Goal: Contribute content: Contribute content

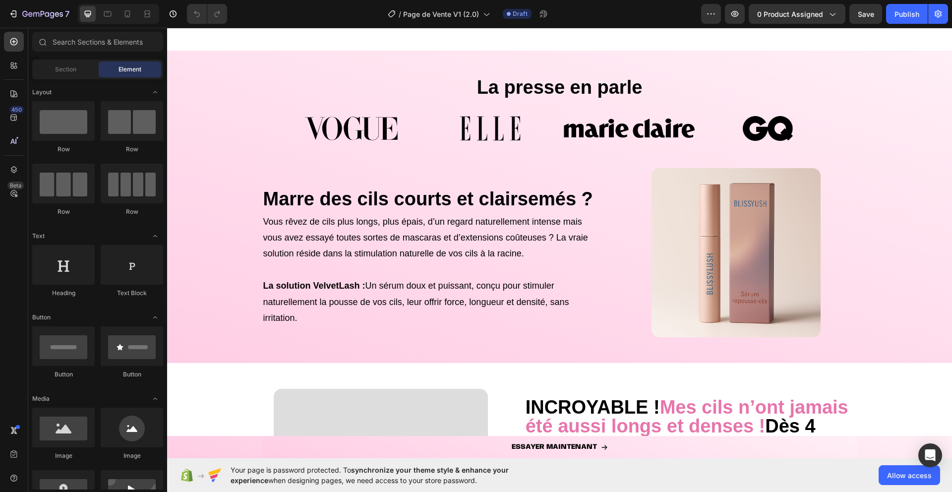
scroll to position [387, 0]
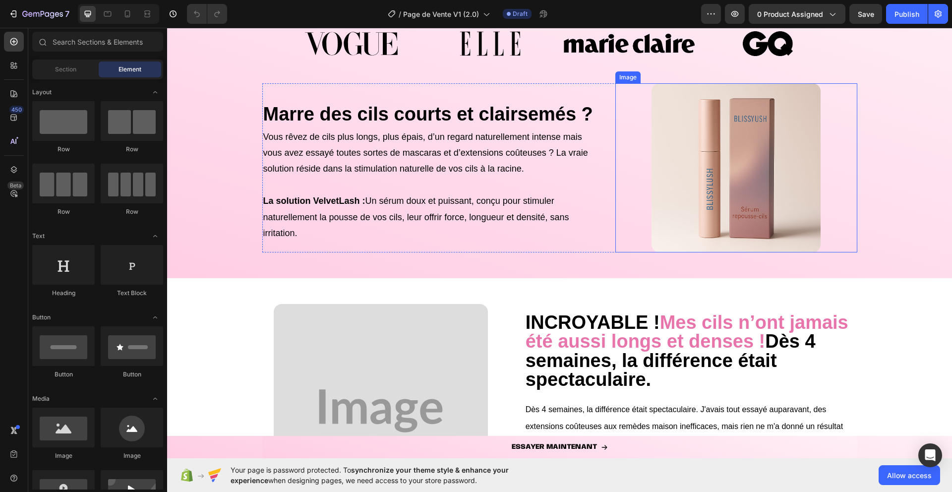
click at [749, 213] on img at bounding box center [735, 167] width 169 height 169
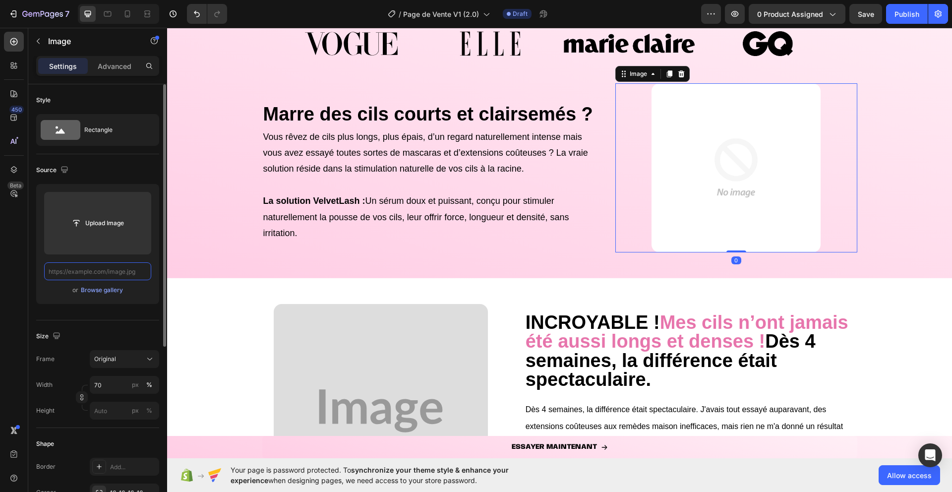
scroll to position [0, 0]
paste input "[URL][DOMAIN_NAME]"
type input "[URL][DOMAIN_NAME]"
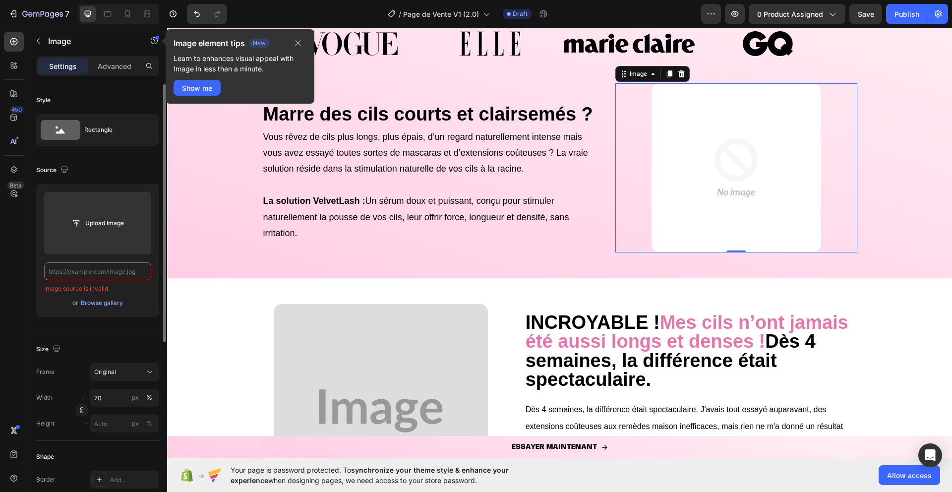
paste input "[URL][DOMAIN_NAME]"
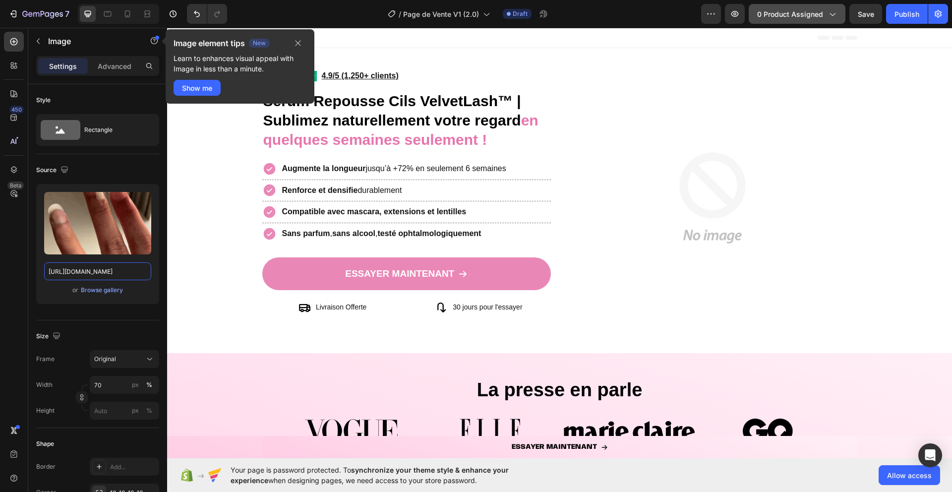
type input "[URL][DOMAIN_NAME]"
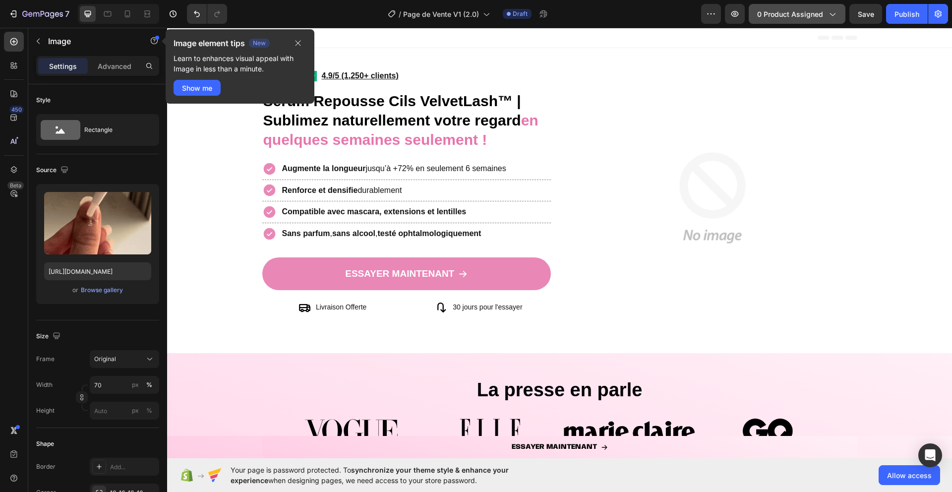
click at [793, 5] on button "0 product assigned" at bounding box center [796, 14] width 97 height 20
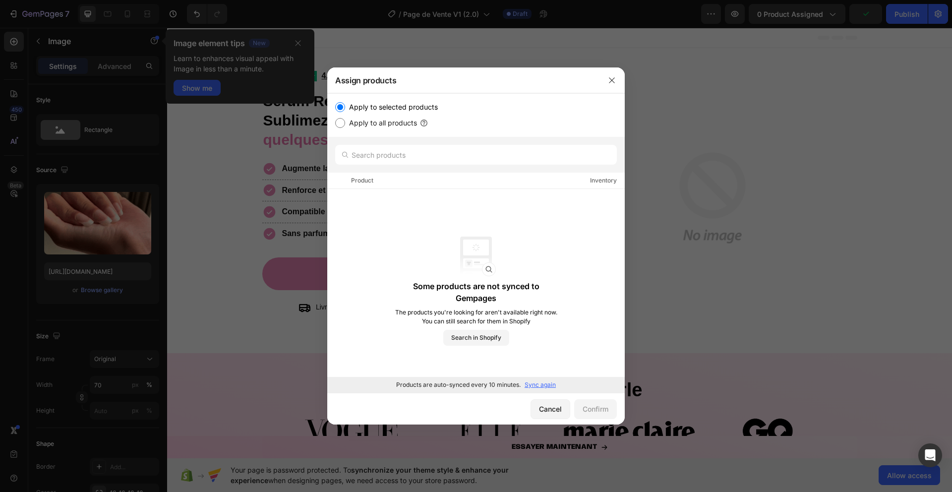
click at [543, 383] on p "Sync again" at bounding box center [539, 384] width 31 height 9
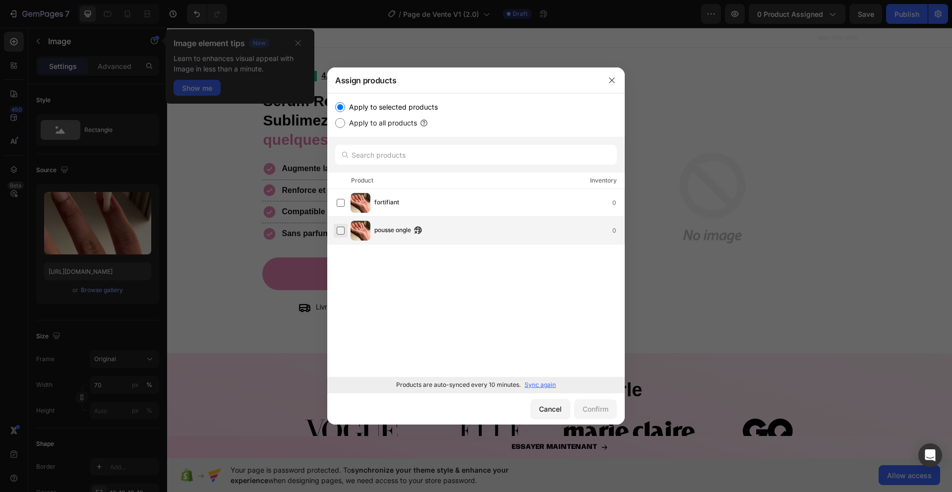
click at [344, 230] on label at bounding box center [341, 230] width 8 height 8
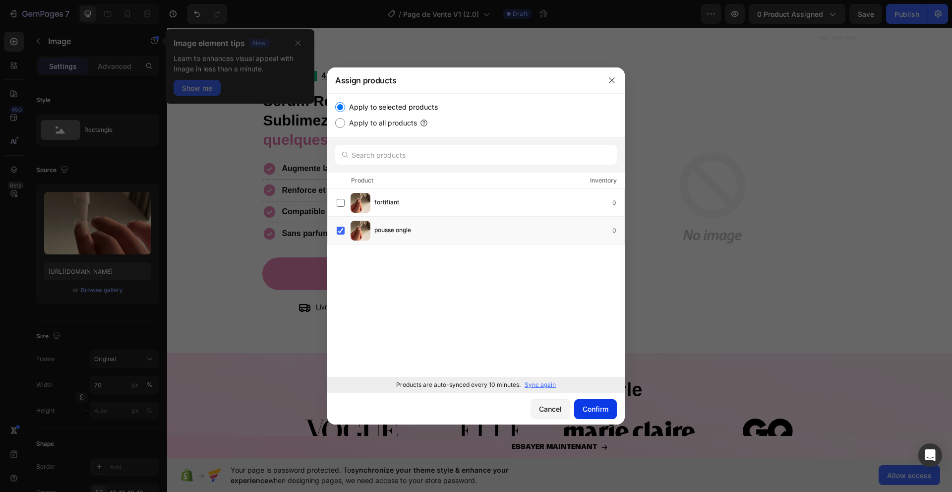
click at [602, 410] on div "Confirm" at bounding box center [595, 408] width 26 height 10
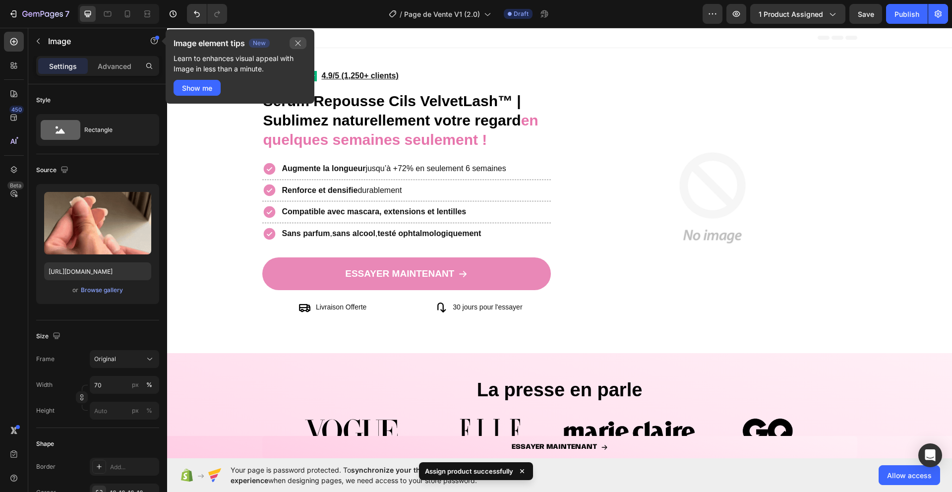
click at [302, 46] on button "button" at bounding box center [297, 43] width 17 height 12
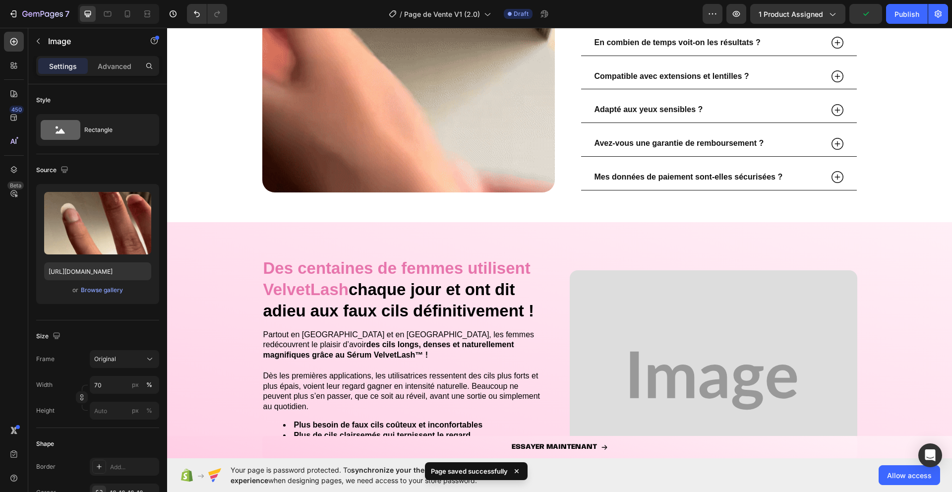
scroll to position [1951, 0]
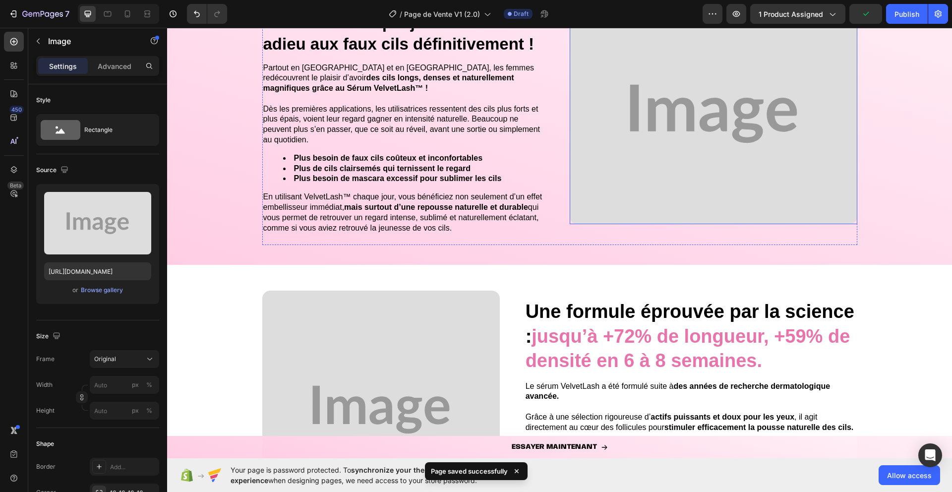
click at [630, 177] on img at bounding box center [712, 113] width 287 height 221
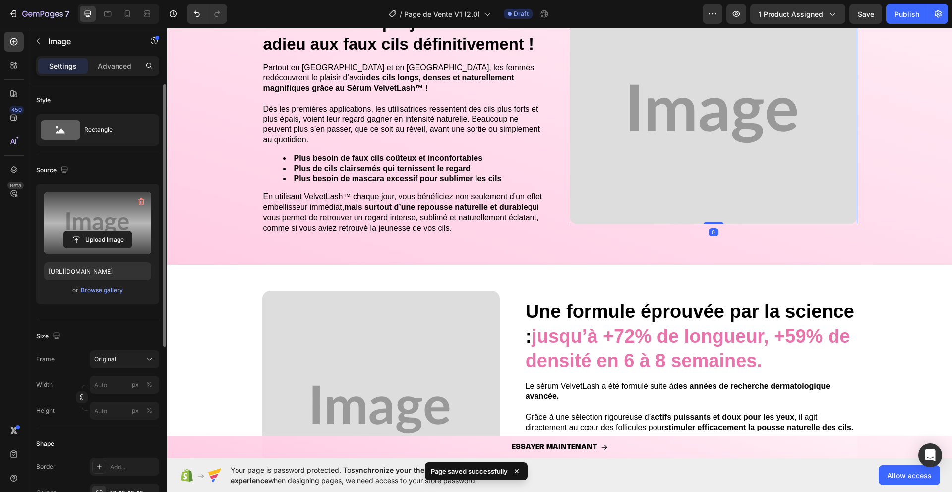
click at [96, 214] on label at bounding box center [97, 223] width 107 height 62
click at [96, 231] on input "file" at bounding box center [97, 239] width 68 height 17
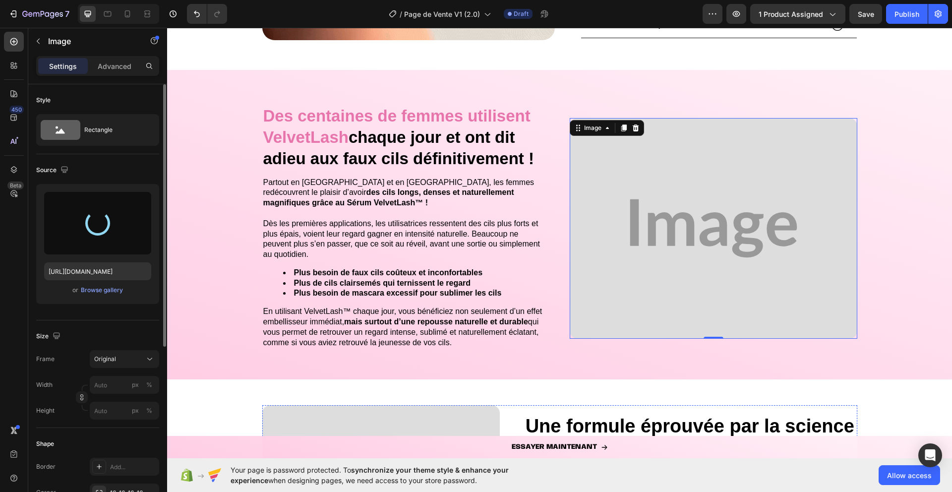
scroll to position [1830, 0]
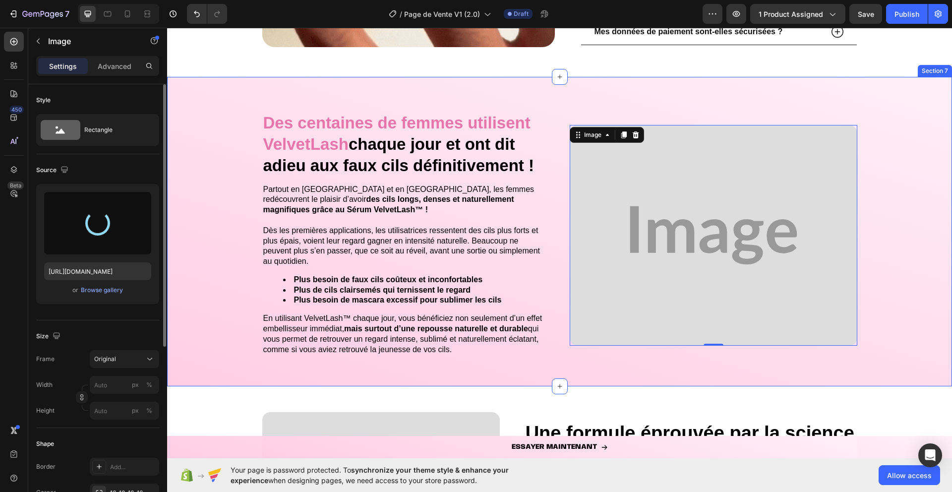
type input "[URL][DOMAIN_NAME]"
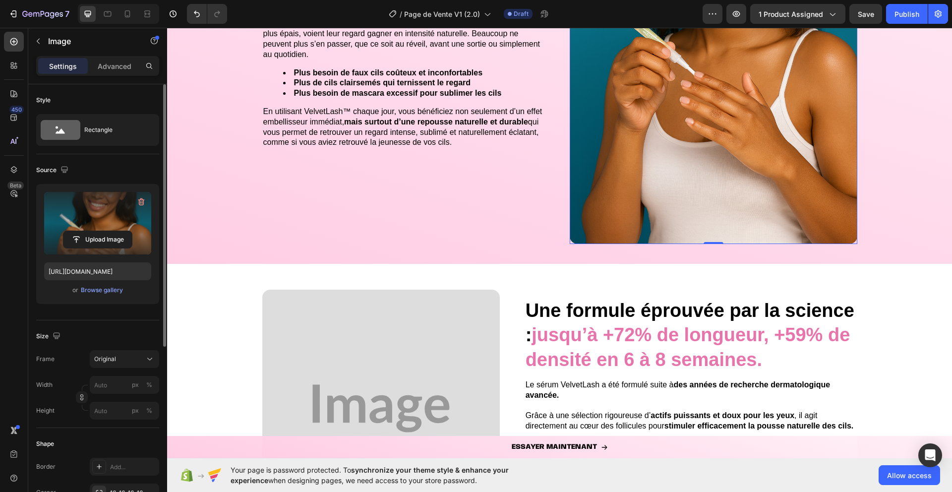
scroll to position [2152, 0]
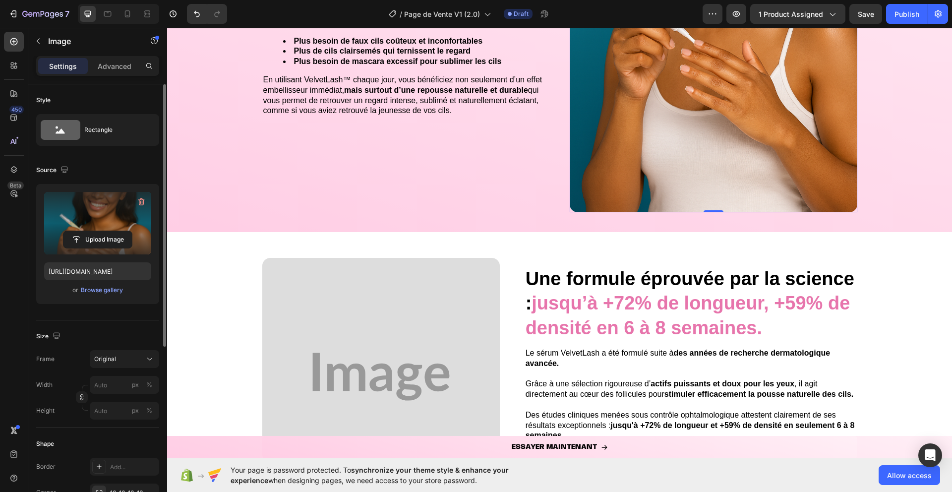
click at [105, 368] on div "Frame Original Width px % Height px %" at bounding box center [97, 384] width 123 height 69
click at [113, 363] on div "Original" at bounding box center [124, 359] width 60 height 10
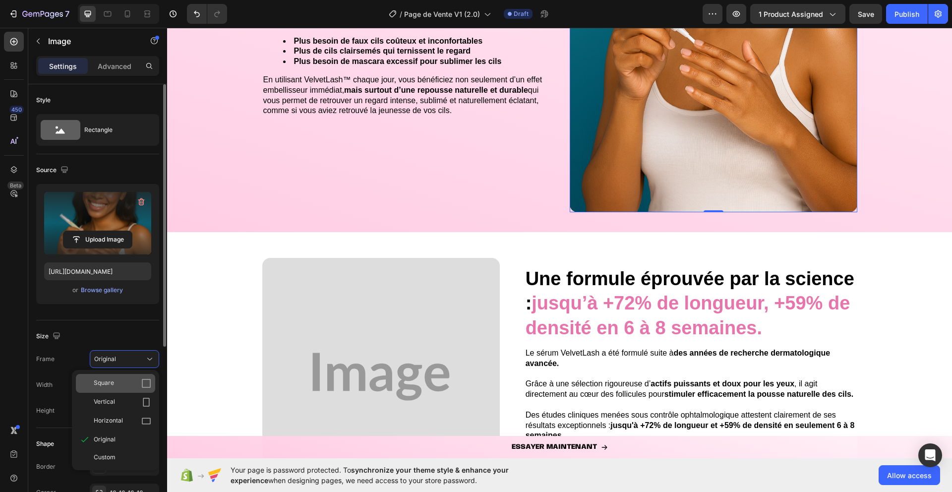
click at [113, 381] on div "Square" at bounding box center [122, 383] width 57 height 10
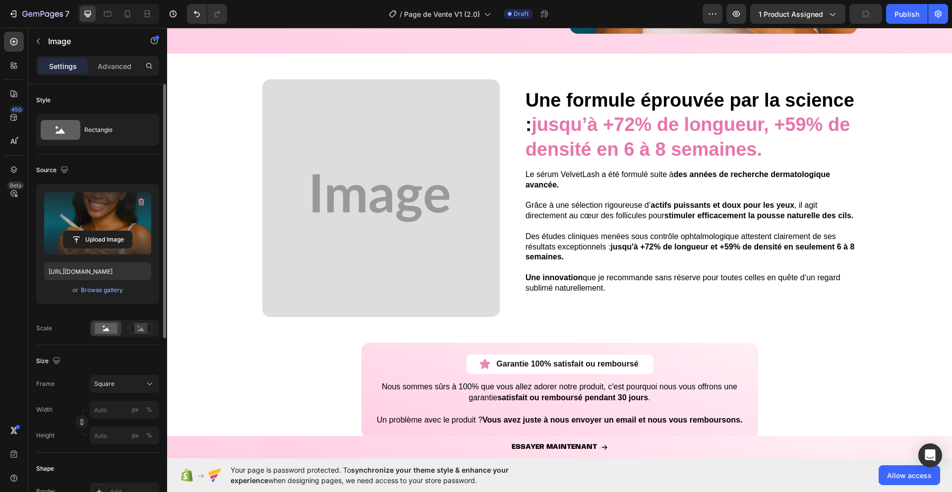
scroll to position [2168, 0]
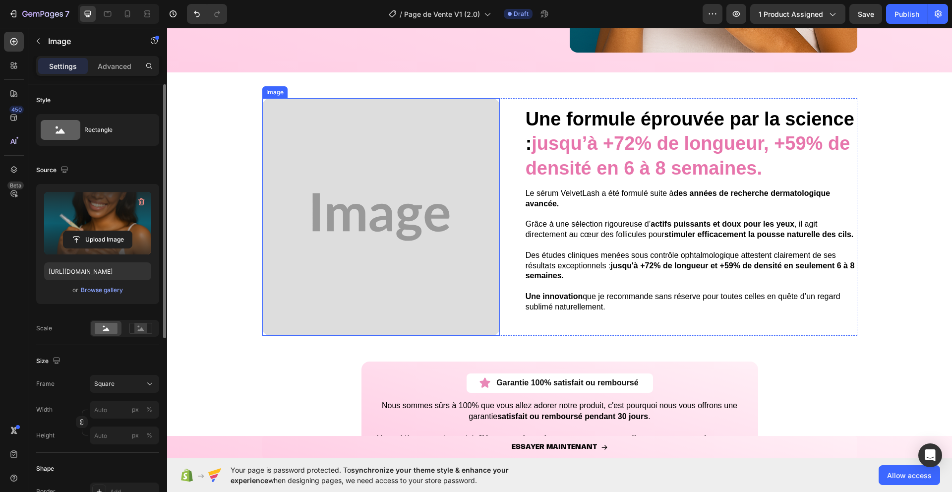
click at [370, 230] on img at bounding box center [380, 216] width 237 height 237
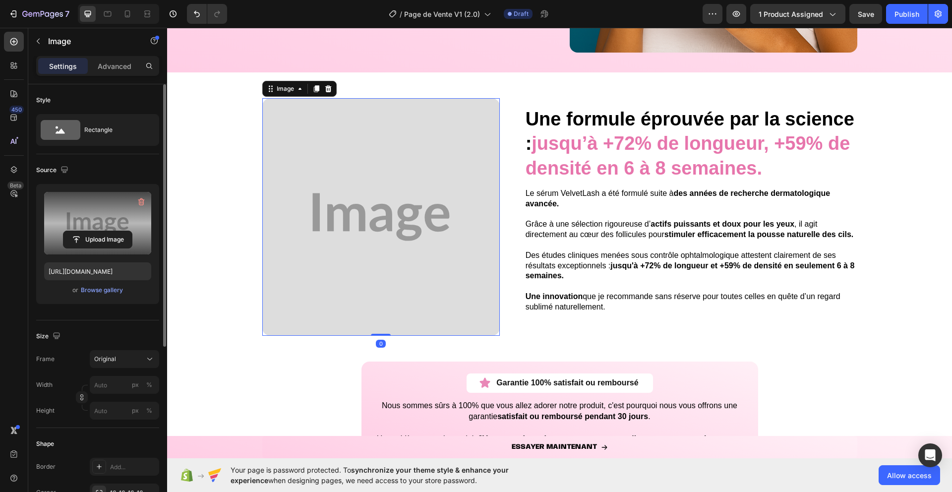
click at [77, 214] on label at bounding box center [97, 223] width 107 height 62
click at [77, 231] on input "file" at bounding box center [97, 239] width 68 height 17
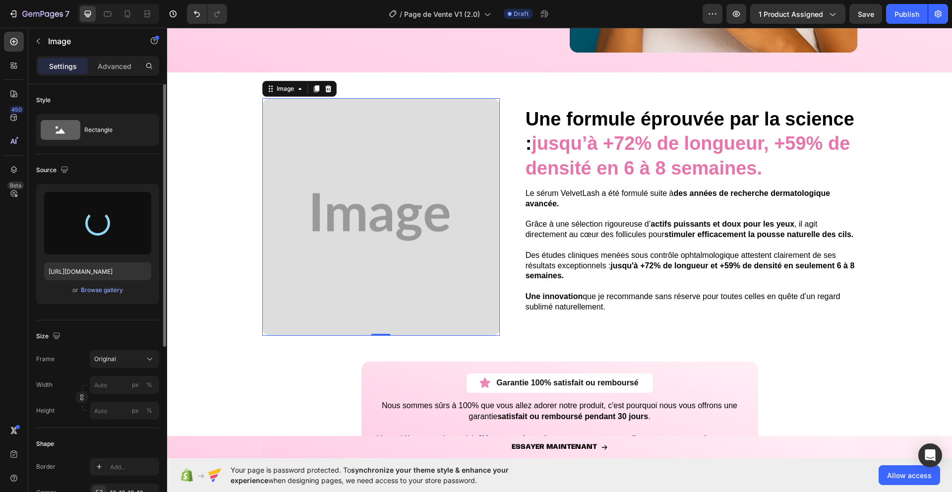
type input "[URL][DOMAIN_NAME]"
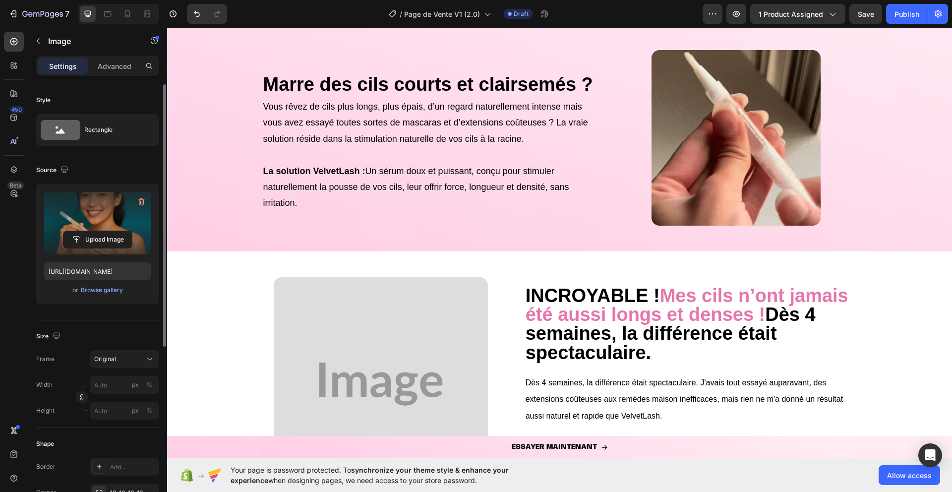
scroll to position [605, 0]
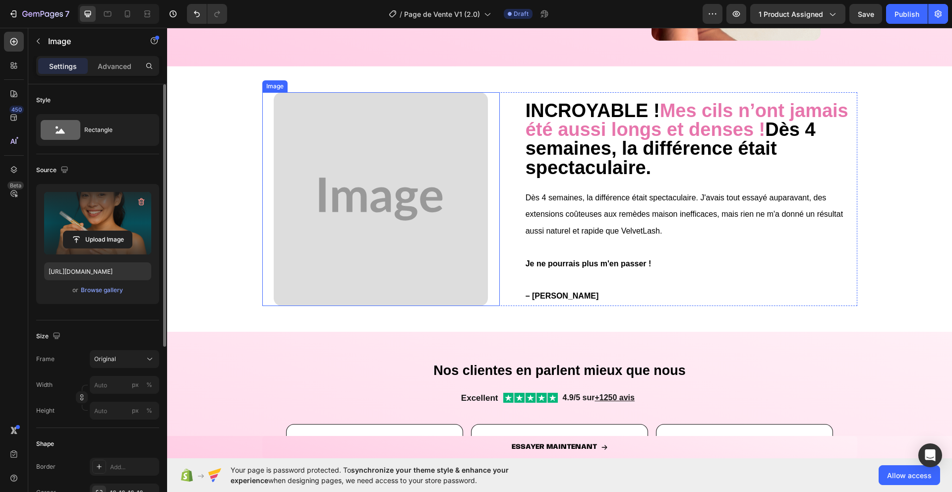
click at [395, 170] on img at bounding box center [381, 199] width 214 height 214
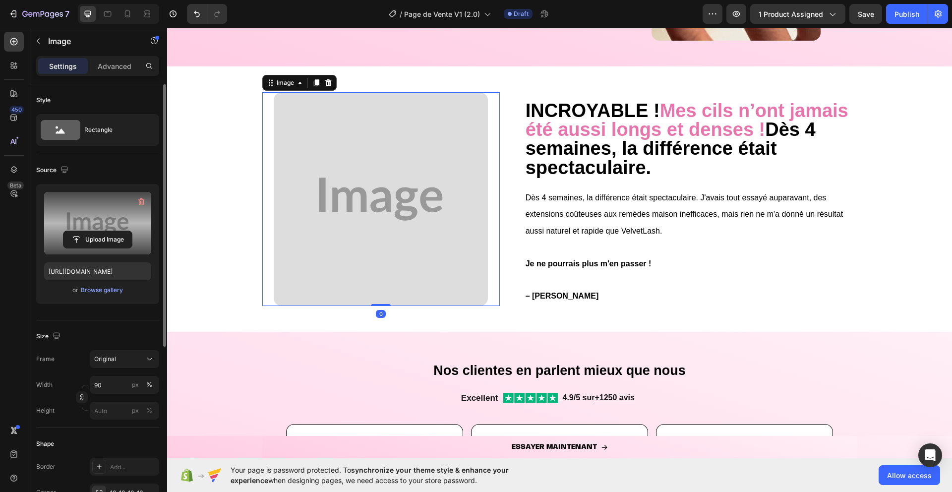
click at [136, 224] on label at bounding box center [97, 223] width 107 height 62
click at [132, 231] on input "file" at bounding box center [97, 239] width 68 height 17
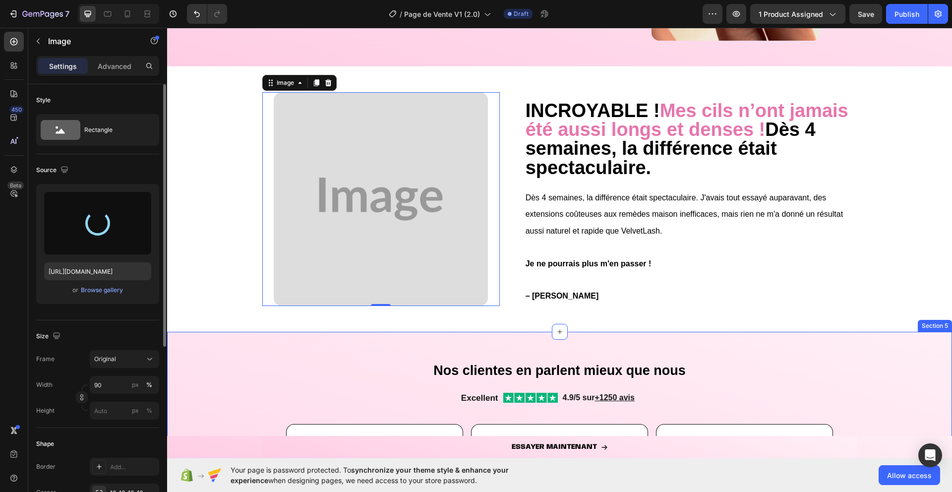
type input "[URL][DOMAIN_NAME]"
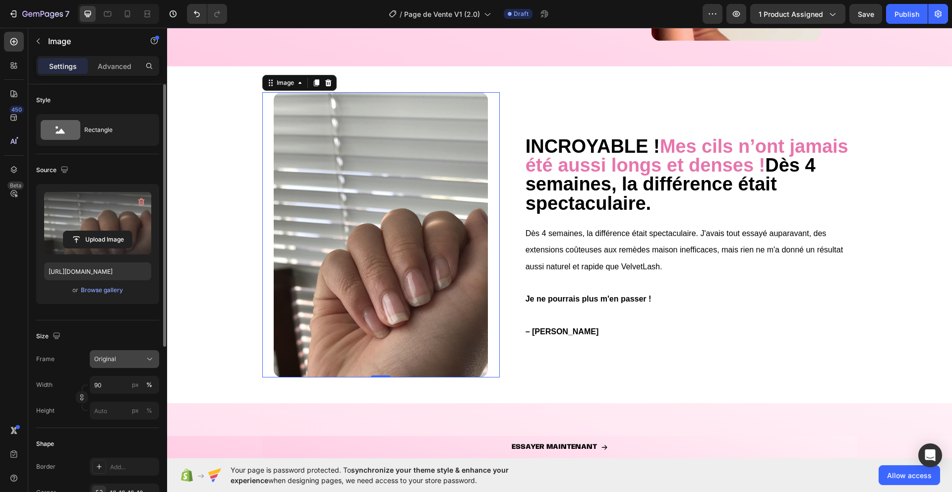
click at [103, 365] on button "Original" at bounding box center [124, 359] width 69 height 18
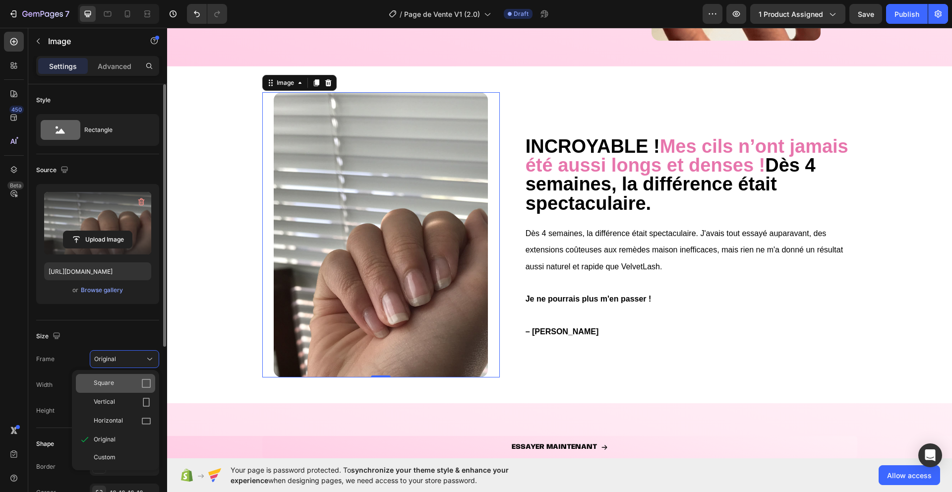
click at [110, 381] on span "Square" at bounding box center [104, 383] width 20 height 10
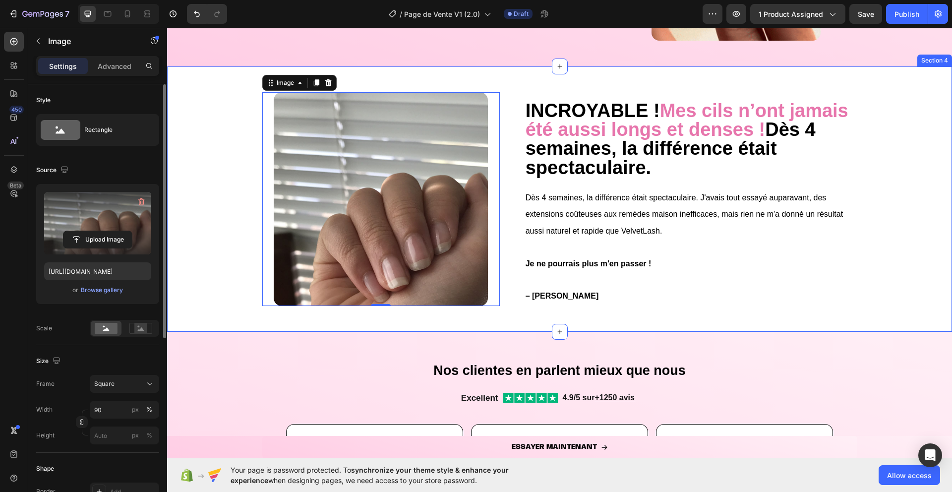
click at [238, 268] on div "INCROYABLE ! Mes cils n’ont jamais été aussi longs et denses ! Dès 4 semaines, …" at bounding box center [559, 198] width 785 height 233
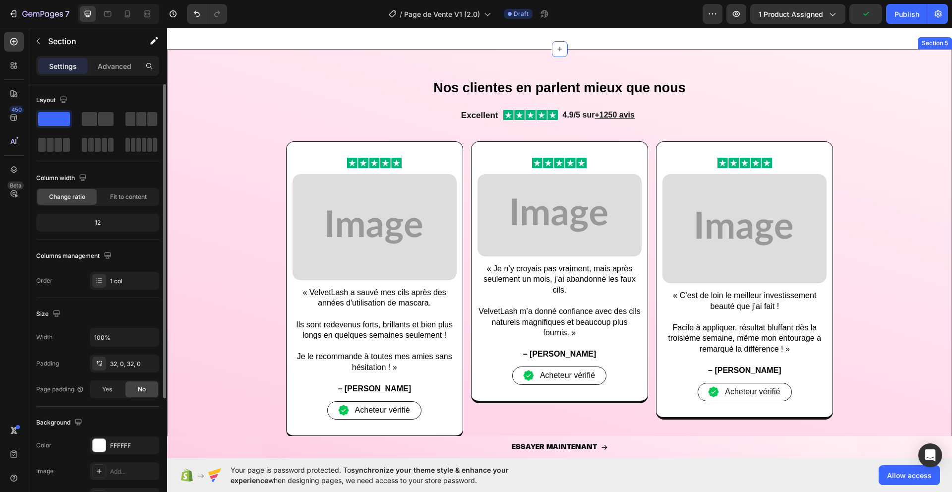
scroll to position [923, 0]
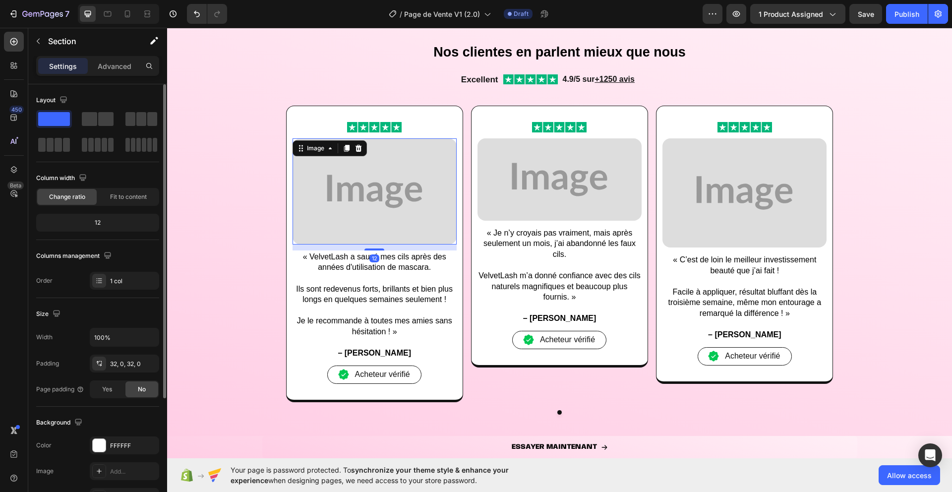
click at [394, 168] on img at bounding box center [374, 191] width 164 height 106
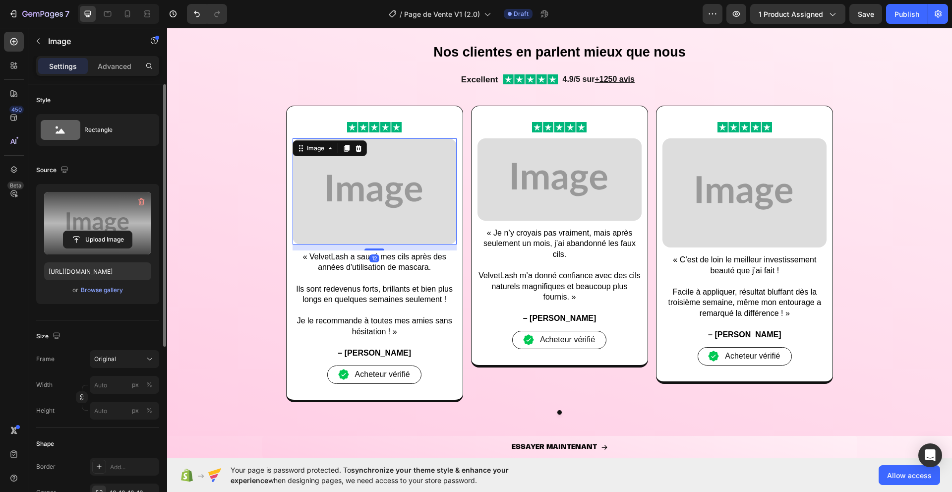
click at [89, 210] on label at bounding box center [97, 223] width 107 height 62
click at [89, 231] on input "file" at bounding box center [97, 239] width 68 height 17
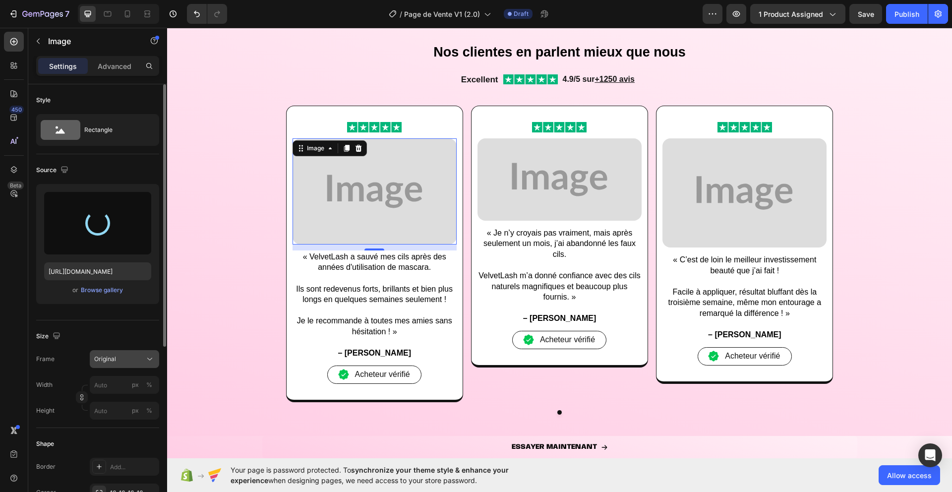
type input "[URL][DOMAIN_NAME]"
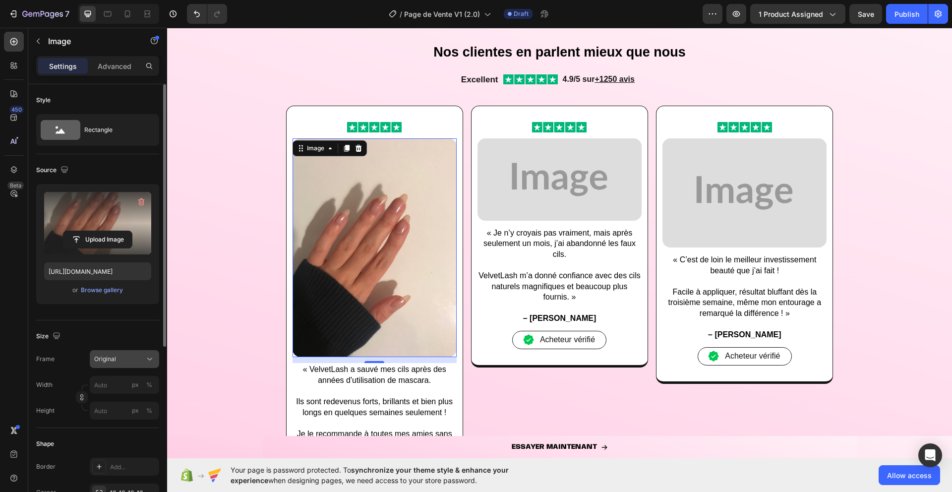
click at [100, 361] on span "Original" at bounding box center [105, 358] width 22 height 9
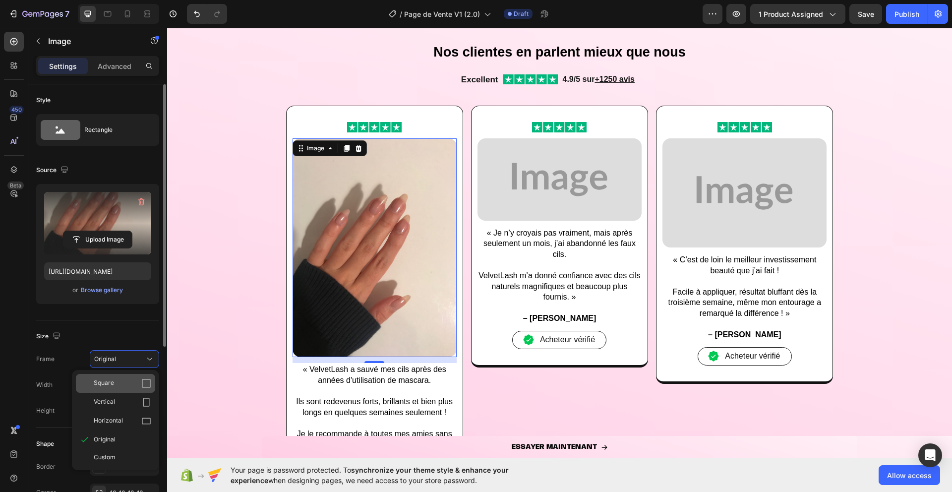
click at [104, 381] on span "Square" at bounding box center [104, 383] width 20 height 10
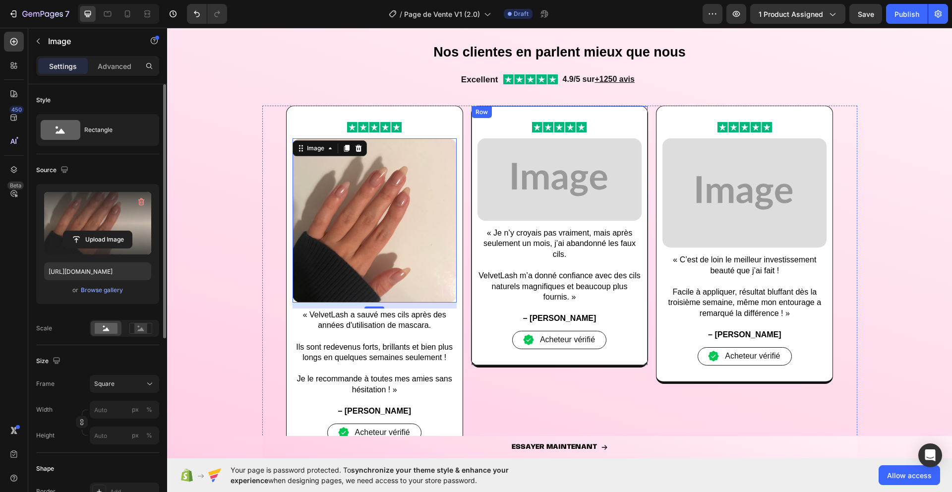
click at [495, 325] on div "Image Image « Je n’y croyais pas vraiment, mais après seulement un mois, j’ai a…" at bounding box center [559, 235] width 164 height 227
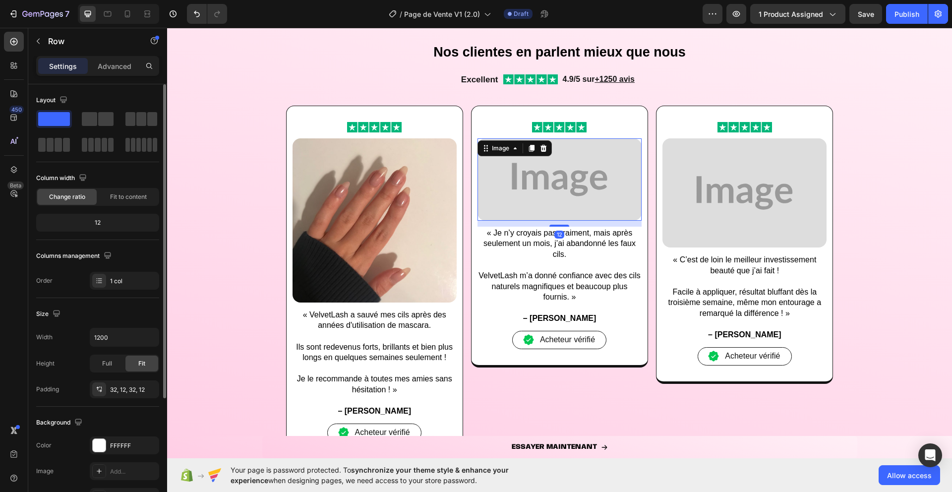
click at [594, 181] on img at bounding box center [559, 179] width 164 height 82
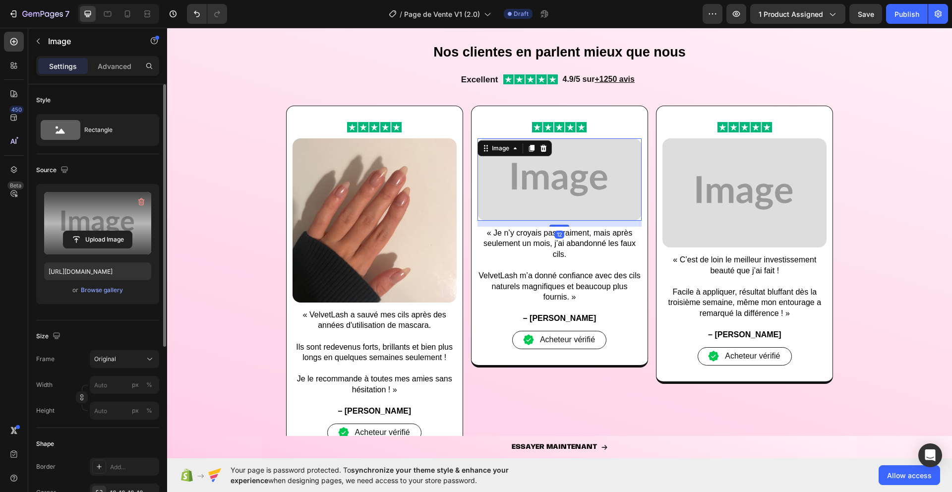
click at [106, 205] on label at bounding box center [97, 223] width 107 height 62
click at [106, 231] on input "file" at bounding box center [97, 239] width 68 height 17
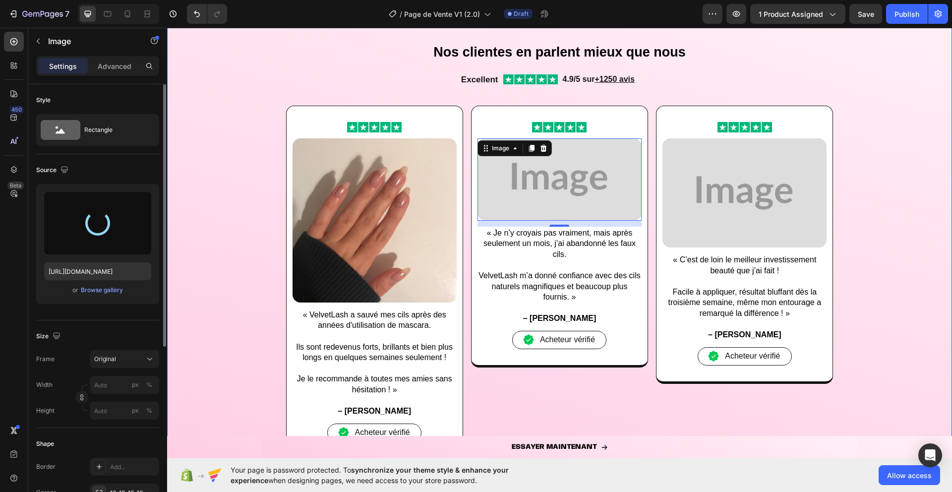
type input "[URL][DOMAIN_NAME]"
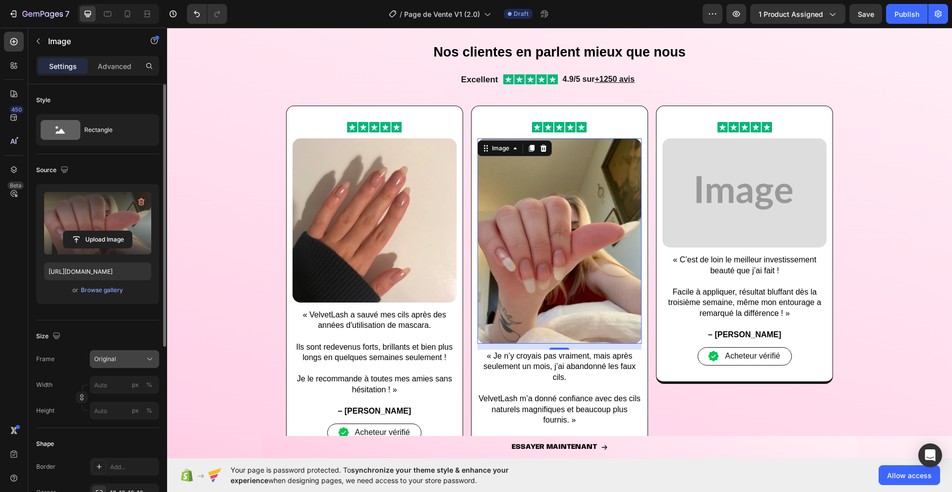
click at [139, 355] on div "Original" at bounding box center [118, 358] width 49 height 9
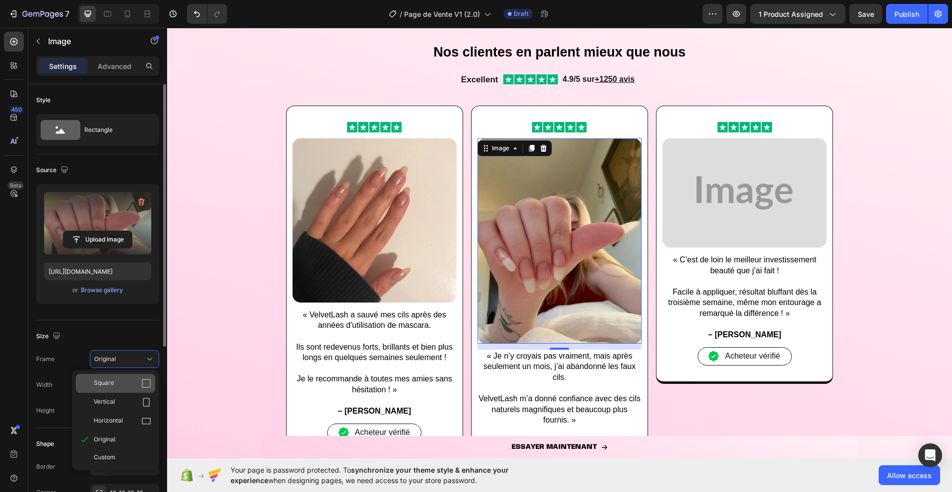
click at [139, 379] on div "Square" at bounding box center [122, 383] width 57 height 10
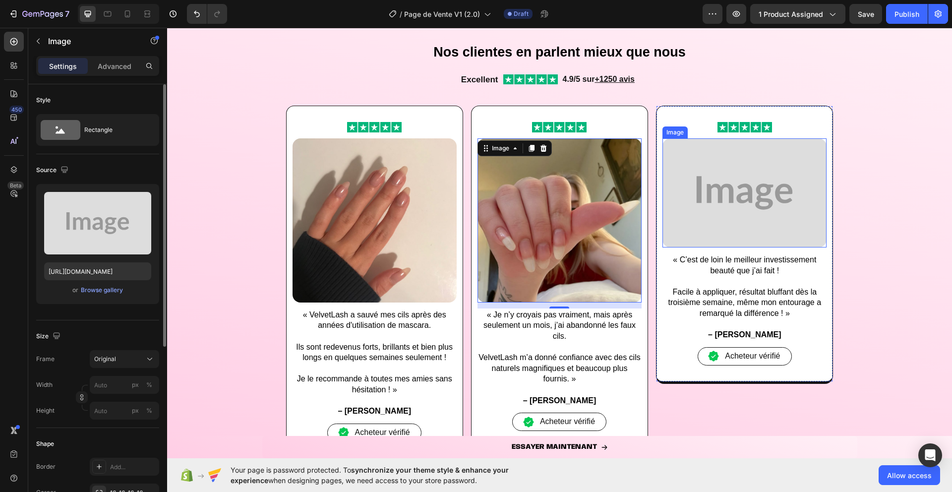
click at [758, 245] on img at bounding box center [744, 192] width 164 height 109
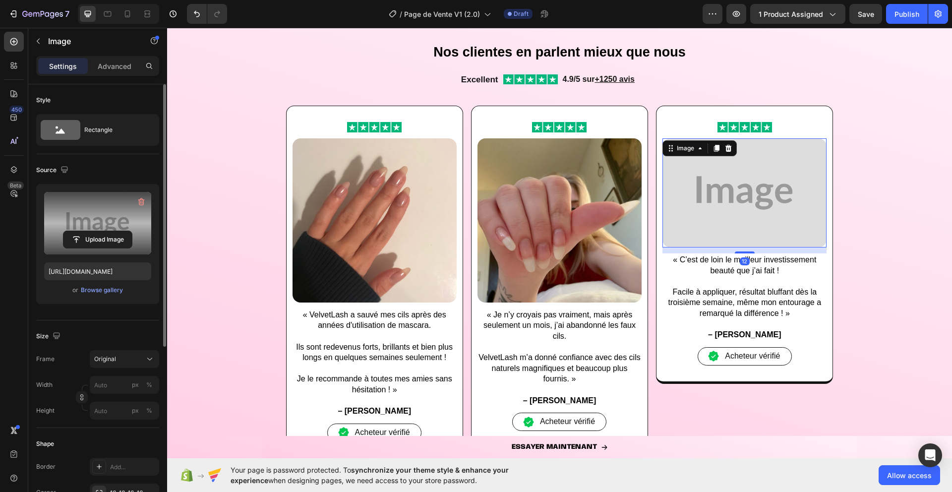
click at [93, 218] on label at bounding box center [97, 223] width 107 height 62
click at [93, 231] on input "file" at bounding box center [97, 239] width 68 height 17
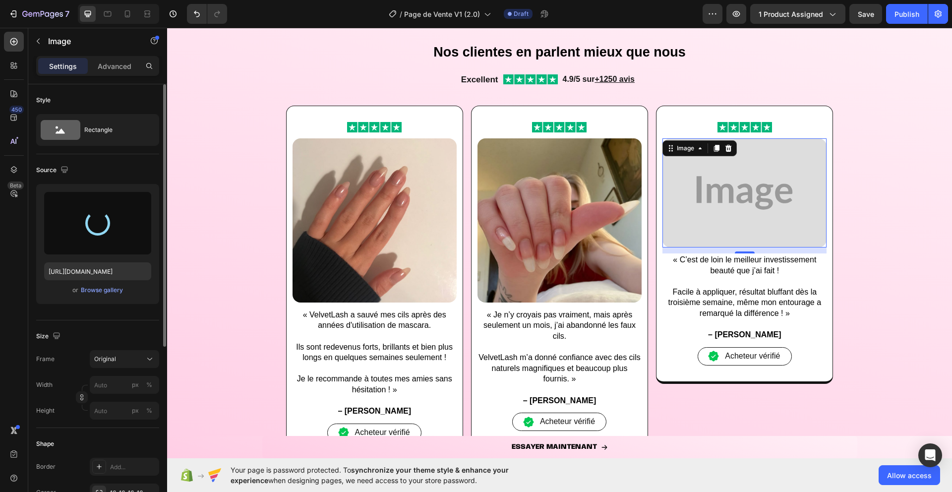
type input "[URL][DOMAIN_NAME]"
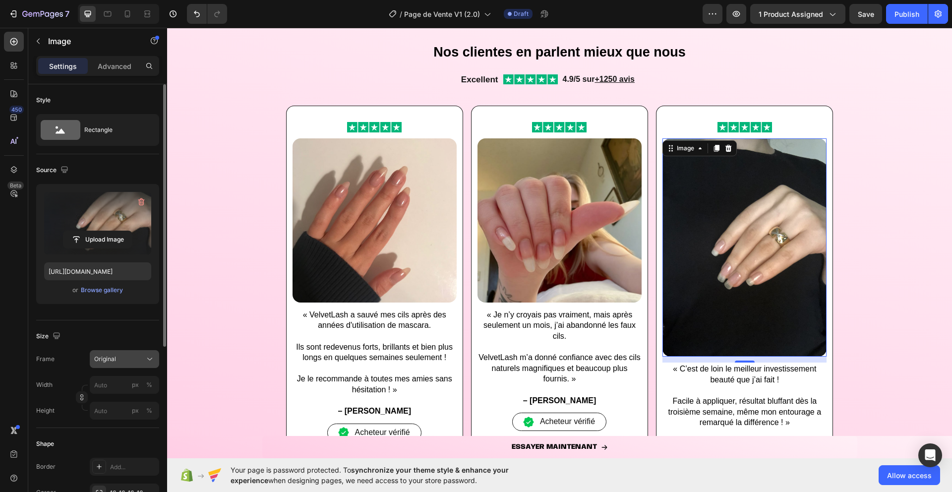
click at [106, 357] on span "Original" at bounding box center [105, 358] width 22 height 9
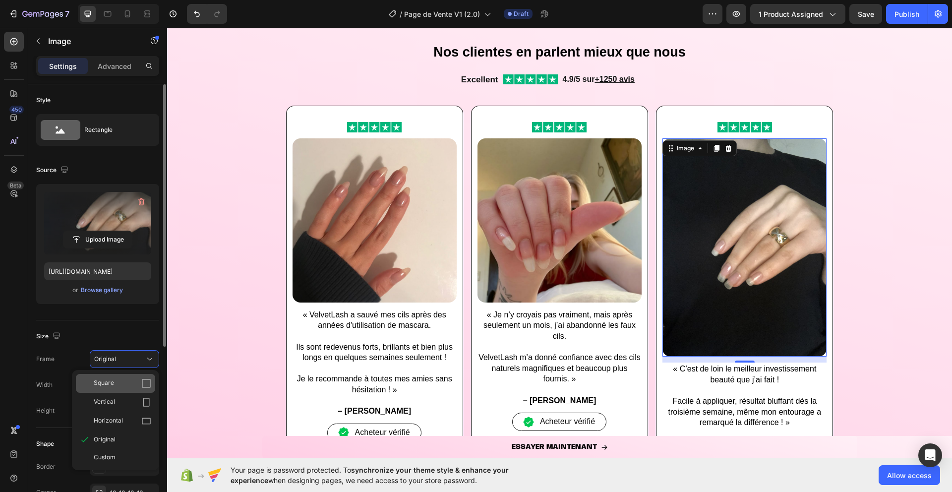
click at [140, 380] on div "Square" at bounding box center [122, 383] width 57 height 10
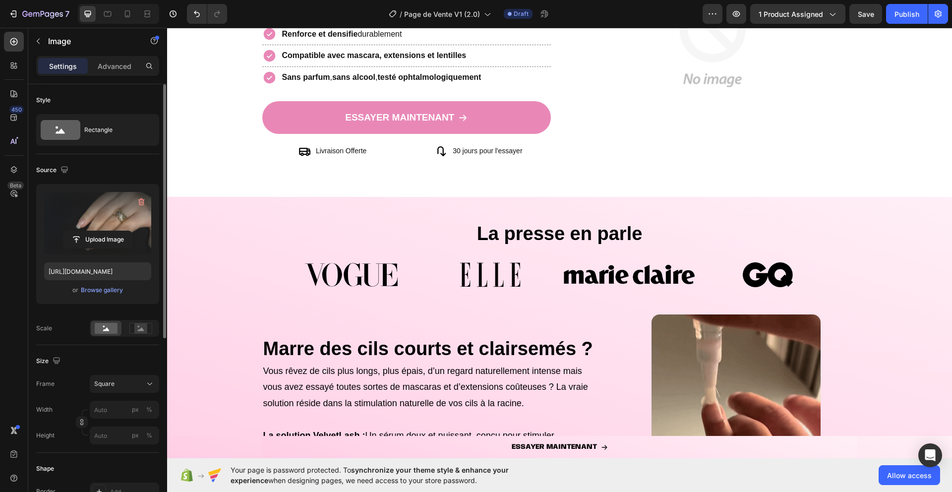
scroll to position [0, 0]
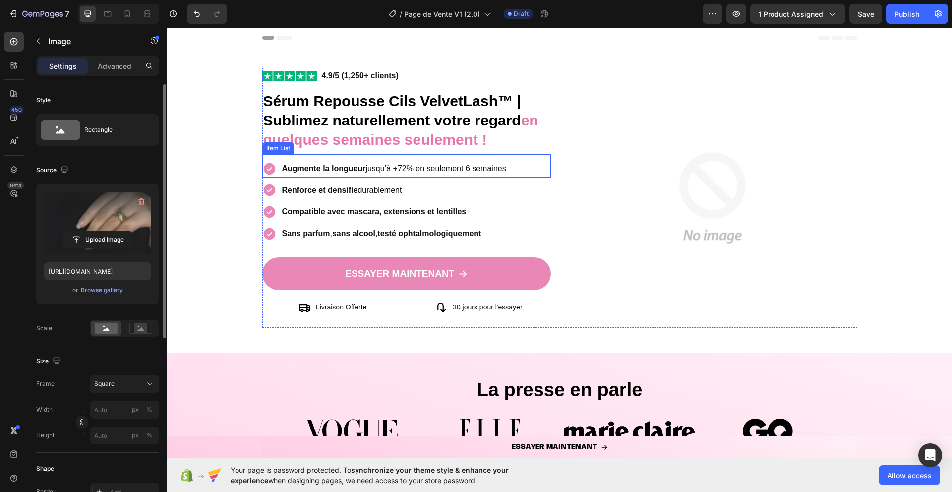
click at [268, 167] on icon at bounding box center [269, 169] width 12 height 12
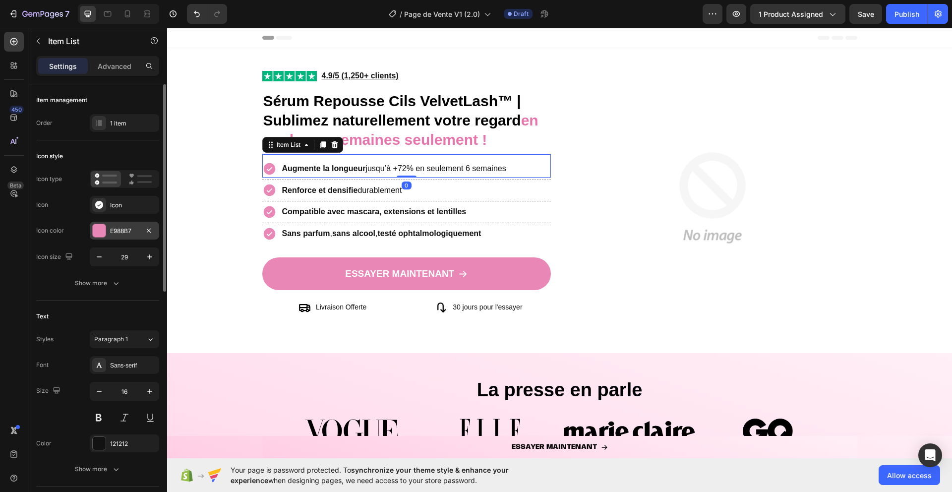
click at [100, 230] on div at bounding box center [99, 230] width 13 height 13
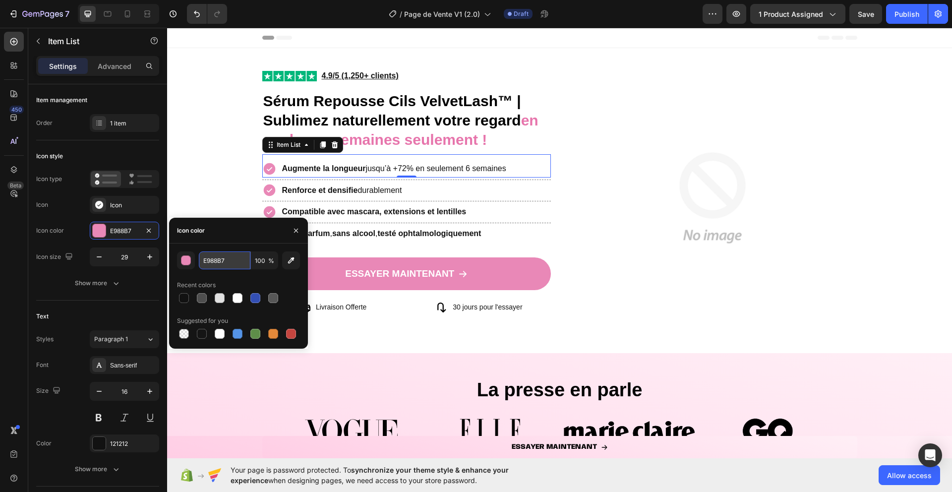
click at [221, 264] on input "E988B7" at bounding box center [225, 260] width 52 height 18
paste input "c82864"
type input "c82864"
click at [296, 230] on icon "button" at bounding box center [296, 230] width 8 height 8
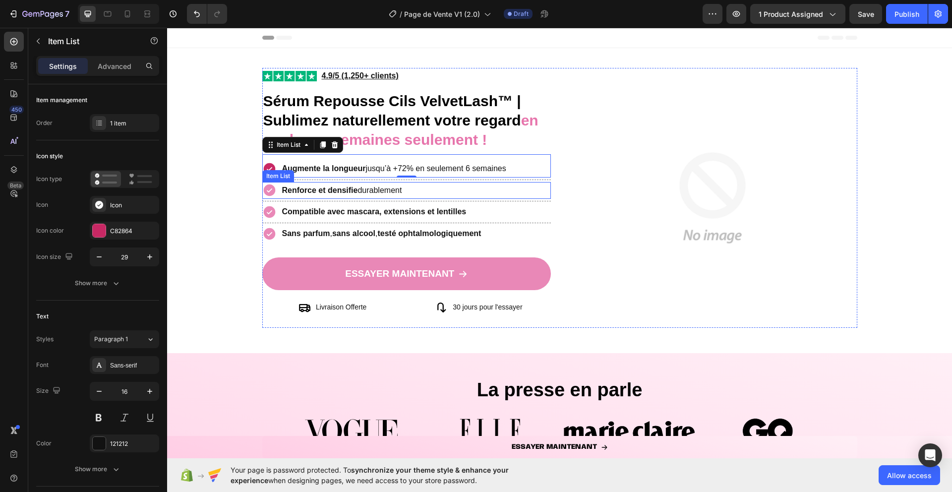
click at [268, 189] on icon at bounding box center [269, 190] width 12 height 12
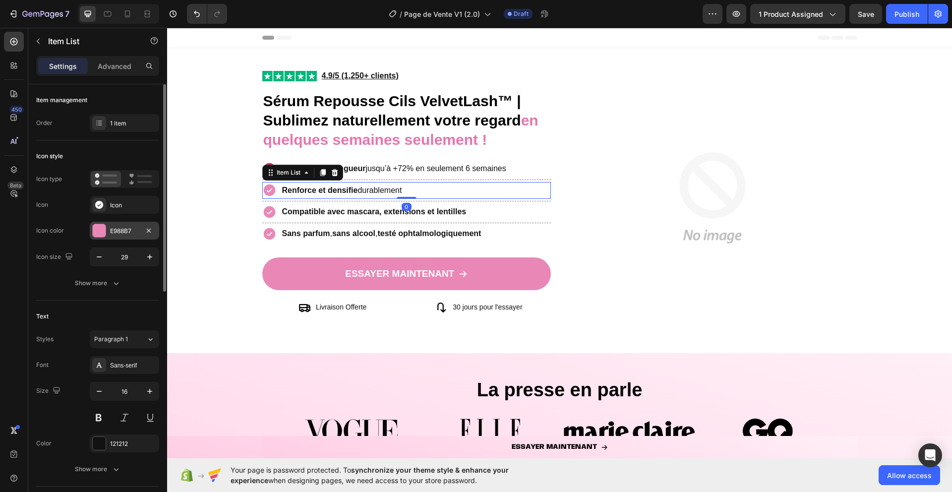
click at [99, 230] on div at bounding box center [99, 230] width 13 height 13
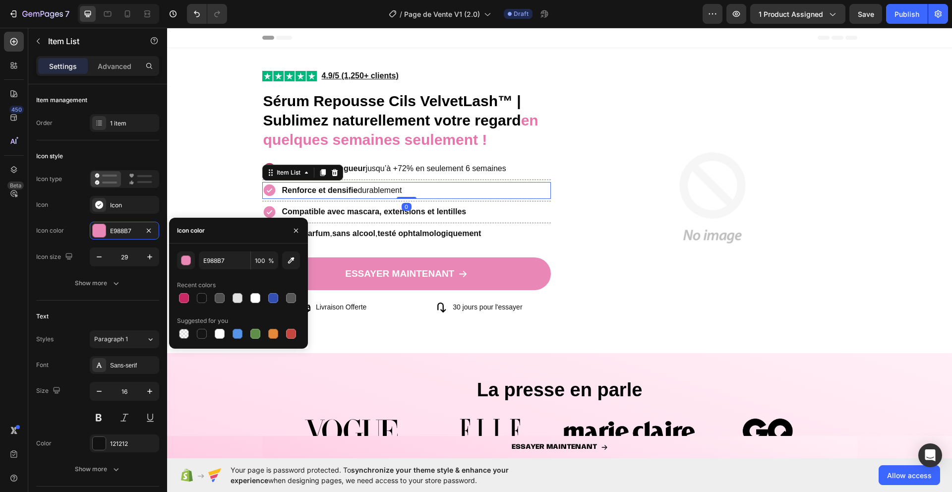
click at [181, 307] on div "E988B7 100 % Recent colors Suggested for you" at bounding box center [238, 295] width 123 height 89
click at [181, 295] on div at bounding box center [184, 298] width 10 height 10
type input "C82864"
click at [296, 232] on icon "button" at bounding box center [296, 230] width 8 height 8
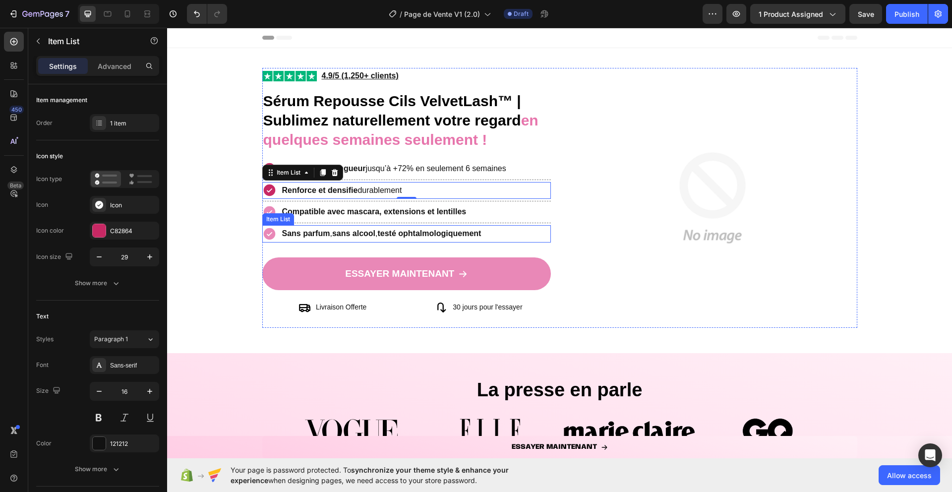
click at [275, 212] on icon at bounding box center [269, 212] width 14 height 14
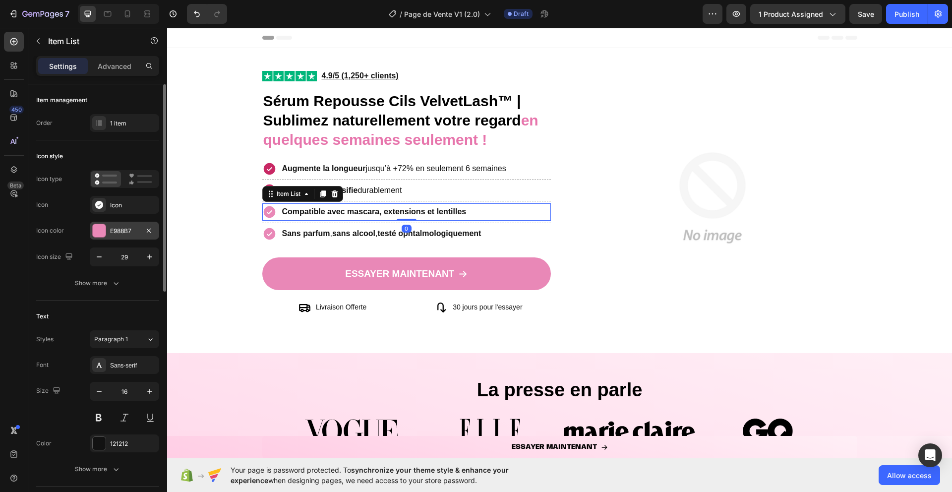
click at [96, 228] on div at bounding box center [99, 230] width 13 height 13
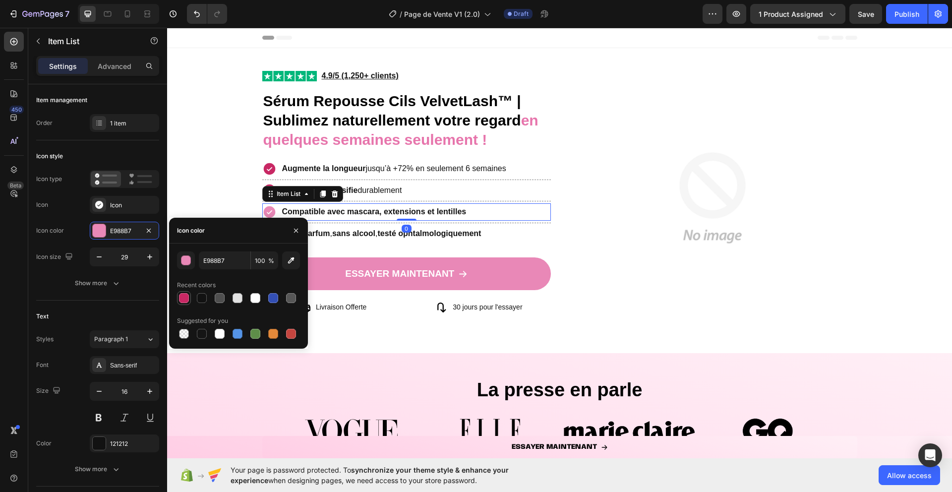
click at [184, 294] on div at bounding box center [184, 298] width 10 height 10
type input "C82864"
click at [294, 229] on icon "button" at bounding box center [296, 230] width 8 height 8
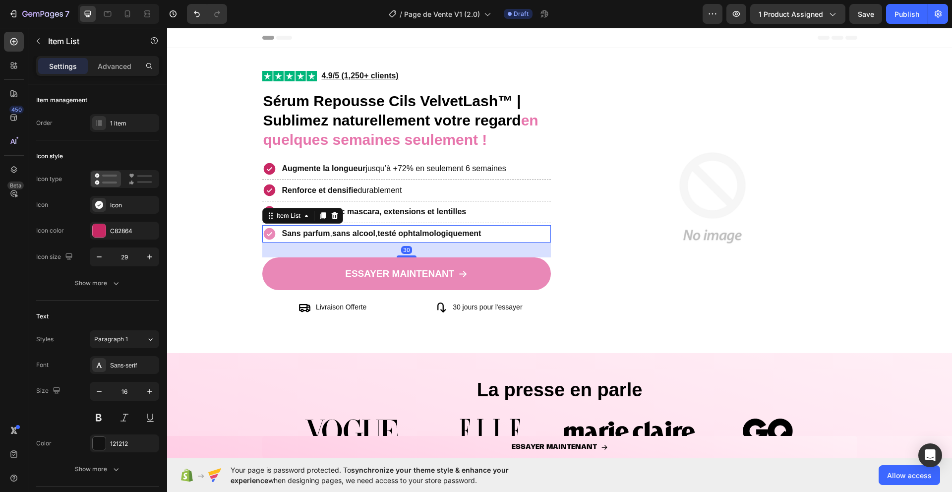
click at [267, 238] on icon at bounding box center [269, 234] width 12 height 12
click at [103, 233] on div at bounding box center [99, 230] width 13 height 13
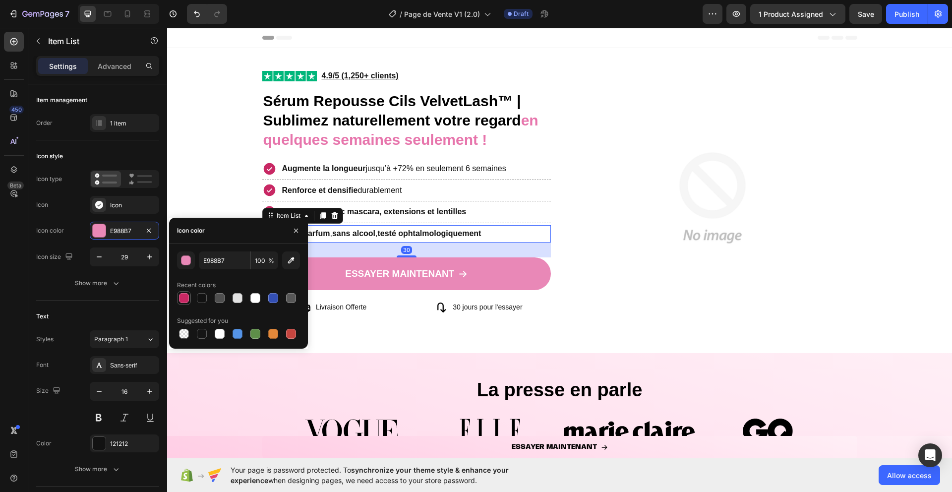
click at [179, 299] on div at bounding box center [184, 298] width 10 height 10
type input "C82864"
click at [295, 230] on icon "button" at bounding box center [296, 230] width 8 height 8
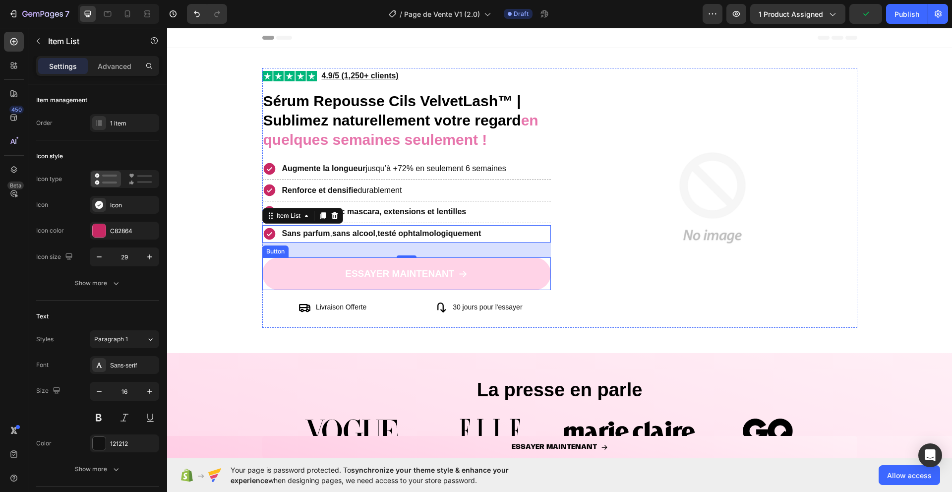
click at [282, 277] on link "ESSAYER MAINTENANT" at bounding box center [406, 273] width 289 height 33
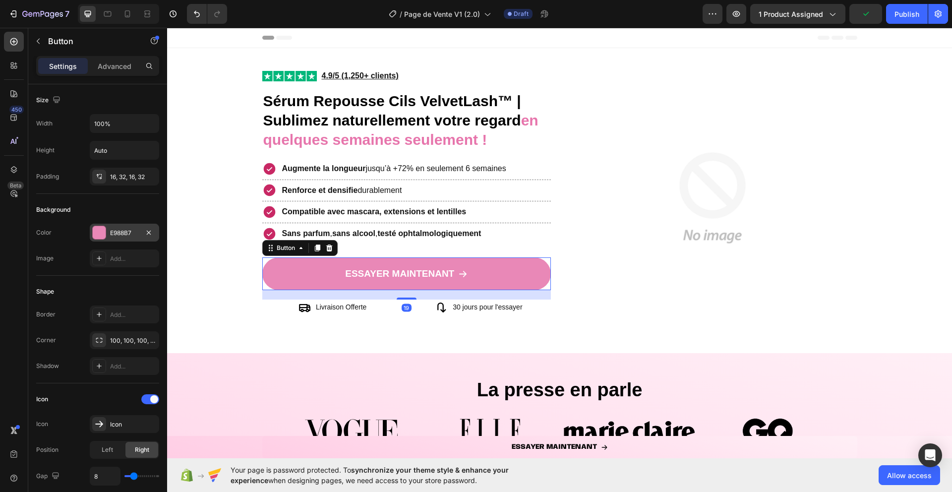
click at [103, 228] on div at bounding box center [99, 232] width 13 height 13
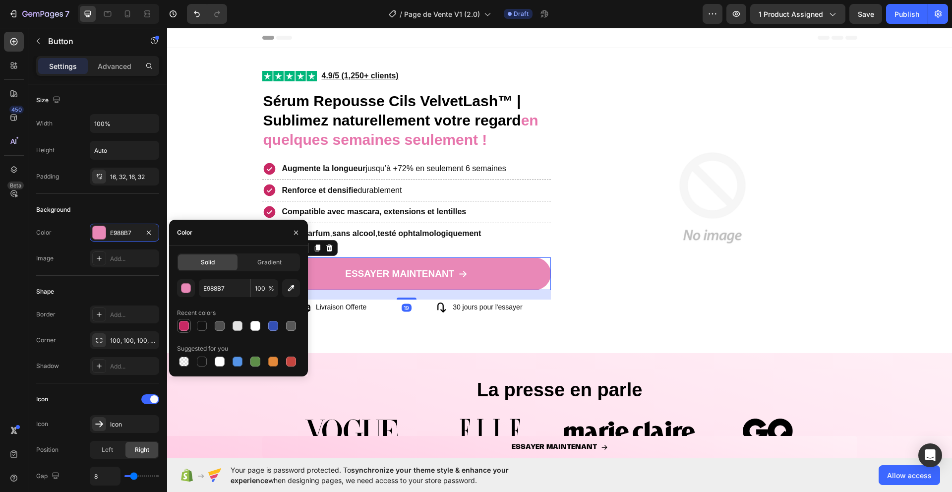
click at [182, 321] on div at bounding box center [184, 326] width 10 height 10
type input "C82864"
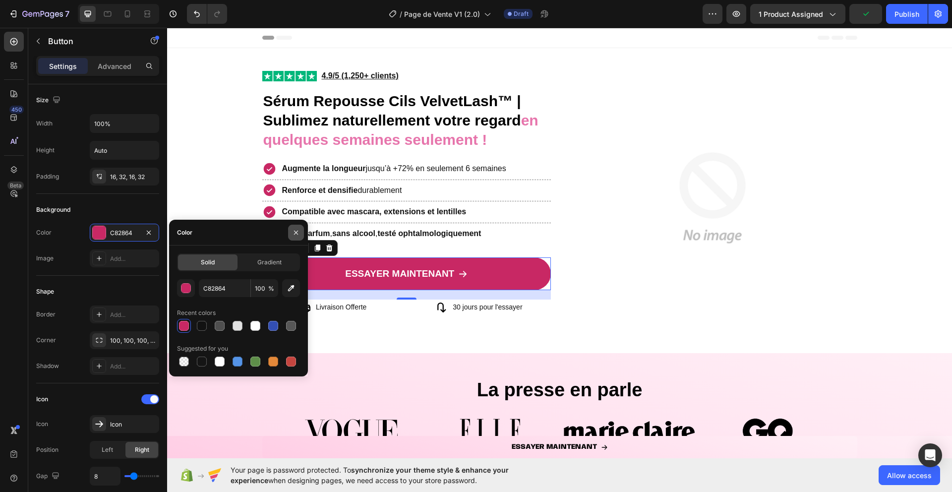
click at [293, 231] on icon "button" at bounding box center [296, 232] width 8 height 8
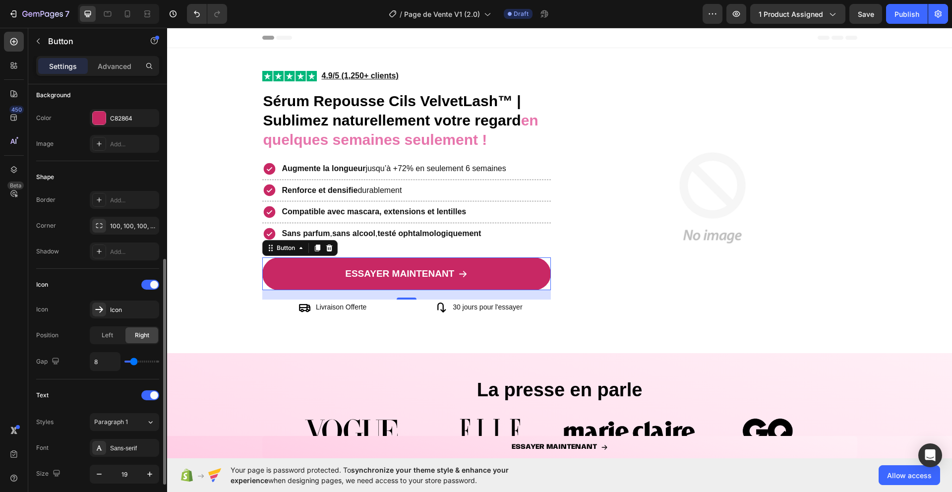
scroll to position [405, 0]
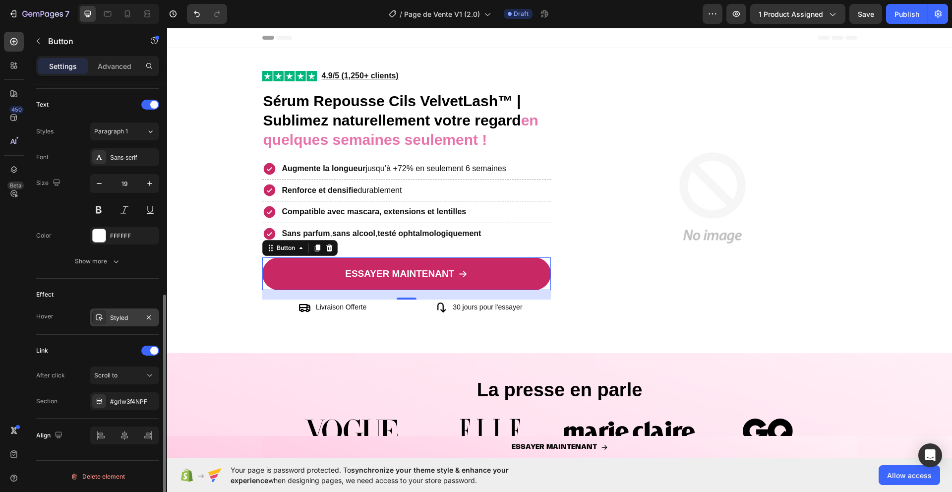
click at [106, 322] on div at bounding box center [99, 317] width 14 height 14
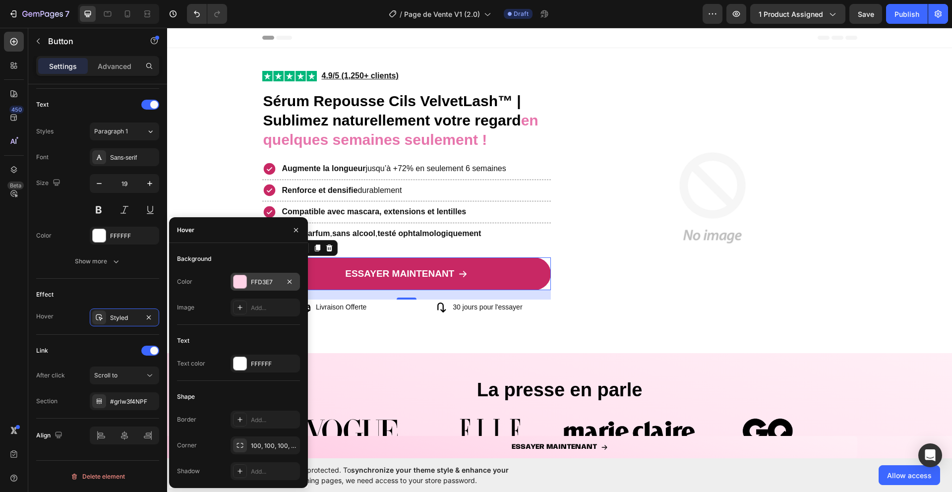
click at [277, 277] on div "FFD3E7" at bounding box center [264, 282] width 69 height 18
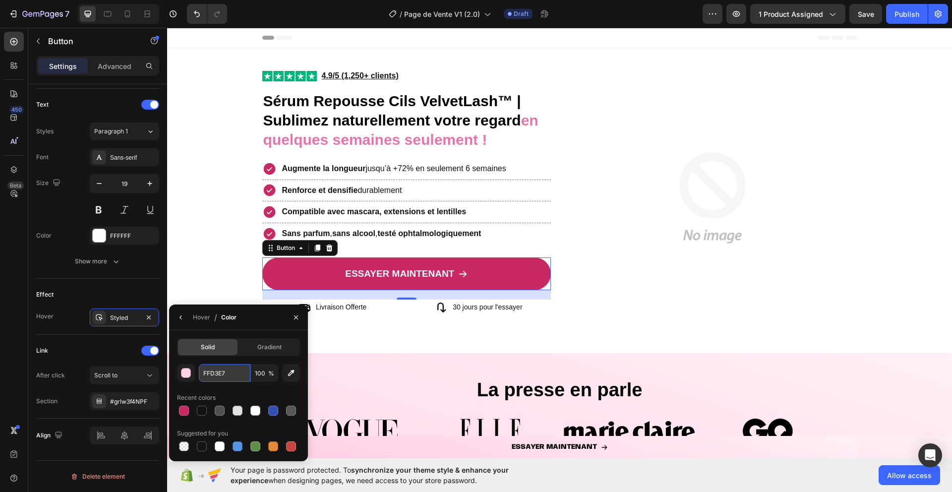
click at [0, 0] on input "FFD3E7" at bounding box center [0, 0] width 0 height 0
paste input "992350"
type input "992350"
click at [225, 388] on div "992350 100 % Recent colors Suggested for you" at bounding box center [238, 408] width 123 height 89
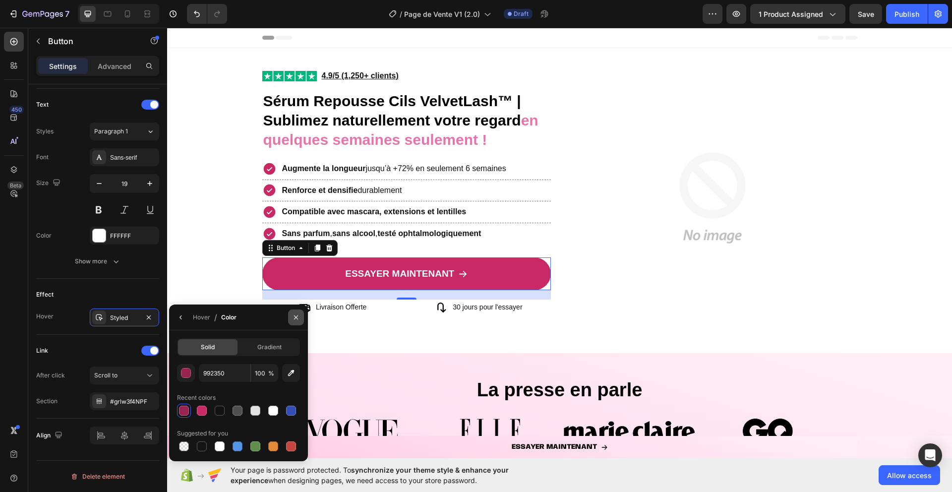
click at [292, 315] on icon "button" at bounding box center [296, 317] width 8 height 8
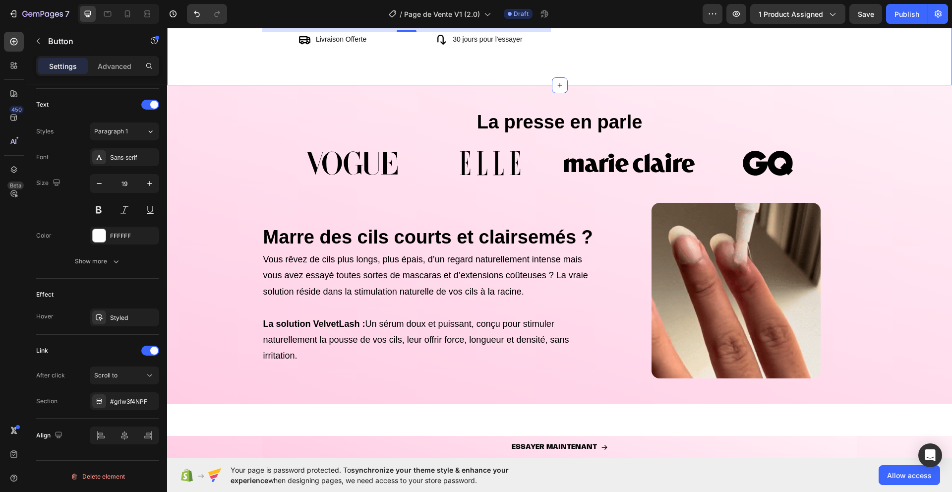
scroll to position [419, 0]
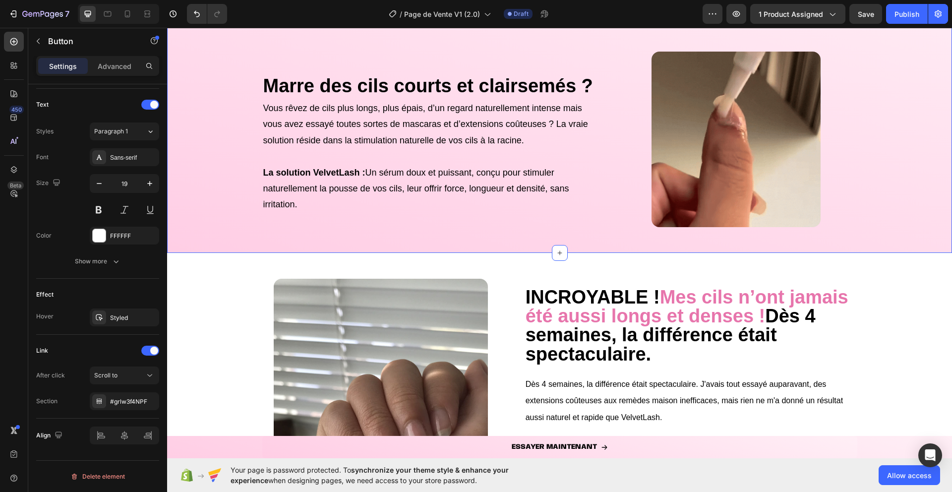
click at [221, 222] on div "La presse en parle Heading Image Image Image Image Carousel Marre des cils cour…" at bounding box center [559, 93] width 785 height 286
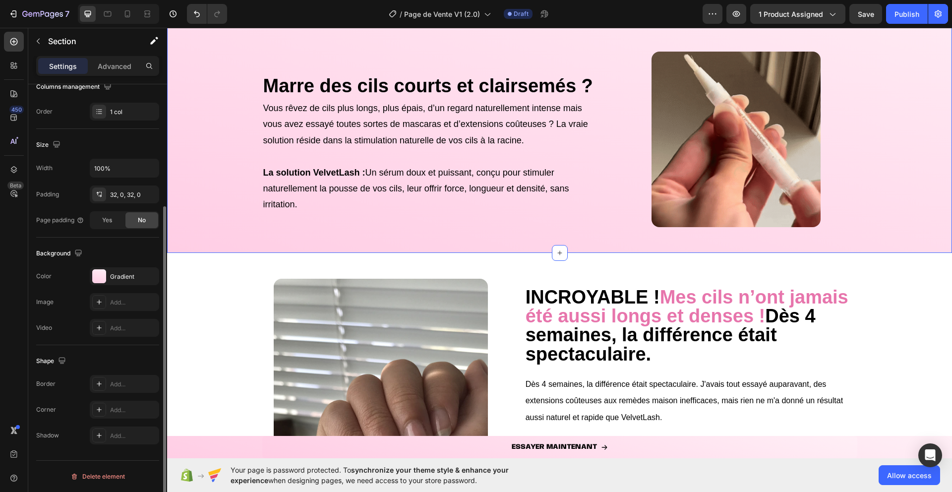
scroll to position [0, 0]
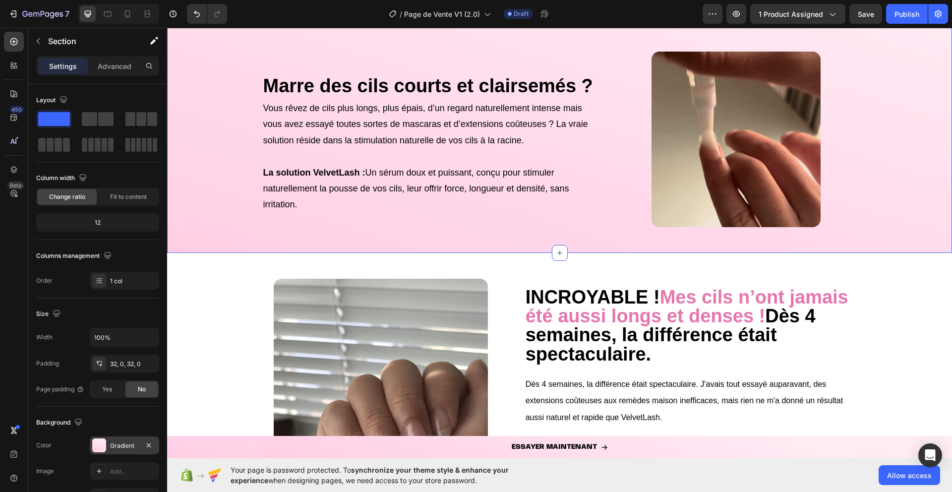
click at [106, 441] on div "Gradient" at bounding box center [124, 445] width 69 height 18
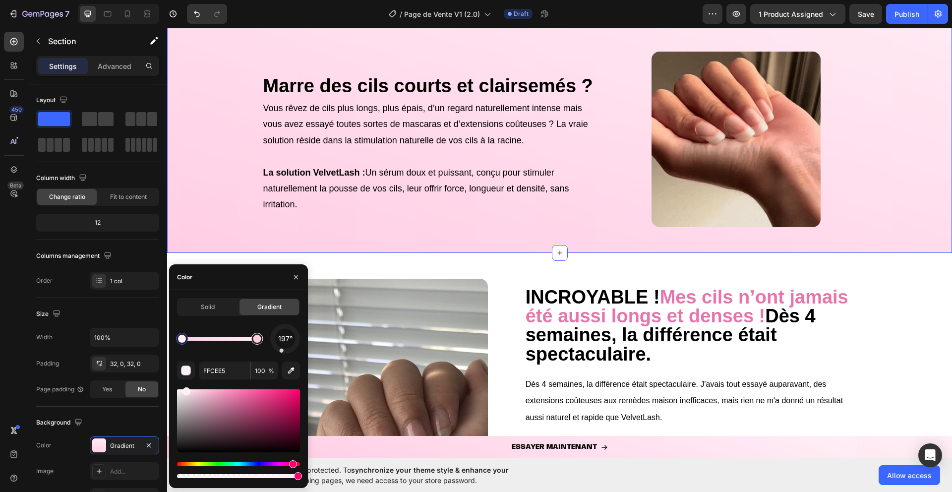
click at [256, 339] on div at bounding box center [257, 339] width 8 height 8
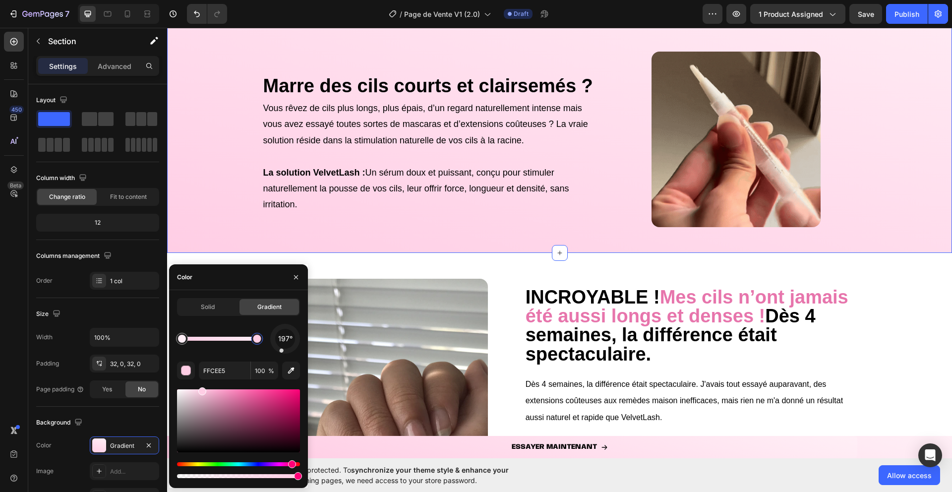
click at [221, 360] on div "197° FFCEE5 100 %" at bounding box center [238, 402] width 123 height 156
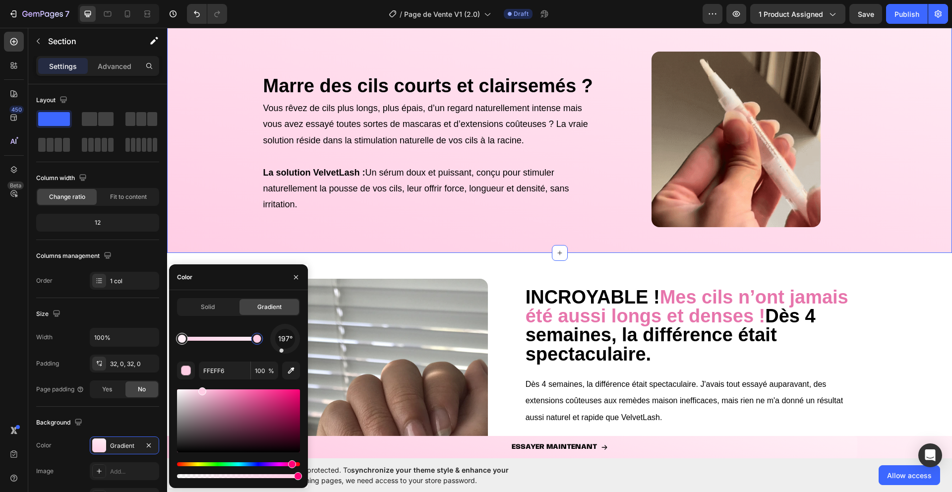
click at [183, 339] on div at bounding box center [182, 339] width 8 height 8
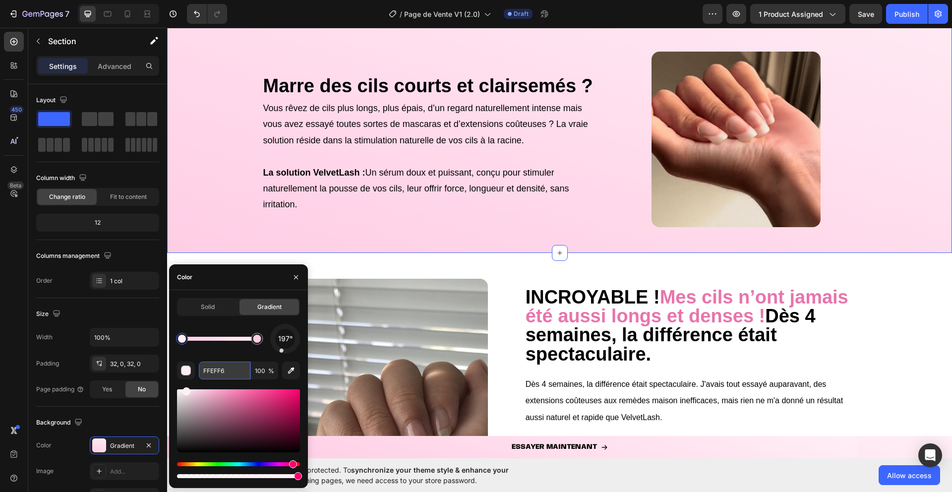
click at [212, 369] on input "FFEFF6" at bounding box center [225, 370] width 52 height 18
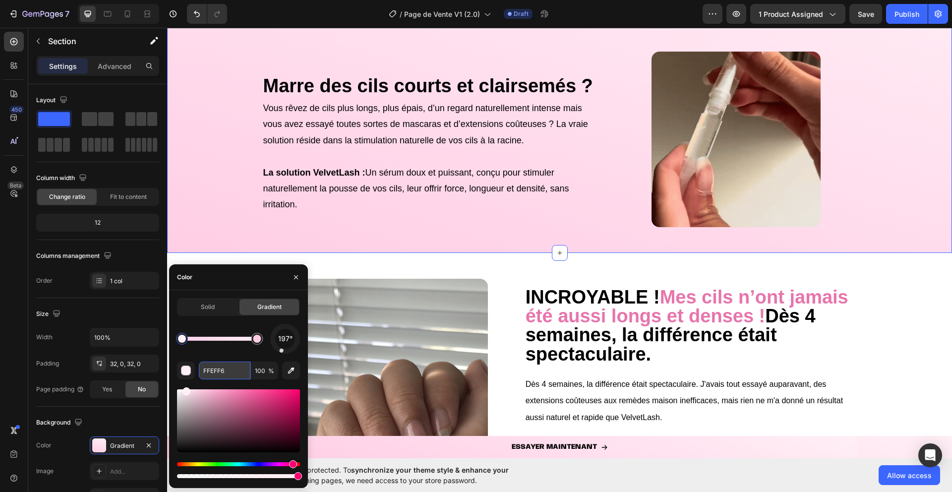
paste input "0097b2"
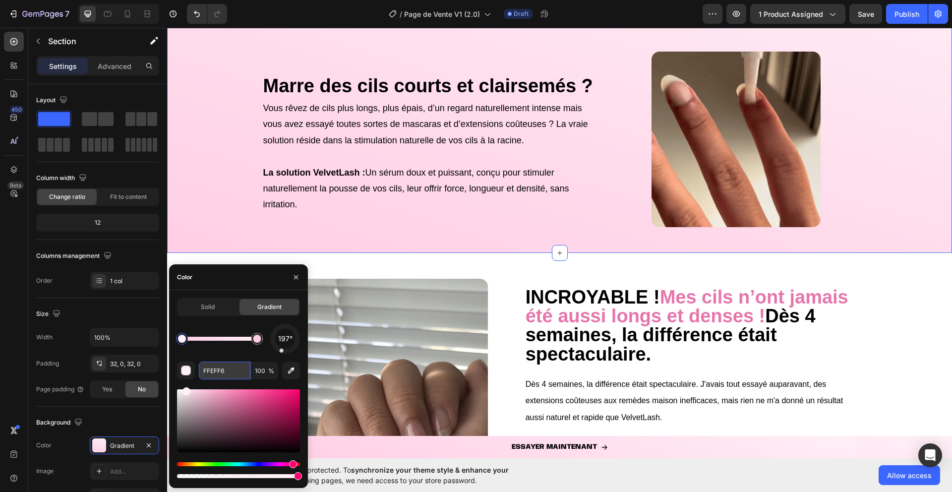
type input "0097b2"
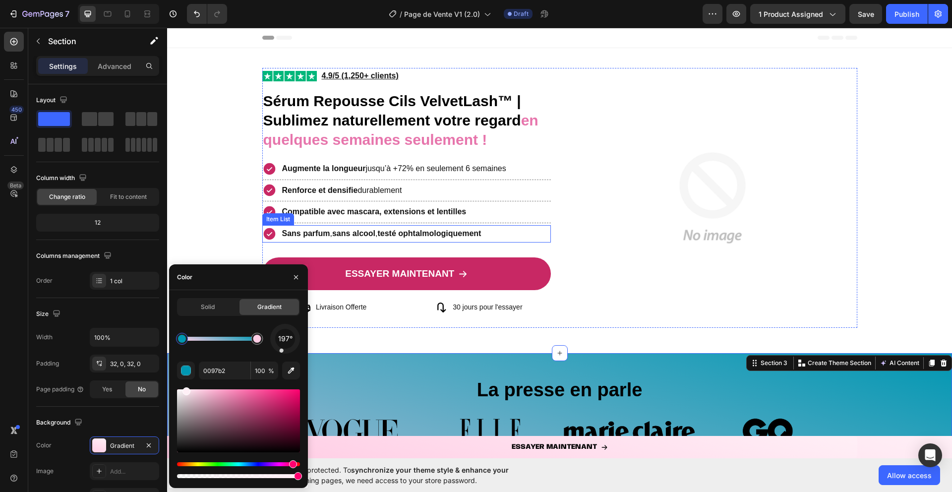
click at [271, 233] on icon at bounding box center [269, 234] width 12 height 12
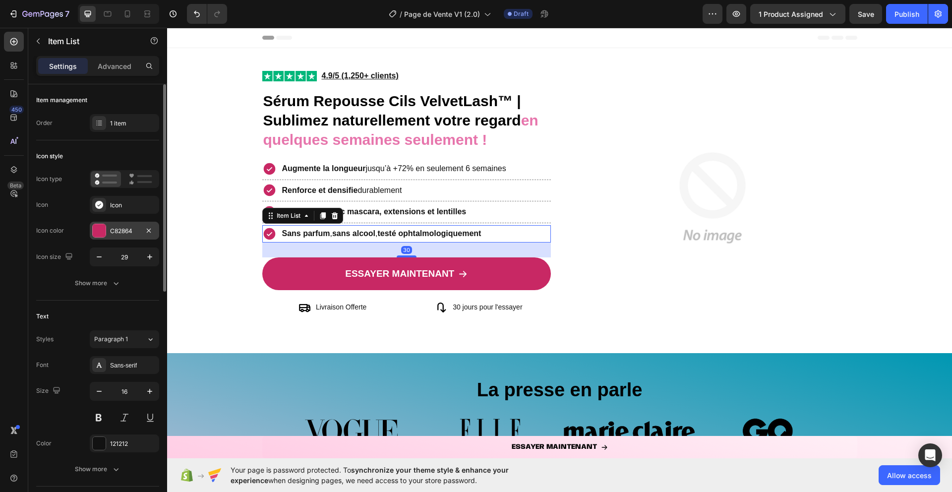
click at [99, 234] on div at bounding box center [99, 230] width 13 height 13
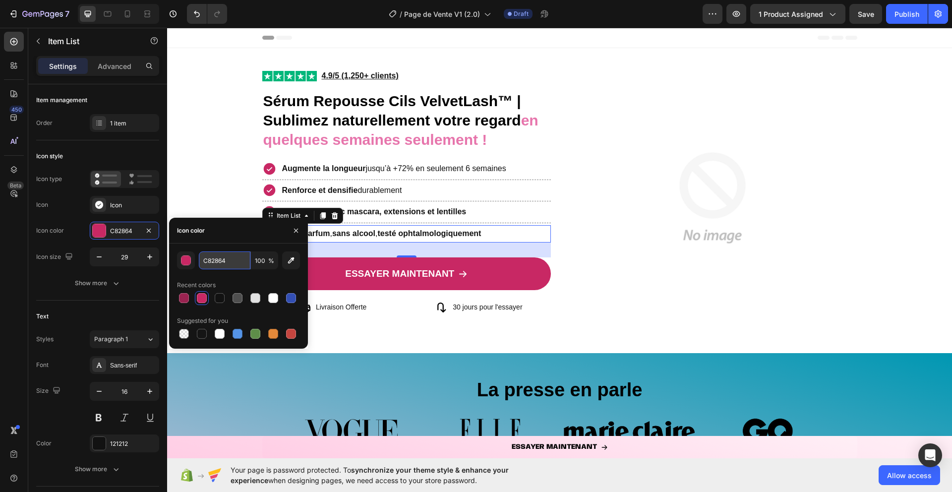
click at [223, 262] on input "C82864" at bounding box center [225, 260] width 52 height 18
click at [296, 236] on button "button" at bounding box center [296, 231] width 16 height 16
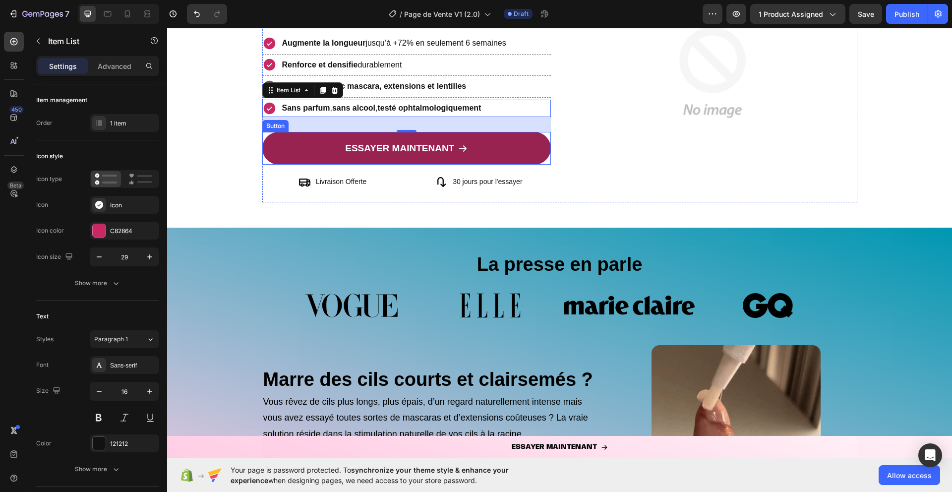
scroll to position [259, 0]
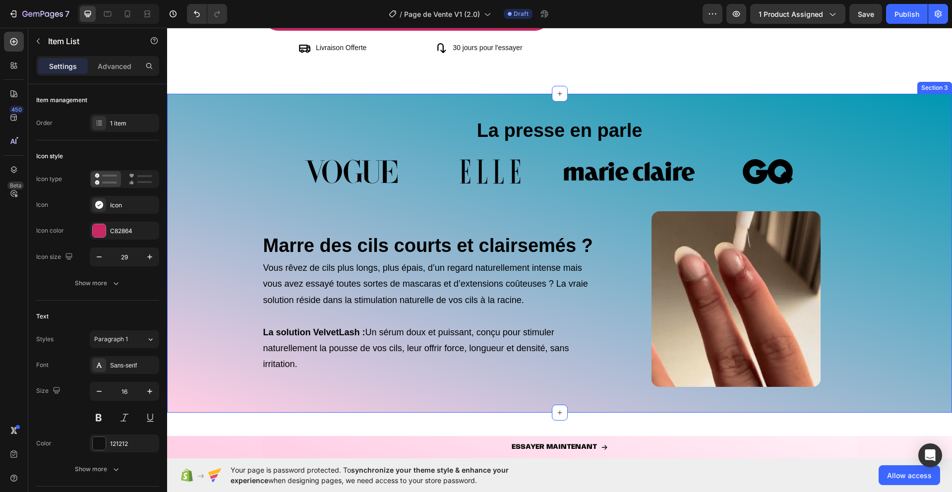
click at [212, 306] on div "La presse en parle Heading Image Image Image Image Carousel Marre des cils cour…" at bounding box center [559, 253] width 785 height 286
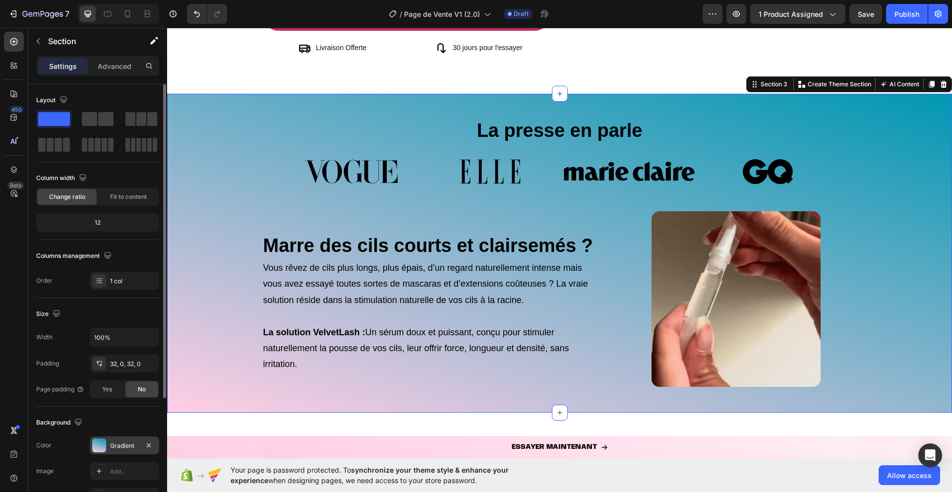
click at [98, 447] on div at bounding box center [99, 445] width 14 height 14
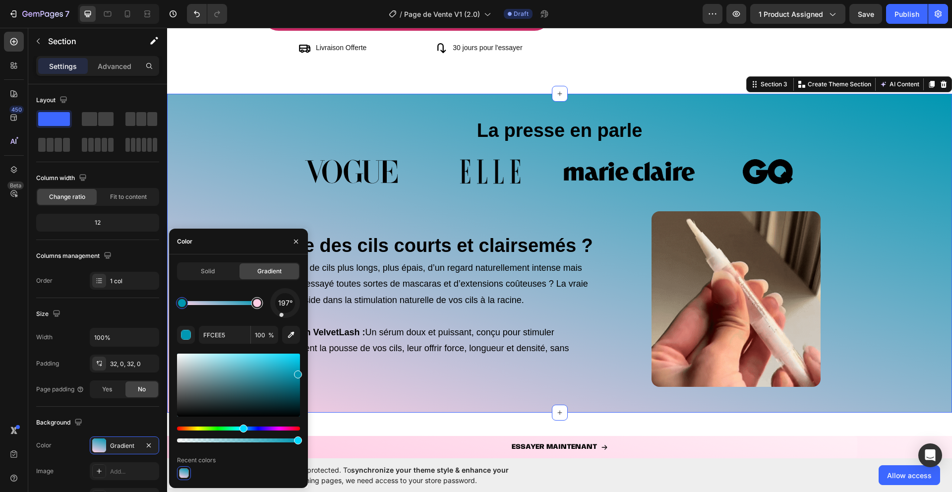
click at [260, 303] on div at bounding box center [257, 303] width 8 height 8
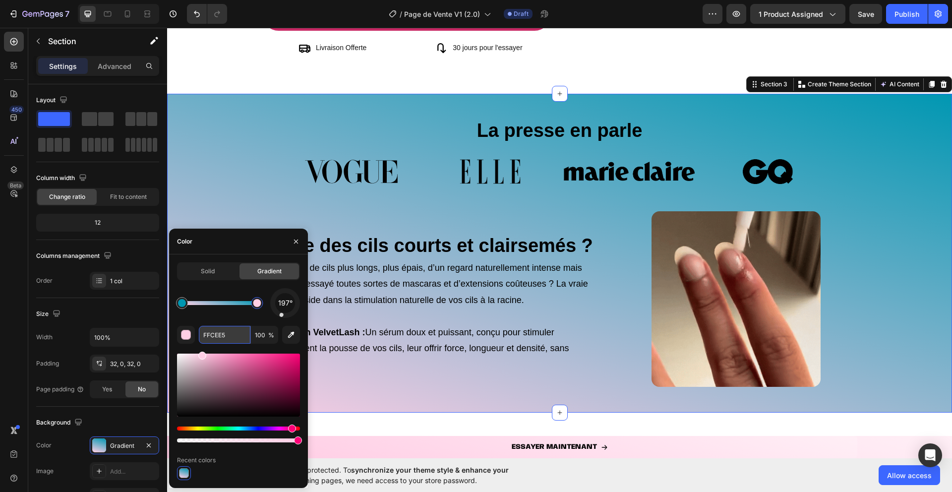
click at [218, 342] on input "FFCEE5" at bounding box center [225, 335] width 52 height 18
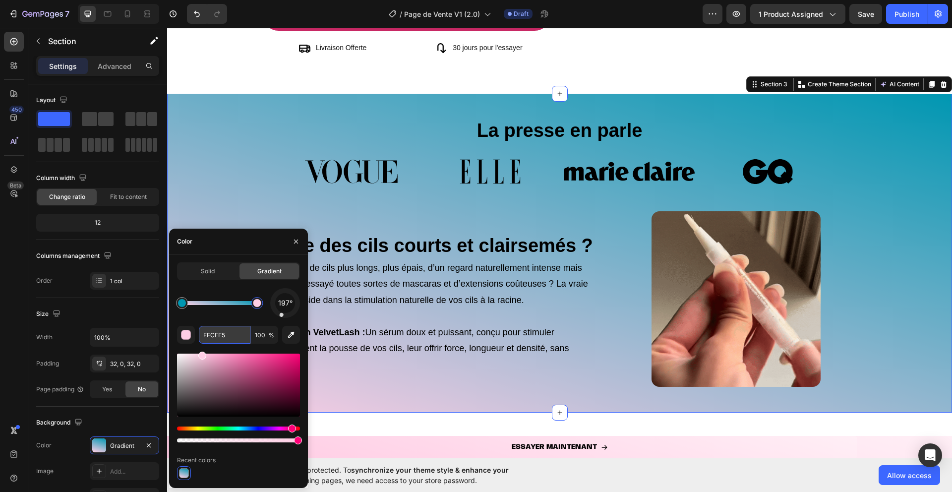
paste input "C82864"
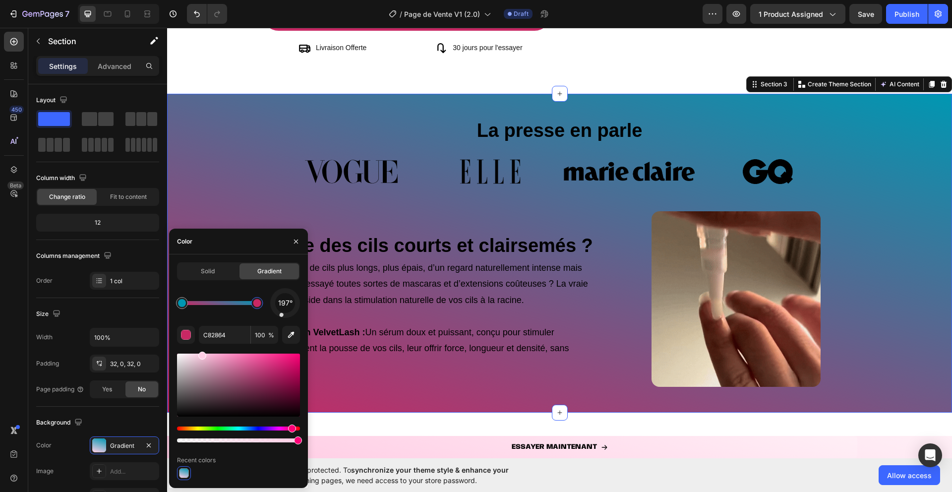
click at [222, 314] on div "197°" at bounding box center [238, 303] width 123 height 30
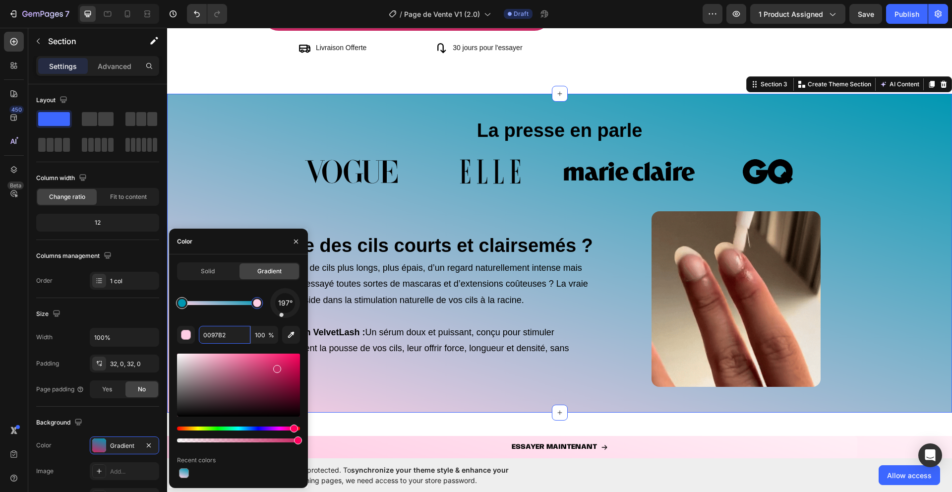
click at [184, 302] on div at bounding box center [182, 303] width 8 height 8
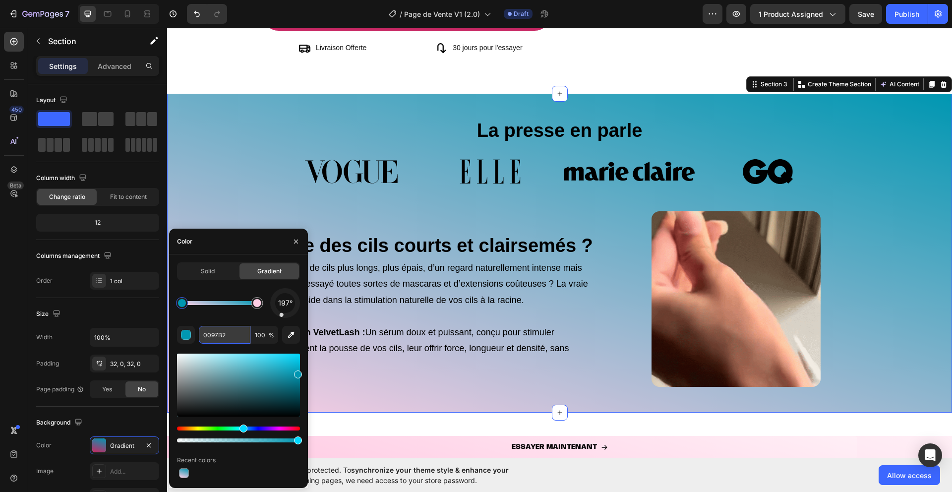
click at [211, 337] on input "0097B2" at bounding box center [225, 335] width 52 height 18
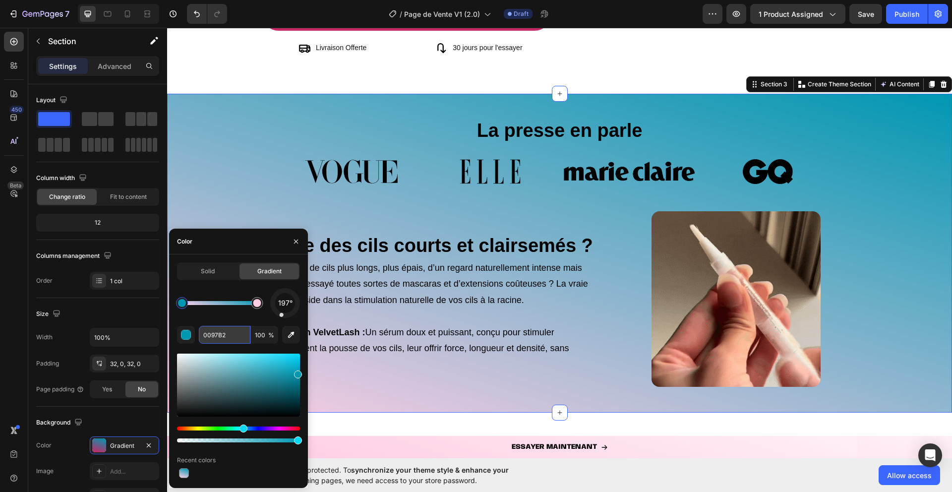
click at [211, 337] on input "0097B2" at bounding box center [225, 335] width 52 height 18
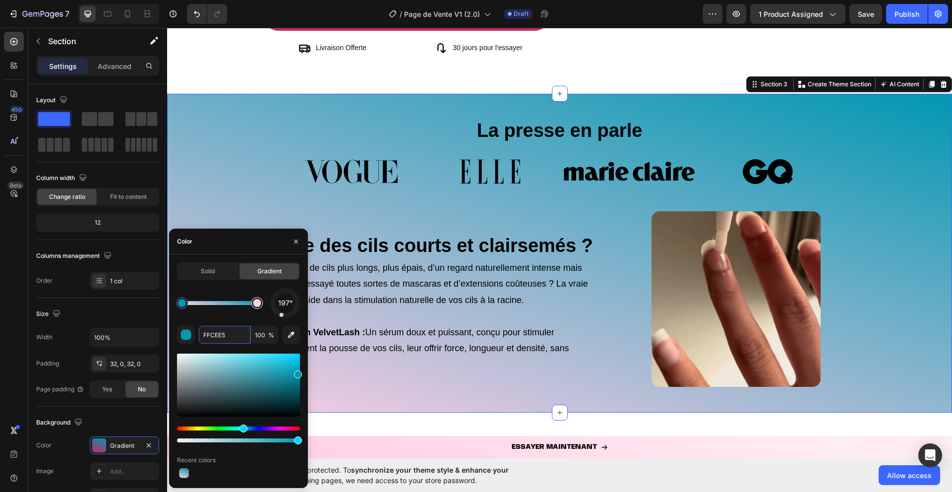
click at [255, 305] on div at bounding box center [257, 303] width 8 height 8
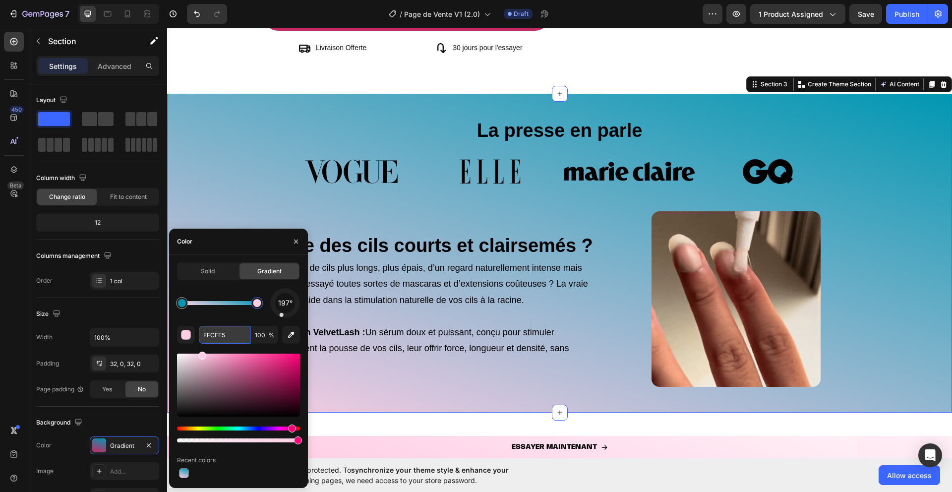
click at [222, 340] on input "FFCEE5" at bounding box center [225, 335] width 52 height 18
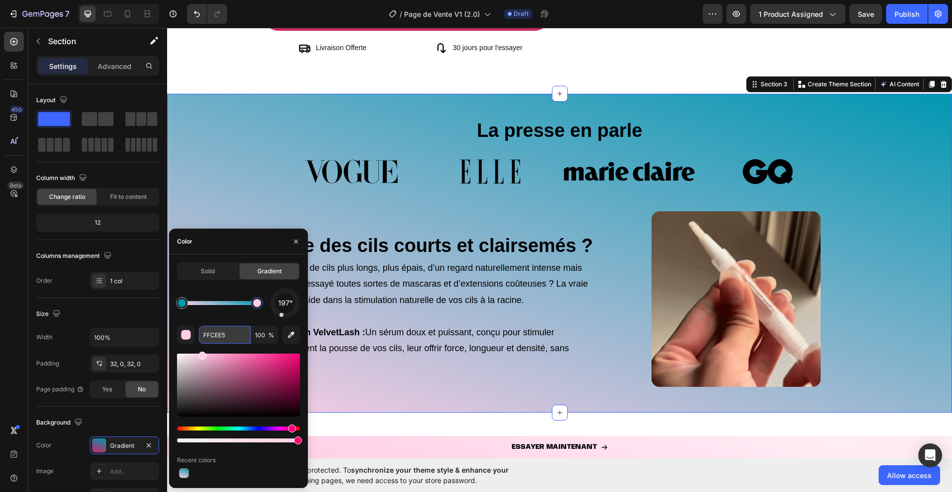
click at [222, 340] on input "FFCEE5" at bounding box center [225, 335] width 52 height 18
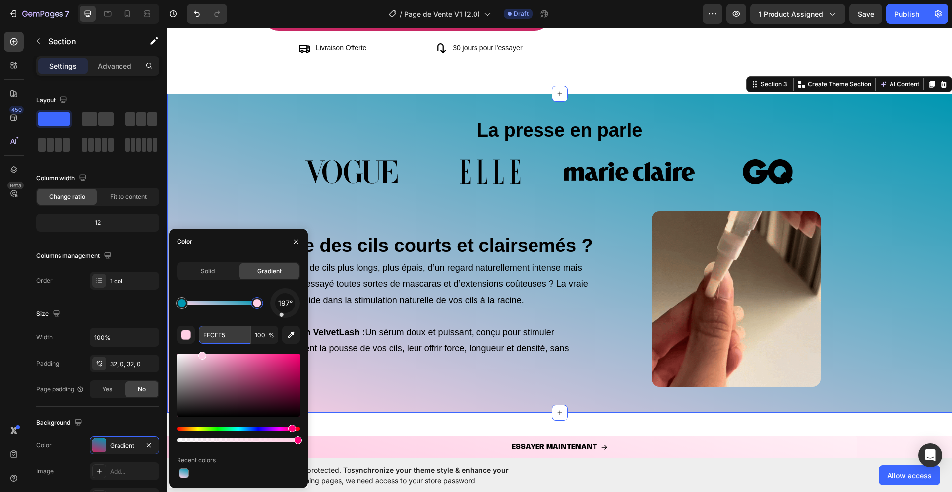
paste input "0097B2"
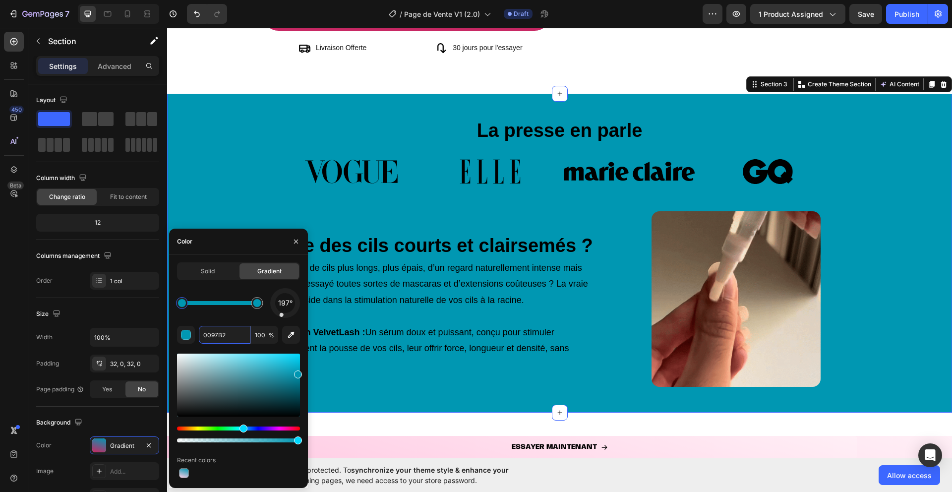
click at [181, 296] on div at bounding box center [182, 303] width 18 height 18
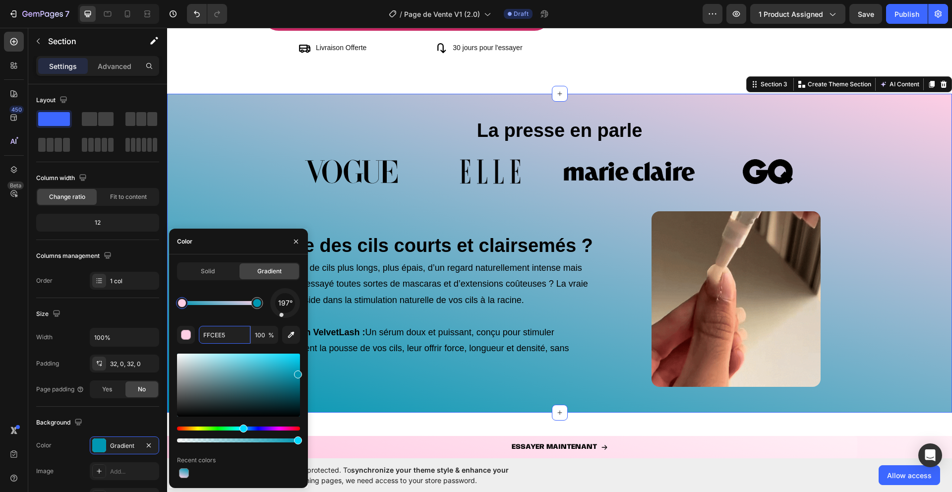
type input "FFCEE5"
click at [236, 324] on div "197° FFCEE5 100 % Recent colors" at bounding box center [238, 384] width 123 height 192
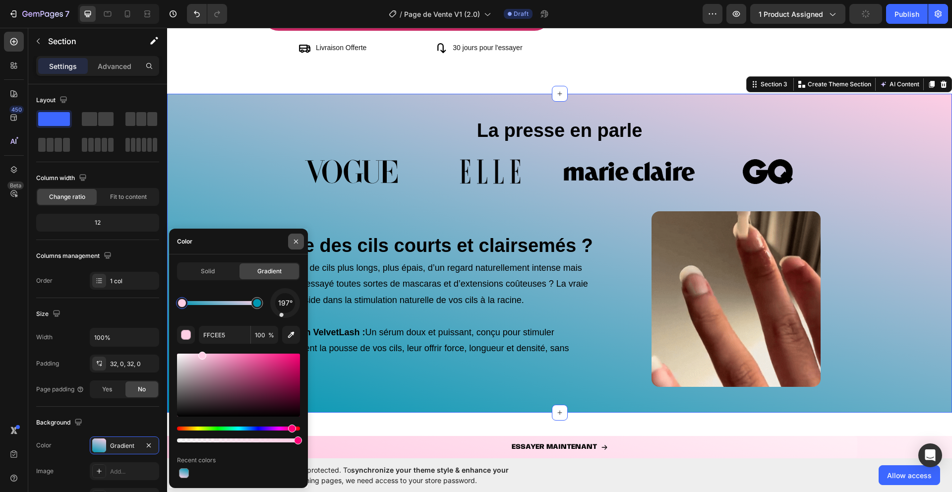
click at [294, 243] on icon "button" at bounding box center [296, 241] width 8 height 8
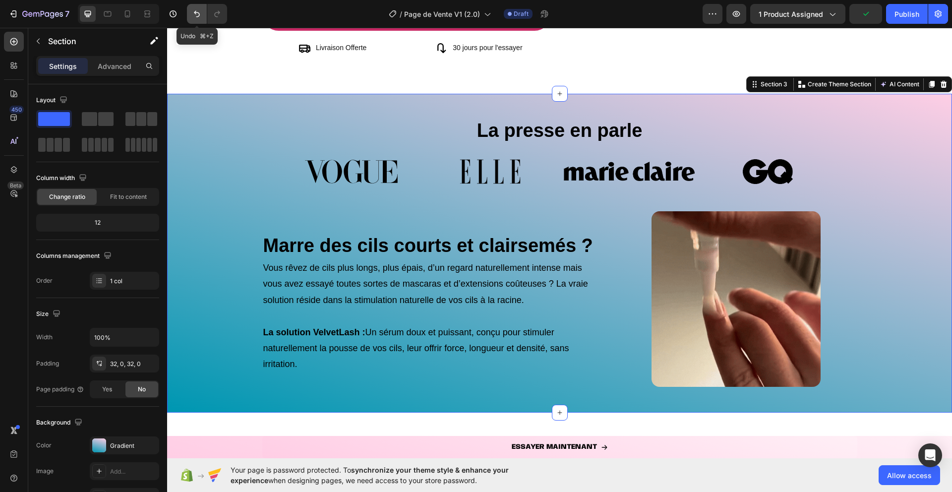
click at [200, 18] on icon "Undo/Redo" at bounding box center [197, 14] width 10 height 10
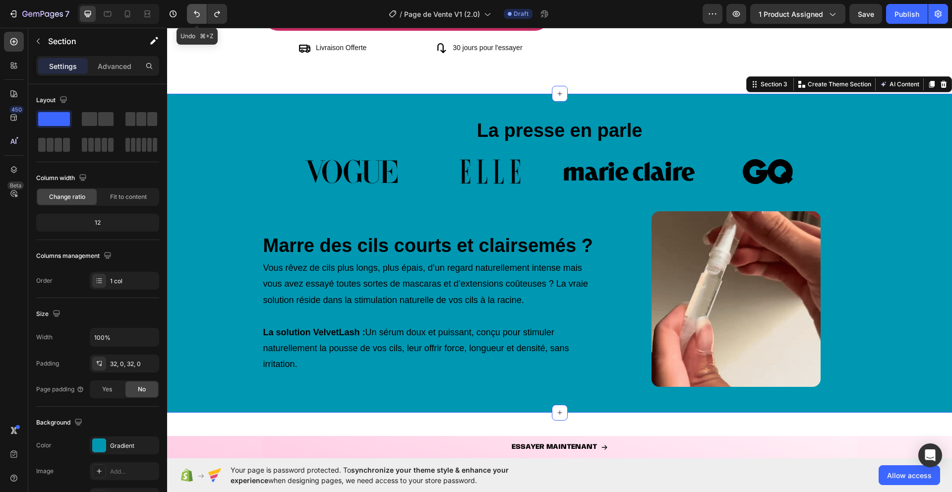
click at [200, 18] on icon "Undo/Redo" at bounding box center [197, 14] width 10 height 10
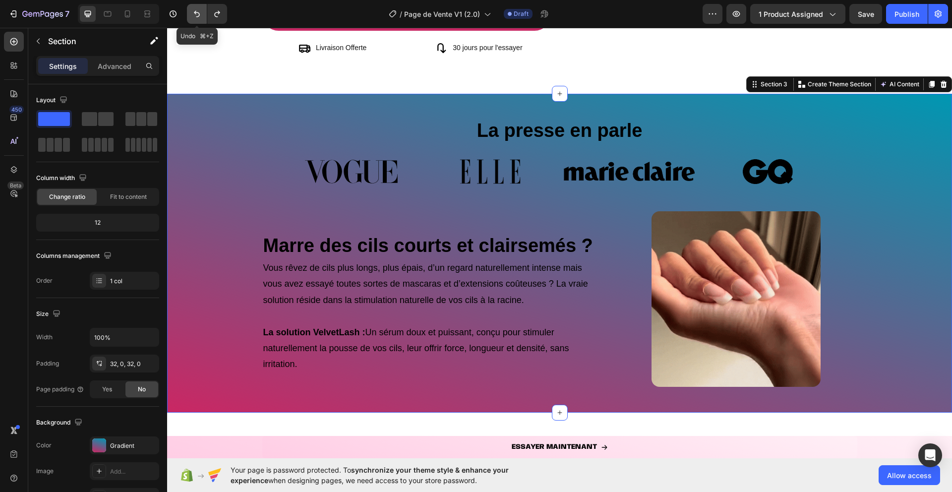
click at [200, 18] on icon "Undo/Redo" at bounding box center [197, 14] width 10 height 10
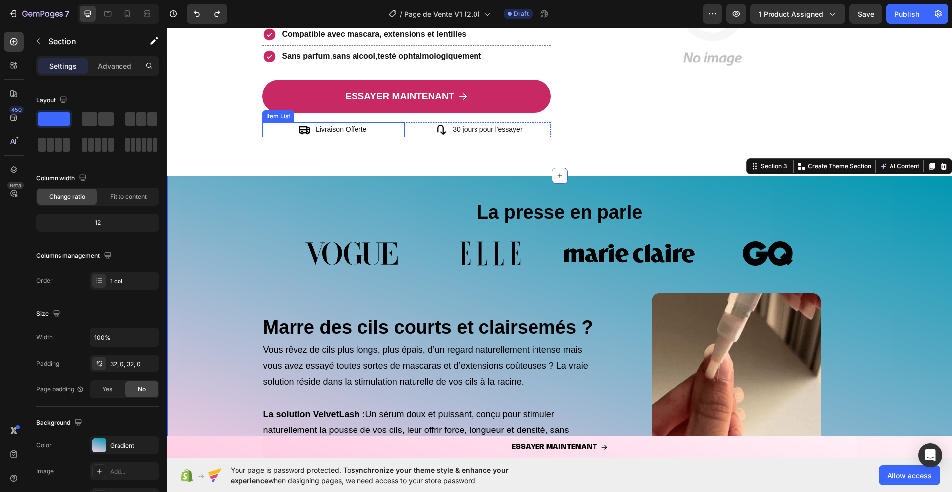
scroll to position [170, 0]
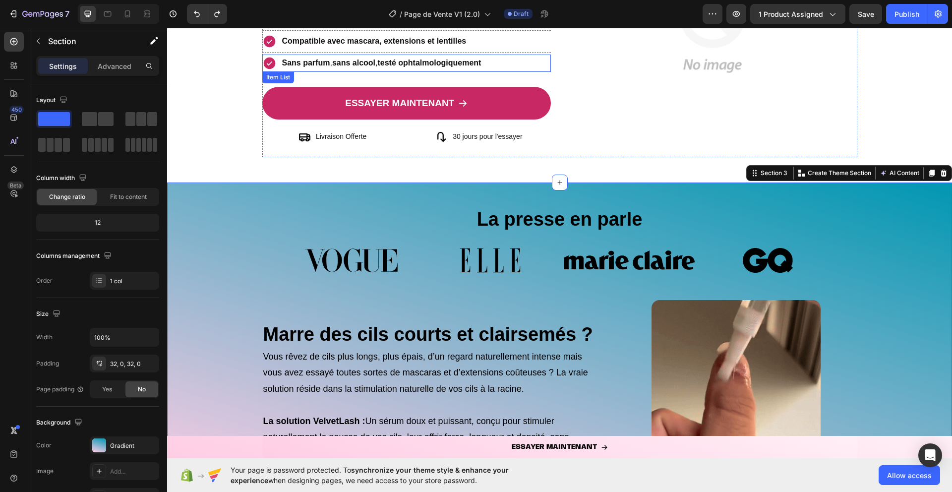
click at [267, 68] on icon at bounding box center [269, 63] width 12 height 12
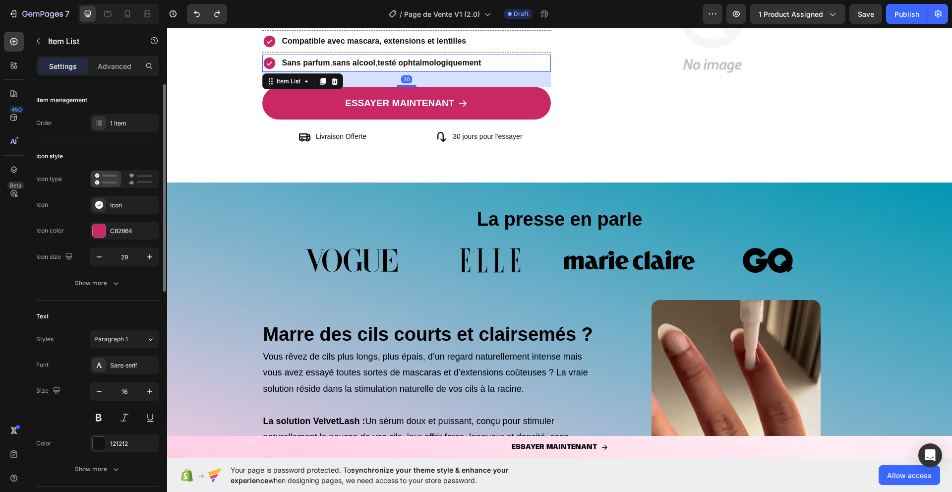
click at [101, 239] on div "Icon type Icon Icon Icon color C82864 Icon size 29" at bounding box center [97, 218] width 123 height 96
click at [101, 229] on div at bounding box center [99, 230] width 13 height 13
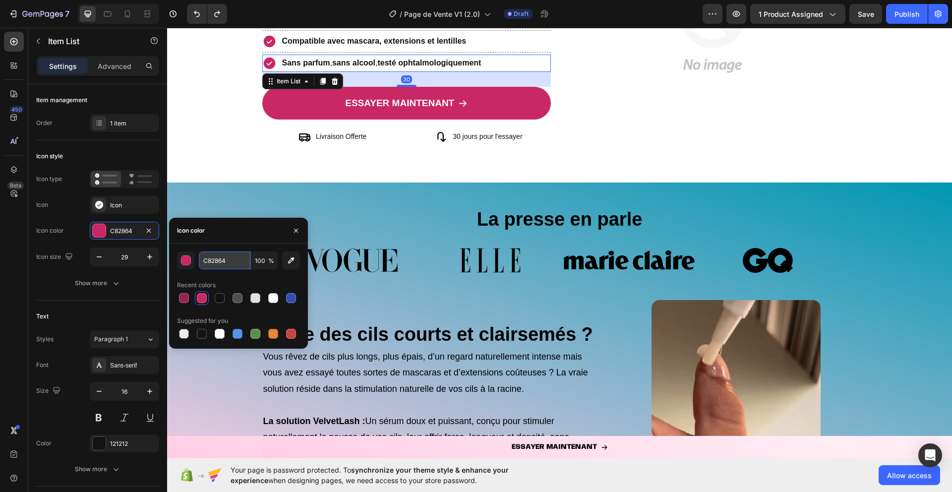
click at [212, 260] on input "C82864" at bounding box center [225, 260] width 52 height 18
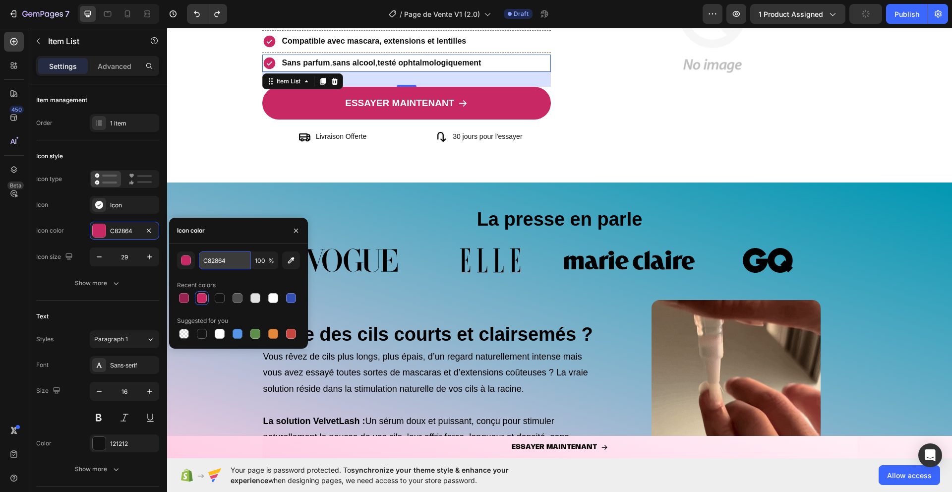
click at [212, 260] on input "C82864" at bounding box center [225, 260] width 52 height 18
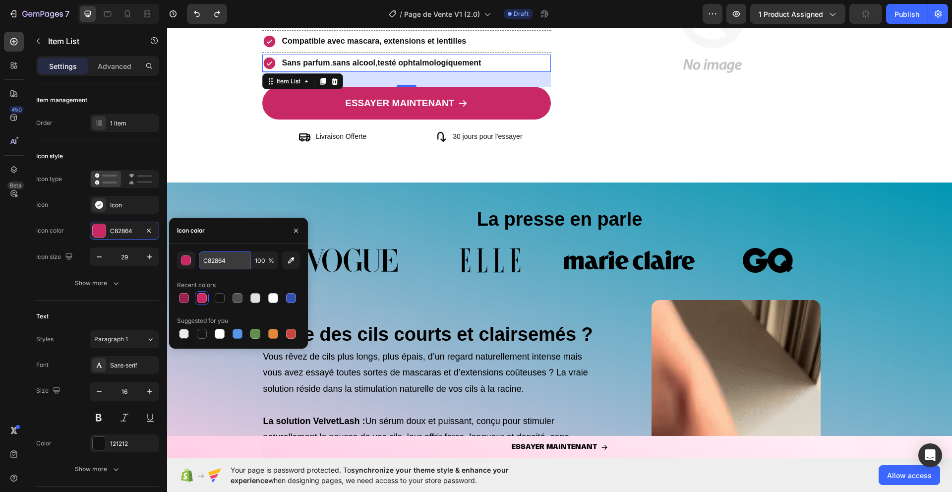
click at [212, 260] on input "C82864" at bounding box center [225, 260] width 52 height 18
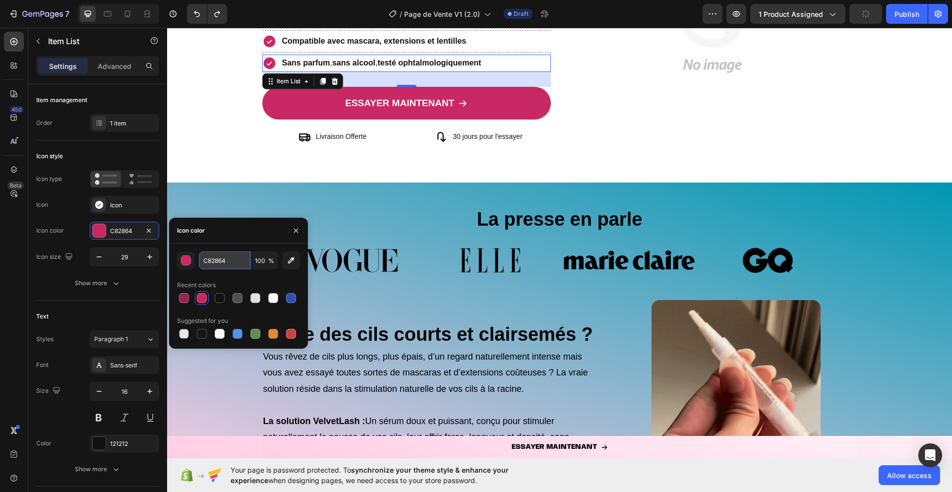
click at [212, 260] on input "C82864" at bounding box center [225, 260] width 52 height 18
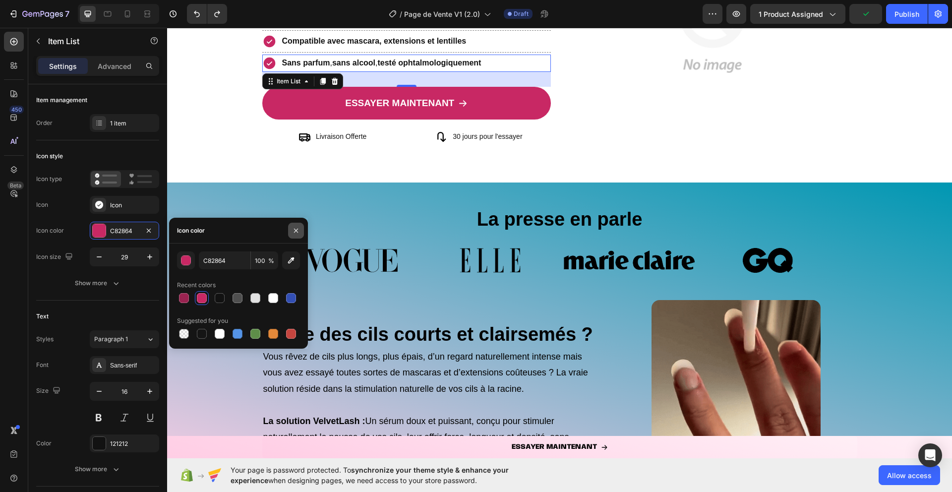
click at [297, 233] on icon "button" at bounding box center [296, 230] width 8 height 8
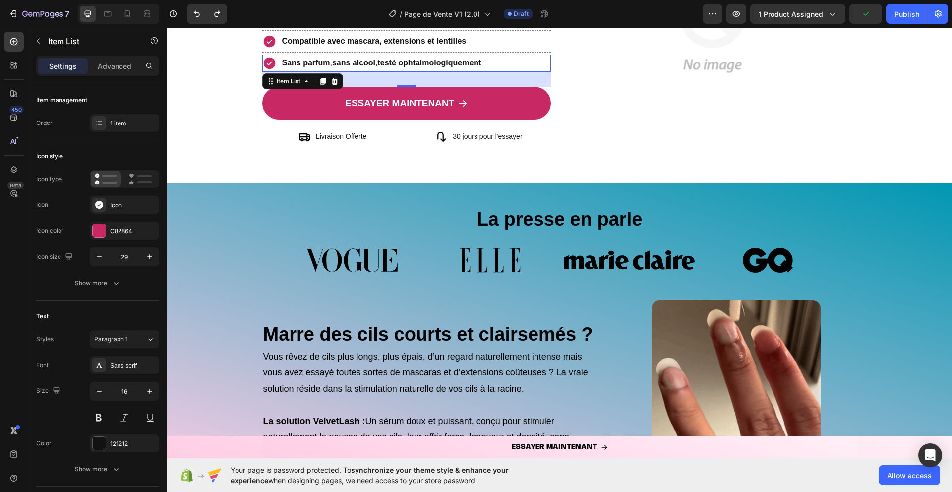
click at [197, 258] on div "Image Image Image Image [GEOGRAPHIC_DATA]" at bounding box center [559, 274] width 785 height 52
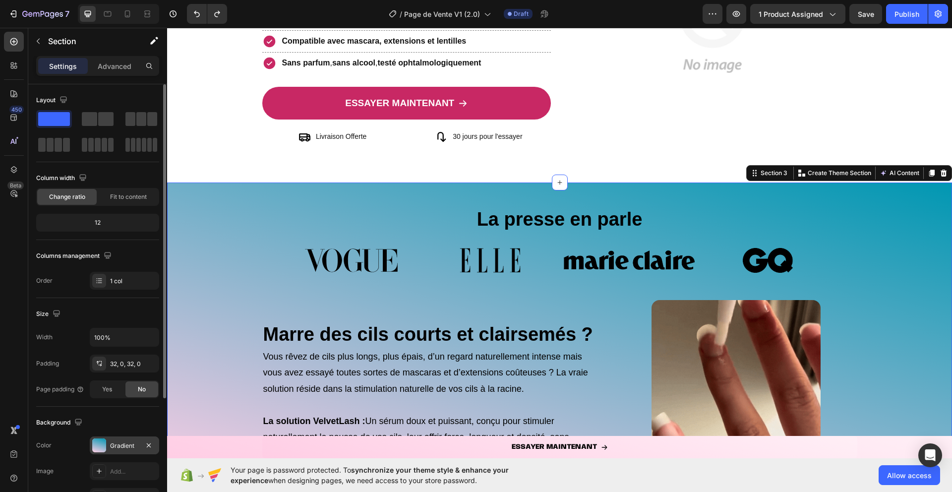
click at [109, 439] on div "Gradient" at bounding box center [124, 445] width 69 height 18
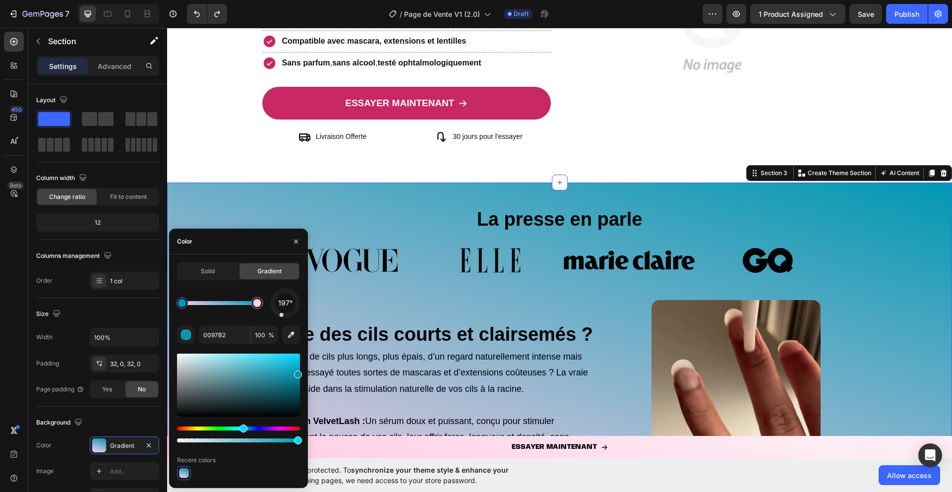
click at [184, 304] on div at bounding box center [182, 303] width 8 height 8
click at [213, 330] on input "0097B2" at bounding box center [225, 335] width 52 height 18
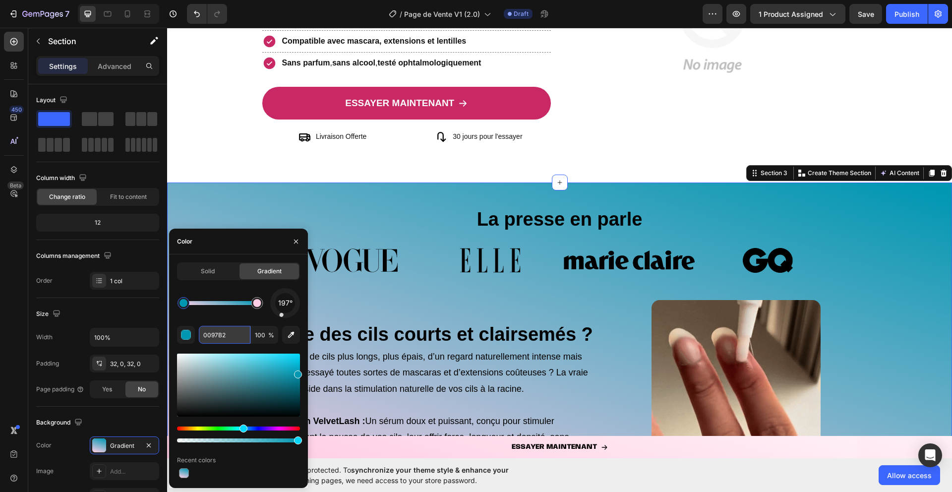
click at [213, 330] on input "0097B2" at bounding box center [225, 335] width 52 height 18
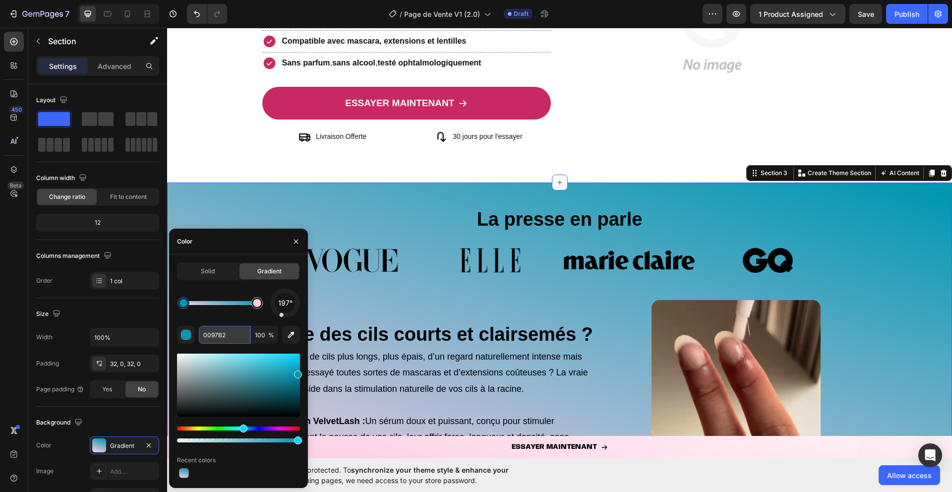
paste input "C82864"
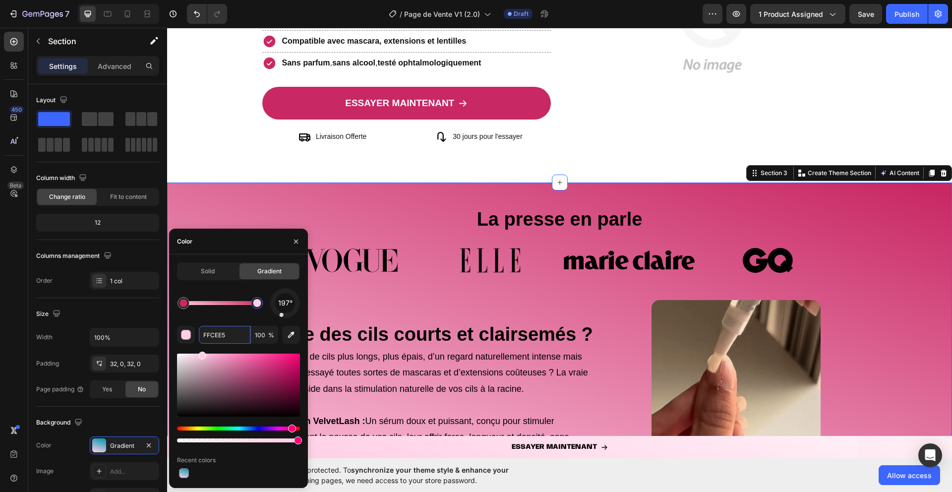
click at [256, 304] on div at bounding box center [257, 303] width 8 height 8
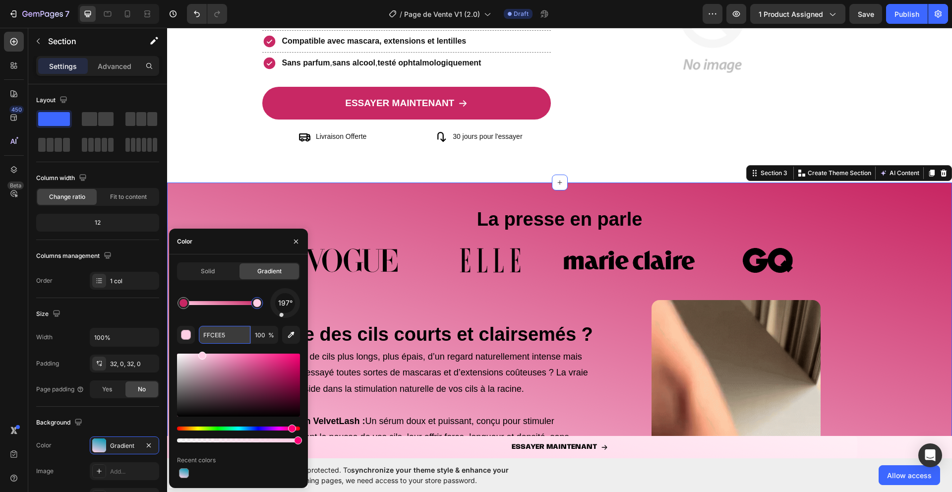
click at [225, 336] on input "FFCEE5" at bounding box center [225, 335] width 52 height 18
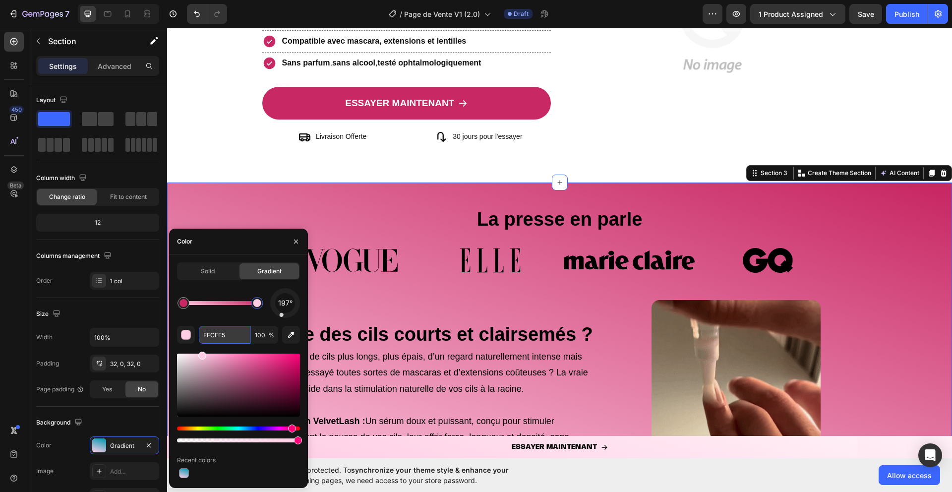
click at [225, 336] on input "FFCEE5" at bounding box center [225, 335] width 52 height 18
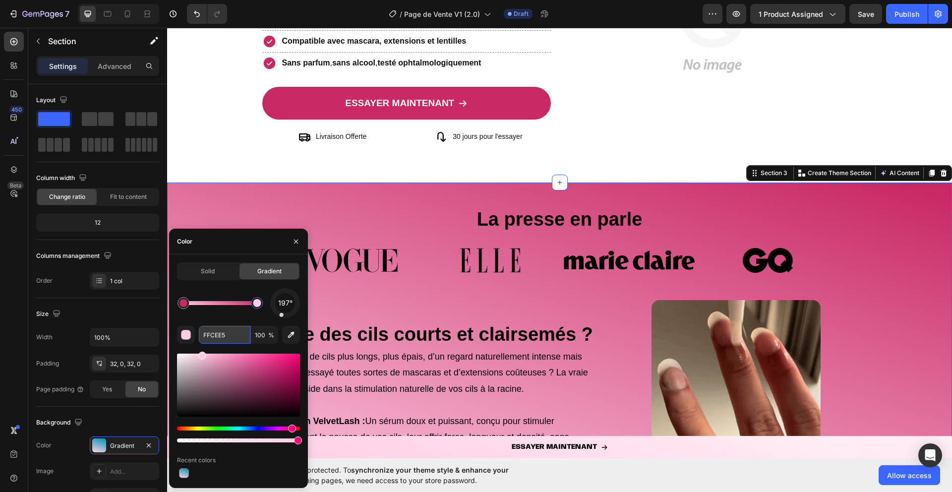
click at [225, 336] on input "FFCEE5" at bounding box center [225, 335] width 52 height 18
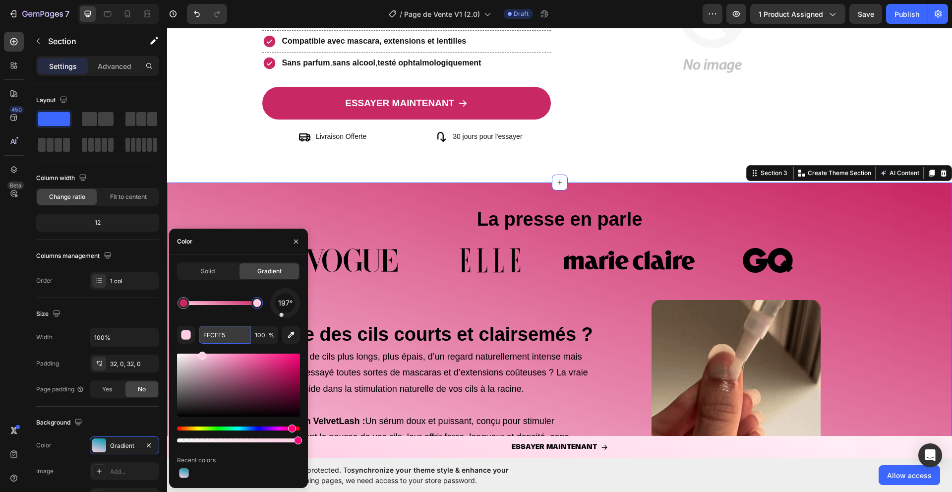
paste input "C82864"
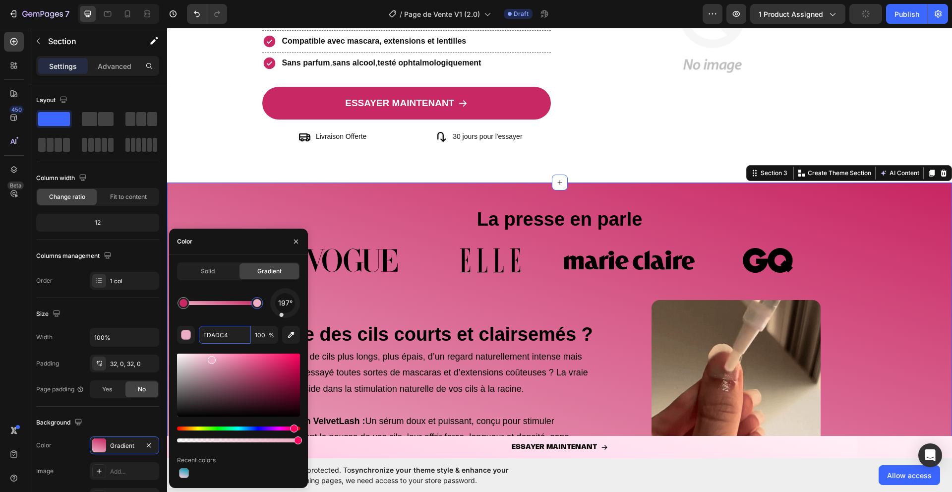
drag, startPoint x: 277, startPoint y: 368, endPoint x: 204, endPoint y: 359, distance: 73.8
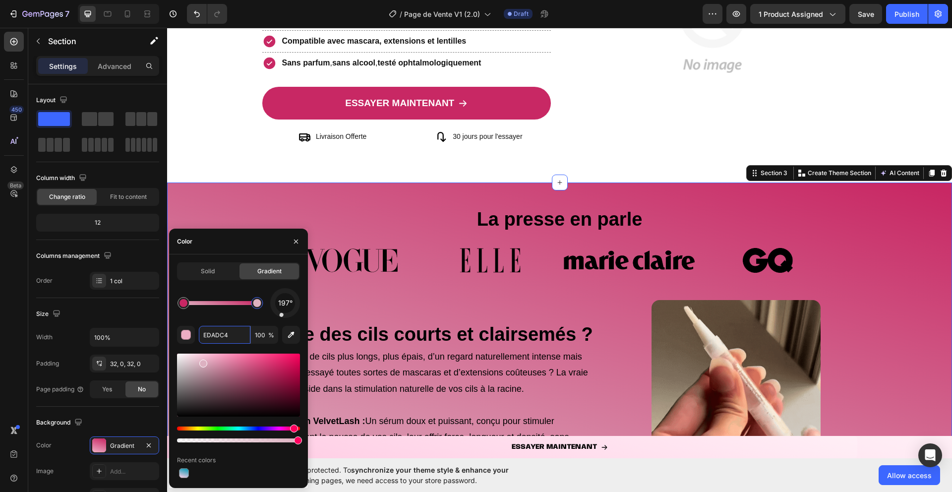
drag, startPoint x: 209, startPoint y: 360, endPoint x: 203, endPoint y: 361, distance: 6.6
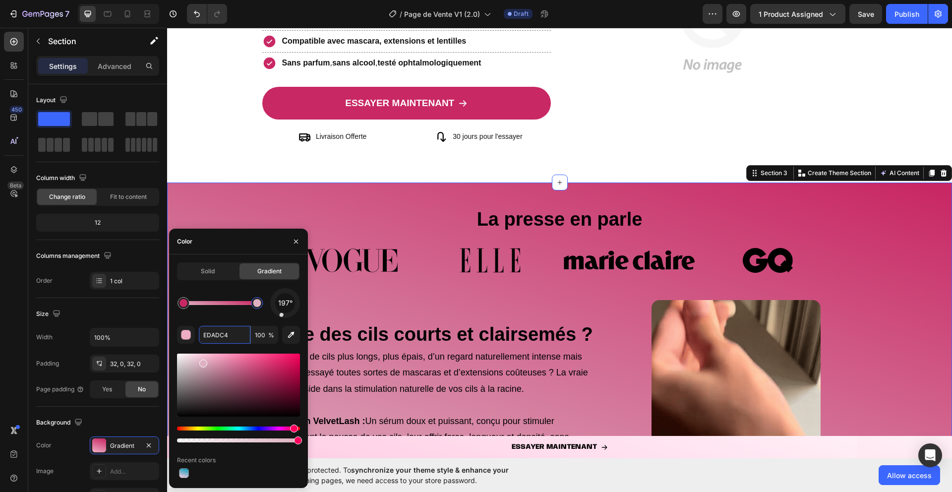
click at [203, 361] on div at bounding box center [203, 363] width 8 height 8
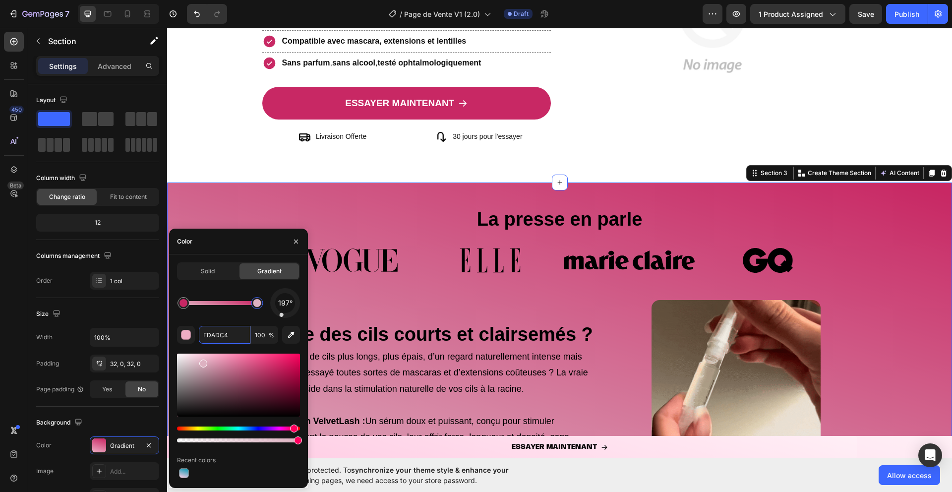
type input "DDB1C1"
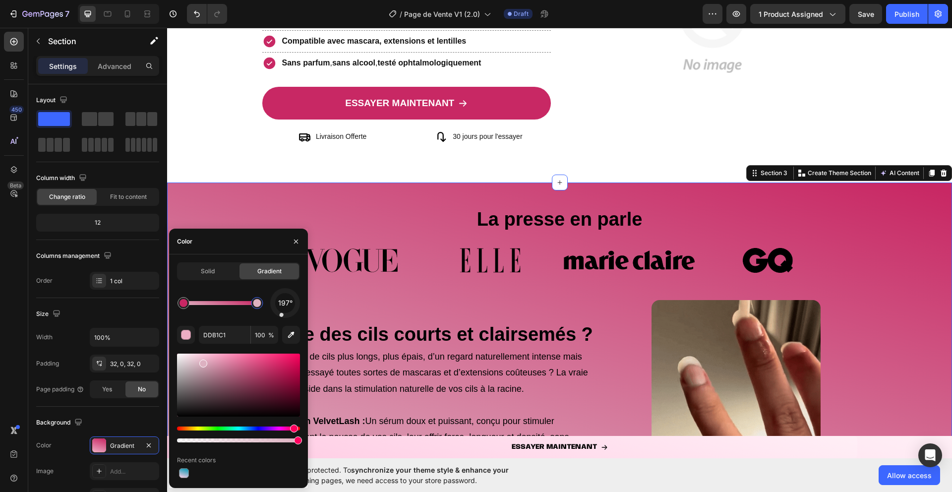
click at [223, 311] on div "197°" at bounding box center [238, 303] width 123 height 30
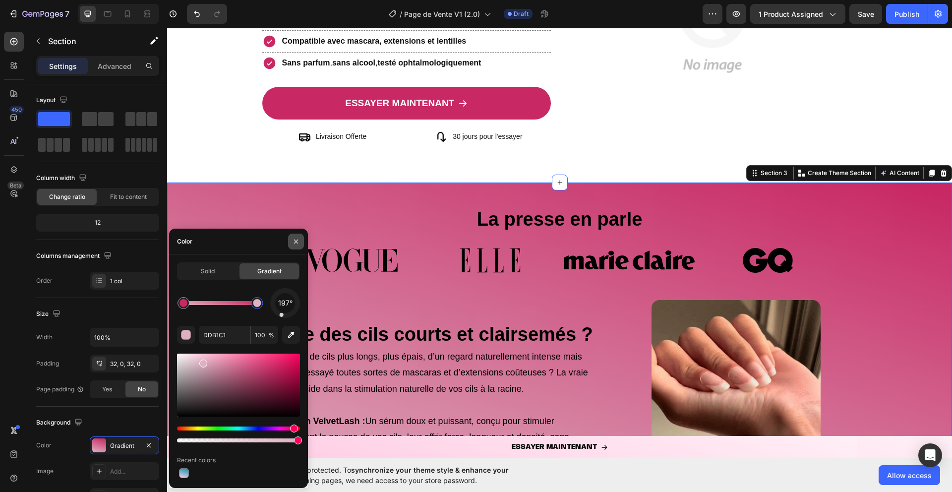
click at [295, 240] on icon "button" at bounding box center [296, 241] width 4 height 4
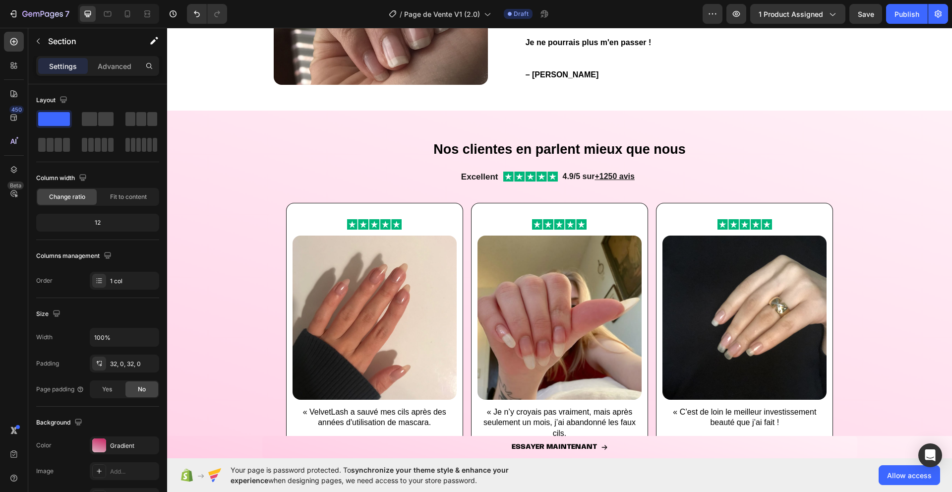
scroll to position [886, 0]
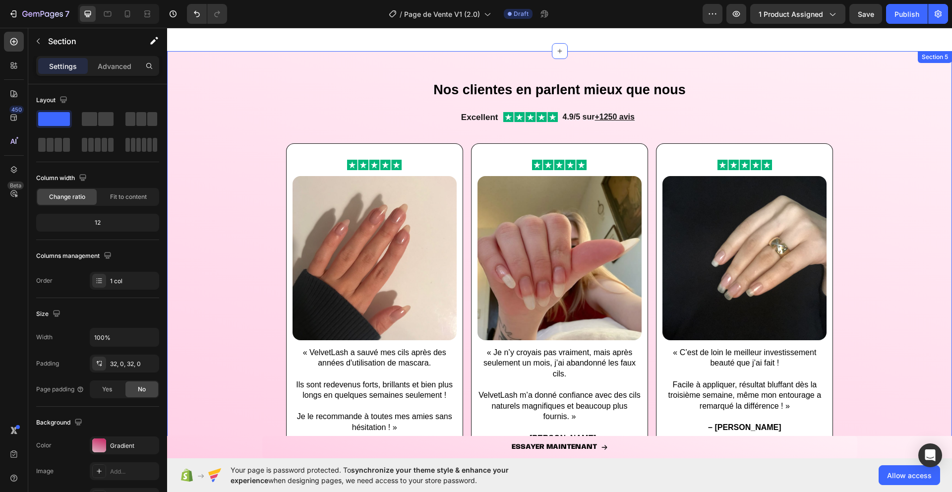
click at [253, 293] on div "Image Image « VelvetLash a sauvé mes cils après des années d'utilisation de mas…" at bounding box center [559, 331] width 785 height 376
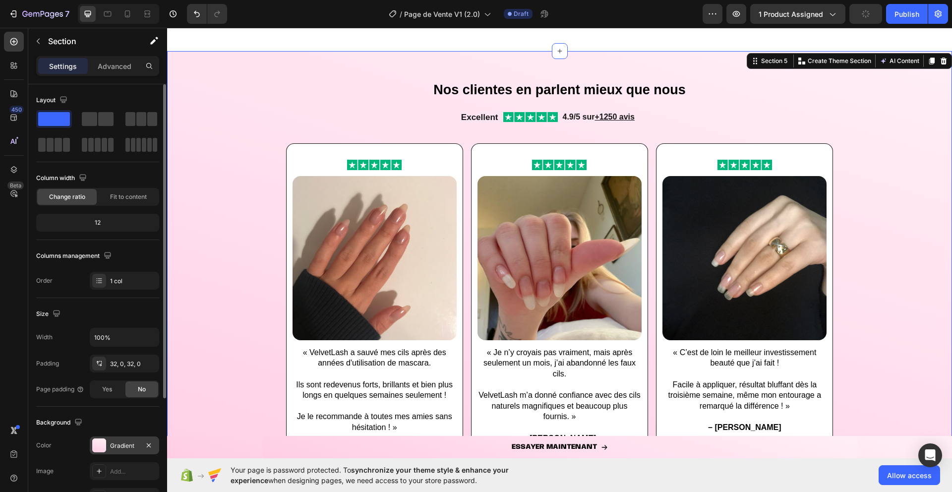
click at [99, 440] on div at bounding box center [99, 445] width 14 height 14
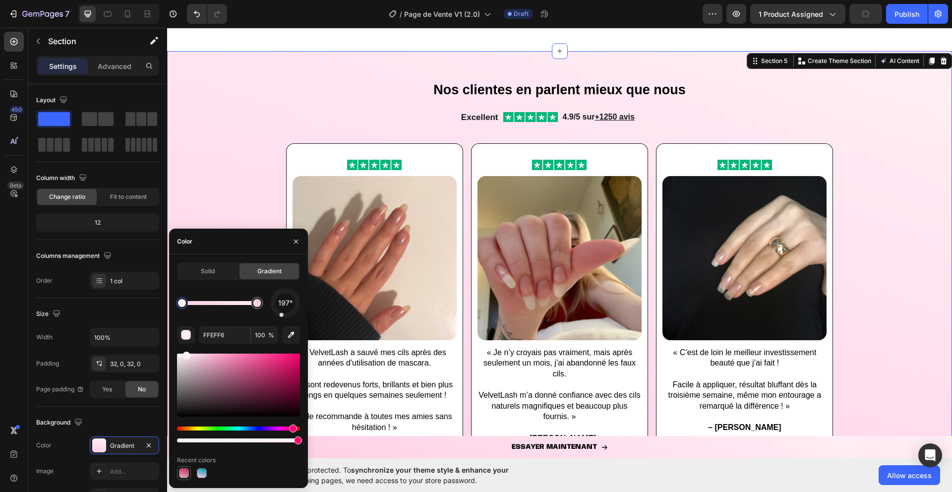
click at [178, 474] on div at bounding box center [184, 473] width 12 height 12
type input "C82864"
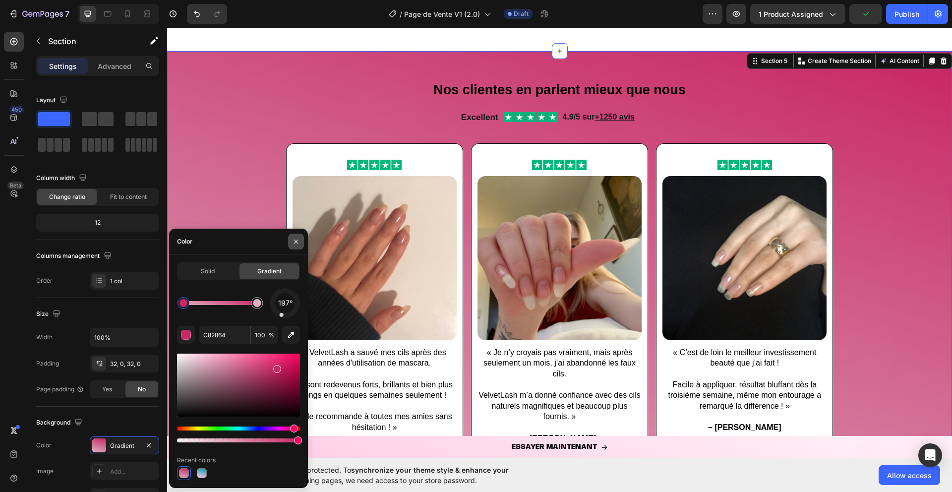
drag, startPoint x: 295, startPoint y: 242, endPoint x: 128, endPoint y: 215, distance: 169.2
click at [295, 242] on icon "button" at bounding box center [296, 241] width 8 height 8
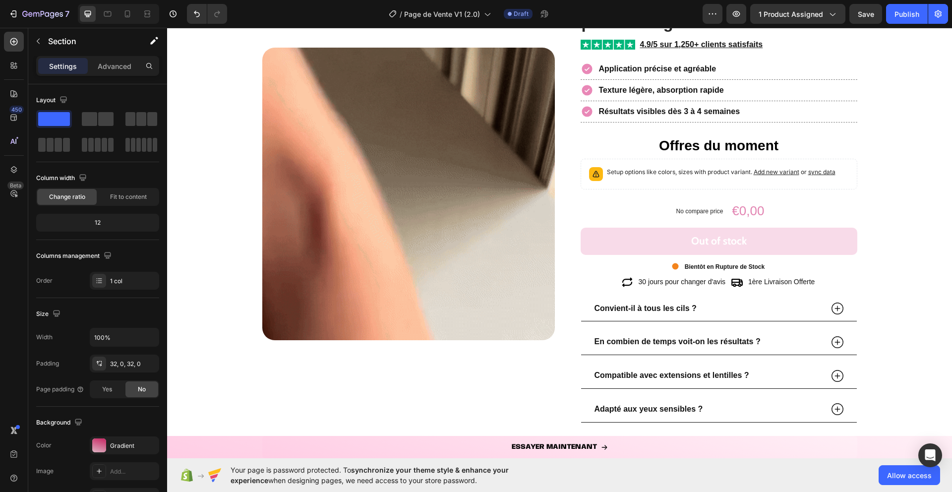
scroll to position [1319, 0]
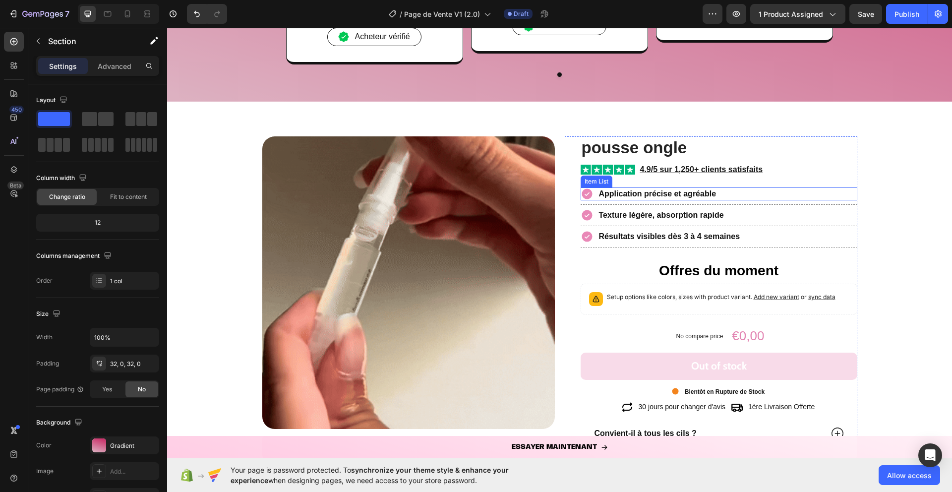
click at [586, 193] on icon at bounding box center [586, 194] width 10 height 10
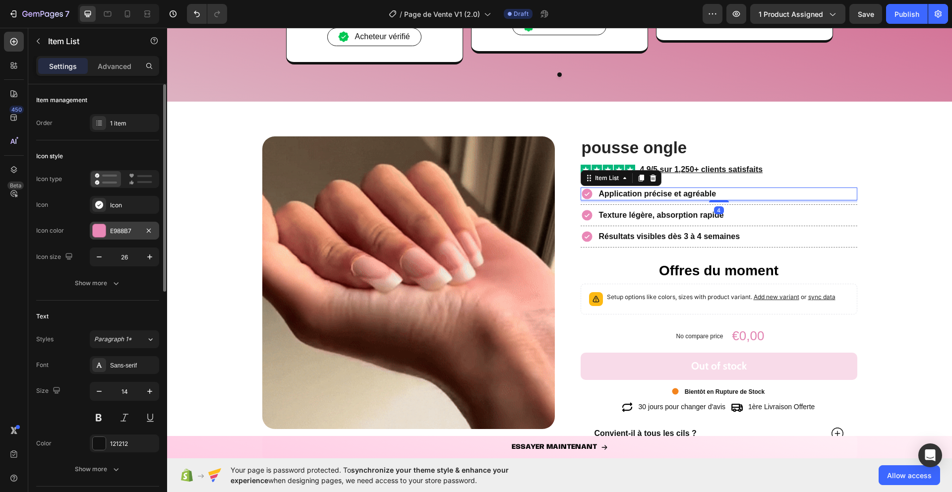
click at [101, 232] on div at bounding box center [99, 230] width 13 height 13
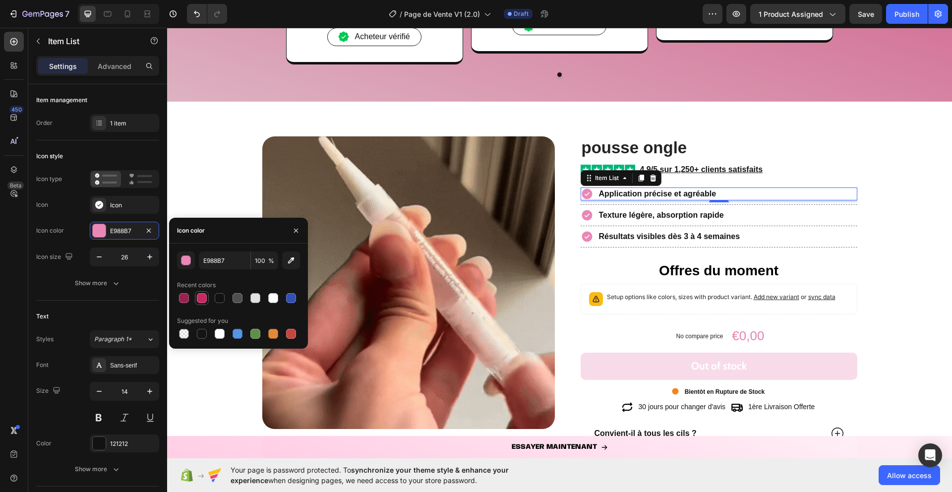
click at [206, 298] on div at bounding box center [202, 298] width 10 height 10
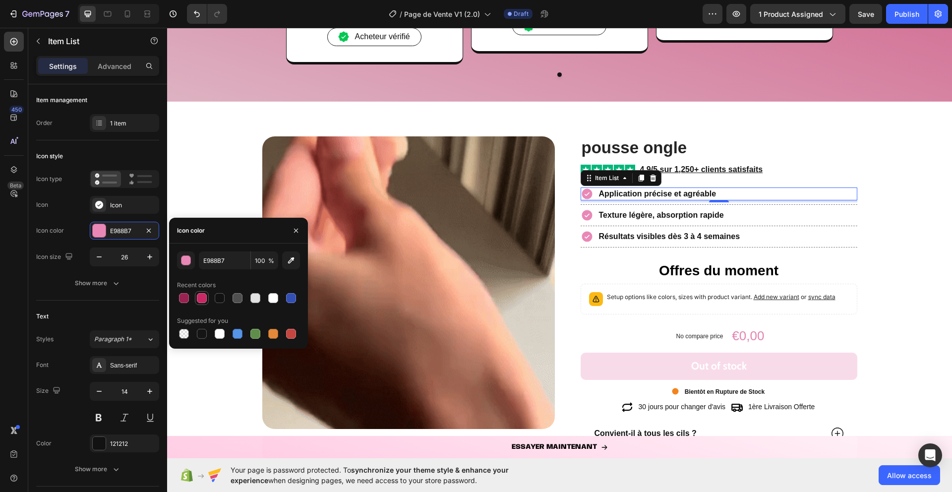
type input "C82864"
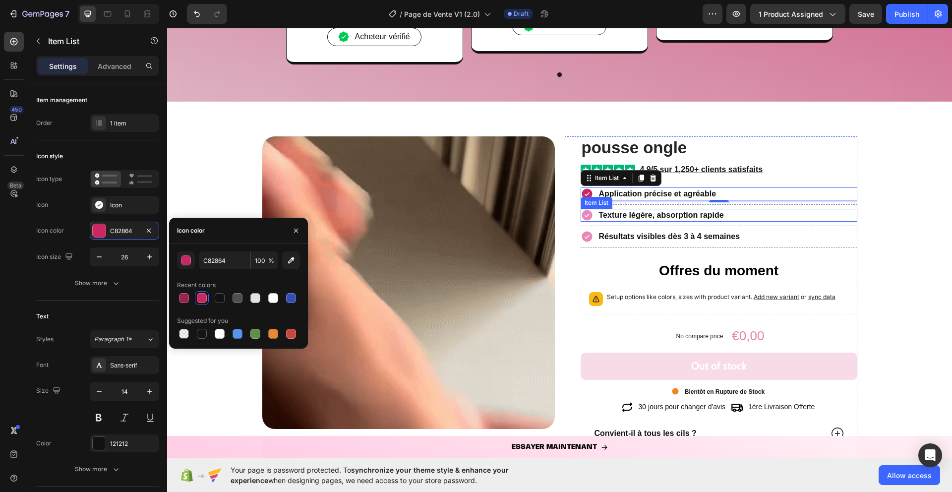
click at [586, 214] on icon at bounding box center [586, 215] width 10 height 10
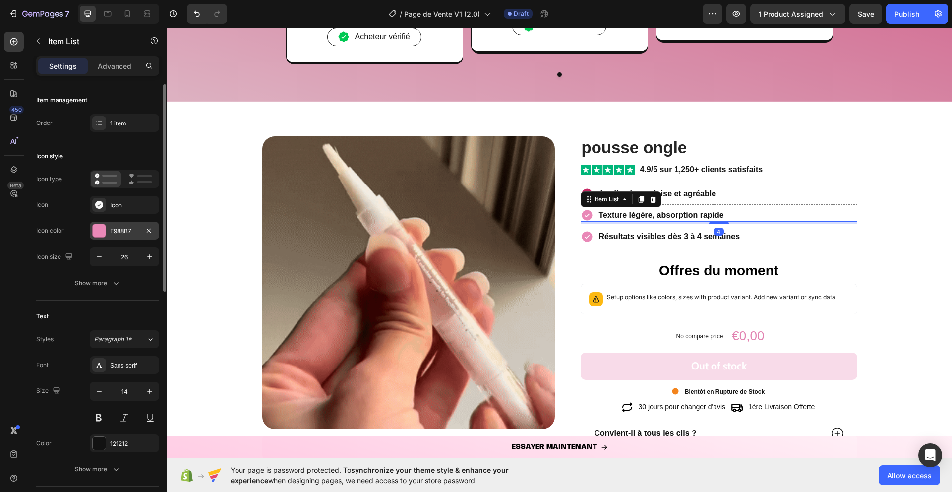
click at [109, 226] on div "E988B7" at bounding box center [124, 231] width 69 height 18
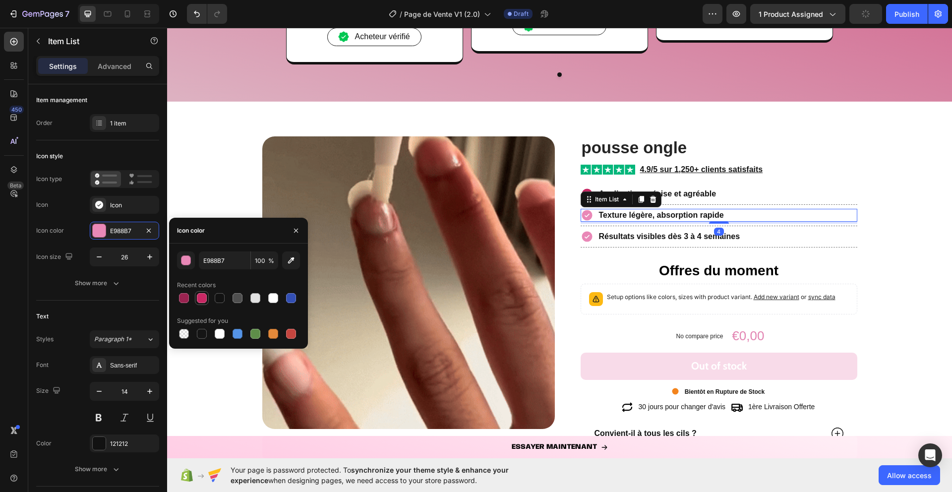
click at [201, 296] on div at bounding box center [202, 298] width 10 height 10
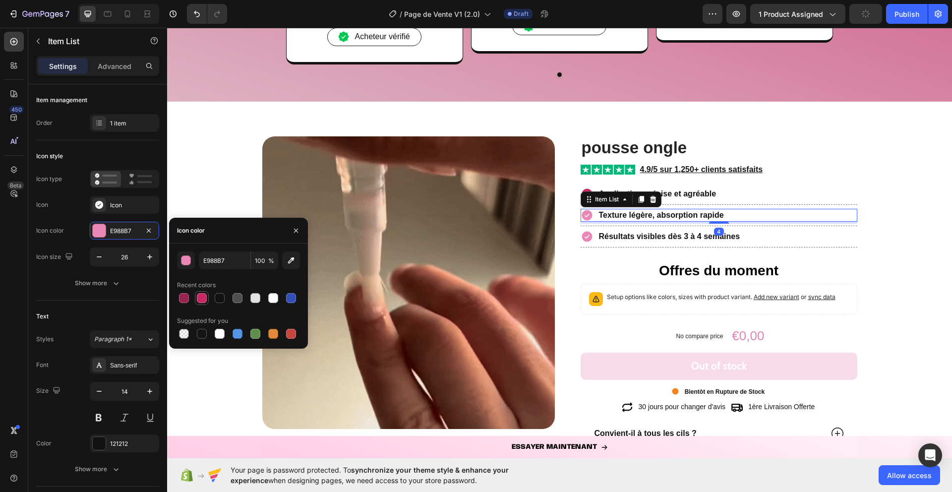
type input "C82864"
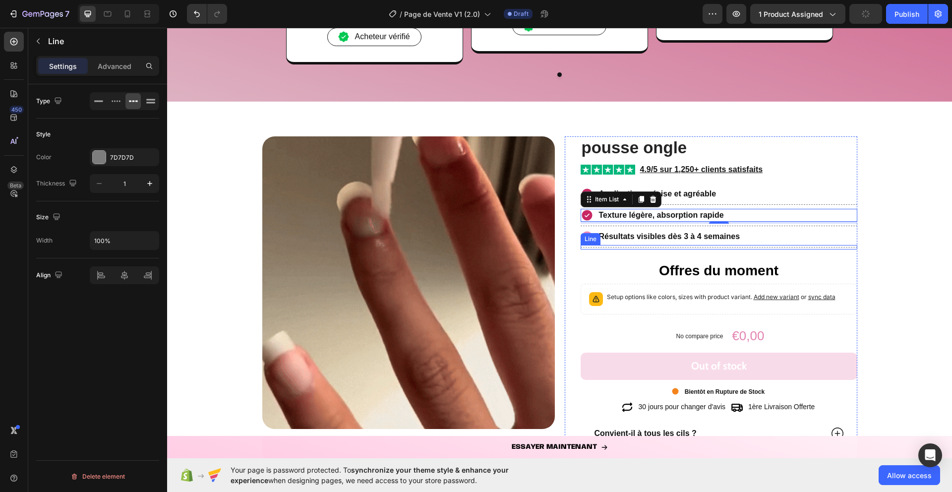
click at [585, 238] on div "Line" at bounding box center [590, 238] width 16 height 9
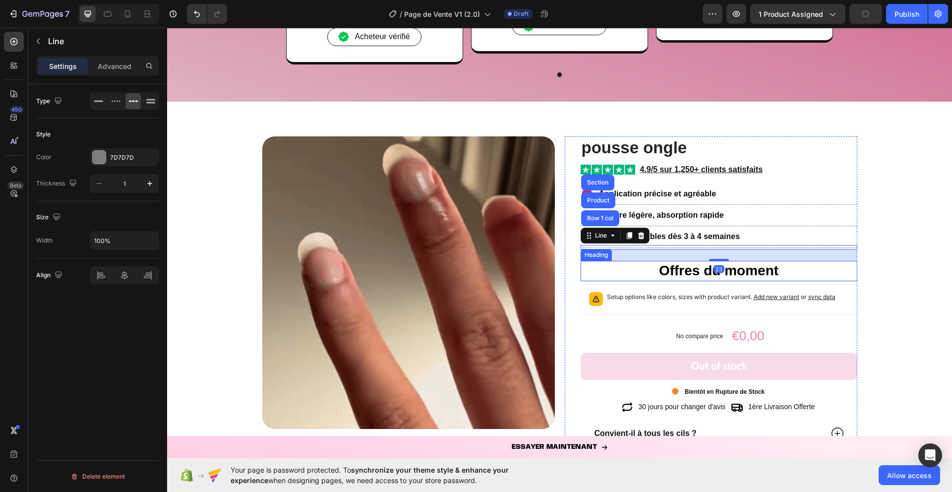
click at [580, 270] on h2 "Offres du moment" at bounding box center [718, 271] width 277 height 20
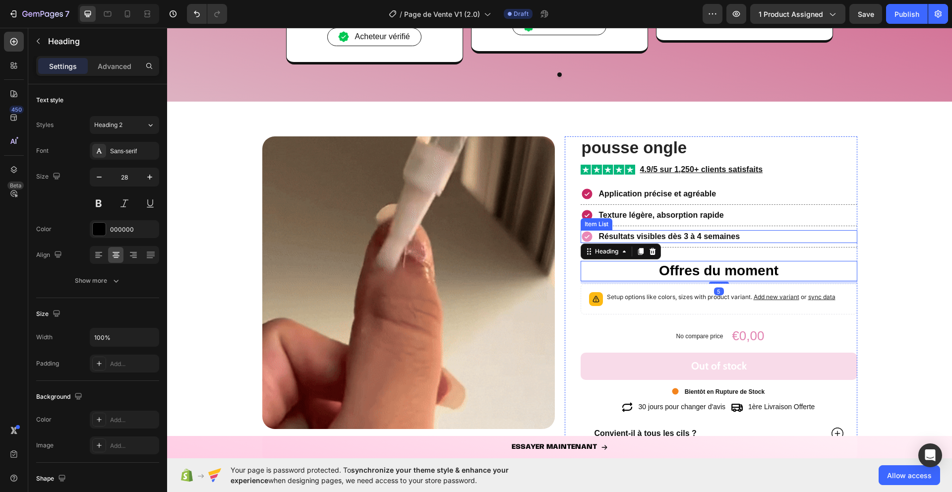
click at [585, 235] on icon at bounding box center [586, 236] width 10 height 10
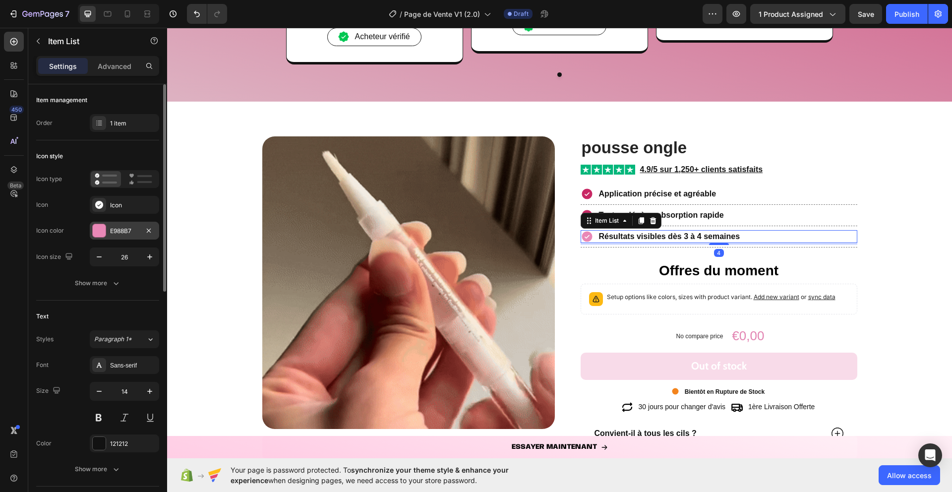
click at [96, 230] on div at bounding box center [99, 230] width 13 height 13
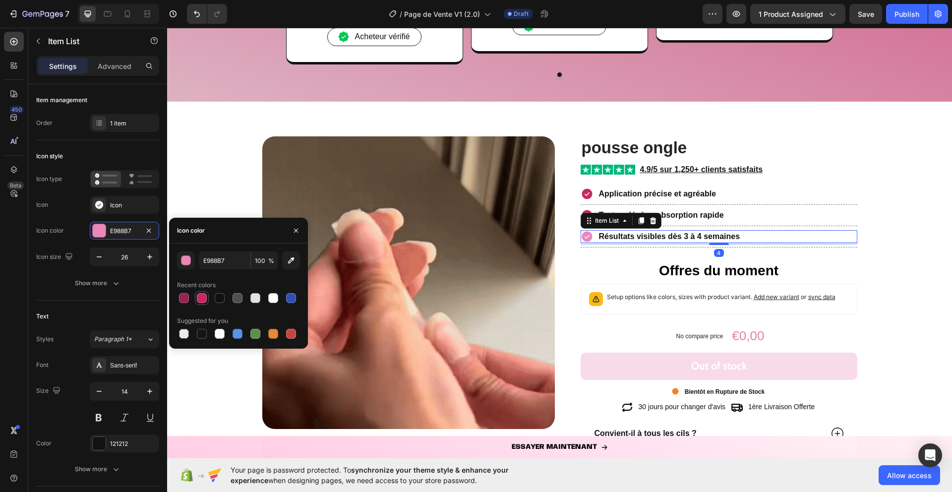
click at [198, 300] on div at bounding box center [202, 298] width 10 height 10
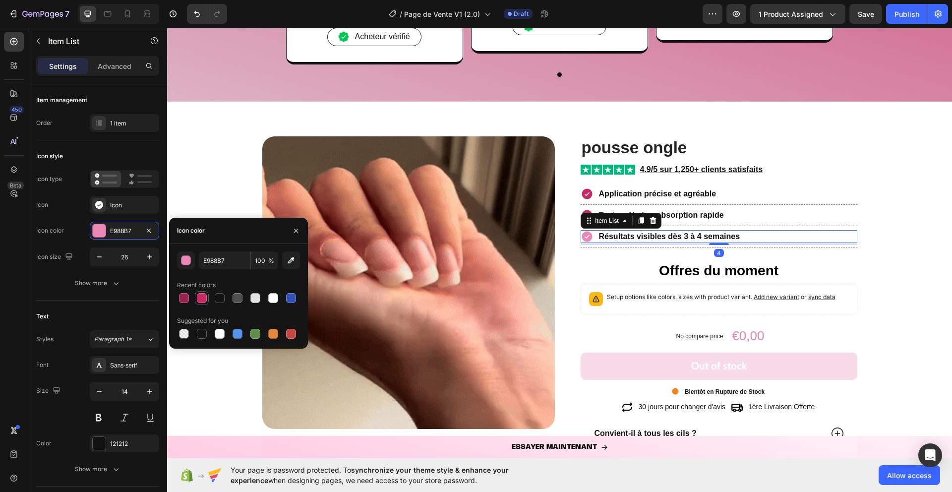
type input "C82864"
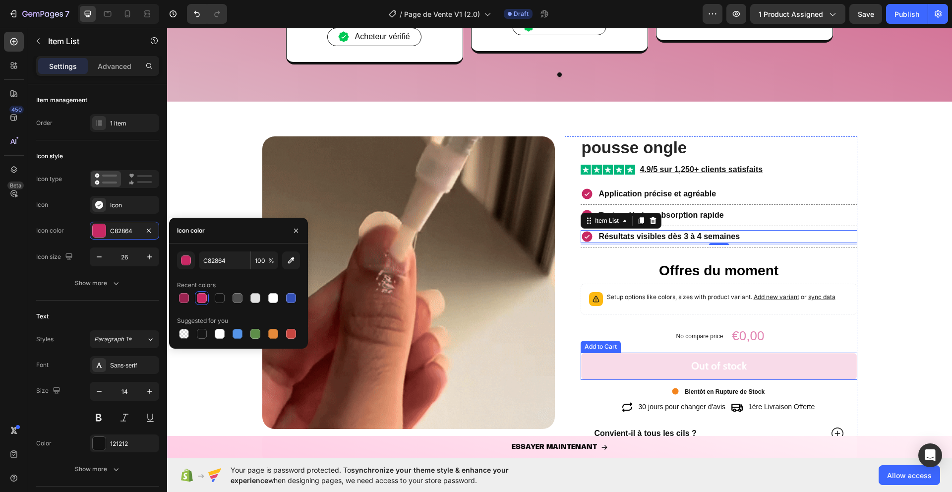
click at [608, 367] on button "Out of stock" at bounding box center [718, 365] width 277 height 27
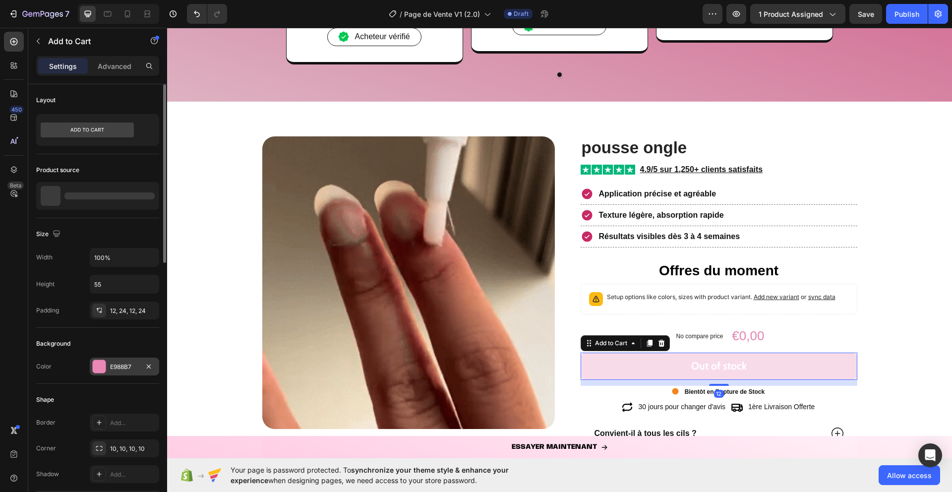
click at [110, 362] on div "E988B7" at bounding box center [124, 366] width 69 height 18
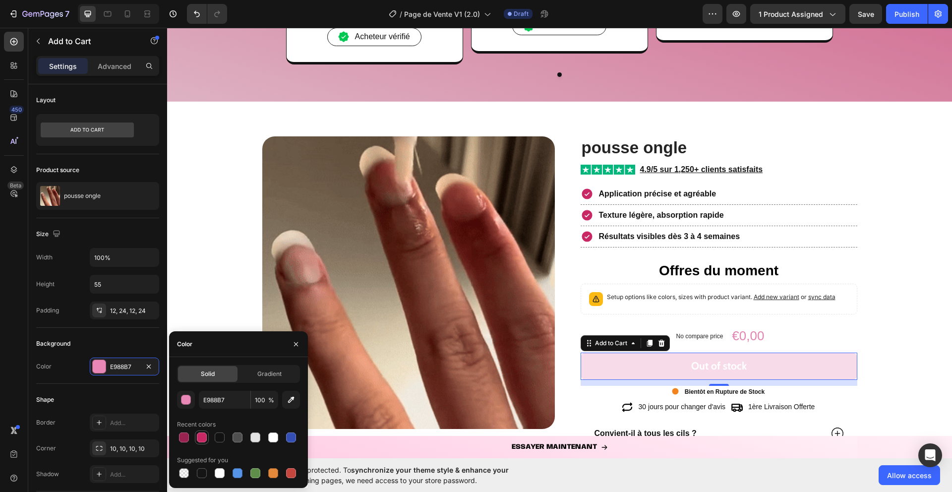
click at [204, 436] on div at bounding box center [202, 437] width 10 height 10
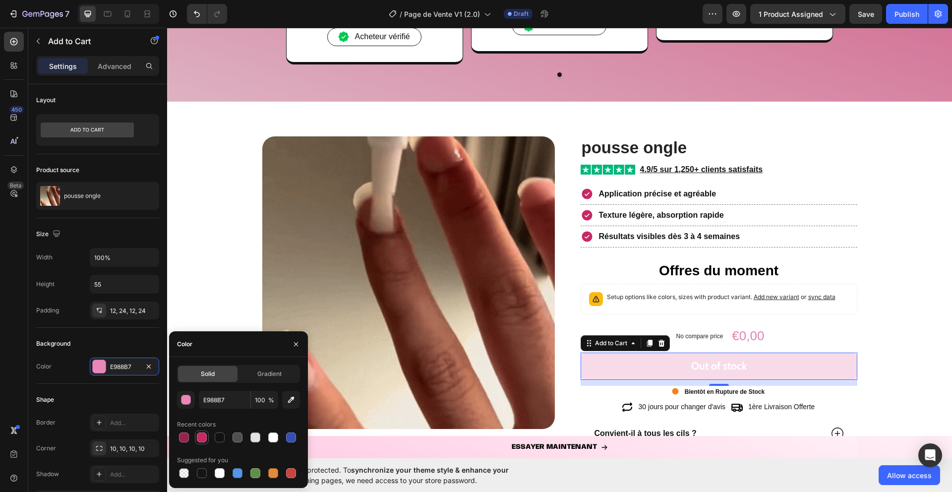
type input "C82864"
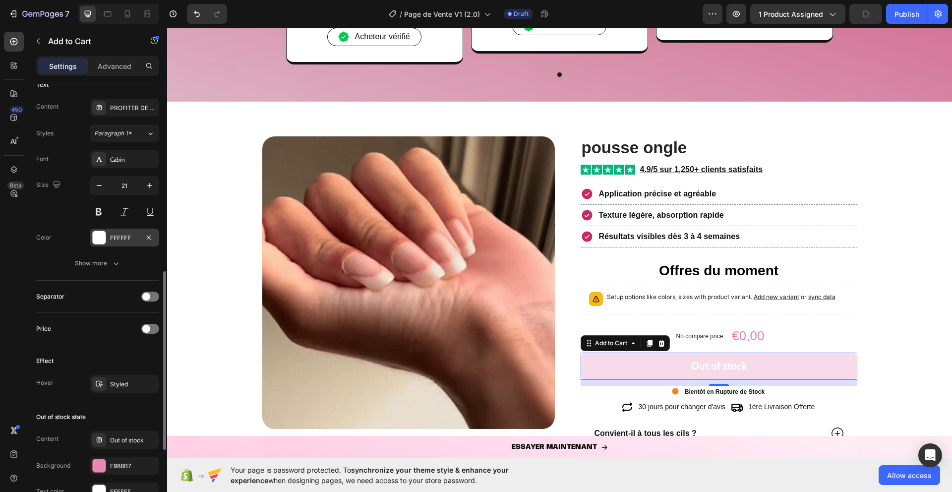
scroll to position [574, 0]
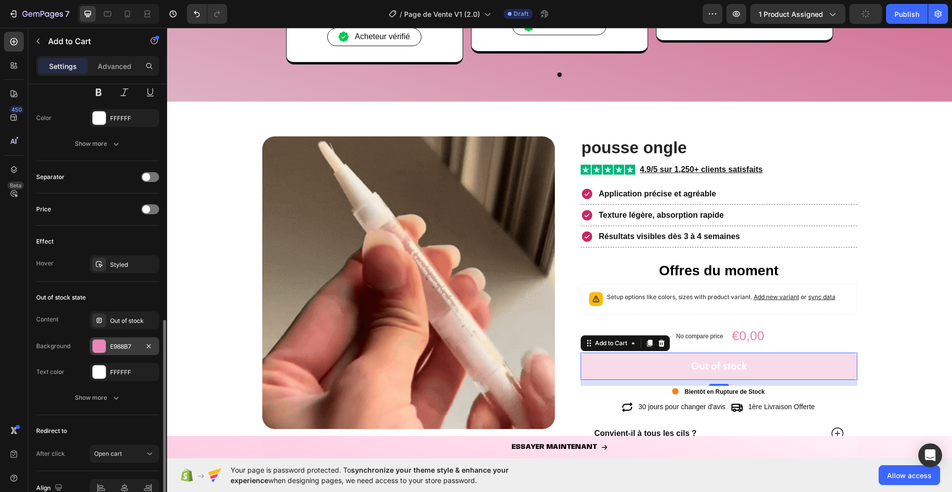
click at [96, 345] on div at bounding box center [99, 346] width 13 height 13
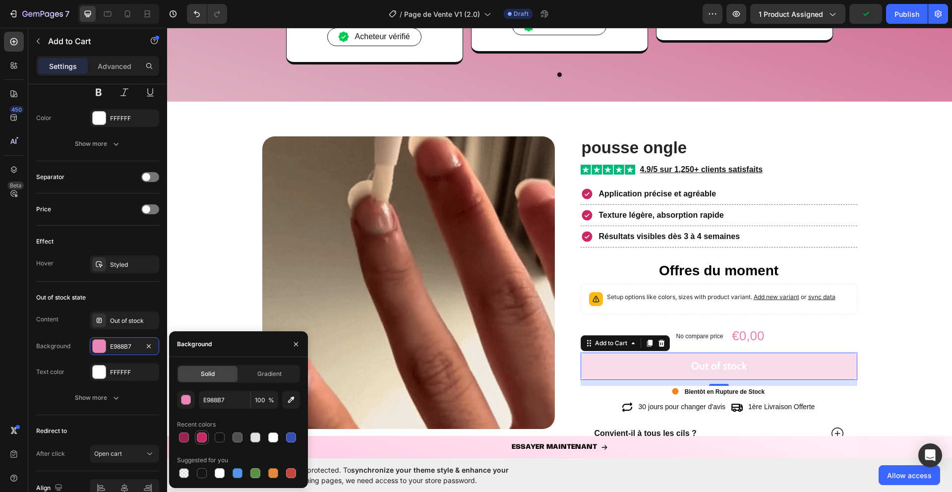
click at [199, 438] on div at bounding box center [202, 437] width 10 height 10
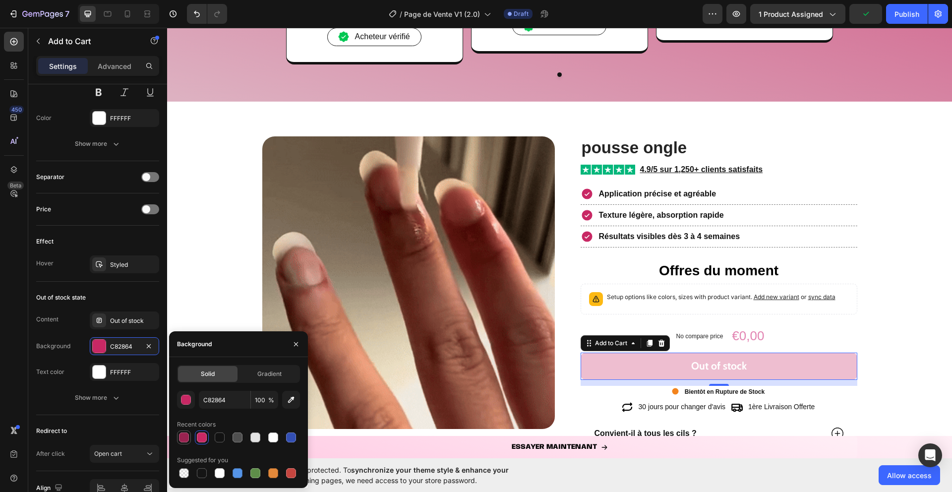
click at [185, 440] on div at bounding box center [184, 437] width 10 height 10
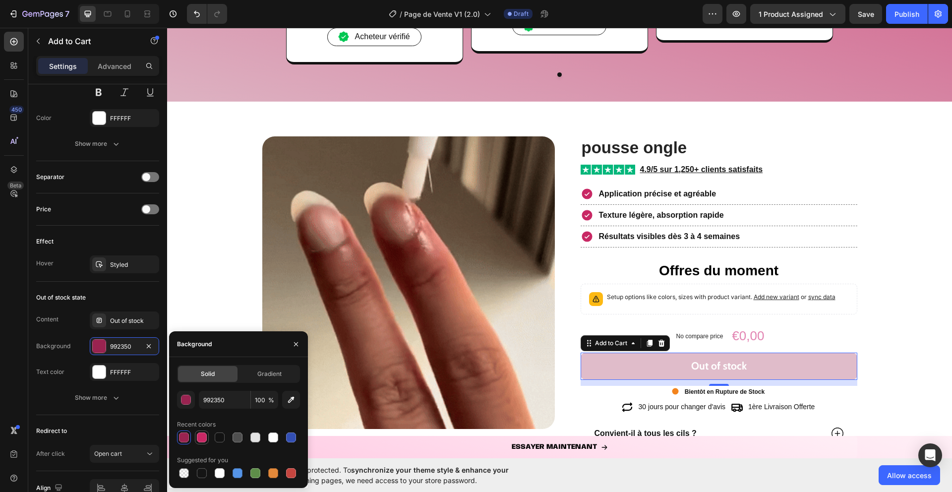
click at [197, 440] on div at bounding box center [202, 437] width 10 height 10
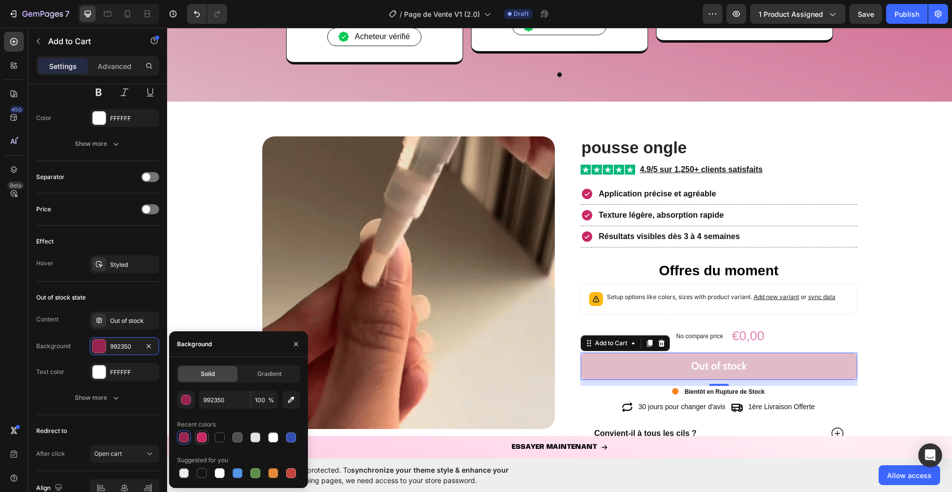
type input "C82864"
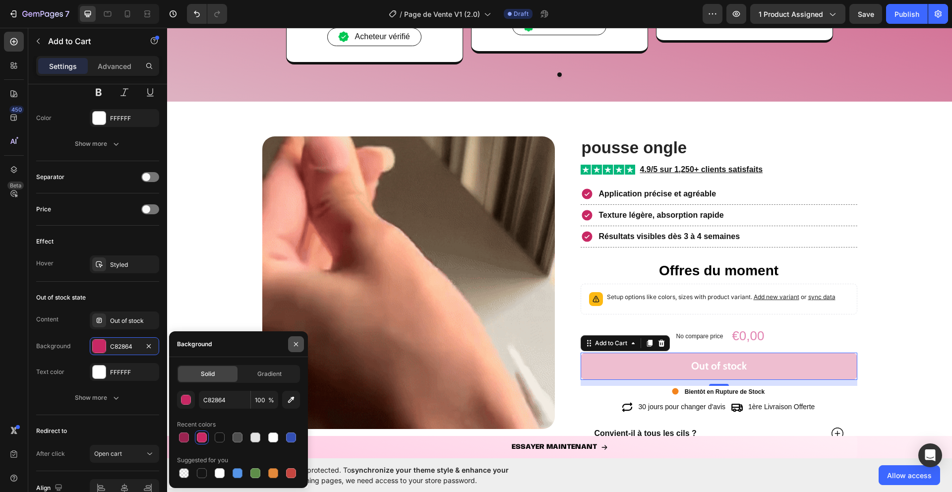
click at [301, 342] on button "button" at bounding box center [296, 344] width 16 height 16
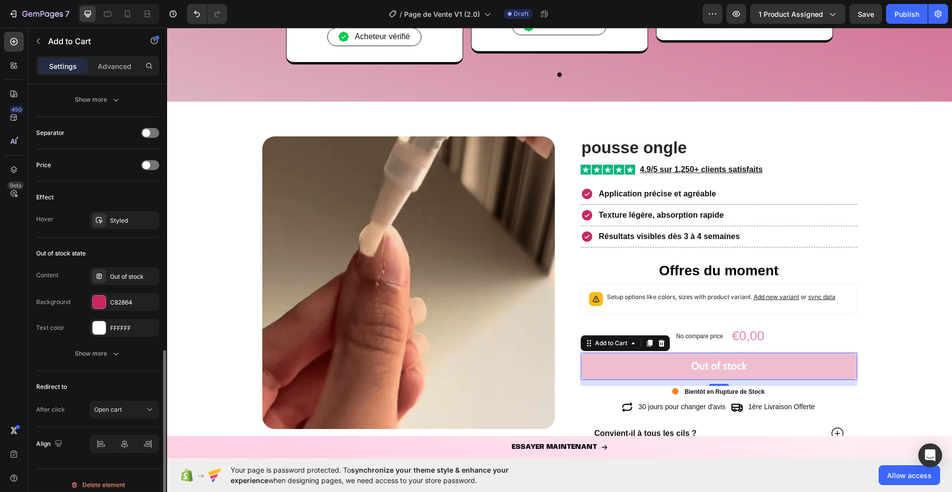
scroll to position [626, 0]
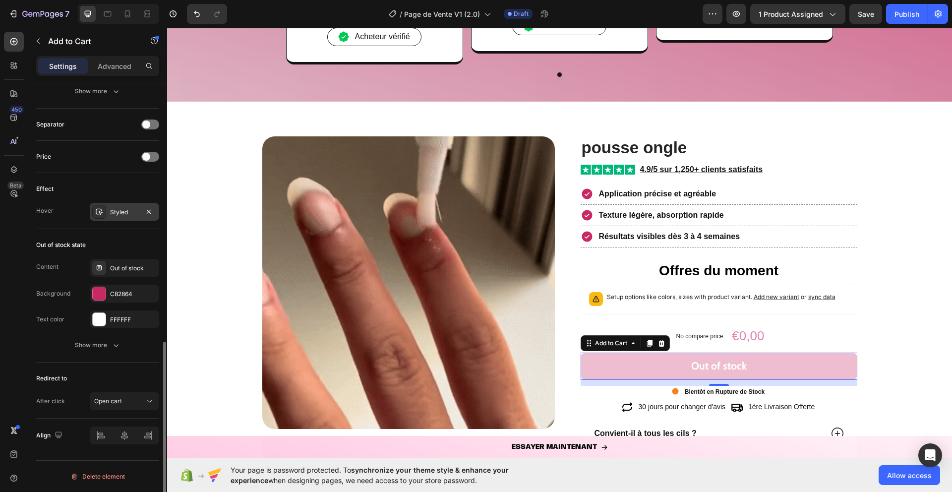
click at [108, 211] on div "Styled" at bounding box center [124, 212] width 69 height 18
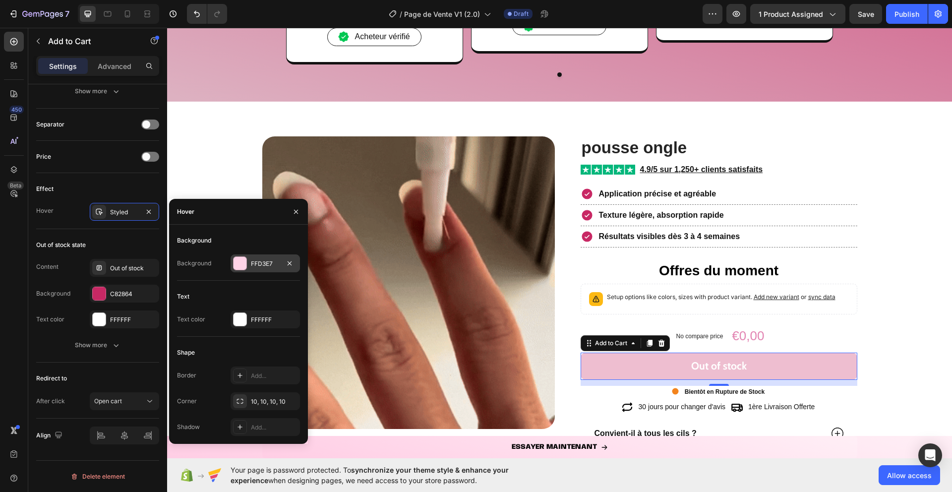
click at [236, 265] on div at bounding box center [239, 263] width 13 height 13
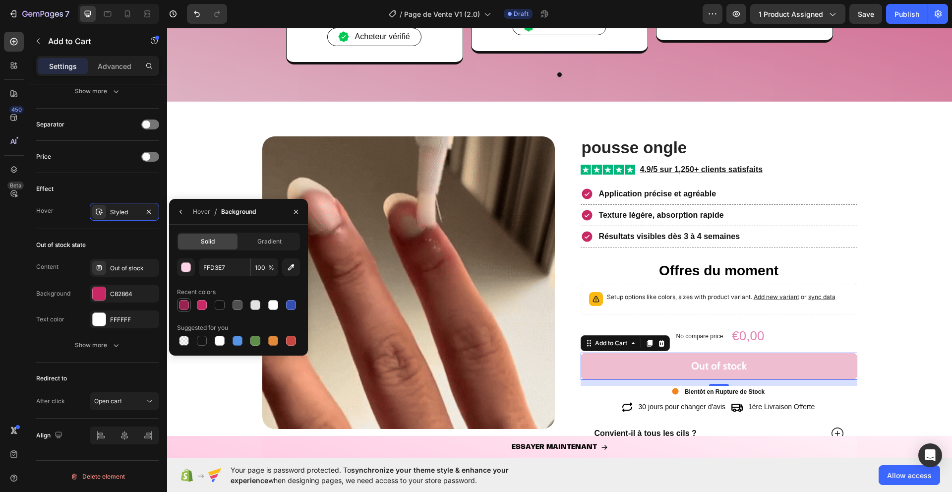
click at [190, 306] on div at bounding box center [184, 305] width 14 height 14
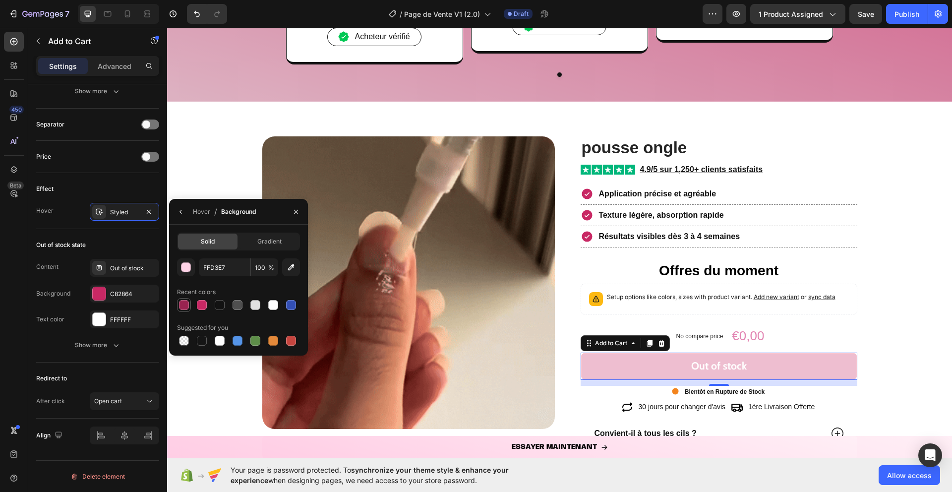
type input "992350"
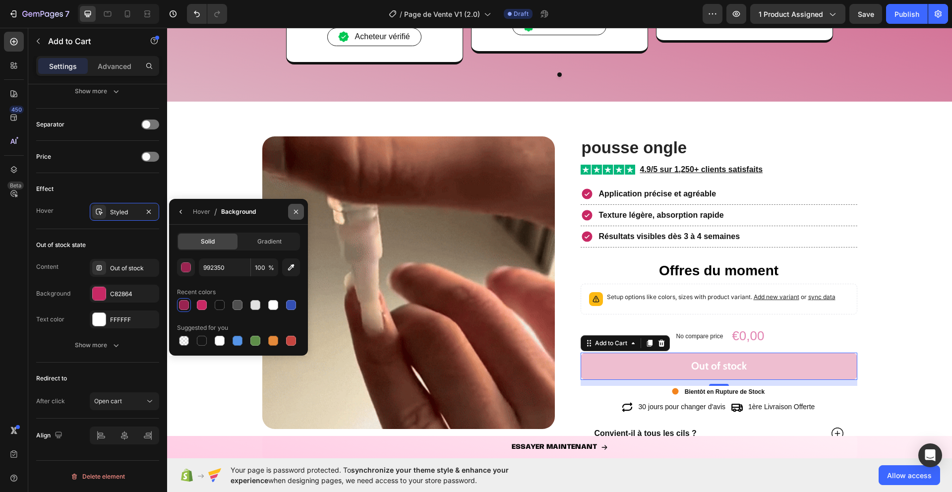
click at [296, 214] on icon "button" at bounding box center [296, 212] width 8 height 8
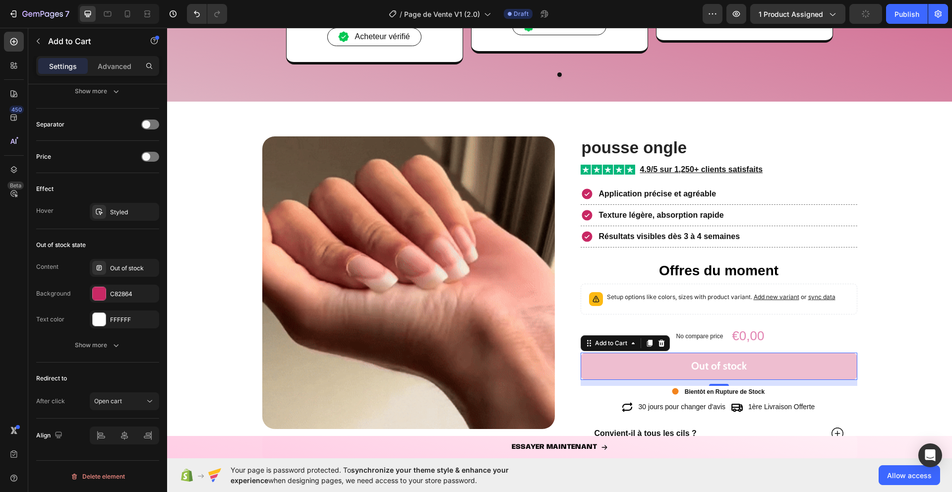
click at [17, 344] on div "450 Beta" at bounding box center [14, 226] width 20 height 389
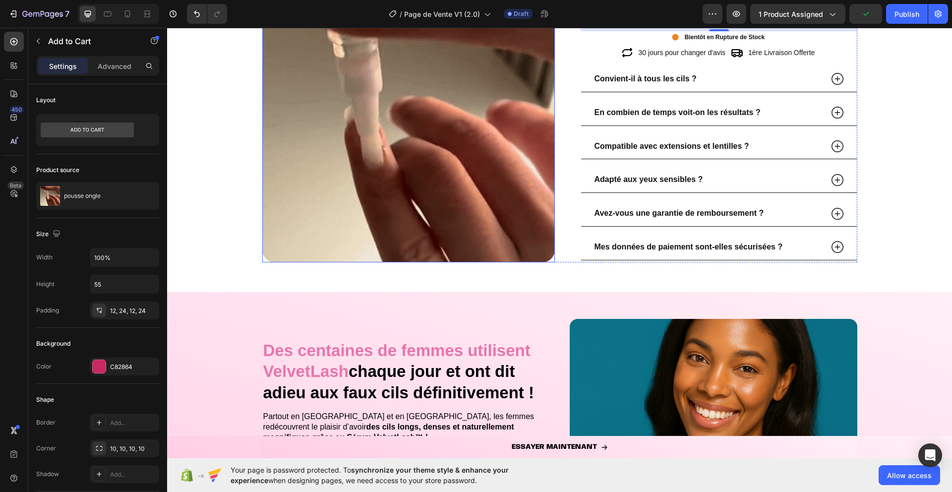
scroll to position [1850, 0]
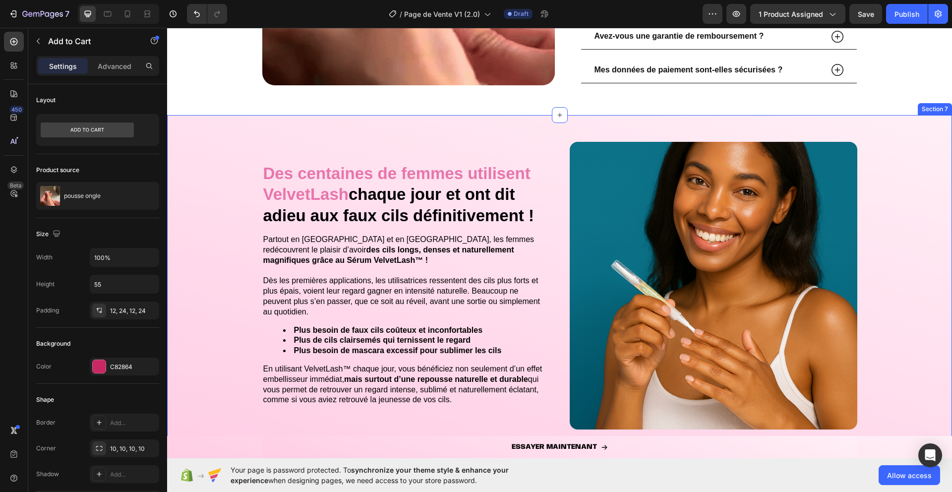
click at [221, 225] on div "Des centaines de femmes utilisent VelvetLash chaque jour et ont dit adieu aux f…" at bounding box center [559, 290] width 785 height 318
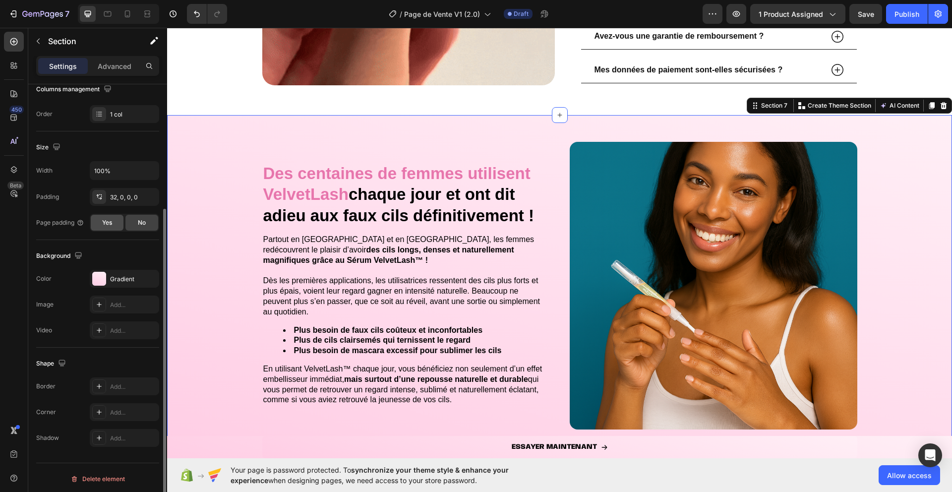
scroll to position [169, 0]
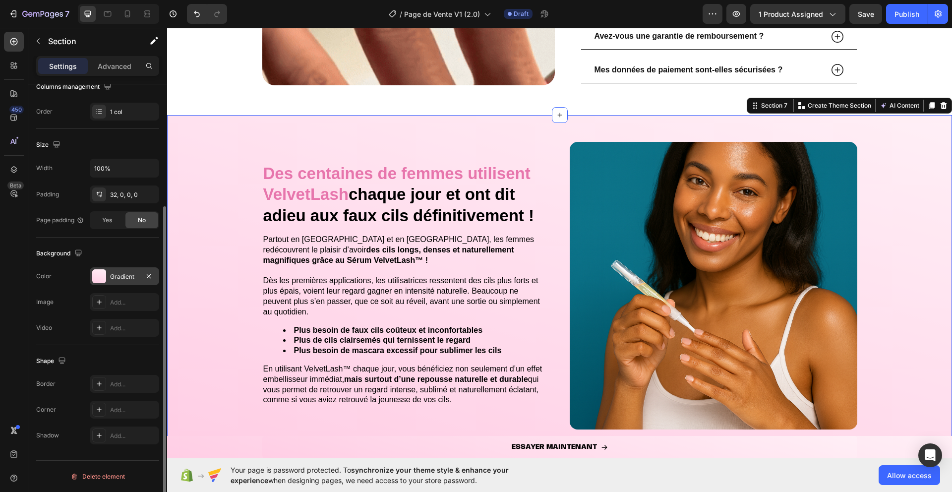
click at [102, 277] on div at bounding box center [99, 276] width 14 height 14
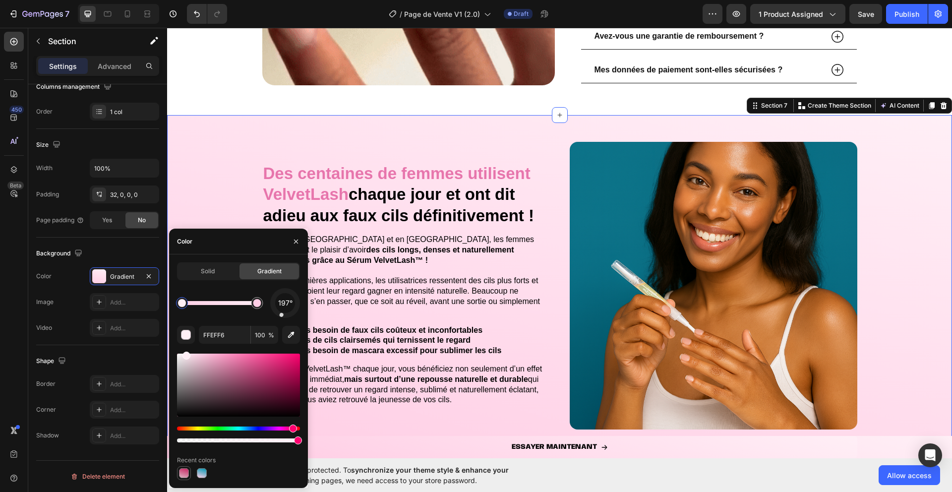
click at [182, 474] on div at bounding box center [184, 473] width 10 height 10
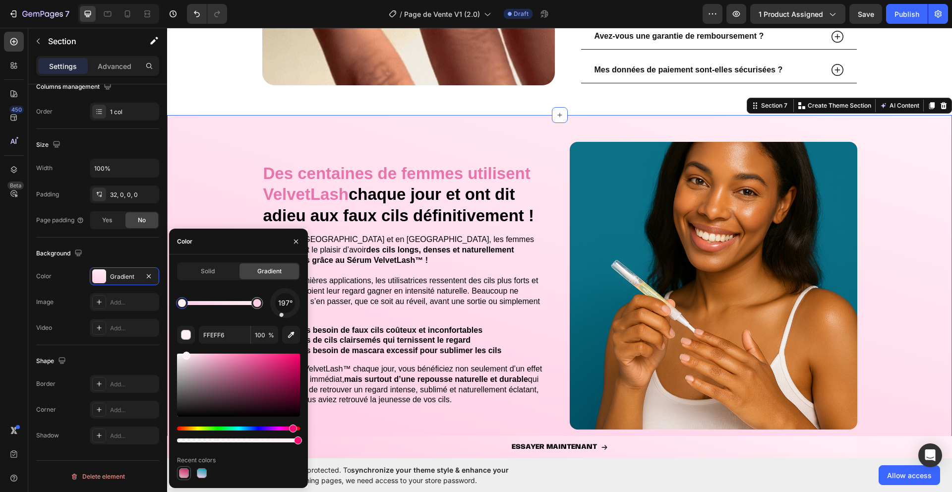
type input "C82864"
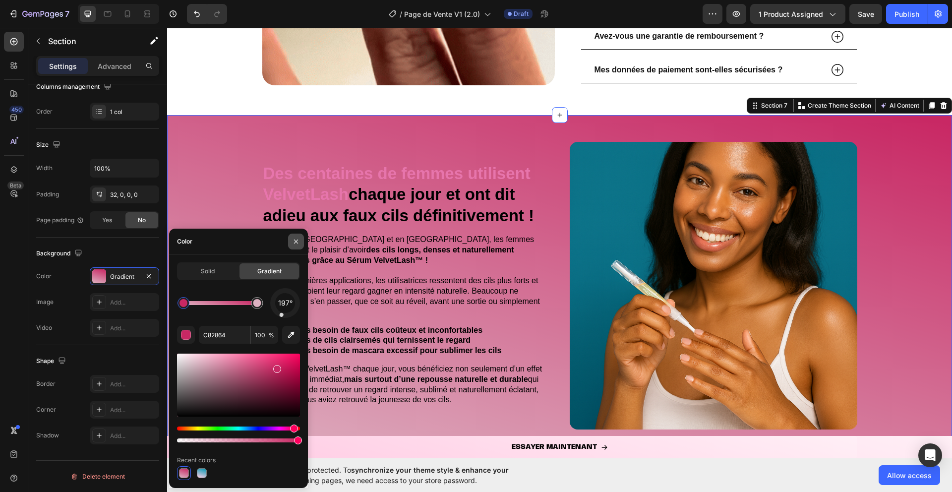
click at [296, 242] on icon "button" at bounding box center [296, 241] width 8 height 8
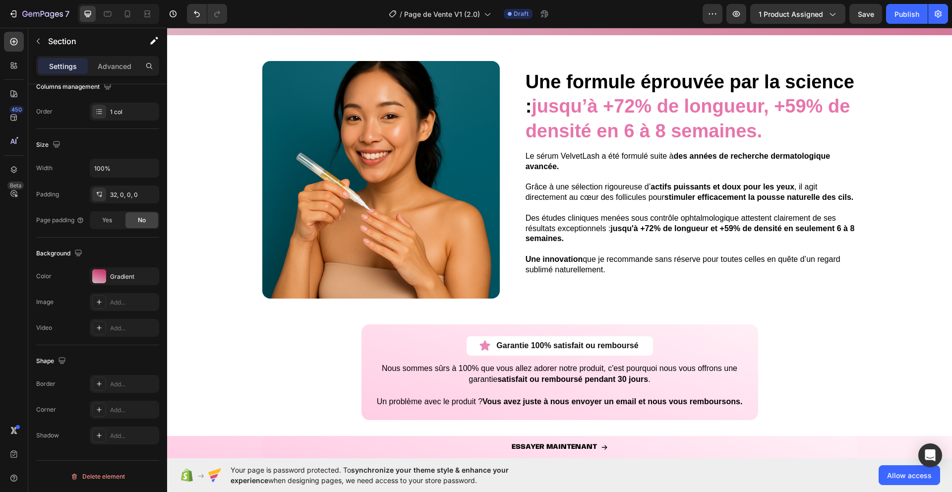
scroll to position [2368, 0]
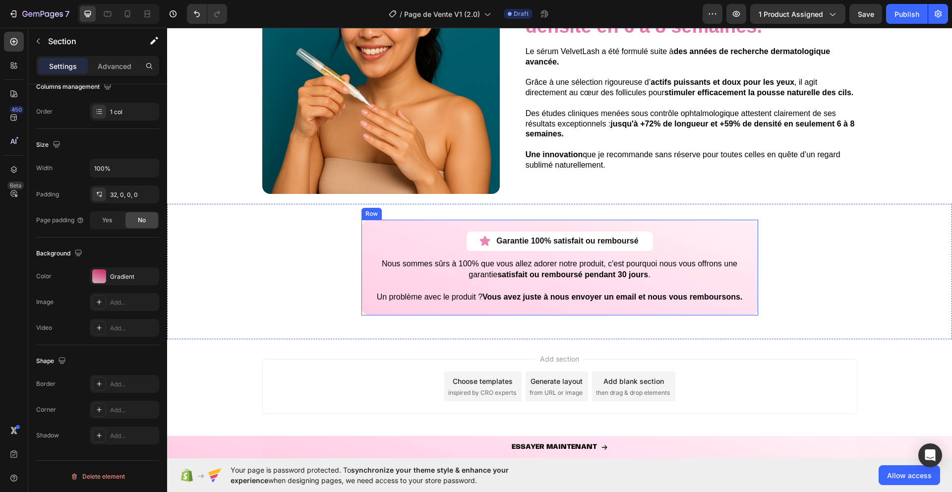
click at [367, 244] on div "Garantie 100% satisfait ou remboursé Item List Row Nous sommes sûrs à 100% que …" at bounding box center [559, 268] width 396 height 96
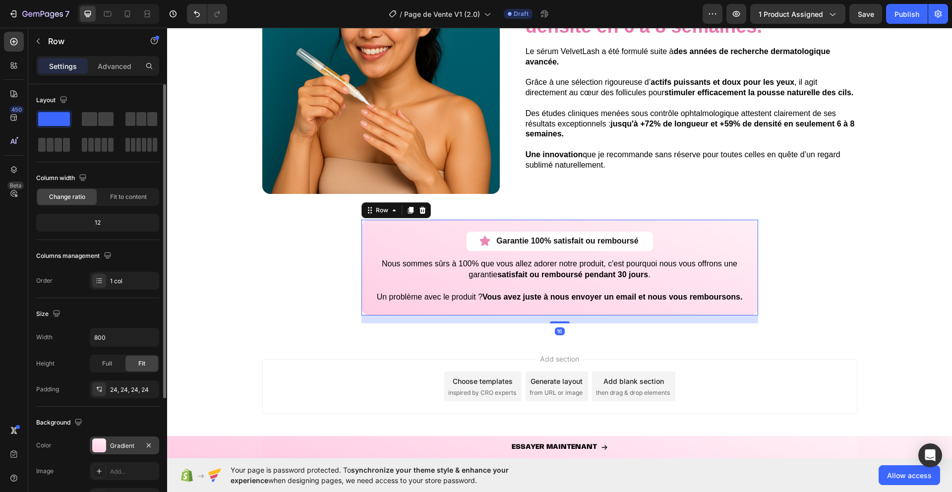
click at [98, 447] on div at bounding box center [99, 445] width 14 height 14
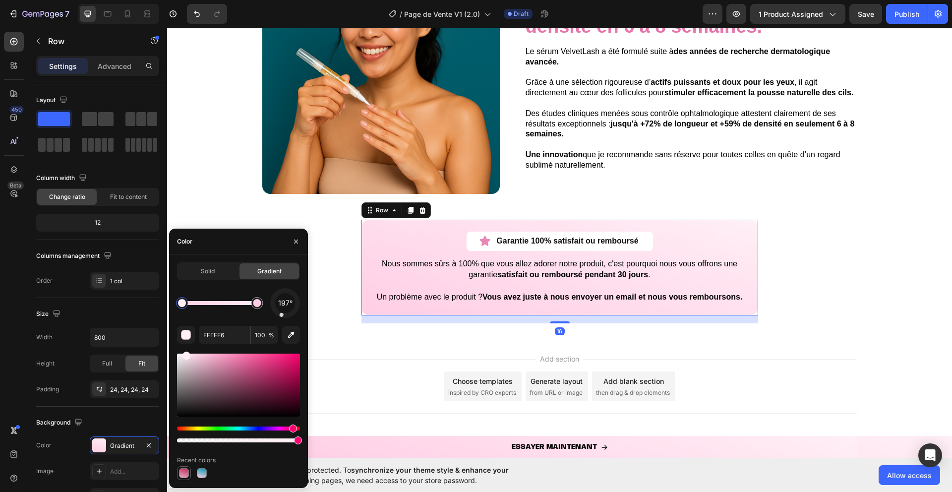
click at [181, 478] on div at bounding box center [184, 473] width 12 height 12
type input "C82864"
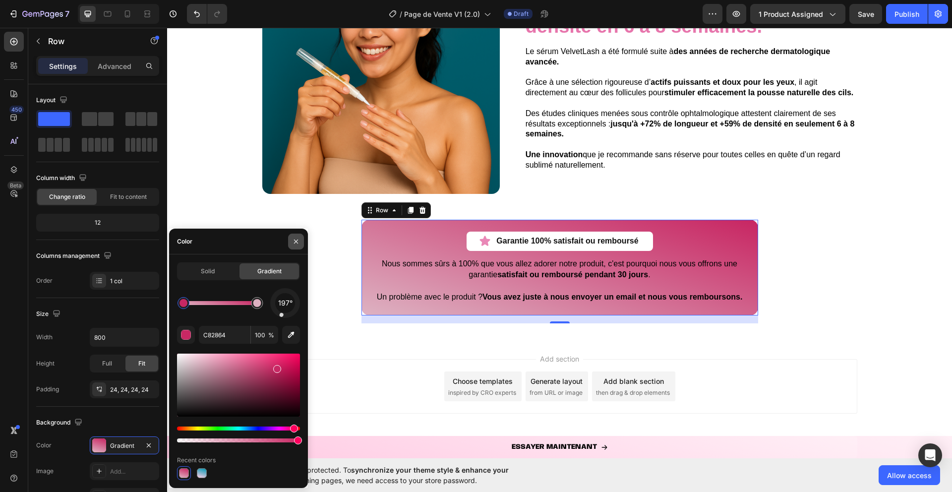
click at [300, 237] on button "button" at bounding box center [296, 241] width 16 height 16
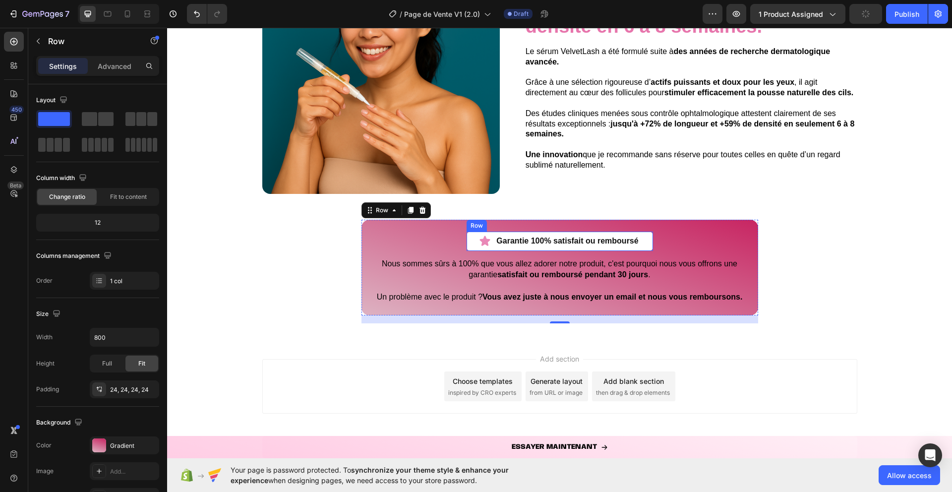
click at [486, 243] on icon at bounding box center [485, 241] width 10 height 10
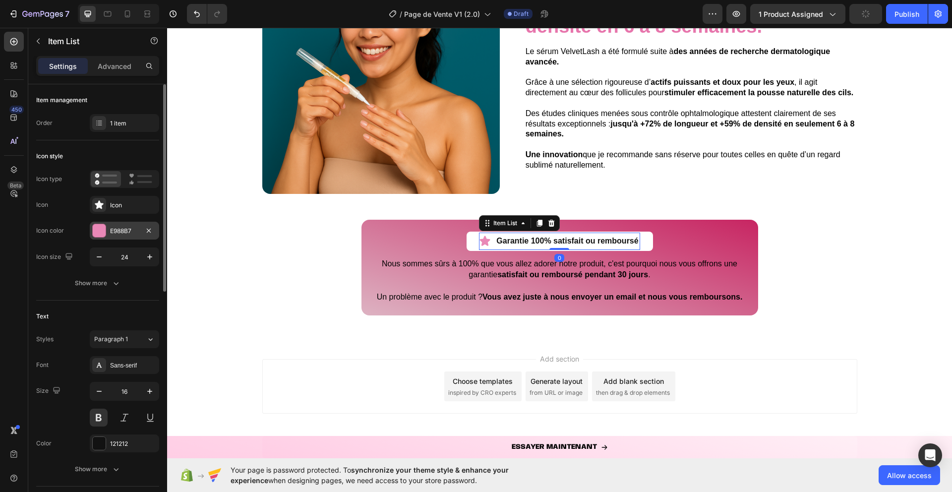
click at [104, 227] on div at bounding box center [99, 230] width 13 height 13
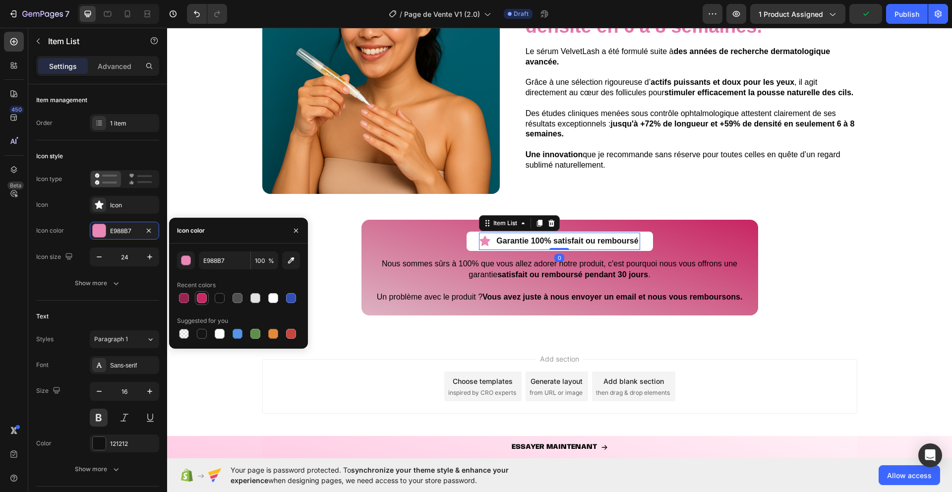
click at [202, 298] on div at bounding box center [202, 298] width 10 height 10
type input "C82864"
click at [295, 232] on icon "button" at bounding box center [296, 230] width 8 height 8
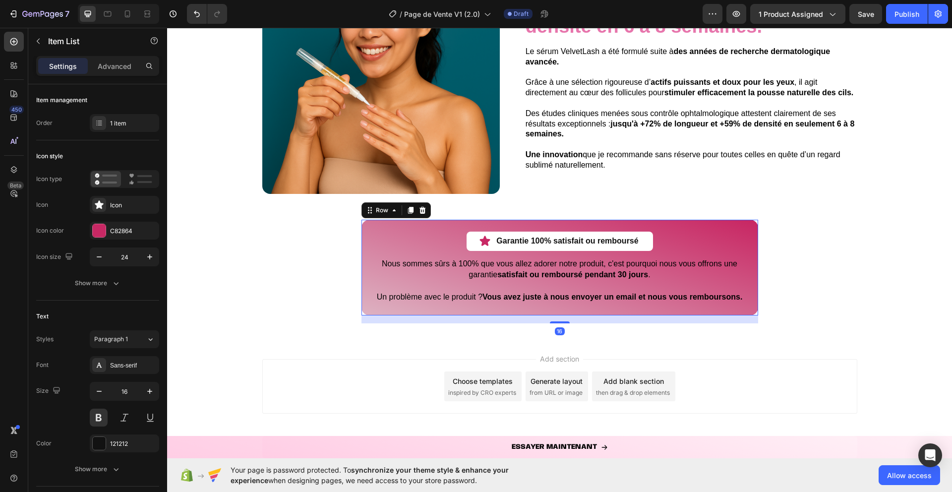
click at [365, 301] on div "Garantie 100% satisfait ou remboursé Item List Row Nous sommes sûrs à 100% que …" at bounding box center [559, 268] width 396 height 96
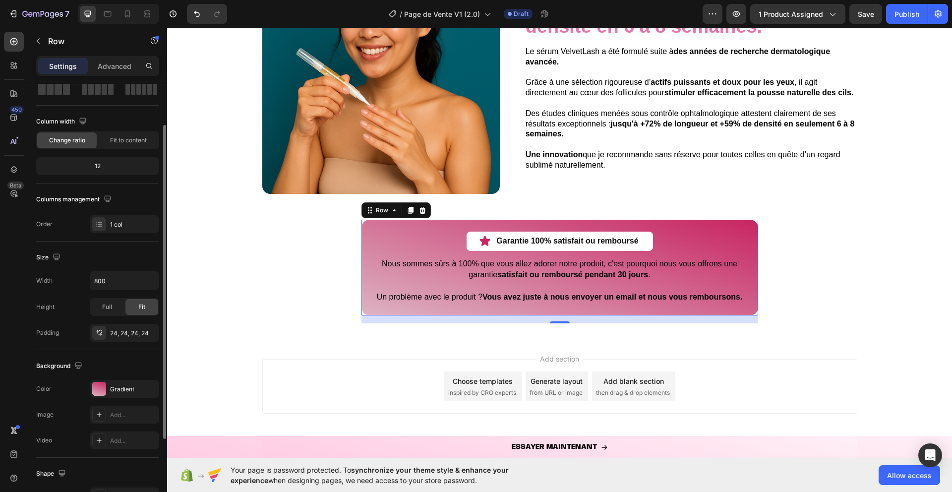
scroll to position [41, 0]
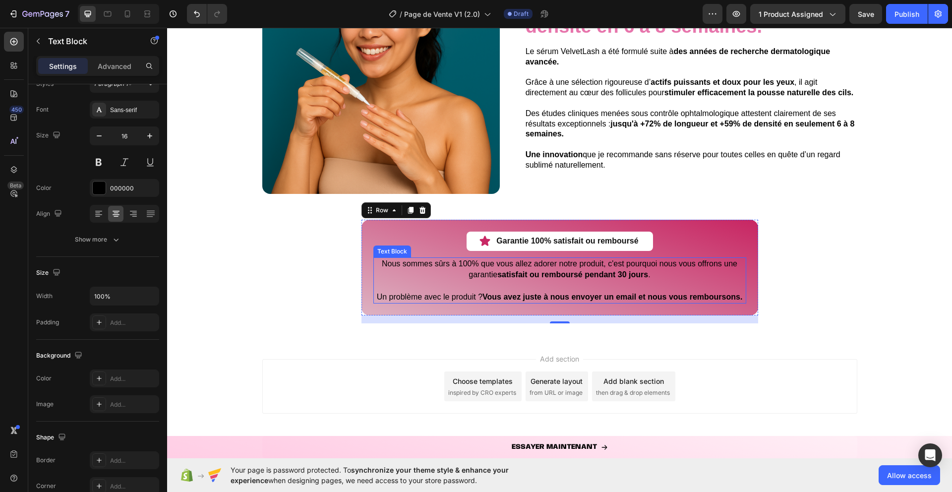
click at [480, 289] on p at bounding box center [559, 286] width 371 height 11
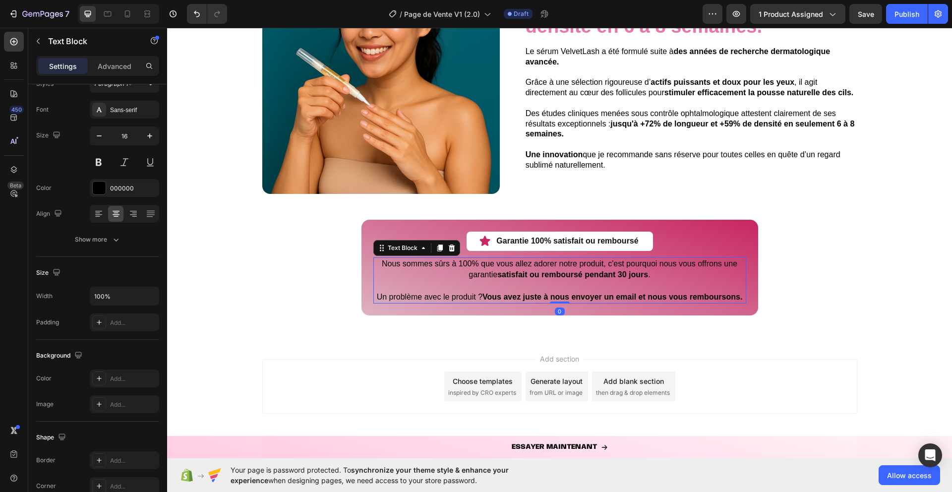
scroll to position [0, 0]
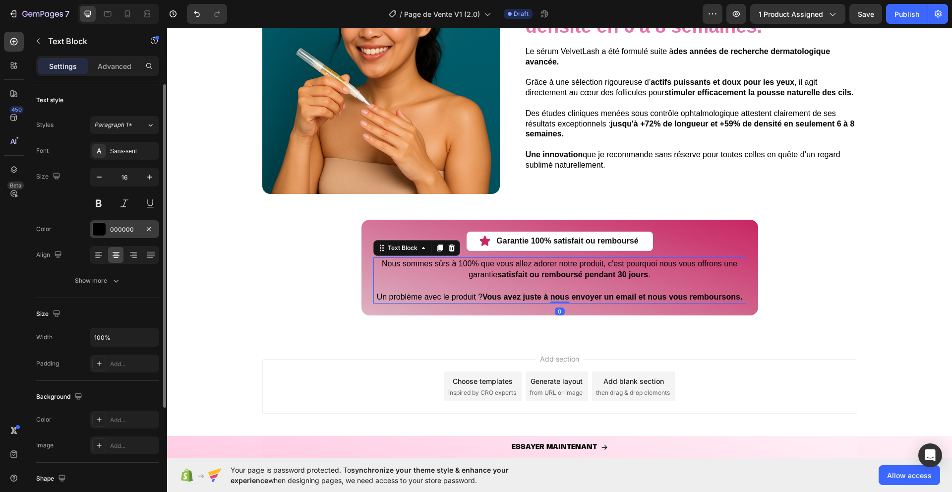
click at [108, 231] on div "000000" at bounding box center [124, 229] width 69 height 18
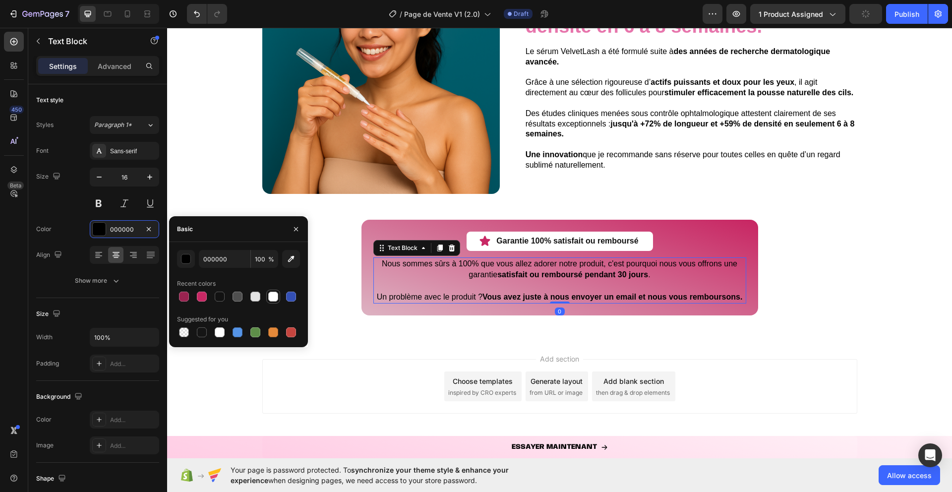
click at [274, 296] on div at bounding box center [273, 296] width 10 height 10
type input "FFFFFF"
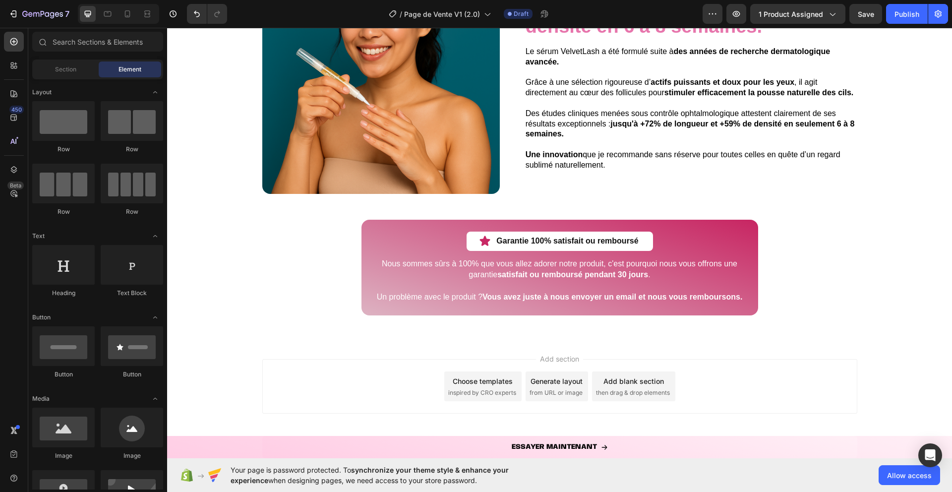
click at [399, 342] on div "Add section Choose templates inspired by CRO experts Generate layout from URL o…" at bounding box center [559, 388] width 785 height 98
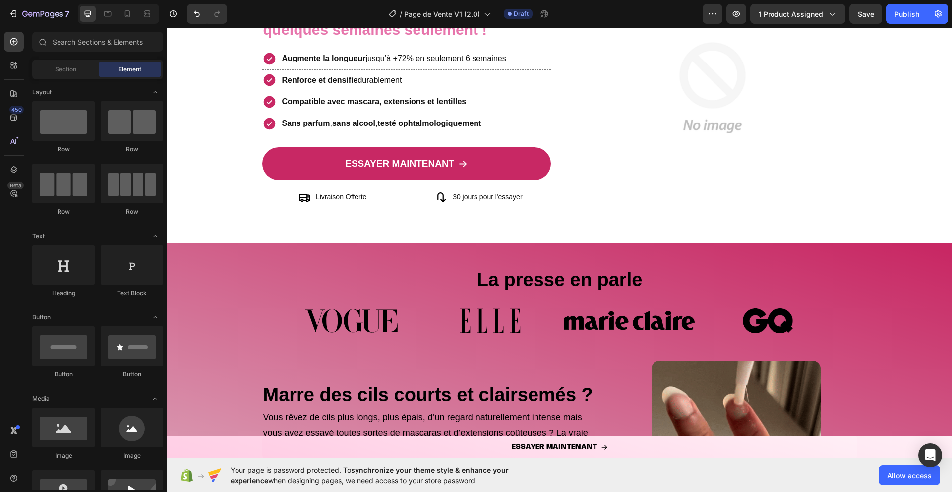
scroll to position [141, 0]
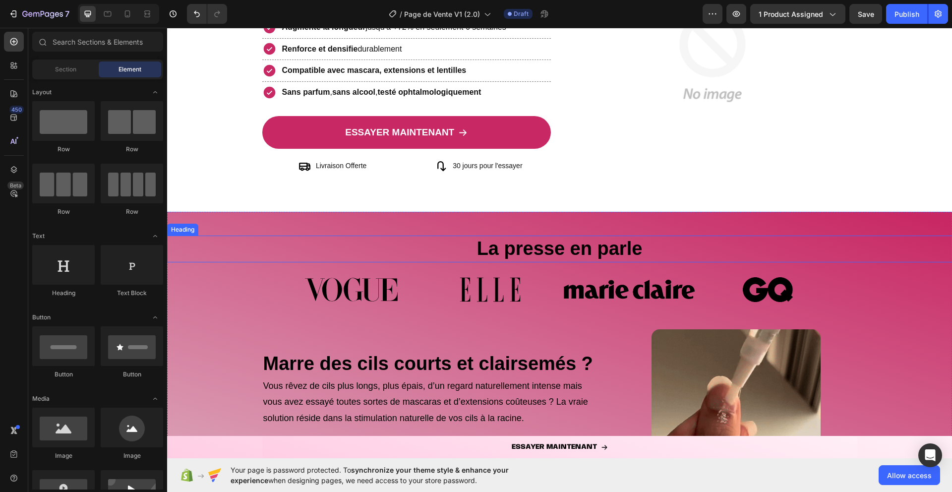
click at [466, 249] on h2 "La presse en parle" at bounding box center [559, 248] width 785 height 26
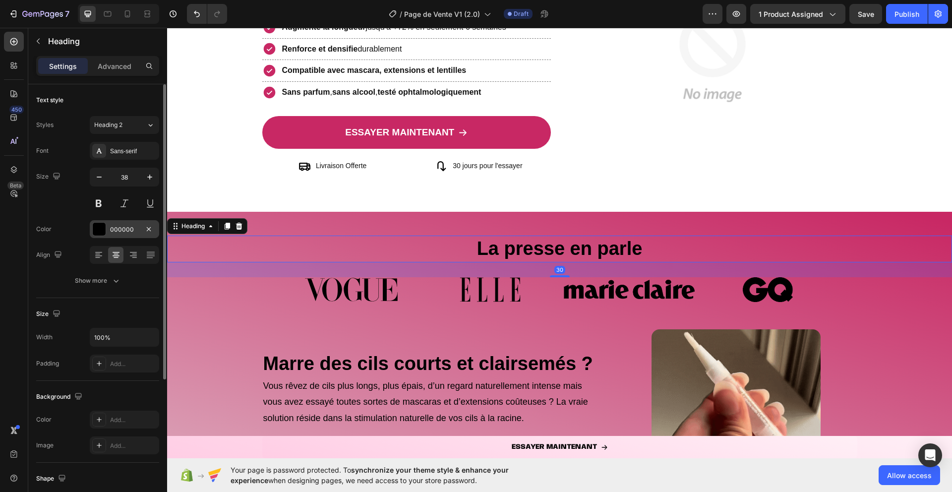
click at [106, 226] on div at bounding box center [99, 229] width 14 height 14
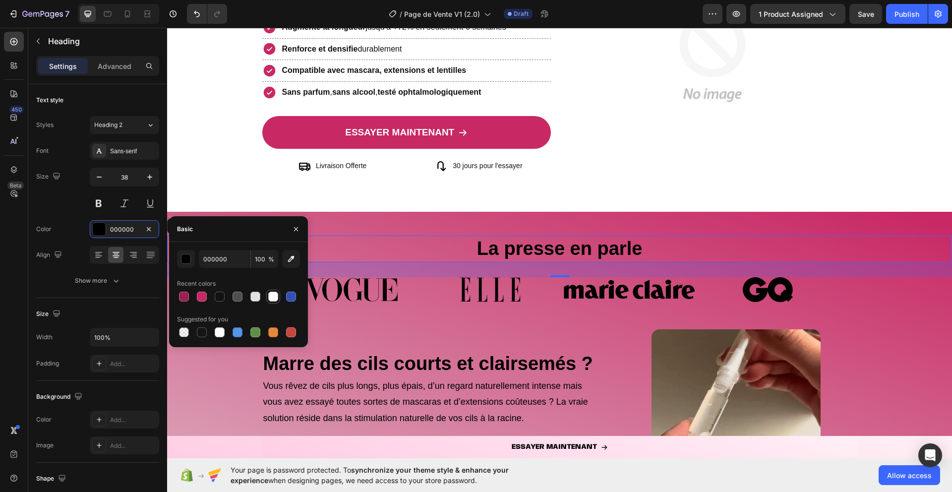
click at [272, 299] on div at bounding box center [273, 296] width 10 height 10
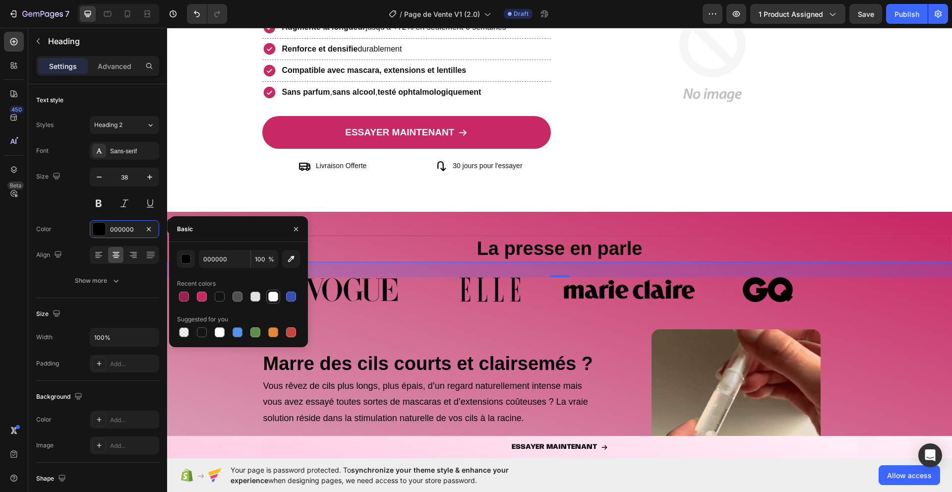
type input "FFFFFF"
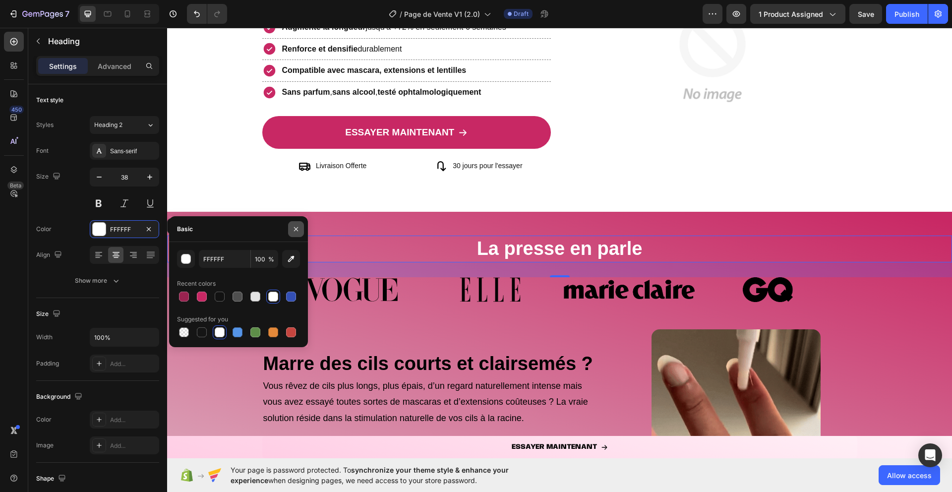
click at [297, 229] on icon "button" at bounding box center [296, 228] width 4 height 4
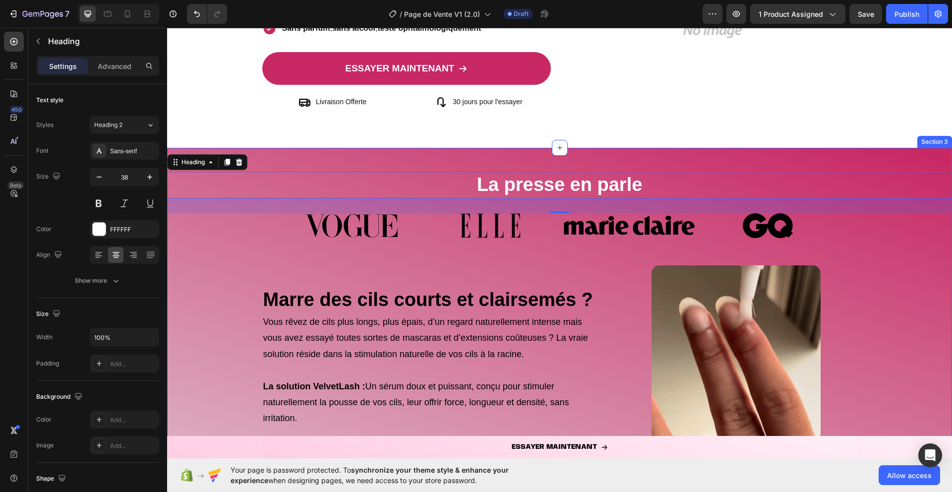
scroll to position [322, 0]
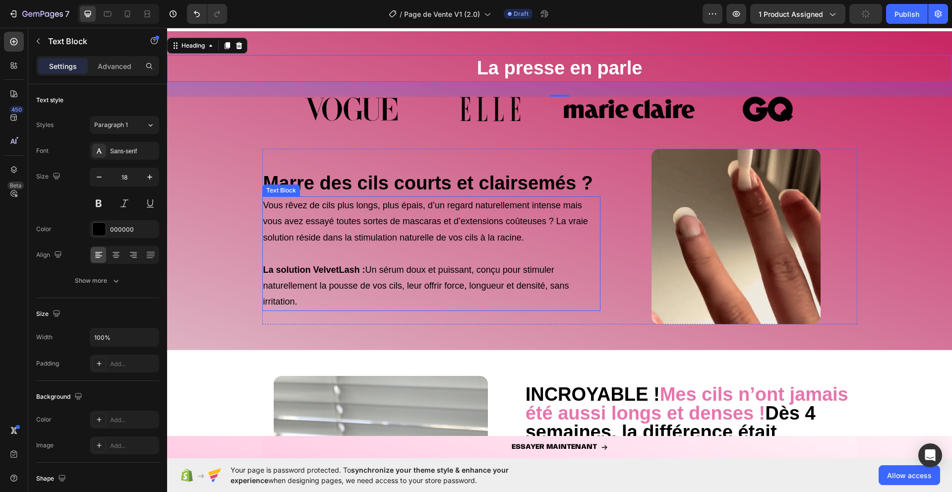
click at [291, 255] on p at bounding box center [431, 253] width 337 height 16
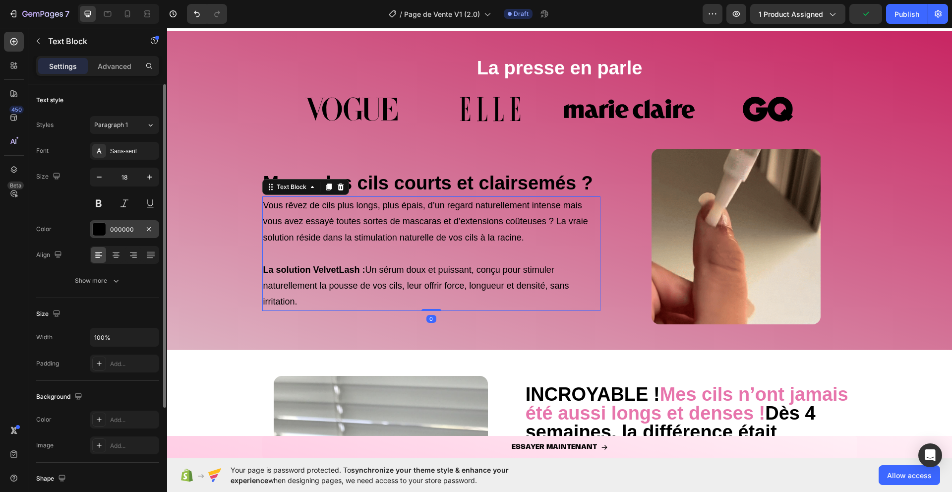
click at [99, 228] on div at bounding box center [99, 229] width 13 height 13
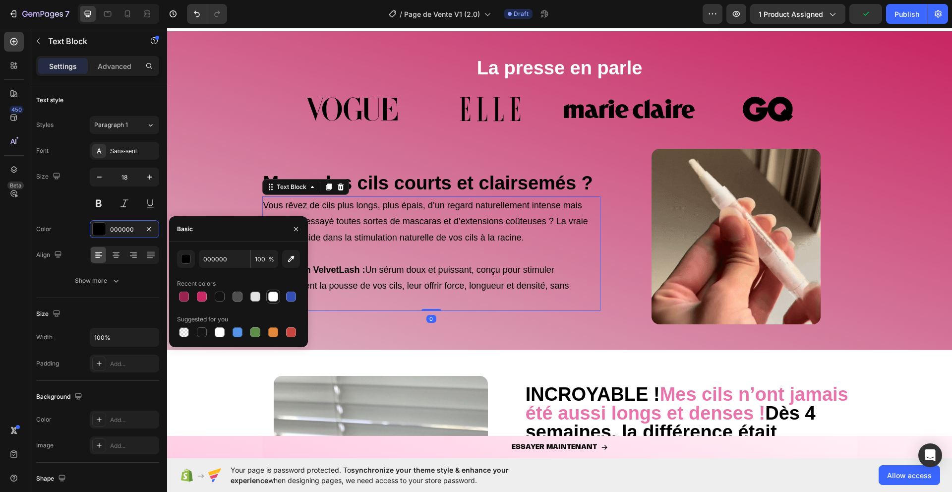
click at [275, 296] on div at bounding box center [273, 296] width 10 height 10
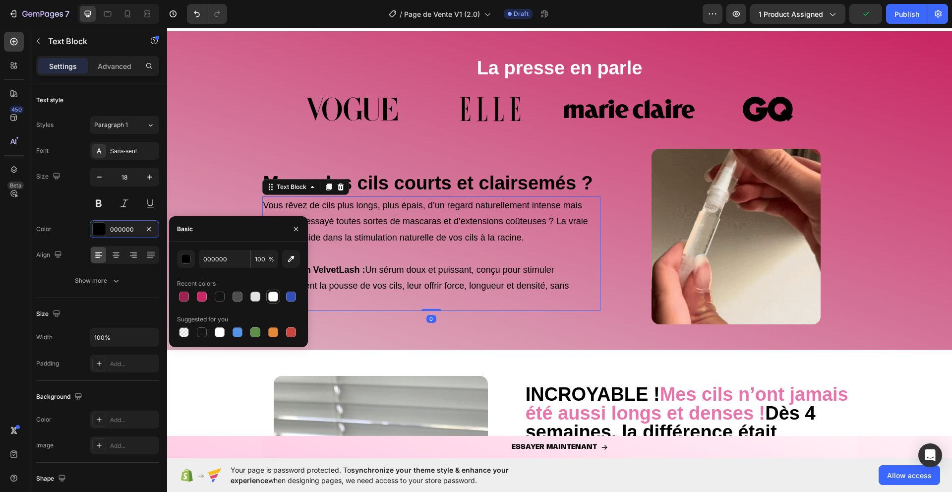
type input "FFFFFF"
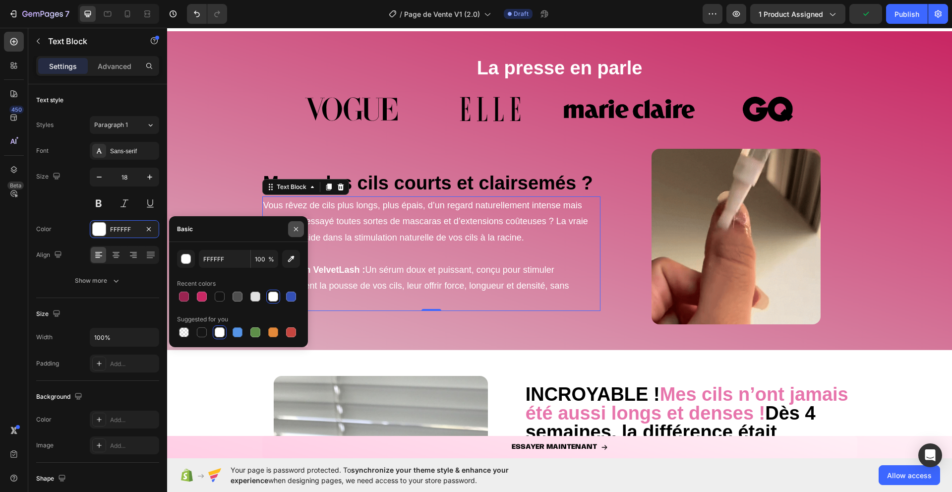
click at [296, 229] on icon "button" at bounding box center [296, 228] width 4 height 4
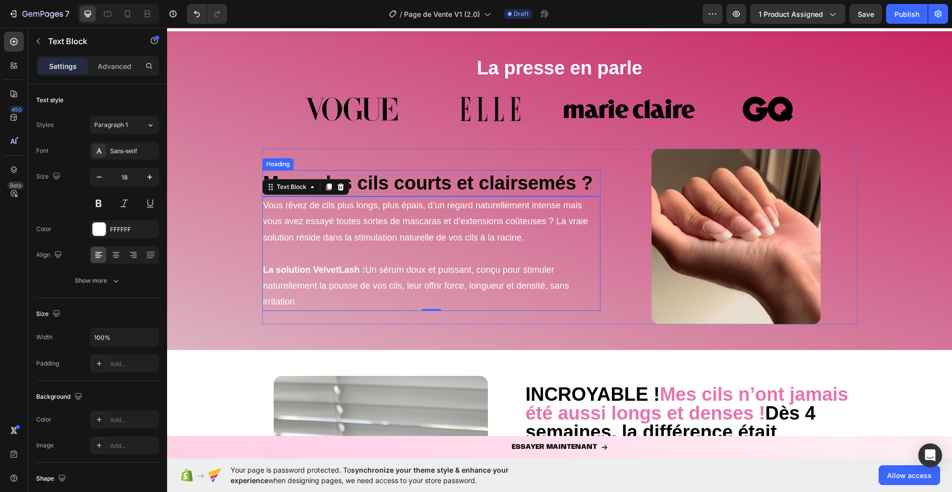
click at [379, 190] on strong "Marre des cils courts et clairsemés ?" at bounding box center [428, 182] width 330 height 21
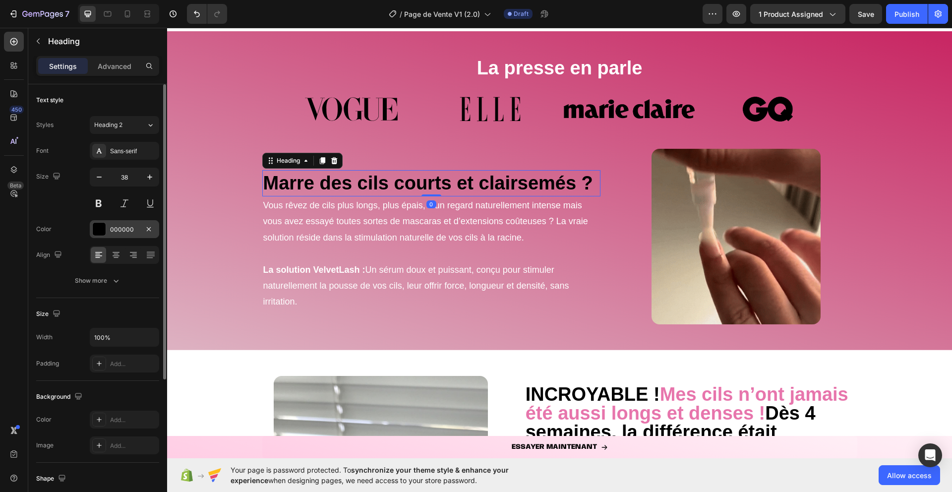
click at [90, 231] on div "000000" at bounding box center [124, 229] width 69 height 18
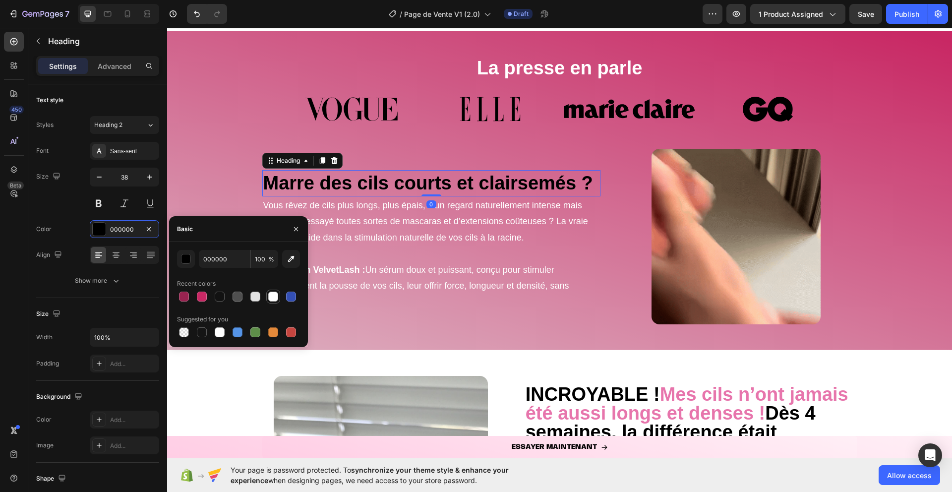
click at [272, 291] on div at bounding box center [273, 296] width 10 height 10
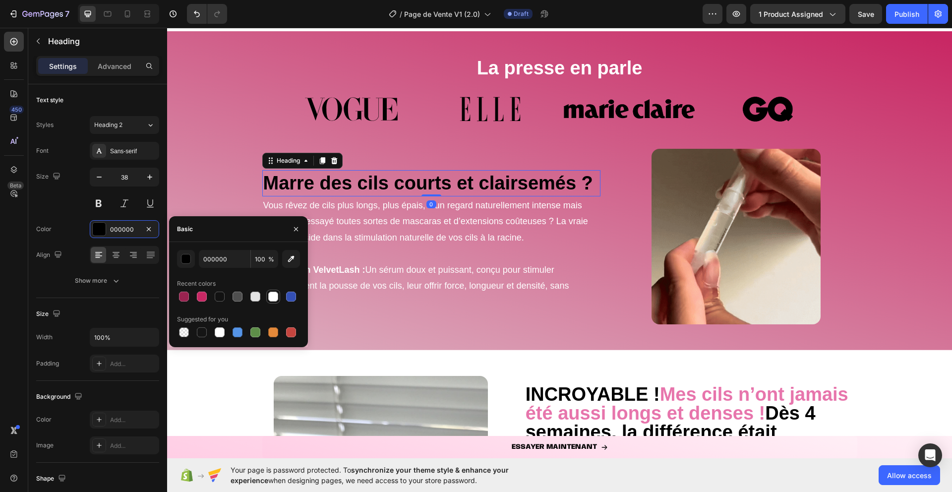
type input "FFFFFF"
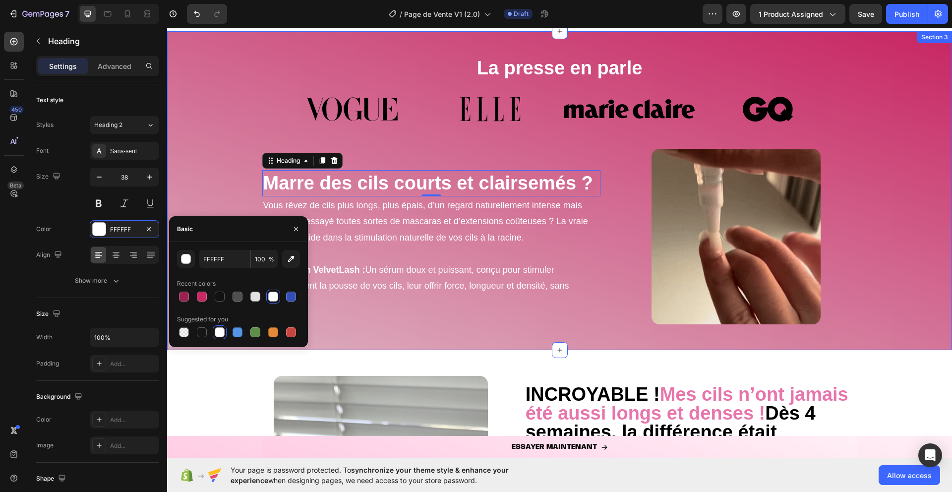
click at [384, 124] on div "Image Image Image Image [GEOGRAPHIC_DATA]" at bounding box center [559, 123] width 785 height 52
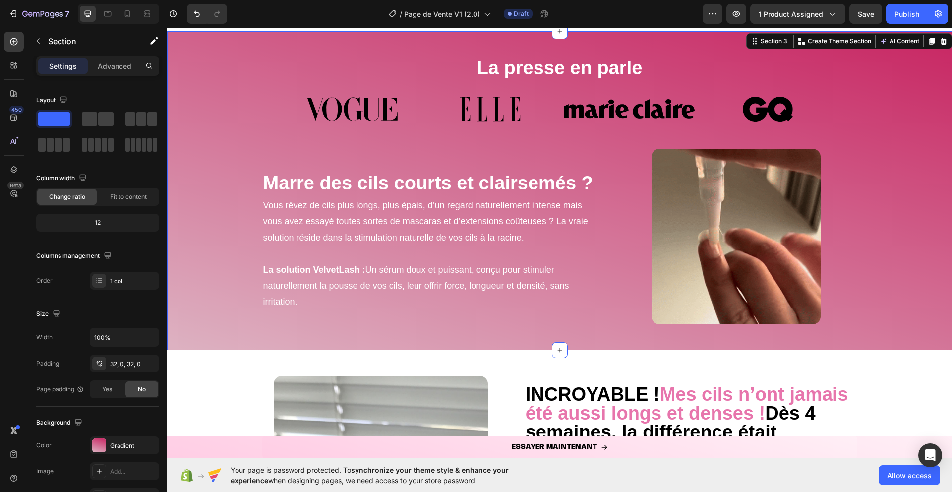
click at [365, 106] on img at bounding box center [351, 109] width 131 height 25
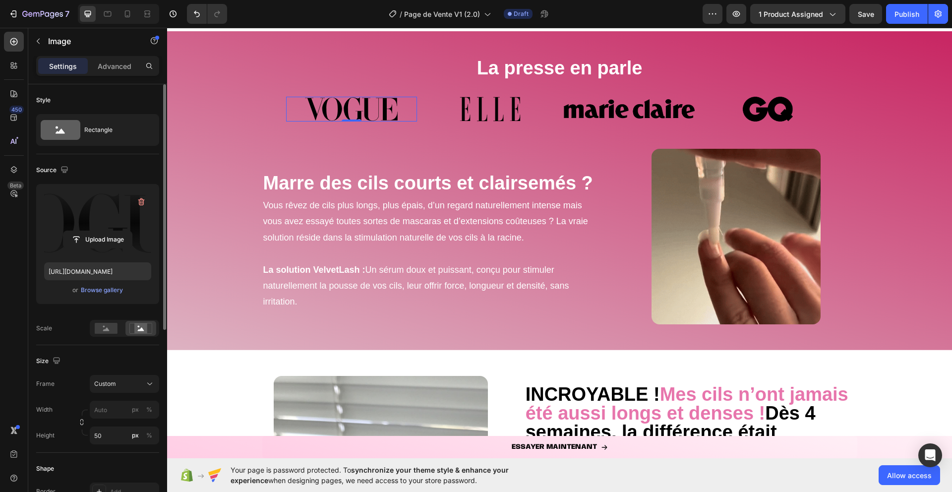
click at [123, 214] on label at bounding box center [97, 223] width 107 height 62
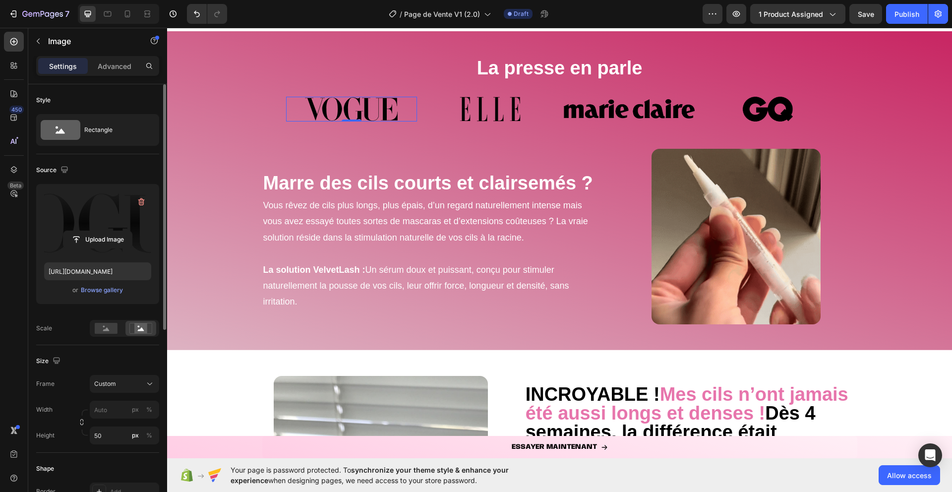
click at [123, 231] on input "file" at bounding box center [97, 239] width 68 height 17
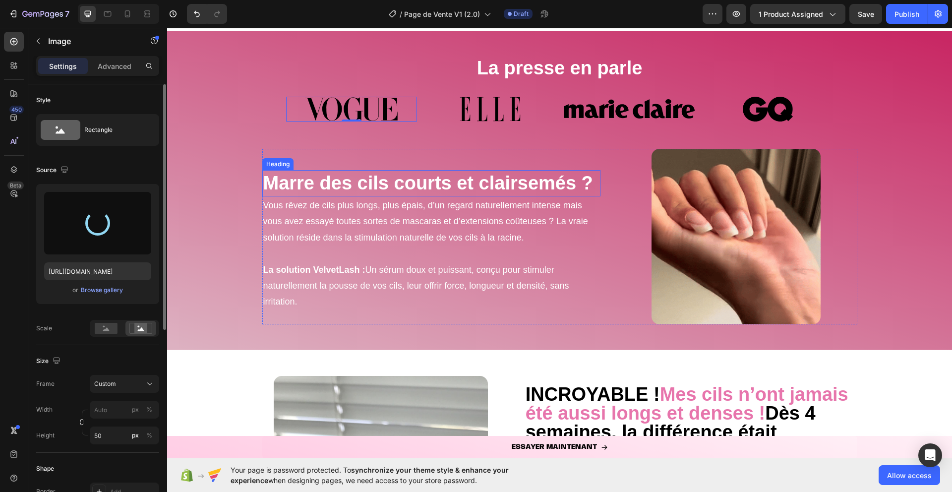
type input "[URL][DOMAIN_NAME]"
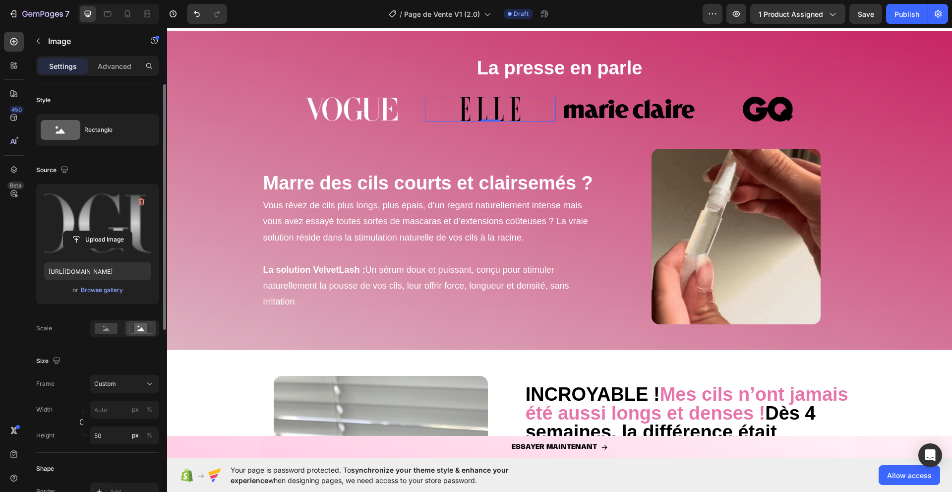
click at [466, 109] on img at bounding box center [490, 109] width 131 height 25
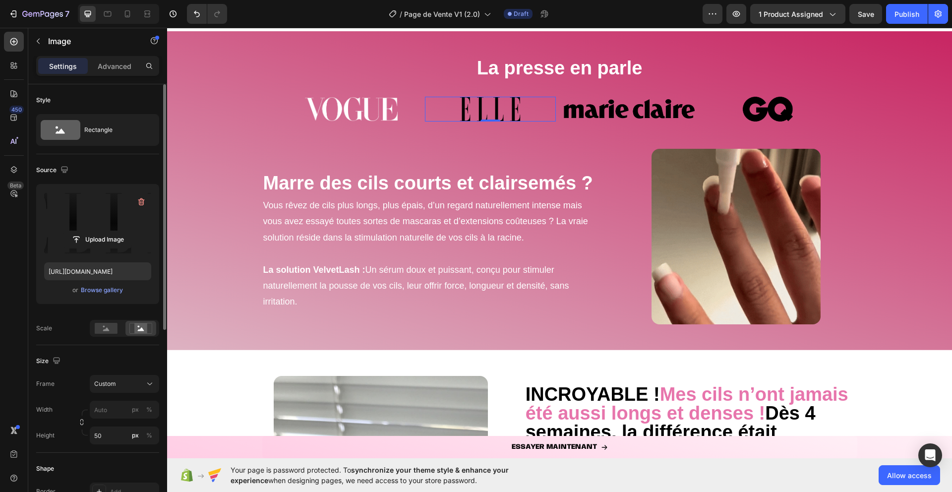
click at [85, 208] on label at bounding box center [97, 223] width 107 height 62
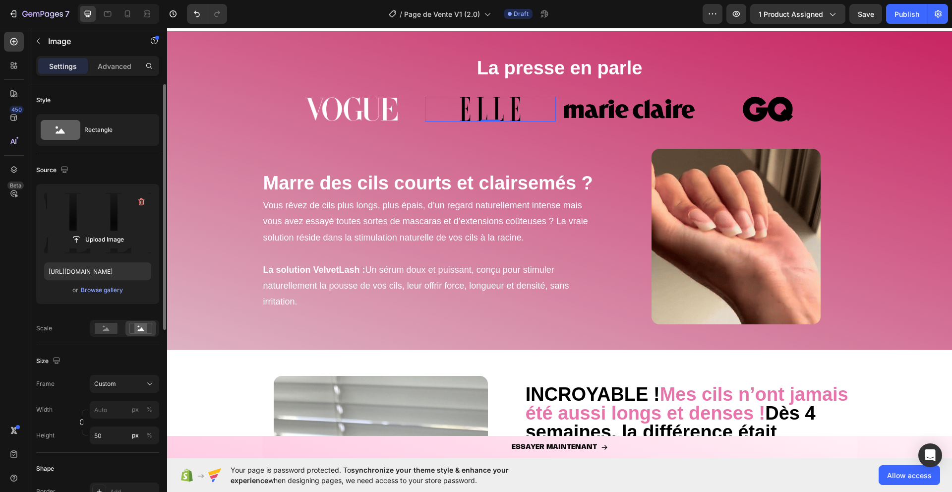
click at [85, 231] on input "file" at bounding box center [97, 239] width 68 height 17
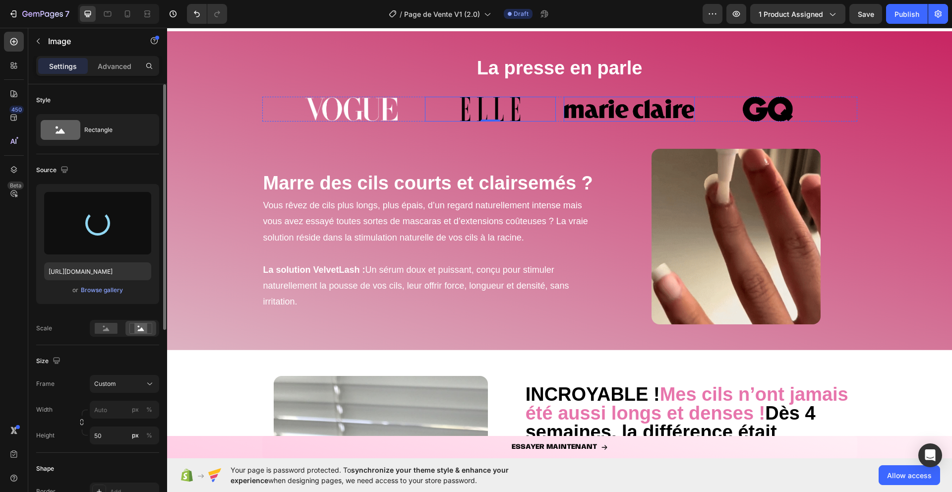
type input "[URL][DOMAIN_NAME]"
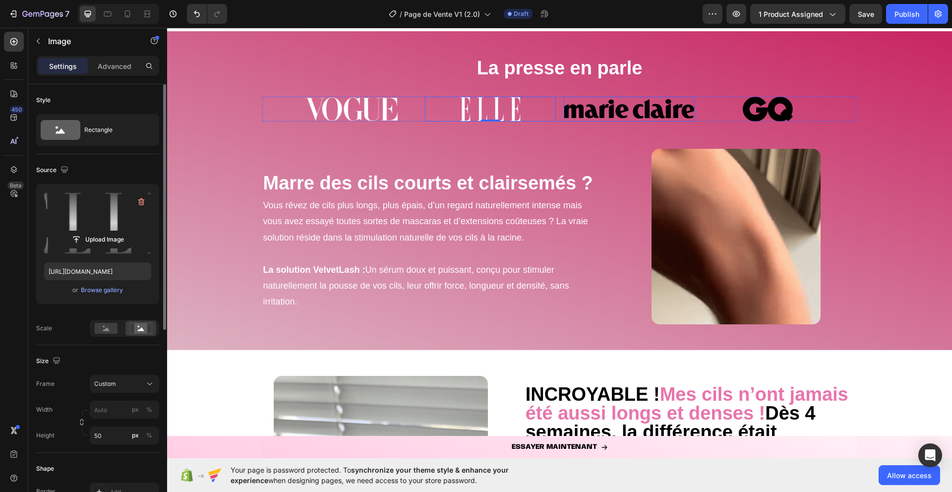
click at [603, 115] on img at bounding box center [629, 109] width 131 height 25
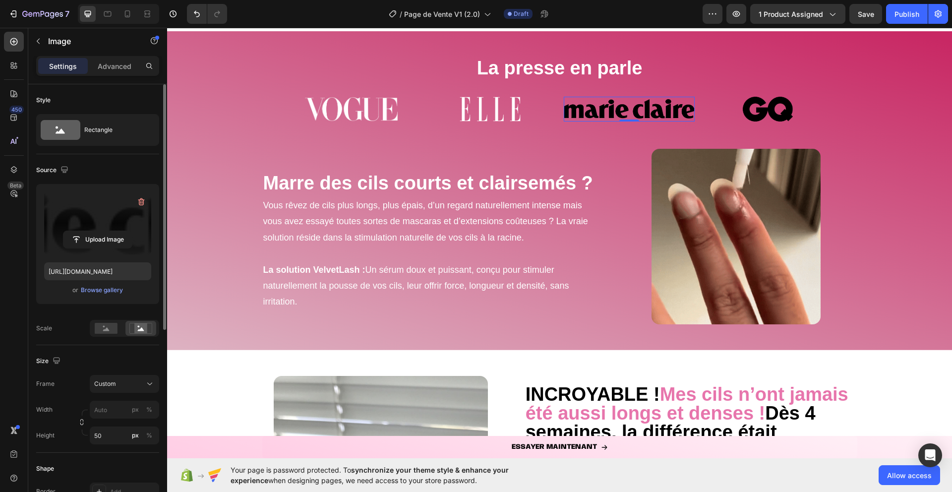
click at [118, 226] on label at bounding box center [97, 223] width 107 height 62
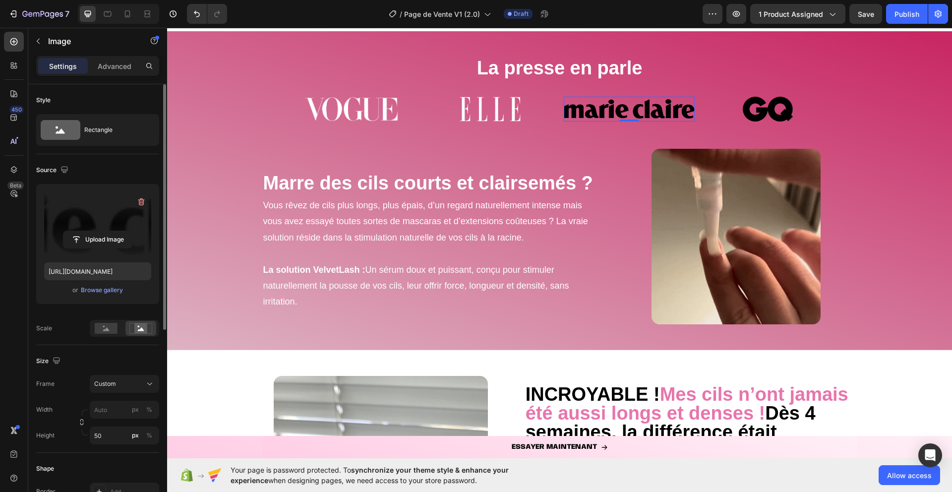
click at [118, 231] on input "file" at bounding box center [97, 239] width 68 height 17
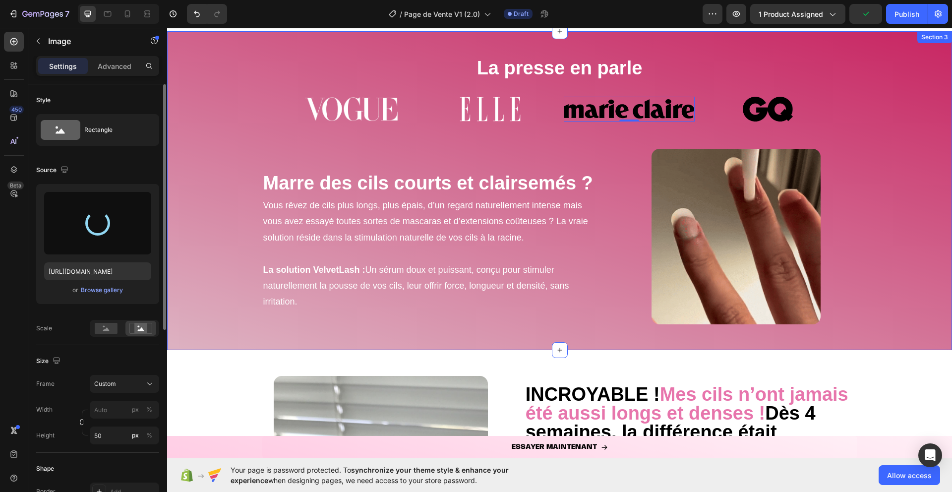
type input "[URL][DOMAIN_NAME]"
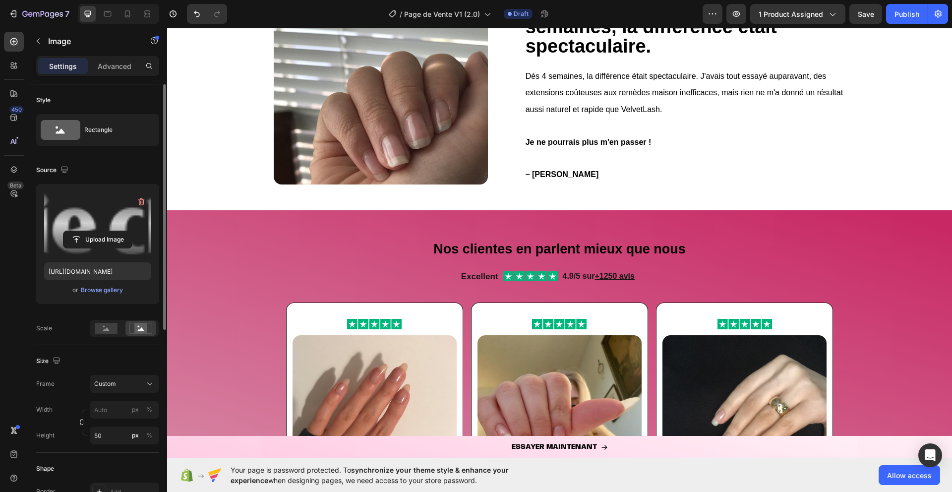
scroll to position [741, 0]
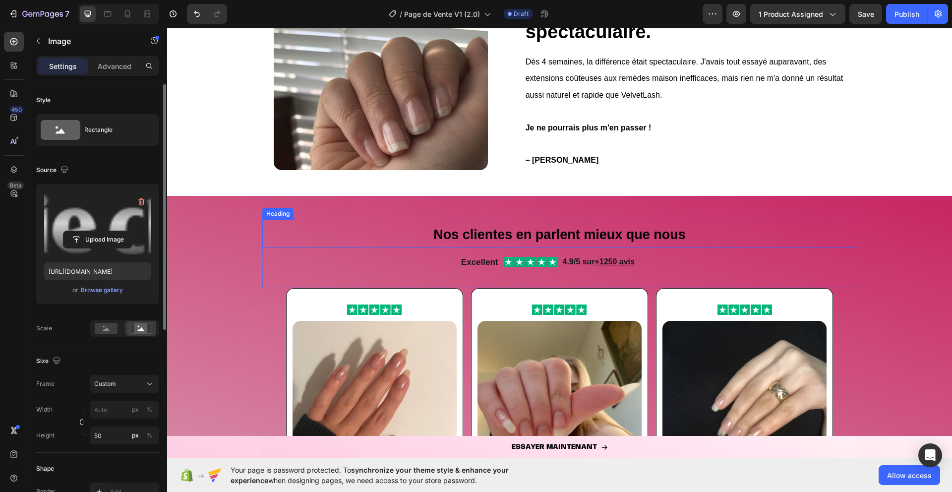
click at [464, 234] on strong "Nos clientes en parlent mieux que nous" at bounding box center [559, 234] width 252 height 15
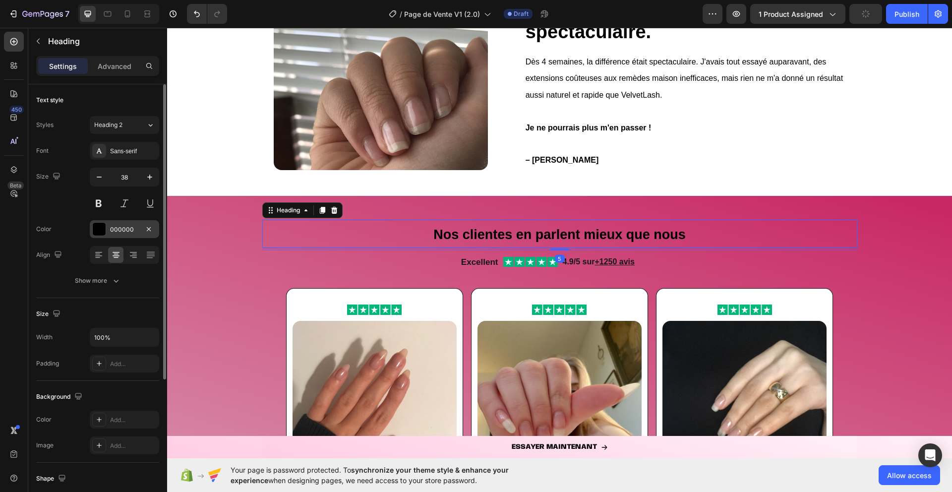
click at [109, 225] on div "000000" at bounding box center [124, 229] width 69 height 18
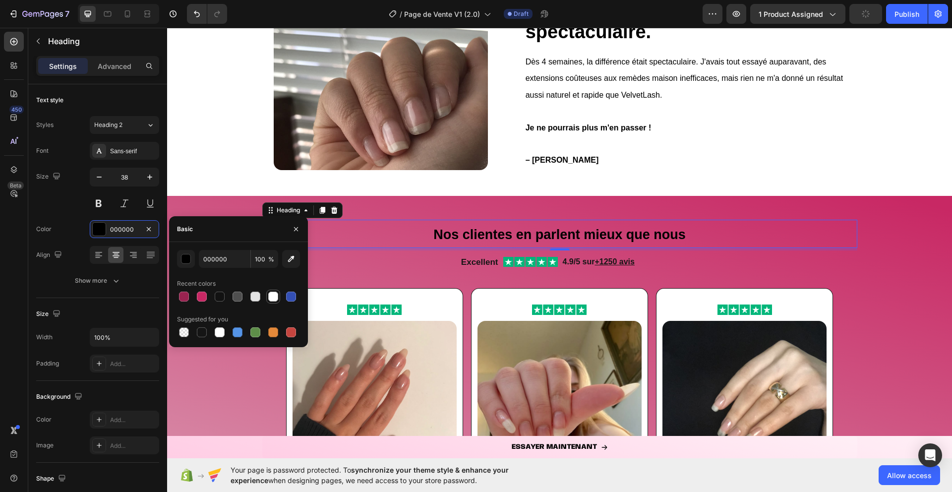
click at [269, 297] on div at bounding box center [273, 296] width 10 height 10
type input "FFFFFF"
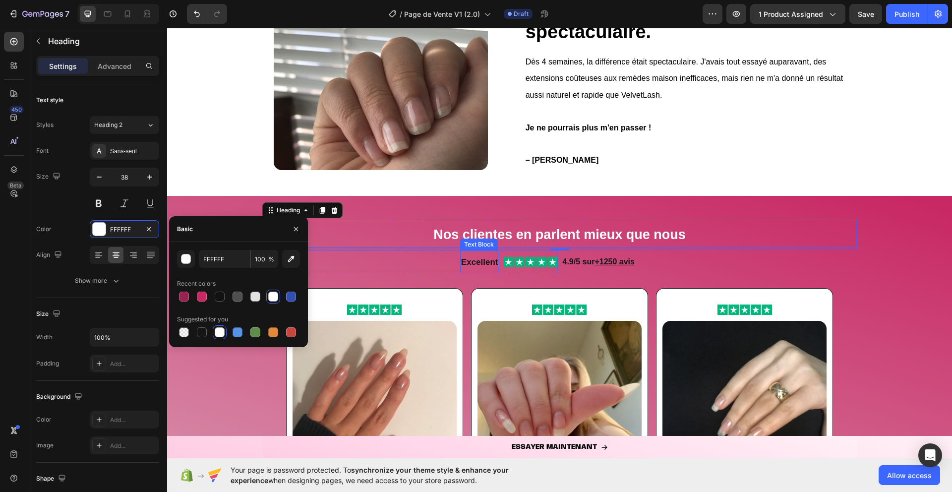
click at [479, 262] on strong "Excellent" at bounding box center [479, 261] width 37 height 9
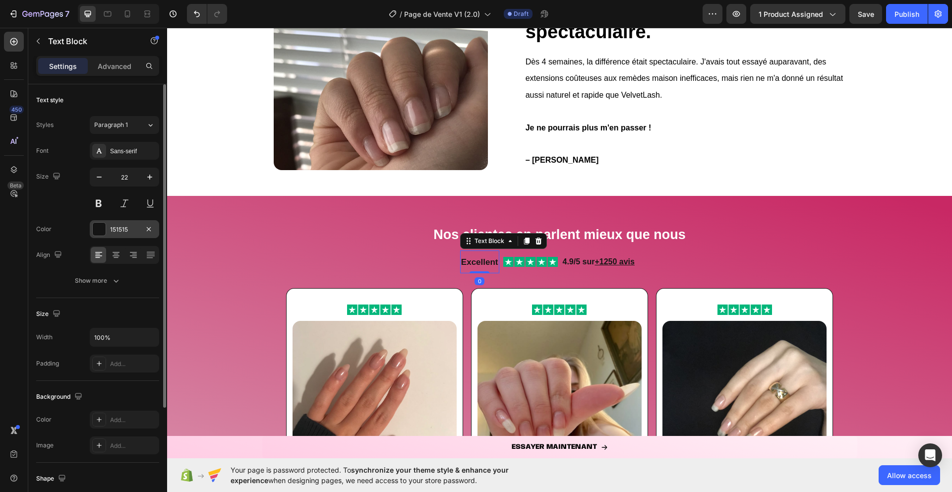
click at [91, 231] on div "151515" at bounding box center [124, 229] width 69 height 18
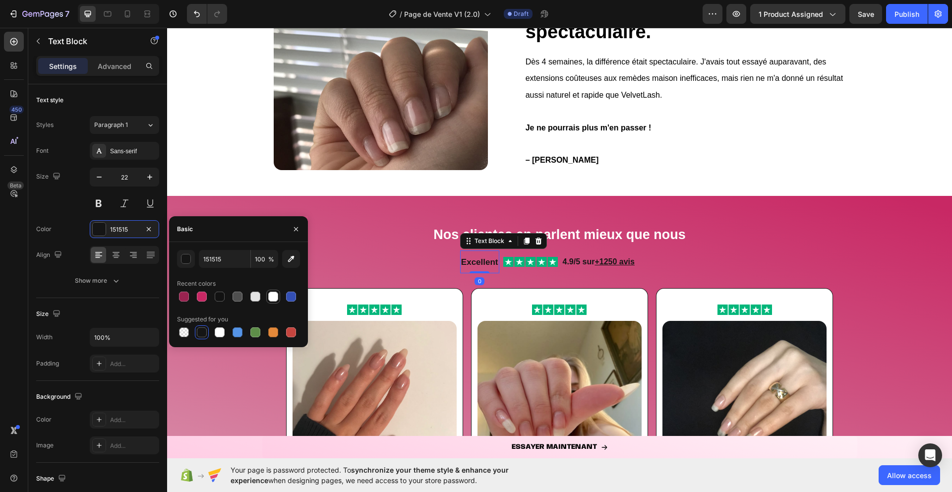
click at [271, 295] on div at bounding box center [273, 296] width 10 height 10
type input "FFFFFF"
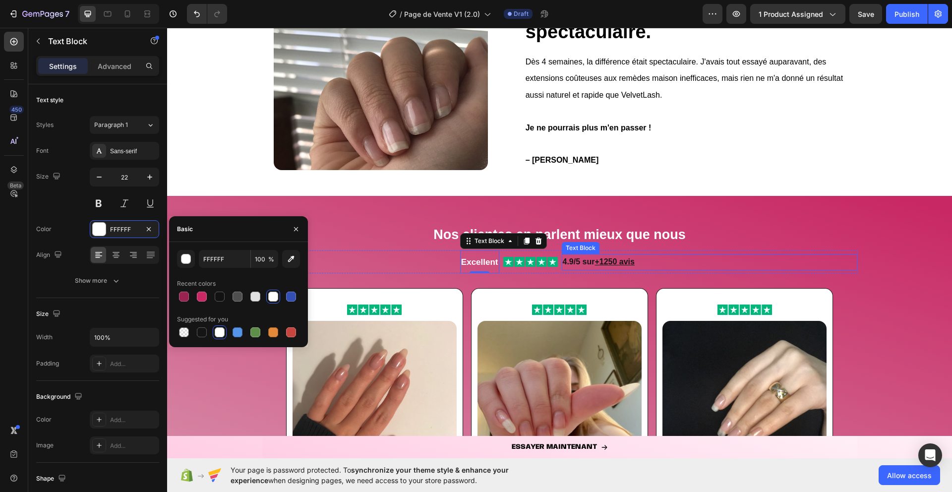
click at [574, 264] on strong "4.9/5 sur +1250 avis" at bounding box center [599, 261] width 72 height 8
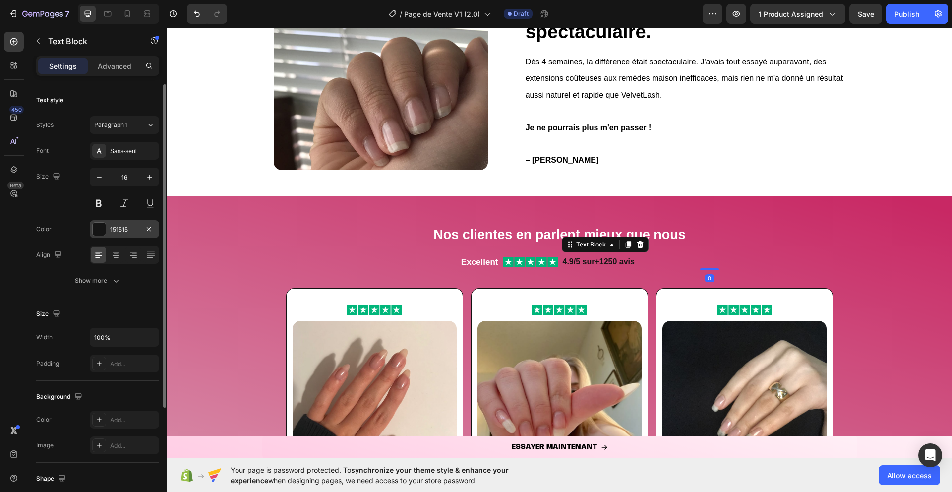
click at [104, 226] on div at bounding box center [99, 229] width 13 height 13
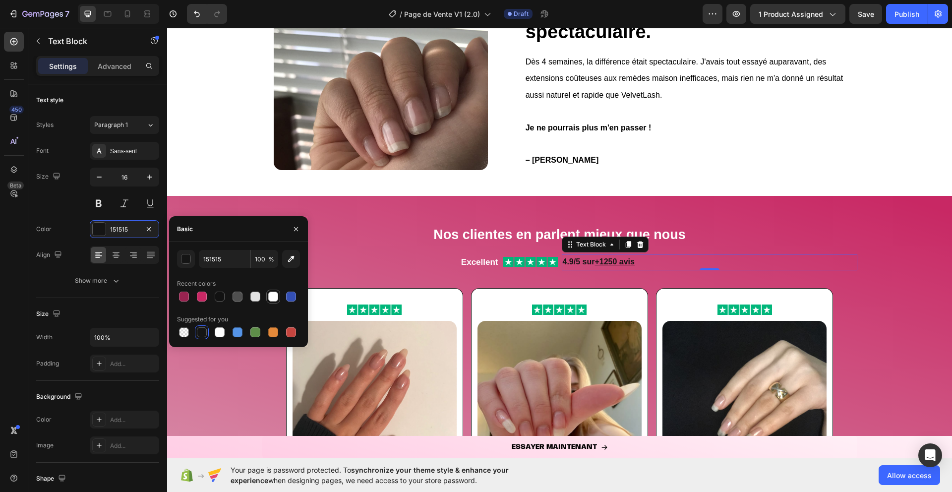
click at [273, 297] on div at bounding box center [273, 296] width 10 height 10
type input "FFFFFF"
drag, startPoint x: 294, startPoint y: 229, endPoint x: 123, endPoint y: 211, distance: 171.5
click at [294, 229] on icon "button" at bounding box center [296, 229] width 8 height 8
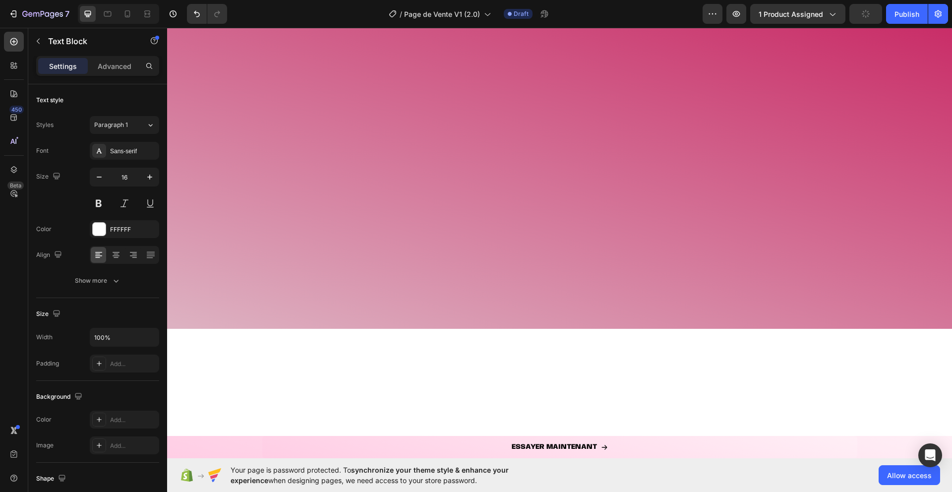
scroll to position [0, 0]
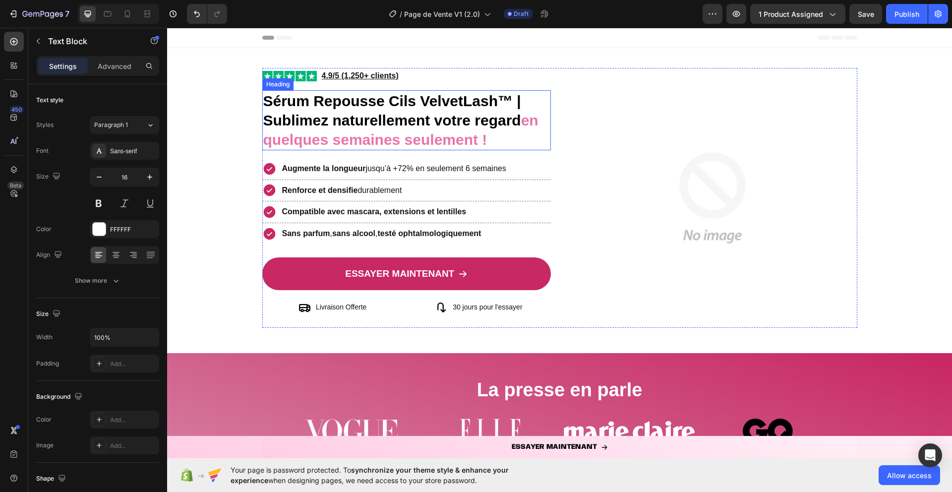
click at [390, 115] on strong "Sérum Repousse Cils VelvetLash™ | Sublimez naturellement votre regard" at bounding box center [392, 111] width 258 height 36
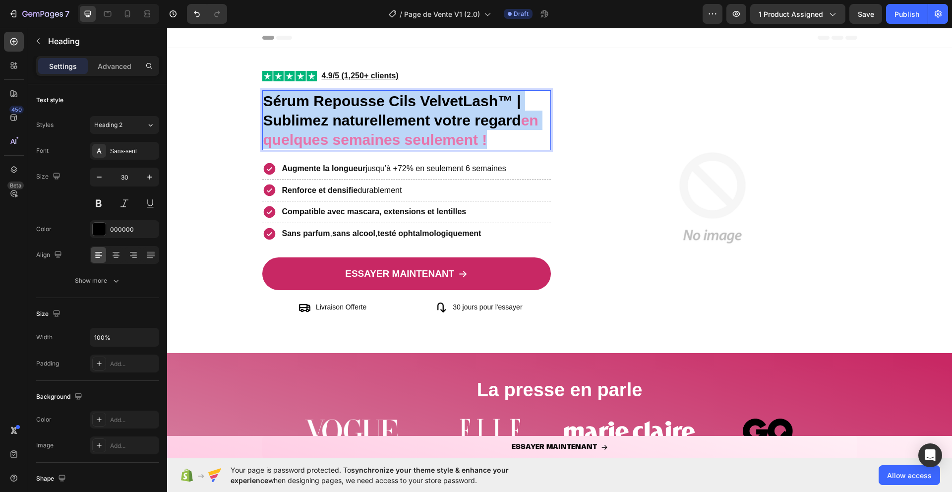
click at [390, 115] on strong "Sérum Repousse Cils VelvetLash™ | Sublimez naturellement votre regard" at bounding box center [392, 111] width 258 height 36
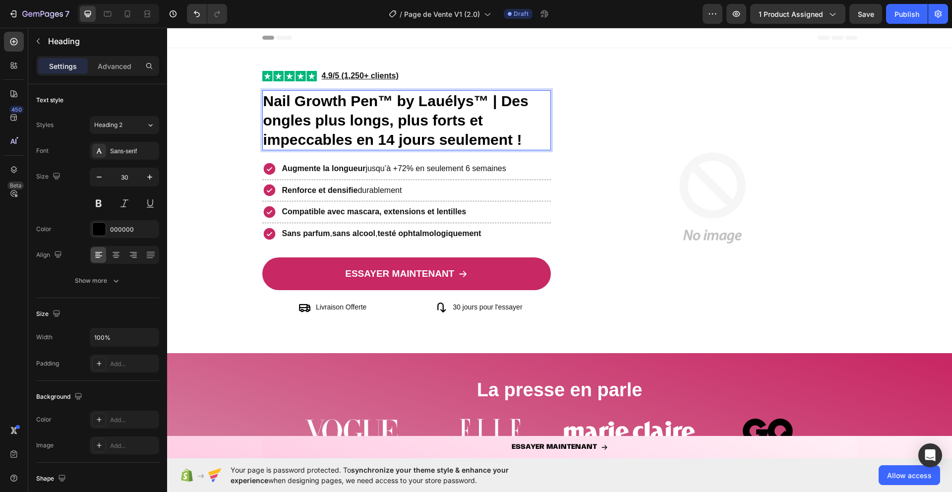
click at [391, 97] on strong "Nail Growth Pen™ by Lauélys™ | Des ongles plus longs, plus forts et impeccables…" at bounding box center [395, 120] width 265 height 55
click at [270, 167] on icon at bounding box center [269, 169] width 12 height 12
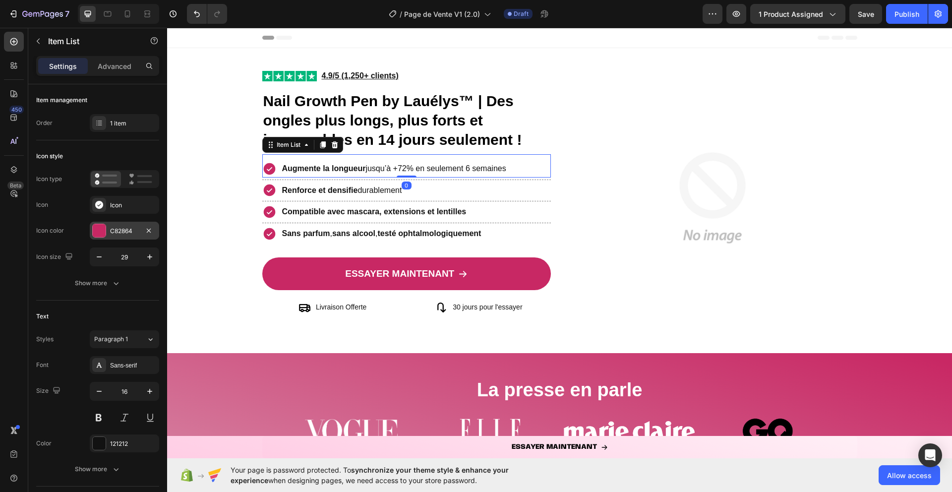
click at [94, 232] on div at bounding box center [99, 230] width 13 height 13
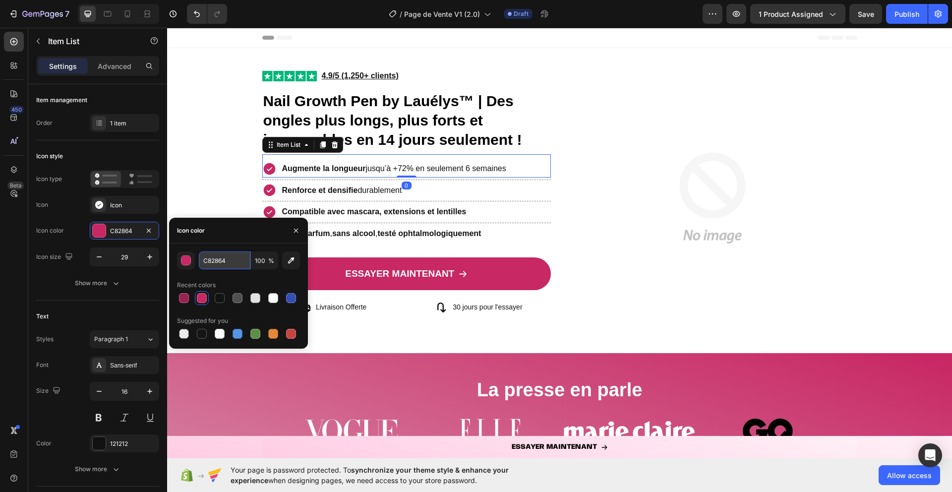
click at [218, 263] on input "C82864" at bounding box center [225, 260] width 52 height 18
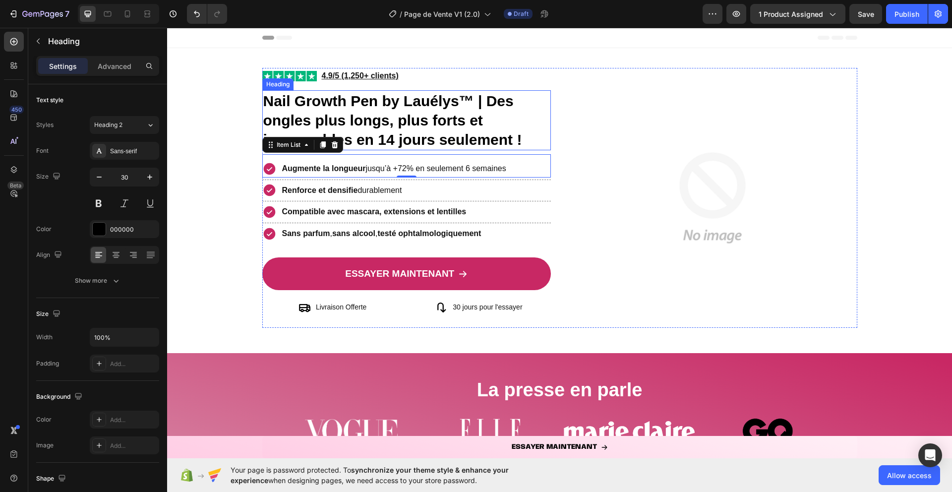
click at [495, 103] on strong "Nail Growth Pen by Lauélys™ | Des ongles plus longs, plus forts et impeccables …" at bounding box center [392, 120] width 259 height 55
click at [487, 99] on strong "Nail Growth Pen by Lauélys™ | Des ongles plus longs, plus forts et impeccables …" at bounding box center [392, 120] width 259 height 55
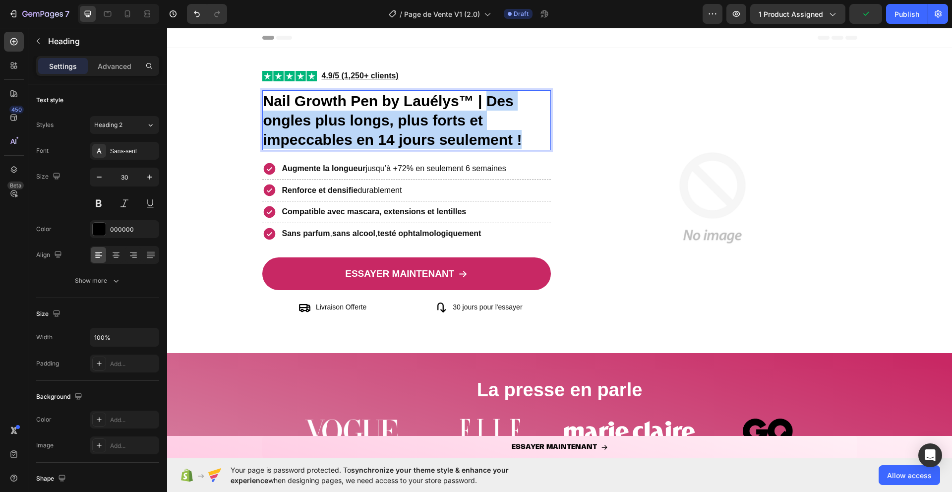
drag, startPoint x: 487, startPoint y: 99, endPoint x: 522, endPoint y: 142, distance: 55.7
click at [522, 142] on p "Nail Growth Pen by Lauélys™ | Des ongles plus longs, plus forts et impeccables …" at bounding box center [406, 120] width 287 height 58
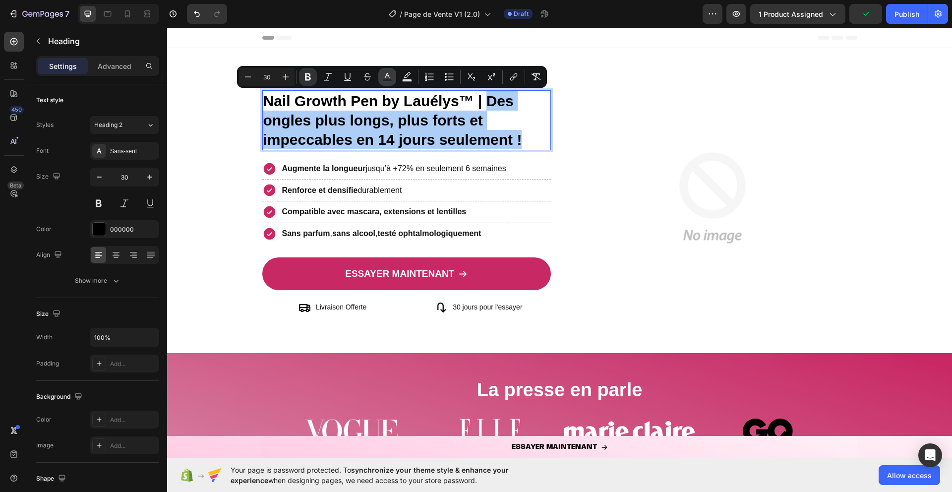
click at [395, 78] on button "Text Color" at bounding box center [387, 77] width 18 height 18
type input "000000"
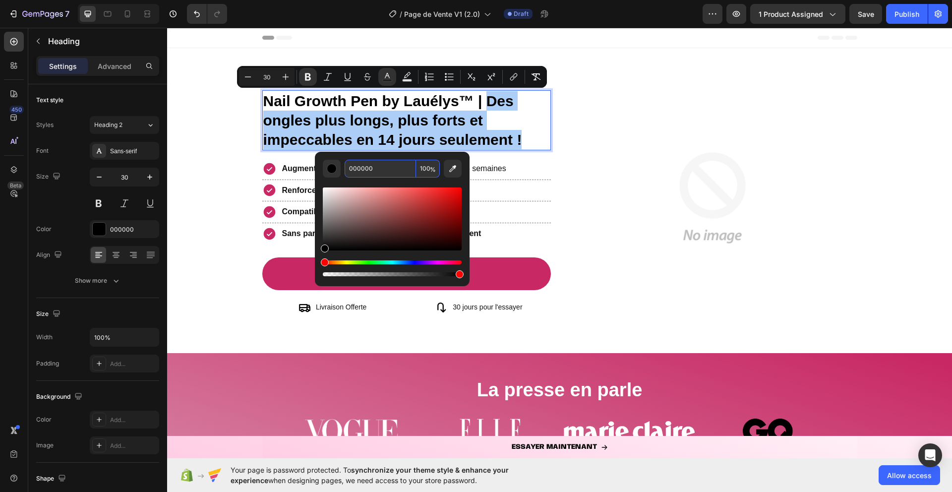
click at [369, 165] on input "000000" at bounding box center [379, 169] width 71 height 18
paste input "C82864"
type input "C82864"
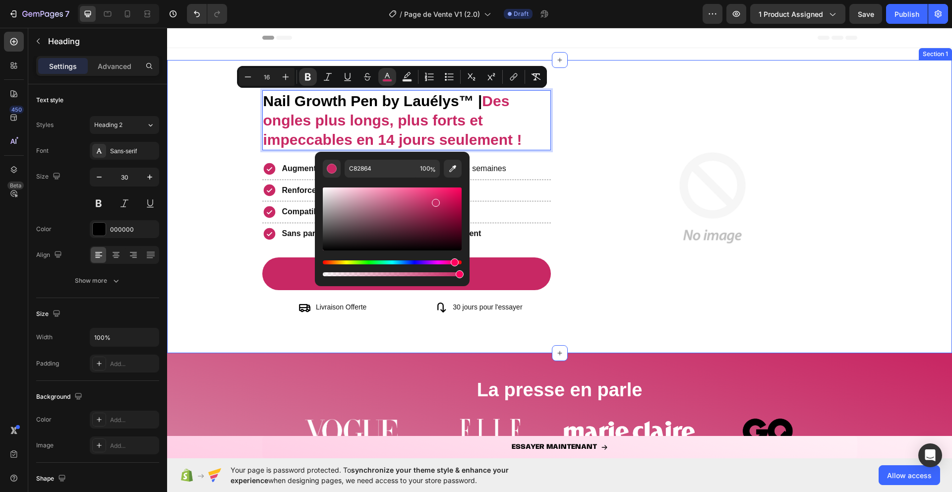
click at [226, 176] on div "Image Image 4.9/5 (1,250+ clients) Text Block Row Nail Growth Pen by Lauélys™ |…" at bounding box center [559, 206] width 785 height 277
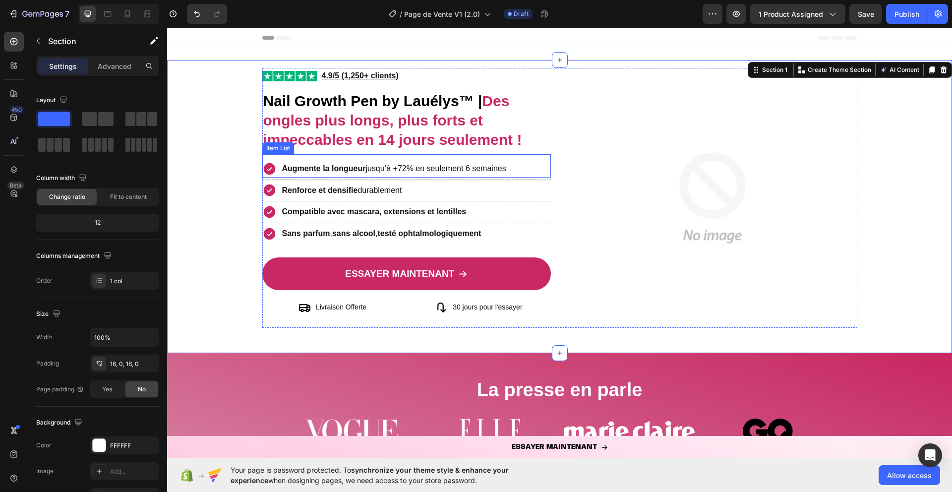
click at [345, 167] on strong "Augmente la longueur" at bounding box center [324, 168] width 84 height 8
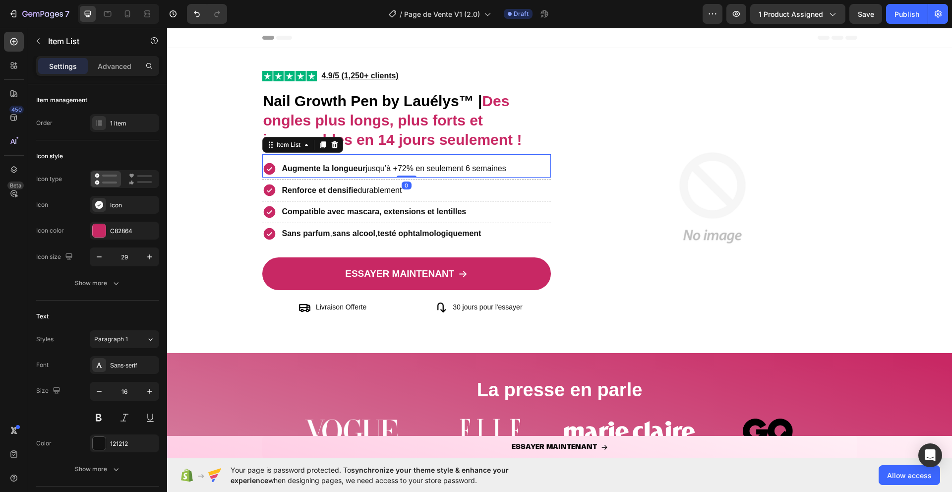
click at [345, 167] on strong "Augmente la longueur" at bounding box center [324, 168] width 84 height 8
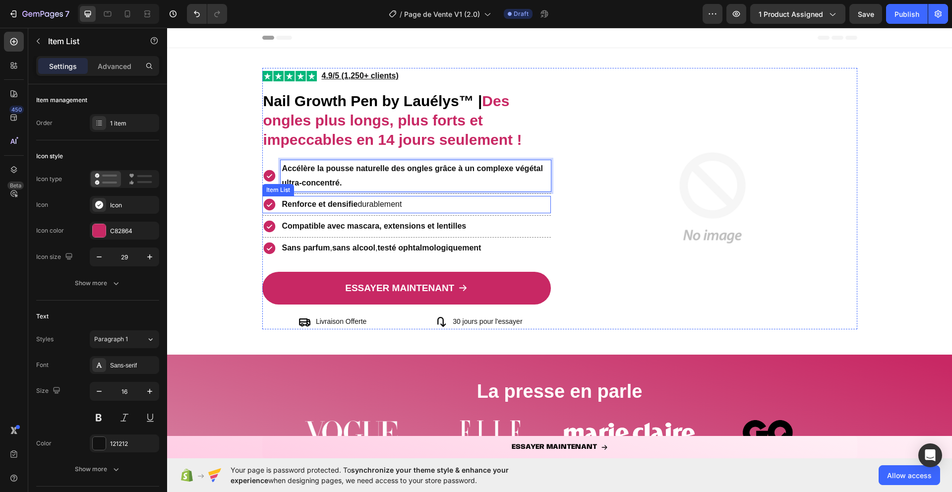
click at [334, 202] on strong "Renforce et densifie" at bounding box center [320, 204] width 76 height 8
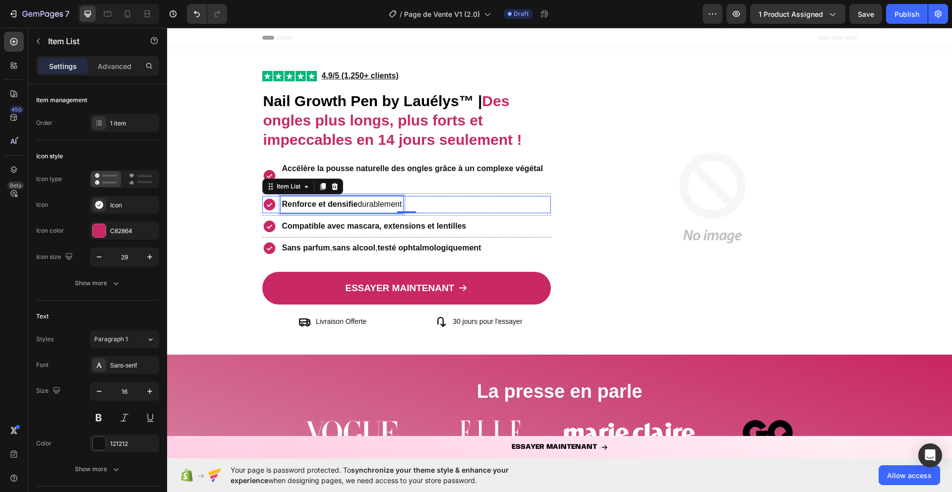
click at [379, 198] on p "Renforce et densifie durablement" at bounding box center [342, 204] width 120 height 14
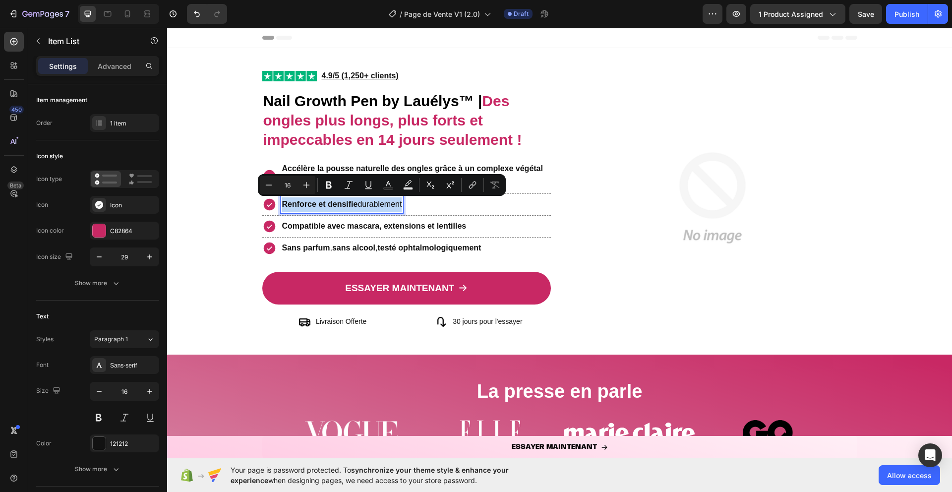
click at [379, 198] on p "Renforce et densifie durablement" at bounding box center [342, 204] width 120 height 14
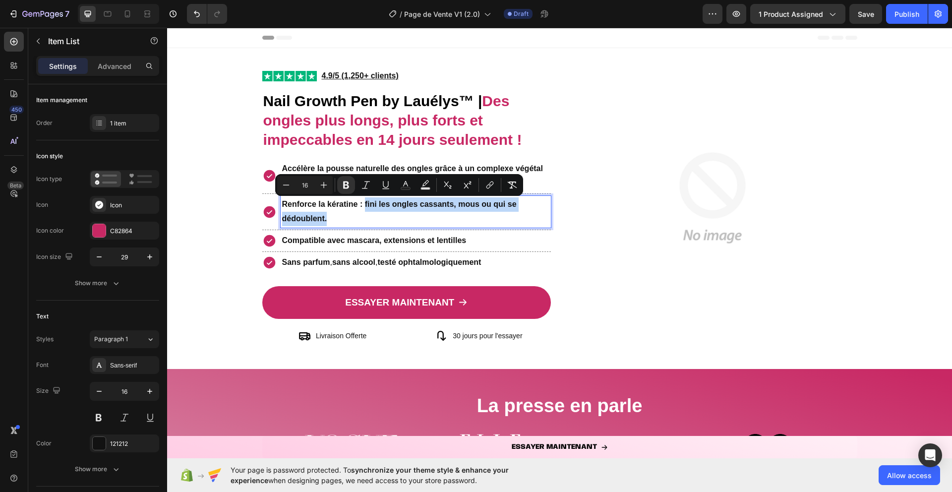
drag, startPoint x: 364, startPoint y: 204, endPoint x: 404, endPoint y: 217, distance: 41.7
click at [404, 217] on p "Renforce la kératine : fini les ongles cassants, mous ou qui se dédoublent." at bounding box center [416, 211] width 268 height 29
click at [403, 115] on strong "Des ongles plus longs, plus forts et impeccables en 14 jours seulement !" at bounding box center [392, 120] width 259 height 55
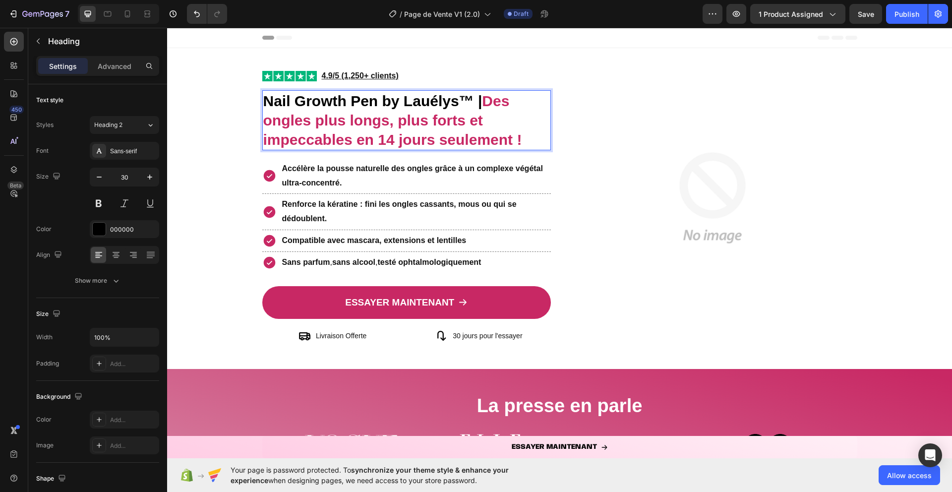
click at [400, 120] on strong "Des ongles plus longs, plus forts et impeccables en 14 jours seulement !" at bounding box center [392, 120] width 259 height 55
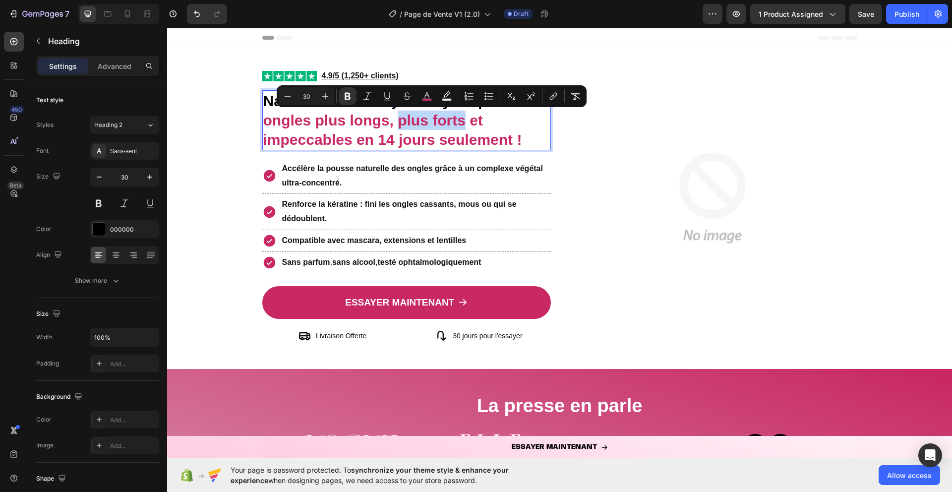
drag, startPoint x: 399, startPoint y: 120, endPoint x: 462, endPoint y: 121, distance: 63.0
click at [462, 121] on strong "Des ongles plus longs, plus forts et impeccables en 14 jours seulement !" at bounding box center [392, 120] width 259 height 55
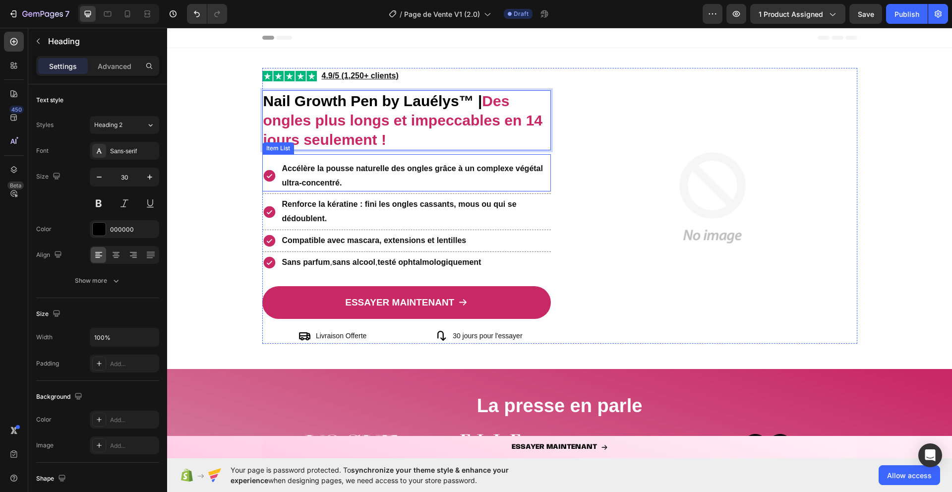
click at [406, 161] on div "Accélère la pousse naturelle des ongles grâce à un complexe végétal ultra-conce…" at bounding box center [416, 176] width 271 height 32
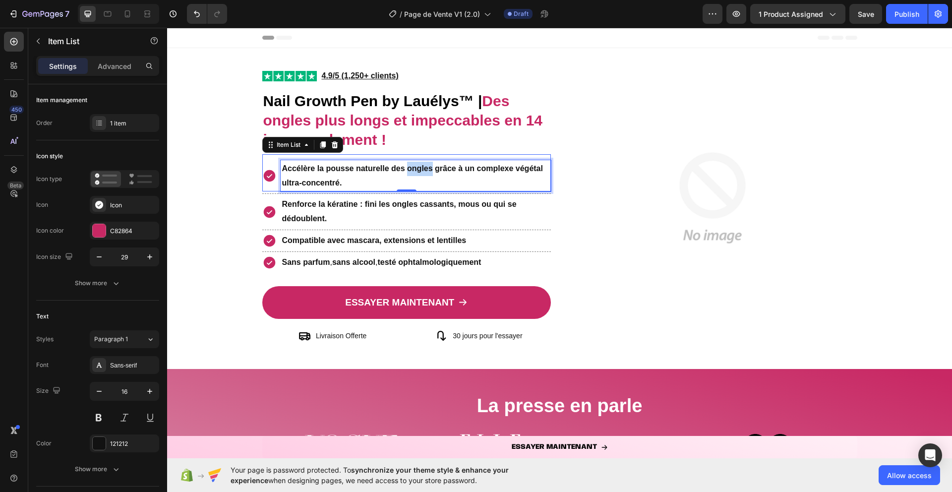
click at [426, 167] on strong "Accélère la pousse naturelle des ongles grâce à un complexe végétal ultra-conce…" at bounding box center [412, 175] width 261 height 23
click at [389, 212] on p "Renforce la kératine : fini les ongles cassants, mous ou qui se dédoublent." at bounding box center [416, 211] width 268 height 29
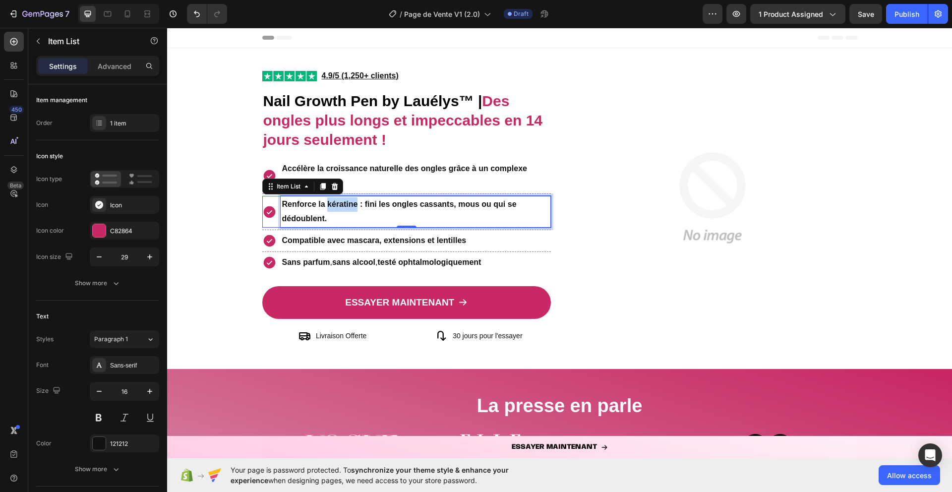
click at [332, 209] on strong "Renforce la kératine : fini les ongles cassants, mous ou qui se dédoublent." at bounding box center [399, 211] width 234 height 23
click at [316, 244] on strong "Compatible avec mascara, extensions et lentilles" at bounding box center [374, 240] width 184 height 8
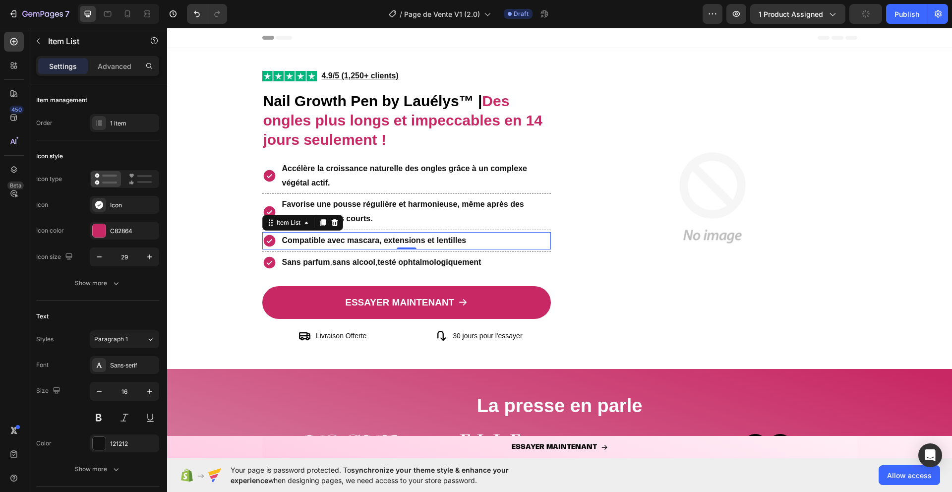
click at [339, 239] on strong "Compatible avec mascara, extensions et lentilles" at bounding box center [374, 240] width 184 height 8
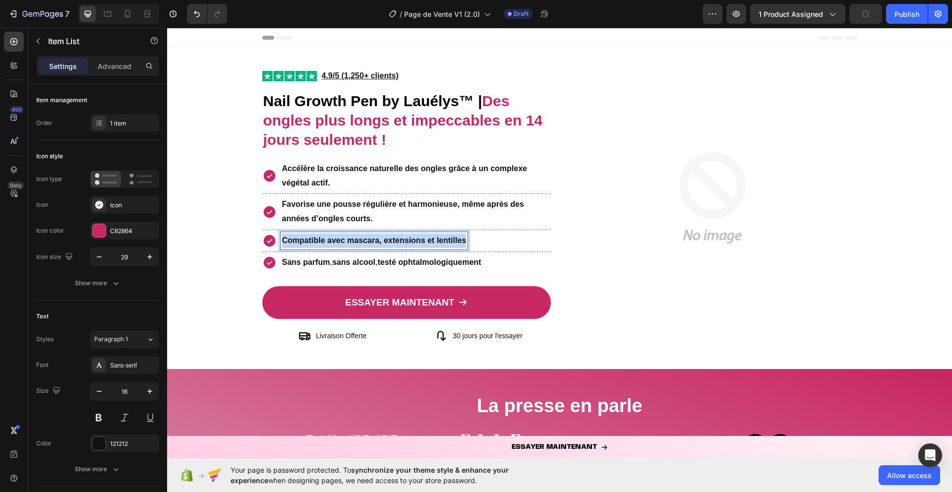
click at [339, 239] on strong "Compatible avec mascara, extensions et lentilles" at bounding box center [374, 240] width 184 height 8
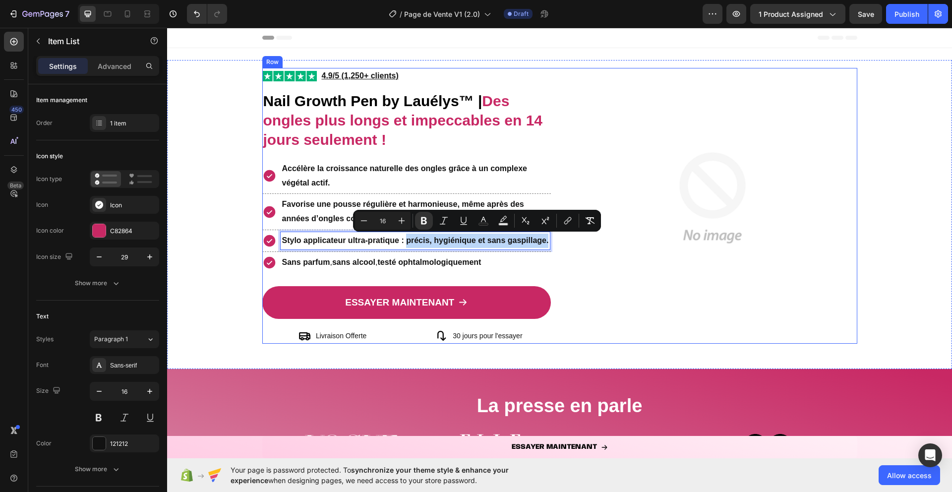
drag, startPoint x: 406, startPoint y: 242, endPoint x: 553, endPoint y: 238, distance: 147.3
click at [553, 238] on div "Image Image 4.9/5 (1,250+ clients) Text Block Row ⁠⁠⁠⁠⁠⁠⁠ Nail Growth Pen by La…" at bounding box center [559, 206] width 595 height 276
click at [427, 220] on icon "Editor contextual toolbar" at bounding box center [424, 221] width 10 height 10
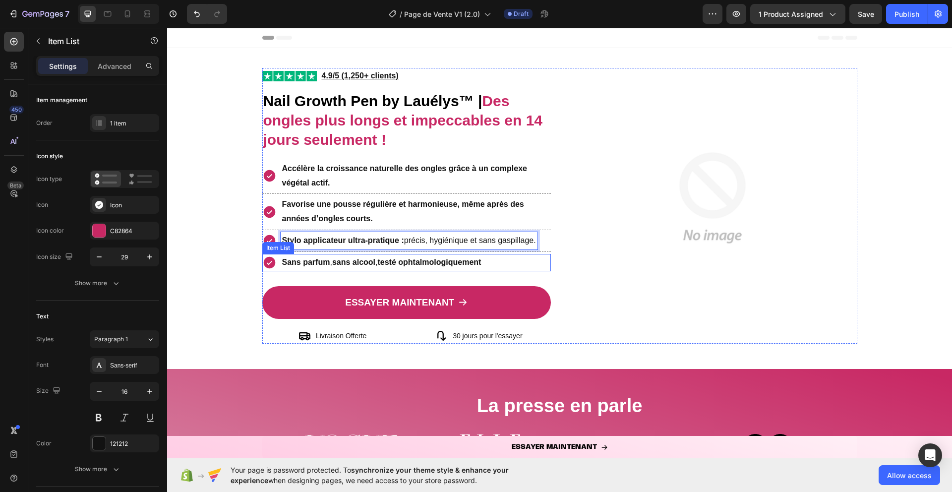
click at [349, 261] on strong "sans alcool" at bounding box center [353, 262] width 43 height 8
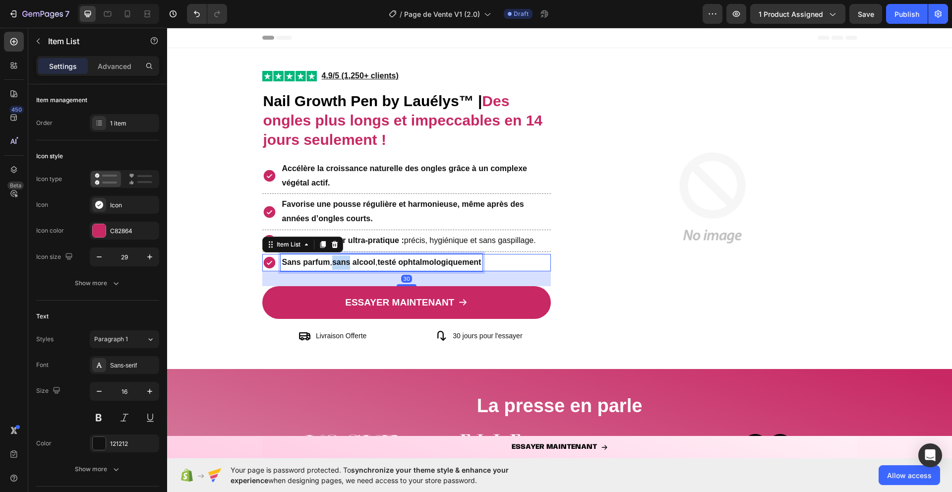
click at [349, 261] on strong "sans alcool" at bounding box center [353, 262] width 43 height 8
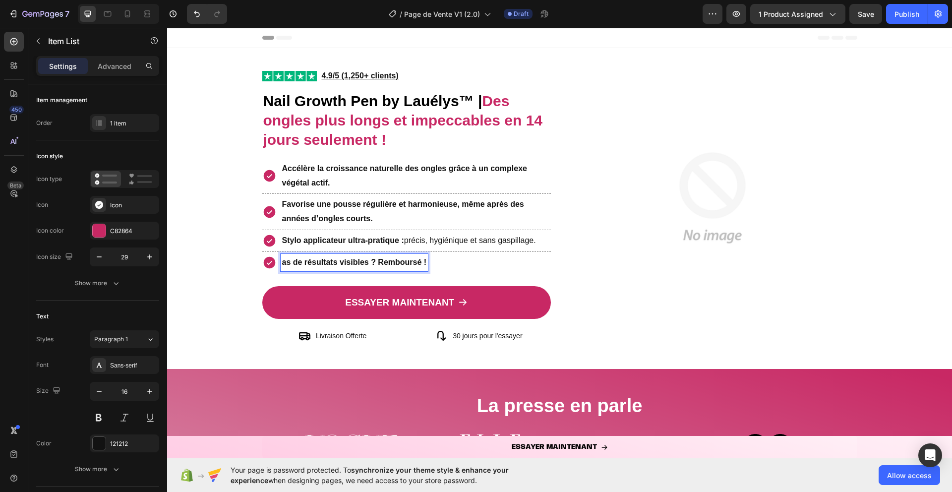
click at [282, 259] on strong "as de résultats visibles ? Remboursé !" at bounding box center [354, 262] width 145 height 8
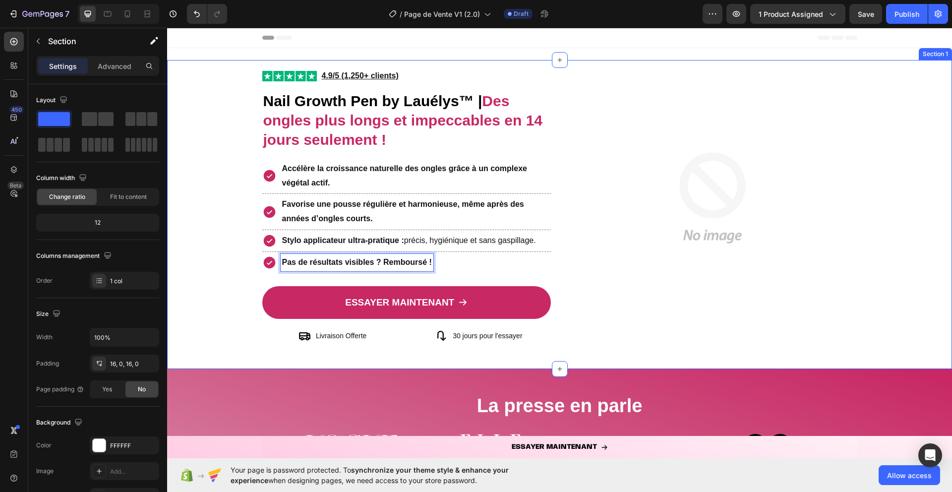
click at [212, 304] on div "Image Image 4.9/5 (1,250+ clients) Text Block Row ⁠⁠⁠⁠⁠⁠⁠ Nail Growth Pen by La…" at bounding box center [559, 214] width 785 height 293
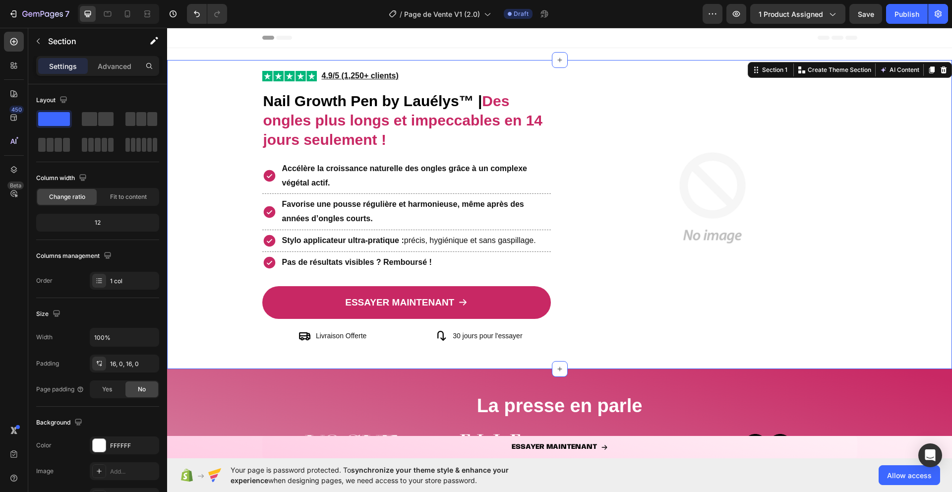
click at [695, 94] on img at bounding box center [712, 198] width 260 height 260
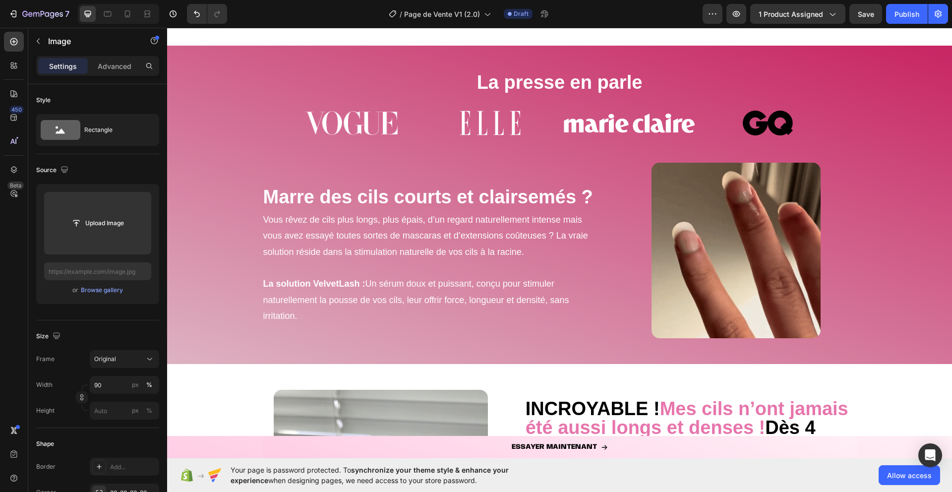
scroll to position [320, 0]
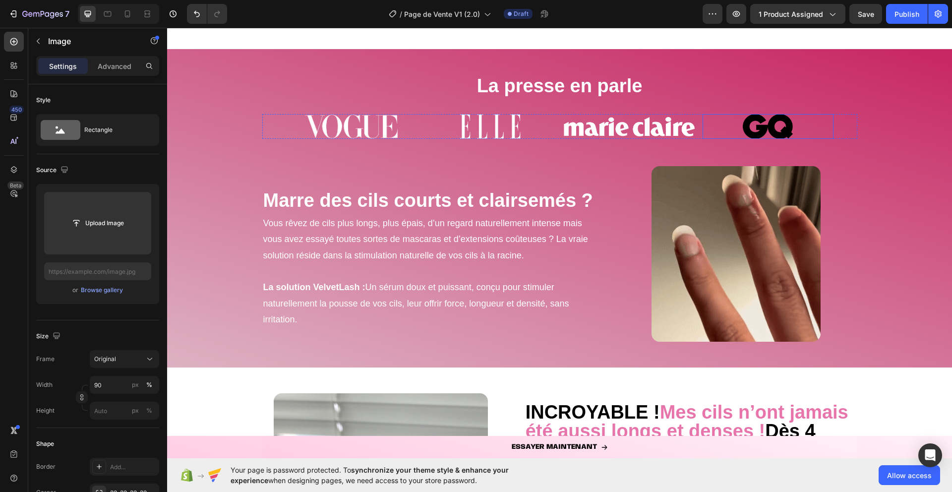
click at [758, 127] on img at bounding box center [767, 126] width 131 height 25
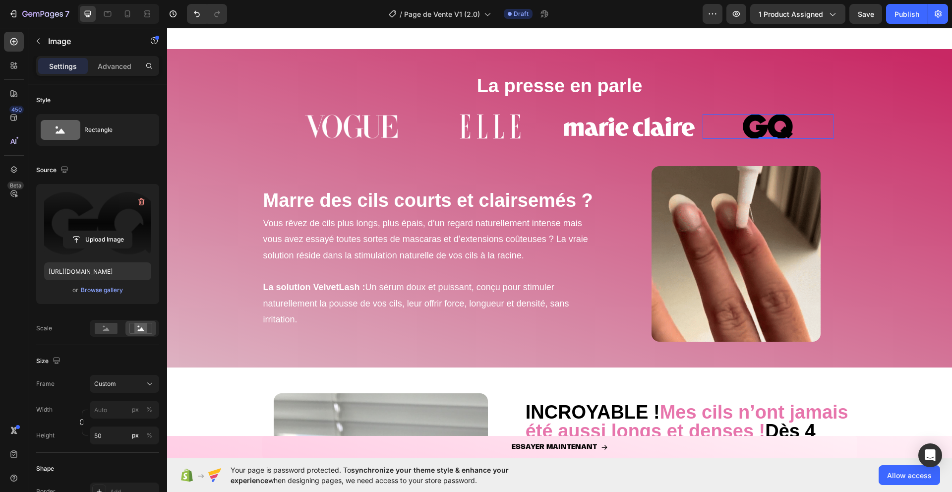
click at [99, 210] on label at bounding box center [97, 223] width 107 height 62
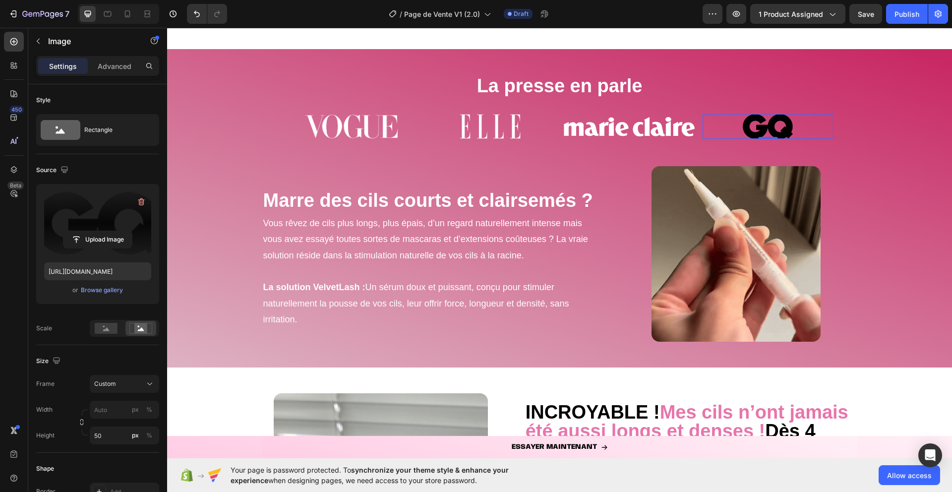
click at [99, 231] on input "file" at bounding box center [97, 239] width 68 height 17
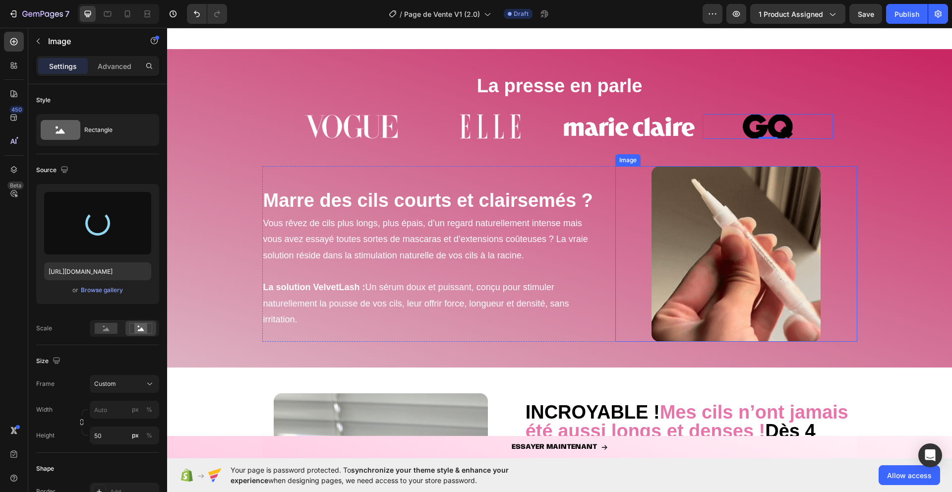
type input "[URL][DOMAIN_NAME]"
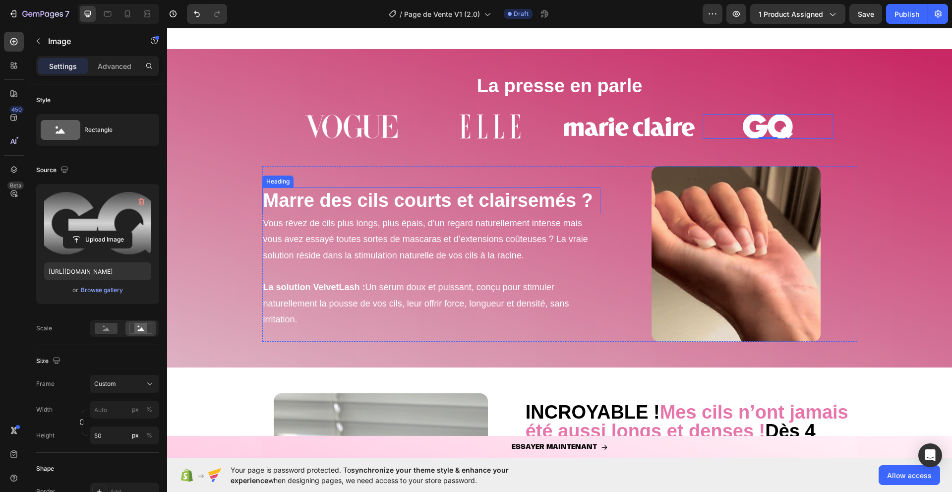
click at [390, 203] on strong "Marre des cils courts et clairsemés ?" at bounding box center [428, 200] width 330 height 21
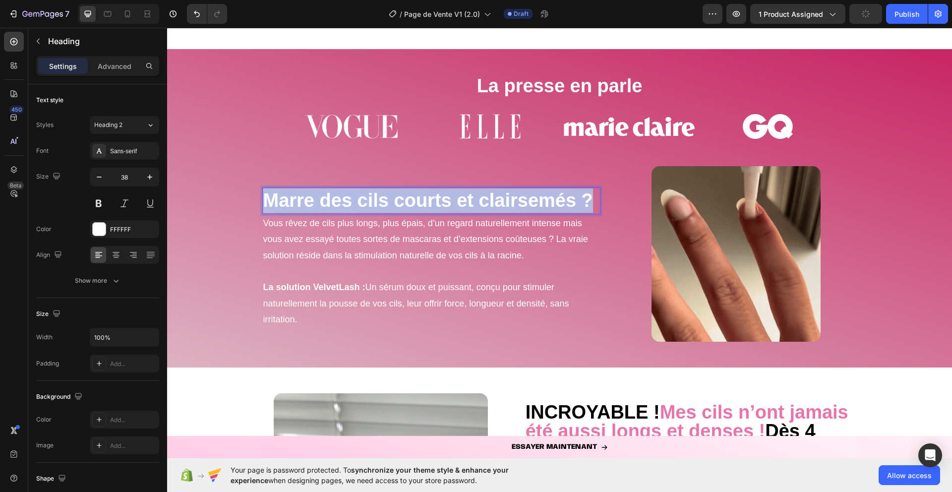
click at [390, 203] on strong "Marre des cils courts et clairsemés ?" at bounding box center [428, 200] width 330 height 21
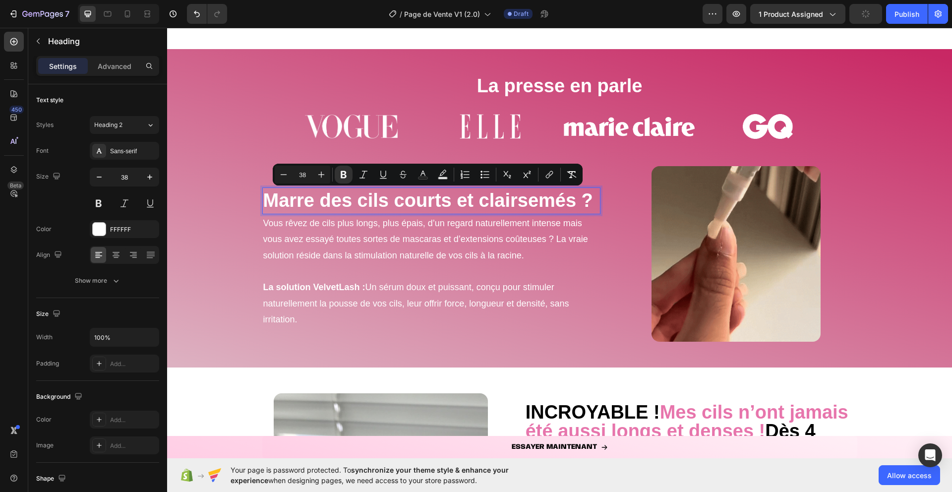
scroll to position [307, 0]
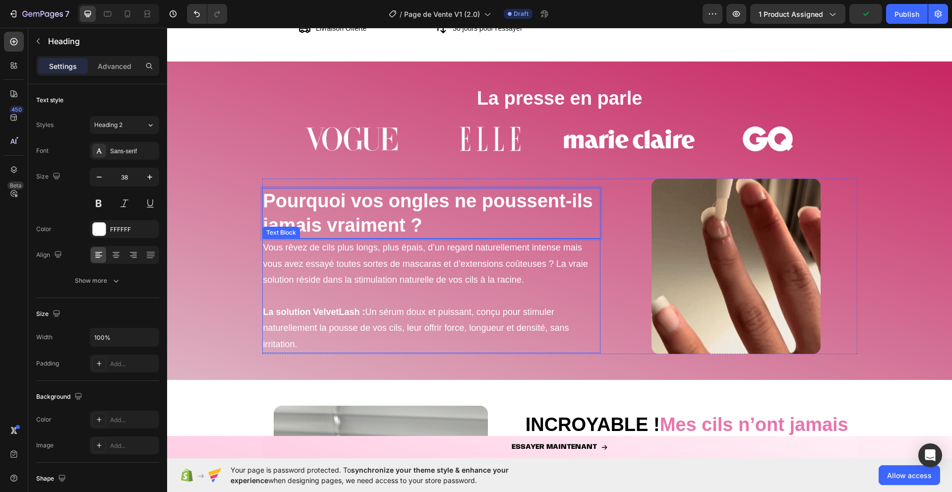
click at [345, 310] on strong "La solution VelvetLash :" at bounding box center [314, 312] width 102 height 10
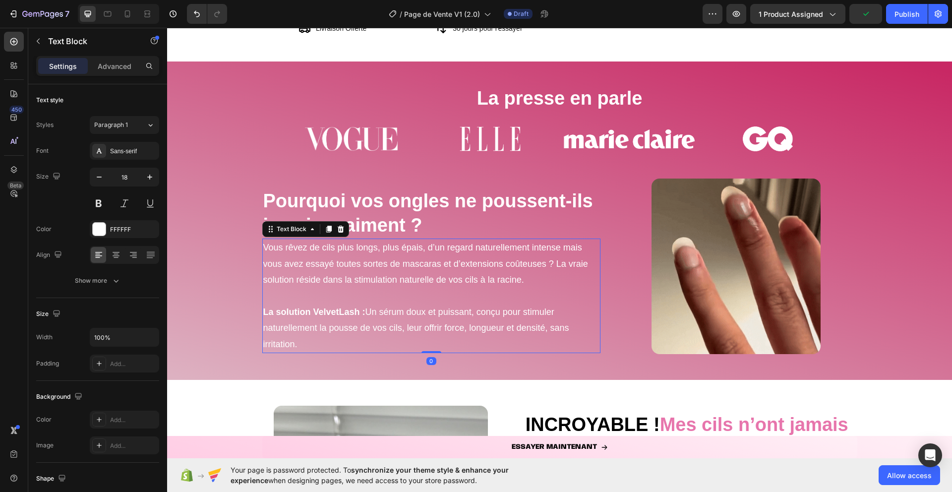
click at [345, 310] on strong "La solution VelvetLash :" at bounding box center [314, 312] width 102 height 10
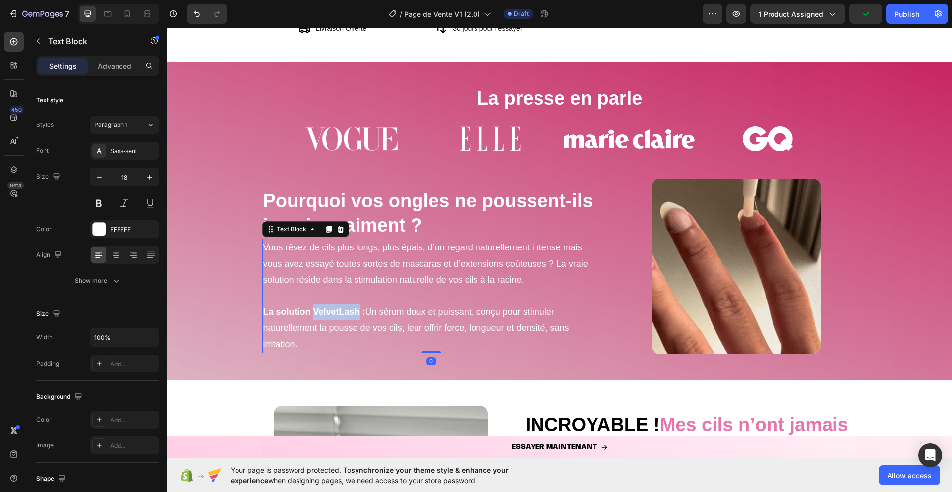
click at [345, 310] on strong "La solution VelvetLash :" at bounding box center [314, 312] width 102 height 10
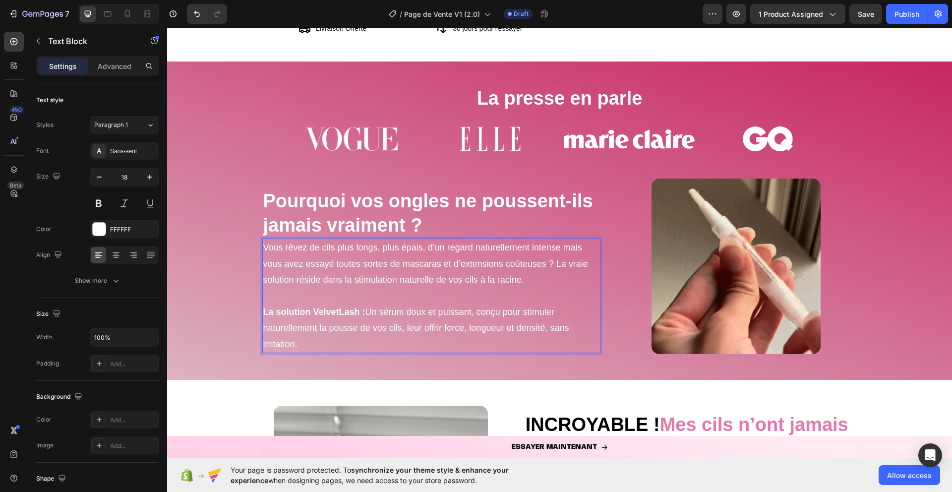
scroll to position [306, 0]
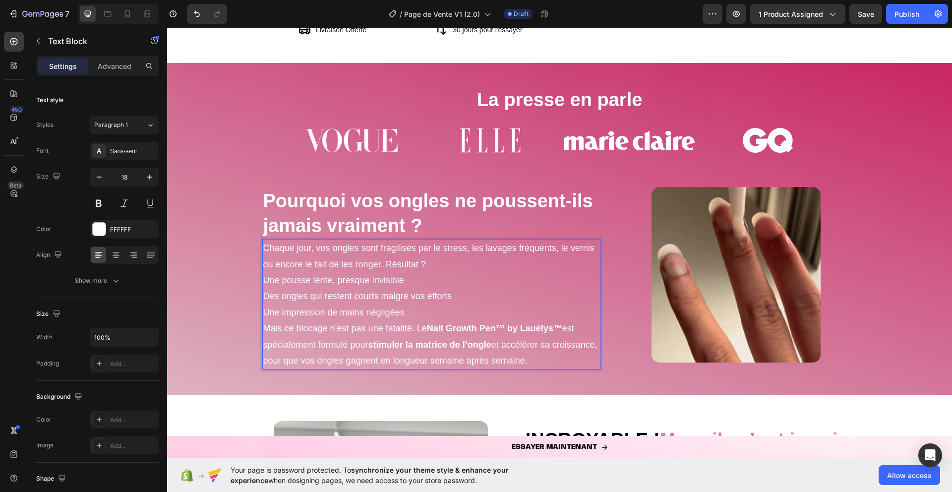
click at [447, 262] on p "Chaque jour, vos ongles sont fragilisés par le stress, les lavages fréquents, l…" at bounding box center [431, 256] width 337 height 32
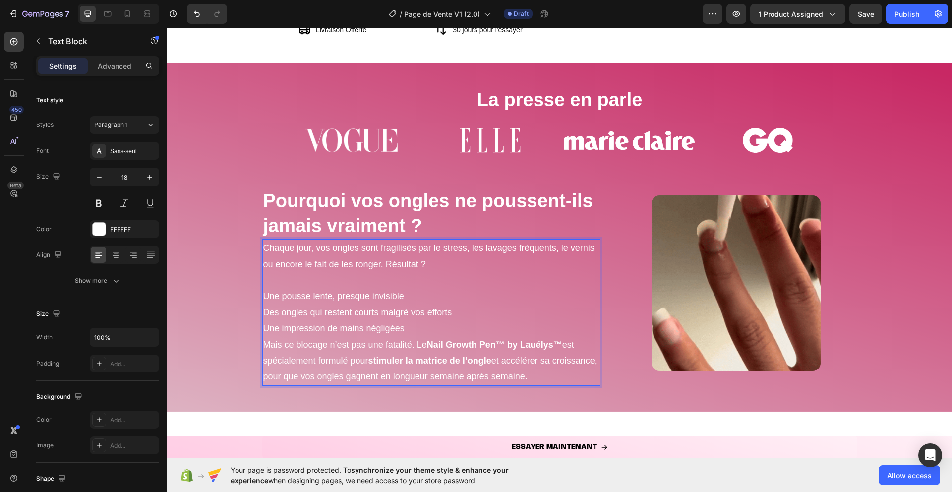
click at [410, 328] on p "Une impression de mains négligées" at bounding box center [431, 328] width 337 height 16
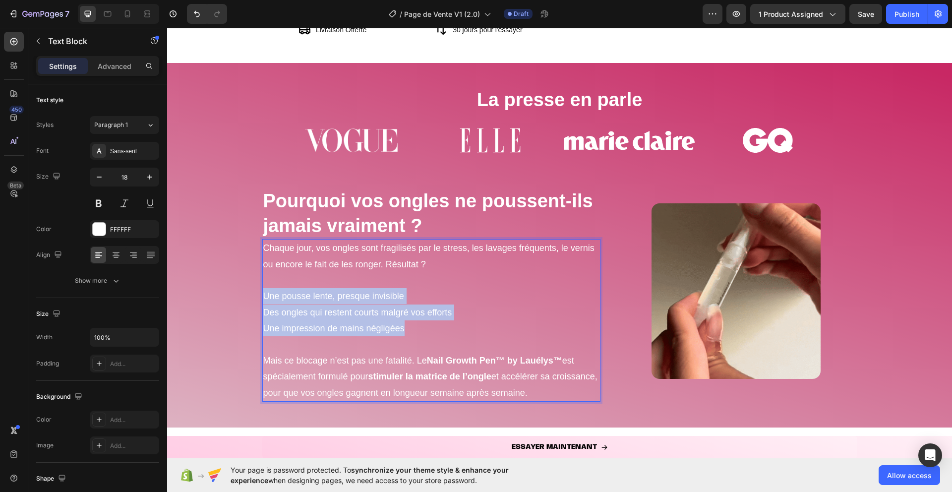
drag, startPoint x: 408, startPoint y: 329, endPoint x: 263, endPoint y: 291, distance: 149.5
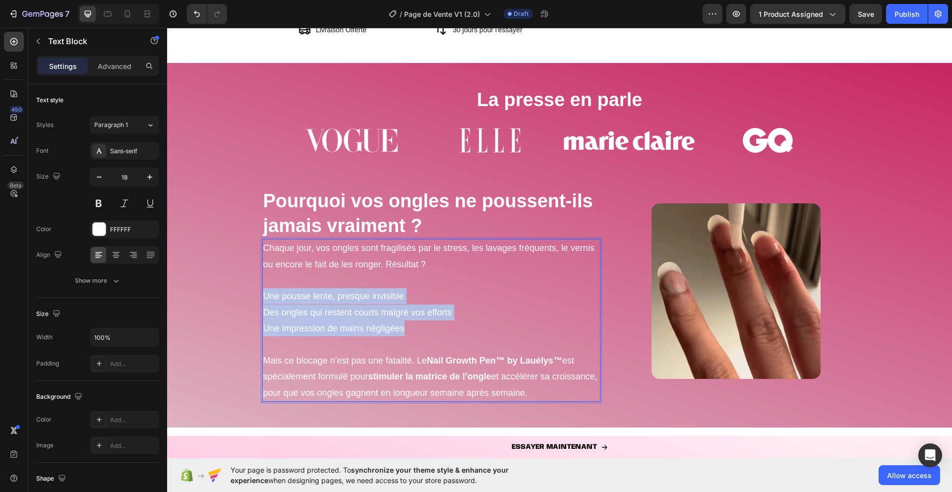
click at [263, 291] on div "Chaque jour, vos ongles sont fragilisés par le stress, les lavages fréquents, l…" at bounding box center [431, 320] width 339 height 163
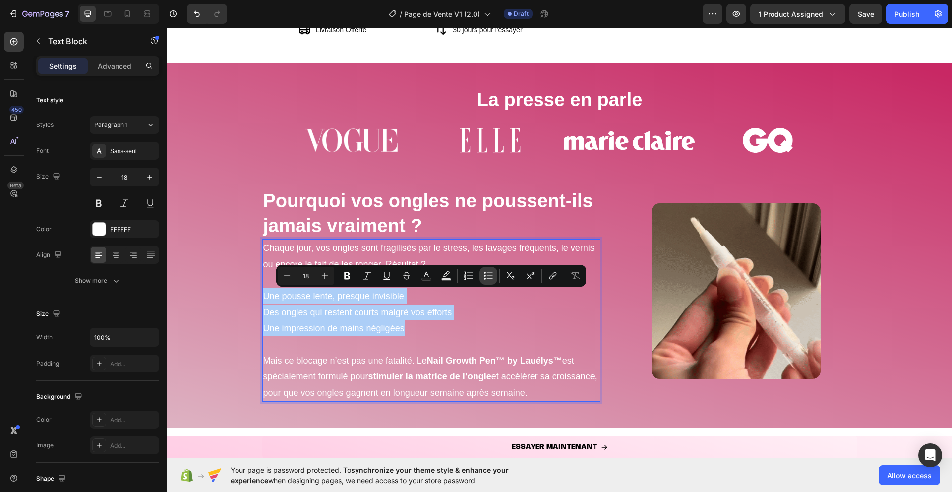
click at [486, 277] on icon "Editor contextual toolbar" at bounding box center [488, 276] width 10 height 10
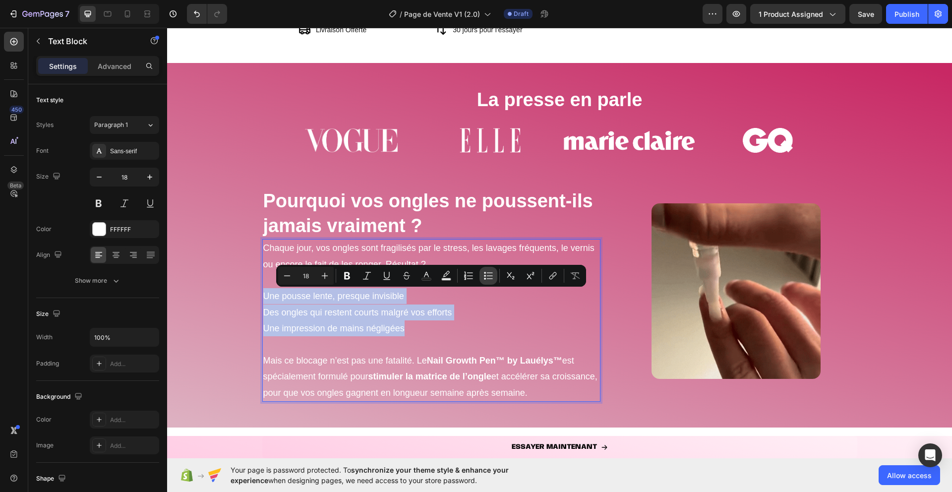
type input "18"
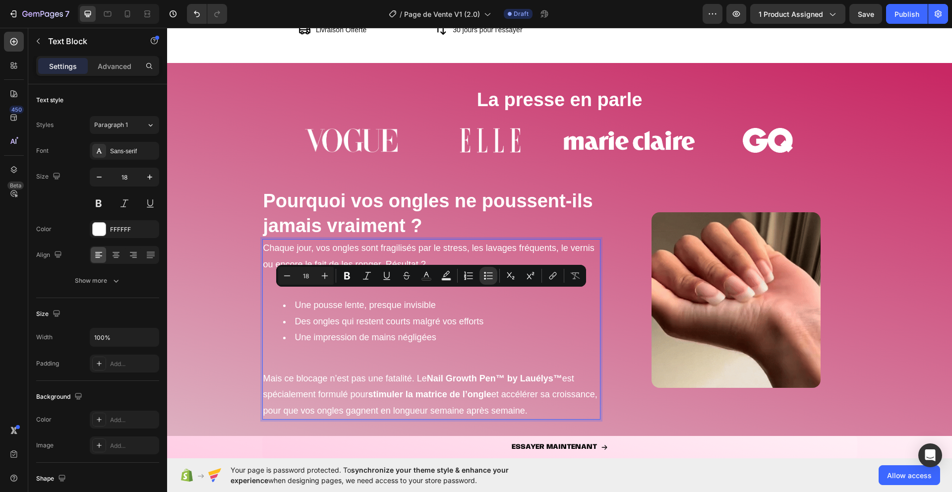
click at [346, 364] on p "Rich Text Editor. Editing area: main" at bounding box center [431, 362] width 337 height 16
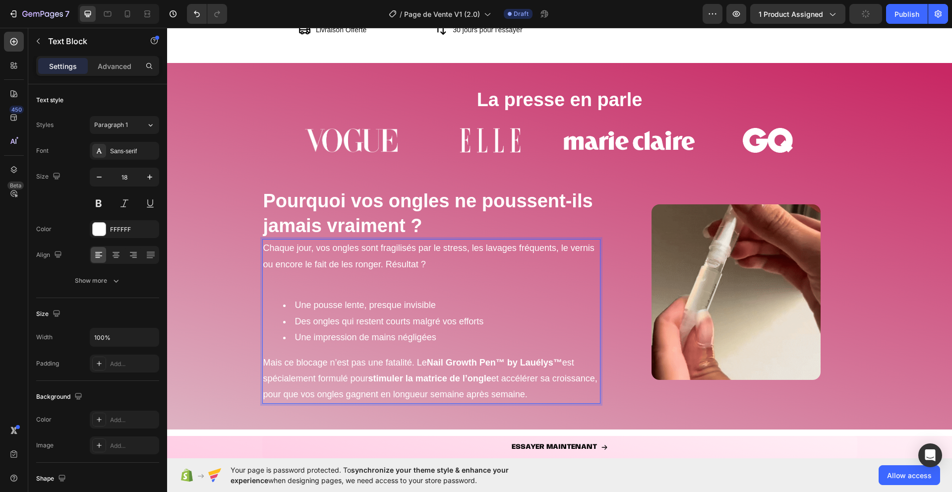
click at [334, 292] on div "Chaque jour, vos ongles sont fragilisés par le stress, les lavages fréquents, l…" at bounding box center [431, 321] width 339 height 165
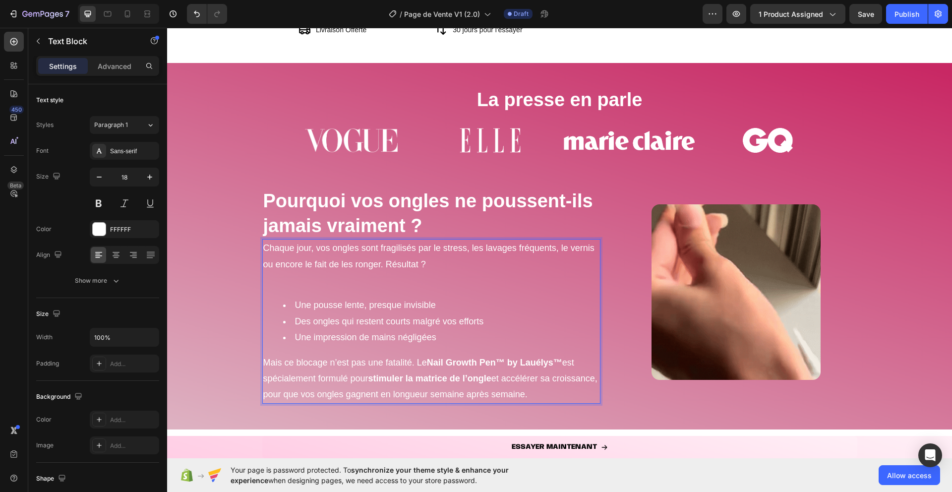
click at [311, 288] on div "Chaque jour, vos ongles sont fragilisés par le stress, les lavages fréquents, l…" at bounding box center [431, 321] width 339 height 165
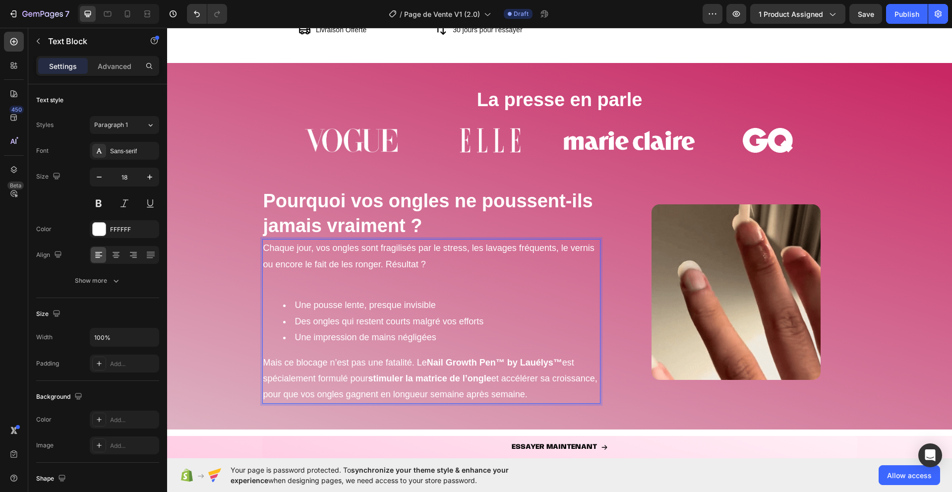
click at [298, 283] on p "Rich Text Editor. Editing area: main" at bounding box center [431, 280] width 337 height 16
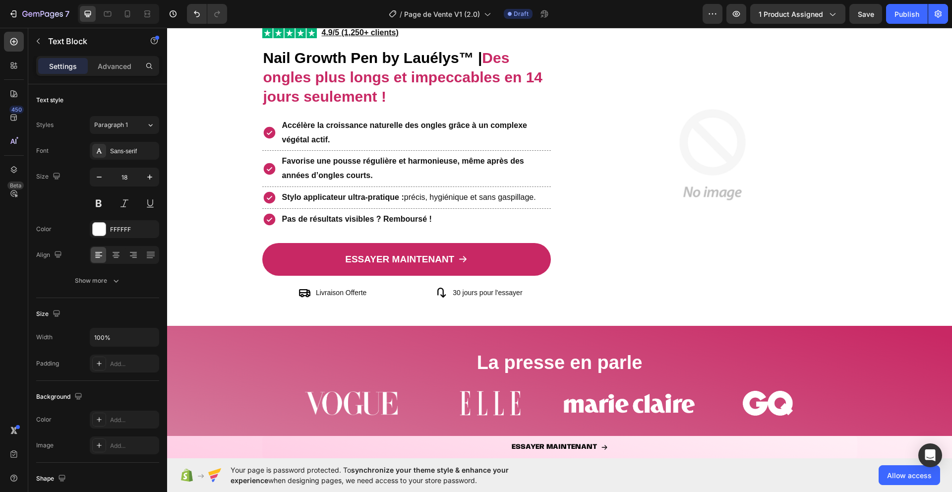
scroll to position [0, 0]
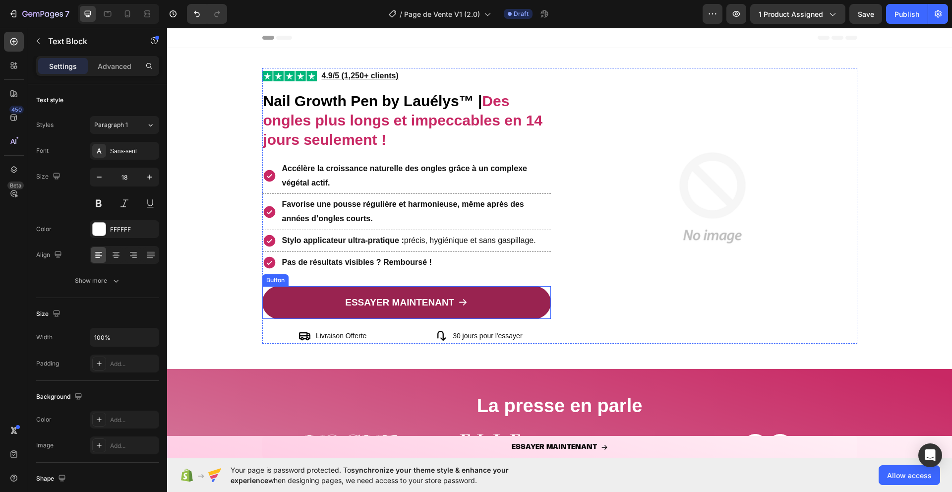
click at [485, 300] on link "ESSAYER MAINTENANT" at bounding box center [406, 302] width 289 height 33
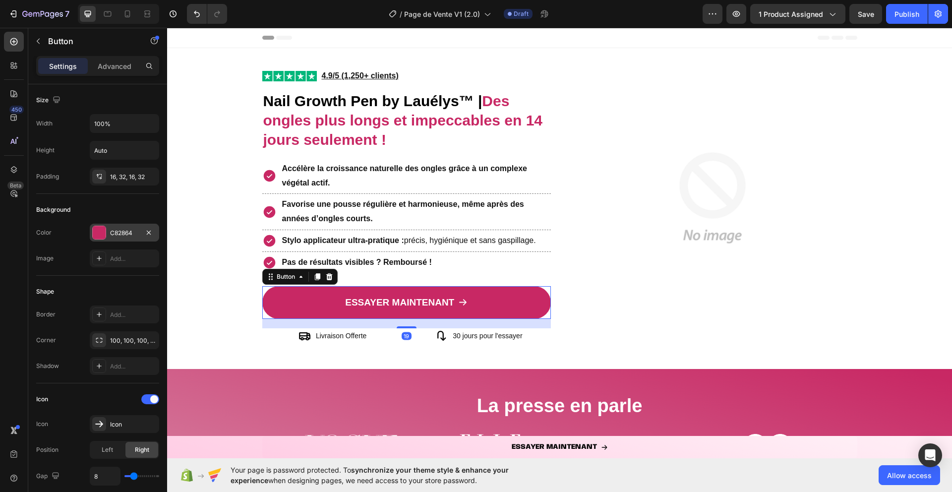
click at [114, 228] on div "C82864" at bounding box center [124, 232] width 29 height 9
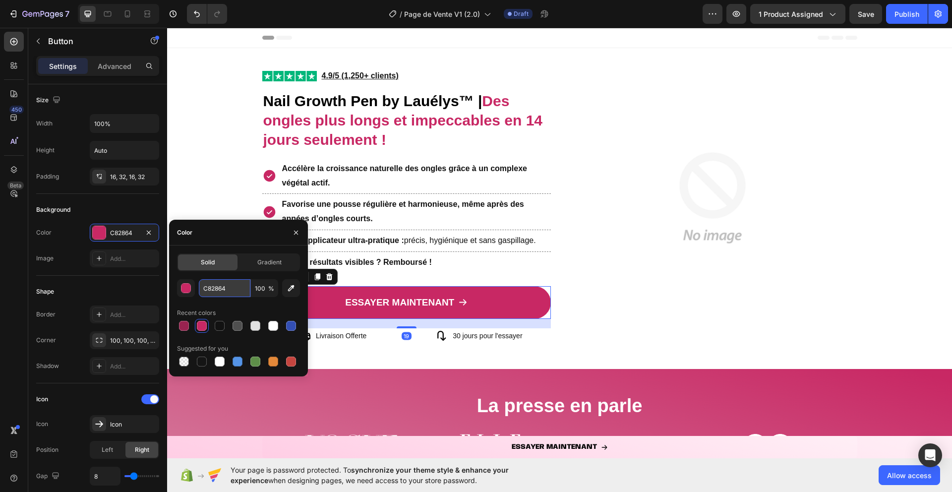
click at [211, 286] on input "C82864" at bounding box center [225, 288] width 52 height 18
click at [291, 231] on button "button" at bounding box center [296, 233] width 16 height 16
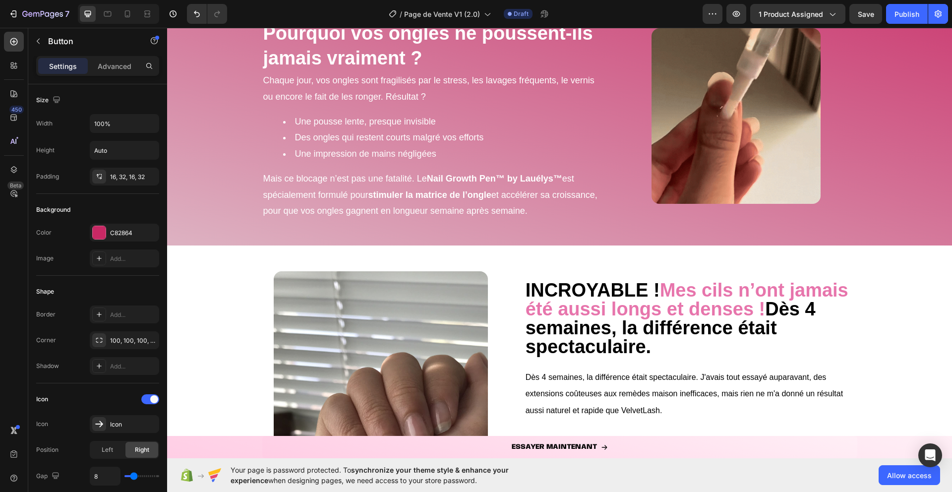
scroll to position [530, 0]
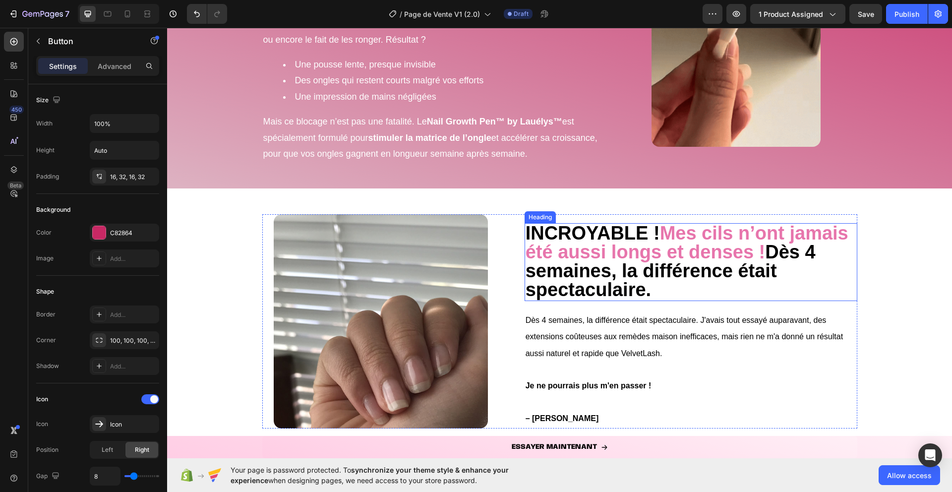
click at [632, 268] on strong "Dès 4 semaines, la différence était spectaculaire." at bounding box center [670, 270] width 290 height 59
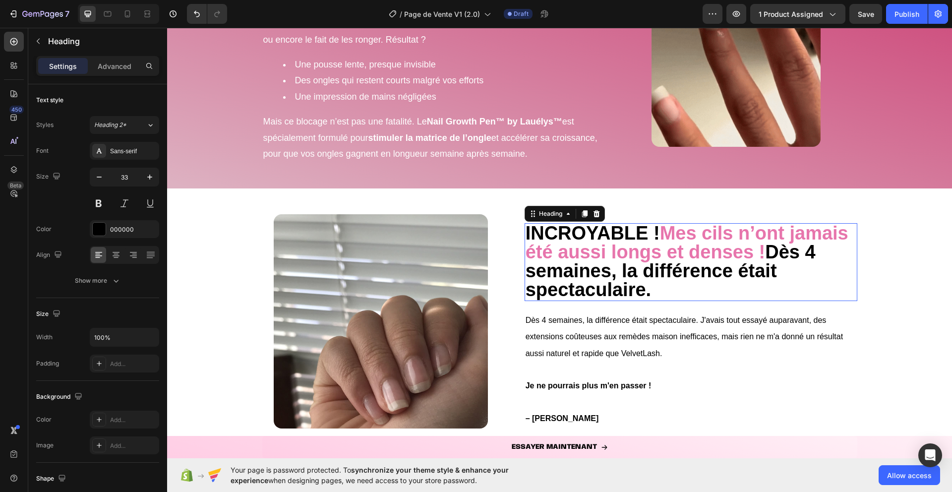
click at [632, 268] on strong "Dès 4 semaines, la différence était spectaculaire." at bounding box center [670, 270] width 290 height 59
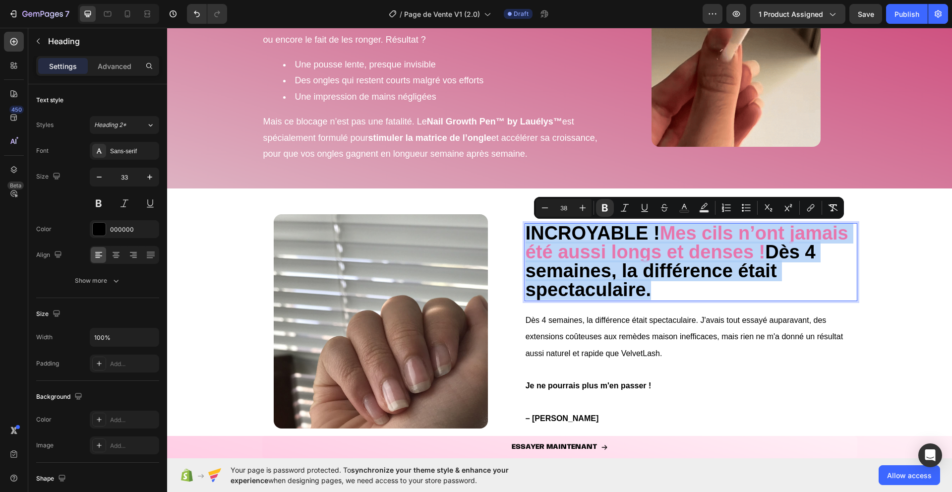
scroll to position [549, 0]
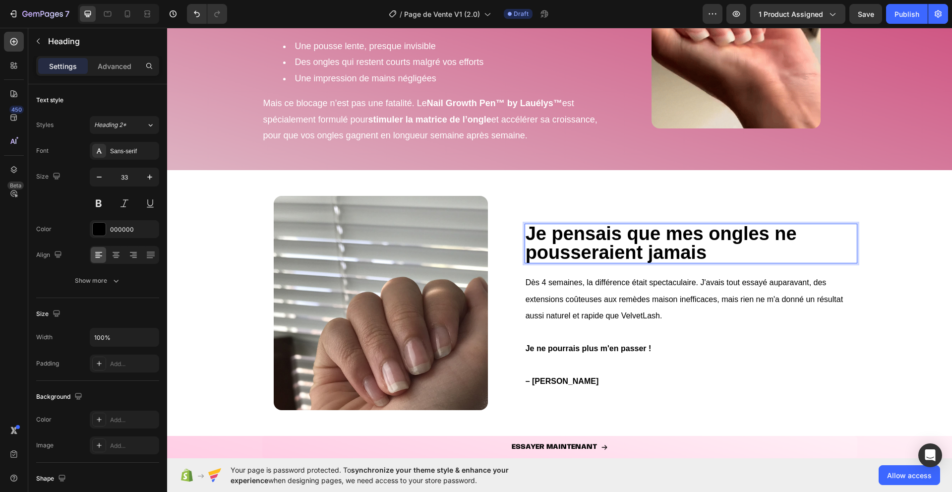
click at [693, 255] on strong "Je pensais que mes ongles ne pousseraient jamais" at bounding box center [660, 243] width 271 height 40
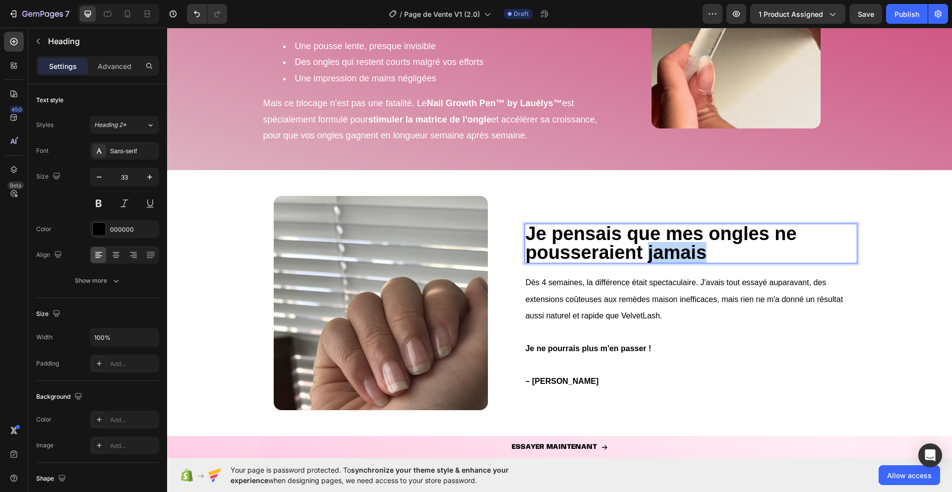
click at [693, 255] on strong "Je pensais que mes ongles ne pousseraient jamais" at bounding box center [660, 243] width 271 height 40
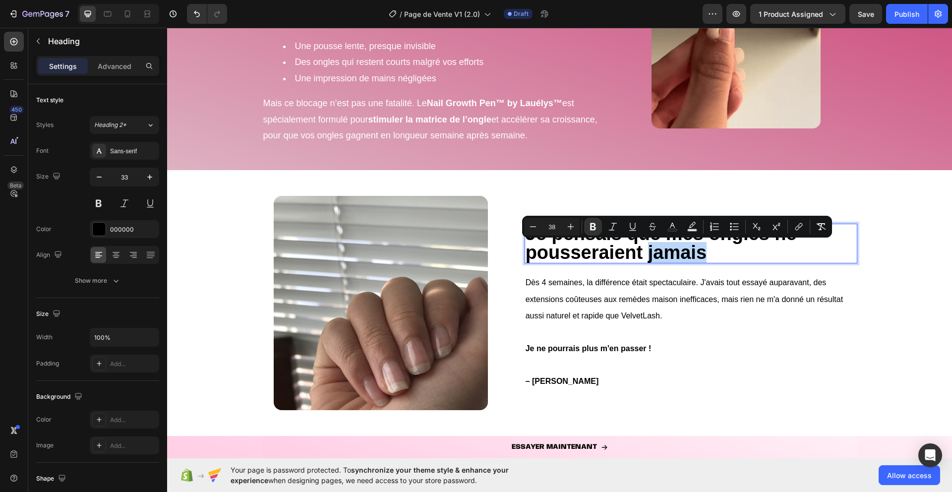
click at [718, 258] on p "Je pensais que mes ongles ne pousseraient jamais" at bounding box center [690, 244] width 331 height 38
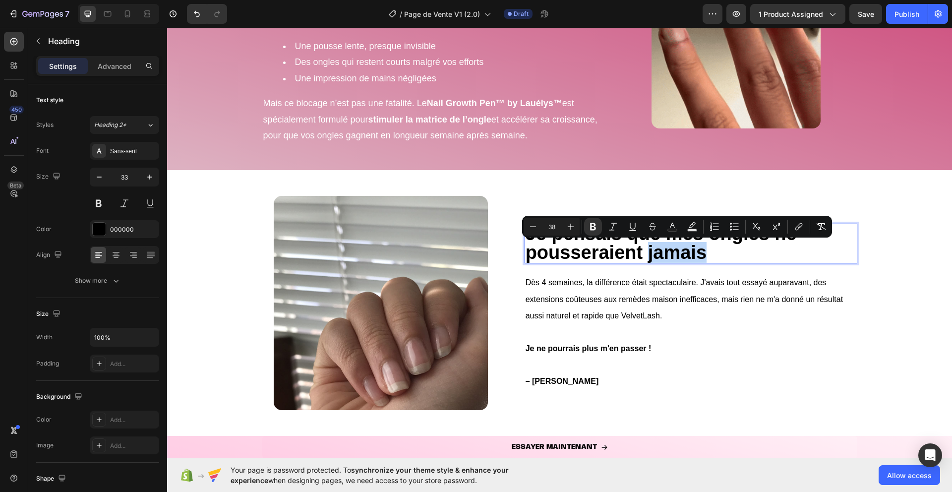
click at [716, 255] on p "Je pensais que mes ongles ne pousseraient jamais" at bounding box center [690, 244] width 331 height 38
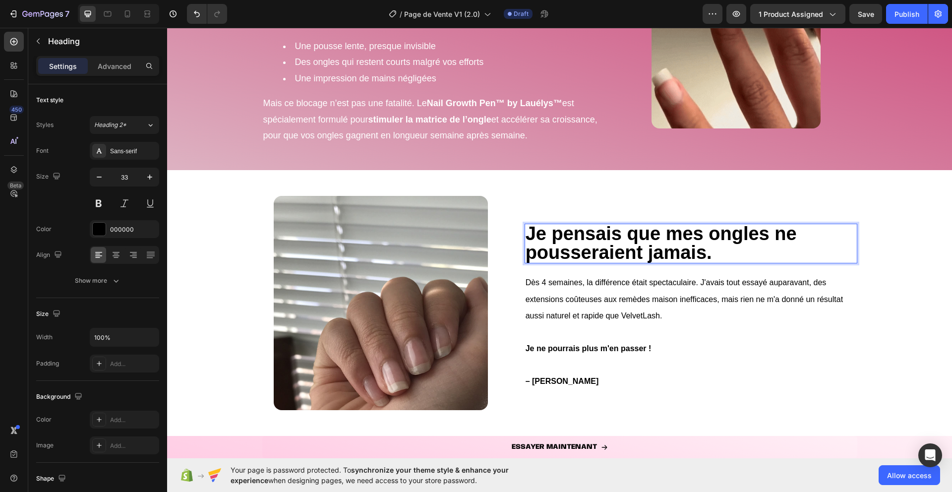
click at [681, 252] on strong "Je pensais que mes ongles ne pousseraient jamais." at bounding box center [660, 243] width 271 height 40
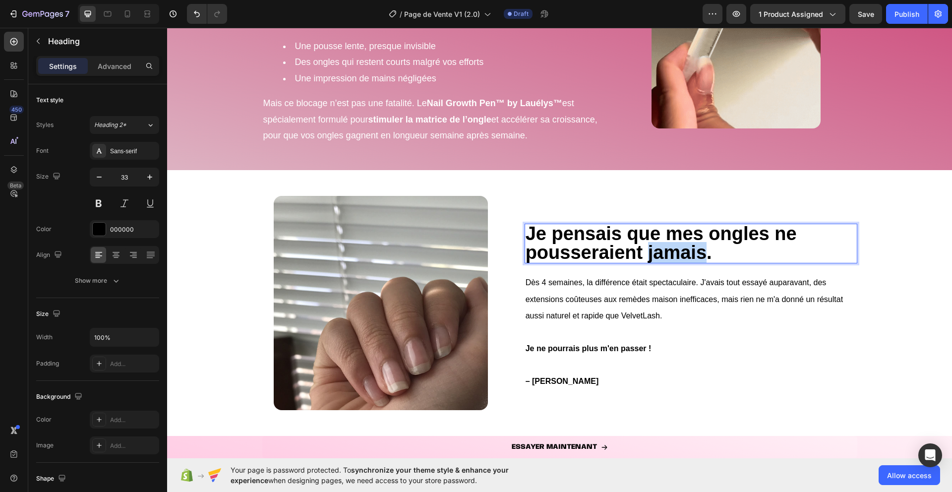
click at [681, 252] on strong "Je pensais que mes ongles ne pousseraient jamais." at bounding box center [660, 243] width 271 height 40
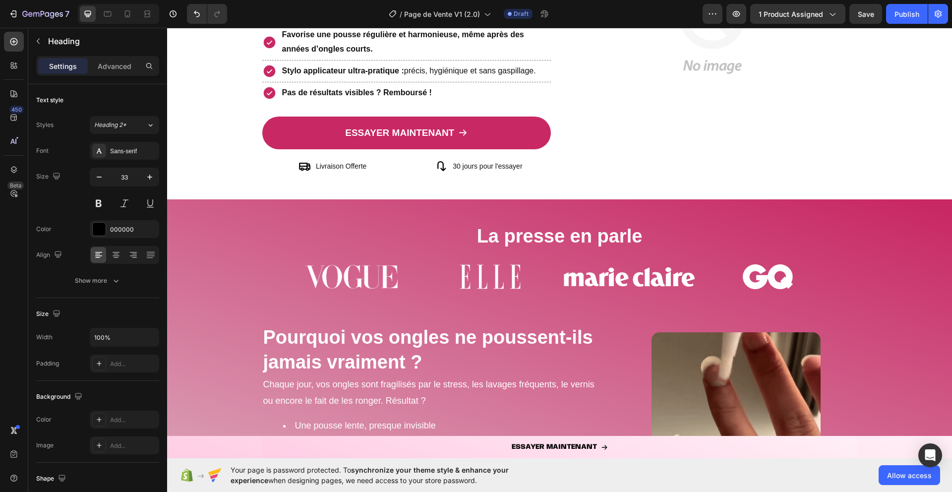
scroll to position [166, 0]
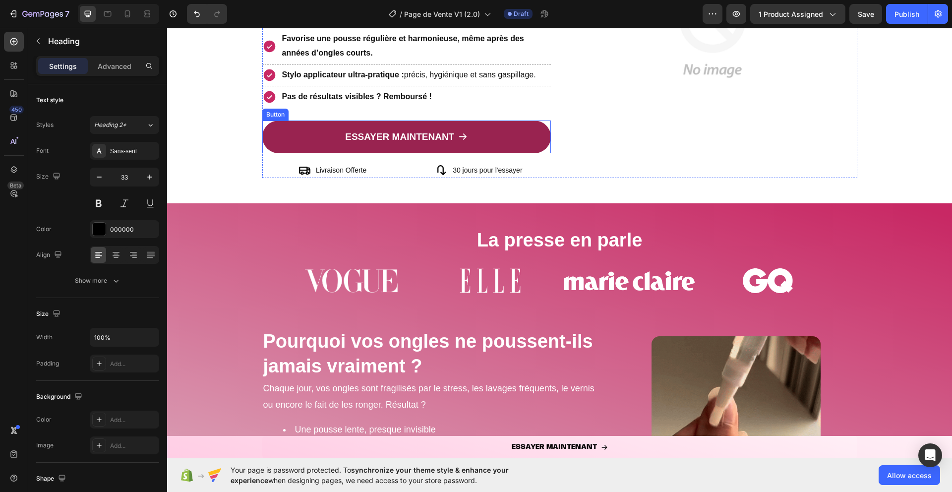
click at [335, 138] on link "ESSAYER MAINTENANT" at bounding box center [406, 136] width 289 height 33
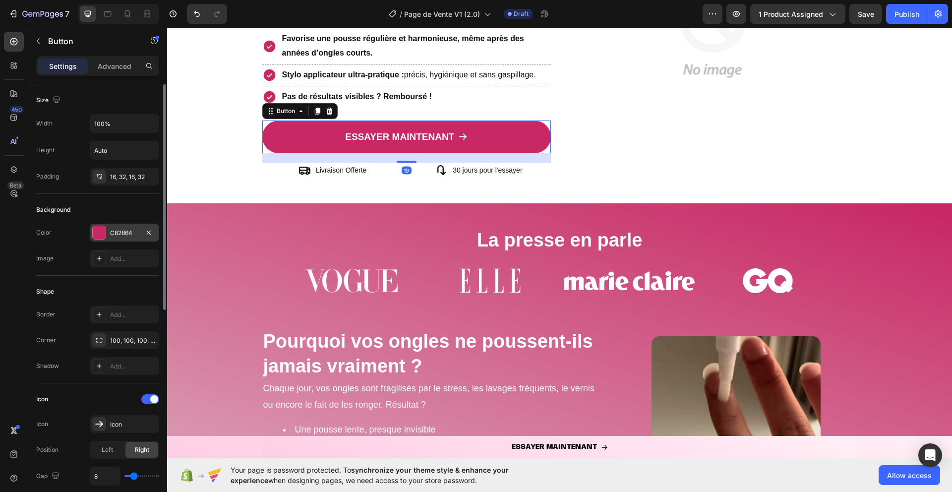
click at [115, 231] on div "C82864" at bounding box center [124, 232] width 29 height 9
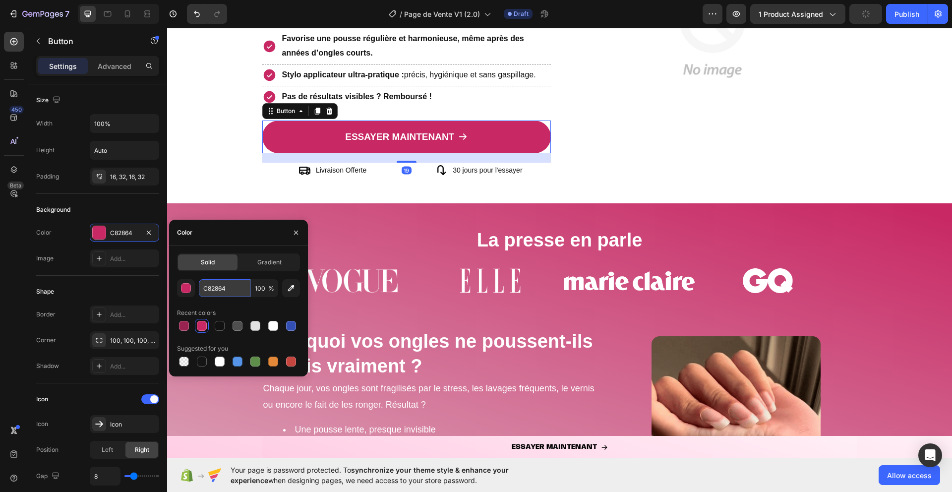
click at [217, 287] on input "C82864" at bounding box center [225, 288] width 52 height 18
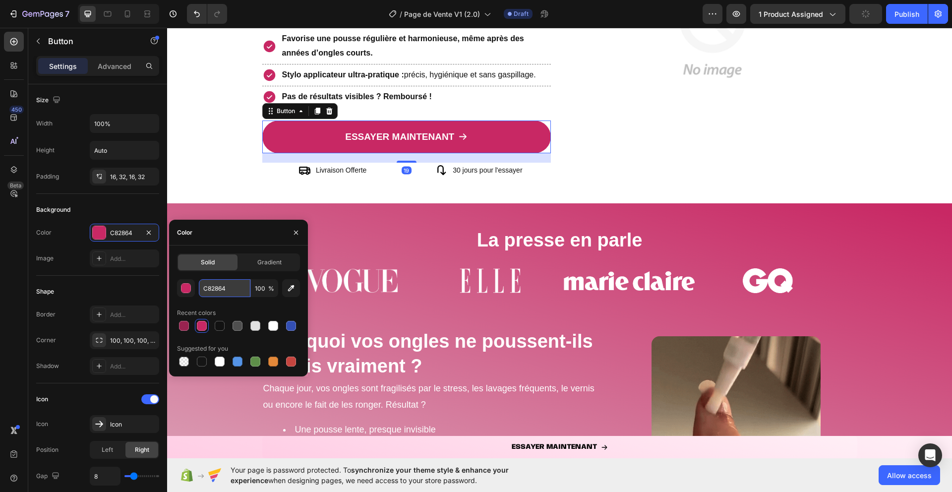
click at [217, 287] on input "C82864" at bounding box center [225, 288] width 52 height 18
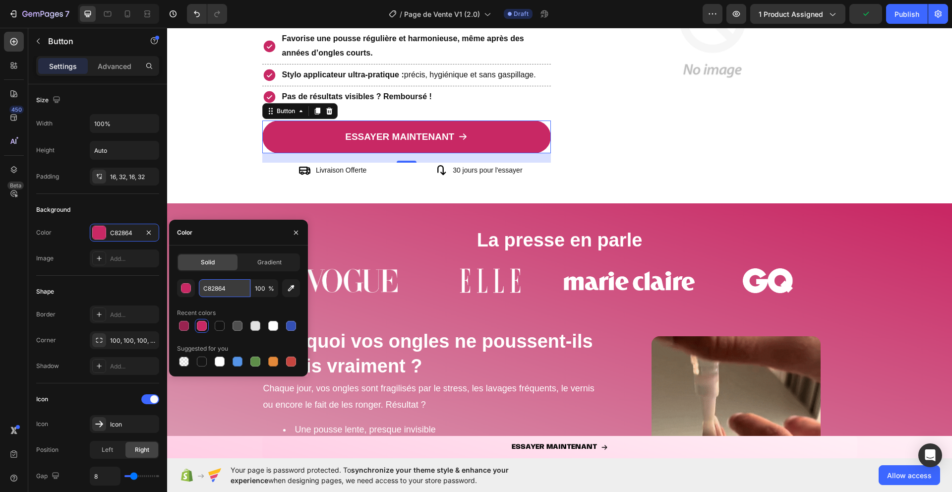
click at [217, 287] on input "C82864" at bounding box center [225, 288] width 52 height 18
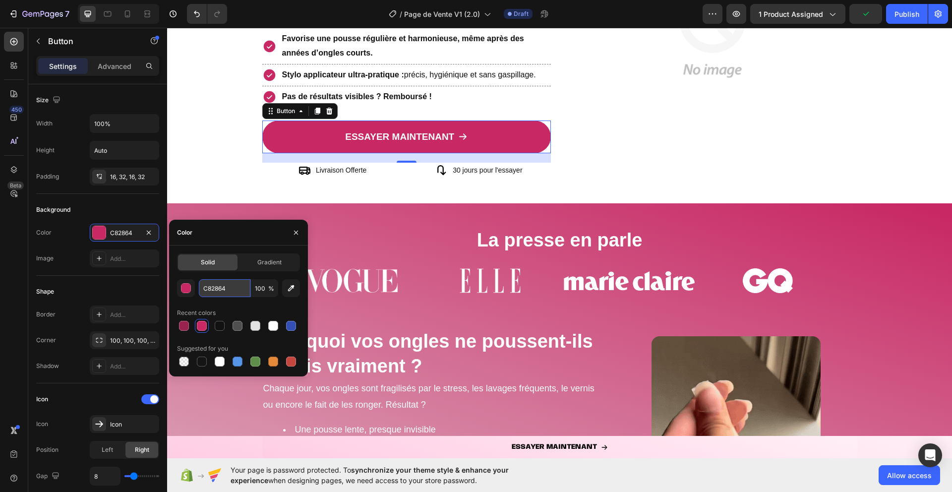
click at [217, 287] on input "C82864" at bounding box center [225, 288] width 52 height 18
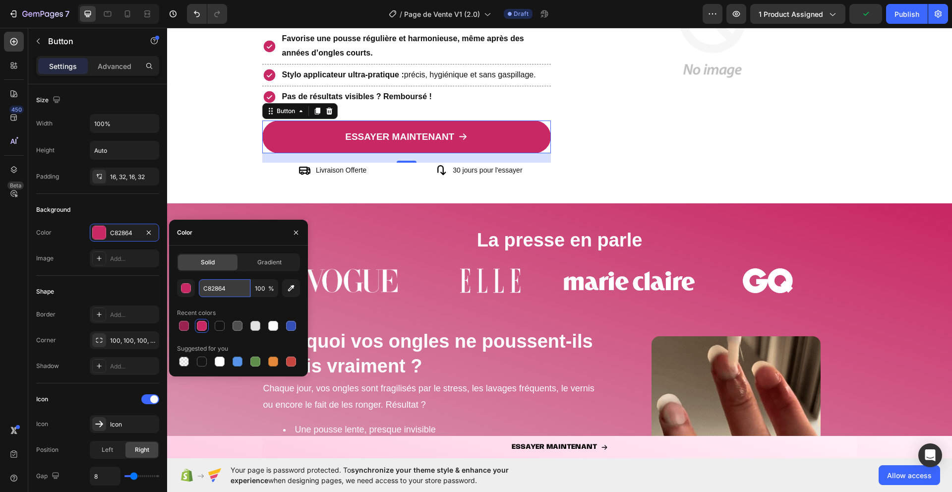
click at [217, 289] on input "C82864" at bounding box center [225, 288] width 52 height 18
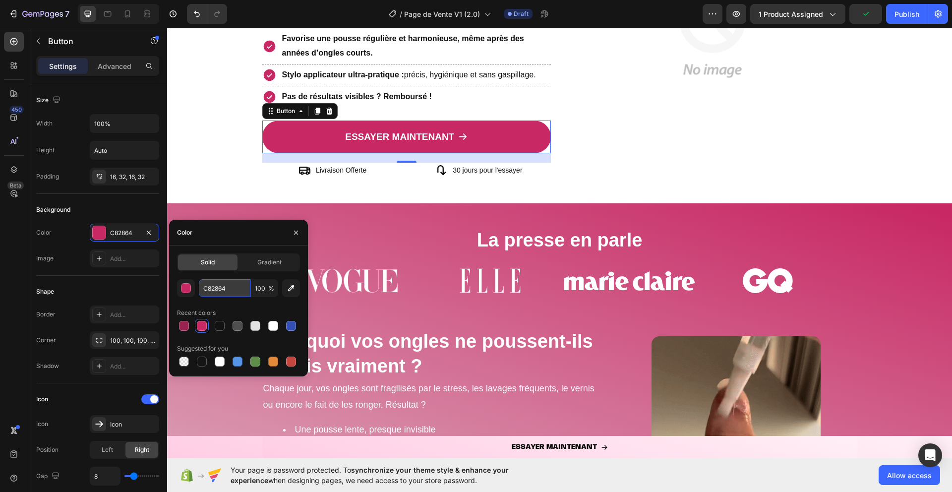
click at [226, 287] on input "C82864" at bounding box center [225, 288] width 52 height 18
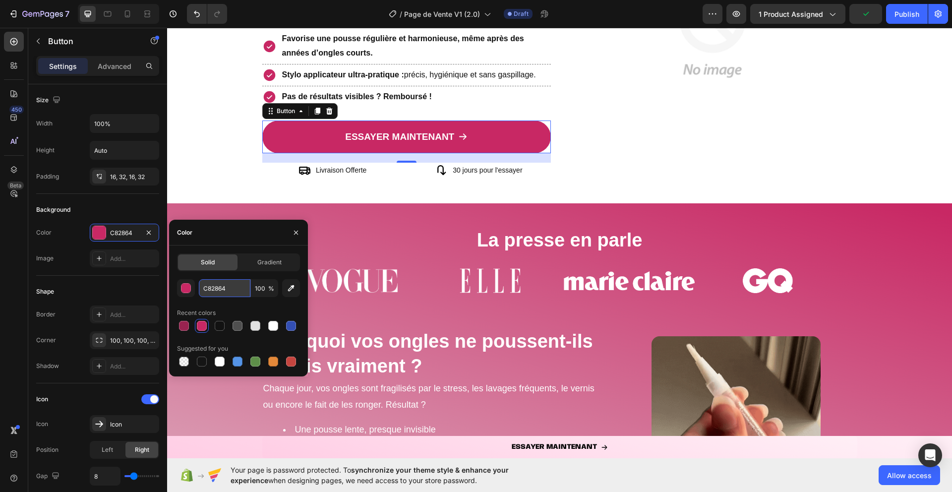
click at [226, 287] on input "C82864" at bounding box center [225, 288] width 52 height 18
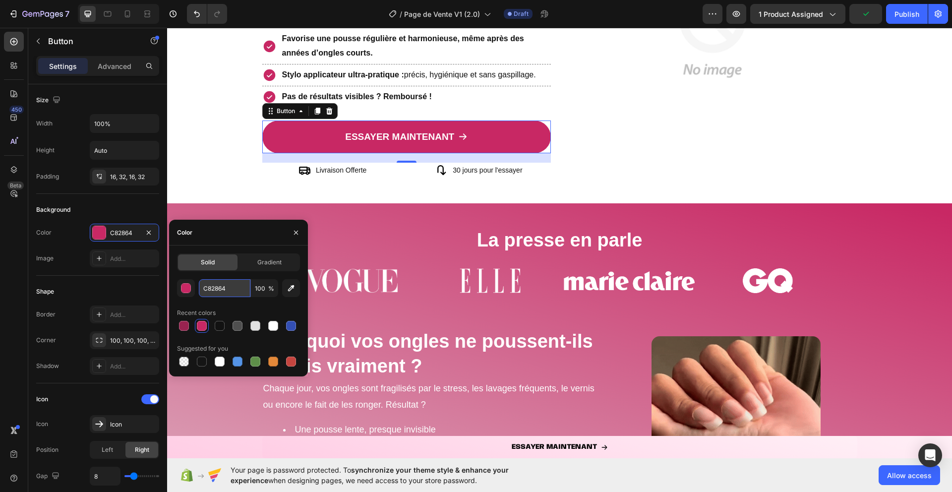
click at [226, 287] on input "C82864" at bounding box center [225, 288] width 52 height 18
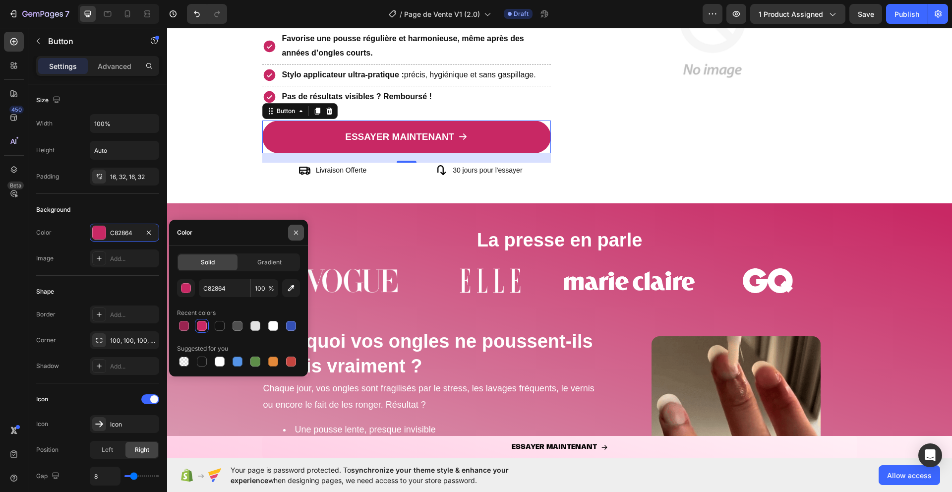
click at [294, 232] on icon "button" at bounding box center [296, 232] width 8 height 8
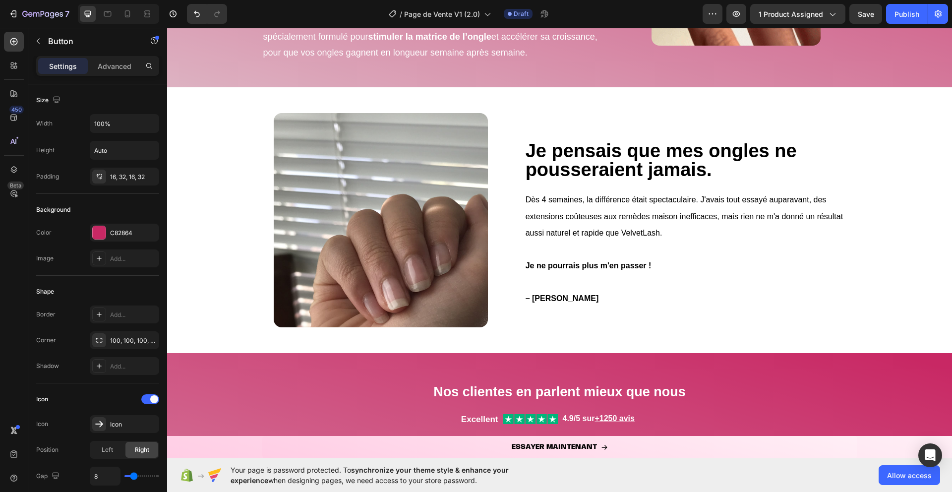
scroll to position [637, 0]
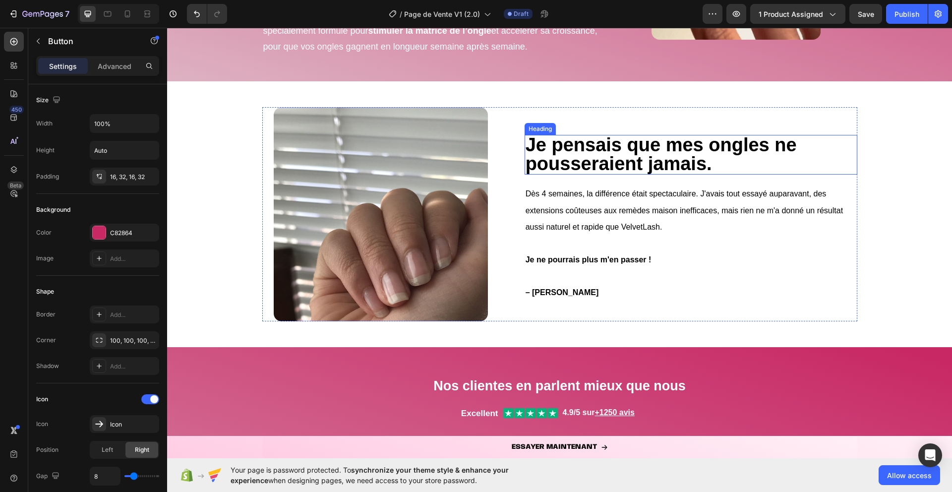
click at [674, 165] on strong "Je pensais que mes ongles ne pousseraient jamais." at bounding box center [660, 154] width 271 height 40
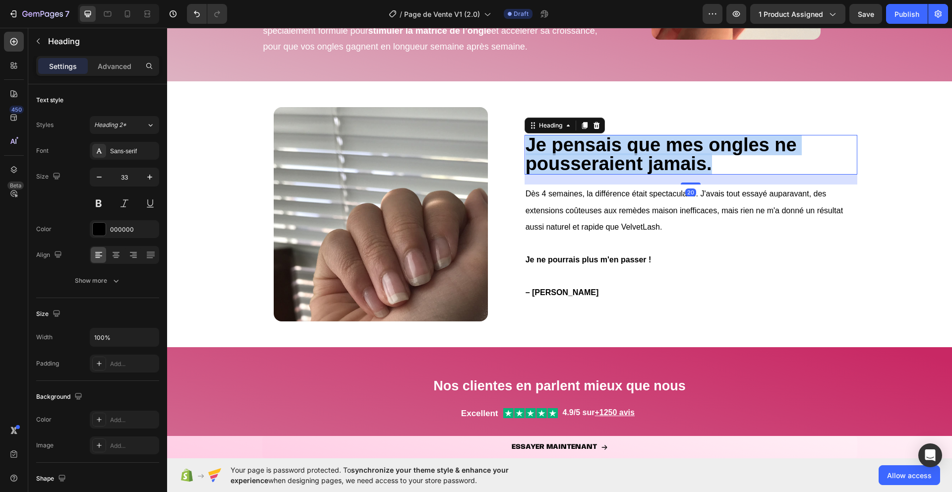
click at [674, 165] on strong "Je pensais que mes ongles ne pousseraient jamais." at bounding box center [660, 154] width 271 height 40
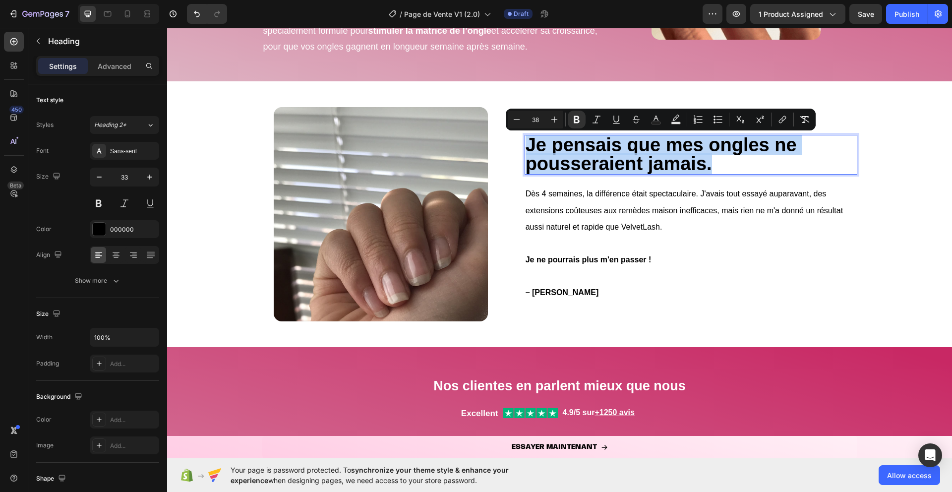
click at [674, 165] on strong "Je pensais que mes ongles ne pousseraient jamais." at bounding box center [660, 154] width 271 height 40
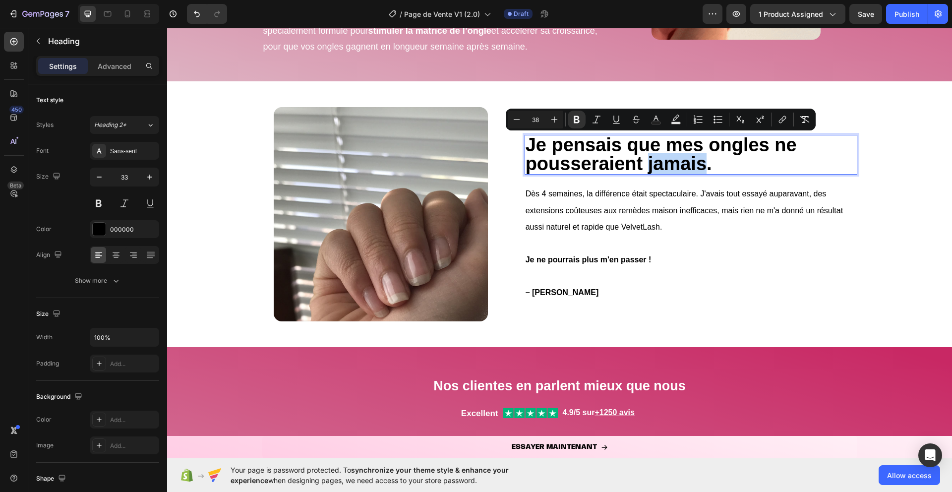
click at [674, 165] on strong "Je pensais que mes ongles ne pousseraient jamais." at bounding box center [660, 154] width 271 height 40
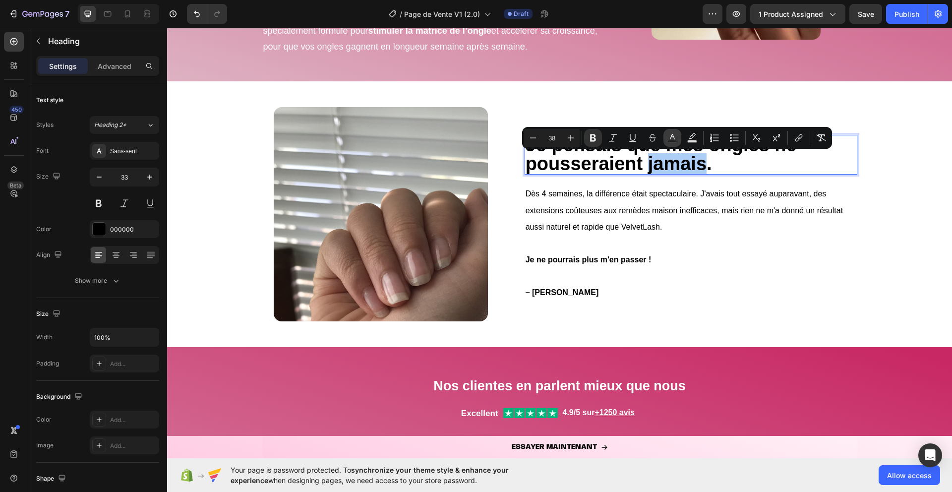
click at [674, 133] on icon "Editor contextual toolbar" at bounding box center [672, 138] width 10 height 10
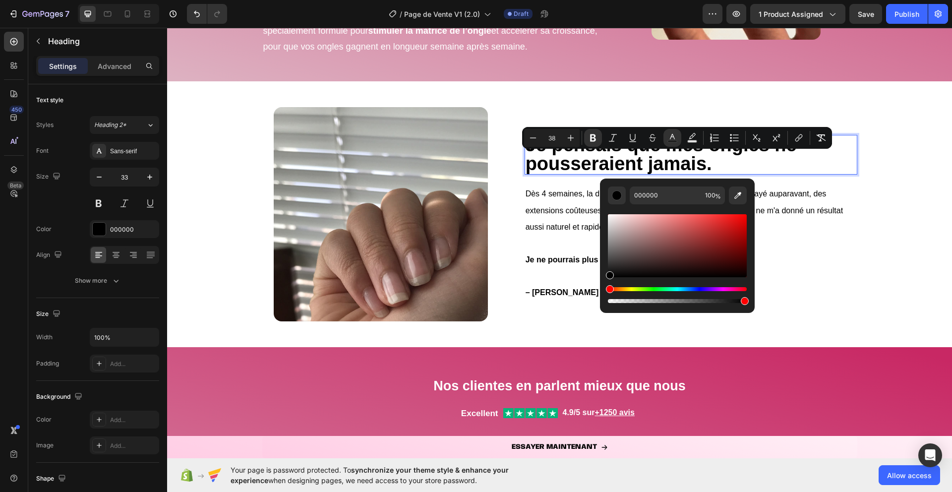
click at [716, 167] on p "Je pensais que mes ongles ne pousseraient jamais." at bounding box center [690, 155] width 331 height 38
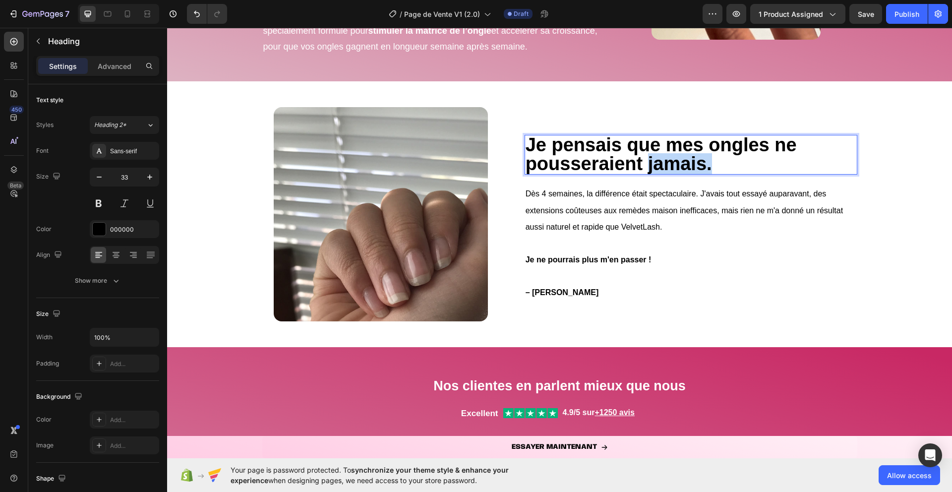
drag, startPoint x: 712, startPoint y: 167, endPoint x: 647, endPoint y: 166, distance: 64.9
click at [647, 166] on p "Je pensais que mes ongles ne pousseraient jamais." at bounding box center [690, 155] width 331 height 38
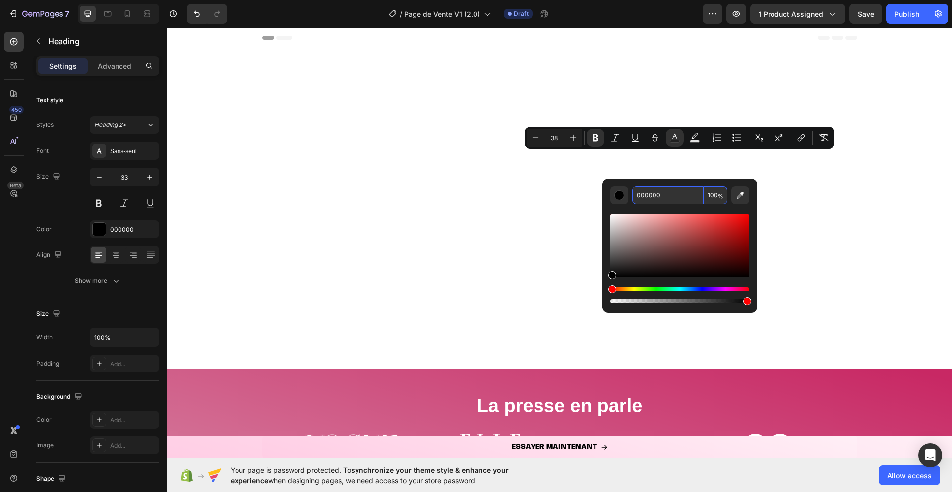
click at [656, 192] on input "000000" at bounding box center [667, 195] width 71 height 18
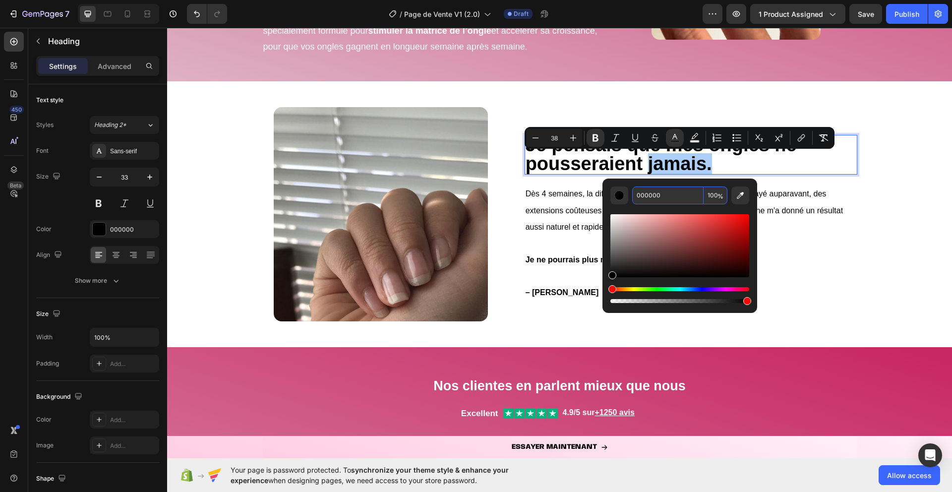
paste input "C82864"
type input "C82864"
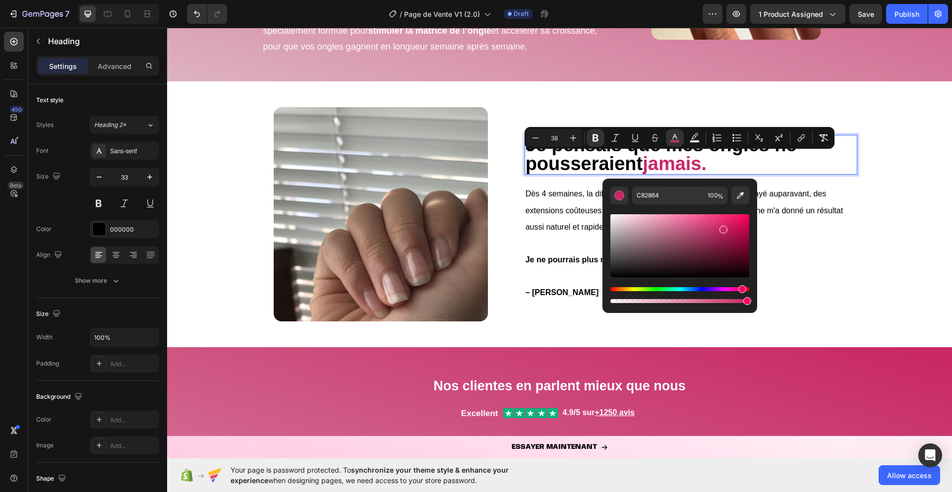
click at [655, 211] on div "Editor contextual toolbar" at bounding box center [679, 254] width 139 height 101
click at [782, 230] on p "Dès 4 semaines, la différence était spectaculaire. J'avais tout essayé auparava…" at bounding box center [690, 210] width 331 height 50
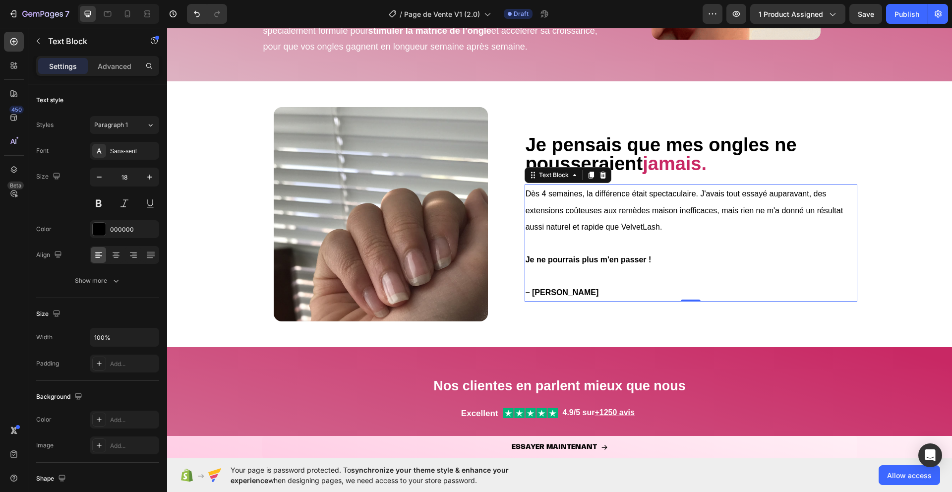
click at [575, 241] on p at bounding box center [690, 243] width 331 height 16
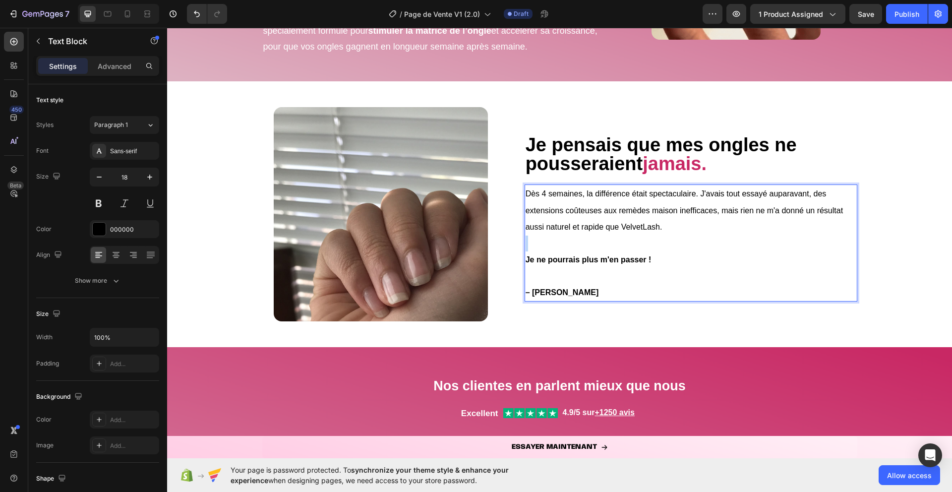
click at [575, 241] on p "Rich Text Editor. Editing area: main" at bounding box center [690, 243] width 331 height 16
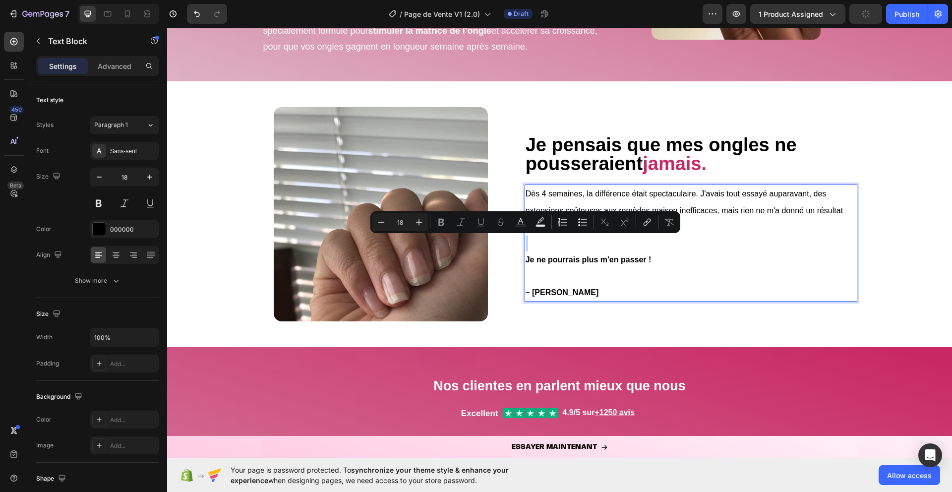
click at [670, 245] on p "Rich Text Editor. Editing area: main" at bounding box center [690, 243] width 331 height 16
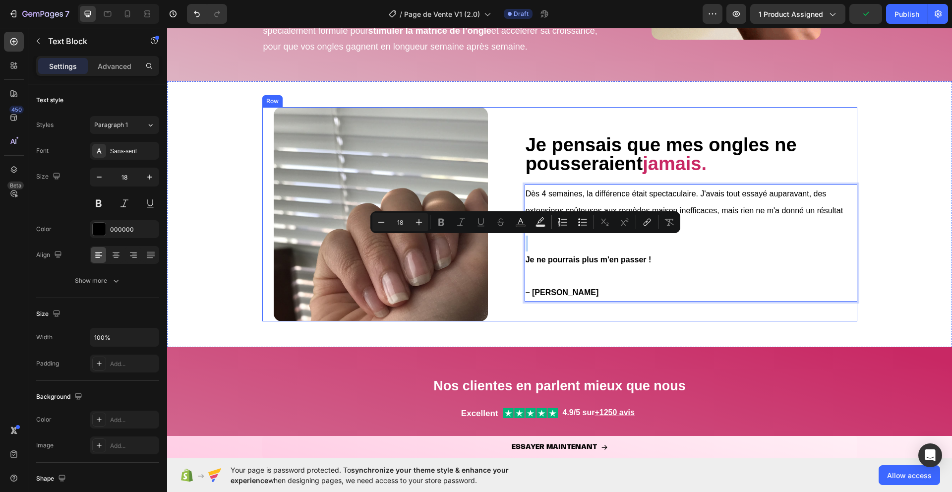
click at [583, 182] on div "⁠⁠⁠⁠⁠⁠⁠ Je pensais que mes ongles ne pousseraient jamais. Heading Dès 4 semaine…" at bounding box center [690, 214] width 333 height 214
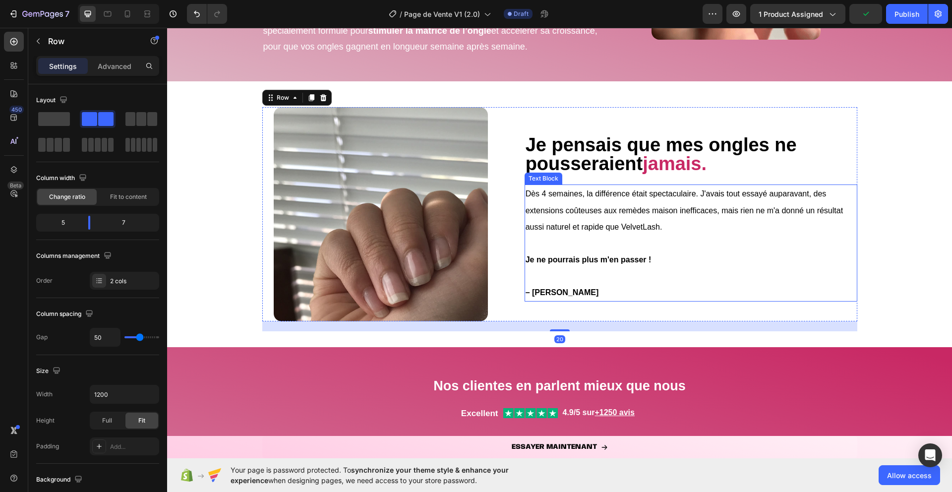
click at [662, 225] on span "Dès 4 semaines, la différence était spectaculaire. J'avais tout essayé auparava…" at bounding box center [683, 210] width 317 height 42
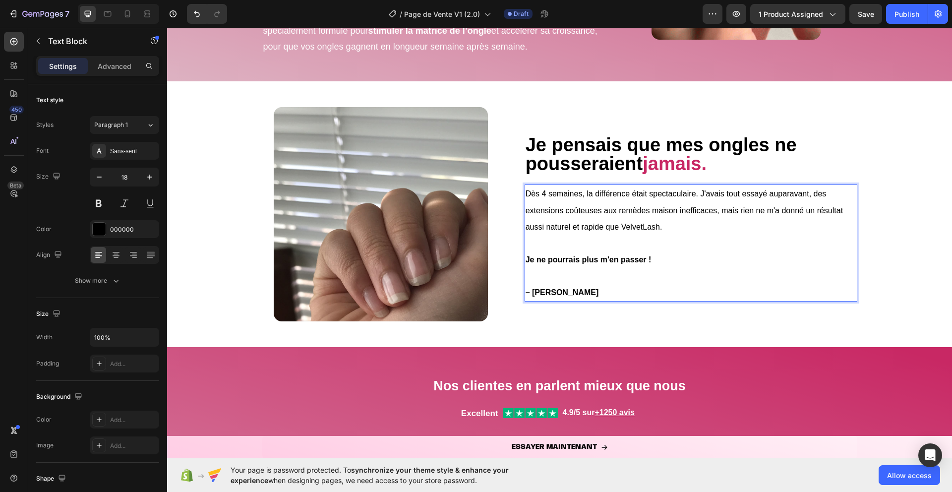
click at [662, 227] on span "Dès 4 semaines, la différence était spectaculaire. J'avais tout essayé auparava…" at bounding box center [683, 210] width 317 height 42
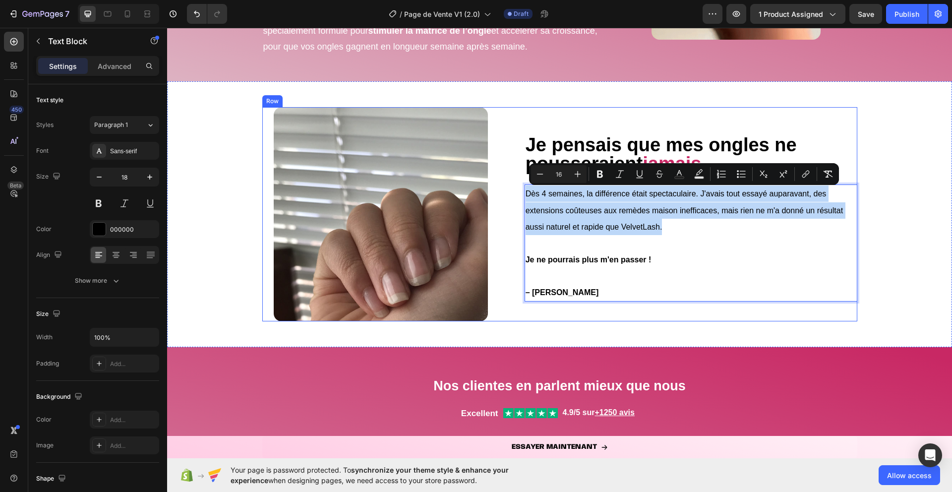
drag, startPoint x: 662, startPoint y: 227, endPoint x: 522, endPoint y: 194, distance: 143.8
click at [522, 194] on div "⁠⁠⁠⁠⁠⁠⁠ Je pensais que mes ongles ne pousseraient jamais. Heading Dès 4 semaine…" at bounding box center [559, 214] width 595 height 214
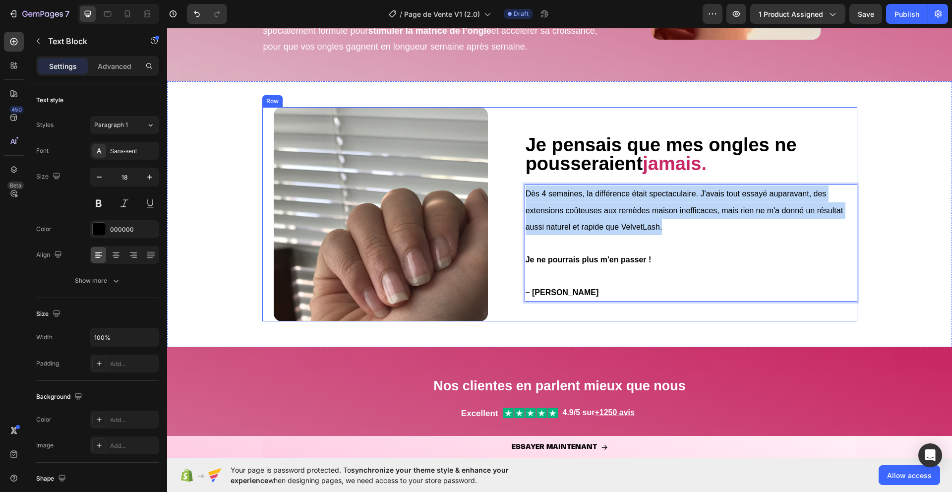
scroll to position [629, 0]
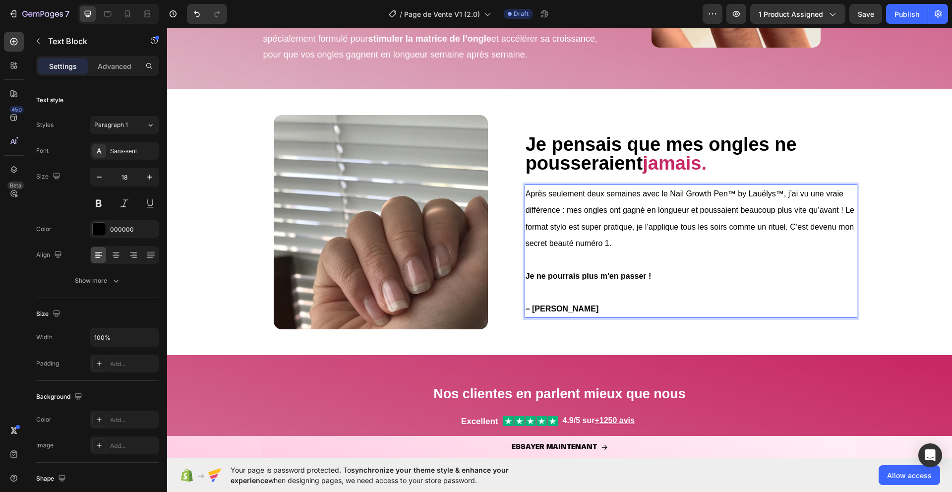
click at [791, 227] on span "Après seulement deux semaines avec le Nail Growth Pen™ by Lauélys™, j’ai vu une…" at bounding box center [689, 218] width 329 height 58
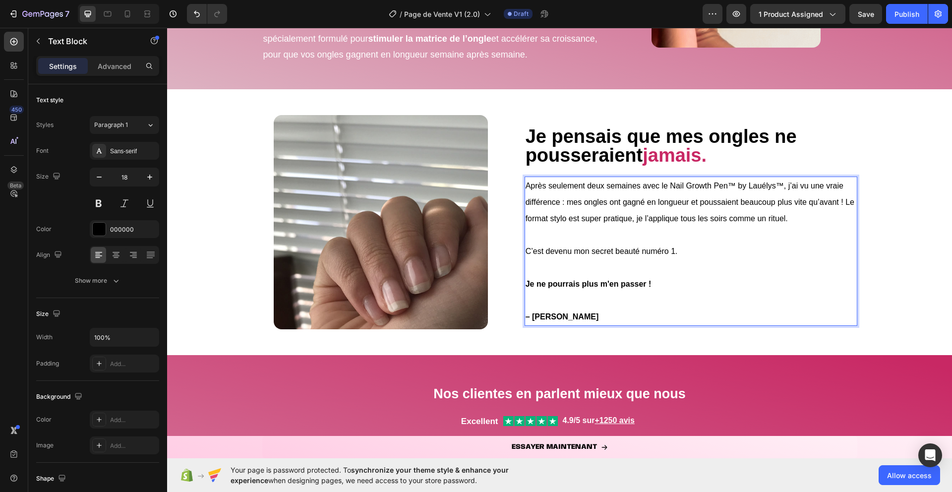
scroll to position [622, 0]
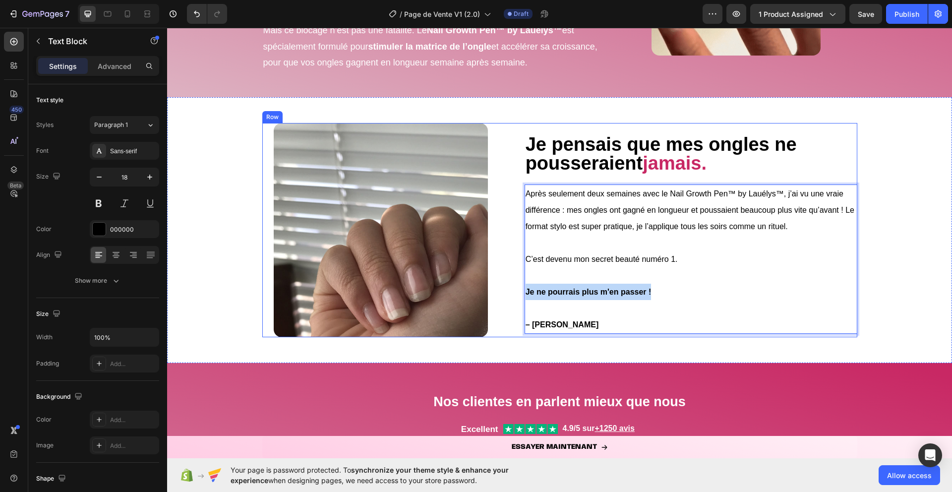
drag, startPoint x: 665, startPoint y: 292, endPoint x: 493, endPoint y: 292, distance: 172.5
click at [493, 292] on div "⁠⁠⁠⁠⁠⁠⁠ Je pensais que mes ongles ne pousseraient jamais. Heading Après seuleme…" at bounding box center [559, 230] width 595 height 214
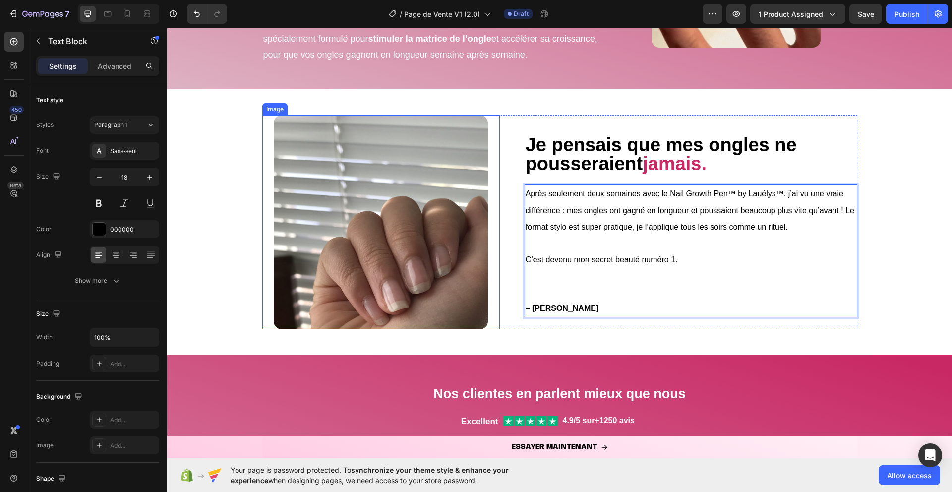
scroll to position [637, 0]
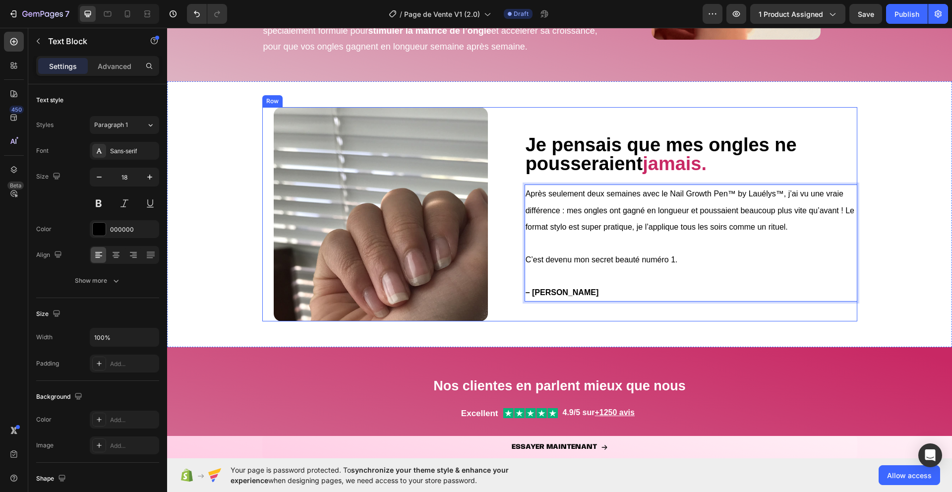
drag, startPoint x: 687, startPoint y: 260, endPoint x: 509, endPoint y: 256, distance: 178.5
click at [509, 256] on div "⁠⁠⁠⁠⁠⁠⁠ Je pensais que mes ongles ne pousseraient jamais. Heading Après seuleme…" at bounding box center [559, 214] width 595 height 214
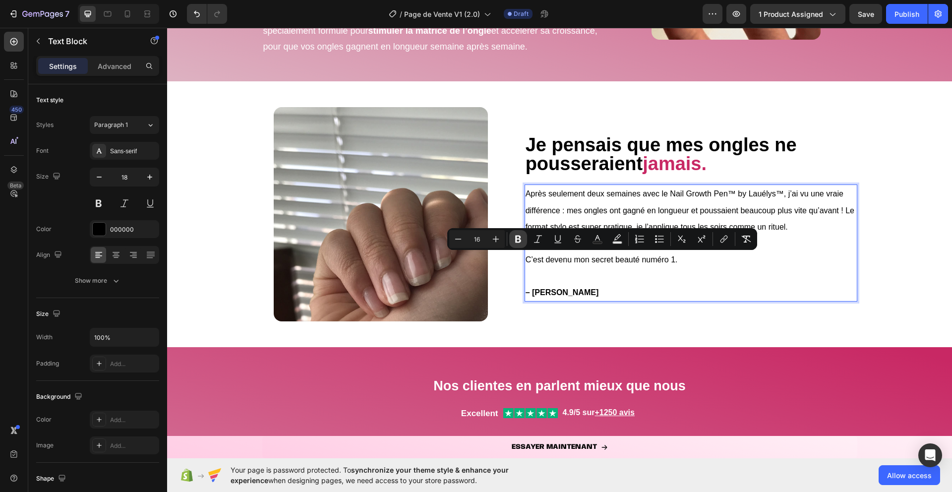
click at [524, 239] on button "Bold" at bounding box center [518, 239] width 18 height 18
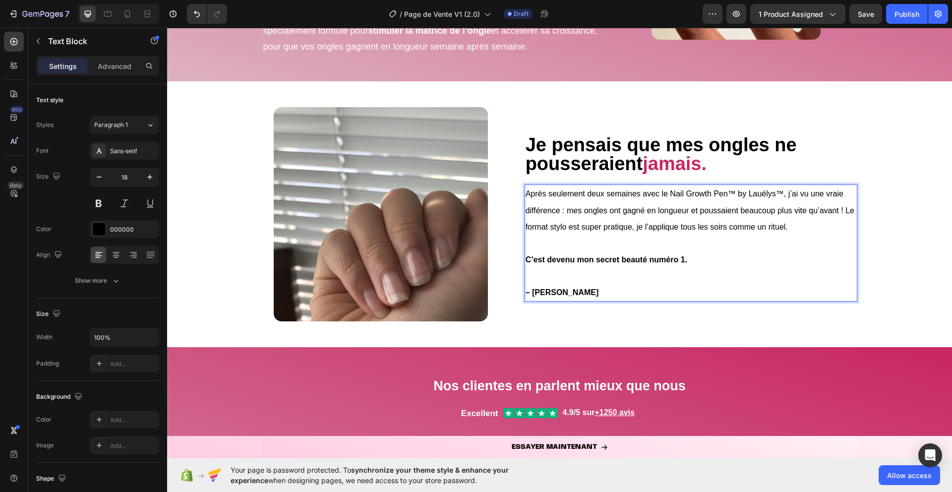
click at [569, 294] on p "– [PERSON_NAME]" at bounding box center [690, 292] width 331 height 16
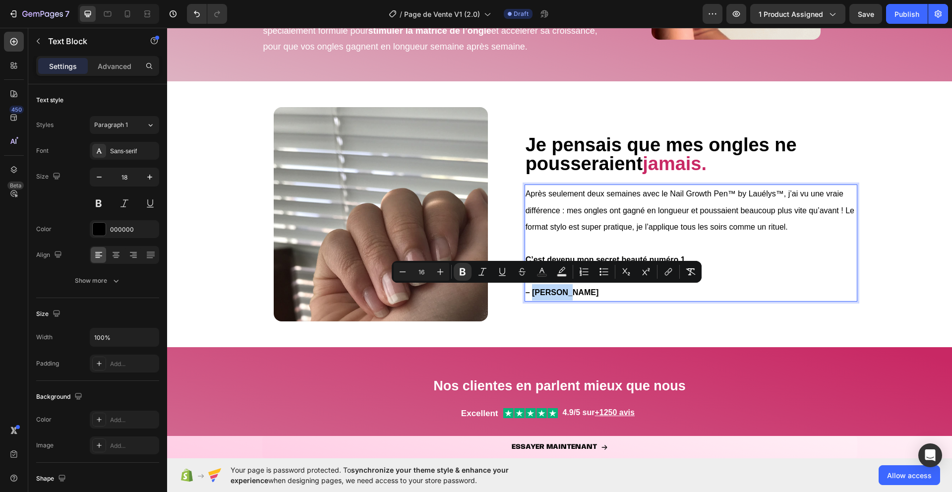
drag, startPoint x: 561, startPoint y: 290, endPoint x: 533, endPoint y: 291, distance: 27.3
click at [533, 291] on strong "– [PERSON_NAME]" at bounding box center [561, 292] width 73 height 8
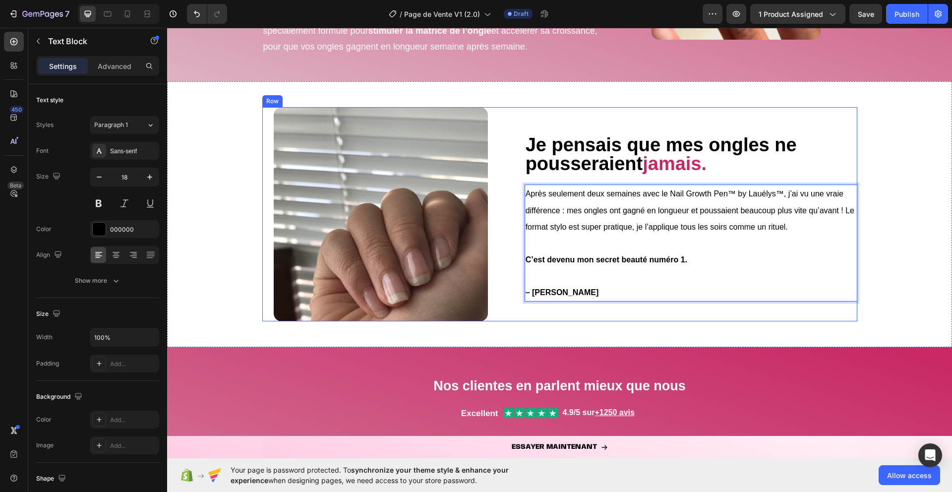
click at [551, 318] on div "⁠⁠⁠⁠⁠⁠⁠ Je pensais que mes ongles ne pousseraient jamais. Heading Après seuleme…" at bounding box center [690, 214] width 333 height 214
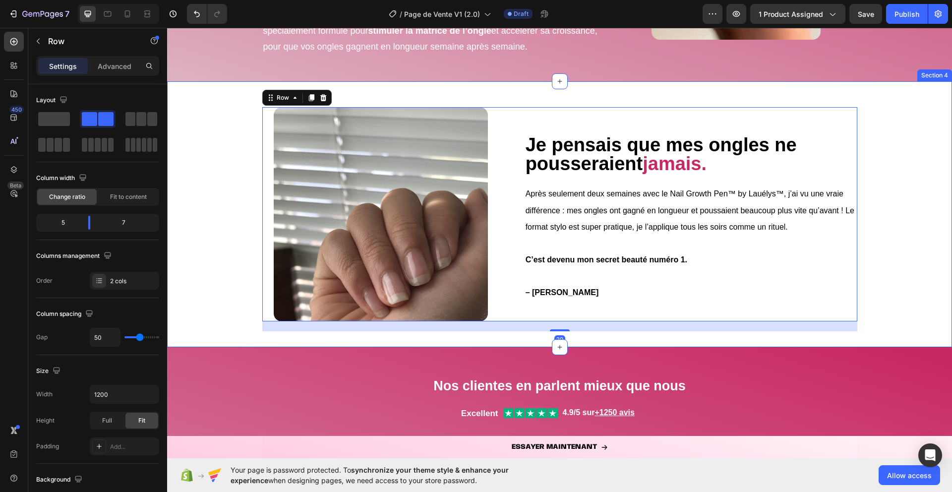
click at [188, 231] on div "⁠⁠⁠⁠⁠⁠⁠ Je pensais que mes ongles ne pousseraient jamais. Heading Après seuleme…" at bounding box center [559, 213] width 785 height 233
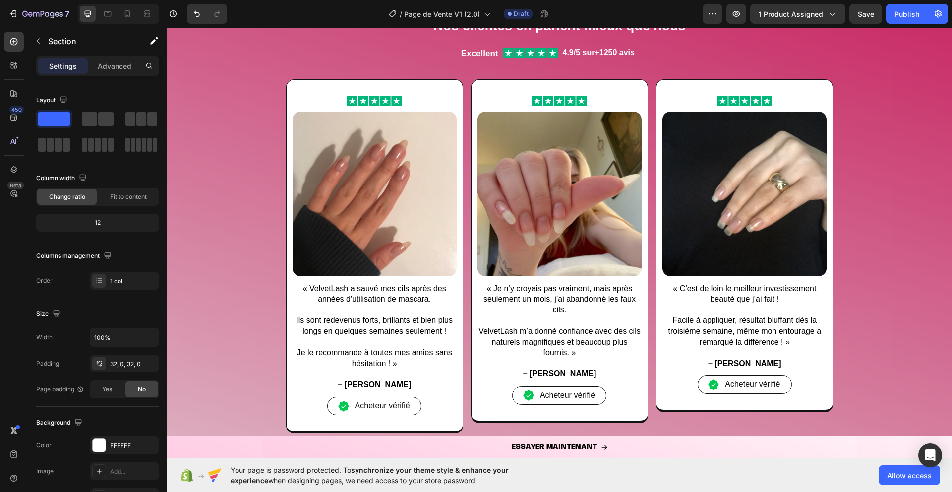
scroll to position [1045, 0]
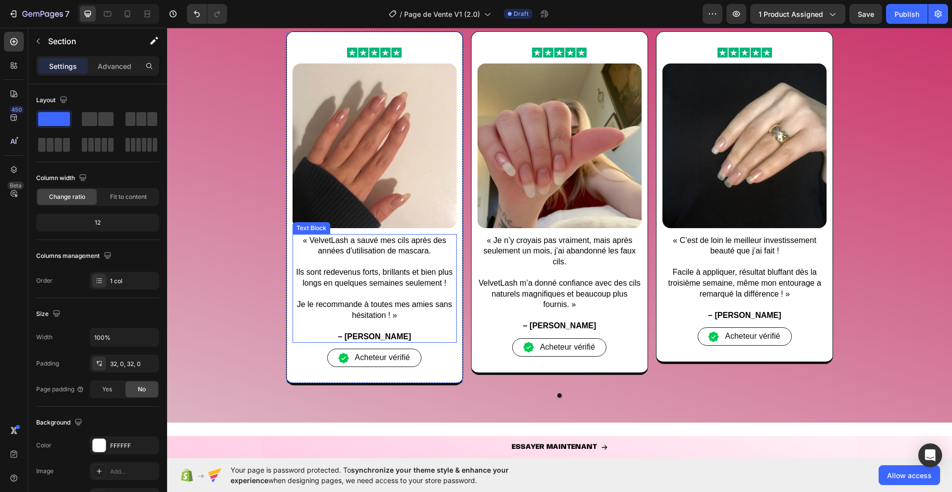
click at [390, 316] on p "Je le recommande à toutes mes amies sans hésitation ! »" at bounding box center [374, 309] width 162 height 21
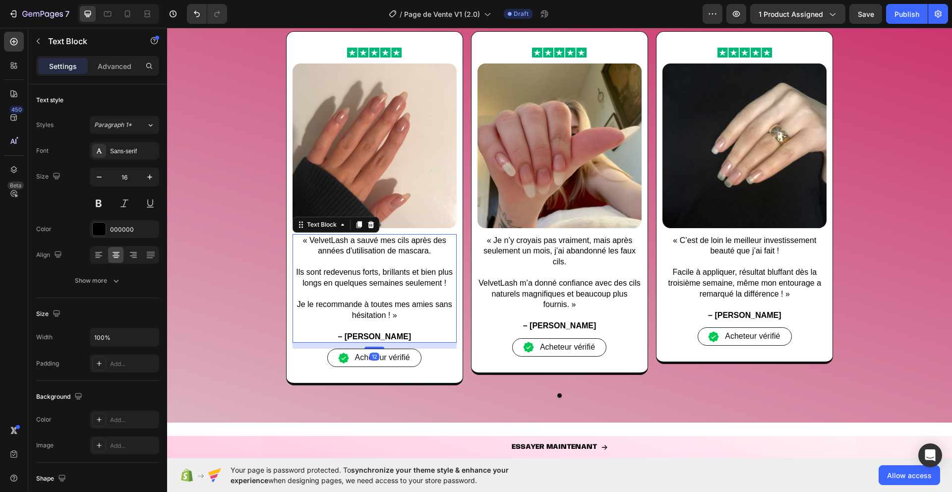
click at [390, 316] on p "Je le recommande à toutes mes amies sans hésitation ! »" at bounding box center [374, 309] width 162 height 21
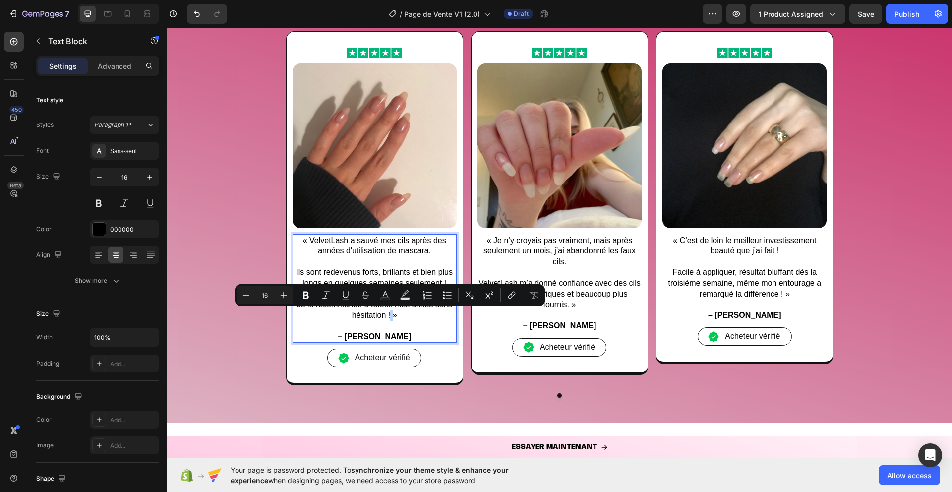
click at [390, 316] on p "Je le recommande à toutes mes amies sans hésitation ! »" at bounding box center [374, 309] width 162 height 21
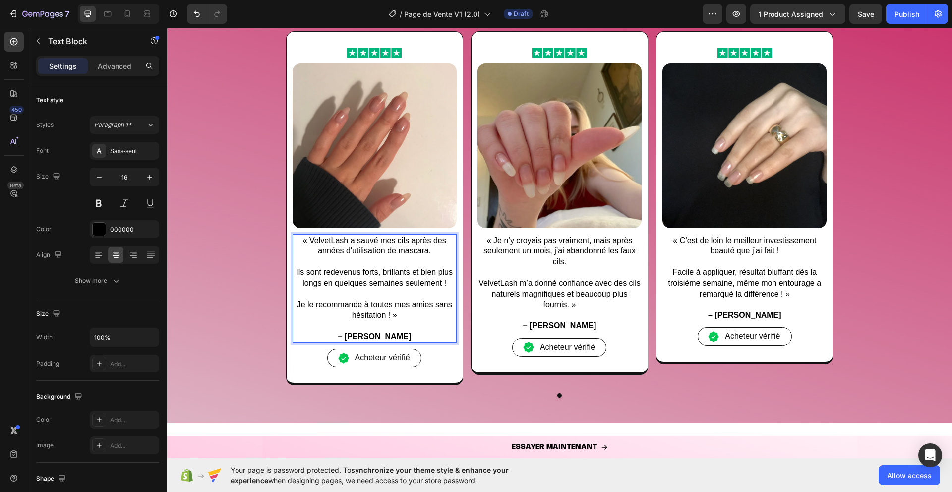
click at [389, 316] on p "Je le recommande à toutes mes amies sans hésitation ! »" at bounding box center [374, 309] width 162 height 21
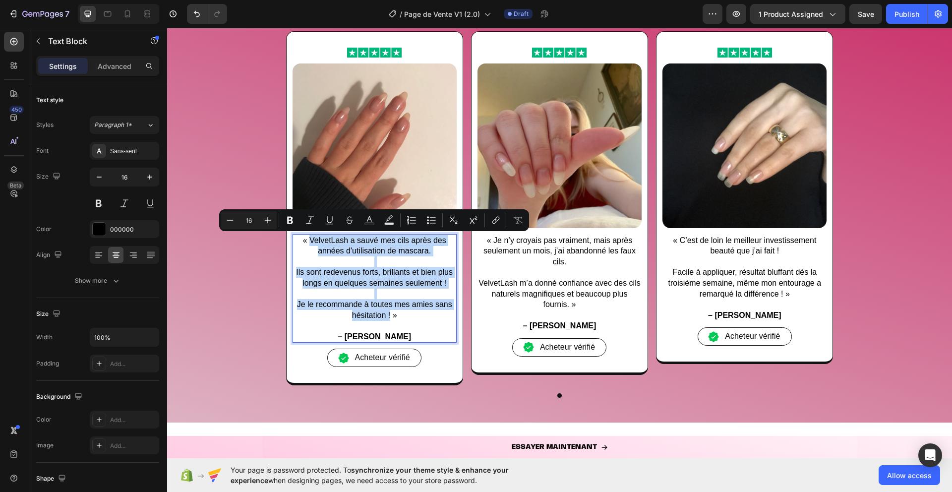
drag, startPoint x: 389, startPoint y: 316, endPoint x: 312, endPoint y: 238, distance: 110.0
click at [312, 238] on div "« VelvetLash a sauvé mes cils après des années d'utilisation de mascara. Ils so…" at bounding box center [374, 288] width 164 height 109
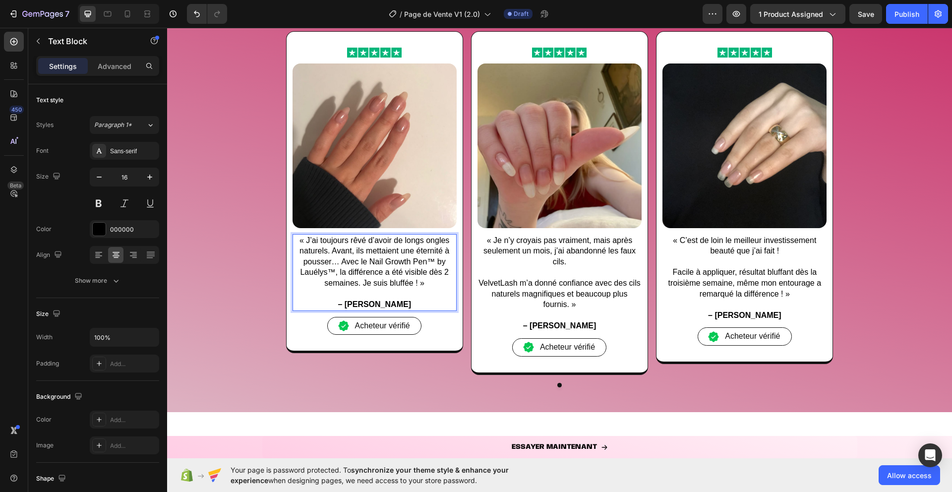
click at [391, 306] on strong "– [PERSON_NAME]" at bounding box center [374, 304] width 73 height 8
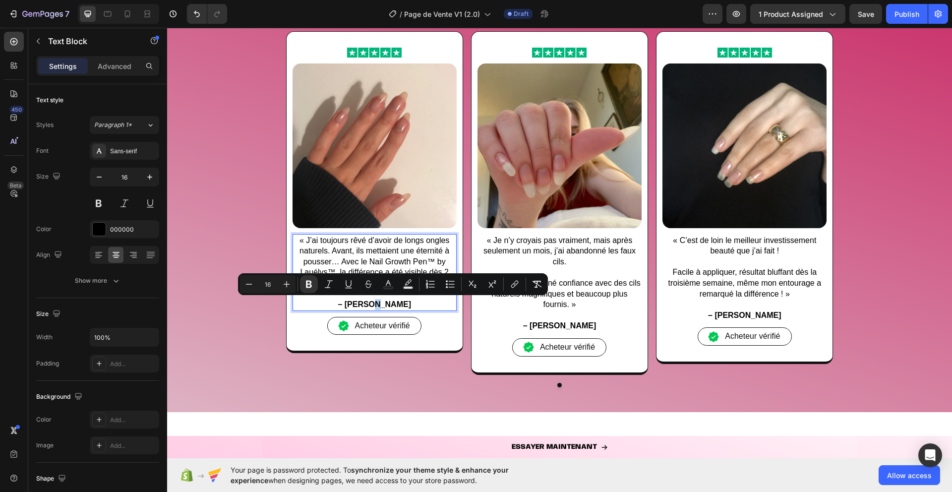
click at [394, 304] on strong "– [PERSON_NAME]" at bounding box center [374, 304] width 73 height 8
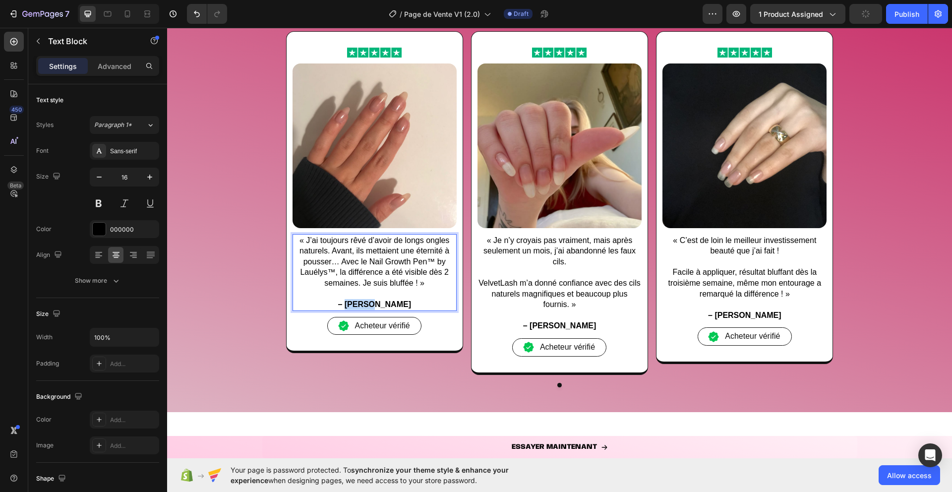
drag, startPoint x: 392, startPoint y: 305, endPoint x: 363, endPoint y: 303, distance: 28.8
click at [363, 303] on strong "– [PERSON_NAME]" at bounding box center [374, 304] width 73 height 8
click at [533, 270] on p at bounding box center [559, 272] width 162 height 11
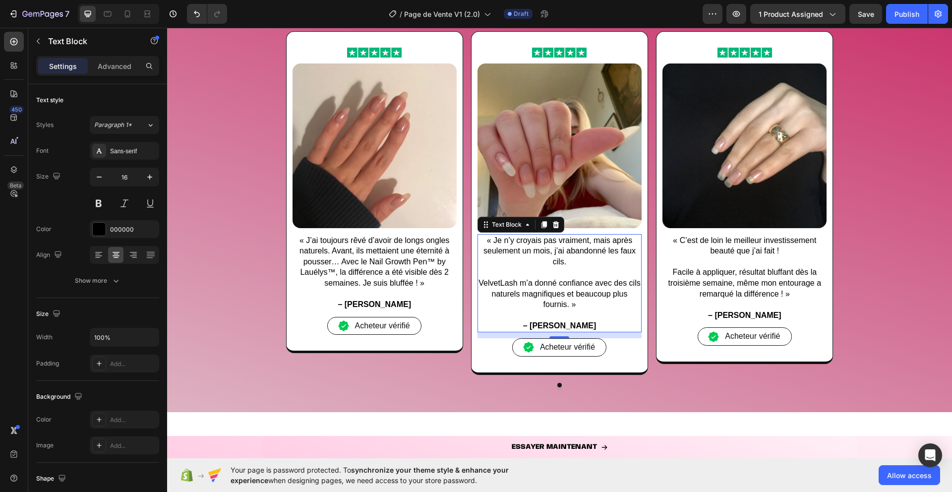
click at [511, 257] on p "« Je n’y croyais pas vraiment, mais après seulement un mois, j’ai abandonné les…" at bounding box center [559, 251] width 162 height 32
click at [494, 239] on p "« Je n’y croyais pas vraiment, mais après seulement un mois, j’ai abandonné les…" at bounding box center [559, 251] width 162 height 32
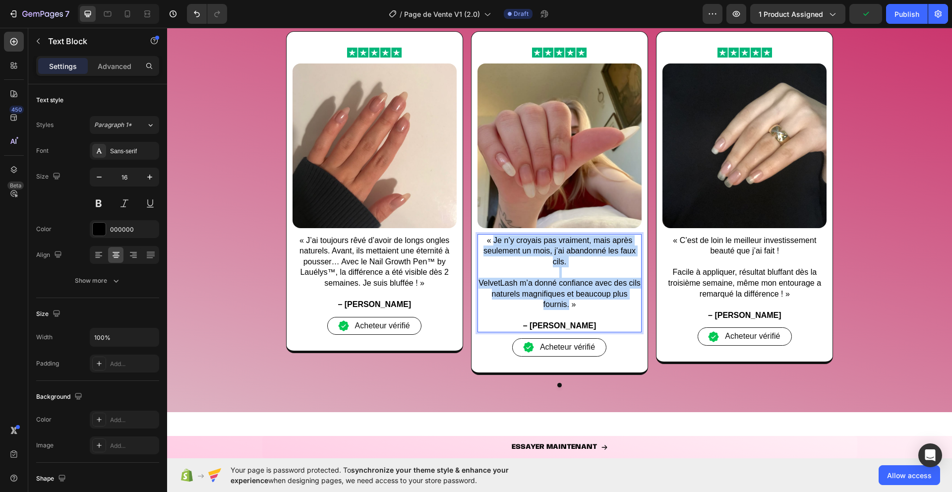
drag, startPoint x: 494, startPoint y: 239, endPoint x: 567, endPoint y: 304, distance: 98.3
click at [567, 304] on div "« Je n’y croyais pas vraiment, mais après seulement un mois, j’ai abandonné les…" at bounding box center [559, 283] width 164 height 98
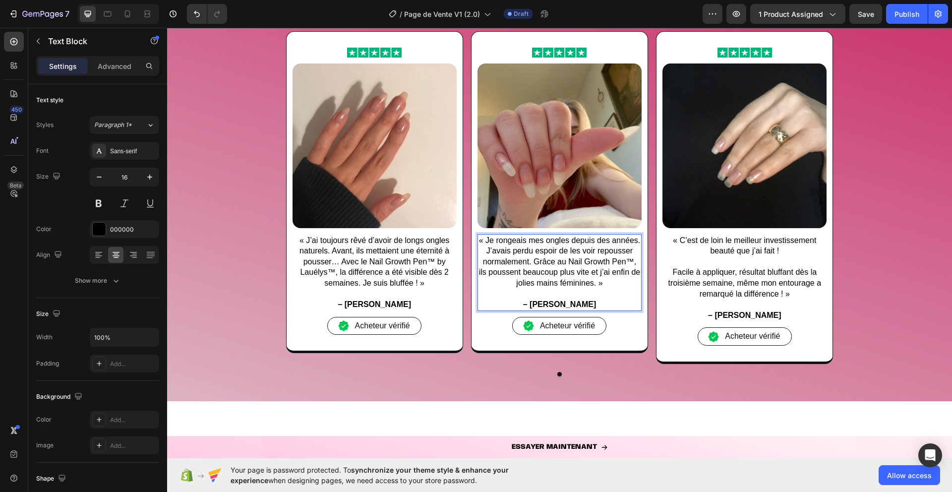
click at [556, 304] on strong "– [PERSON_NAME]" at bounding box center [559, 304] width 73 height 8
drag, startPoint x: 548, startPoint y: 304, endPoint x: 574, endPoint y: 304, distance: 26.3
click at [574, 304] on strong "– [PERSON_NAME]" at bounding box center [559, 304] width 73 height 8
click at [732, 316] on strong "– [PERSON_NAME]" at bounding box center [744, 315] width 73 height 8
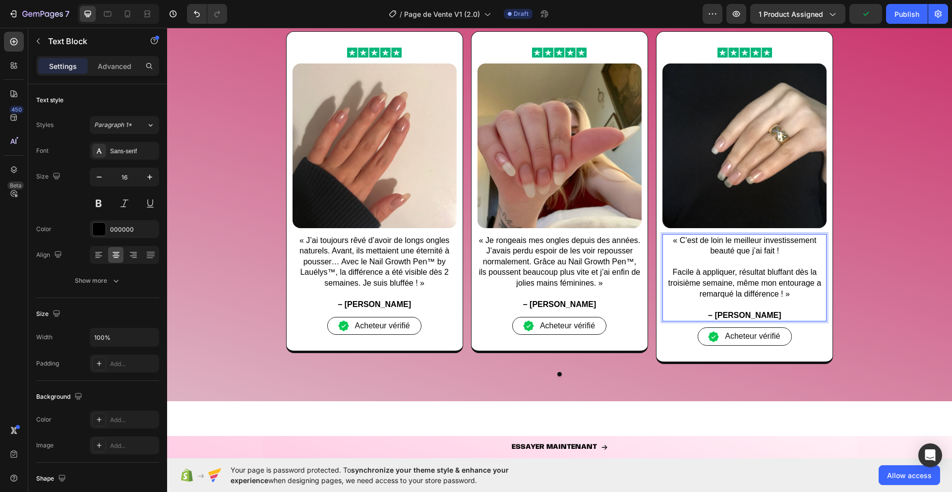
click at [732, 316] on strong "– [PERSON_NAME]" at bounding box center [744, 315] width 73 height 8
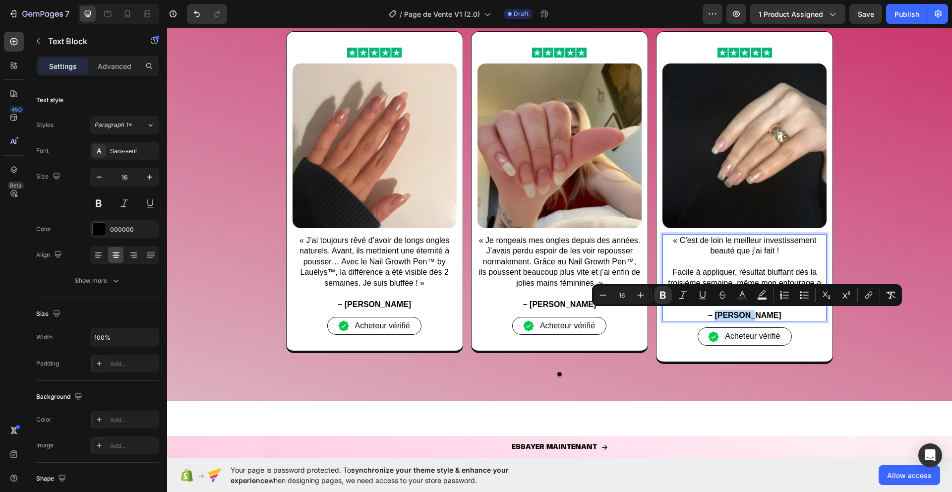
drag, startPoint x: 731, startPoint y: 316, endPoint x: 761, endPoint y: 315, distance: 30.7
click at [761, 315] on strong "– [PERSON_NAME]" at bounding box center [744, 315] width 73 height 8
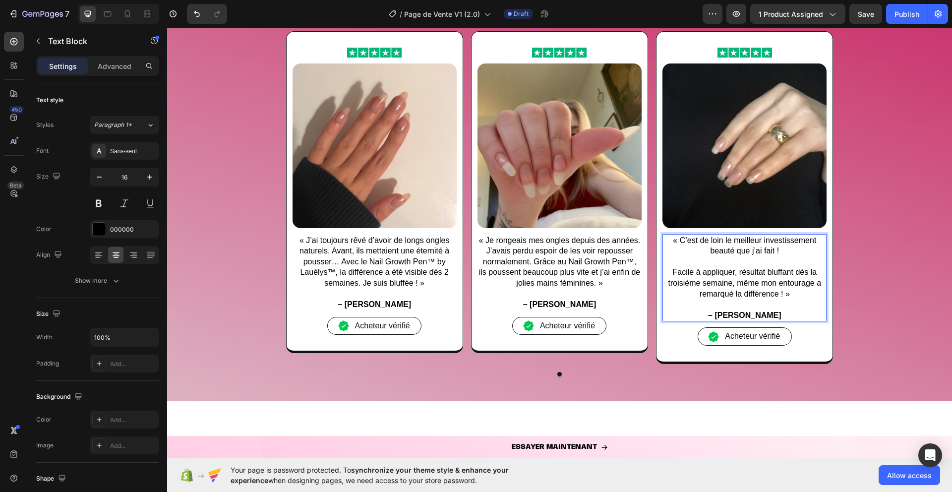
click at [678, 236] on p "« C’est de loin le meilleur investissement beauté que j’ai fait !" at bounding box center [744, 245] width 162 height 21
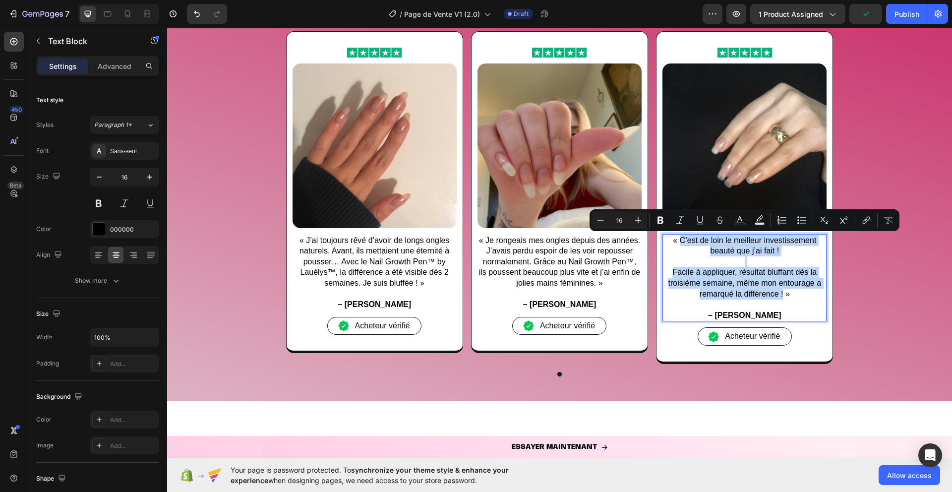
drag, startPoint x: 679, startPoint y: 239, endPoint x: 783, endPoint y: 293, distance: 116.4
click at [783, 293] on div "« C’est de loin le meilleur investissement beauté que j’ai fait ! Facile à appl…" at bounding box center [744, 278] width 164 height 88
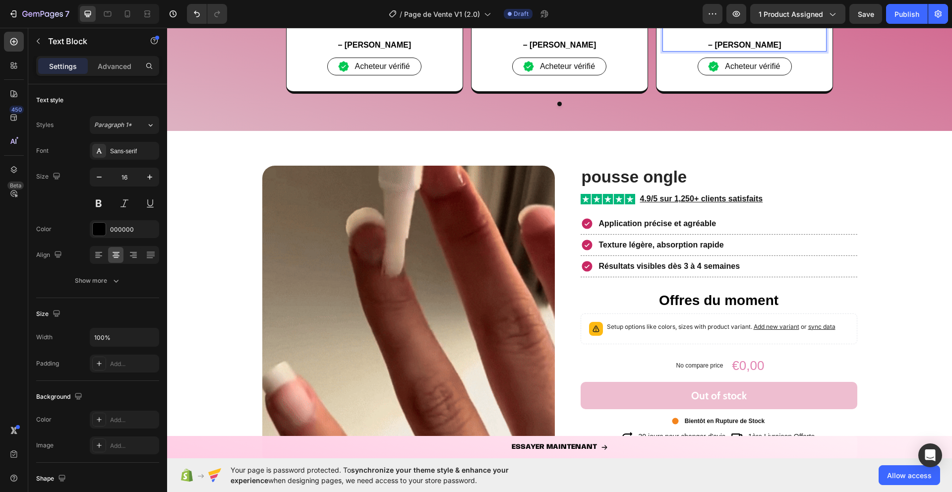
scroll to position [1380, 0]
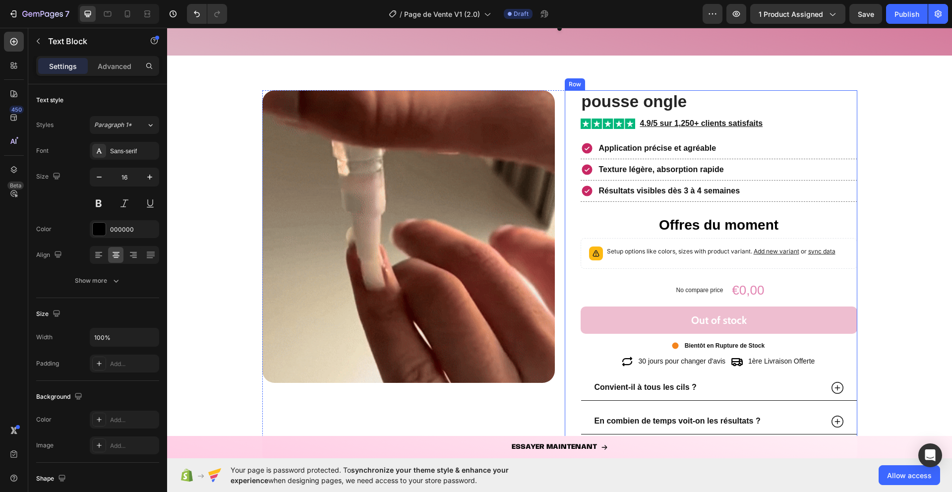
click at [634, 145] on strong "Application précise et agréable" at bounding box center [657, 148] width 117 height 8
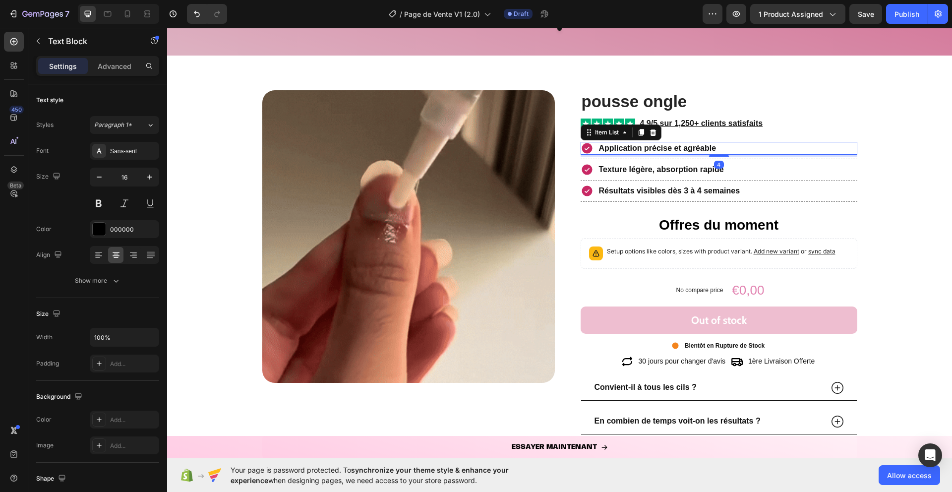
click at [634, 145] on strong "Application précise et agréable" at bounding box center [657, 148] width 117 height 8
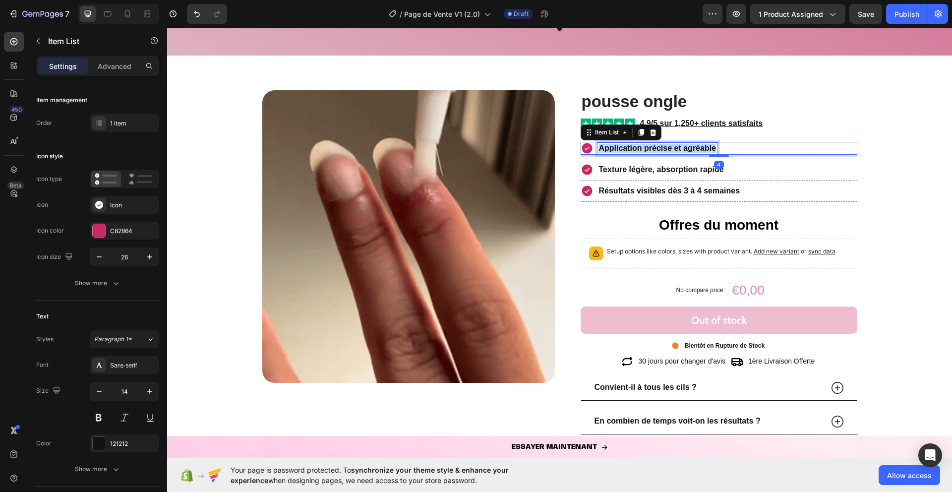
click at [634, 145] on strong "Application précise et agréable" at bounding box center [657, 148] width 117 height 8
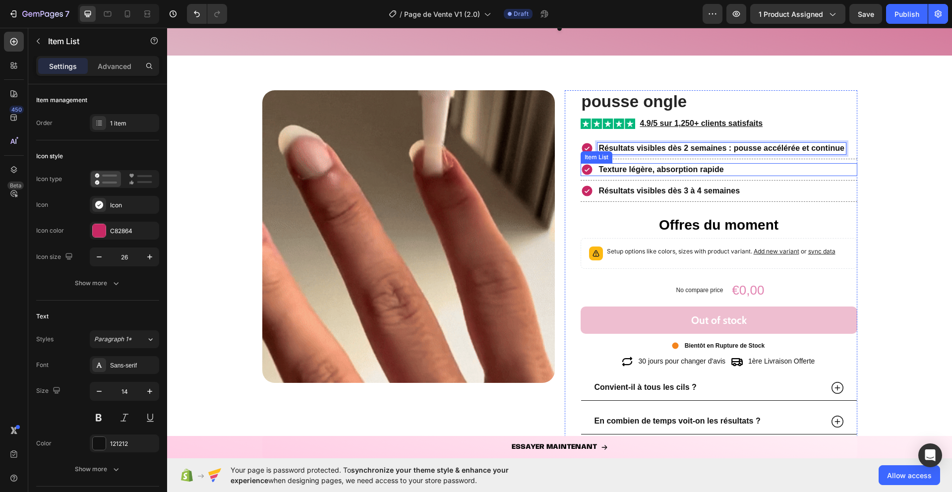
click at [603, 170] on strong "Texture légère, absorption rapide" at bounding box center [661, 169] width 125 height 8
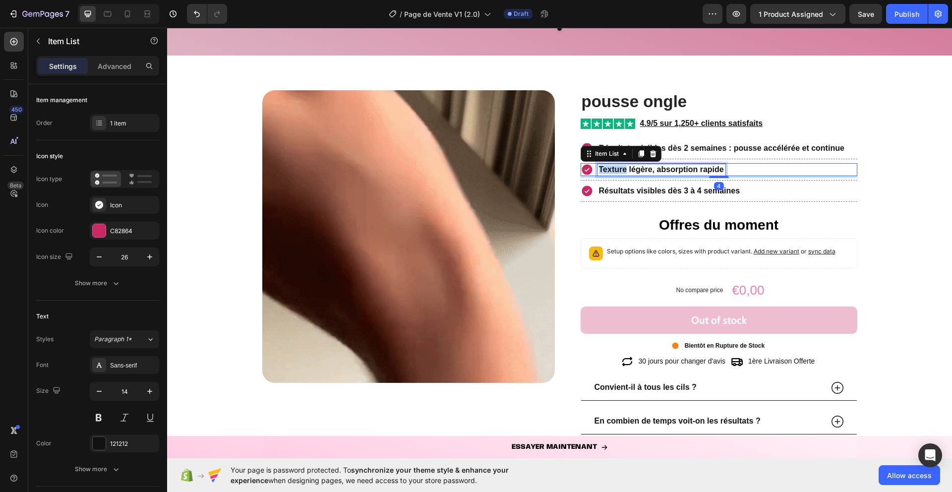
click at [603, 170] on strong "Texture légère, absorption rapide" at bounding box center [661, 169] width 125 height 8
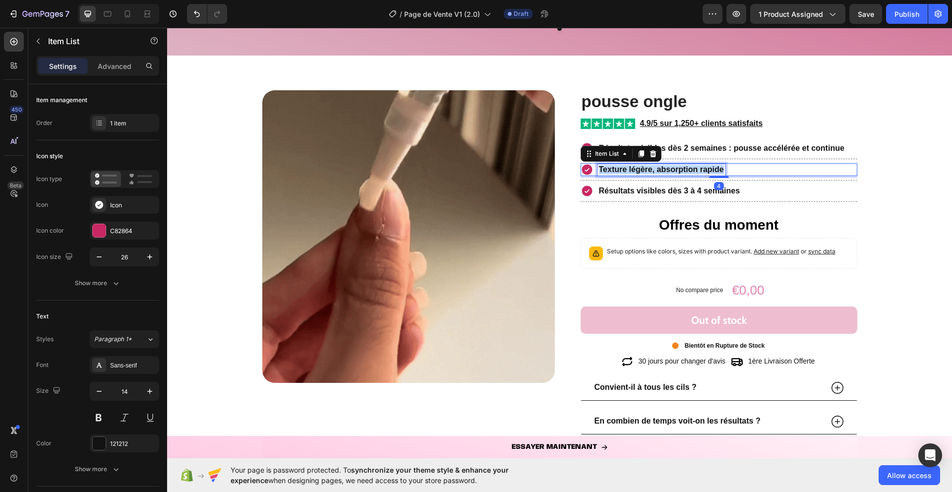
click at [603, 170] on strong "Texture légère, absorption rapide" at bounding box center [661, 169] width 125 height 8
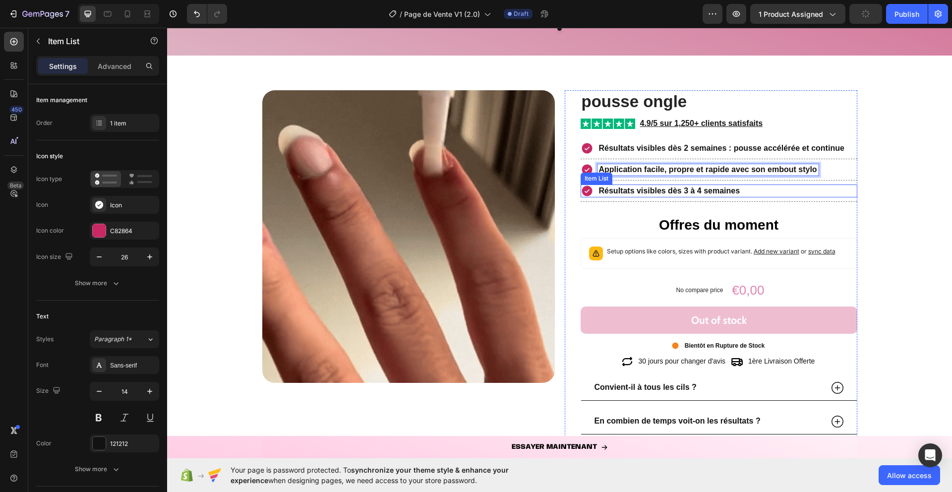
click at [625, 191] on strong "Résultats visibles dès 3 à 4 semaines" at bounding box center [669, 190] width 141 height 8
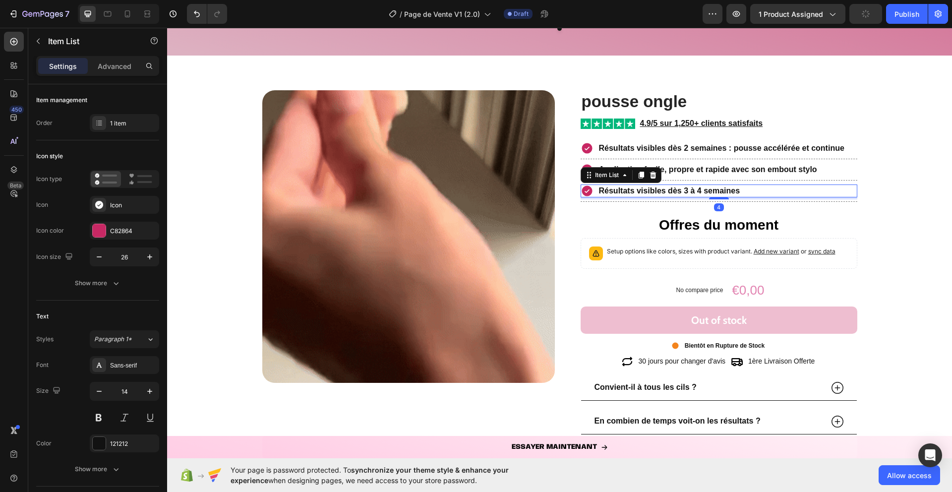
click at [625, 191] on strong "Résultats visibles dès 3 à 4 semaines" at bounding box center [669, 190] width 141 height 8
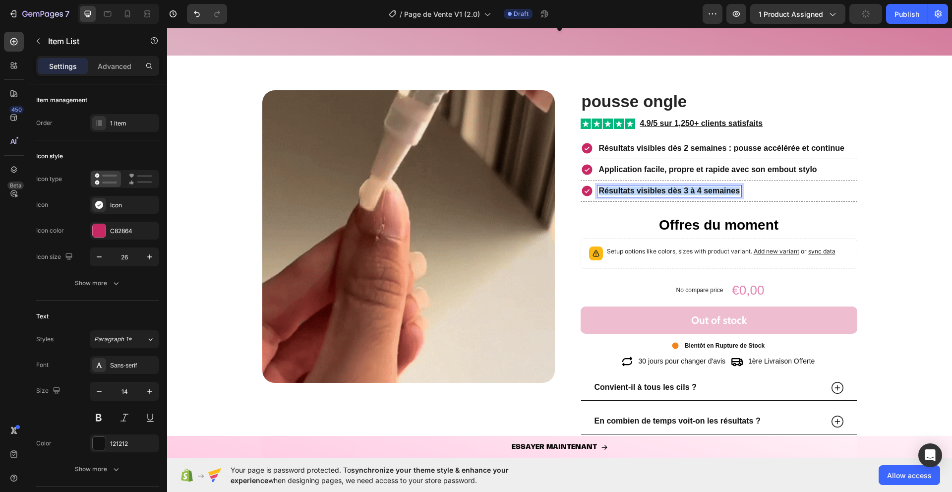
click at [625, 191] on strong "Résultats visibles dès 3 à 4 semaines" at bounding box center [669, 190] width 141 height 8
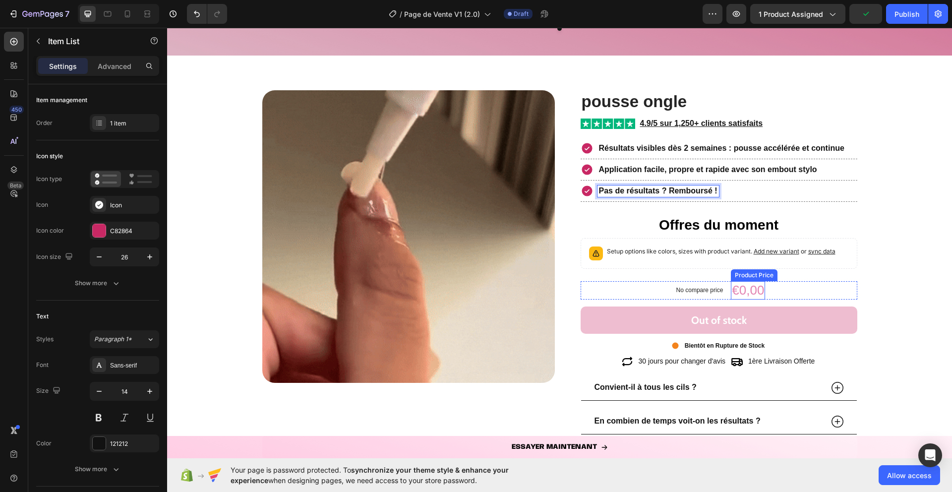
click at [759, 291] on div "€0,00" at bounding box center [748, 290] width 34 height 19
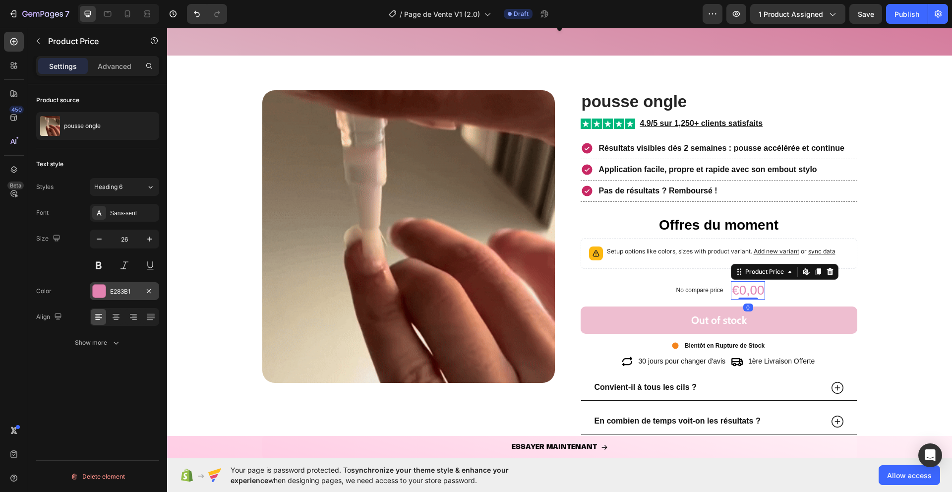
click at [103, 291] on div at bounding box center [99, 290] width 13 height 13
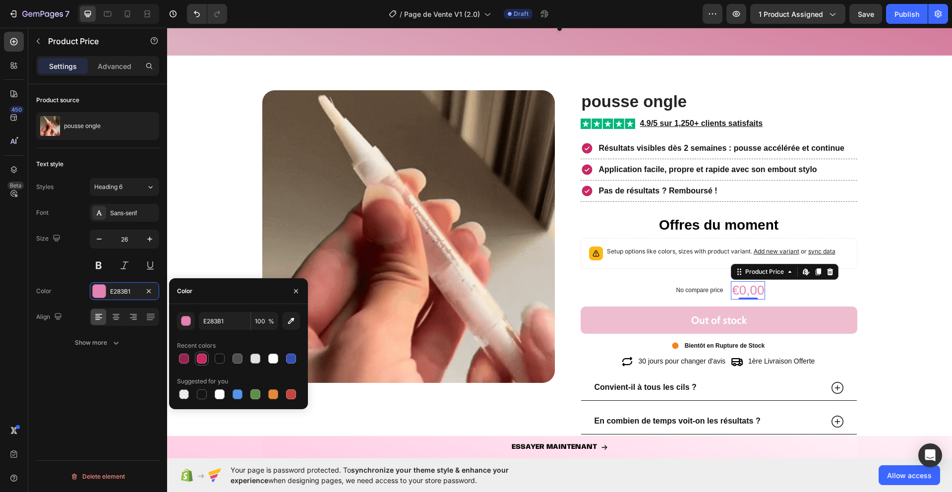
click at [202, 359] on div at bounding box center [202, 358] width 10 height 10
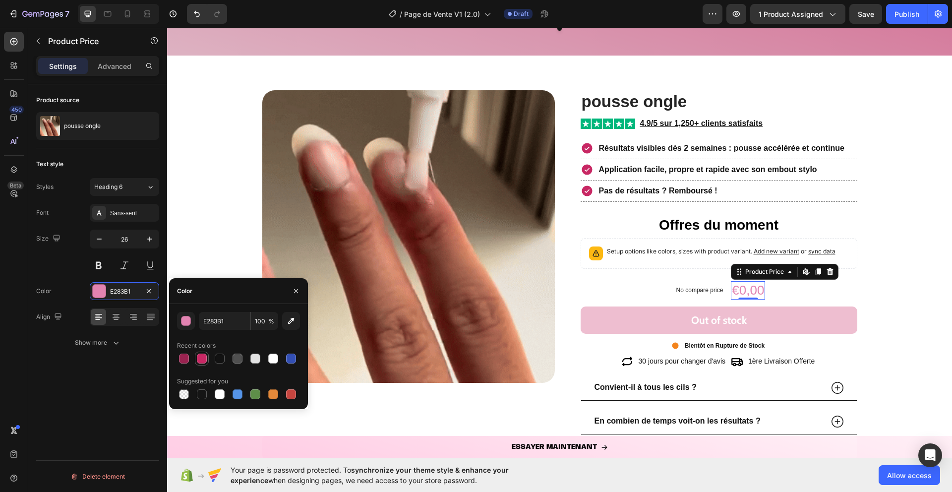
type input "C82864"
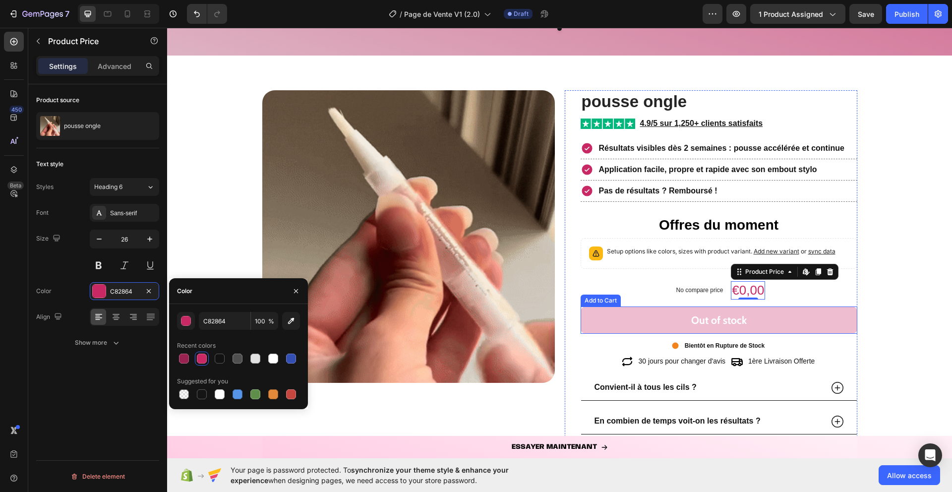
click at [599, 319] on button "Out of stock" at bounding box center [718, 319] width 277 height 27
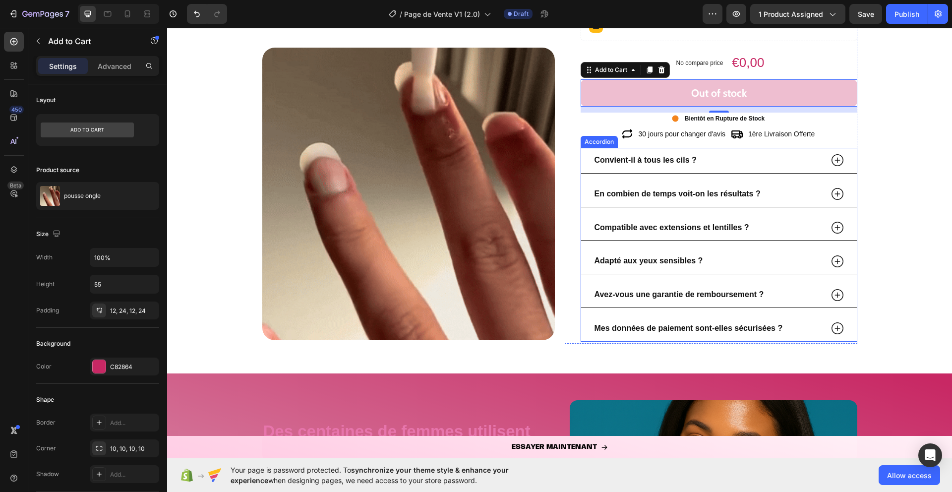
scroll to position [1609, 0]
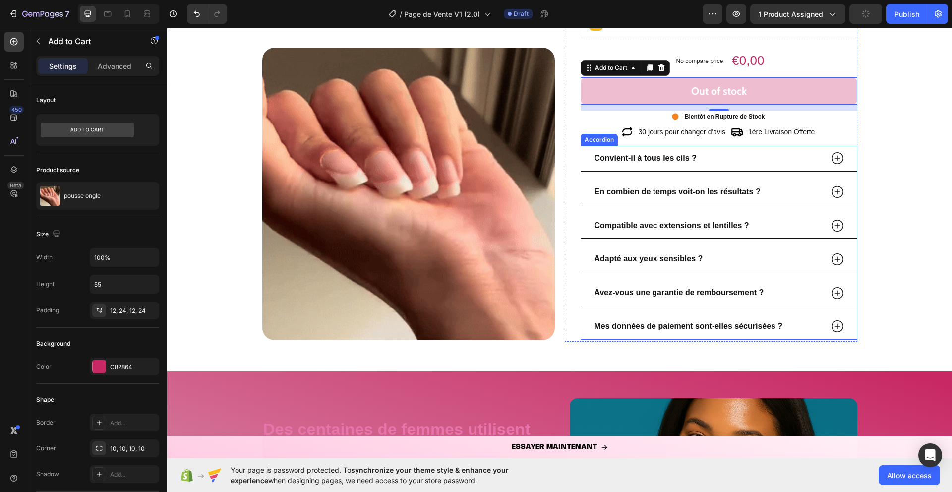
click at [838, 158] on icon at bounding box center [837, 158] width 12 height 12
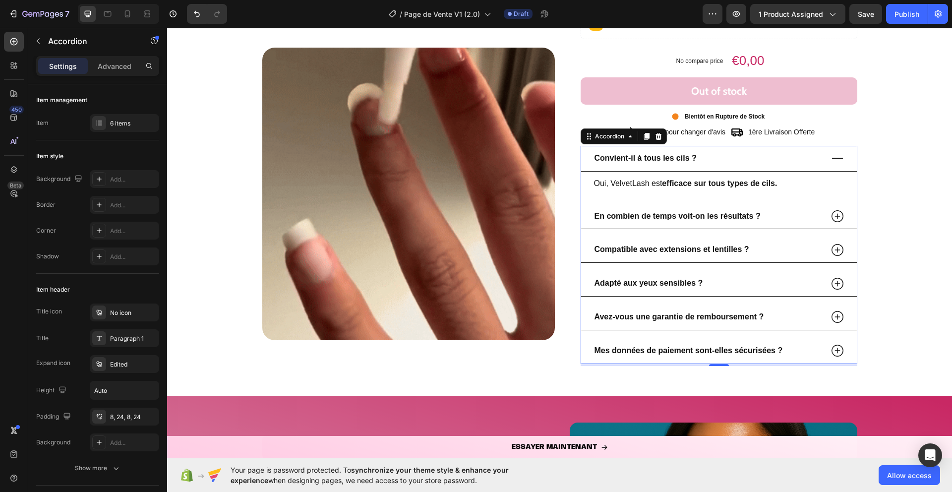
click at [647, 163] on p "Convient-il à tous les cils ?" at bounding box center [645, 158] width 102 height 14
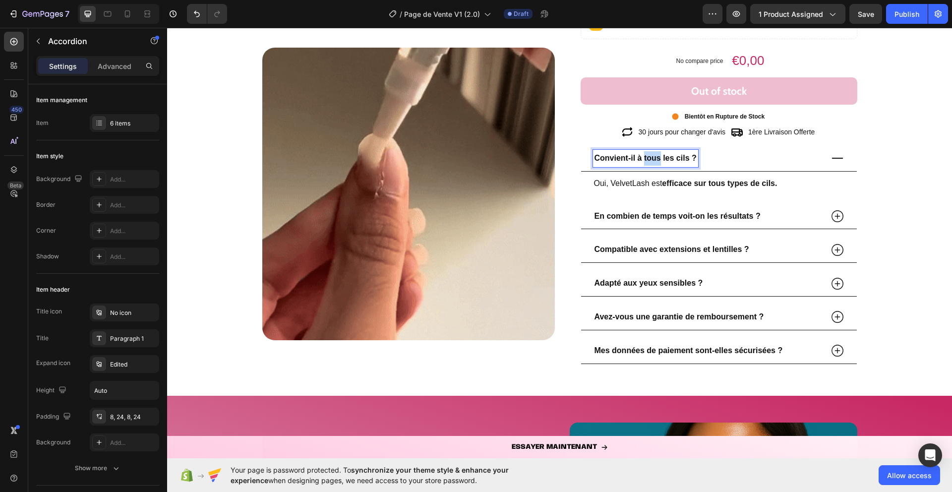
click at [647, 163] on p "Convient-il à tous les cils ?" at bounding box center [645, 158] width 102 height 14
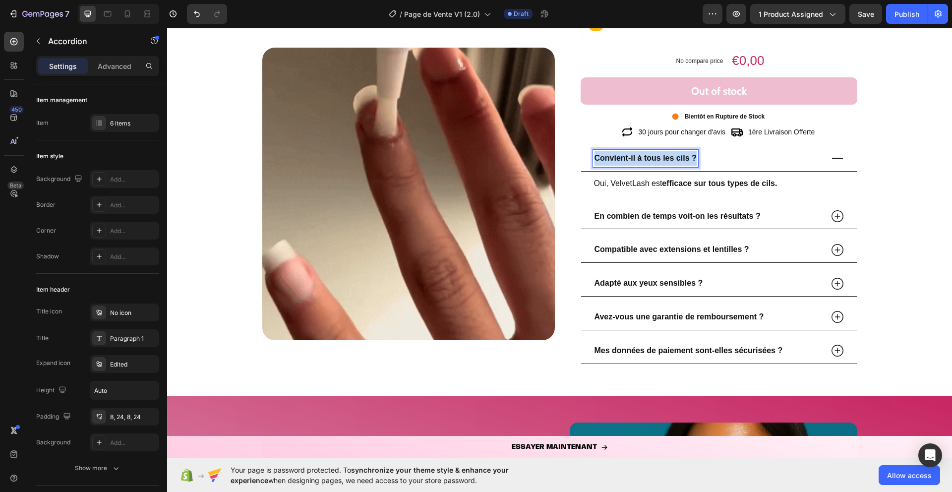
click at [647, 163] on p "Convient-il à tous les cils ?" at bounding box center [645, 158] width 102 height 14
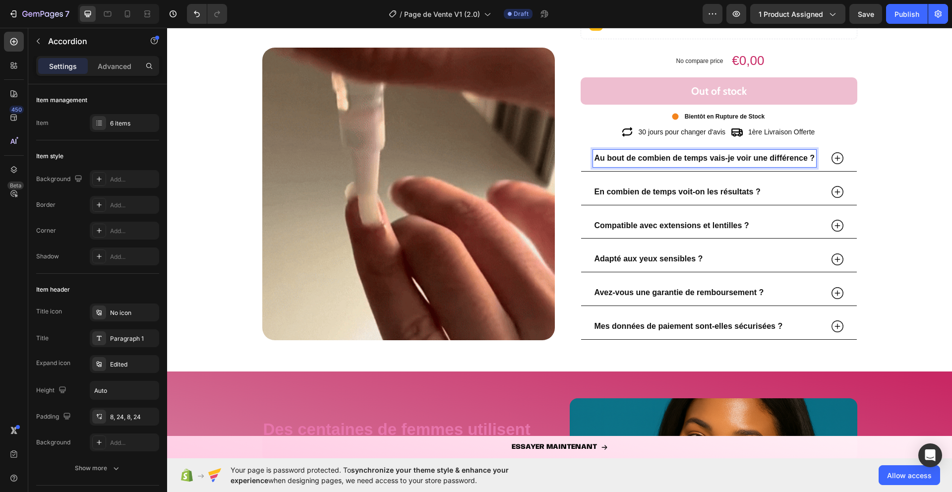
click at [842, 161] on icon at bounding box center [837, 158] width 12 height 12
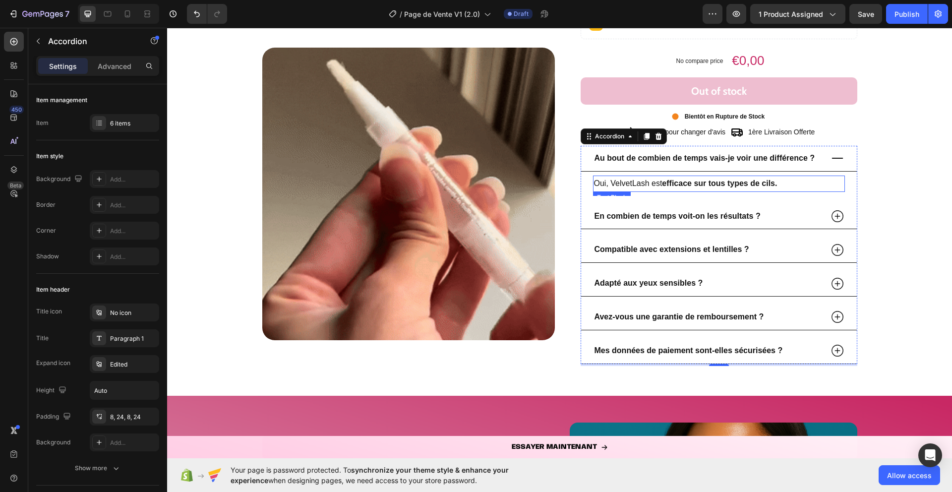
click at [721, 181] on strong "efficace sur tous types de cils." at bounding box center [719, 183] width 115 height 8
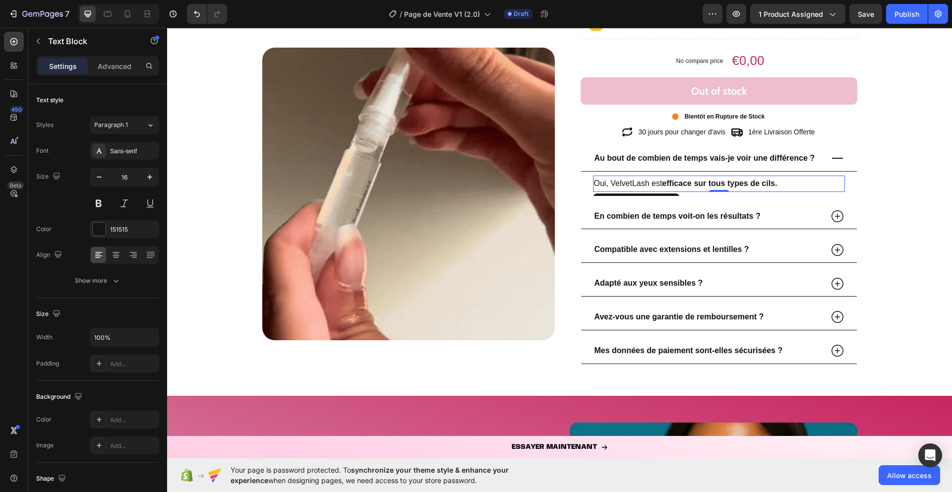
click at [721, 181] on strong "efficace sur tous types de cils." at bounding box center [719, 183] width 115 height 8
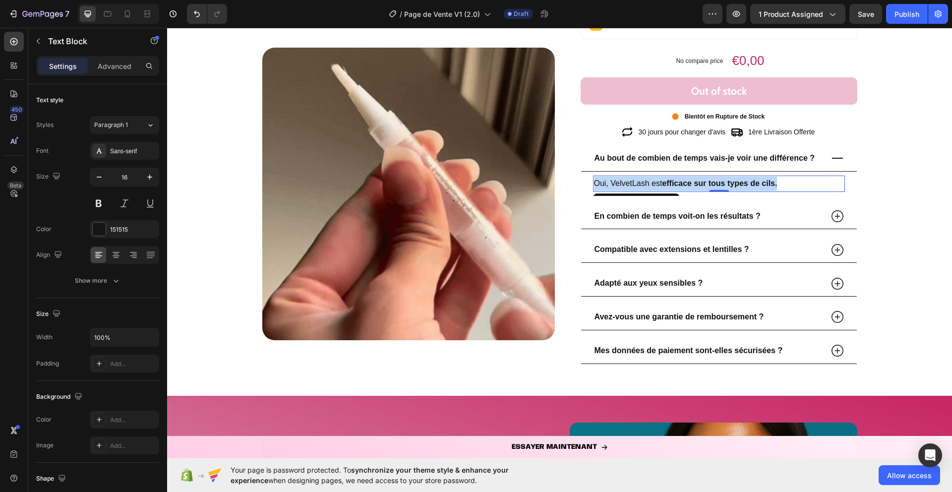
click at [721, 181] on strong "efficace sur tous types de cils." at bounding box center [719, 183] width 115 height 8
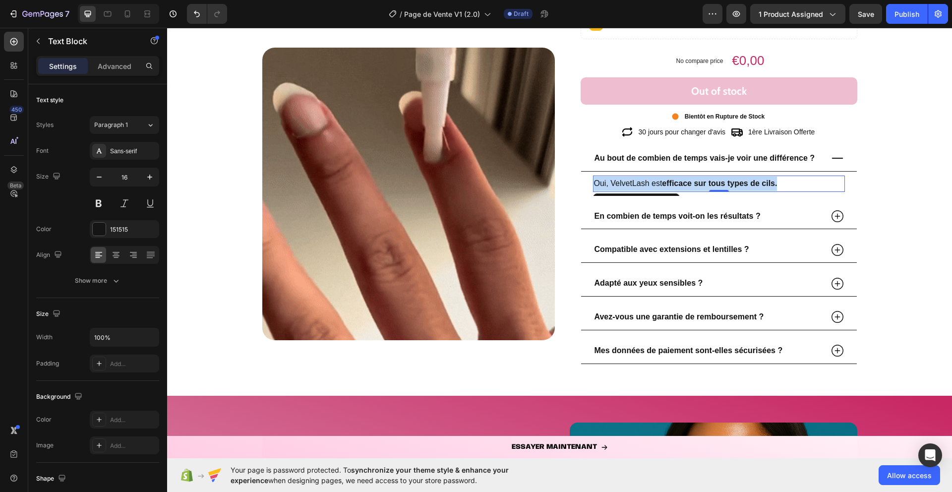
click at [721, 181] on strong "efficace sur tous types de cils." at bounding box center [719, 183] width 115 height 8
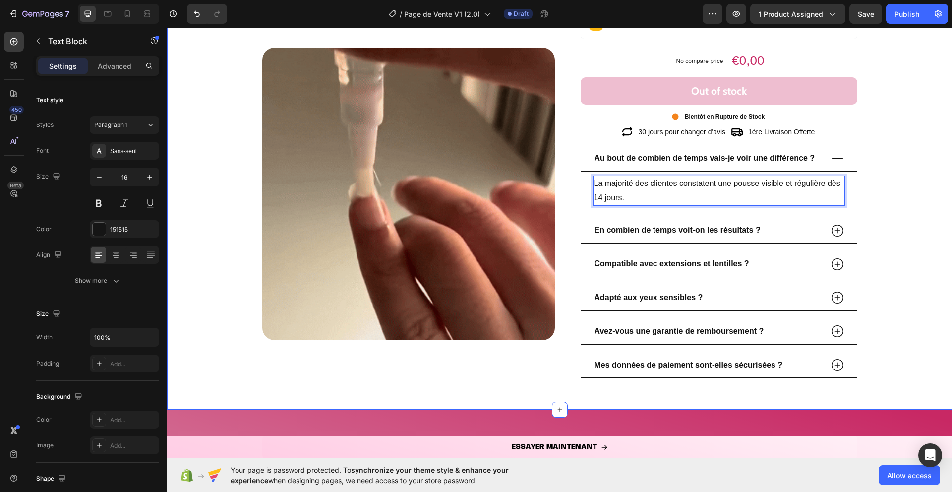
click at [840, 161] on icon at bounding box center [837, 158] width 15 height 15
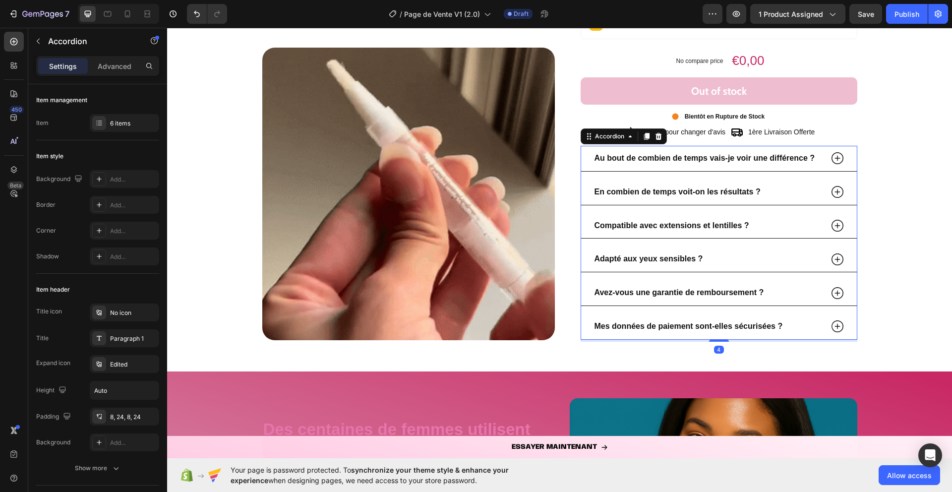
click at [844, 187] on div "En combien de temps voit-on les résultats ?" at bounding box center [719, 192] width 276 height 26
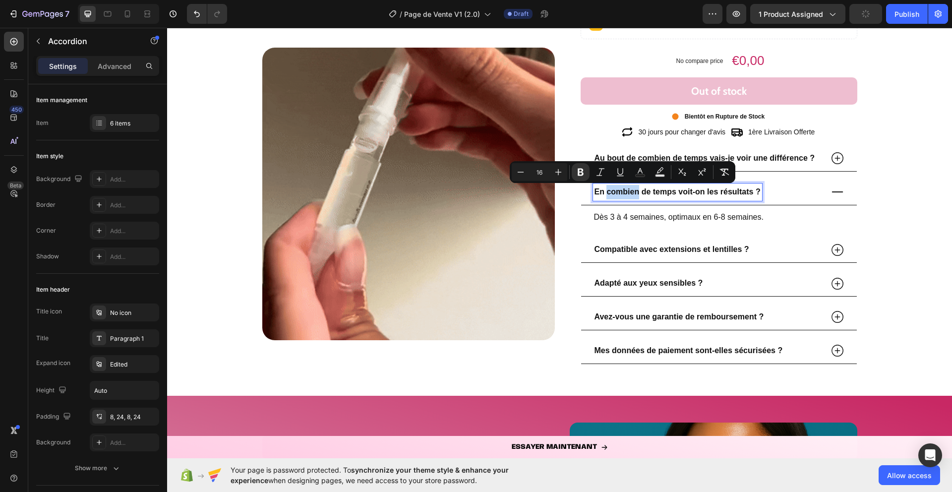
click at [612, 191] on strong "En combien de temps voit-on les résultats ?" at bounding box center [677, 191] width 166 height 8
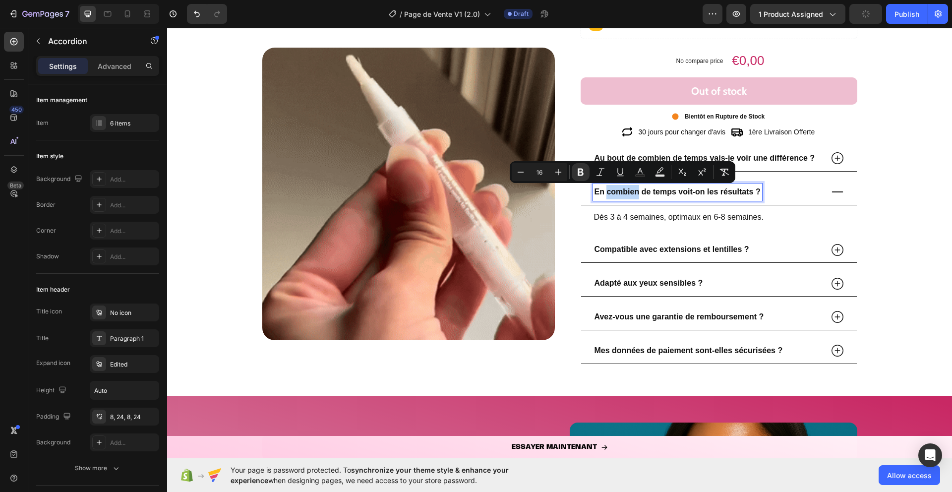
click at [612, 191] on strong "En combien de temps voit-on les résultats ?" at bounding box center [677, 191] width 166 height 8
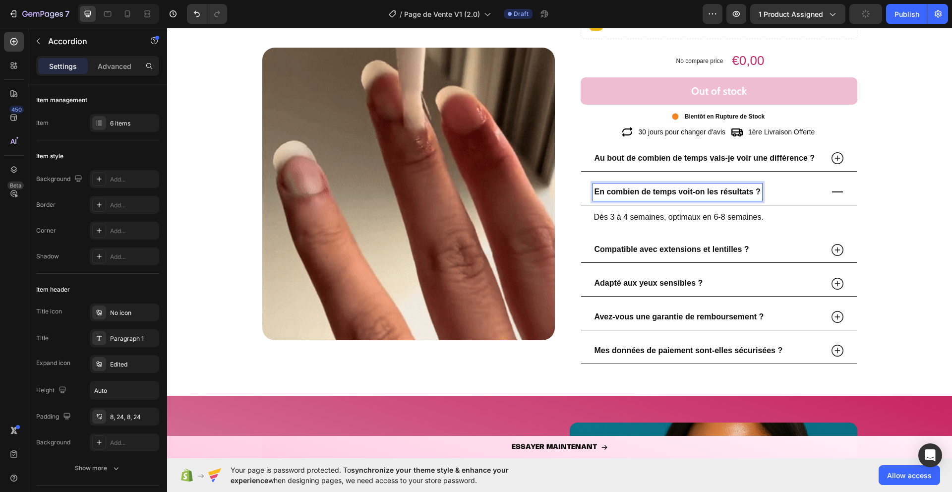
click at [612, 191] on strong "En combien de temps voit-on les résultats ?" at bounding box center [677, 191] width 166 height 8
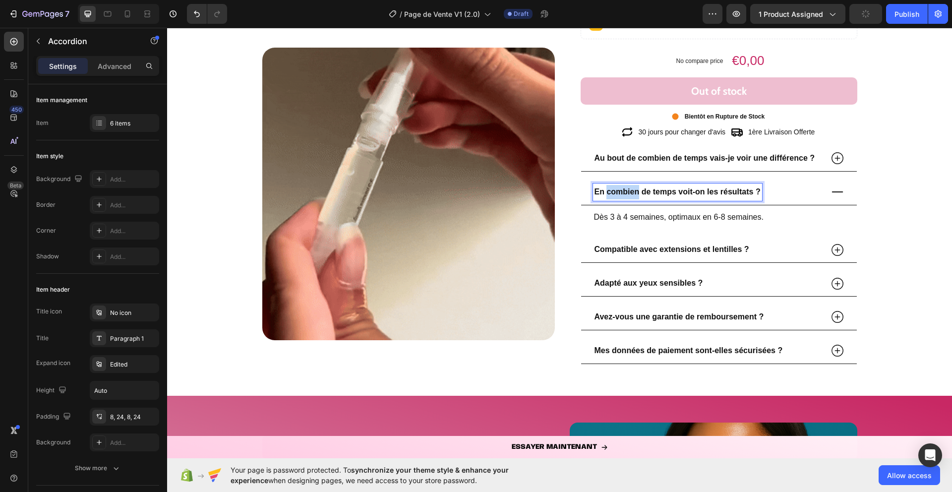
click at [612, 191] on strong "En combien de temps voit-on les résultats ?" at bounding box center [677, 191] width 166 height 8
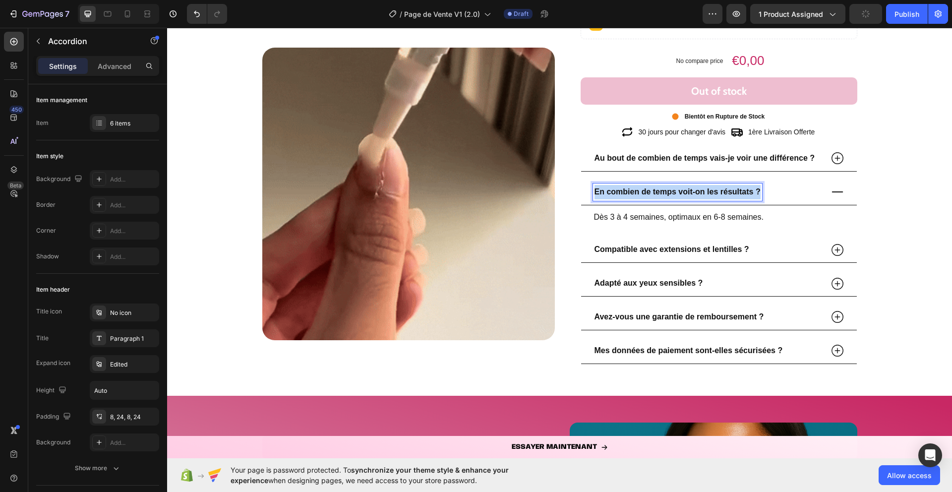
click at [612, 191] on strong "En combien de temps voit-on les résultats ?" at bounding box center [677, 191] width 166 height 8
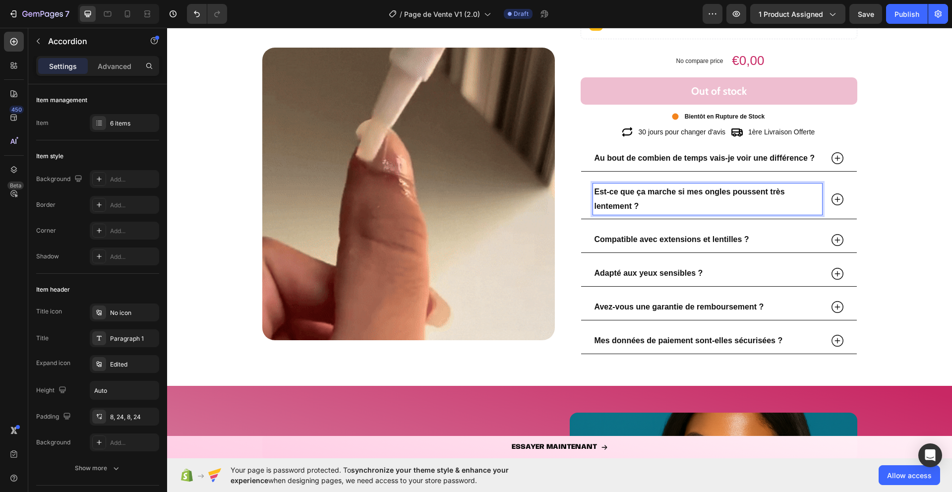
click at [845, 200] on div "Est-ce que ça marche si mes ongles poussent très lentement ?" at bounding box center [719, 199] width 276 height 40
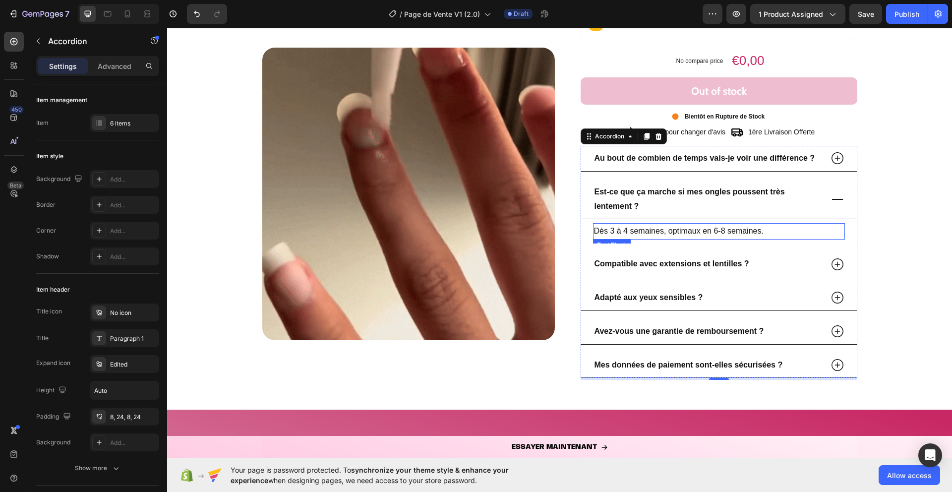
click at [668, 232] on p "Dès 3 à 4 semaines, optimaux en 6-8 semaines." at bounding box center [719, 231] width 250 height 14
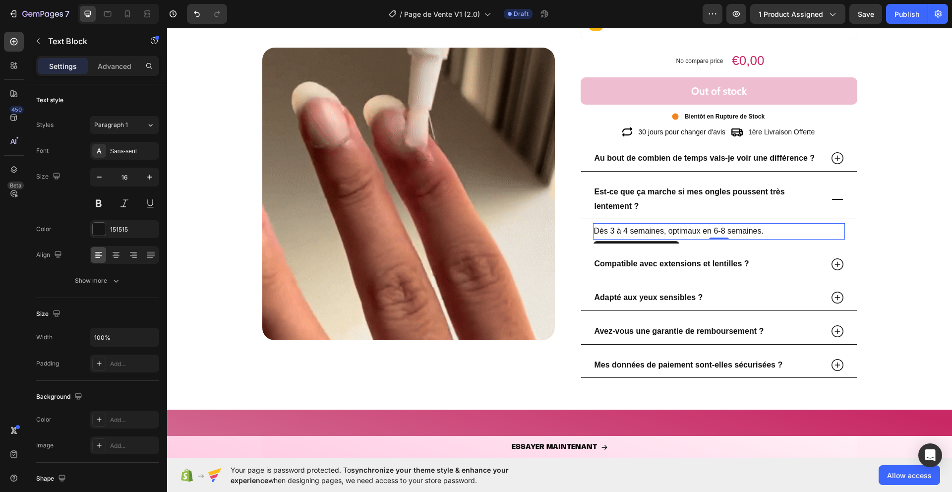
click at [668, 232] on p "Dès 3 à 4 semaines, optimaux en 6-8 semaines." at bounding box center [719, 231] width 250 height 14
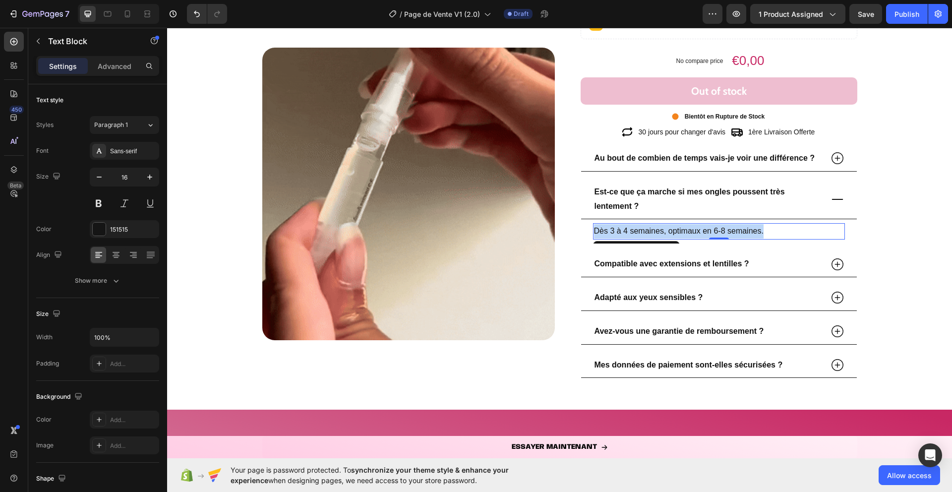
click at [668, 232] on p "Dès 3 à 4 semaines, optimaux en 6-8 semaines." at bounding box center [719, 231] width 250 height 14
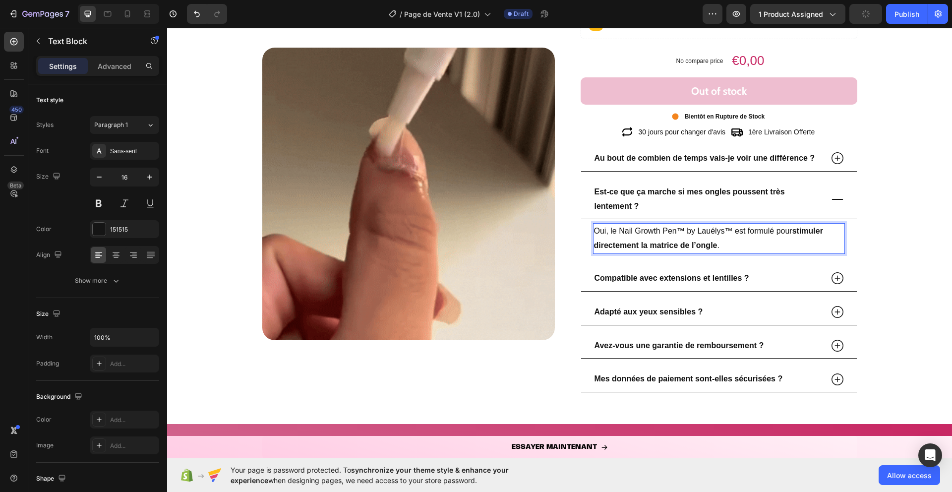
click at [682, 229] on p "Oui, le Nail Growth Pen™ by Lauélys™ est formulé pour stimuler directement la m…" at bounding box center [719, 238] width 250 height 29
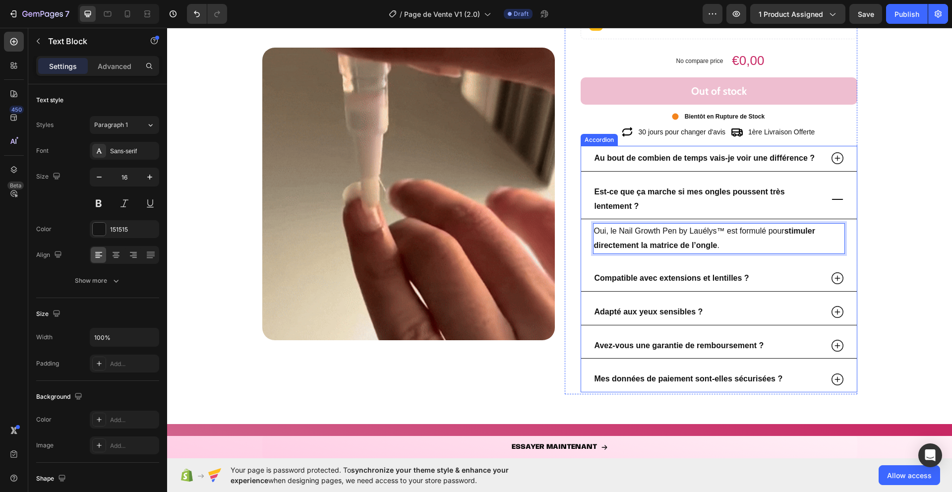
click at [839, 201] on icon at bounding box center [837, 199] width 15 height 15
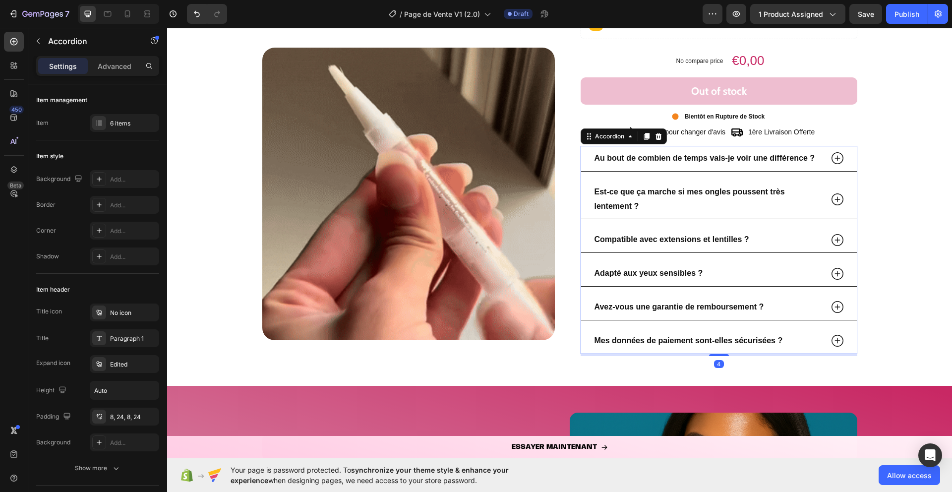
click at [835, 242] on icon at bounding box center [837, 239] width 15 height 15
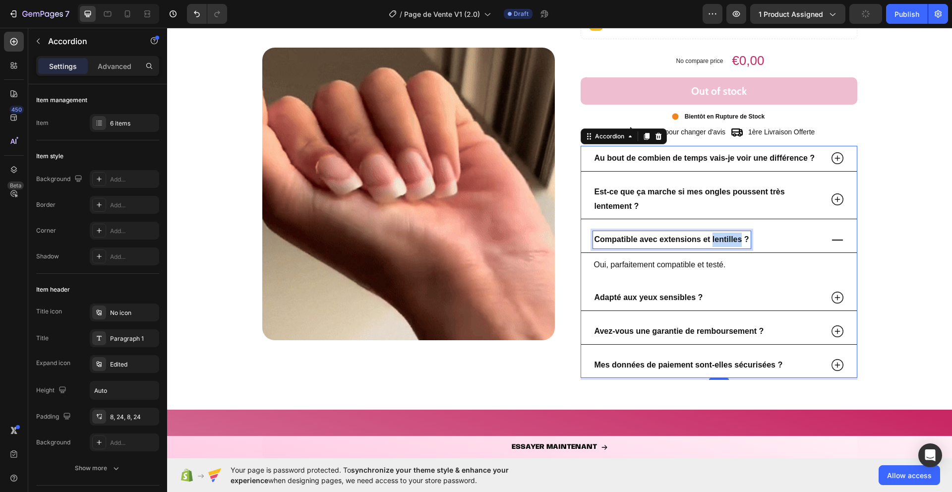
click at [720, 240] on strong "Compatible avec extensions et lentilles ?" at bounding box center [671, 239] width 155 height 8
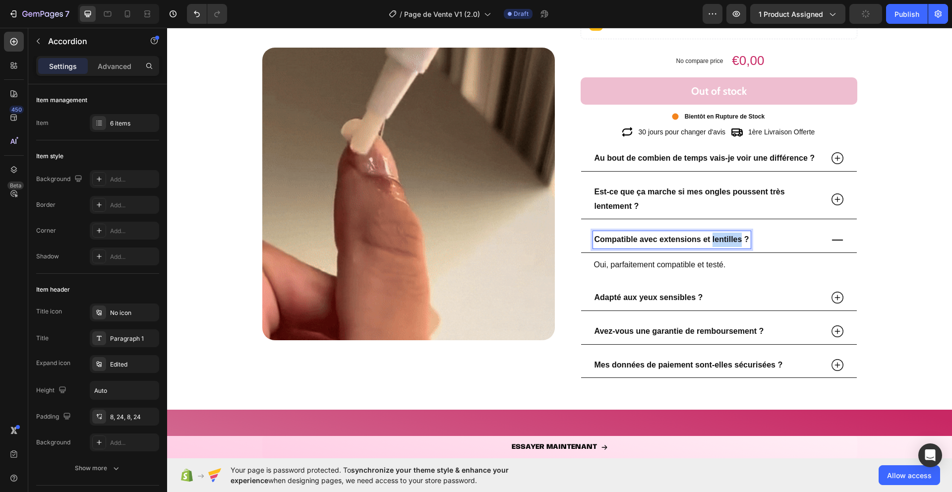
click at [720, 240] on strong "Compatible avec extensions et lentilles ?" at bounding box center [671, 239] width 155 height 8
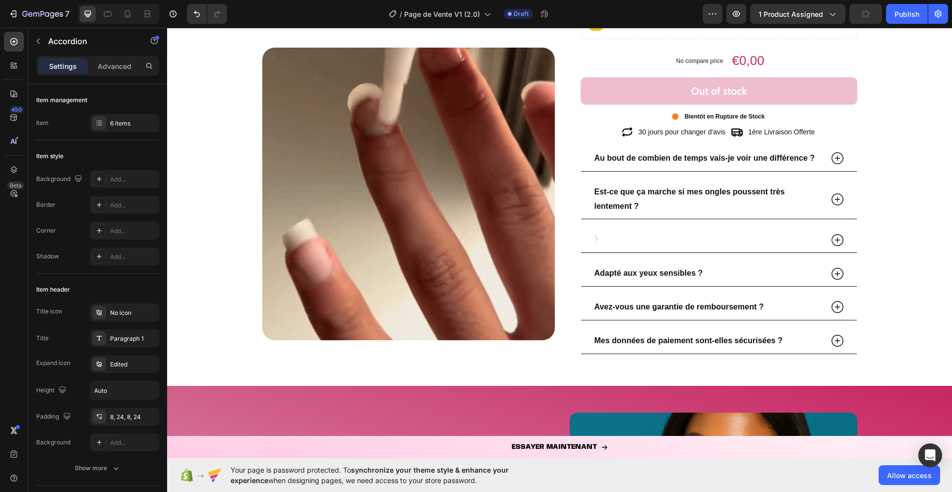
scroll to position [1603, 0]
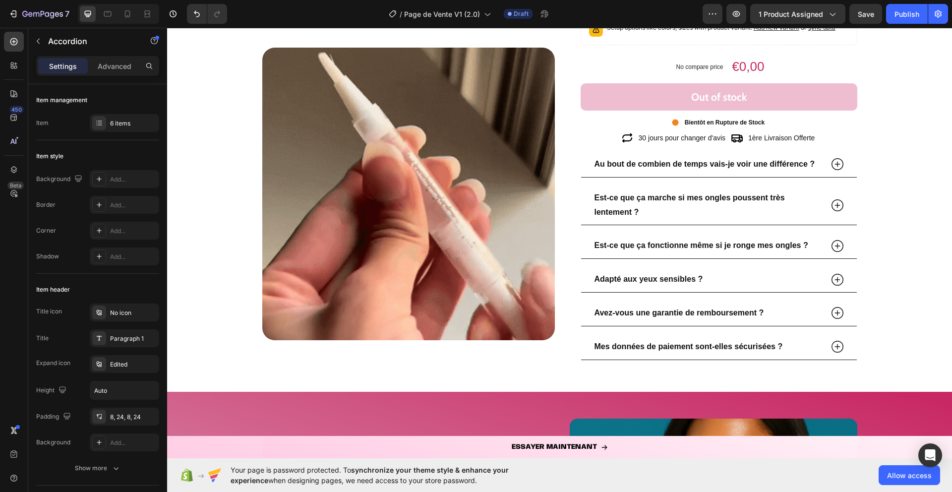
click at [704, 262] on div "Au bout de combien de temps vais-je voir une différence ? Est-ce que ça marche …" at bounding box center [718, 256] width 277 height 208
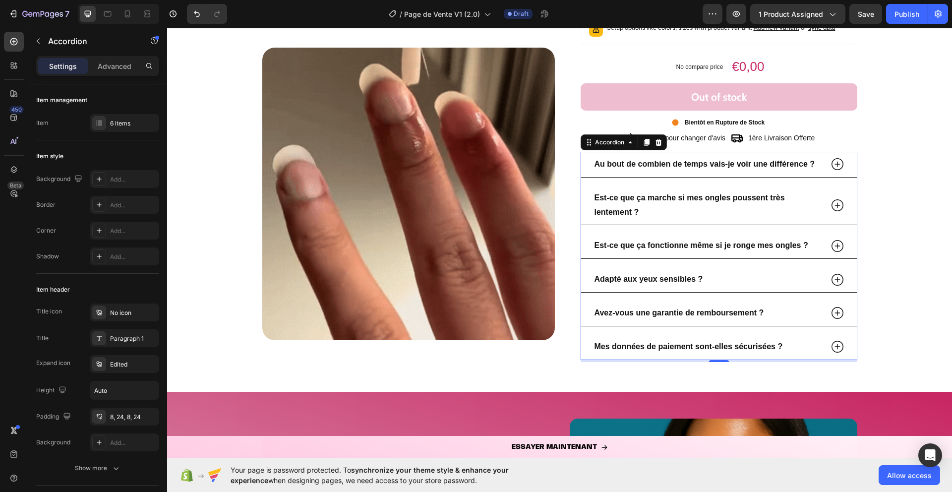
click at [830, 242] on icon at bounding box center [837, 245] width 15 height 15
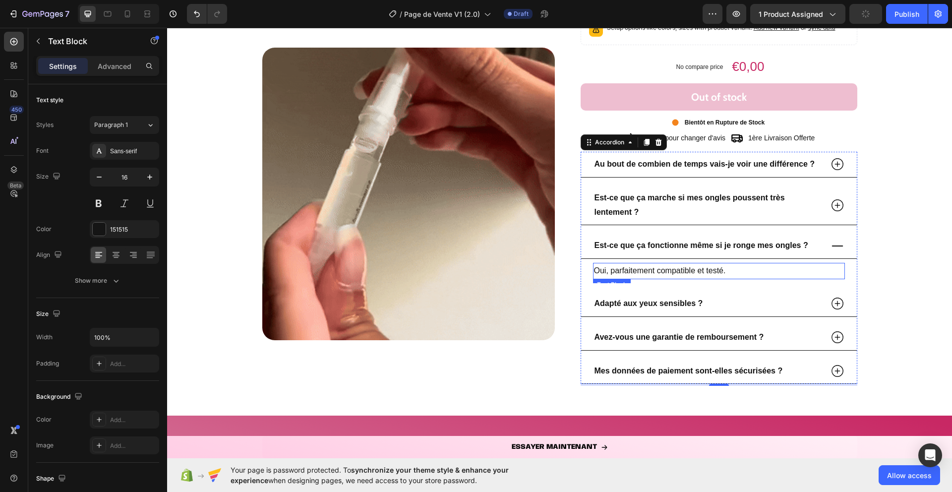
click at [690, 275] on p "Oui, parfaitement compatible et testé." at bounding box center [719, 271] width 250 height 14
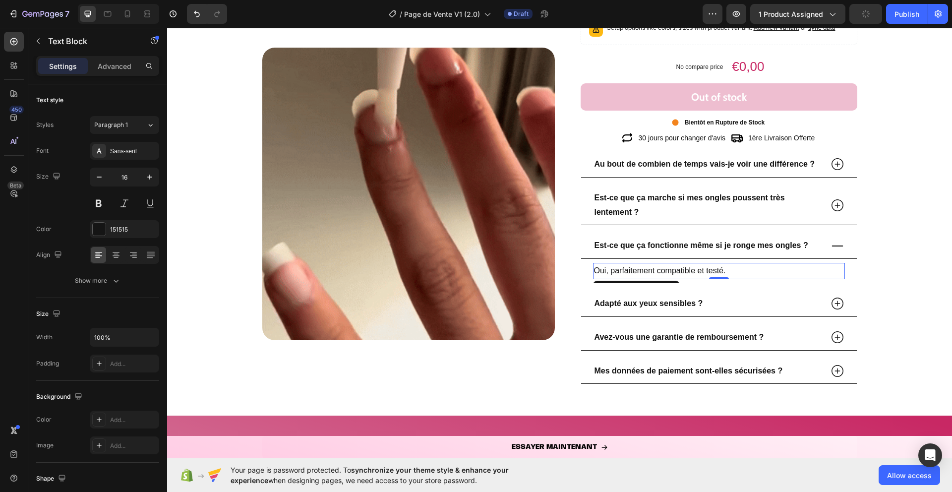
click at [690, 275] on p "Oui, parfaitement compatible et testé." at bounding box center [719, 271] width 250 height 14
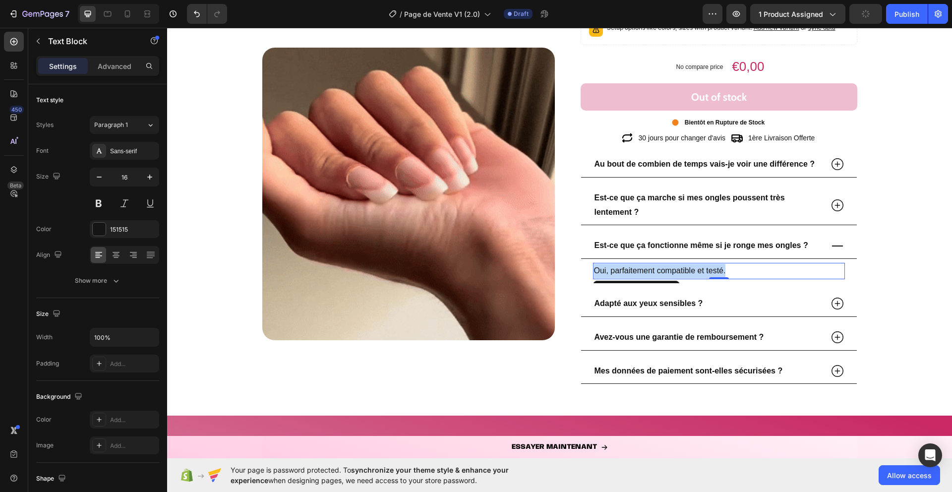
click at [690, 275] on p "Oui, parfaitement compatible et testé." at bounding box center [719, 271] width 250 height 14
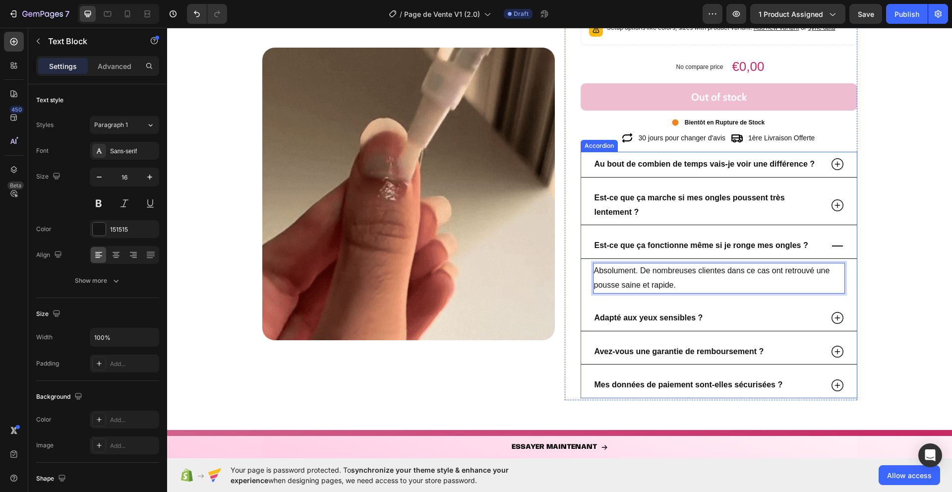
click at [840, 237] on div "Est-ce que ça fonctionne même si je ronge mes ongles ?" at bounding box center [719, 246] width 276 height 26
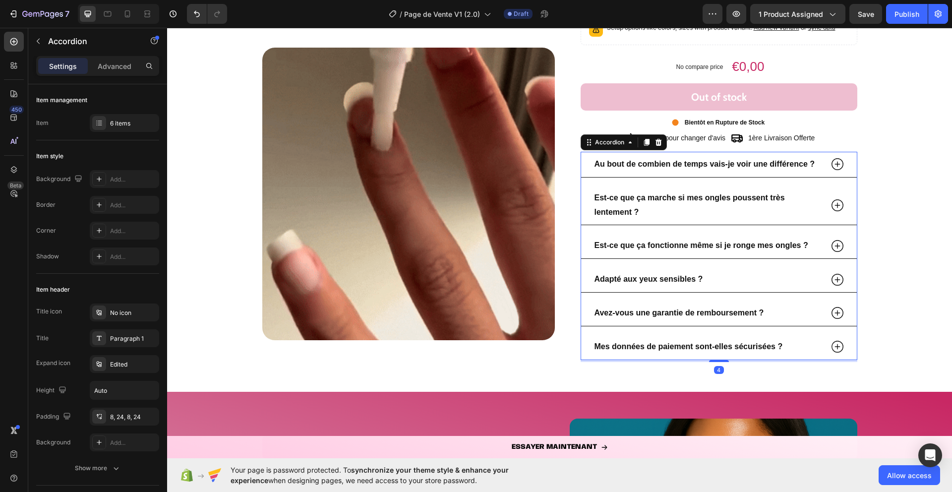
click at [837, 279] on icon at bounding box center [837, 280] width 12 height 12
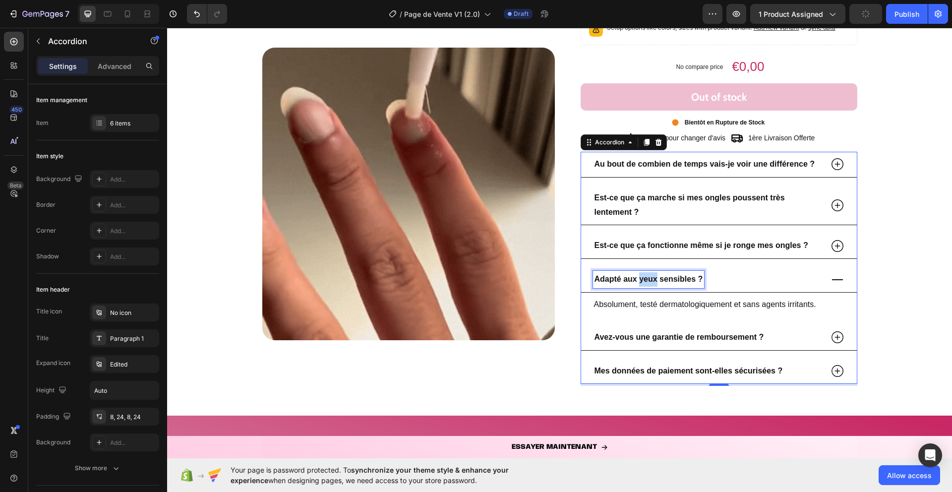
click at [645, 281] on strong "Adapté aux yeux sensibles ?" at bounding box center [648, 279] width 109 height 8
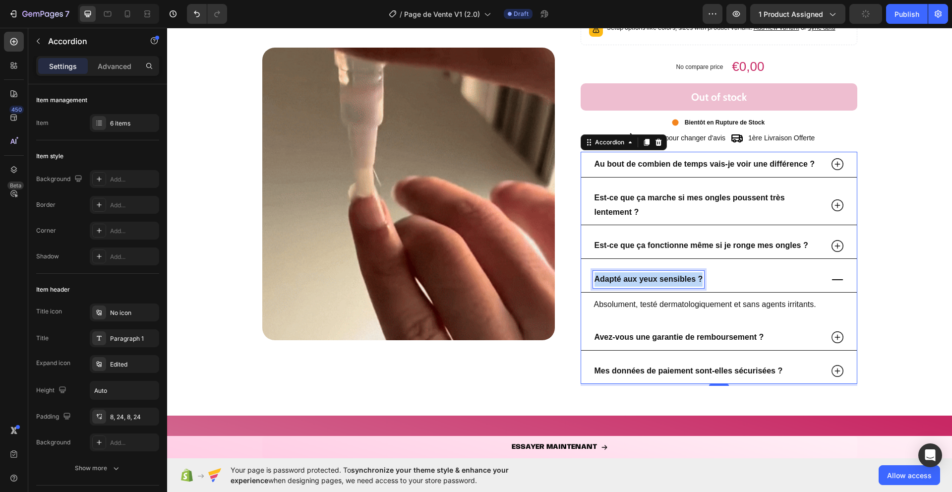
click at [645, 281] on strong "Adapté aux yeux sensibles ?" at bounding box center [648, 279] width 109 height 8
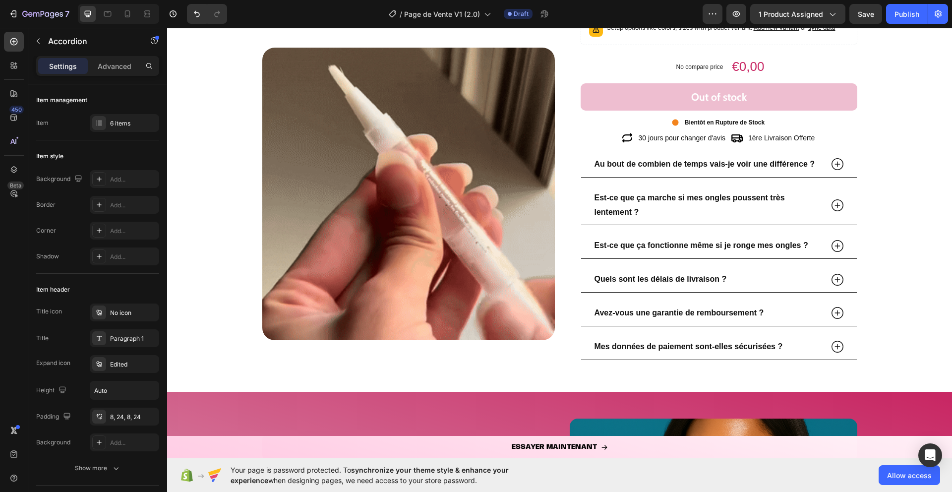
click at [825, 278] on div "Quels sont les délais de livraison ?" at bounding box center [719, 280] width 276 height 26
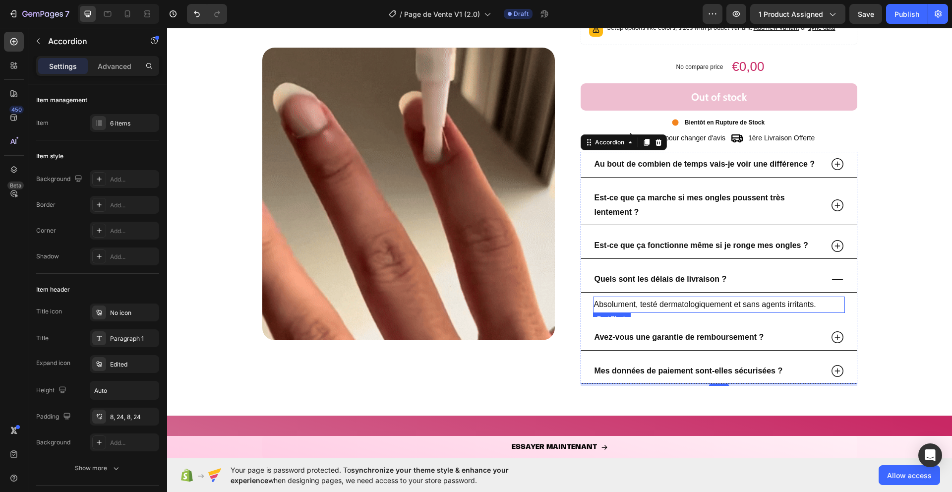
click at [666, 309] on p "Absolument, testé dermatologiquement et sans agents irritants." at bounding box center [719, 304] width 250 height 14
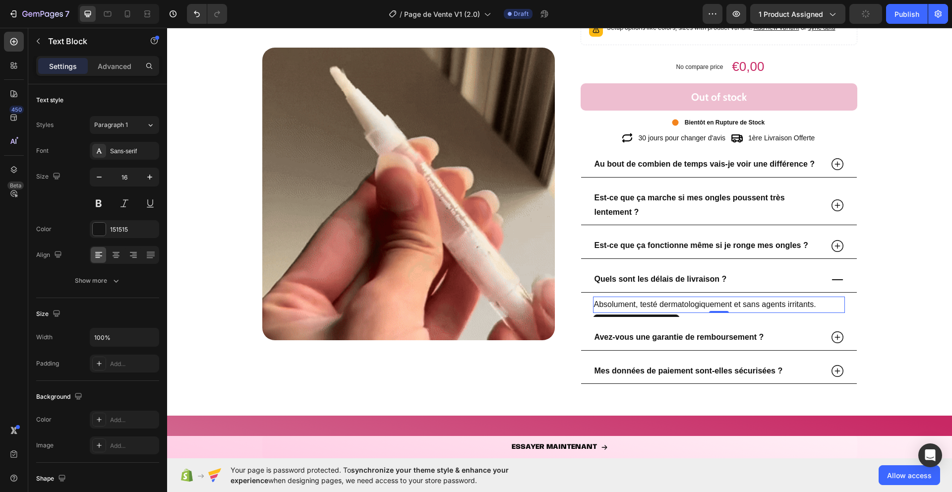
click at [708, 300] on p "Absolument, testé dermatologiquement et sans agents irritants." at bounding box center [719, 304] width 250 height 14
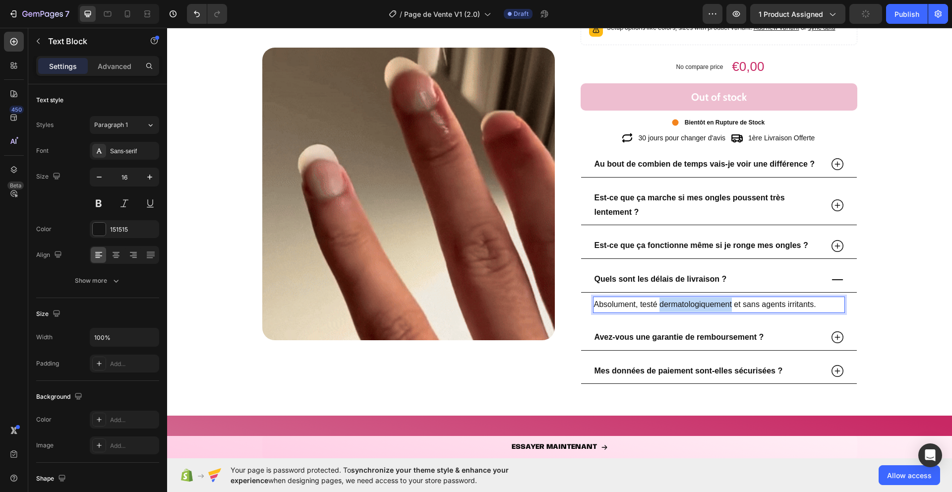
click at [708, 300] on p "Absolument, testé dermatologiquement et sans agents irritants." at bounding box center [719, 304] width 250 height 14
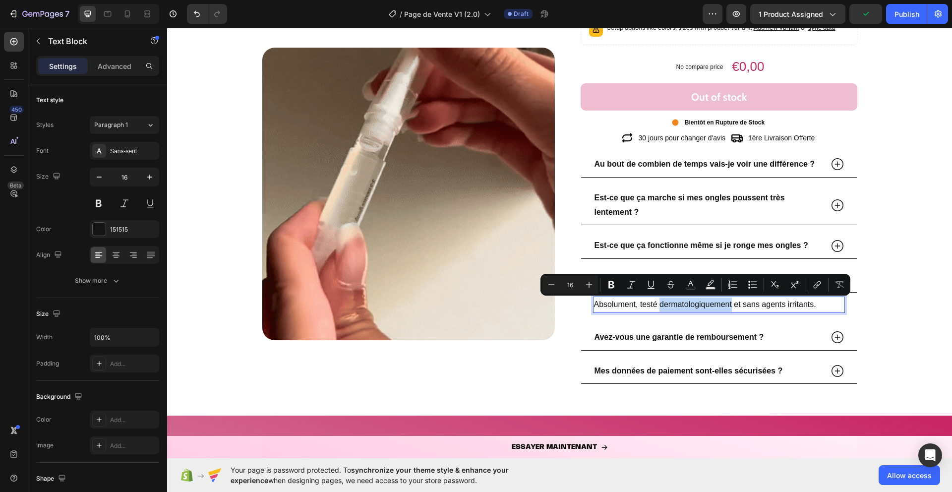
click at [708, 300] on p "Absolument, testé dermatologiquement et sans agents irritants." at bounding box center [719, 304] width 250 height 14
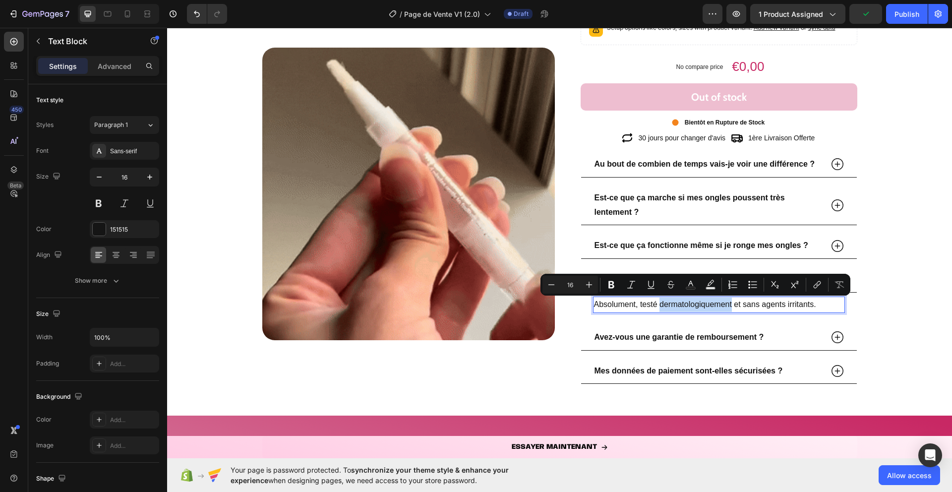
click at [708, 300] on p "Absolument, testé dermatologiquement et sans agents irritants." at bounding box center [719, 304] width 250 height 14
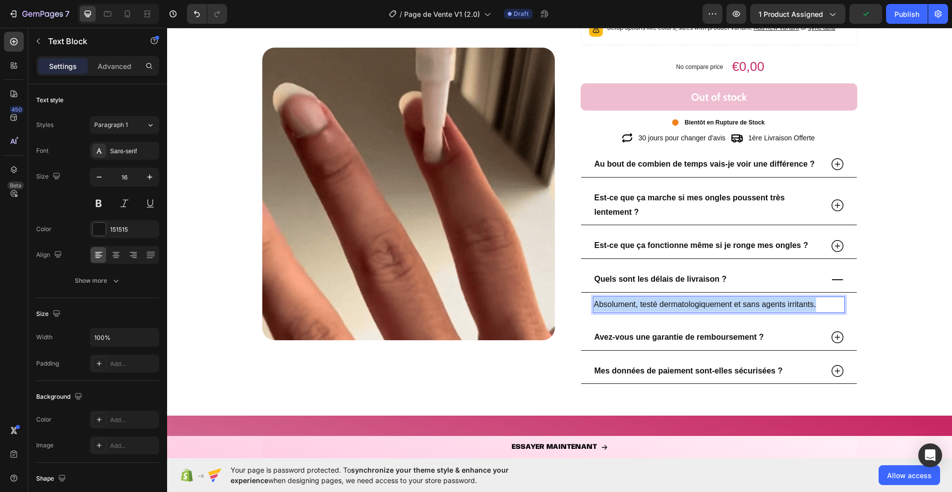
click at [708, 300] on p "Absolument, testé dermatologiquement et sans agents irritants." at bounding box center [719, 304] width 250 height 14
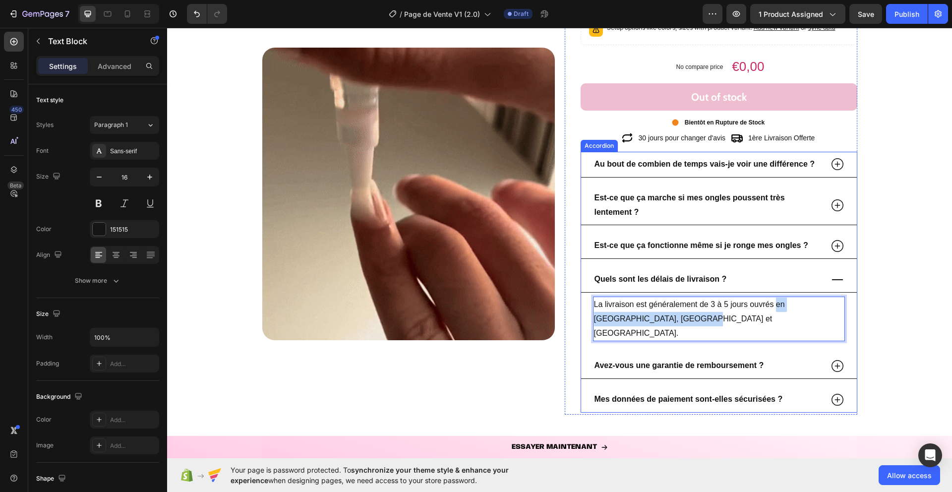
drag, startPoint x: 776, startPoint y: 302, endPoint x: 815, endPoint y: 333, distance: 49.8
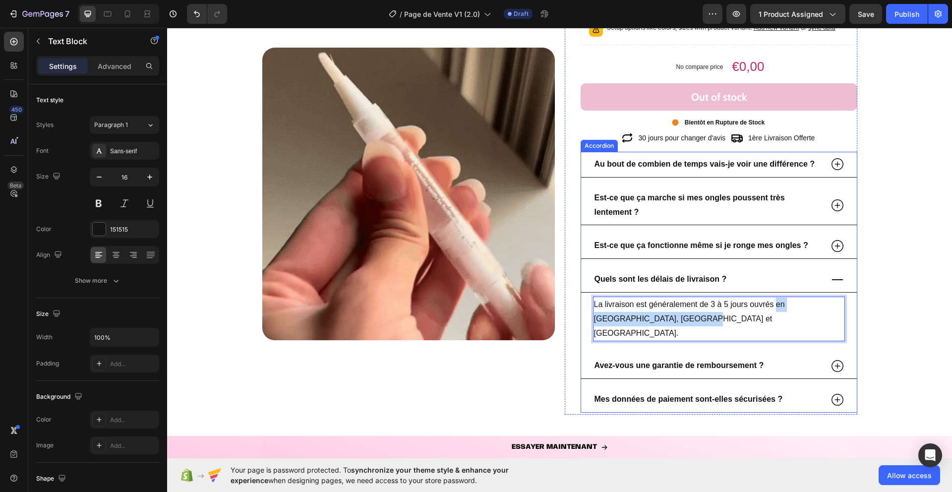
click at [815, 333] on div "Au bout de combien de temps vais-je voir une différence ? Est-ce que ça marche …" at bounding box center [718, 282] width 277 height 261
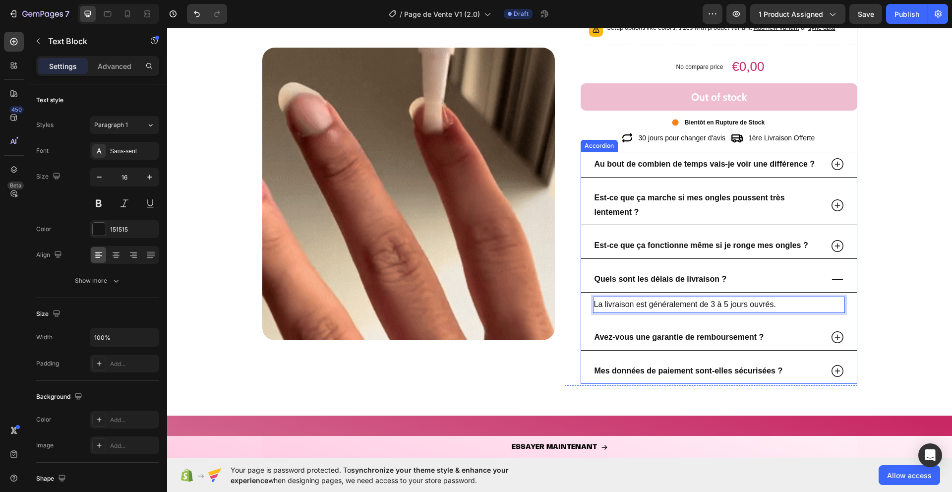
click at [836, 279] on icon at bounding box center [836, 279] width 11 height 1
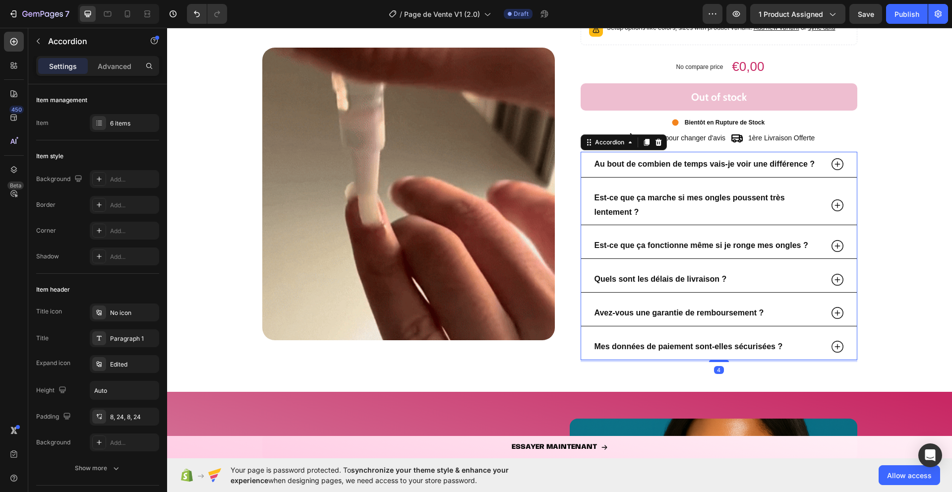
click at [837, 311] on icon at bounding box center [837, 313] width 12 height 12
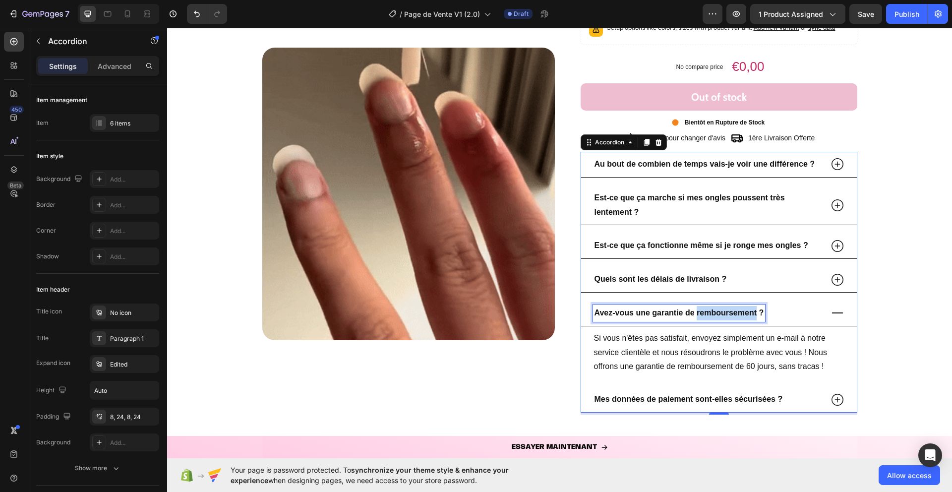
click at [701, 309] on strong "Avez-vous une garantie de remboursement ?" at bounding box center [679, 312] width 170 height 8
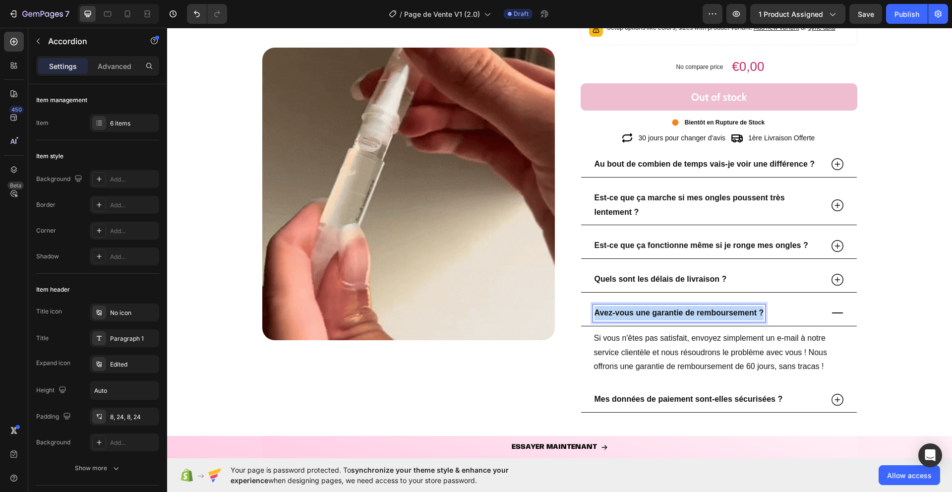
click at [701, 309] on strong "Avez-vous une garantie de remboursement ?" at bounding box center [679, 312] width 170 height 8
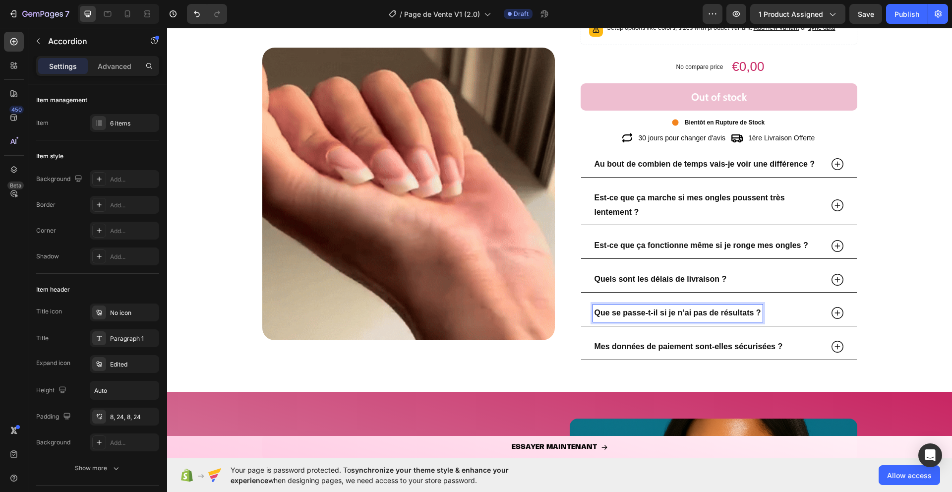
click at [839, 317] on icon at bounding box center [837, 312] width 15 height 15
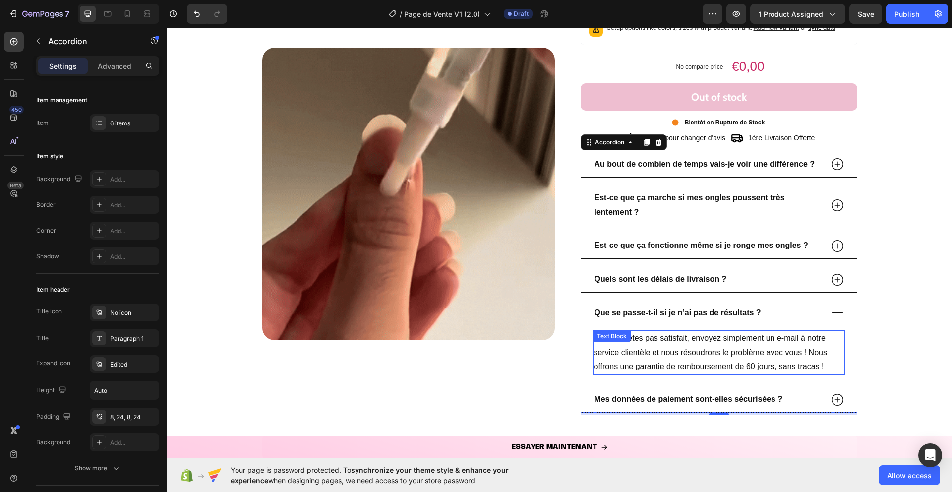
click at [704, 340] on p "Si vous n'êtes pas satisfait, envoyez simplement un e-mail à notre service clie…" at bounding box center [719, 352] width 250 height 43
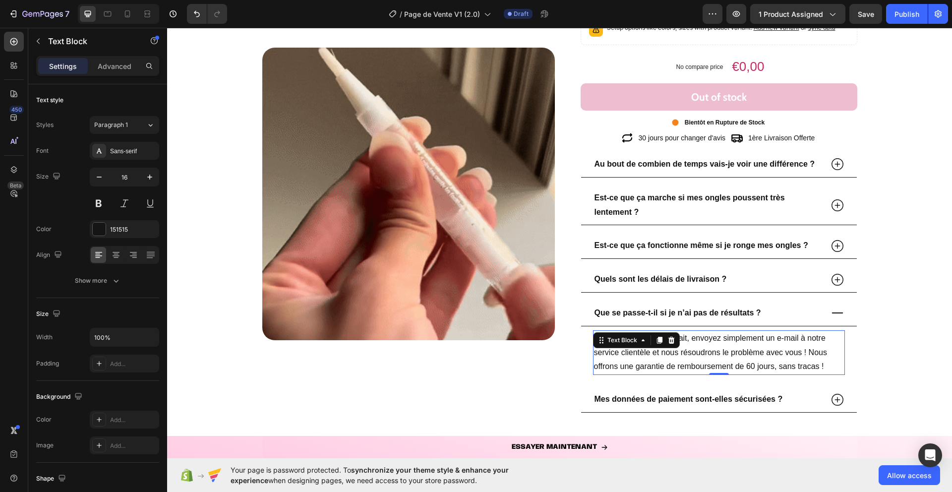
click at [704, 340] on p "Si vous n'êtes pas satisfait, envoyez simplement un e-mail à notre service clie…" at bounding box center [719, 352] width 250 height 43
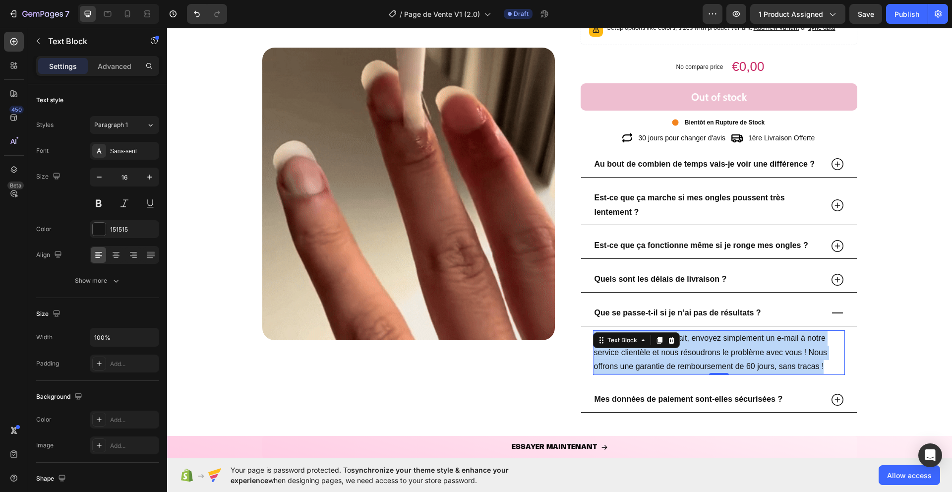
click at [704, 340] on p "Si vous n'êtes pas satisfait, envoyez simplement un e-mail à notre service clie…" at bounding box center [719, 352] width 250 height 43
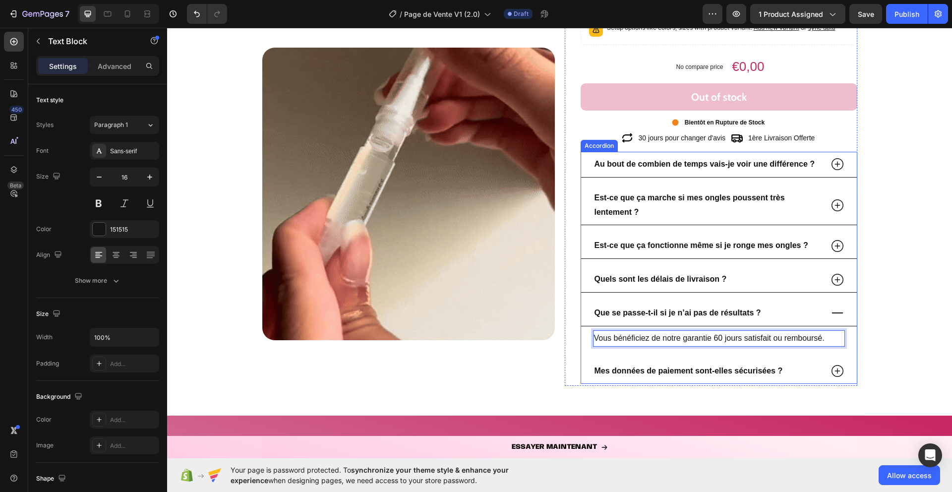
click at [846, 303] on div "Que se passe-t-il si je n’ai pas de résultats ?" at bounding box center [719, 313] width 276 height 26
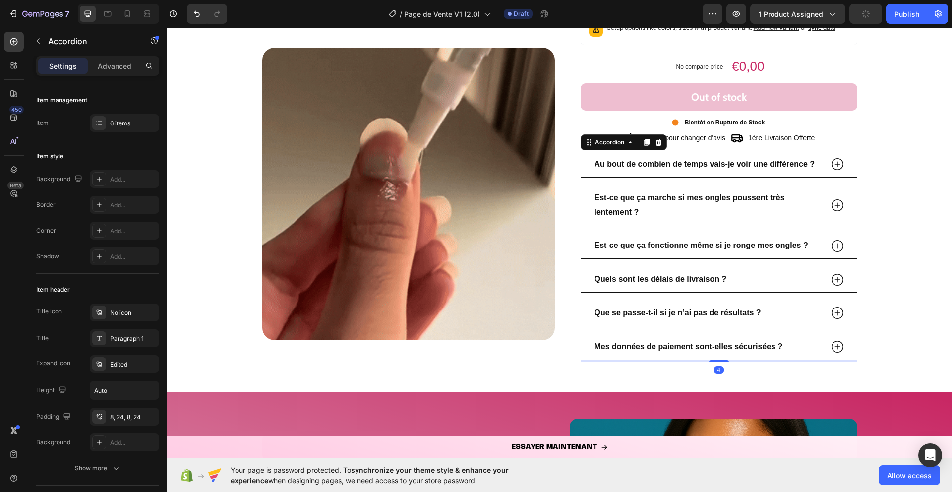
click at [837, 345] on icon at bounding box center [837, 346] width 15 height 15
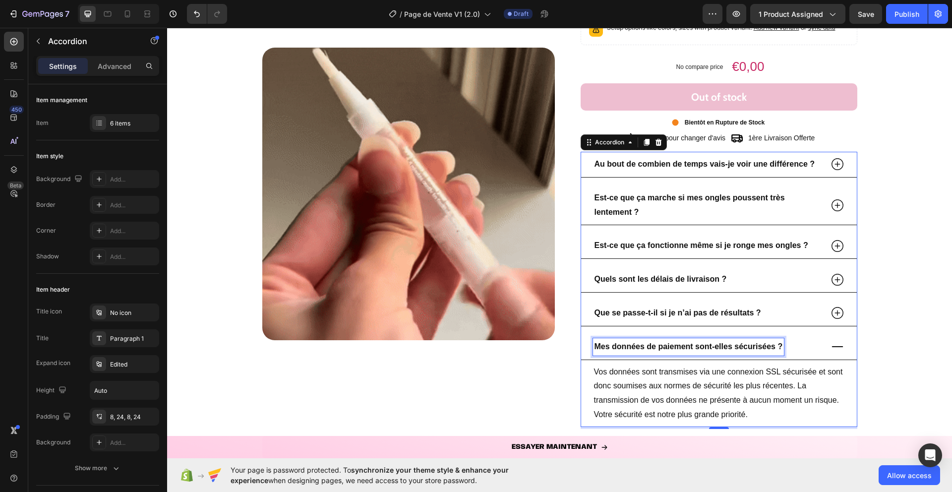
click at [755, 348] on strong "Mes données de paiement sont-elles sécurisées ?" at bounding box center [688, 346] width 188 height 8
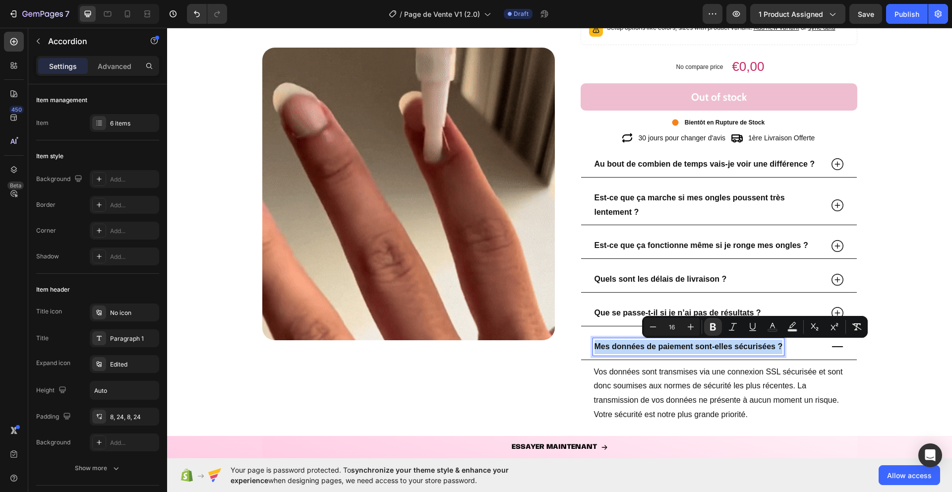
click at [755, 348] on strong "Mes données de paiement sont-elles sécurisées ?" at bounding box center [688, 346] width 188 height 8
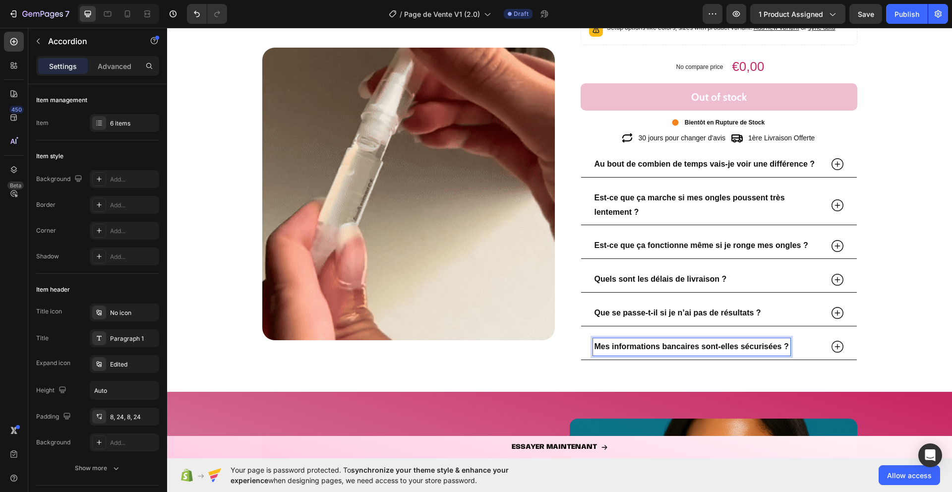
click at [845, 342] on div "Mes informations bancaires sont-elles sécurisées ?" at bounding box center [719, 347] width 276 height 26
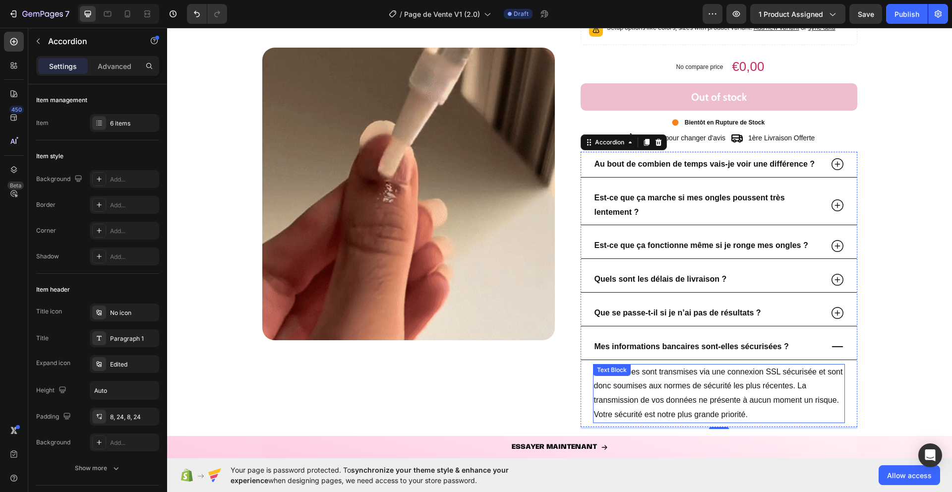
click at [731, 377] on p "Vos données sont transmises via une connexion SSL sécurisée et sont donc soumis…" at bounding box center [719, 393] width 250 height 57
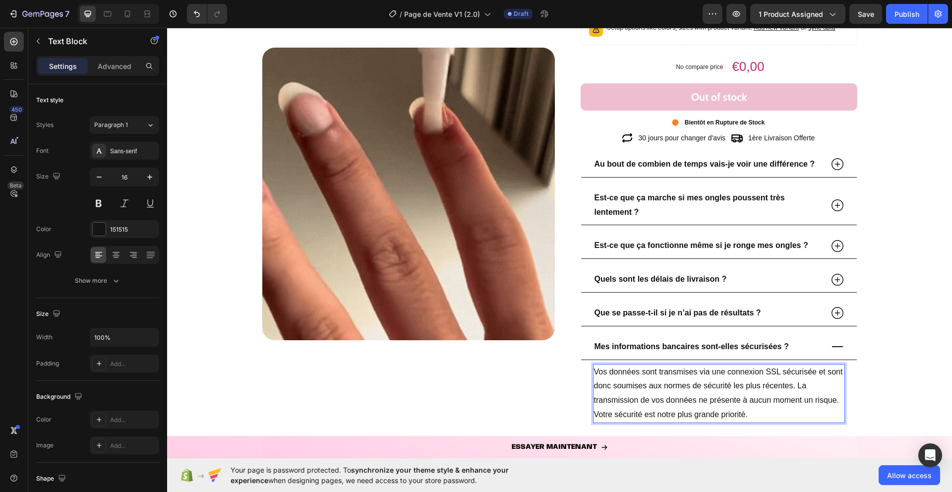
click at [688, 385] on p "Vos données sont transmises via une connexion SSL sécurisée et sont donc soumis…" at bounding box center [719, 393] width 250 height 57
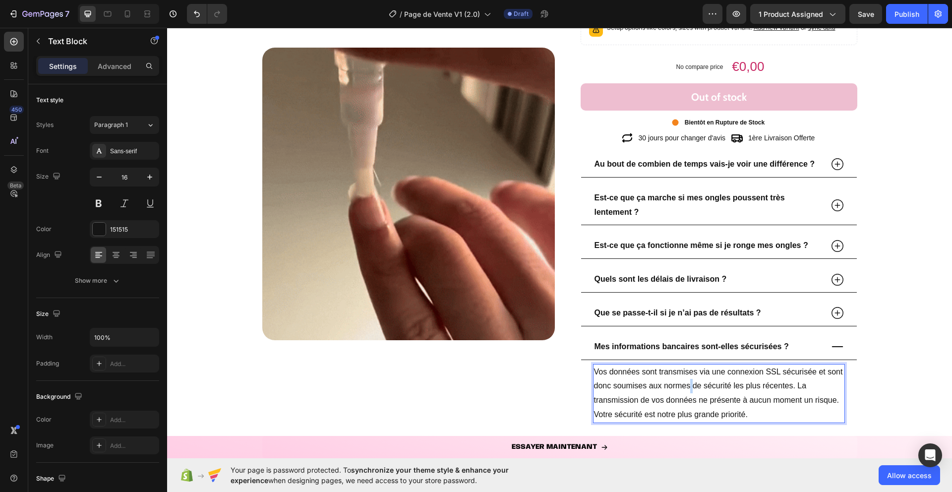
click at [688, 385] on p "Vos données sont transmises via une connexion SSL sécurisée et sont donc soumis…" at bounding box center [719, 393] width 250 height 57
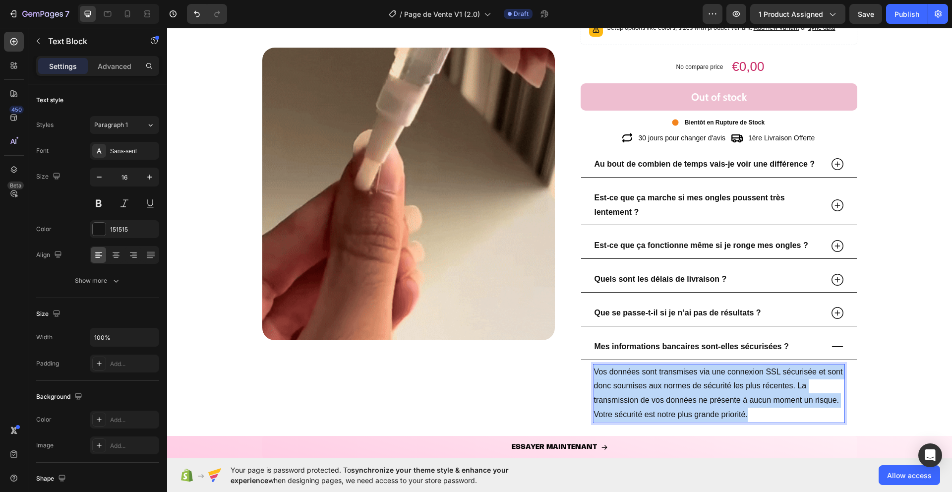
click at [688, 385] on p "Vos données sont transmises via une connexion SSL sécurisée et sont donc soumis…" at bounding box center [719, 393] width 250 height 57
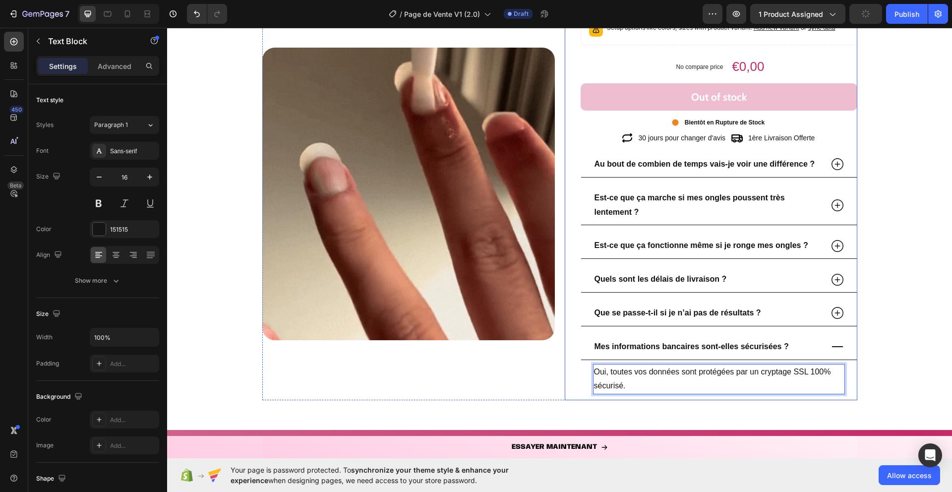
click at [559, 384] on div "Product Images pousse ongle Product Title Image 4.9/5 sur 1,250+ clients satisf…" at bounding box center [559, 133] width 595 height 533
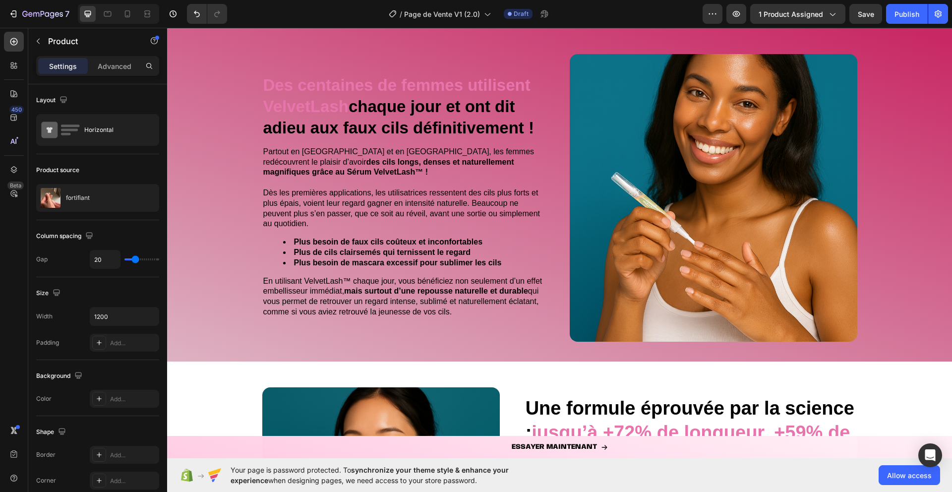
scroll to position [1948, 0]
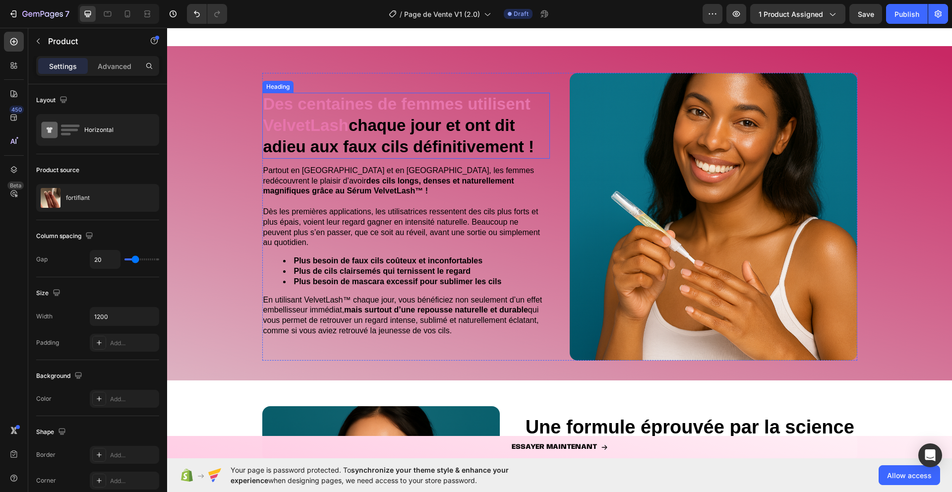
click at [369, 122] on strong "chaque jour et ont dit adieu aux faux cils définitivement !" at bounding box center [398, 136] width 271 height 40
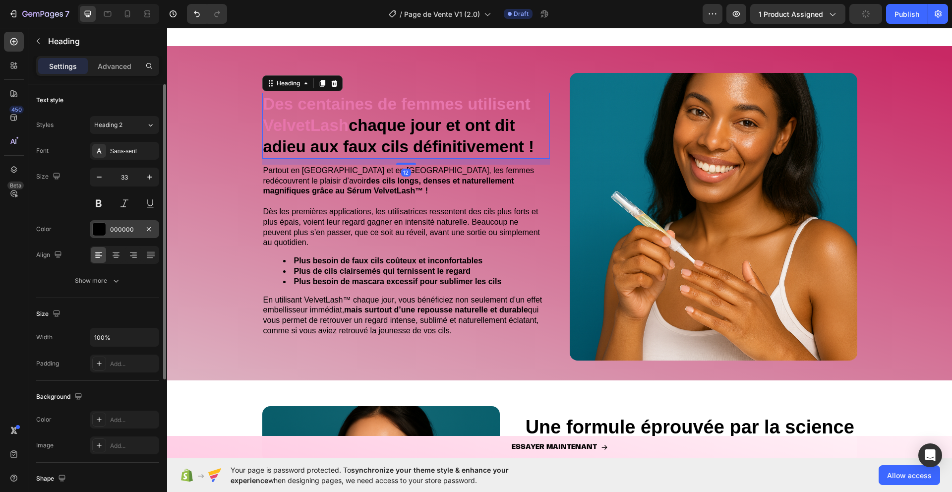
click at [100, 228] on div at bounding box center [99, 229] width 13 height 13
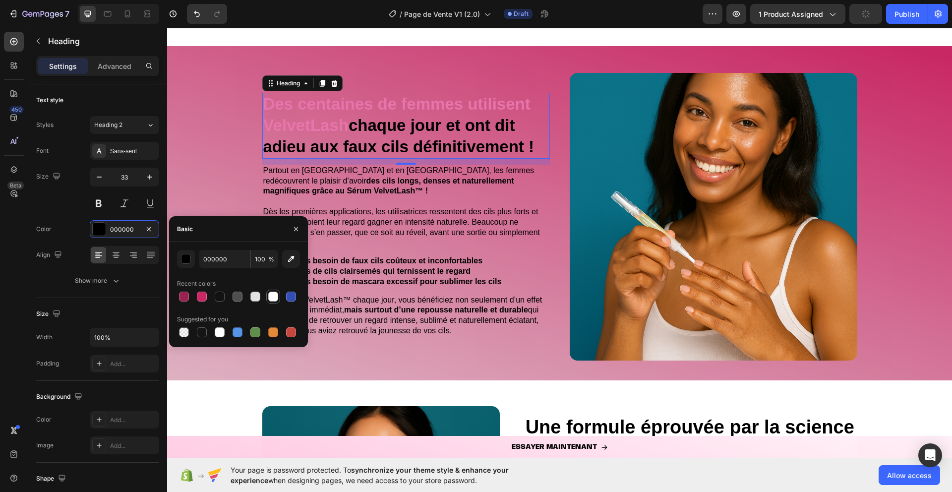
click at [274, 299] on div at bounding box center [273, 296] width 10 height 10
type input "FFFFFF"
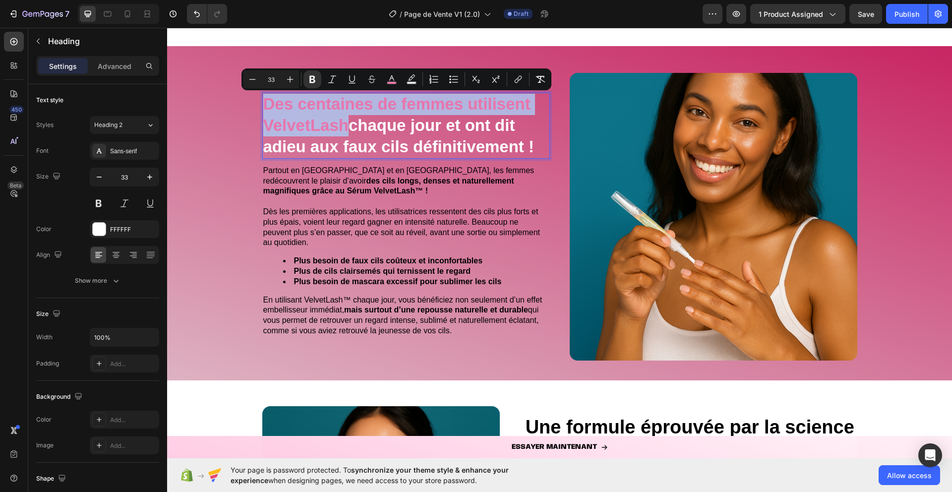
drag, startPoint x: 348, startPoint y: 126, endPoint x: 267, endPoint y: 103, distance: 84.6
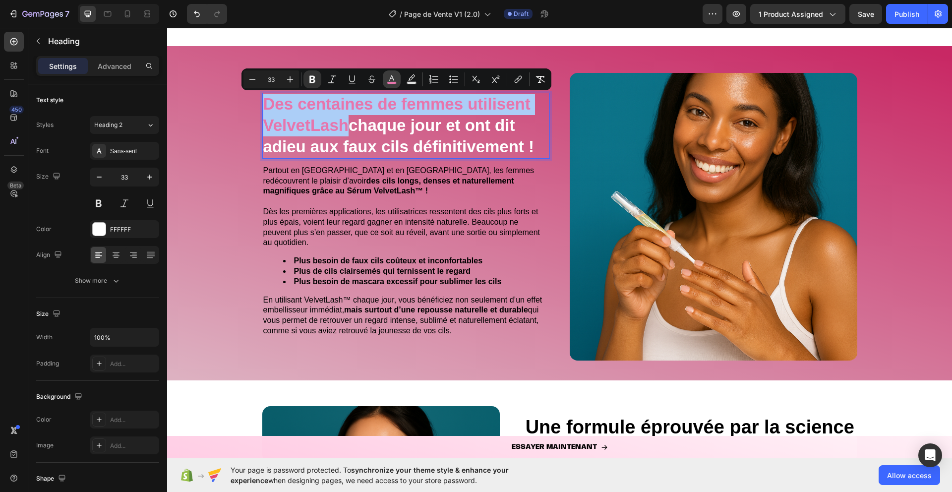
click at [388, 79] on icon "Editor contextual toolbar" at bounding box center [392, 79] width 10 height 10
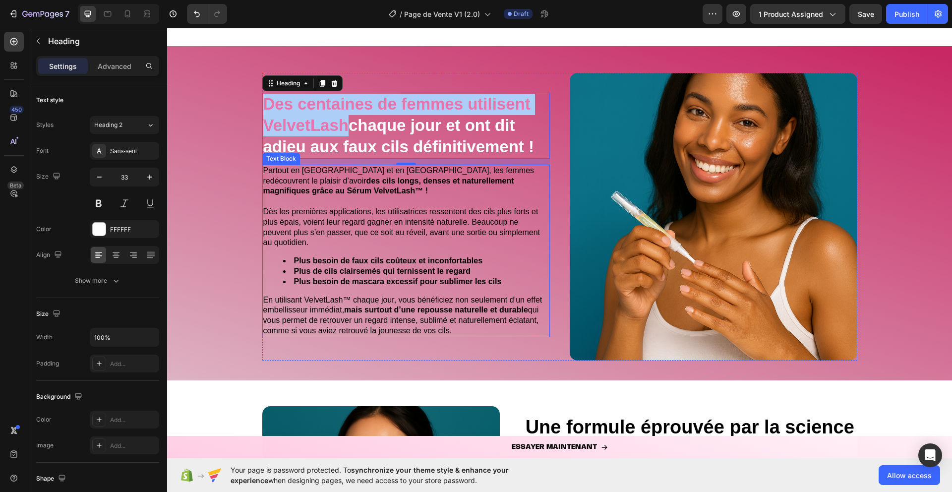
drag, startPoint x: 491, startPoint y: 202, endPoint x: 324, endPoint y: 174, distance: 169.4
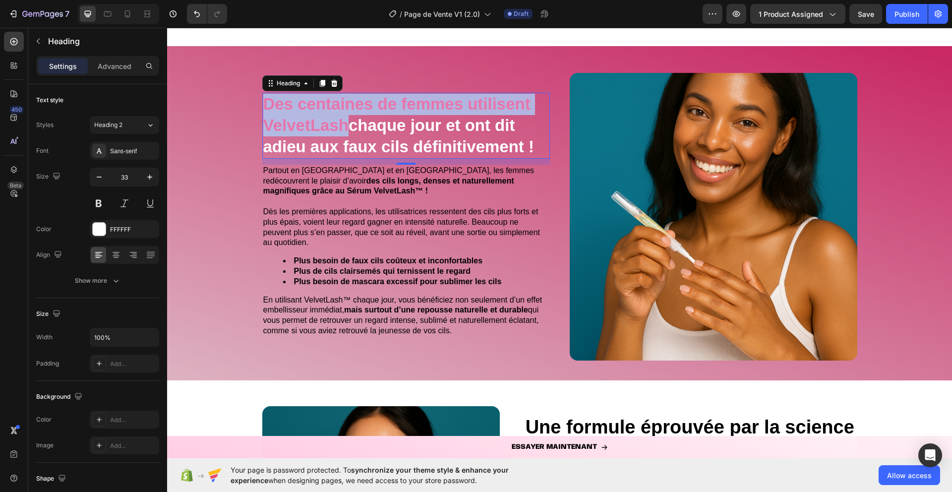
click at [326, 118] on strong "Des centaines de femmes utilisent VelvetLash" at bounding box center [396, 115] width 267 height 40
drag, startPoint x: 347, startPoint y: 125, endPoint x: 268, endPoint y: 99, distance: 83.7
click at [268, 99] on strong "Des centaines de femmes utilisent VelvetLash" at bounding box center [396, 115] width 267 height 40
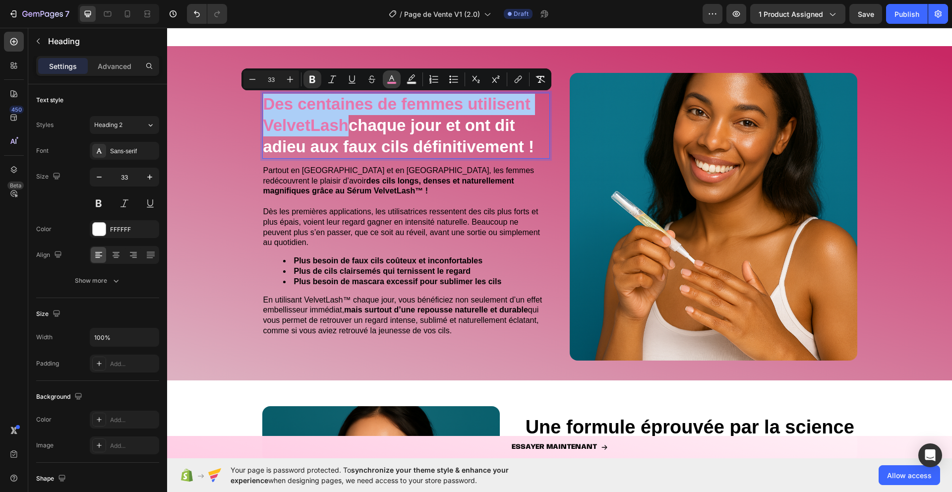
click at [393, 80] on icon "Editor contextual toolbar" at bounding box center [392, 79] width 10 height 10
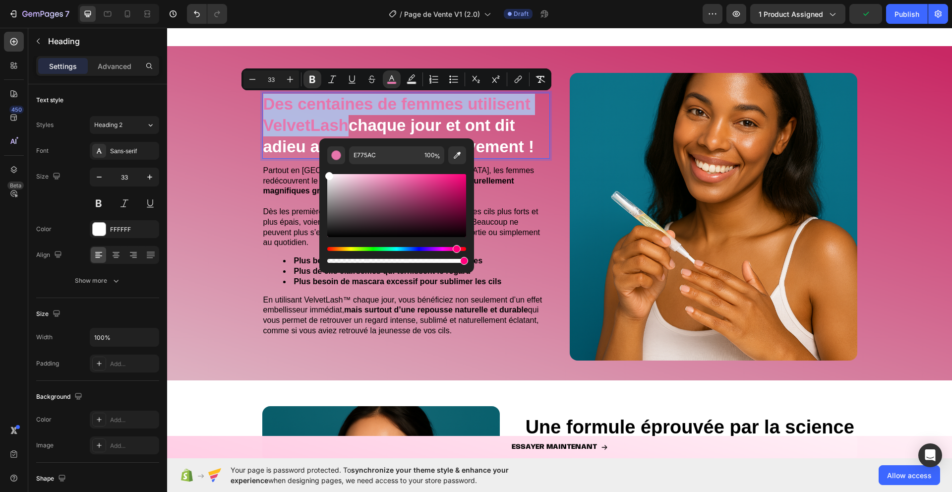
type input "FFFFFF"
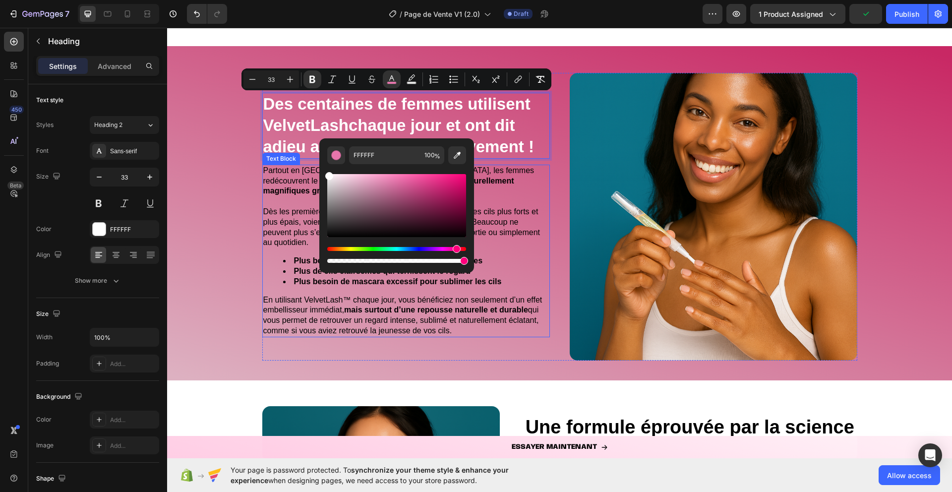
drag, startPoint x: 566, startPoint y: 209, endPoint x: 314, endPoint y: 170, distance: 254.8
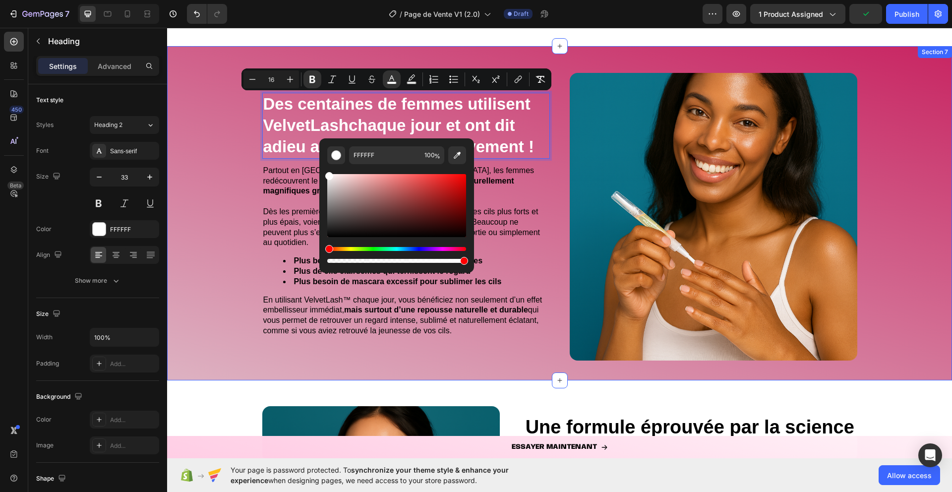
click at [238, 155] on div "Des centaines de femmes utilisent VelvetLash chaque jour et ont dit adieu aux f…" at bounding box center [559, 221] width 785 height 318
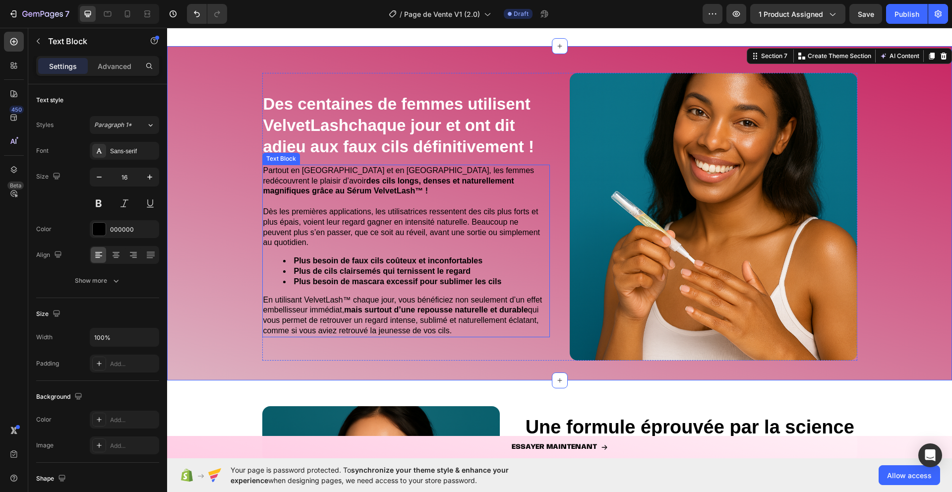
click at [305, 191] on strong "des cils longs, denses et naturellement magnifiques grâce au Sérum VelvetLash™ !" at bounding box center [388, 185] width 251 height 19
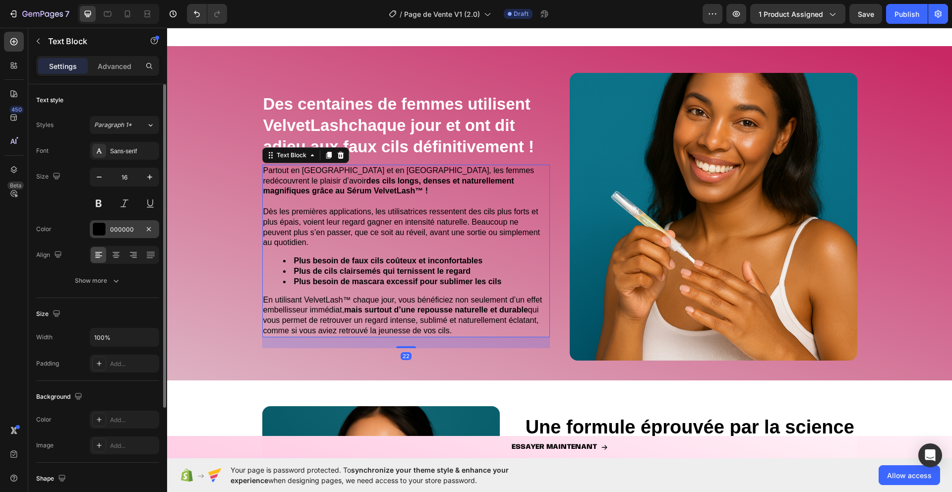
click at [102, 229] on div at bounding box center [99, 229] width 13 height 13
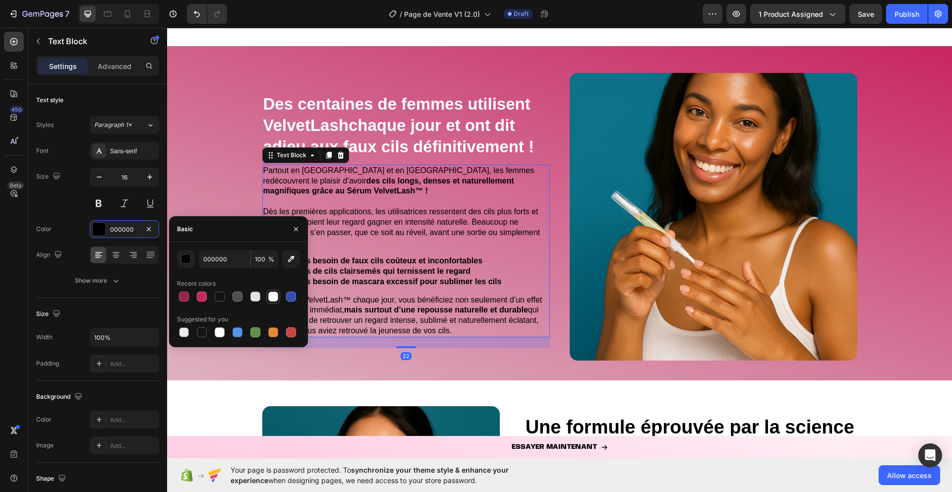
click at [275, 298] on div at bounding box center [273, 296] width 10 height 10
type input "FFFFFF"
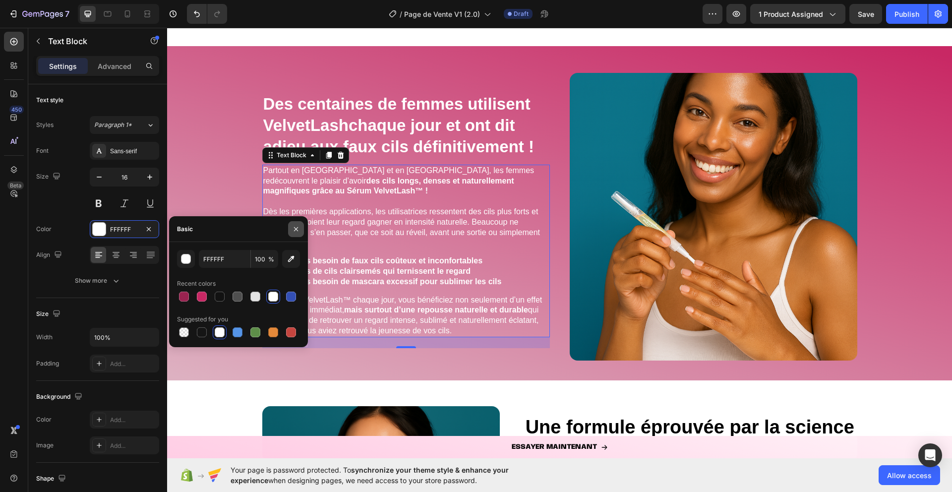
click at [296, 228] on icon "button" at bounding box center [296, 228] width 4 height 4
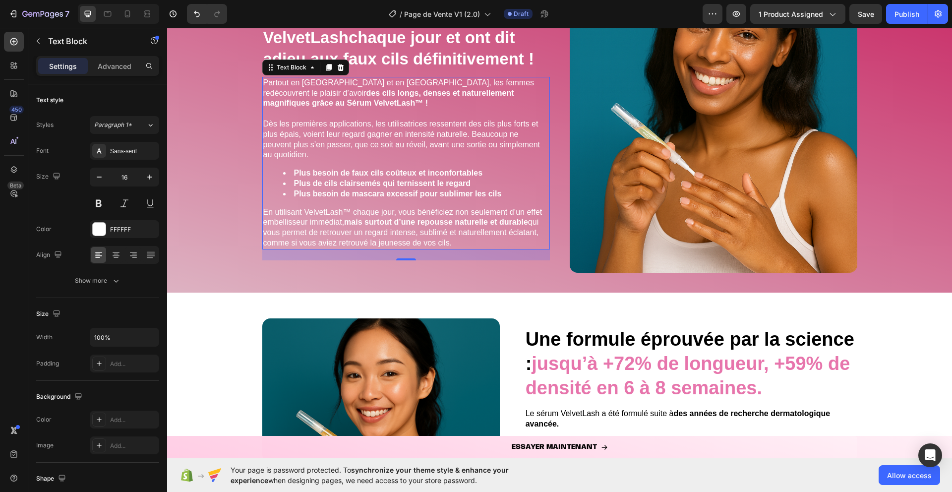
scroll to position [1971, 0]
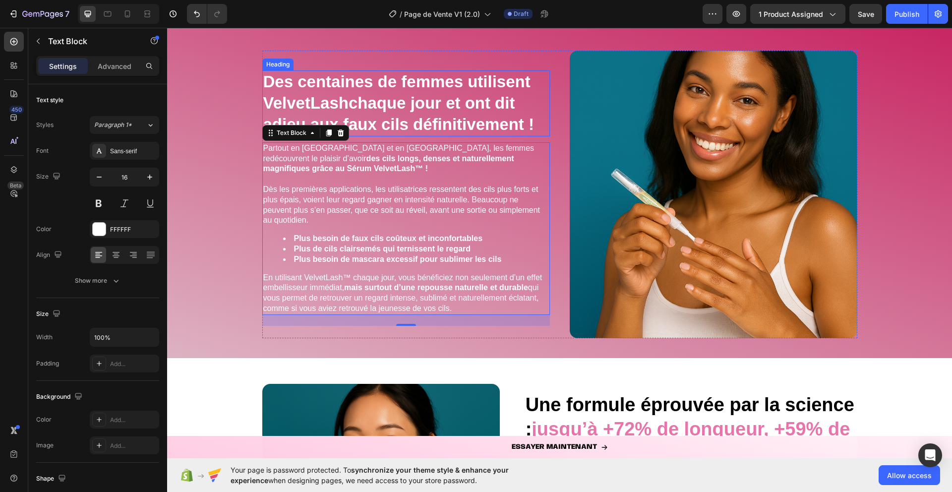
click at [354, 102] on strong "chaque jour et ont dit adieu aux faux cils définitivement !" at bounding box center [398, 114] width 271 height 40
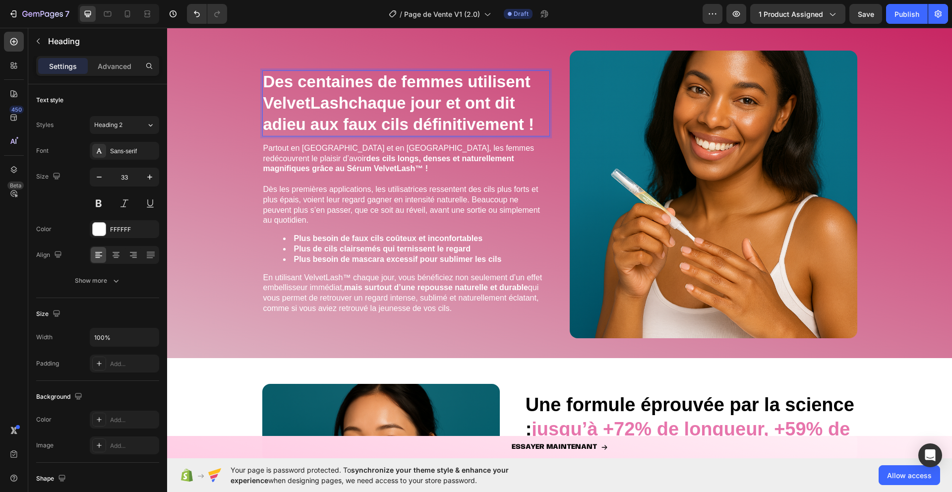
click at [354, 102] on strong "chaque jour et ont dit adieu aux faux cils définitivement !" at bounding box center [398, 114] width 271 height 40
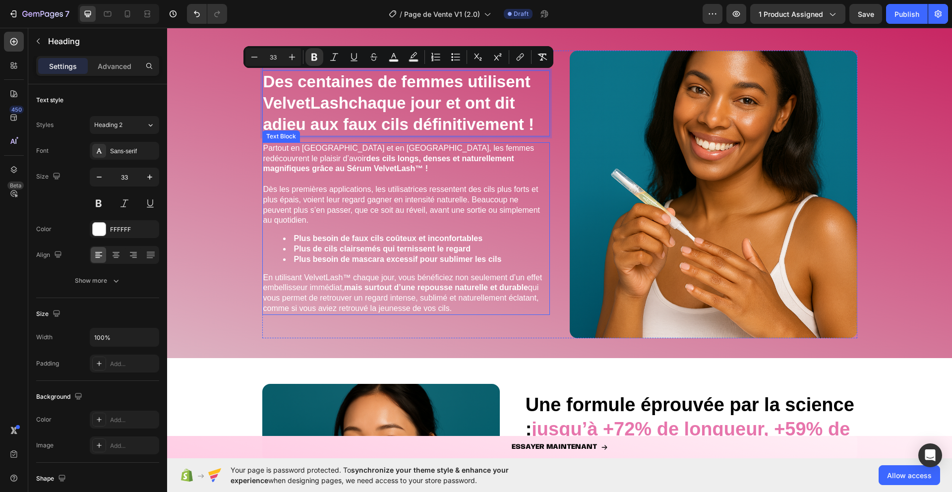
click at [295, 151] on span "Partout en France et en Europe, les femmes redécouvrent le plaisir d’avoir des …" at bounding box center [398, 158] width 271 height 29
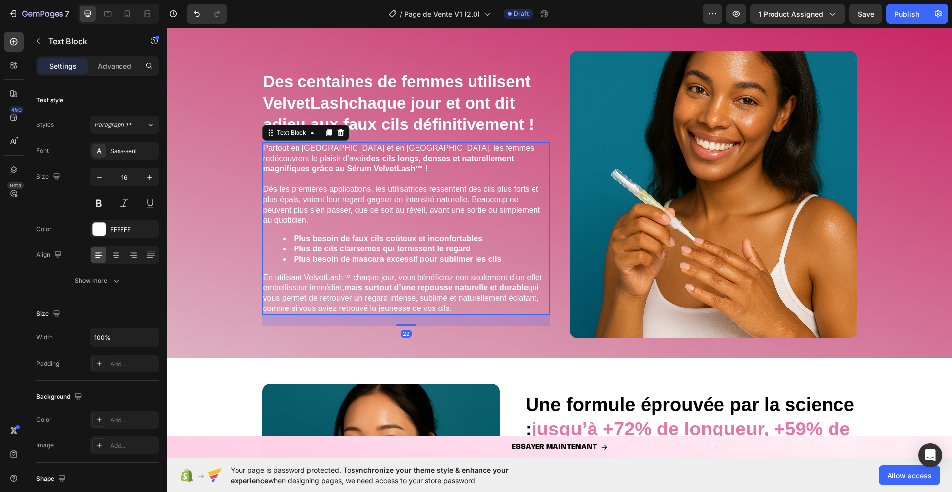
click at [295, 151] on span "Partout en France et en Europe, les femmes redécouvrent le plaisir d’avoir des …" at bounding box center [398, 158] width 271 height 29
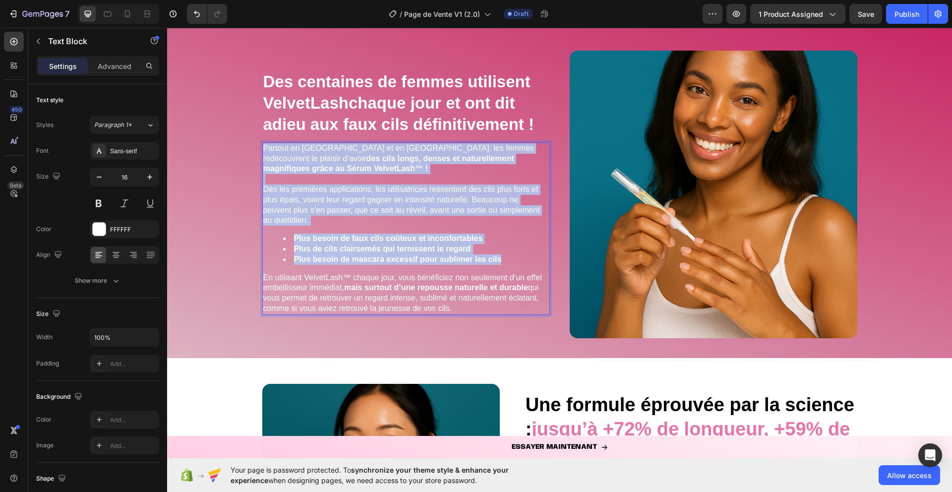
copy div "Partout en France et en Europe, les femmes redécouvrent le plaisir d’avoir des …"
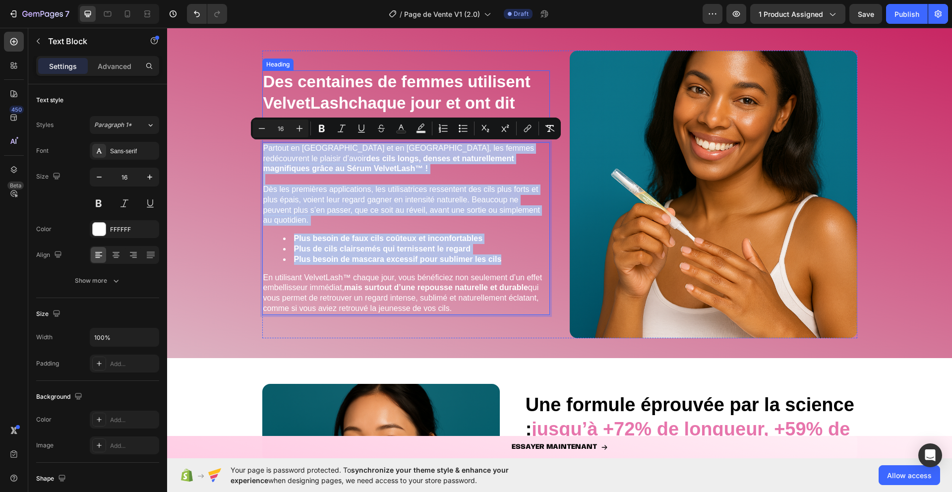
click at [435, 97] on strong "chaque jour et ont dit adieu aux faux cils définitivement !" at bounding box center [398, 114] width 271 height 40
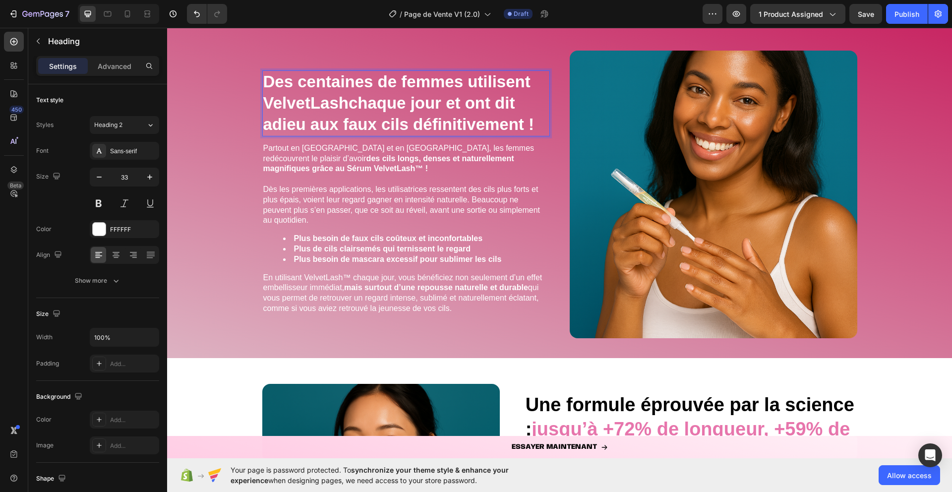
click at [435, 97] on strong "chaque jour et ont dit adieu aux faux cils définitivement !" at bounding box center [398, 114] width 271 height 40
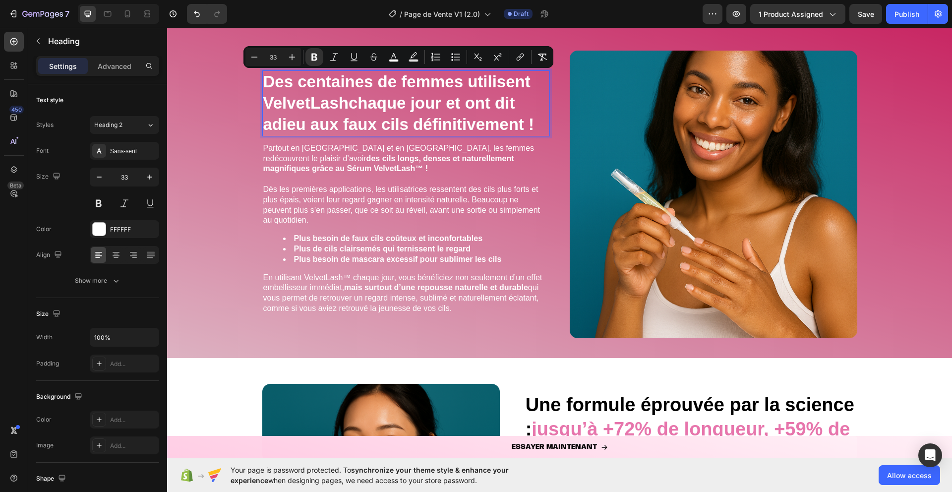
scroll to position [1960, 0]
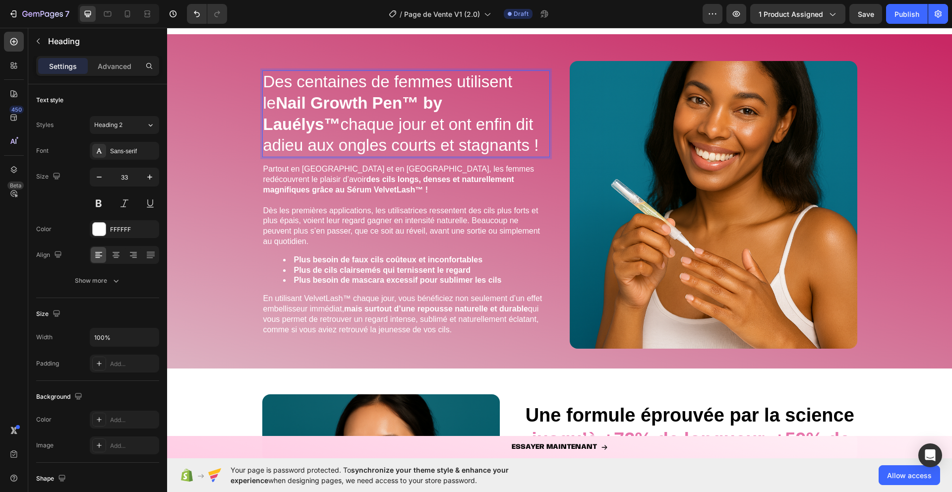
click at [425, 104] on strong "Nail Growth Pen™ by Lauélys™" at bounding box center [352, 114] width 179 height 40
click at [405, 100] on strong "Nail Growth Pen™ by Lauélys™" at bounding box center [352, 114] width 179 height 40
click at [371, 200] on p "Rich Text Editor. Editing area: main" at bounding box center [405, 200] width 285 height 10
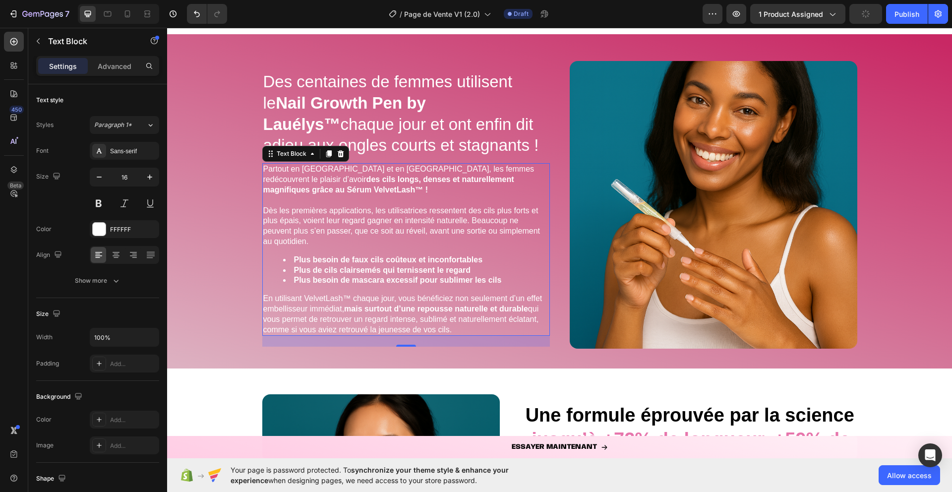
click at [416, 288] on div "Partout en France et en Europe, les femmes redécouvrent le plaisir d’avoir des …" at bounding box center [405, 249] width 287 height 172
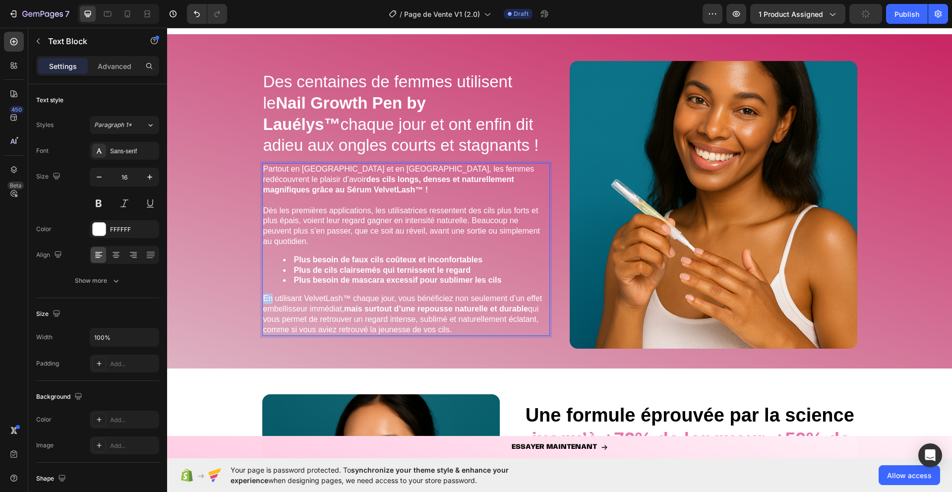
click at [416, 288] on div "Partout en France et en Europe, les femmes redécouvrent le plaisir d’avoir des …" at bounding box center [405, 249] width 287 height 172
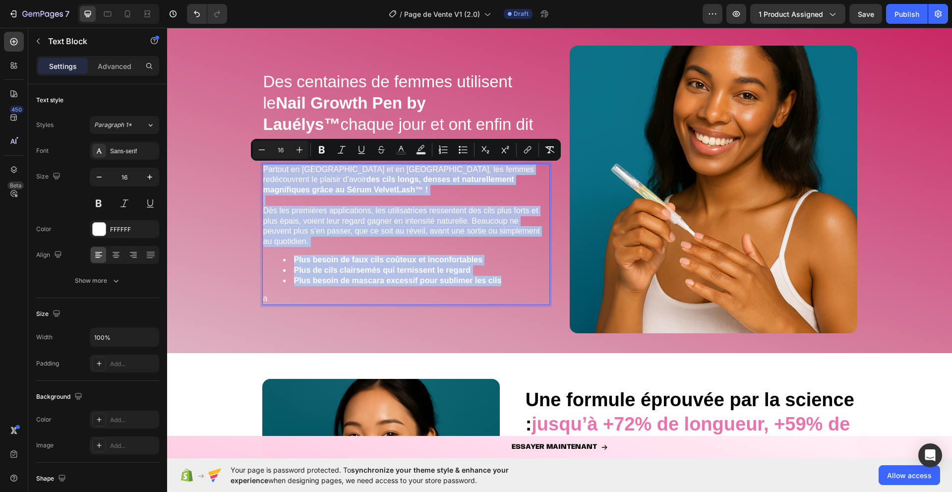
scroll to position [1979, 0]
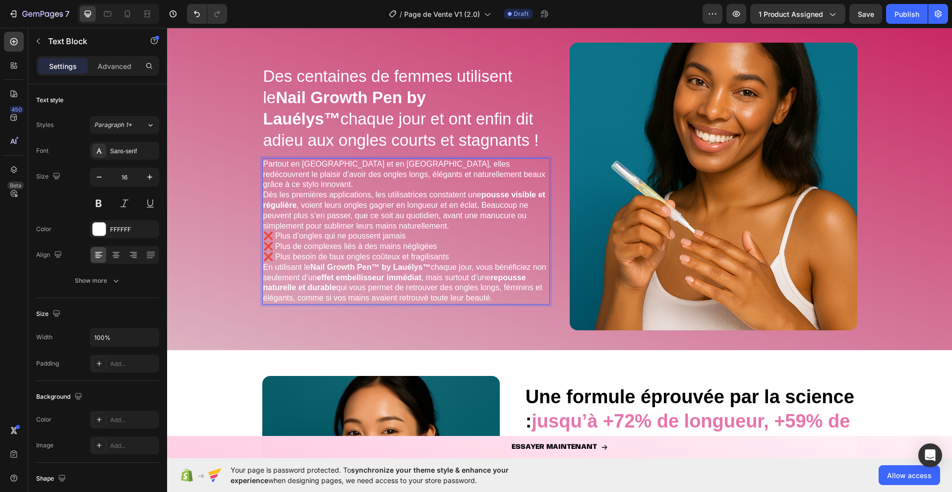
click at [475, 221] on p "Dès les premières applications, les utilisatrices constatent une pousse visible…" at bounding box center [405, 210] width 285 height 41
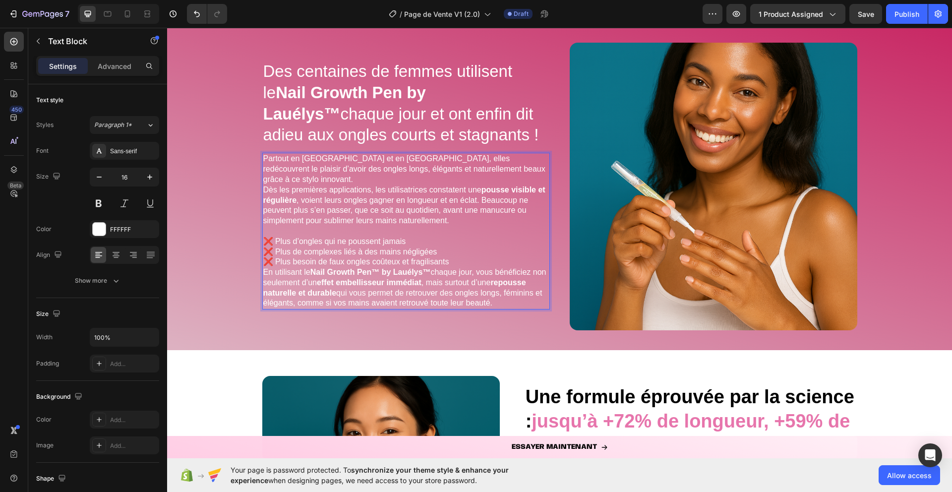
scroll to position [1974, 0]
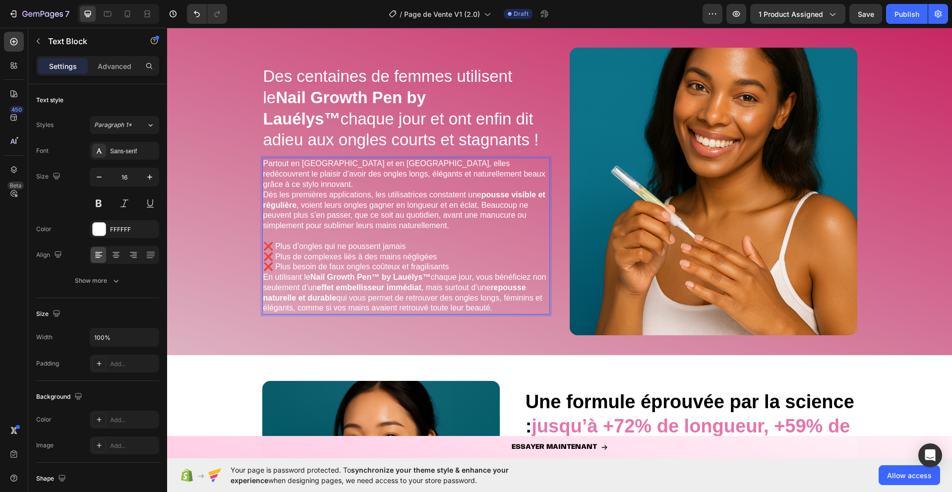
click at [455, 262] on p "❌ Plus d’ongles qui ne poussent jamais ❌ Plus de complexes liés à des mains nég…" at bounding box center [405, 256] width 285 height 31
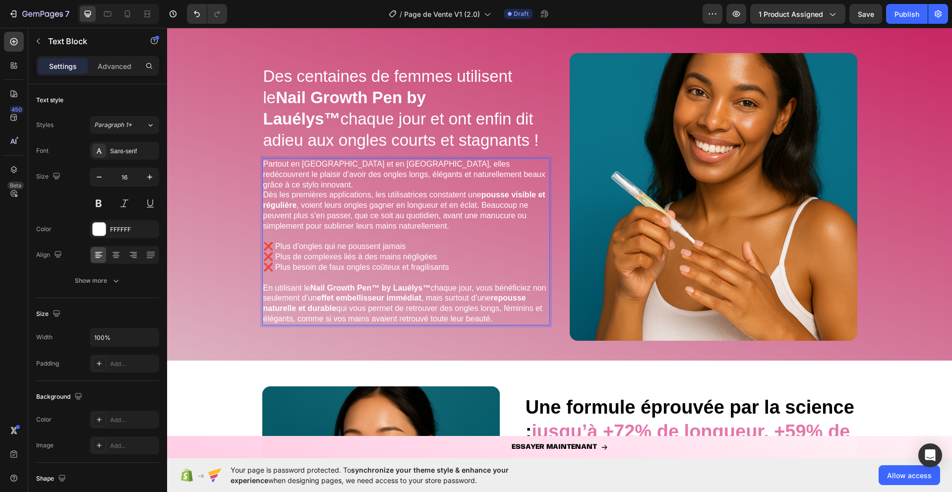
click at [384, 284] on strong "Nail Growth Pen™ by Lauélys™" at bounding box center [370, 287] width 120 height 8
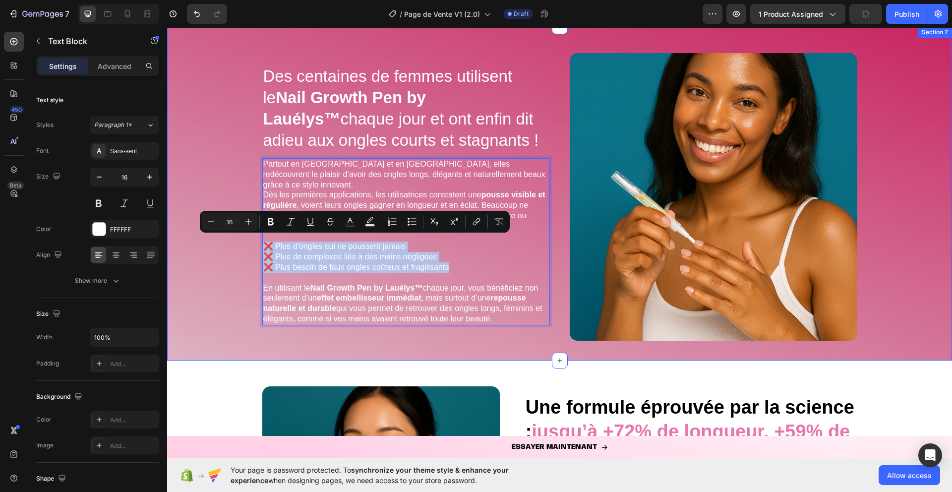
drag, startPoint x: 453, startPoint y: 263, endPoint x: 240, endPoint y: 237, distance: 214.2
click at [240, 237] on div "Des centaines de femmes utilisent le Nail Growth Pen by Lauélys™ chaque jour et…" at bounding box center [559, 201] width 785 height 318
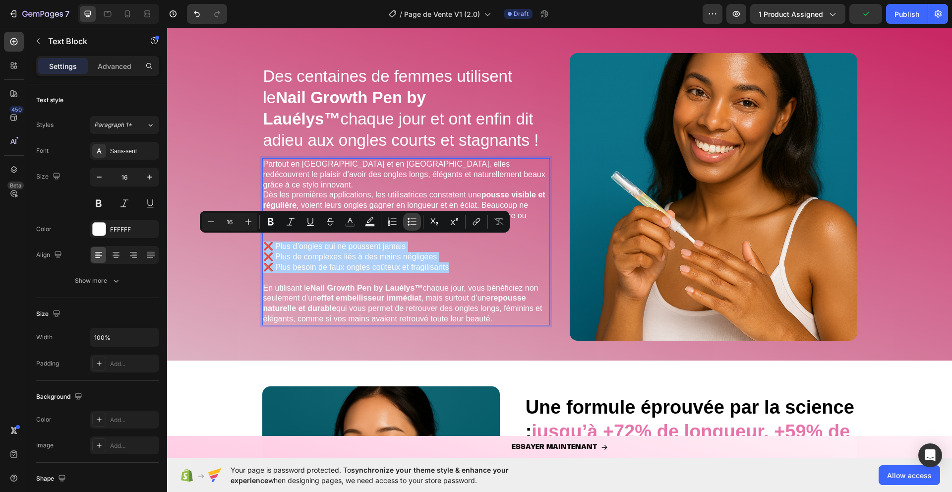
click at [409, 220] on icon "Editor contextual toolbar" at bounding box center [412, 222] width 10 height 10
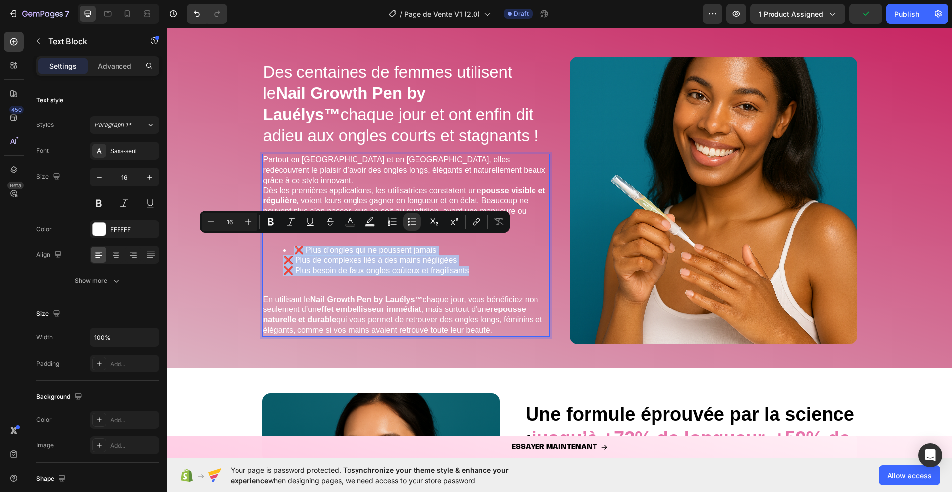
click at [302, 245] on li "❌ Plus d’ongles qui ne poussent jamais ❌ Plus de complexes liés à des mains nég…" at bounding box center [416, 260] width 266 height 31
click at [304, 245] on li "❌ Plus d’ongles qui ne poussent jamais ❌ Plus de complexes liés à des mains nég…" at bounding box center [416, 260] width 266 height 31
click at [305, 245] on li "❌ Plus d’ongles qui ne poussent jamais ❌ Plus de complexes liés à des mains nég…" at bounding box center [416, 260] width 266 height 31
click at [307, 245] on li "❌ Plus d’ongles qui ne poussent jamais ❌ Plus de complexes liés à des mains nég…" at bounding box center [416, 260] width 266 height 31
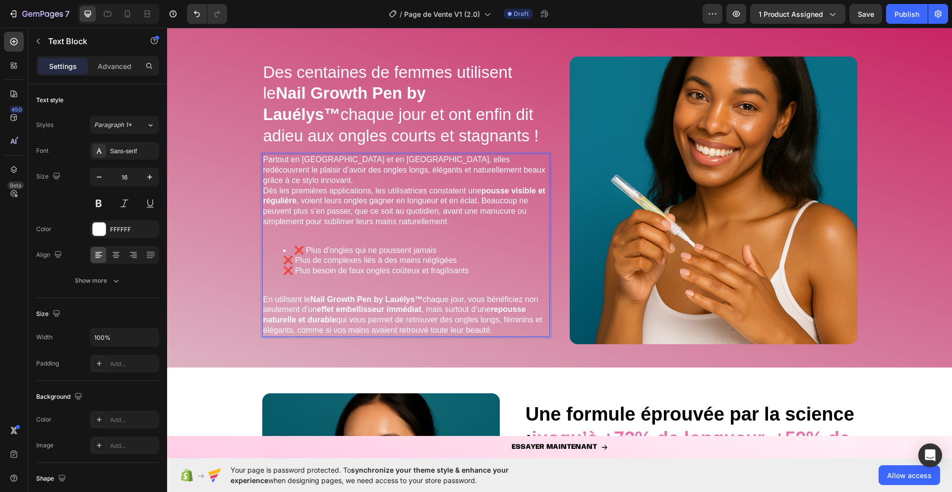
click at [303, 245] on li "❌ Plus d’ongles qui ne poussent jamais ❌ Plus de complexes liés à des mains nég…" at bounding box center [416, 260] width 266 height 31
click at [292, 251] on li "Plus d’ongles qui ne poussent jamais ❌ Plus de complexes liés à des mains négli…" at bounding box center [416, 260] width 266 height 31
click at [293, 263] on li "Plus de complexes liés à des mains négligées ❌ Plus besoin de faux ongles coûte…" at bounding box center [416, 265] width 266 height 21
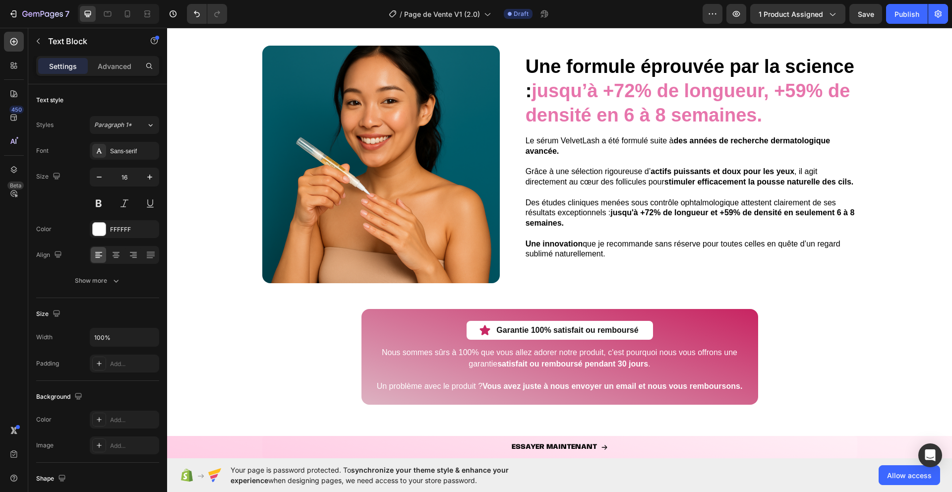
scroll to position [2219, 0]
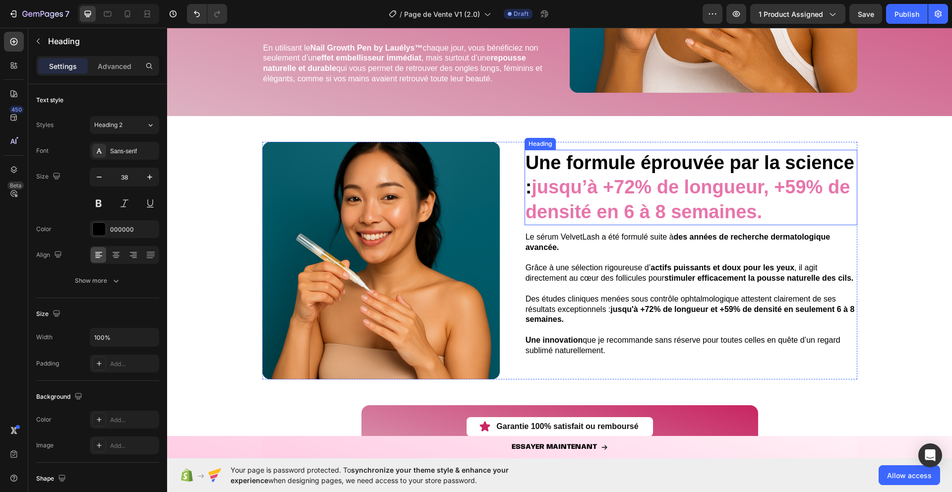
click at [614, 176] on strong "jusqu’à +72% de longueur, +59% de densité en 6 à 8 semaines." at bounding box center [687, 198] width 325 height 45
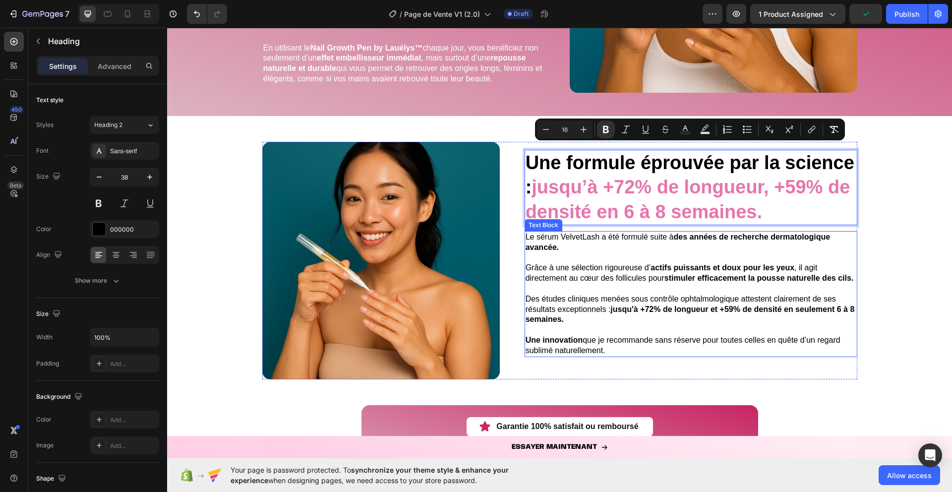
click at [584, 283] on p at bounding box center [690, 288] width 331 height 10
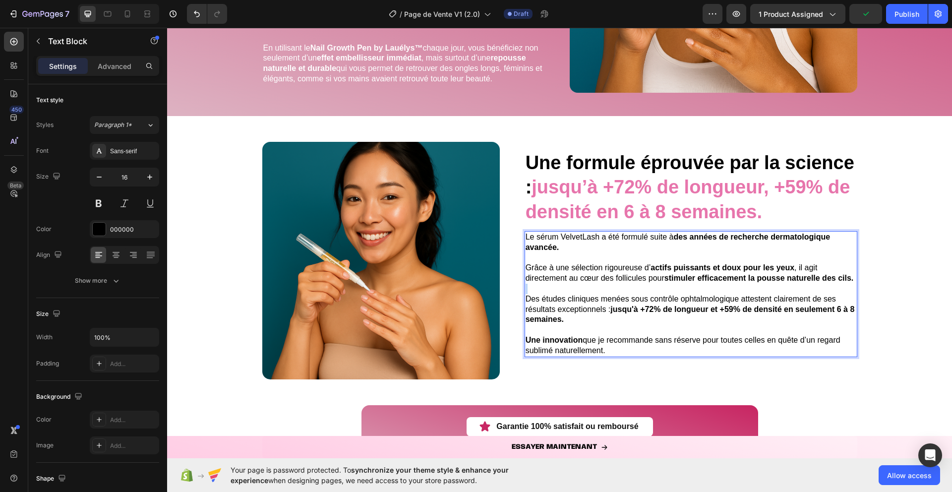
click at [584, 283] on p "Rich Text Editor. Editing area: main" at bounding box center [690, 288] width 331 height 10
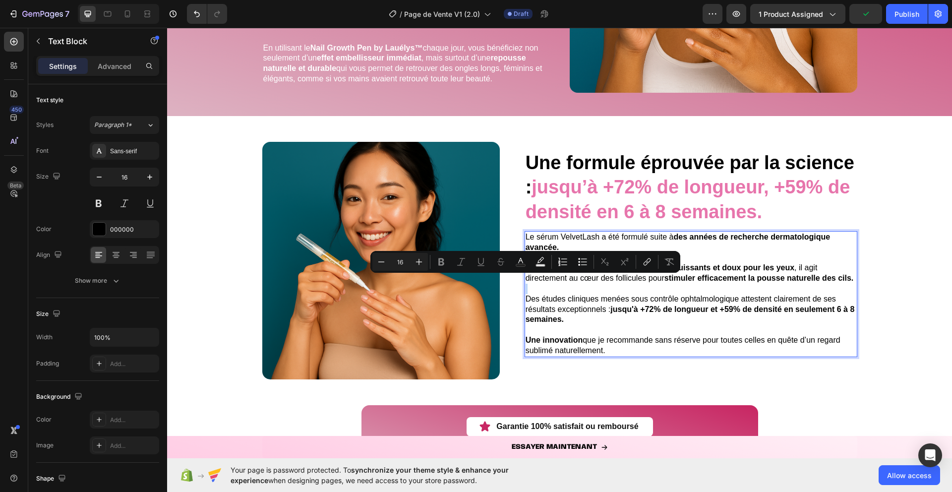
click at [584, 283] on p "Rich Text Editor. Editing area: main" at bounding box center [690, 288] width 331 height 10
click at [578, 301] on span "Des études cliniques menées sous contrôle ophtalmologique attestent clairement …" at bounding box center [689, 308] width 329 height 29
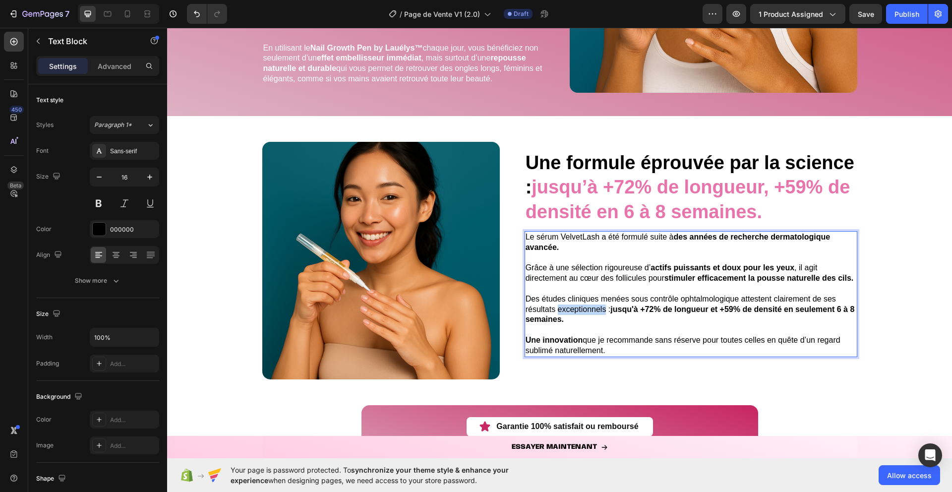
click at [578, 301] on span "Des études cliniques menées sous contrôle ophtalmologique attestent clairement …" at bounding box center [689, 308] width 329 height 29
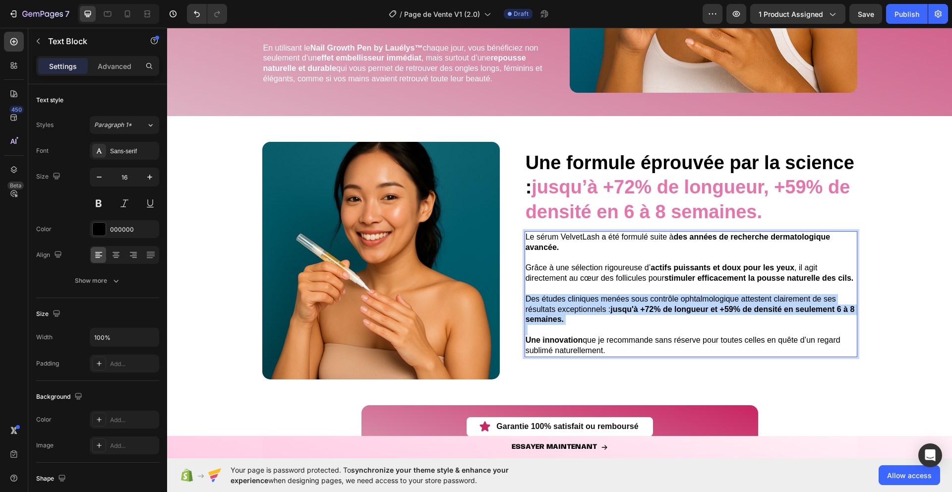
click at [578, 301] on span "Des études cliniques menées sous contrôle ophtalmologique attestent clairement …" at bounding box center [689, 308] width 329 height 29
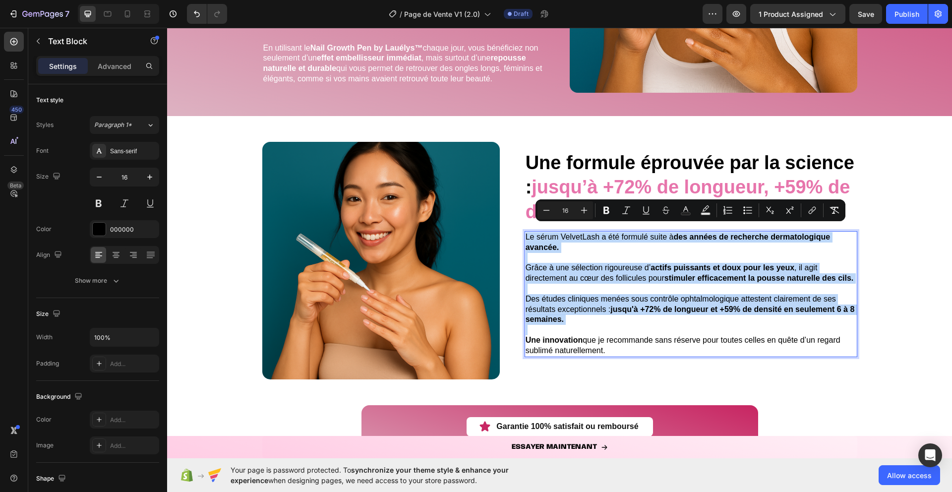
copy div "Le sérum VelvetLash a été formulé suite à des années de recherche dermatologiqu…"
click at [667, 178] on strong "jusqu’à +72% de longueur, +59% de densité en 6 à 8 semaines." at bounding box center [687, 198] width 325 height 45
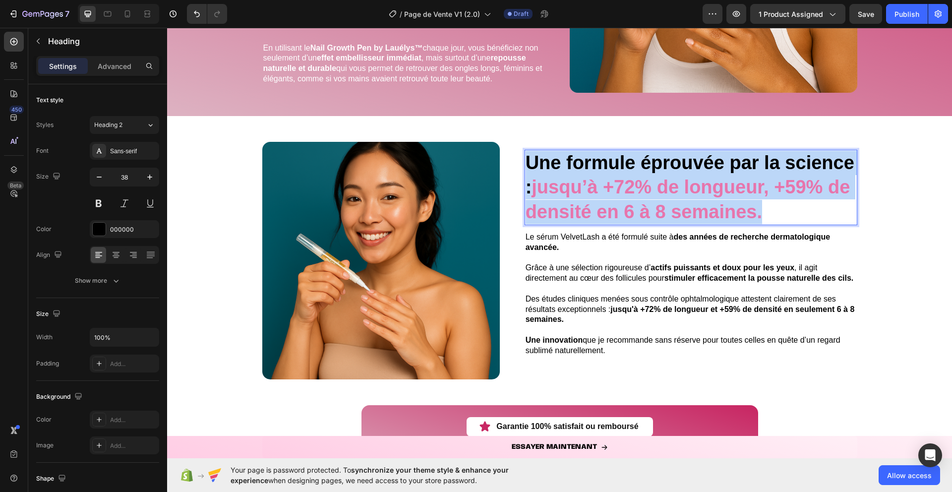
click at [667, 178] on strong "jusqu’à +72% de longueur, +59% de densité en 6 à 8 semaines." at bounding box center [687, 198] width 325 height 45
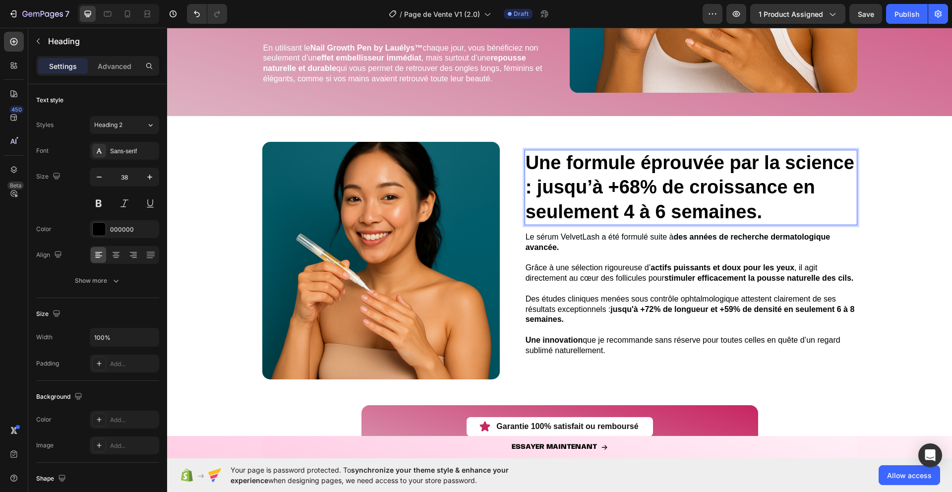
click at [626, 203] on strong "Une formule éprouvée par la science : jusqu’à +68% de croissance en seulement 4…" at bounding box center [689, 187] width 329 height 70
click at [629, 203] on strong "Une formule éprouvée par la science : jusqu’à +68% de croissance en seulement 4…" at bounding box center [689, 187] width 329 height 70
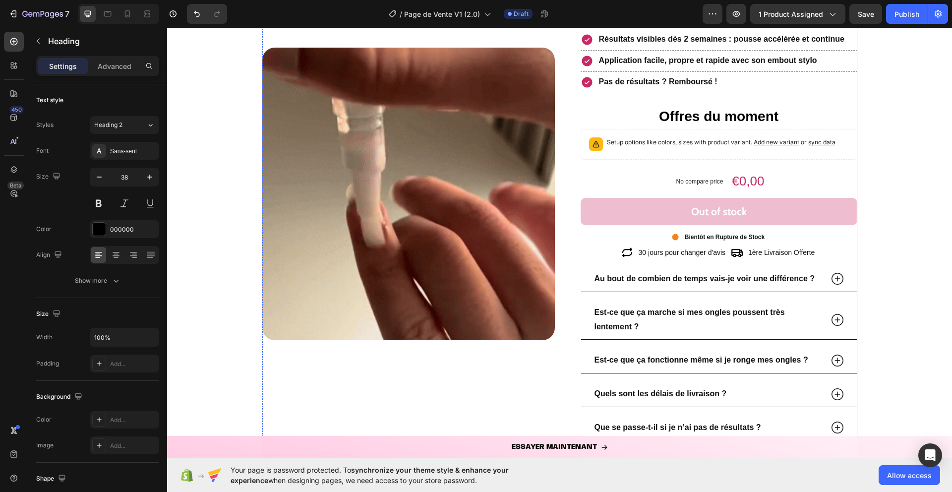
scroll to position [1432, 0]
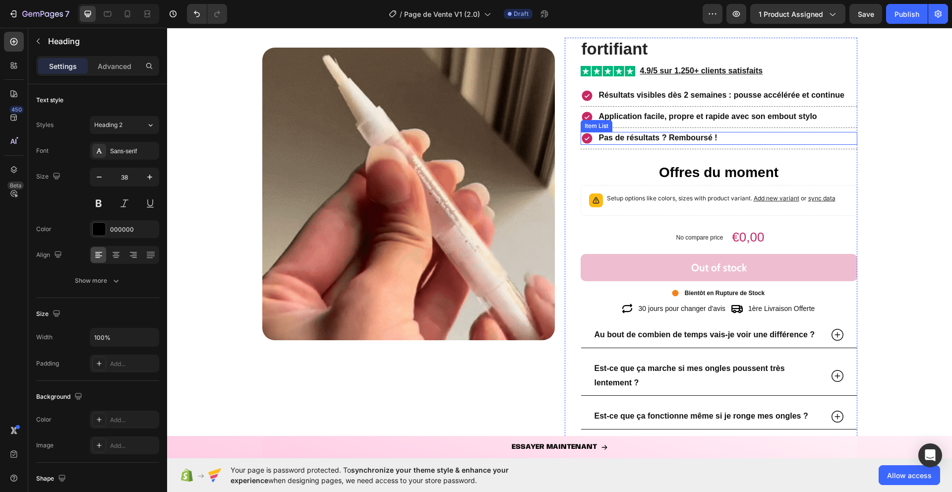
click at [588, 140] on icon at bounding box center [586, 138] width 10 height 10
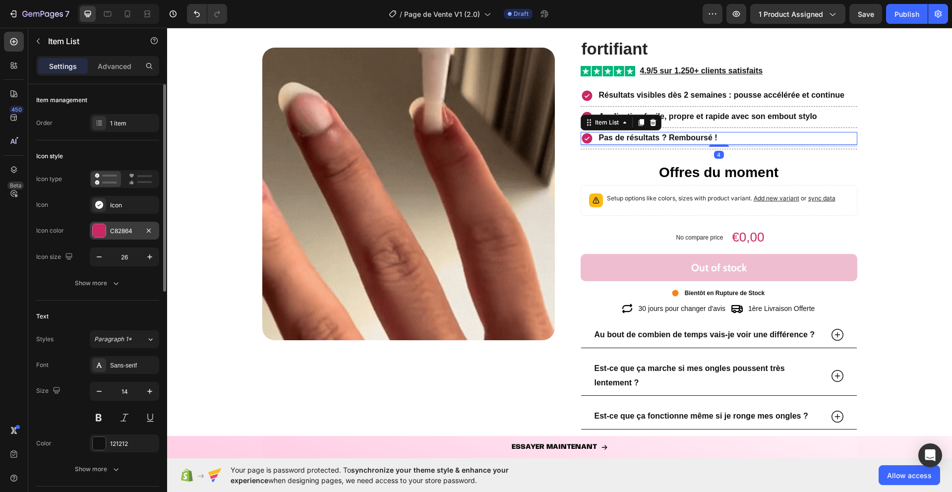
click at [109, 229] on div "C82864" at bounding box center [124, 231] width 69 height 18
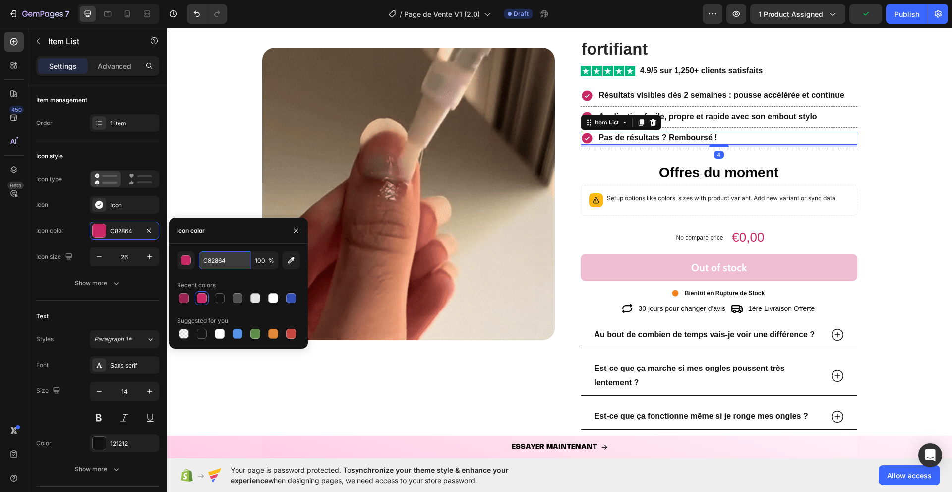
click at [225, 263] on input "C82864" at bounding box center [225, 260] width 52 height 18
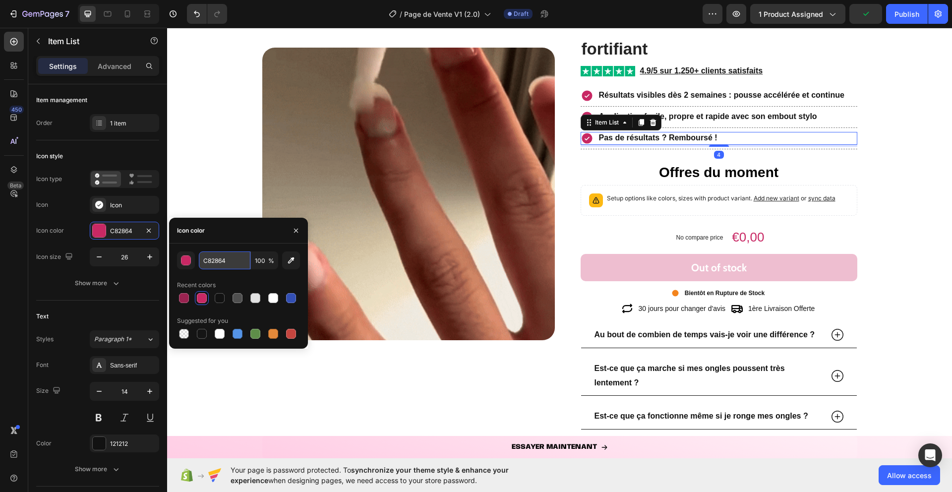
click at [225, 263] on input "C82864" at bounding box center [225, 260] width 52 height 18
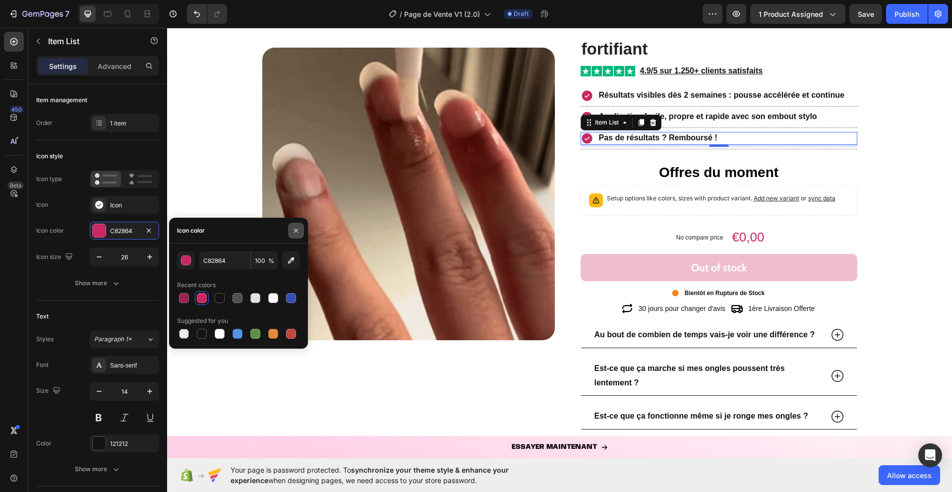
click at [293, 231] on icon "button" at bounding box center [296, 230] width 8 height 8
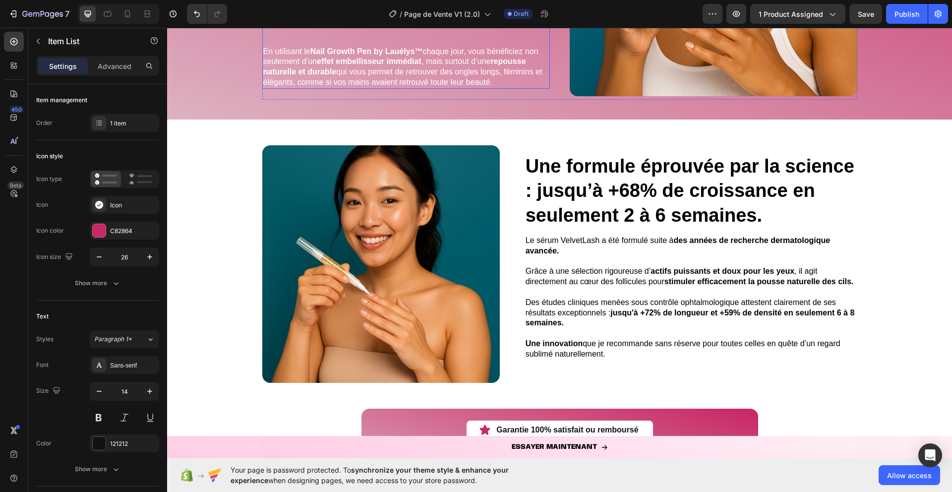
scroll to position [2287, 0]
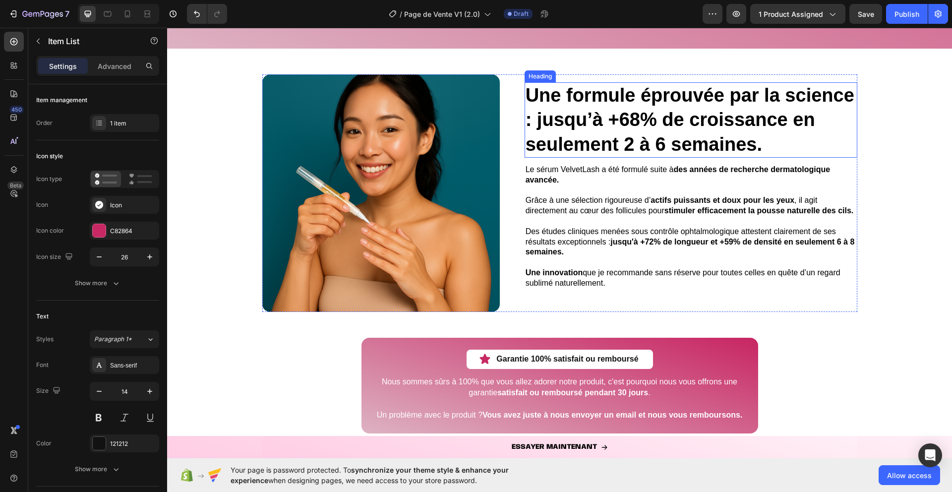
click at [537, 113] on strong "Une formule éprouvée par la science : jusqu’à +68% de croissance en seulement 2…" at bounding box center [689, 120] width 329 height 70
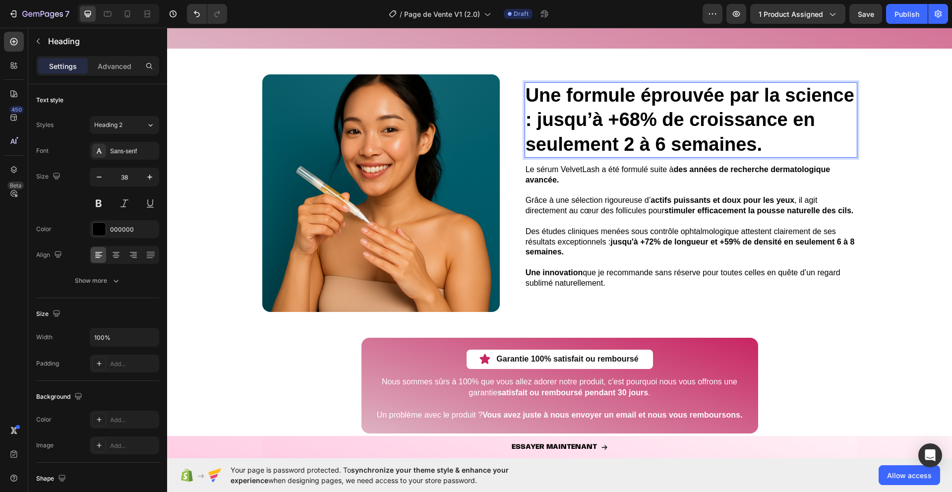
click at [538, 113] on strong "Une formule éprouvée par la science : jusqu’à +68% de croissance en seulement 2…" at bounding box center [689, 120] width 329 height 70
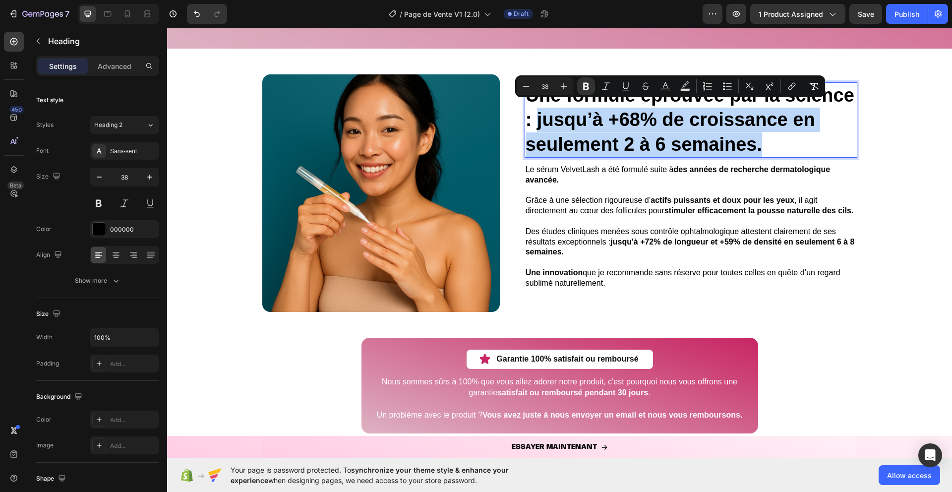
drag, startPoint x: 538, startPoint y: 113, endPoint x: 761, endPoint y: 145, distance: 225.3
click at [761, 145] on strong "Une formule éprouvée par la science : jusqu’à +68% de croissance en seulement 2…" at bounding box center [689, 120] width 329 height 70
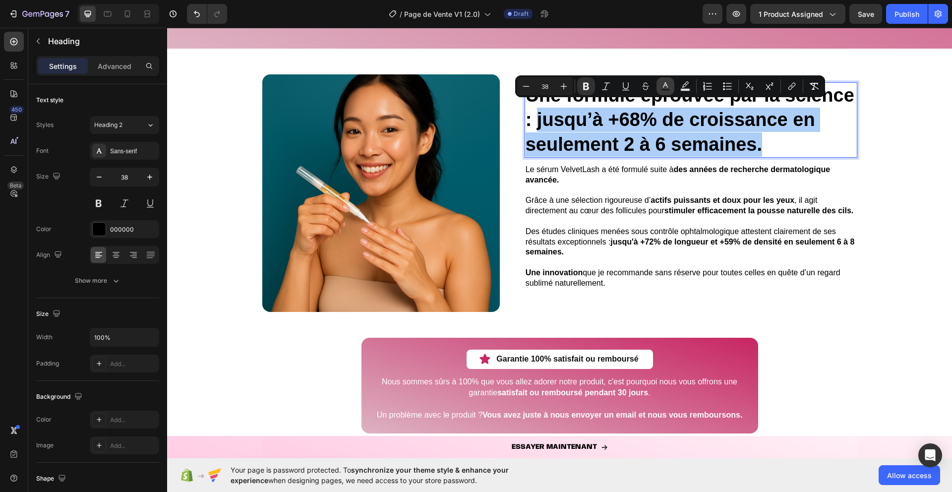
click at [660, 87] on icon "Editor contextual toolbar" at bounding box center [665, 86] width 10 height 10
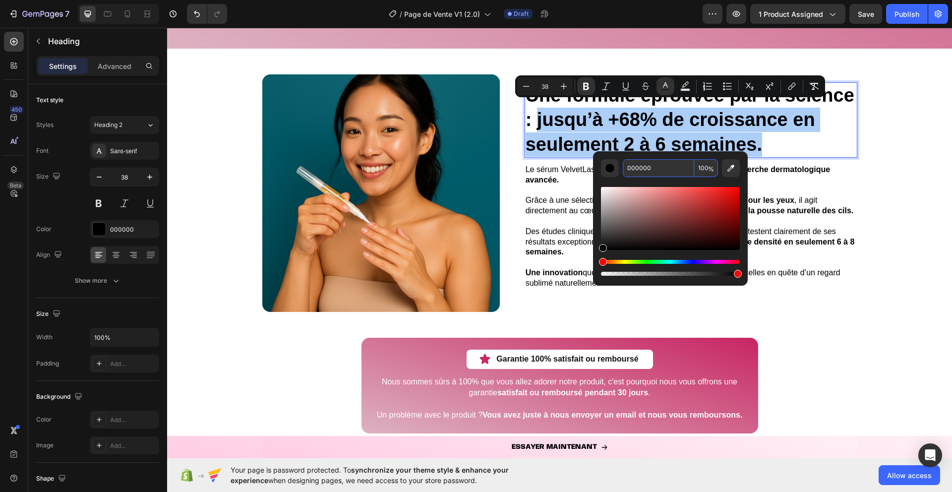
click at [647, 174] on input "000000" at bounding box center [658, 168] width 71 height 18
paste input "C82864"
type input "C82864"
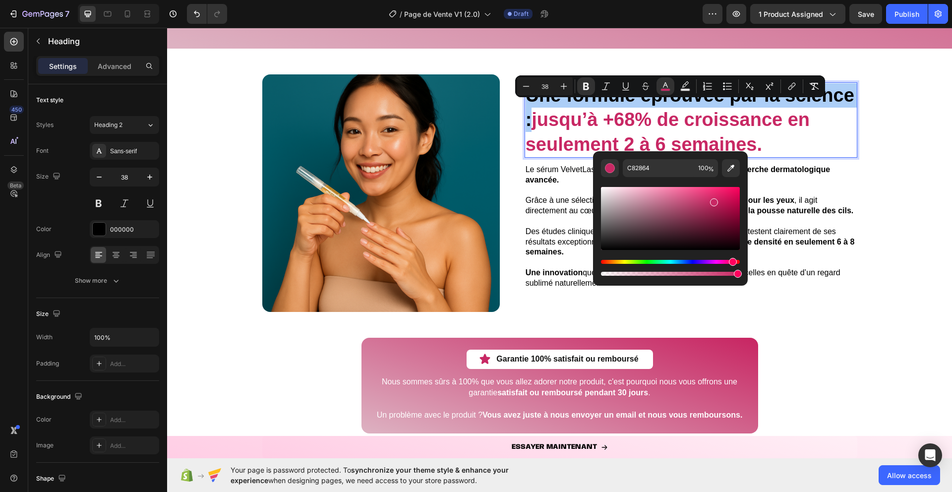
click at [631, 185] on div "Editor contextual toolbar" at bounding box center [670, 231] width 139 height 93
click at [544, 185] on p at bounding box center [690, 190] width 331 height 10
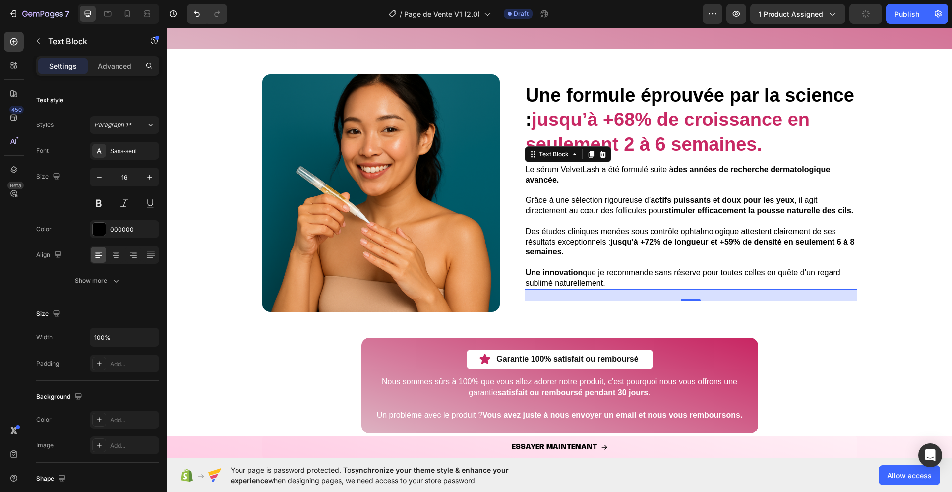
click at [567, 238] on span "Des études cliniques menées sous contrôle ophtalmologique attestent clairement …" at bounding box center [689, 241] width 329 height 29
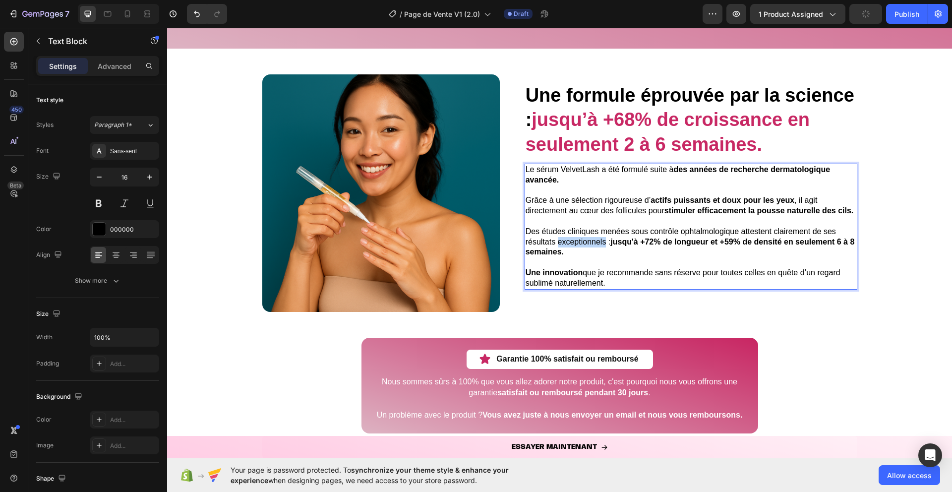
click at [567, 238] on span "Des études cliniques menées sous contrôle ophtalmologique attestent clairement …" at bounding box center [689, 241] width 329 height 29
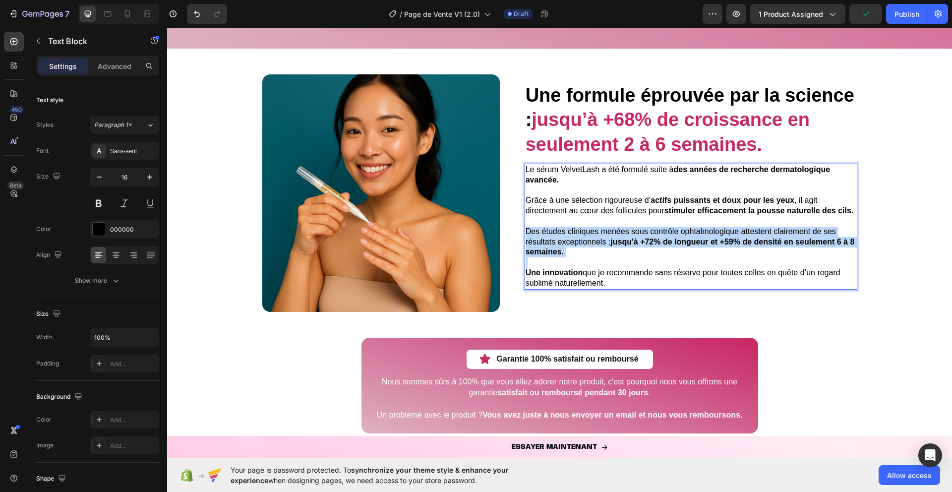
click at [567, 238] on span "Des études cliniques menées sous contrôle ophtalmologique attestent clairement …" at bounding box center [689, 241] width 329 height 29
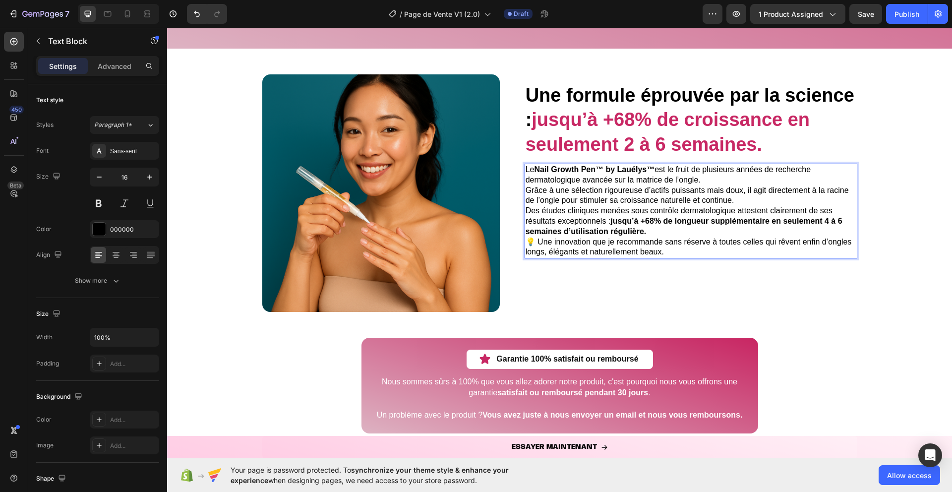
click at [706, 173] on p "Le Nail Growth Pen™ by Lauélys™ est le fruit de plusieurs années de recherche d…" at bounding box center [690, 175] width 331 height 21
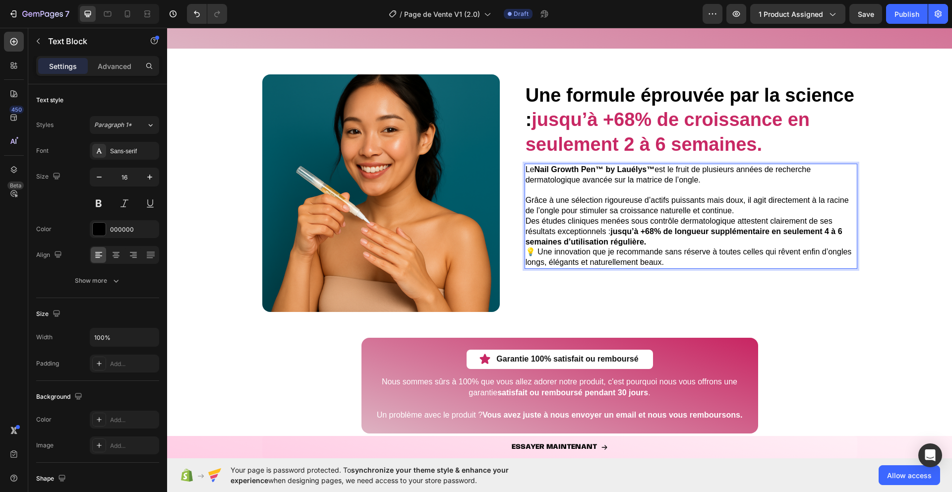
click at [801, 200] on p "Grâce à une sélection rigoureuse d’actifs puissants mais doux, il agit directem…" at bounding box center [690, 205] width 331 height 21
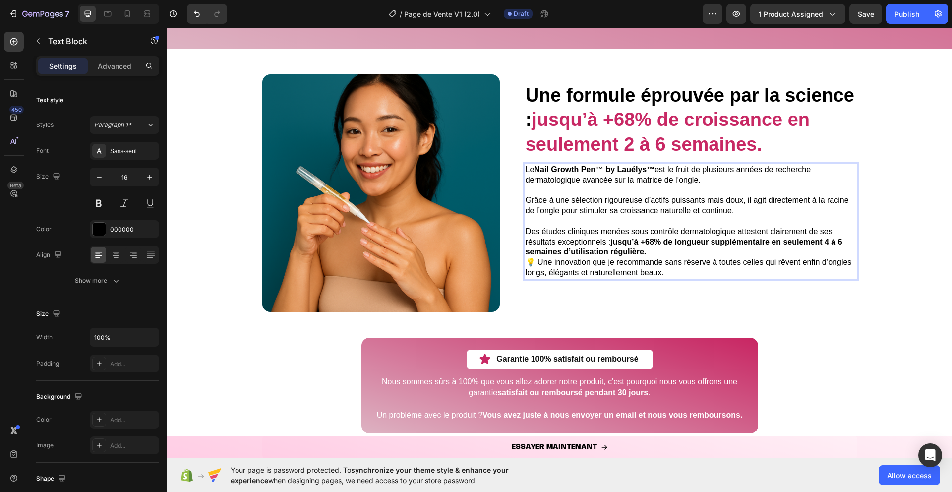
click at [706, 244] on p "Des études cliniques menées sous contrôle dermatologique attestent clairement d…" at bounding box center [690, 241] width 331 height 31
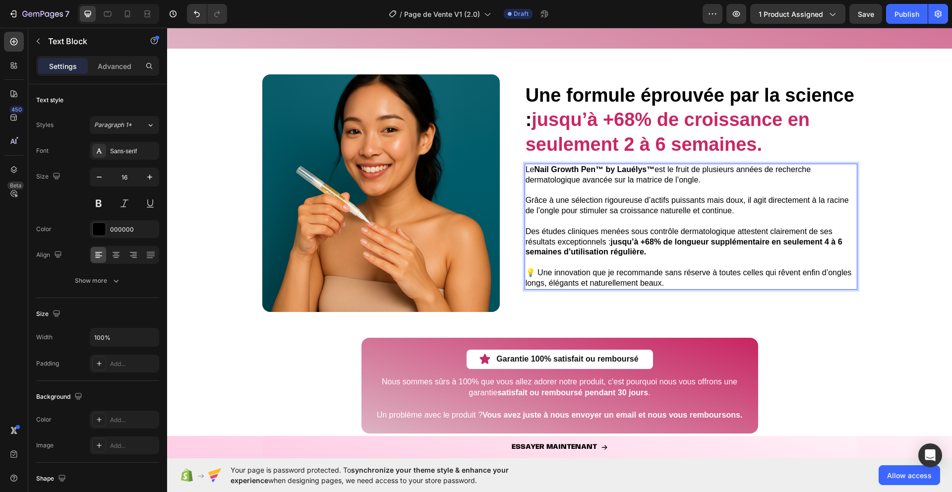
click at [534, 268] on p "💡 Une innovation que je recommande sans réserve à toutes celles qui rêvent enfi…" at bounding box center [690, 278] width 331 height 21
click at [896, 16] on div "Publish" at bounding box center [906, 14] width 25 height 10
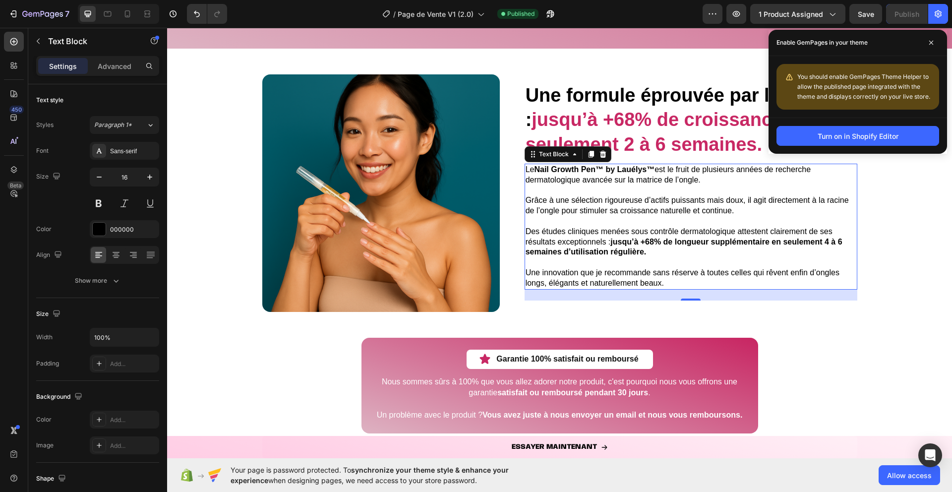
scroll to position [2398, 0]
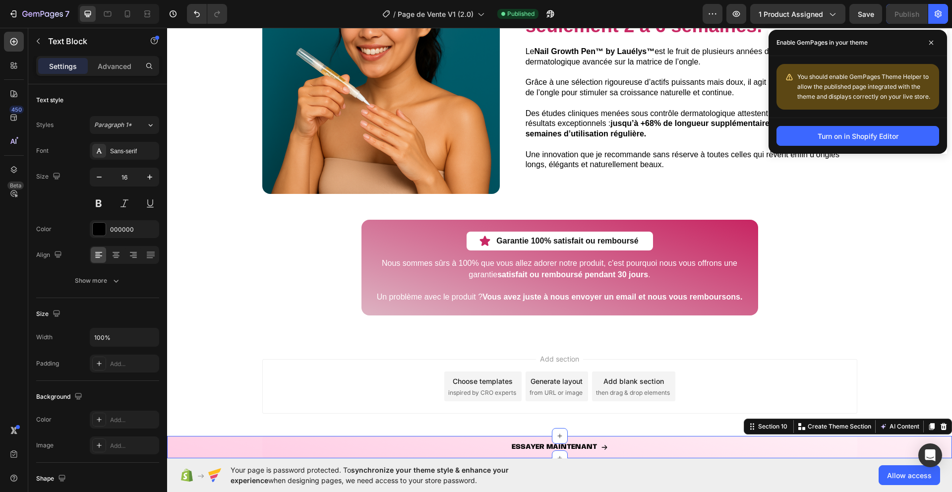
click at [216, 444] on div "ESSAYER MAINTENANT Button Row" at bounding box center [559, 447] width 785 height 22
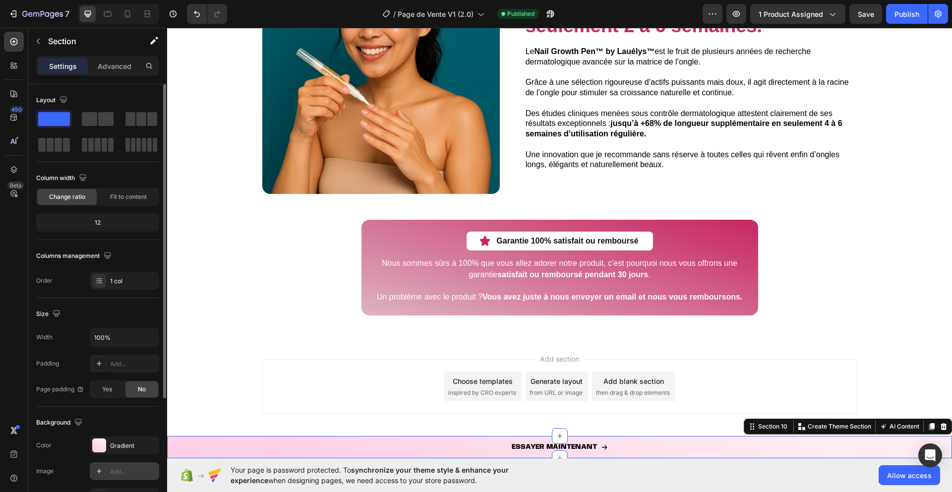
click at [99, 462] on div "Add..." at bounding box center [124, 471] width 69 height 18
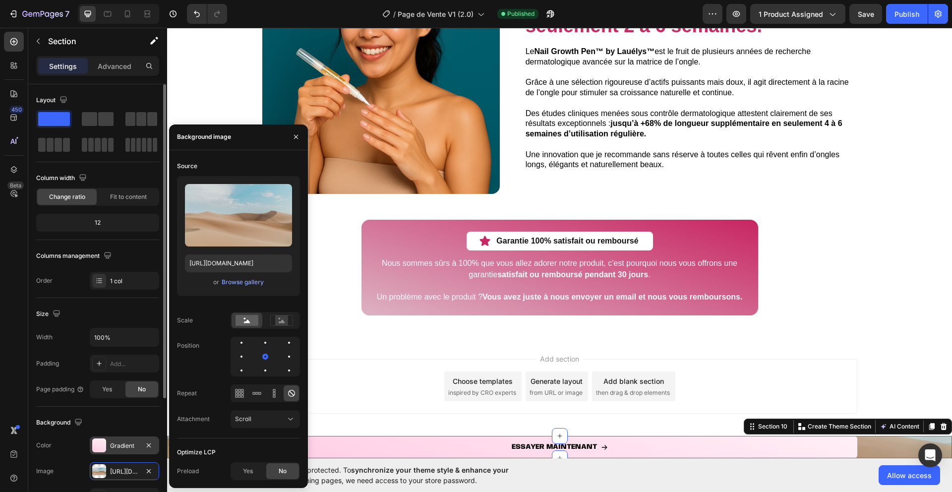
click at [99, 445] on div at bounding box center [99, 445] width 14 height 14
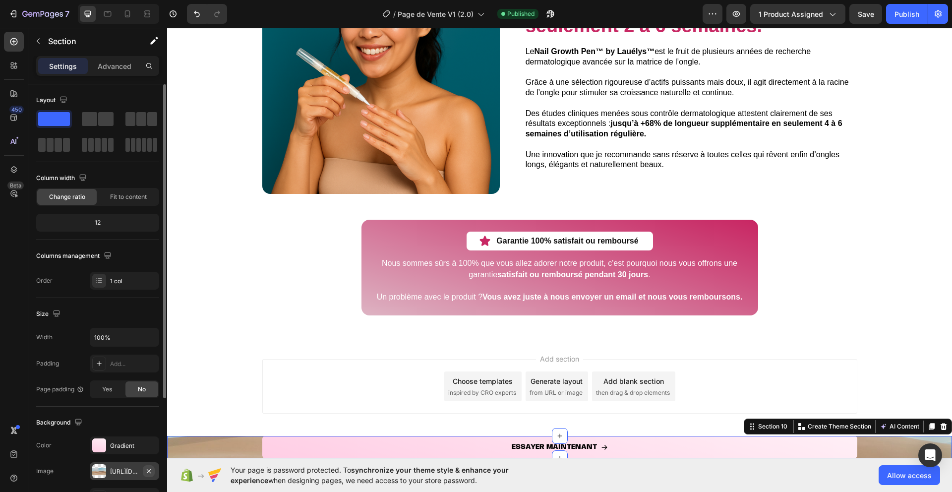
click at [150, 469] on icon "button" at bounding box center [149, 470] width 4 height 4
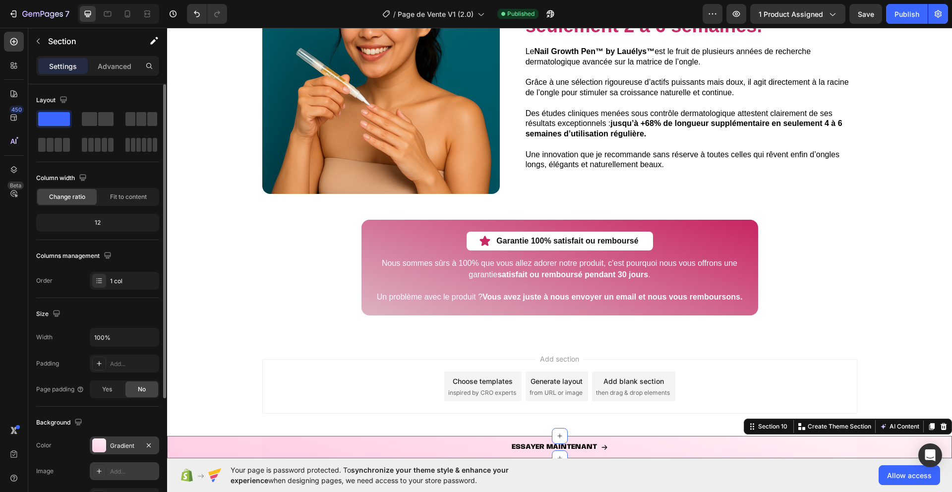
click at [107, 446] on div "Gradient" at bounding box center [124, 445] width 69 height 18
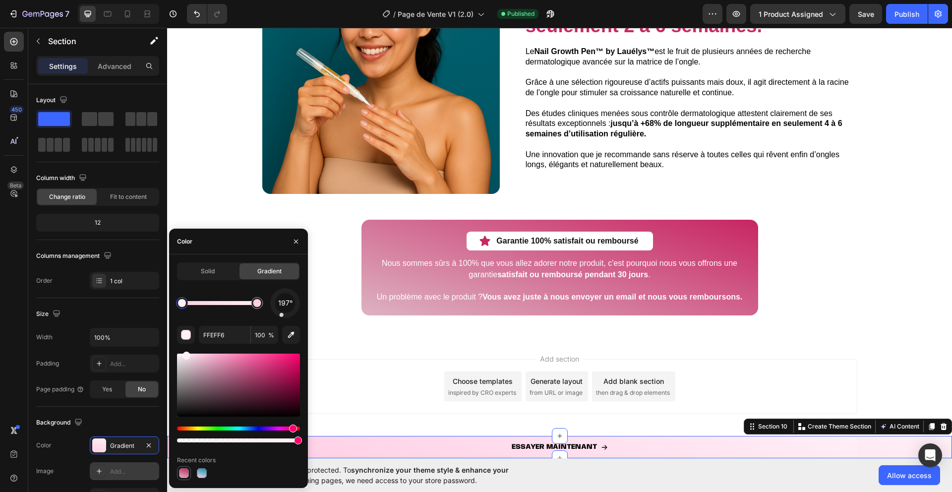
click at [181, 474] on div at bounding box center [184, 473] width 10 height 10
type input "C82864"
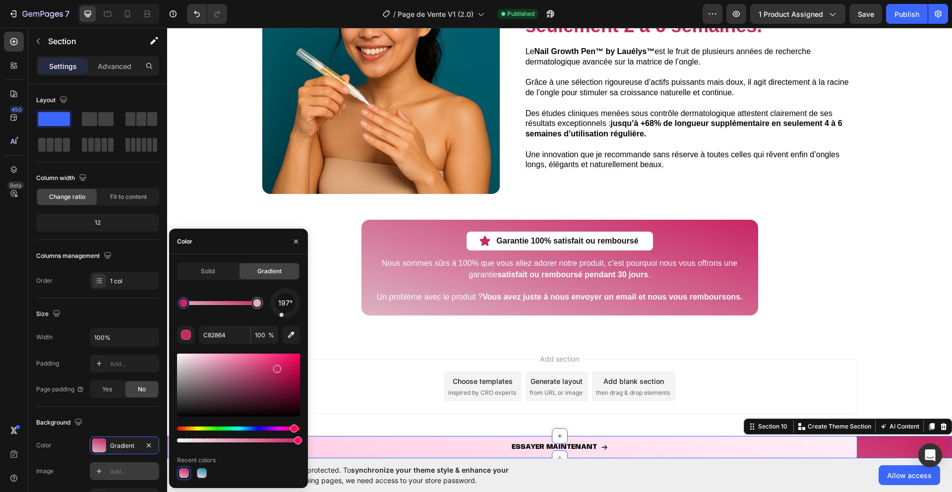
click at [367, 452] on link "ESSAYER MAINTENANT" at bounding box center [559, 447] width 595 height 22
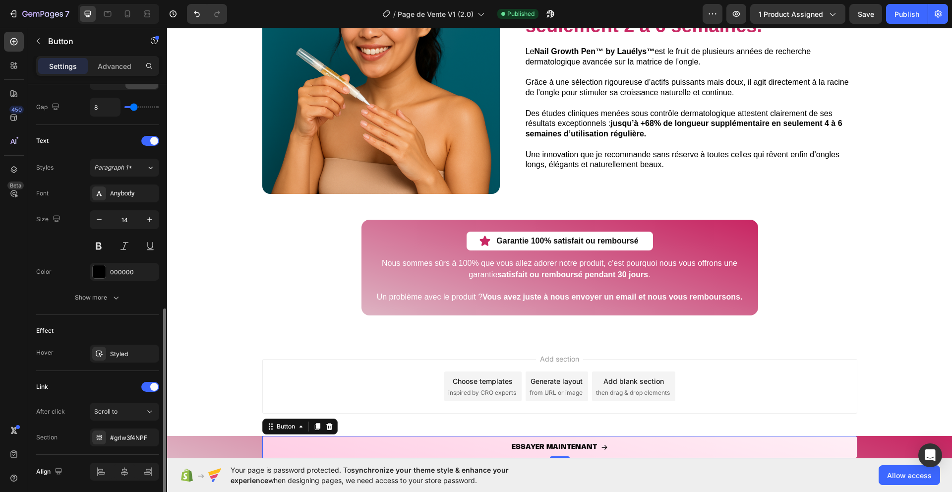
scroll to position [405, 0]
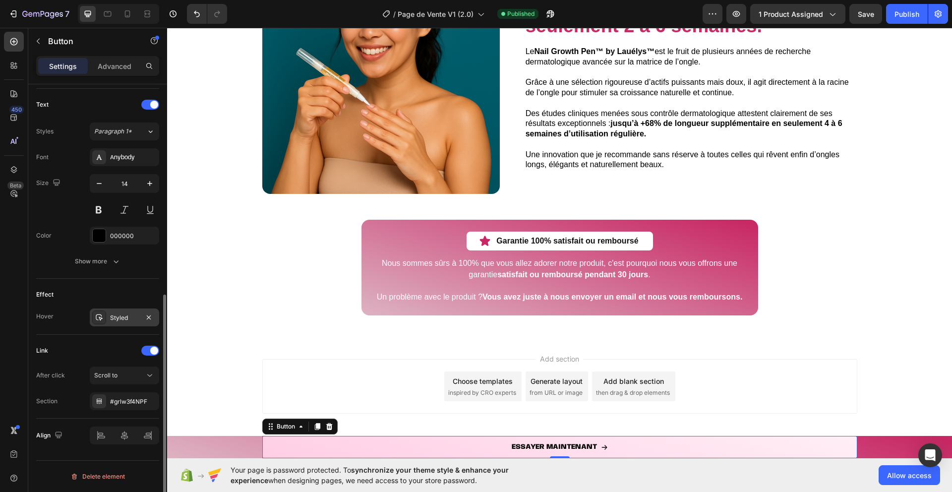
click at [95, 308] on div "Styled" at bounding box center [124, 317] width 69 height 18
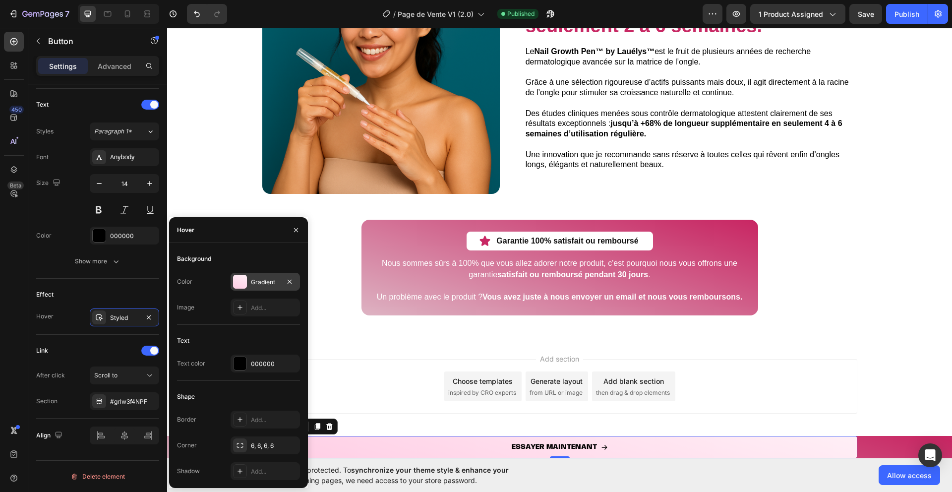
click at [243, 275] on div at bounding box center [240, 282] width 14 height 14
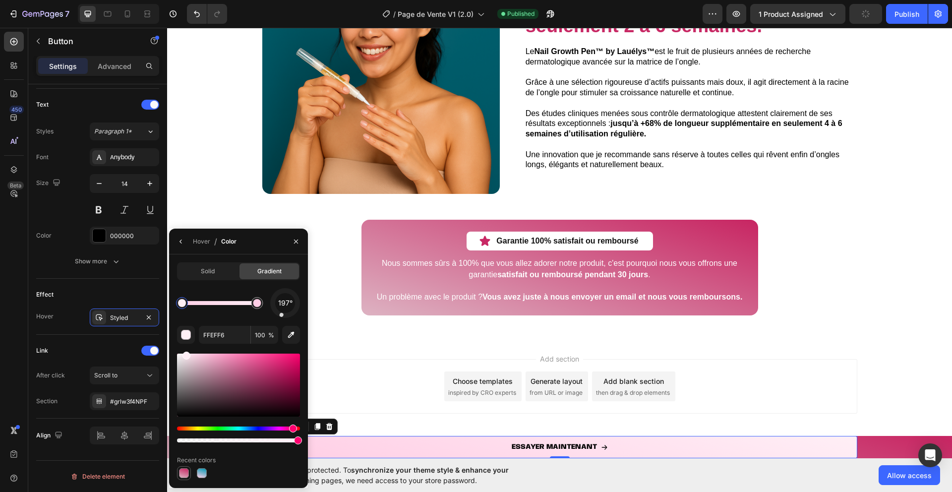
click at [180, 475] on div at bounding box center [184, 473] width 10 height 10
type input "C82864"
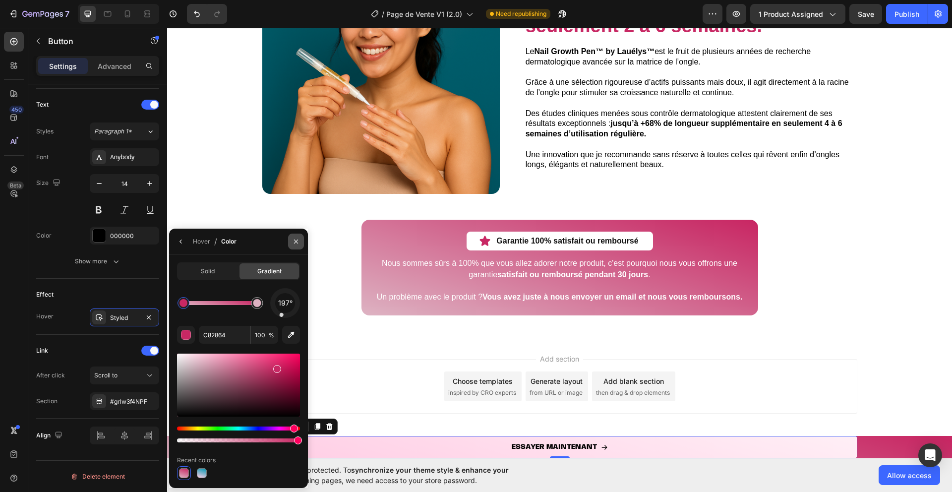
click at [293, 238] on icon "button" at bounding box center [296, 241] width 8 height 8
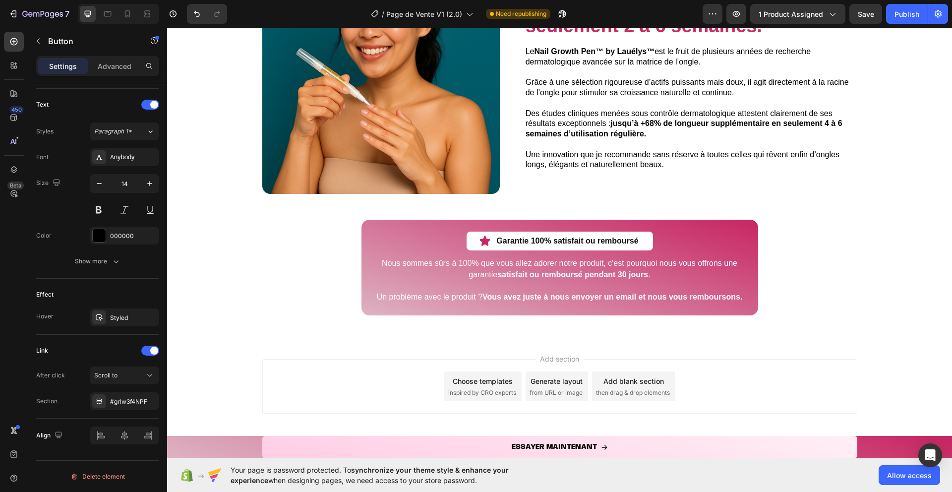
click at [195, 343] on div "Add section Choose templates inspired by CRO experts Generate layout from URL o…" at bounding box center [559, 388] width 785 height 98
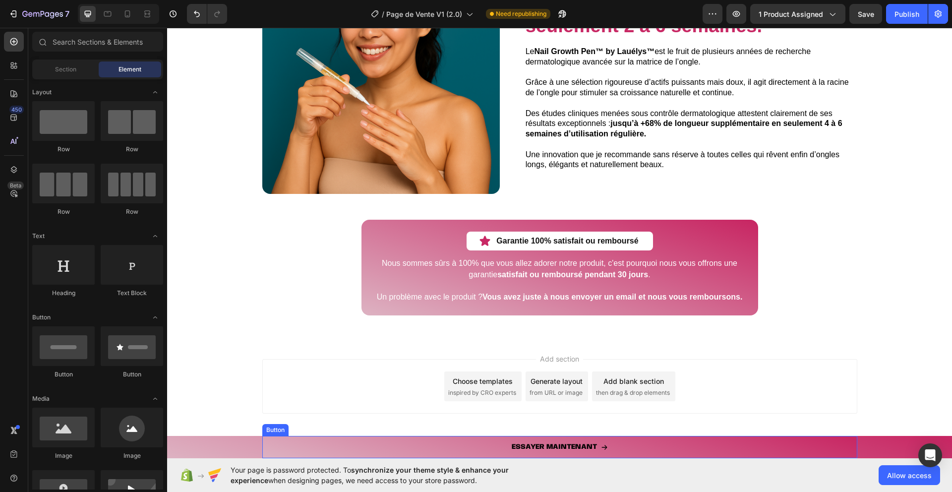
click at [284, 453] on link "ESSAYER MAINTENANT" at bounding box center [559, 447] width 595 height 22
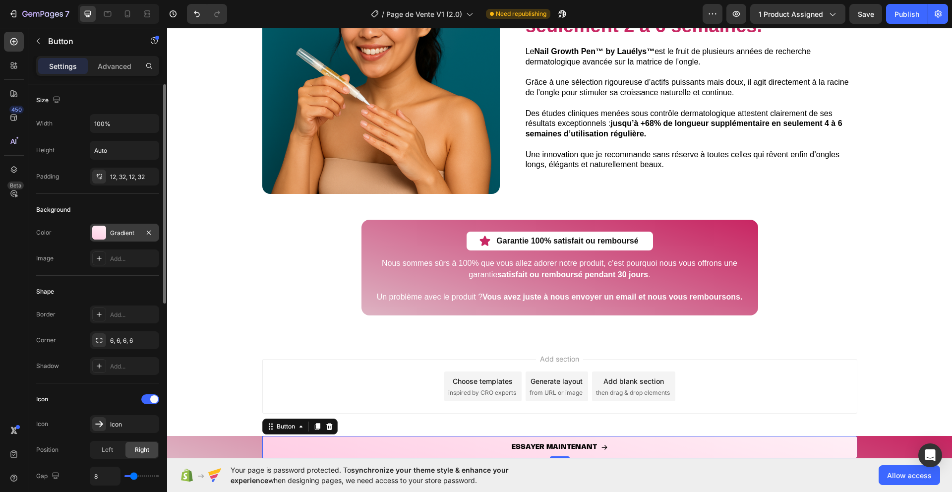
click at [99, 227] on div at bounding box center [99, 233] width 14 height 14
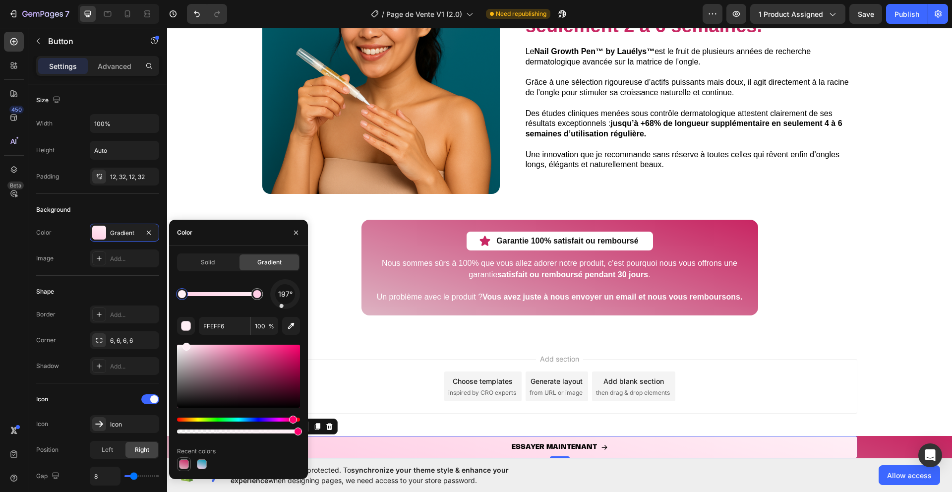
click at [182, 465] on div at bounding box center [184, 464] width 10 height 10
type input "C82864"
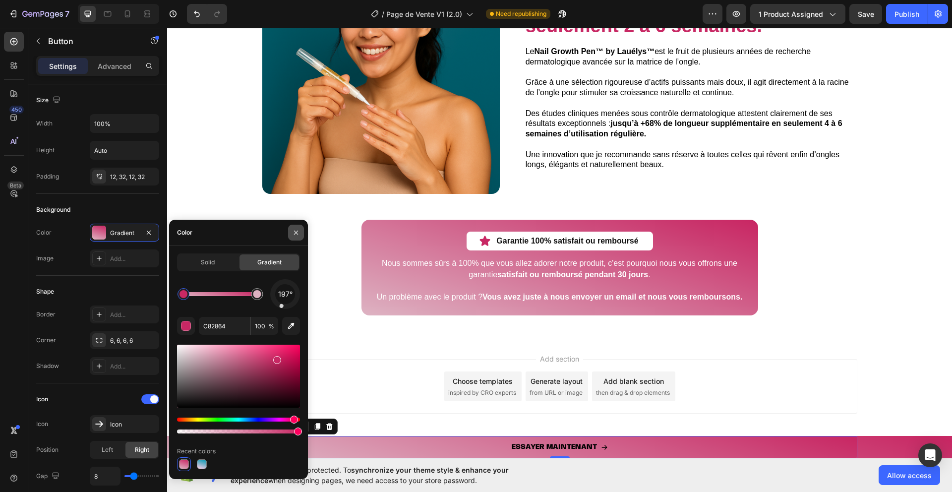
click at [293, 229] on icon "button" at bounding box center [296, 232] width 8 height 8
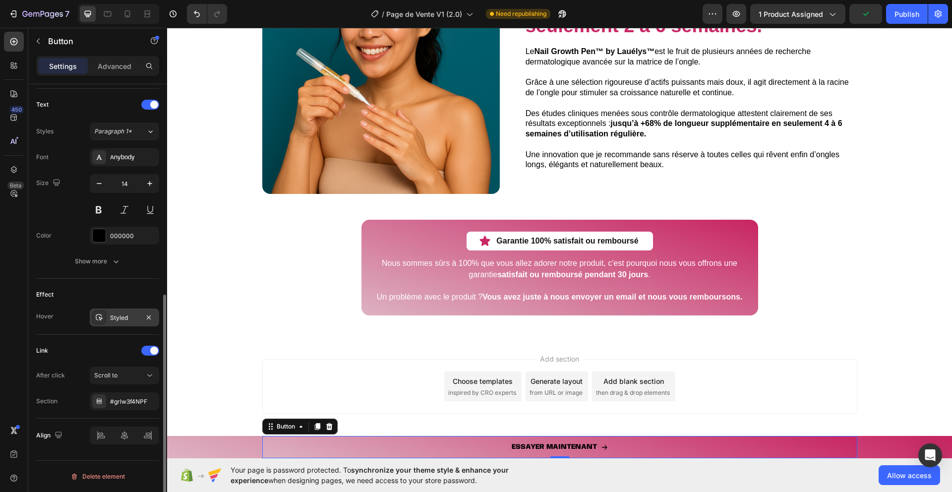
click at [101, 318] on icon at bounding box center [99, 317] width 8 height 8
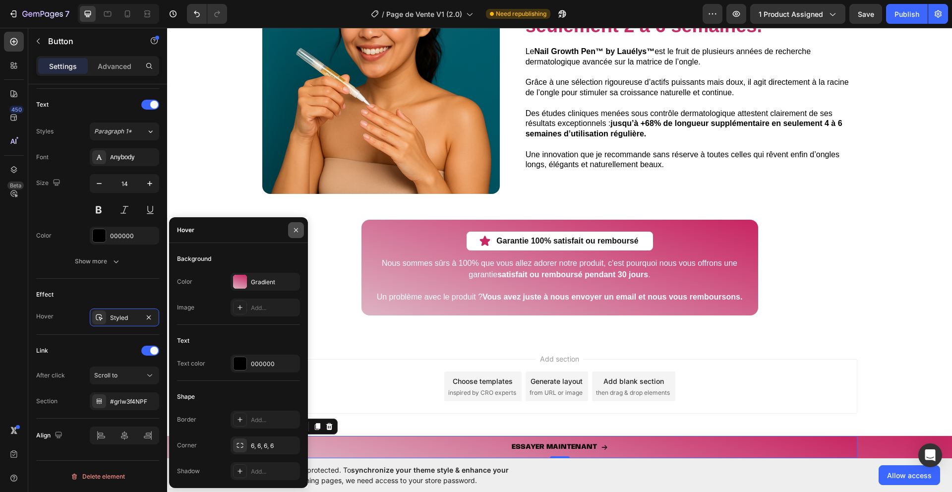
click at [294, 230] on icon "button" at bounding box center [296, 230] width 8 height 8
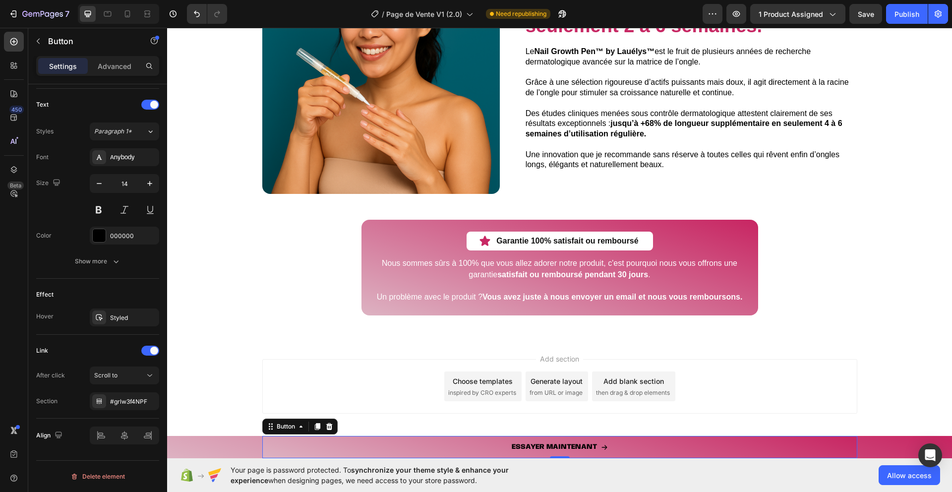
click at [202, 361] on div "Add section Choose templates inspired by CRO experts Generate layout from URL o…" at bounding box center [559, 388] width 785 height 98
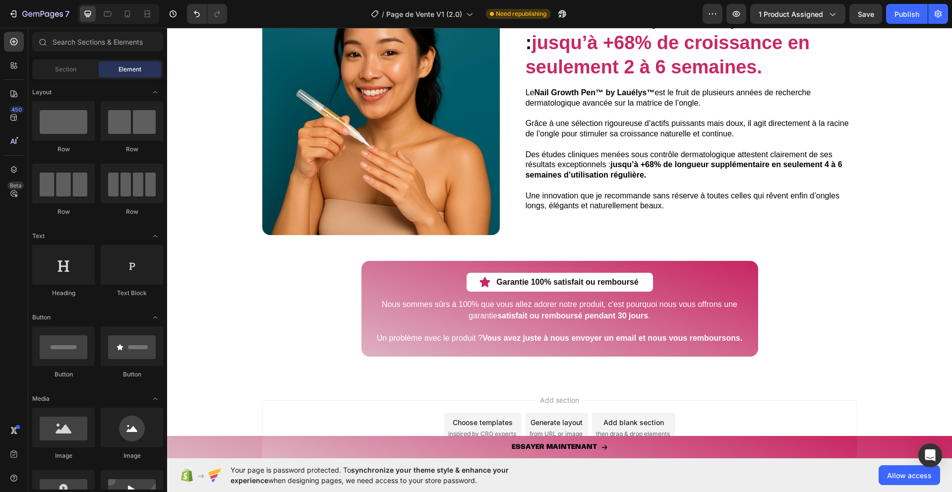
scroll to position [2398, 0]
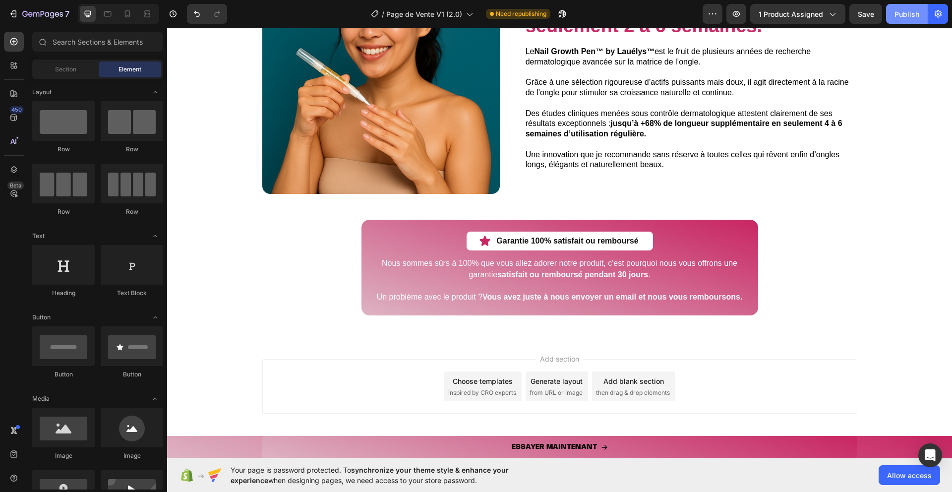
click at [905, 15] on div "Publish" at bounding box center [906, 14] width 25 height 10
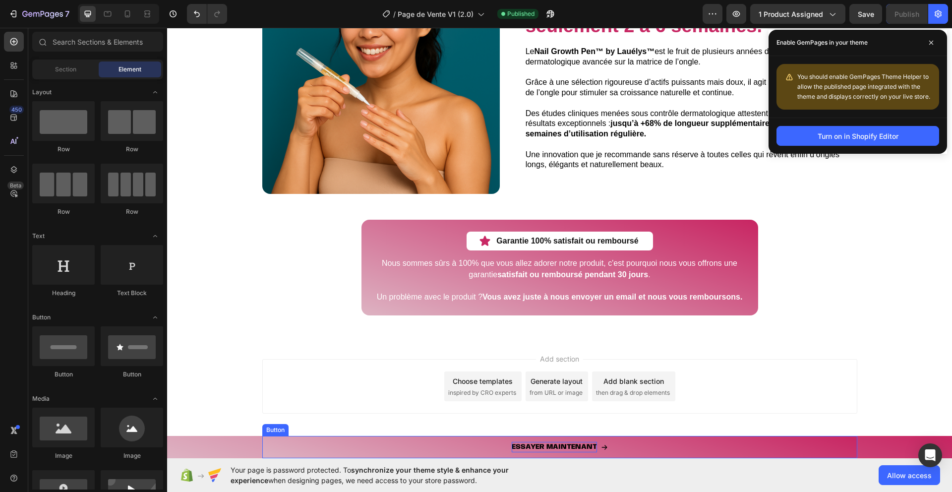
click at [555, 444] on p "ESSAYER MAINTENANT" at bounding box center [553, 447] width 85 height 10
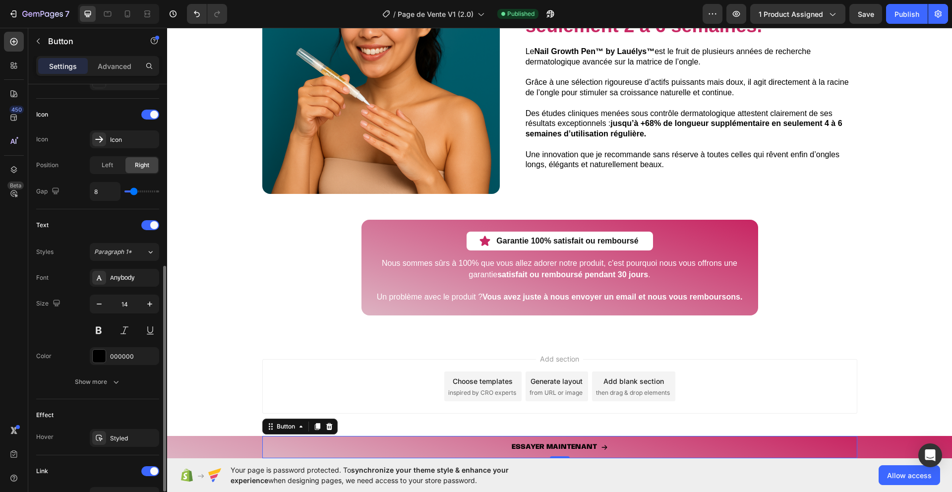
scroll to position [342, 0]
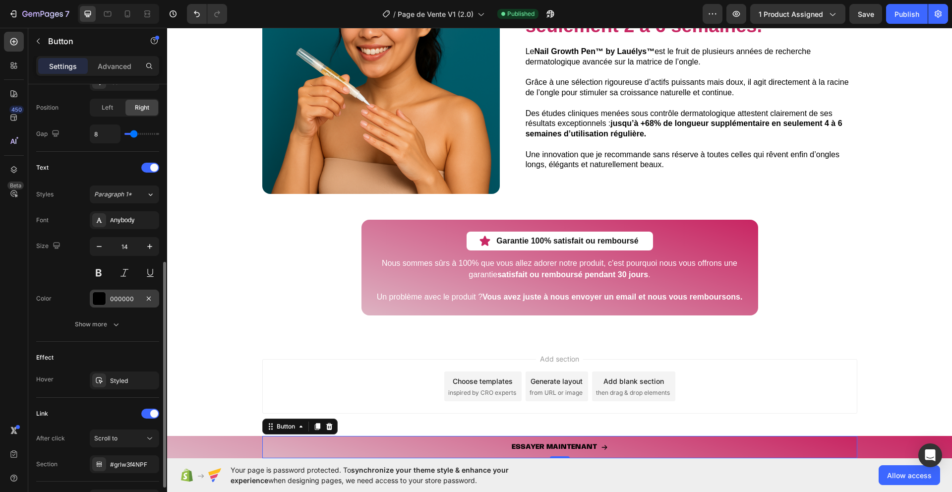
click at [101, 297] on div at bounding box center [99, 298] width 13 height 13
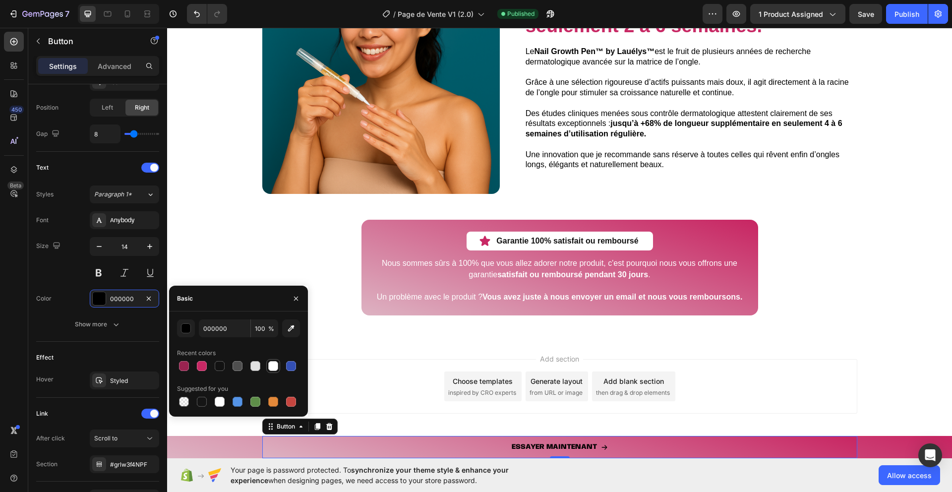
click at [270, 361] on div at bounding box center [273, 366] width 10 height 10
type input "FFFFFF"
click at [298, 289] on div at bounding box center [296, 297] width 24 height 25
click at [295, 294] on button "button" at bounding box center [296, 298] width 16 height 16
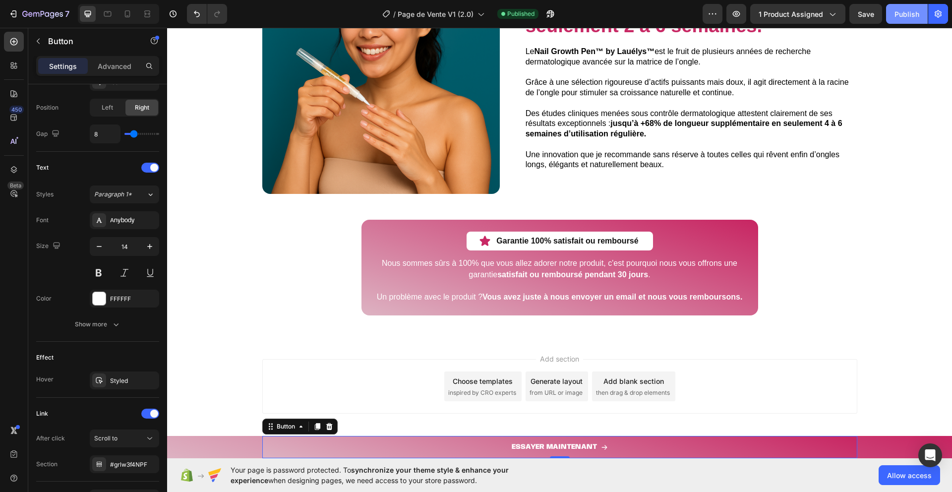
click at [902, 12] on div "Publish" at bounding box center [906, 14] width 25 height 10
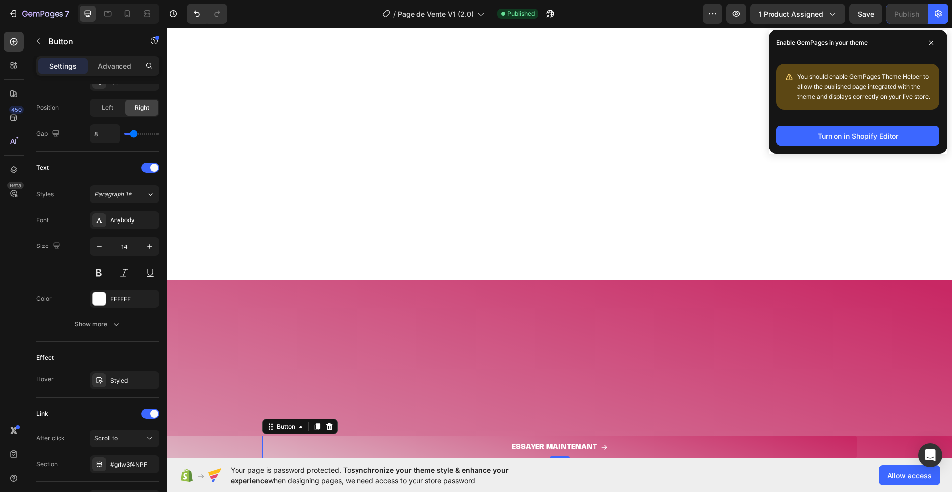
scroll to position [0, 0]
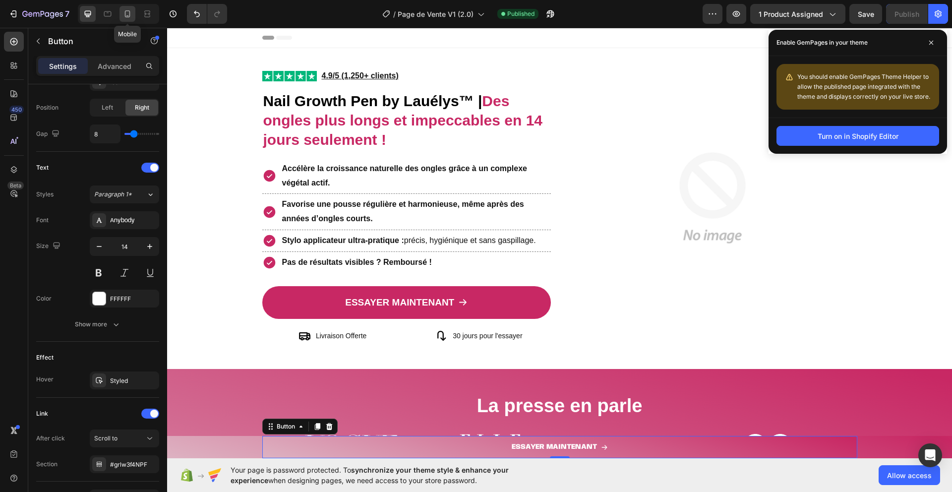
click at [126, 15] on icon at bounding box center [127, 14] width 10 height 10
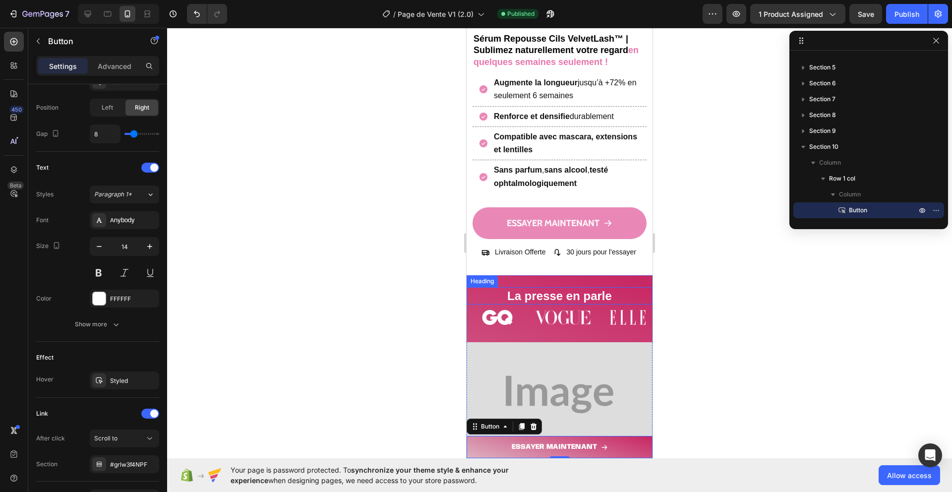
scroll to position [107, 0]
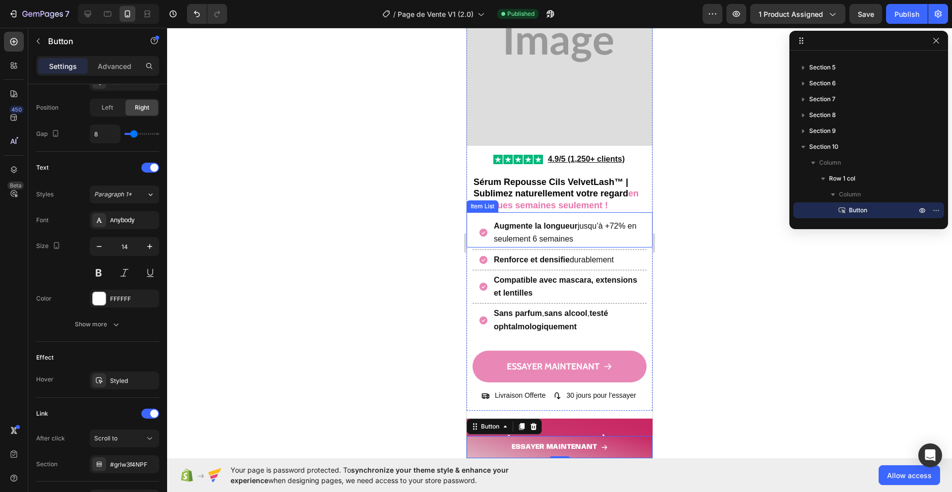
click at [480, 230] on icon at bounding box center [483, 232] width 8 height 8
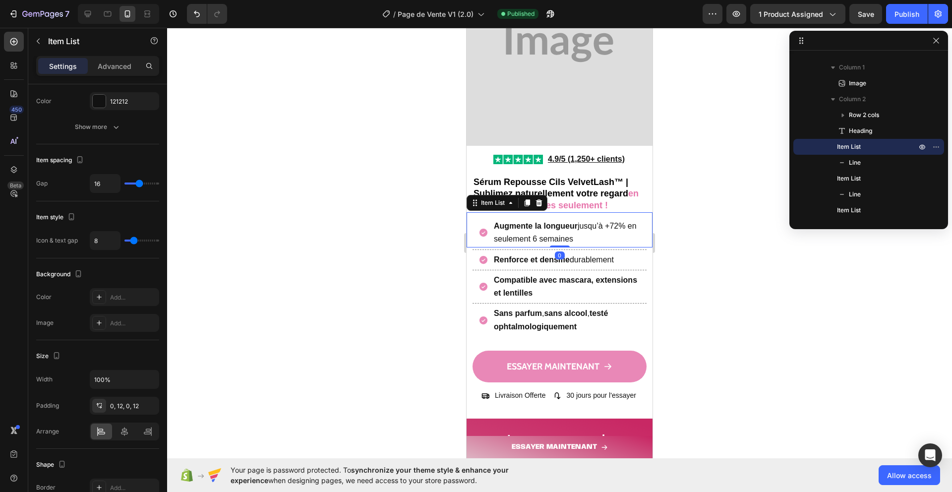
scroll to position [0, 0]
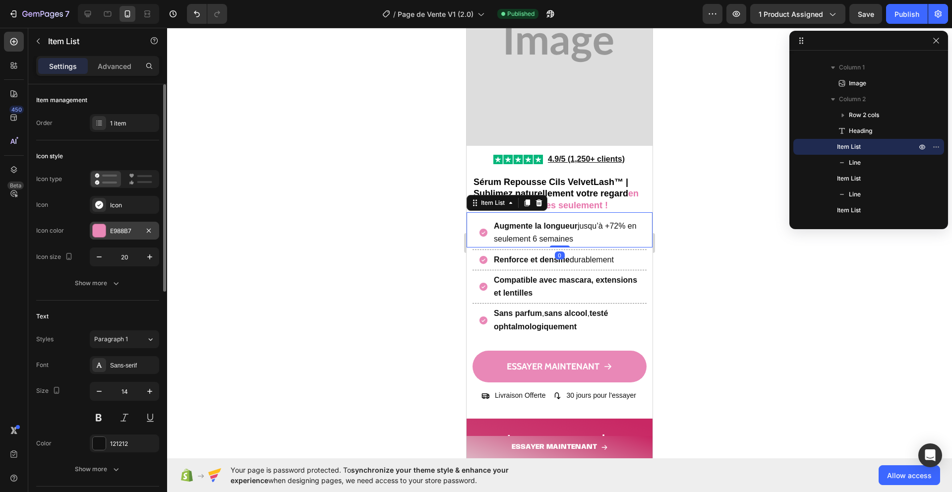
click at [93, 230] on div at bounding box center [99, 230] width 13 height 13
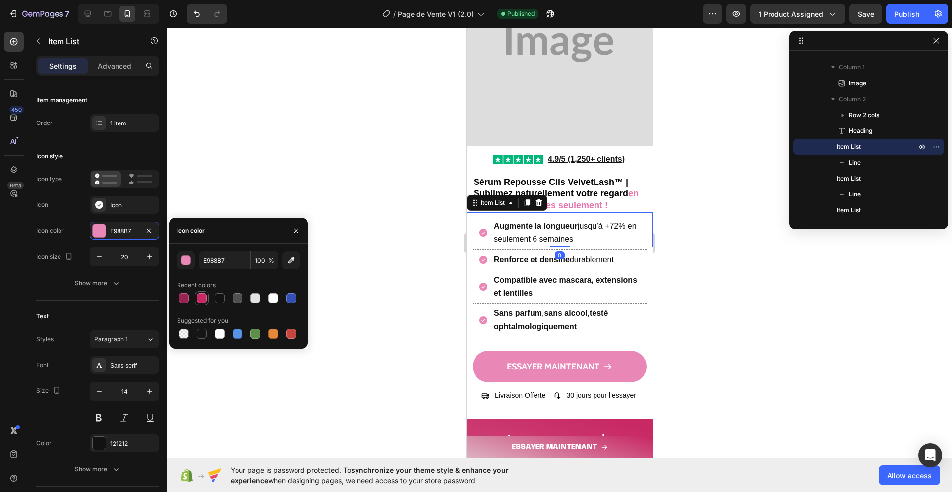
click at [200, 298] on div at bounding box center [202, 298] width 10 height 10
type input "C82864"
click at [477, 263] on div "Line" at bounding box center [476, 261] width 16 height 9
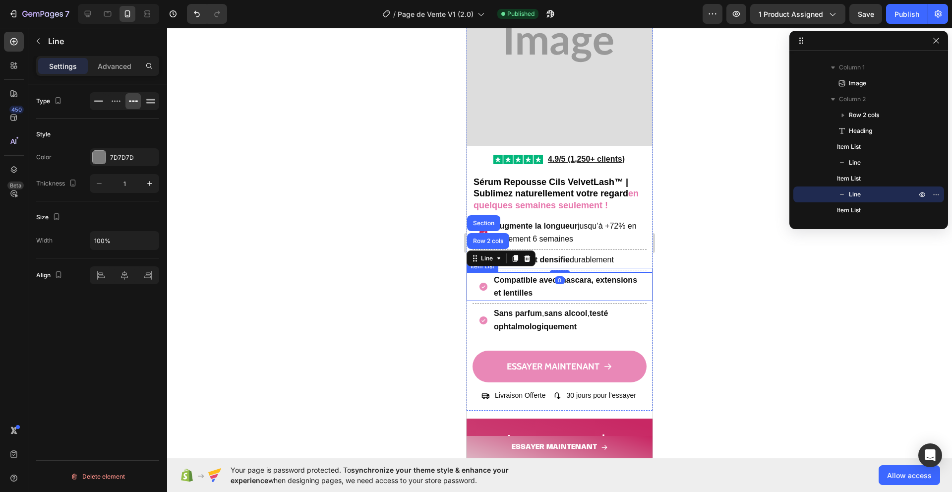
click at [481, 291] on div "Compatible avec mascara, extensions et lentilles" at bounding box center [559, 286] width 162 height 29
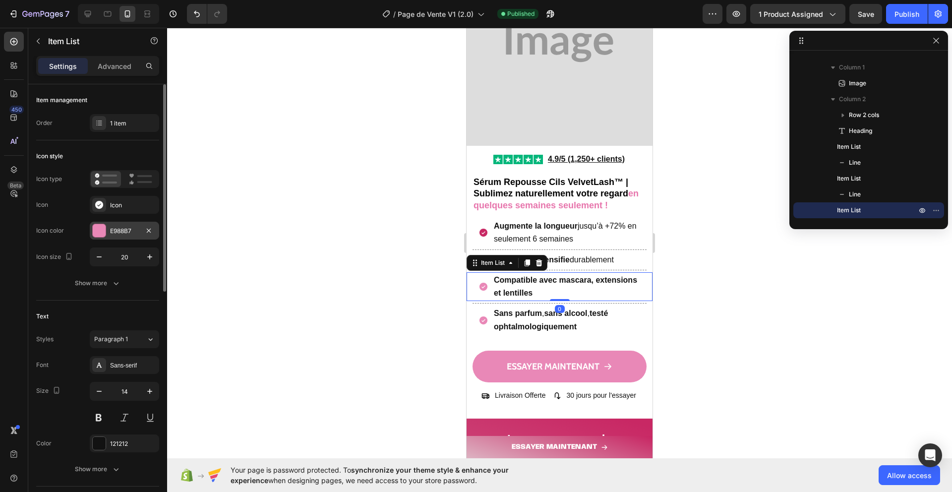
click at [106, 228] on div "E988B7" at bounding box center [124, 231] width 69 height 18
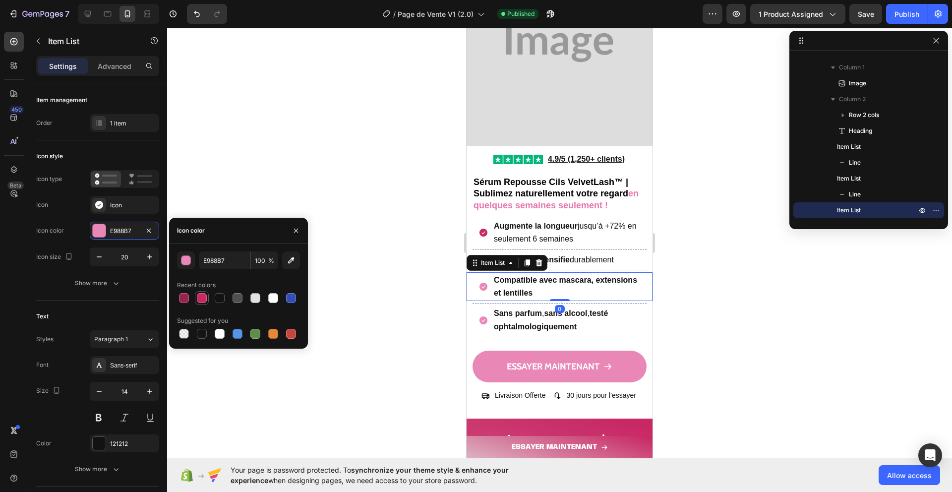
click at [206, 300] on div at bounding box center [202, 298] width 10 height 10
type input "C82864"
click at [626, 260] on div "Renforce et densifie durablement" at bounding box center [559, 260] width 174 height 16
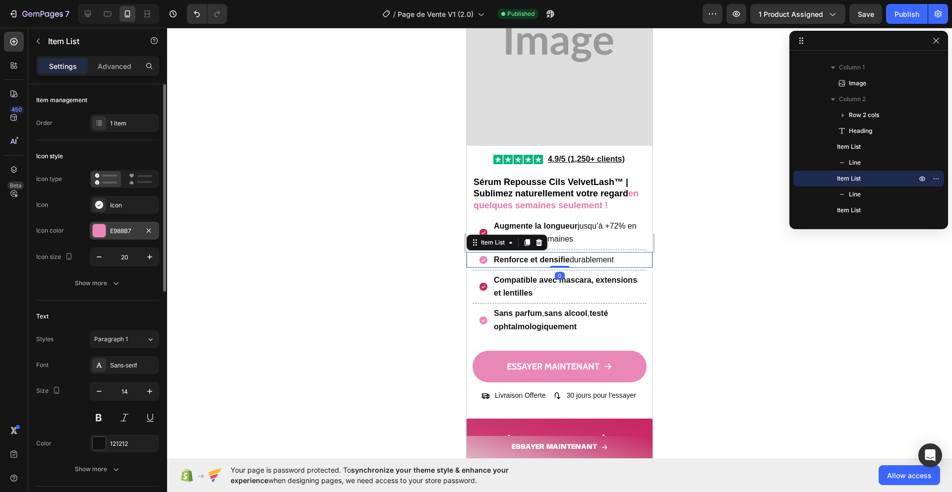
click at [104, 228] on div at bounding box center [99, 230] width 13 height 13
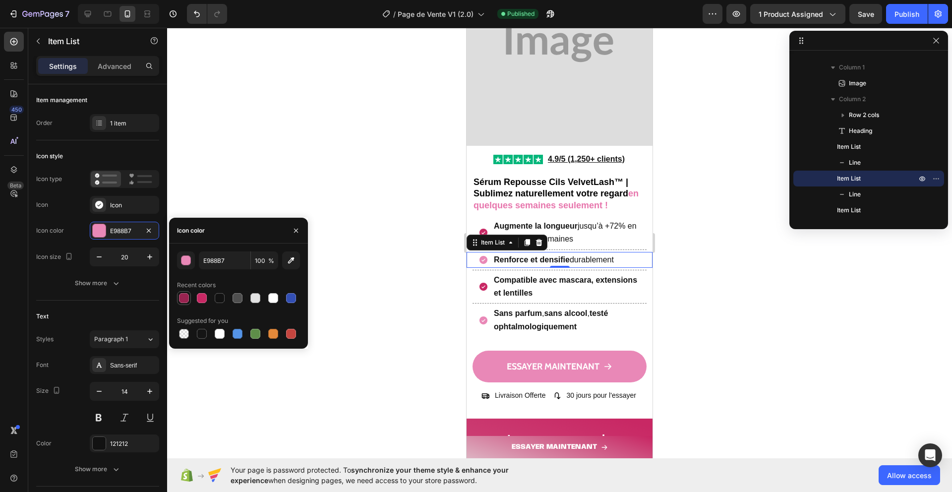
click at [188, 296] on div at bounding box center [184, 298] width 10 height 10
type input "992350"
click at [480, 317] on icon at bounding box center [483, 320] width 8 height 8
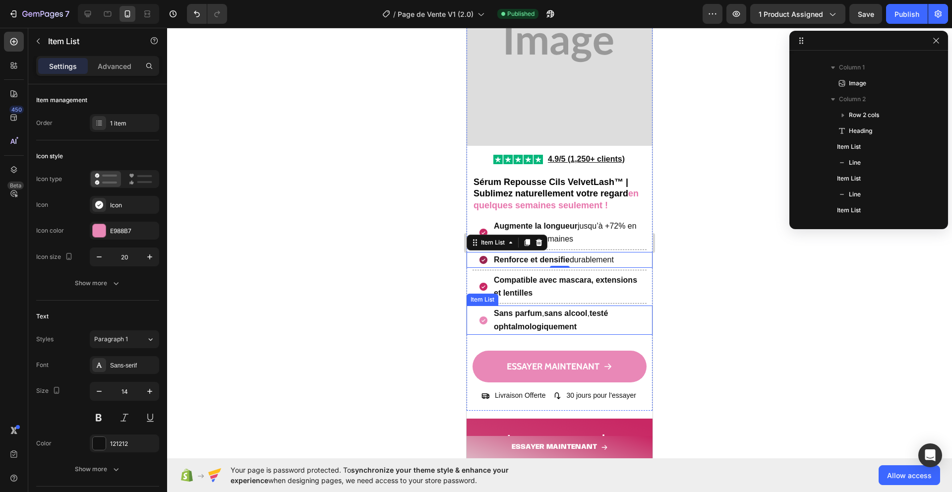
scroll to position [171, 0]
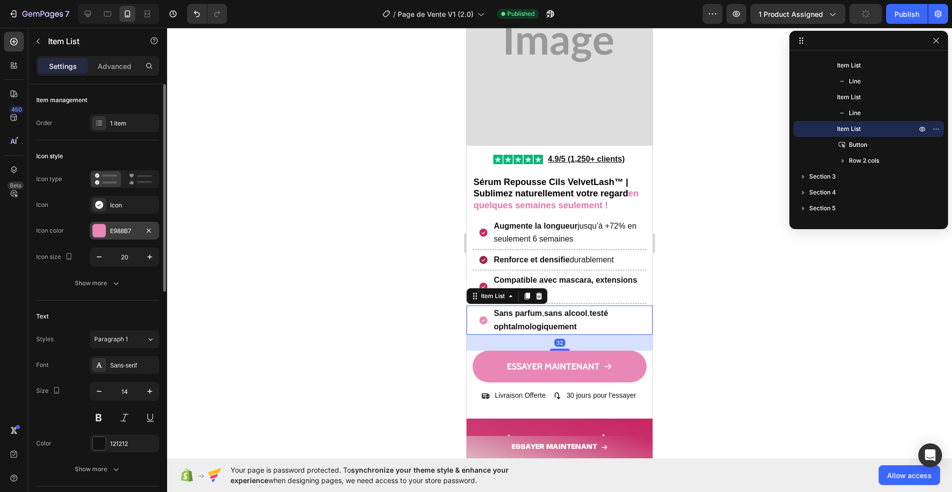
click at [101, 230] on div at bounding box center [99, 230] width 13 height 13
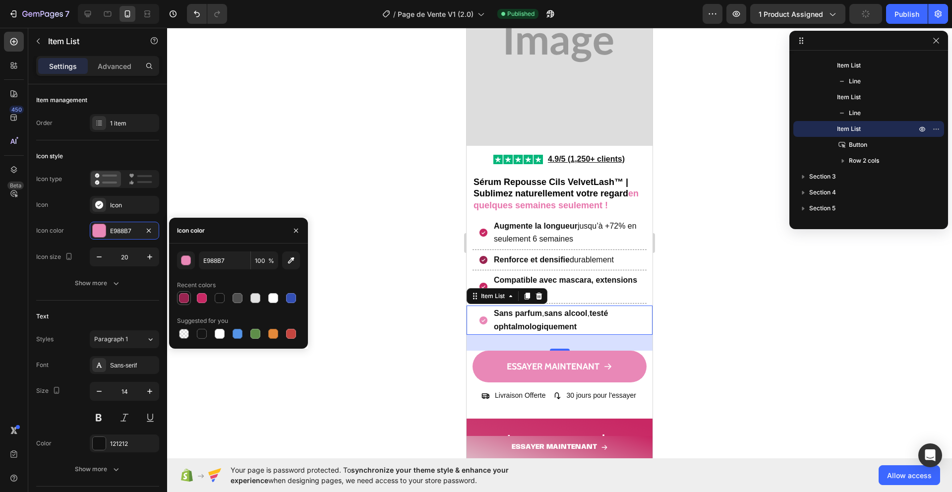
click at [185, 298] on div at bounding box center [184, 298] width 10 height 10
type input "992350"
click at [90, 13] on icon at bounding box center [88, 14] width 6 height 6
type input "16"
type input "29"
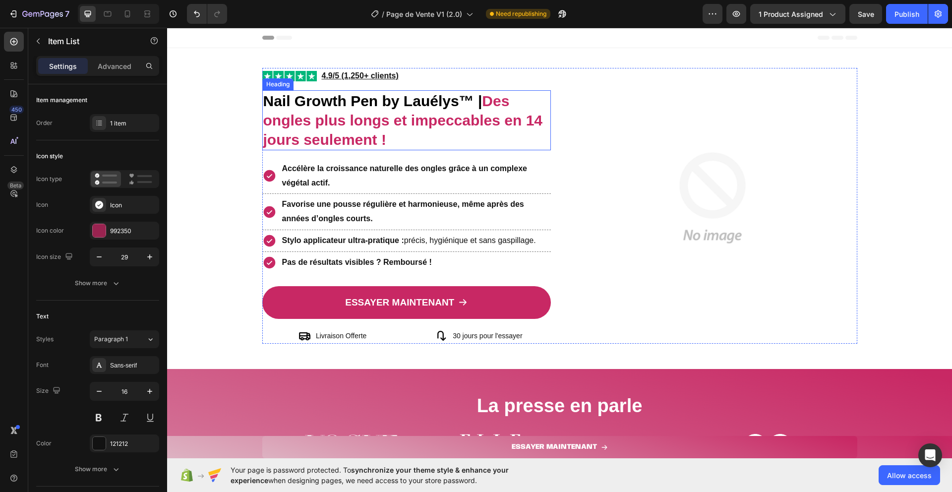
click at [357, 122] on strong "Des ongles plus longs et impeccables en 14 jours seulement !" at bounding box center [403, 120] width 280 height 55
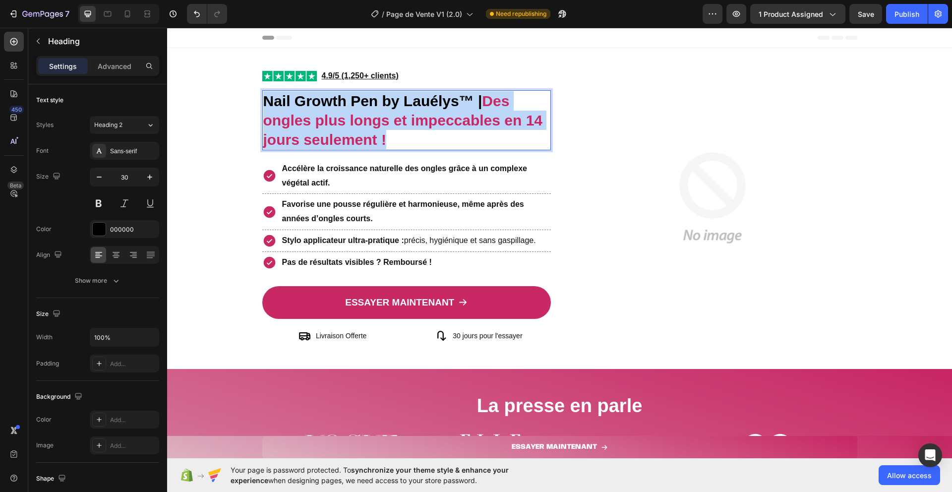
click at [357, 122] on strong "Des ongles plus longs et impeccables en 14 jours seulement !" at bounding box center [403, 120] width 280 height 55
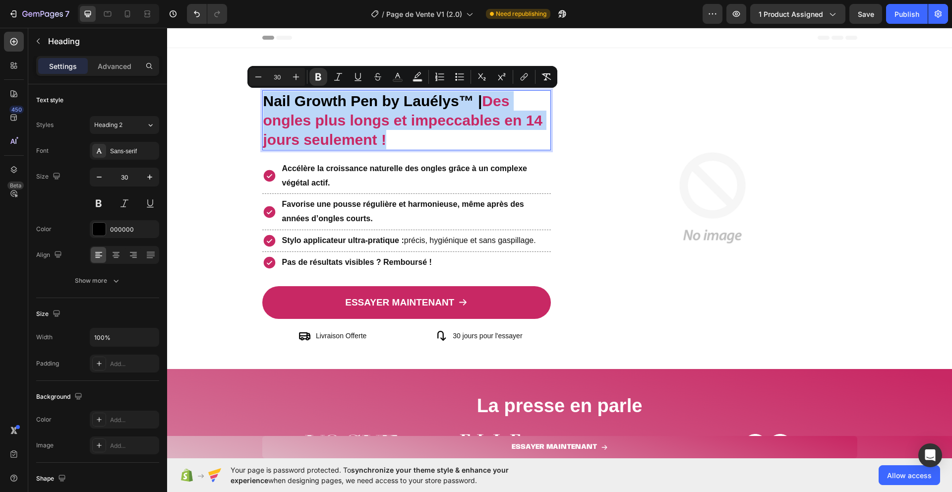
copy p "Nail Growth Pen by Lauélys™ | Des ongles plus longs et impeccables en 14 jours …"
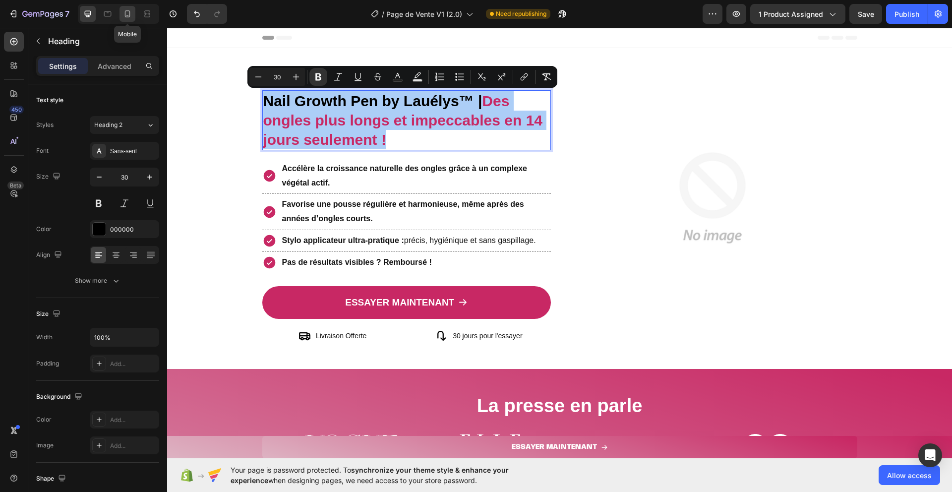
click at [126, 16] on icon at bounding box center [127, 13] width 5 height 7
type input "18"
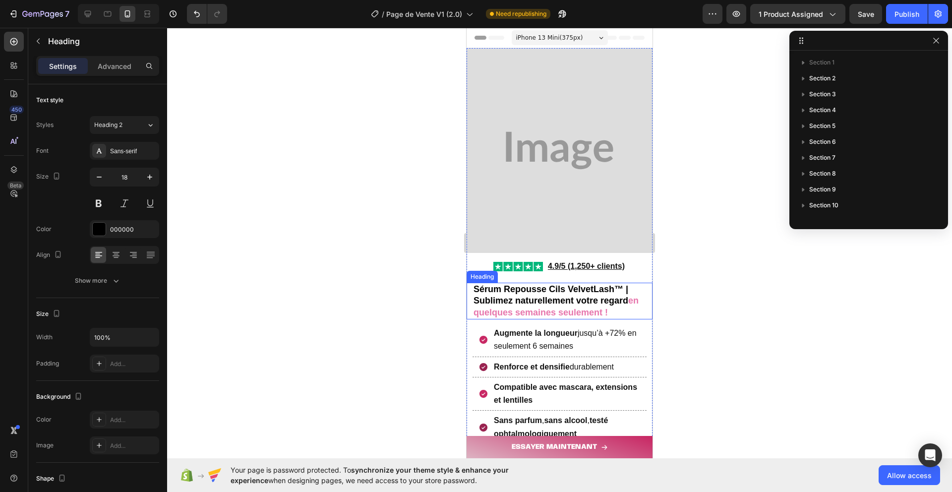
click at [544, 300] on strong "Sérum Repousse Cils VelvetLash™ | Sublimez naturellement votre regard" at bounding box center [550, 294] width 155 height 21
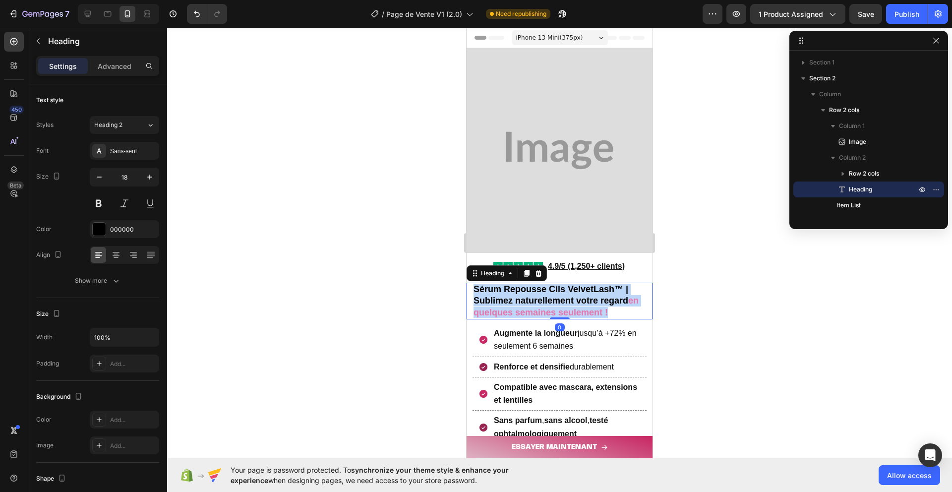
click at [544, 300] on strong "Sérum Repousse Cils VelvetLash™ | Sublimez naturellement votre regard" at bounding box center [550, 294] width 155 height 21
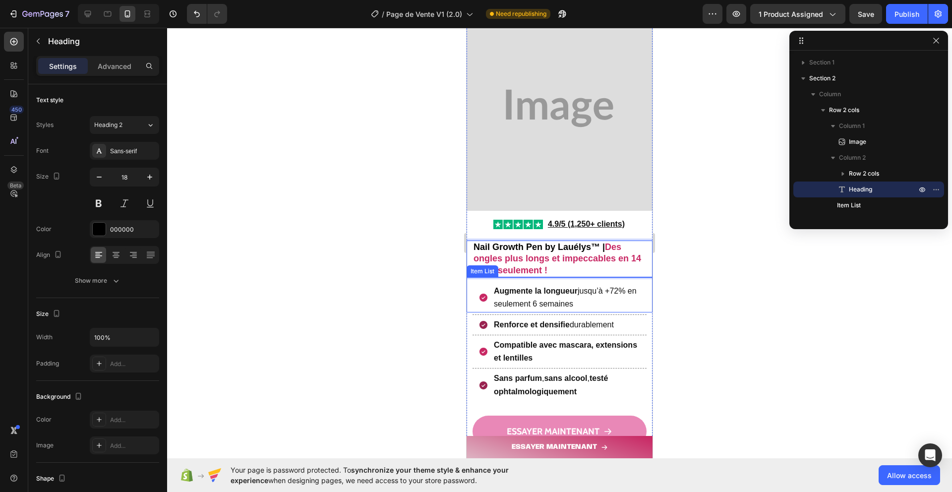
scroll to position [48, 0]
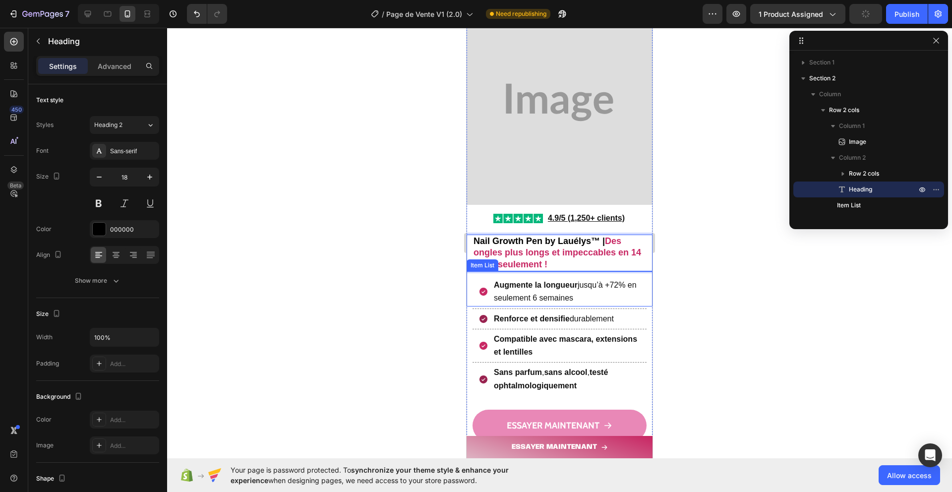
click at [482, 292] on icon at bounding box center [483, 291] width 10 height 10
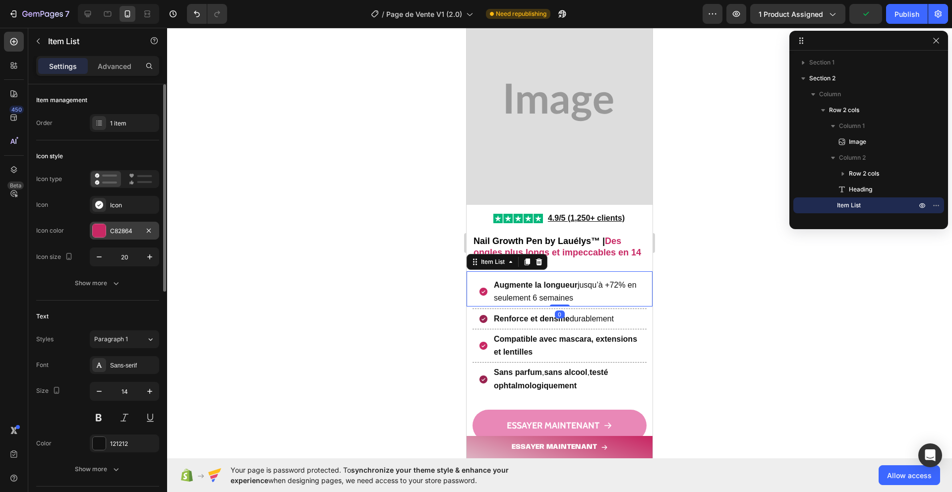
click at [99, 230] on div at bounding box center [99, 230] width 13 height 13
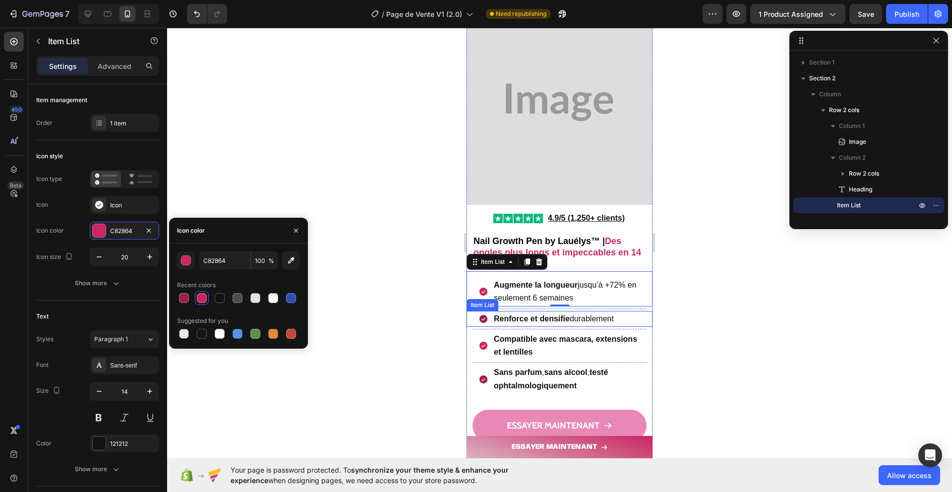
click at [483, 320] on icon at bounding box center [483, 319] width 8 height 8
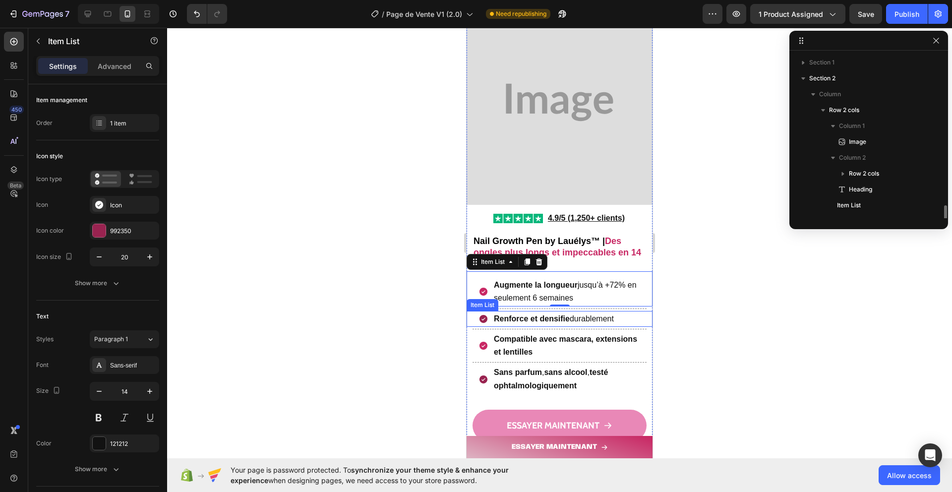
scroll to position [108, 0]
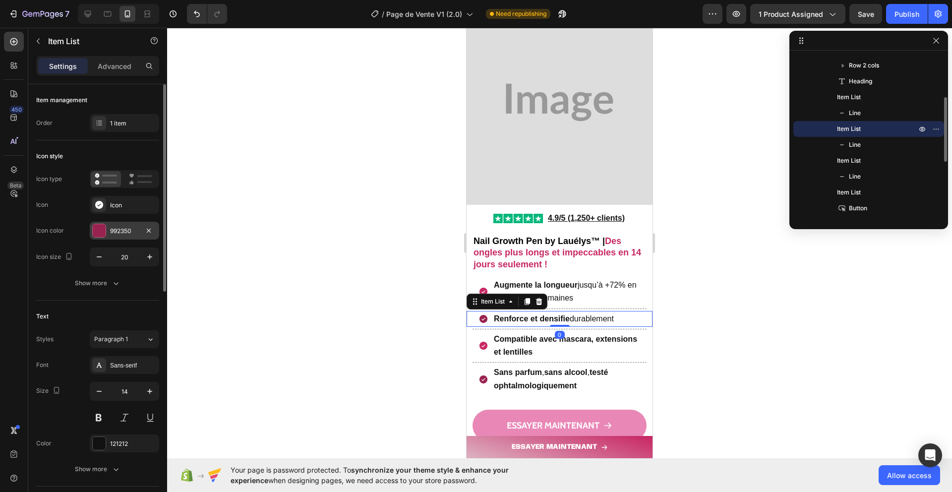
click at [103, 233] on div at bounding box center [99, 230] width 13 height 13
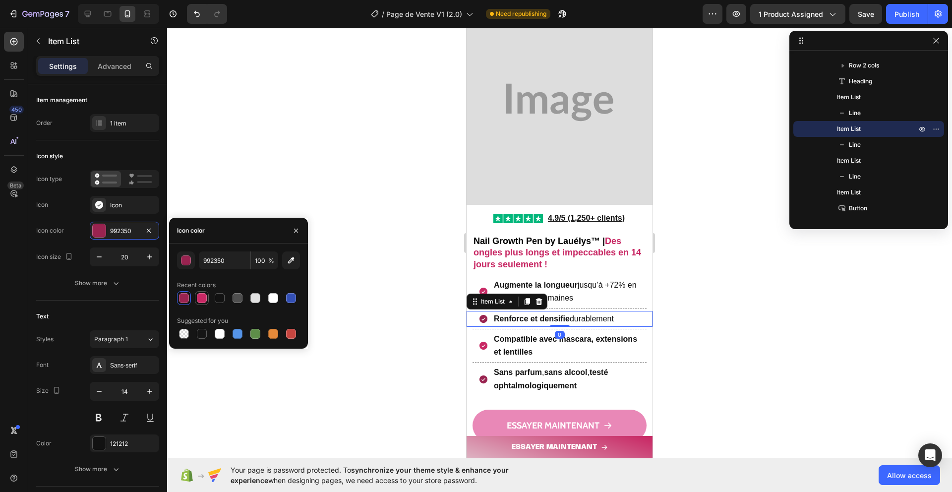
click at [200, 301] on div at bounding box center [202, 298] width 10 height 10
type input "C82864"
click at [489, 379] on div "Sans parfum , sans alcool , testé ophtalmologiquement" at bounding box center [559, 378] width 162 height 29
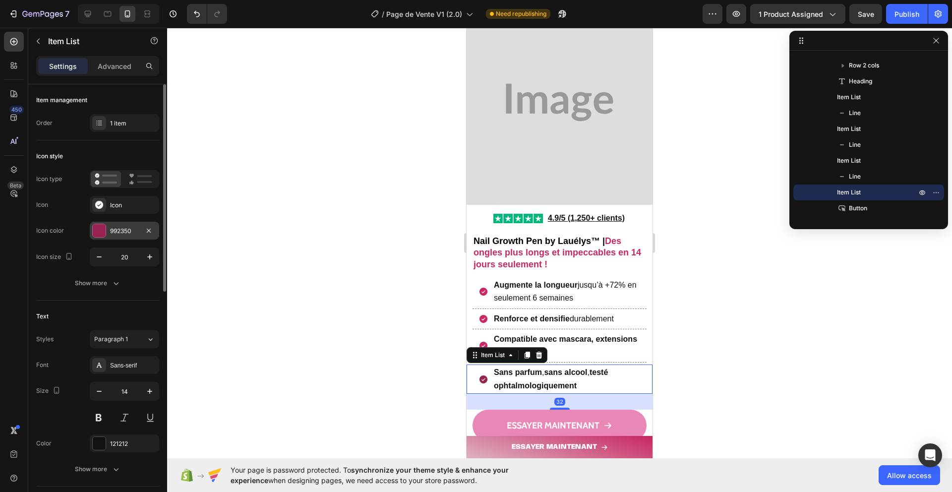
click at [94, 229] on div at bounding box center [99, 230] width 13 height 13
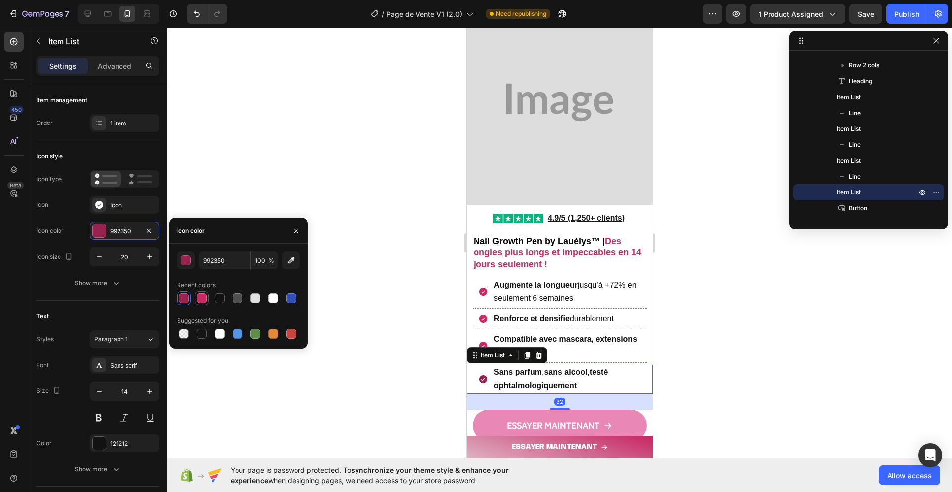
click at [199, 303] on div at bounding box center [202, 298] width 12 height 12
type input "C82864"
click at [383, 304] on div at bounding box center [559, 260] width 785 height 464
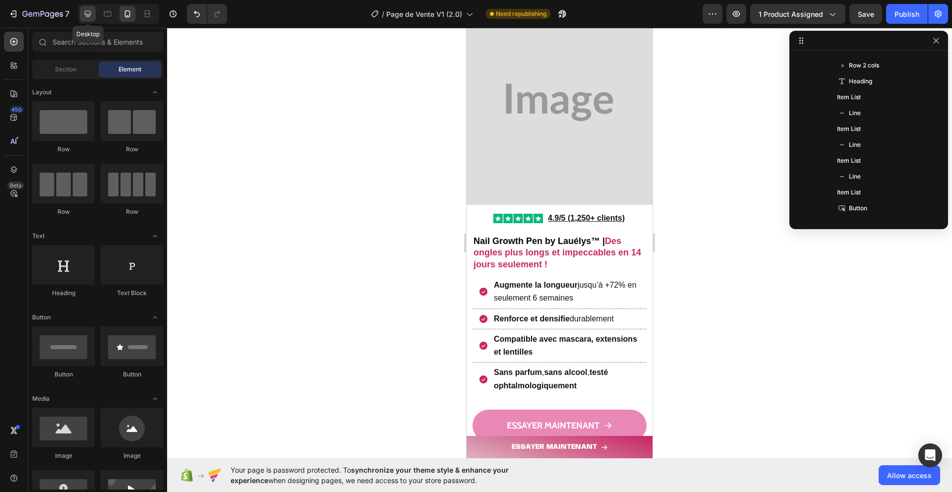
click at [91, 20] on div at bounding box center [88, 14] width 16 height 16
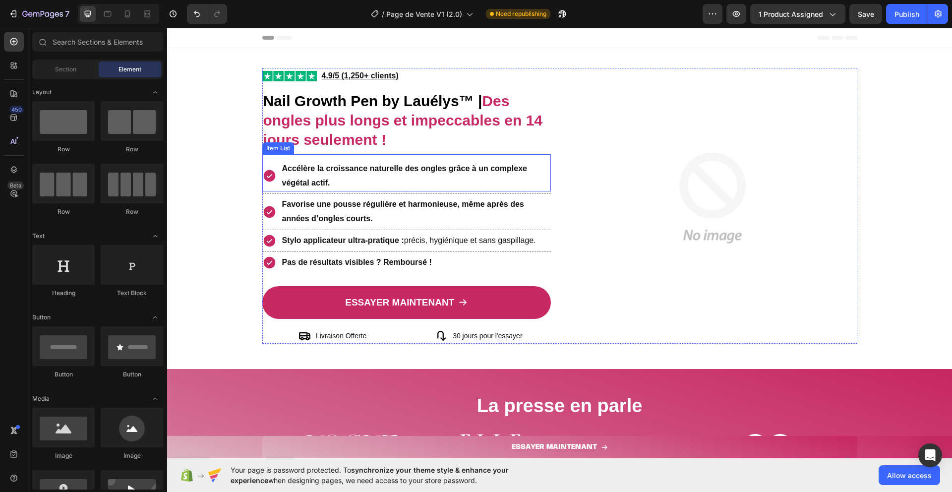
click at [313, 175] on p "Accélère la croissance naturelle des ongles grâce à un complexe végétal actif." at bounding box center [416, 176] width 268 height 29
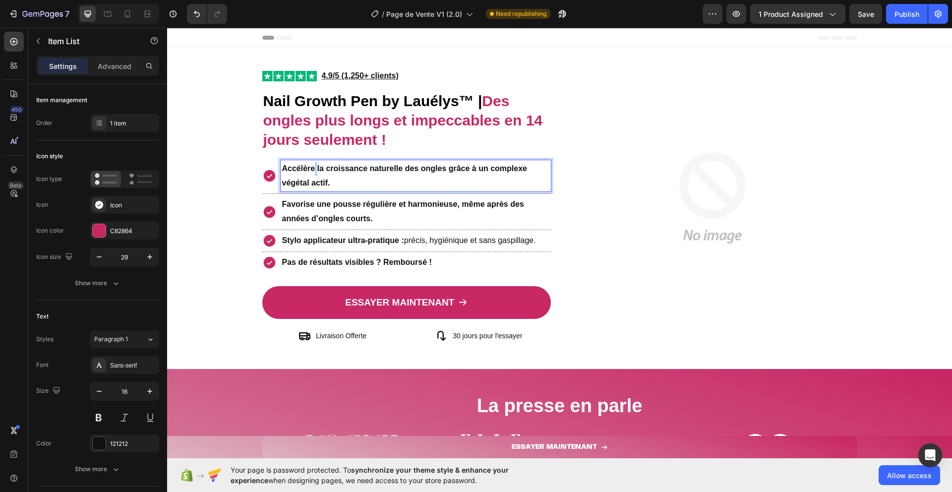
click at [313, 175] on p "Accélère la croissance naturelle des ongles grâce à un complexe végétal actif." at bounding box center [416, 176] width 268 height 29
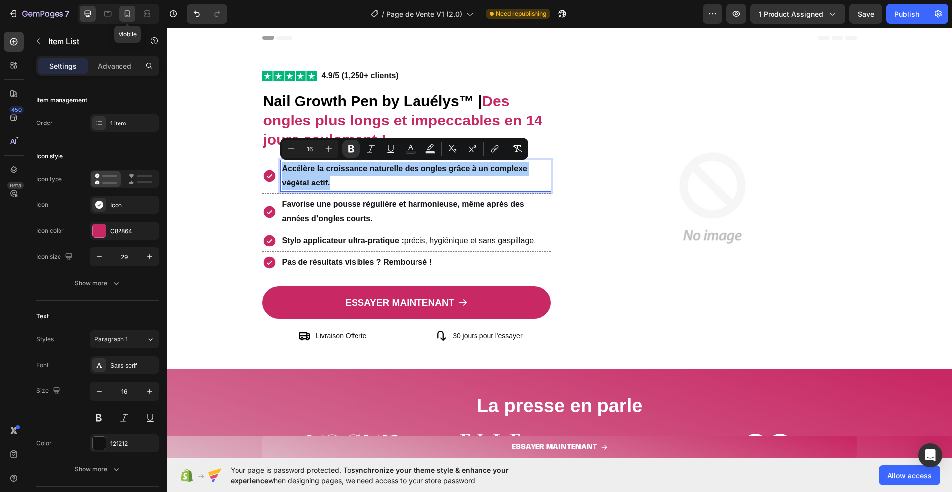
click at [129, 16] on icon at bounding box center [127, 13] width 5 height 7
type input "16"
type input "14"
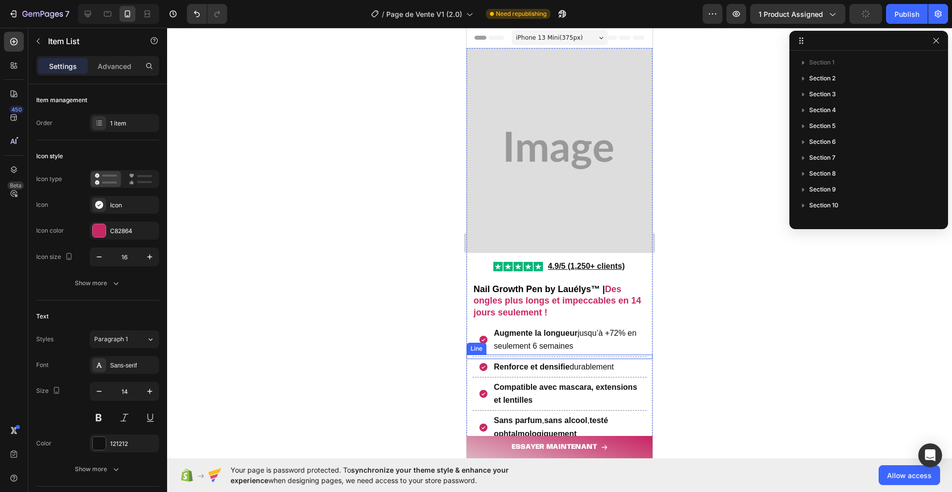
click at [568, 343] on span "Augmente la longueur jusqu’à +72% en seulement 6 semaines" at bounding box center [565, 339] width 143 height 21
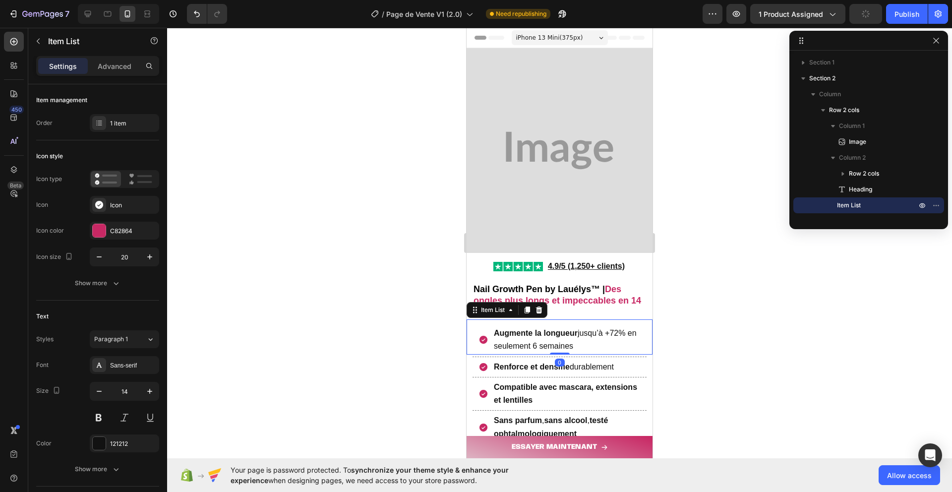
click at [568, 343] on span "Augmente la longueur jusqu’à +72% en seulement 6 semaines" at bounding box center [565, 339] width 143 height 21
click at [88, 12] on icon at bounding box center [88, 14] width 10 height 10
type input "29"
type input "16"
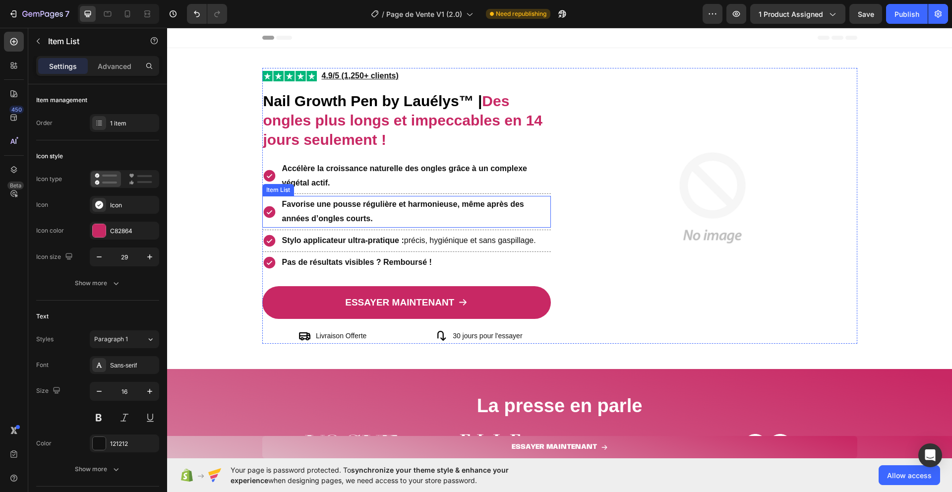
click at [305, 205] on strong "Favorise une pousse régulière et harmonieuse, même après des années d’ongles co…" at bounding box center [403, 211] width 242 height 23
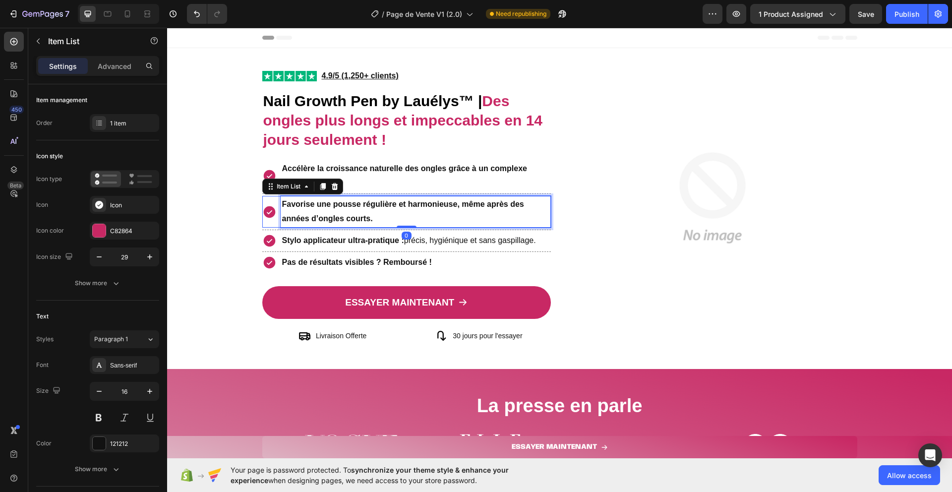
click at [305, 205] on strong "Favorise une pousse régulière et harmonieuse, même après des années d’ongles co…" at bounding box center [403, 211] width 242 height 23
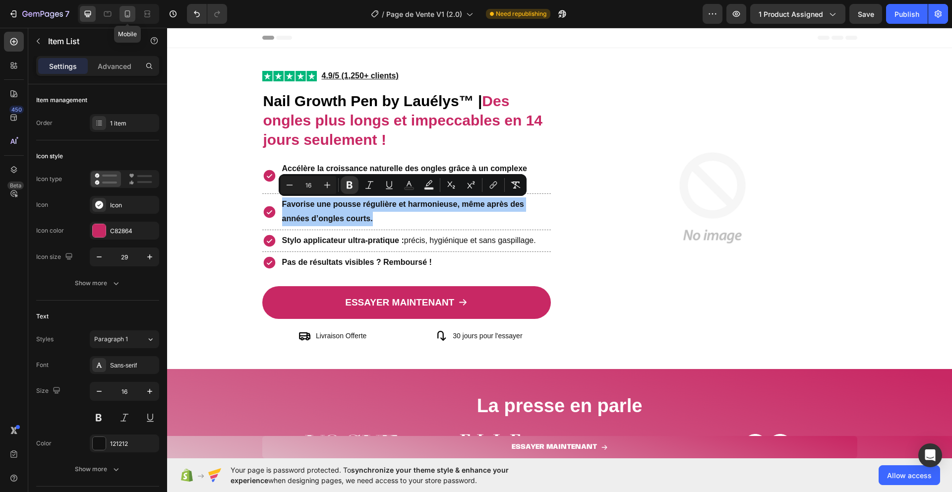
click at [124, 12] on icon at bounding box center [127, 14] width 10 height 10
type input "16"
type input "14"
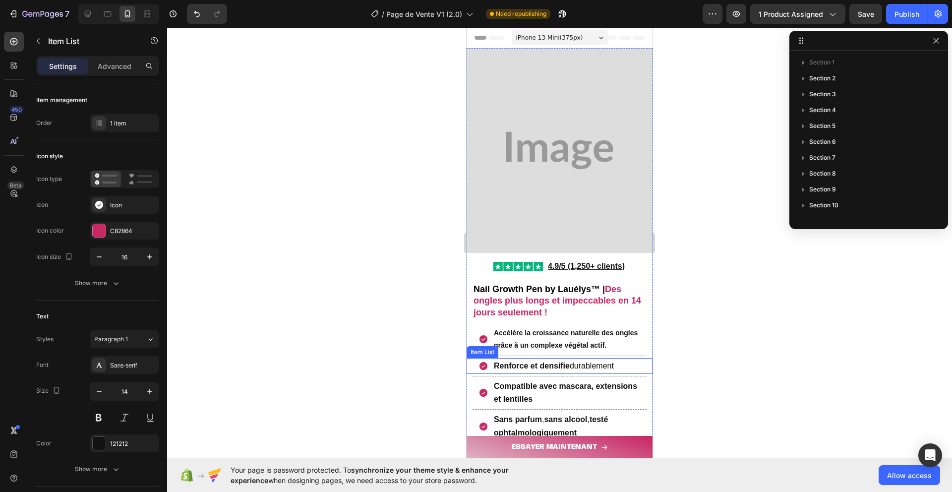
click at [519, 365] on strong "Renforce et densifie" at bounding box center [532, 365] width 76 height 8
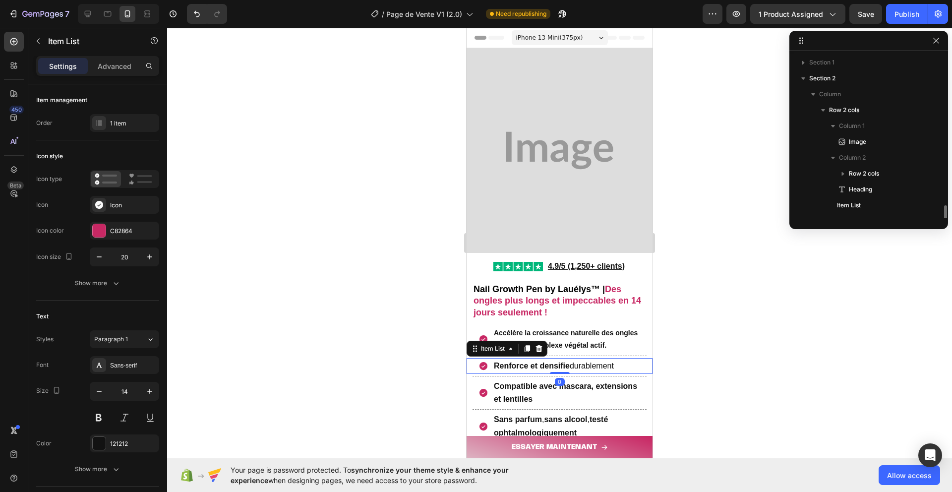
scroll to position [108, 0]
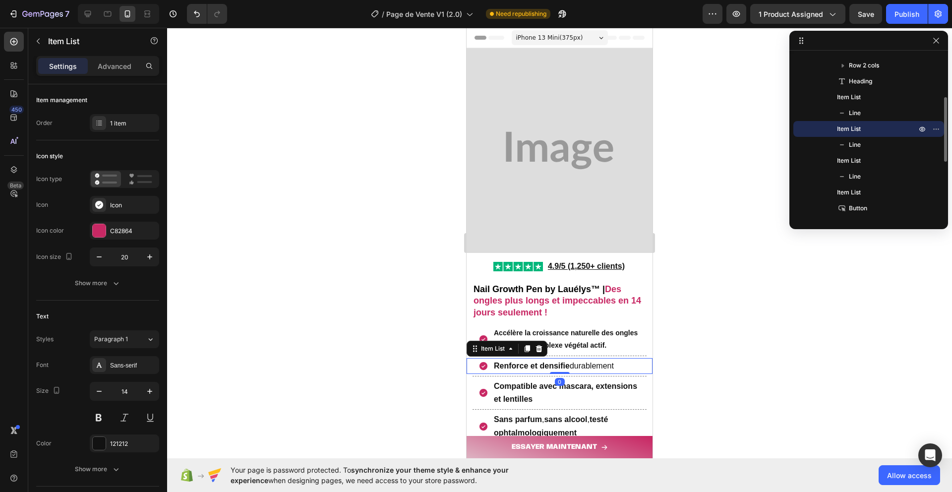
click at [519, 365] on strong "Renforce et densifie" at bounding box center [532, 365] width 76 height 8
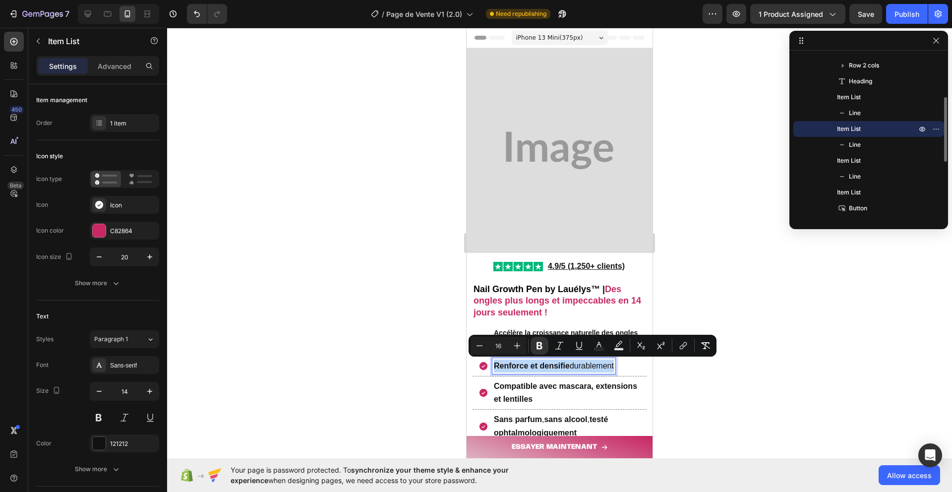
click at [519, 365] on strong "Renforce et densifie" at bounding box center [532, 365] width 76 height 8
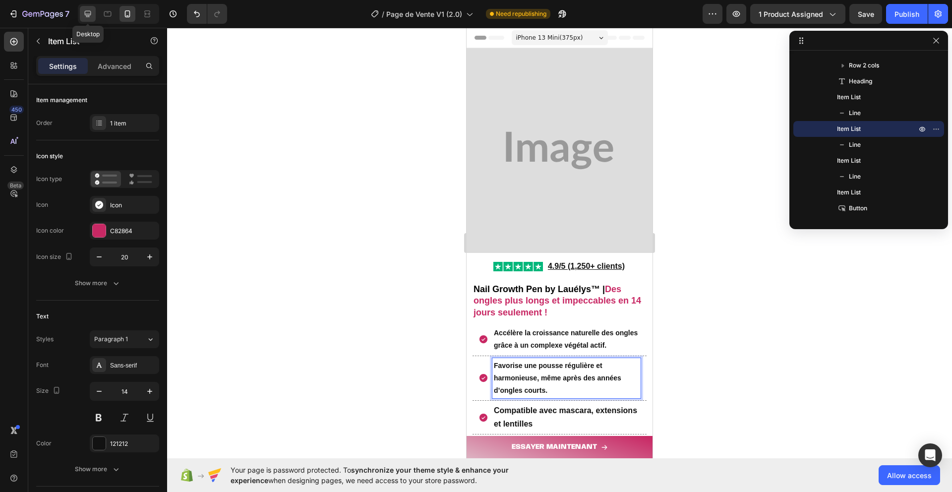
click at [83, 15] on icon at bounding box center [88, 14] width 10 height 10
type input "29"
type input "16"
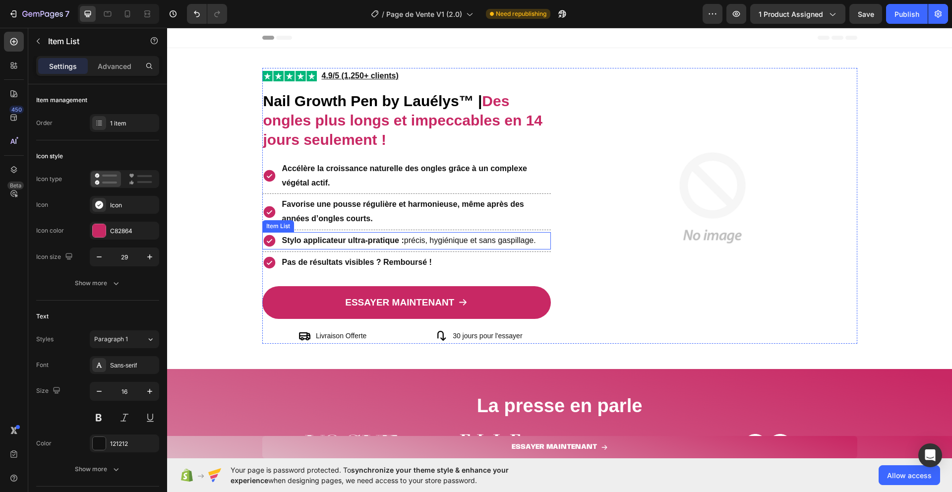
click at [321, 235] on p "Stylo applicateur ultra-pratique : précis, hygiénique et sans gaspillage." at bounding box center [409, 240] width 254 height 14
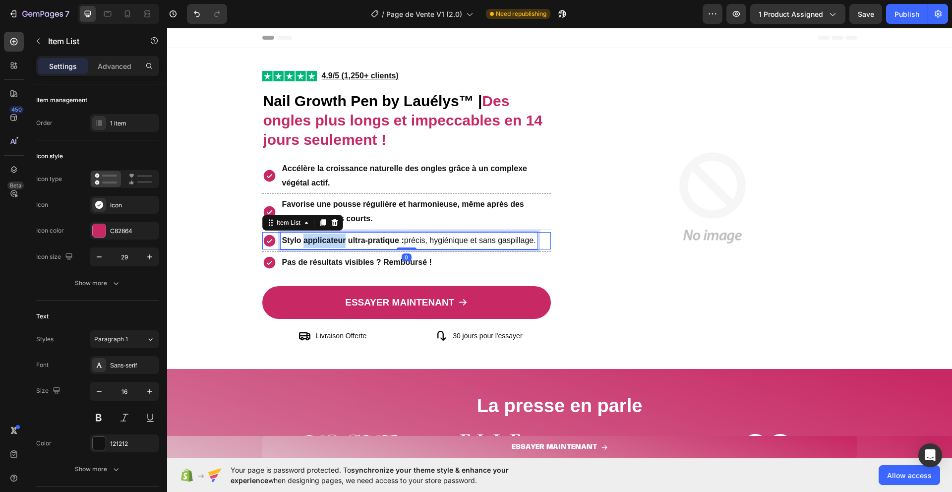
click at [321, 235] on p "Stylo applicateur ultra-pratique : précis, hygiénique et sans gaspillage." at bounding box center [409, 240] width 254 height 14
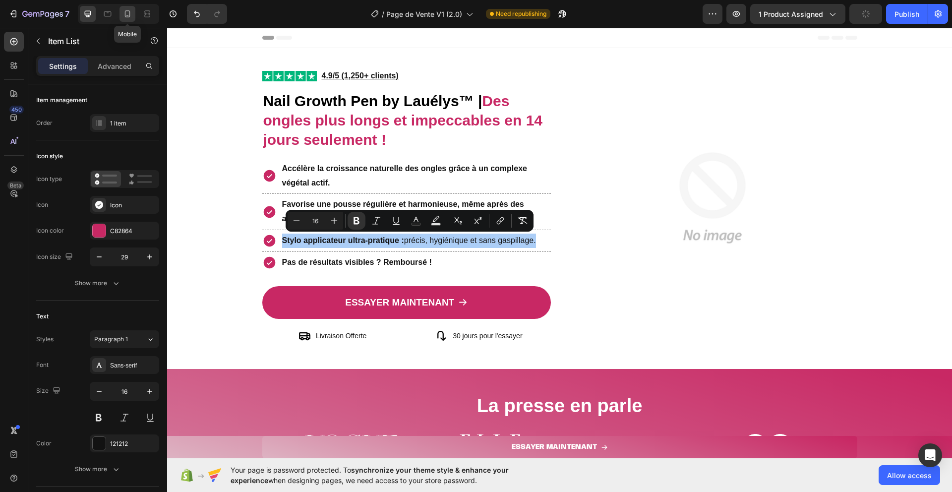
click at [127, 15] on icon at bounding box center [127, 14] width 10 height 10
type input "16"
type input "14"
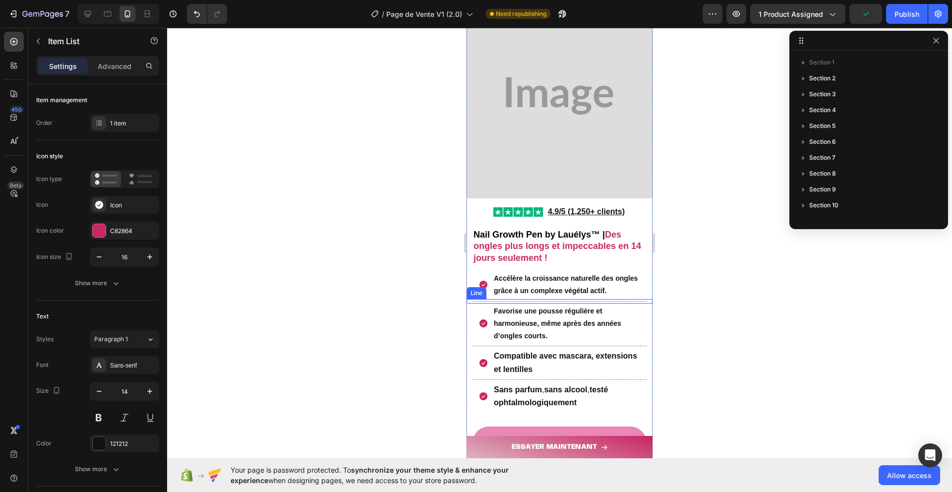
scroll to position [69, 0]
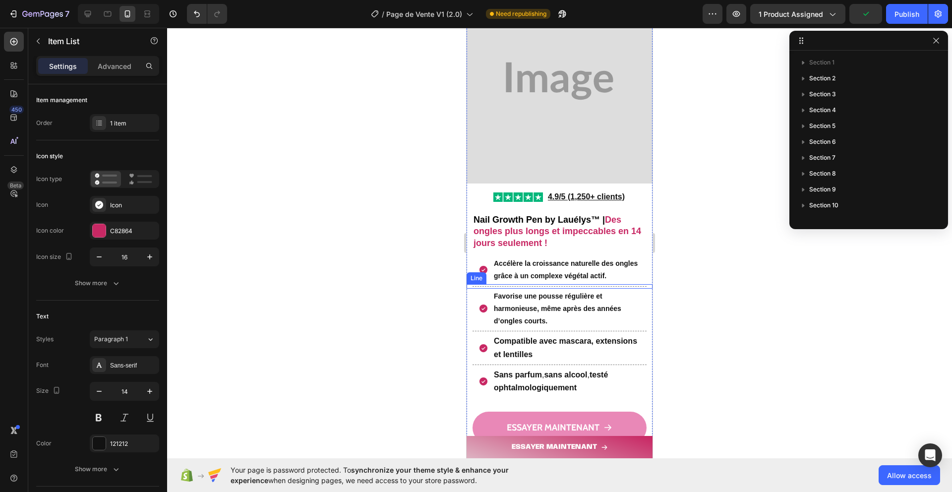
click at [510, 344] on strong "Compatible avec mascara, extensions et lentilles" at bounding box center [565, 347] width 143 height 21
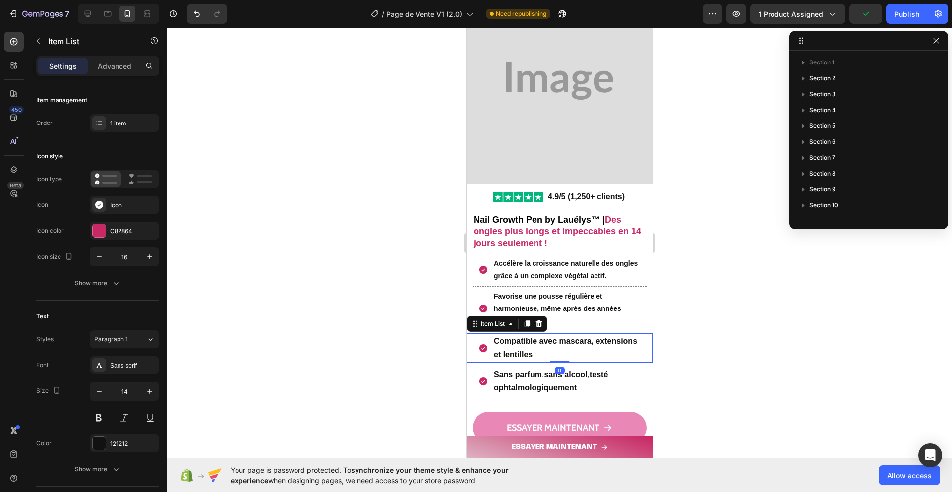
scroll to position [140, 0]
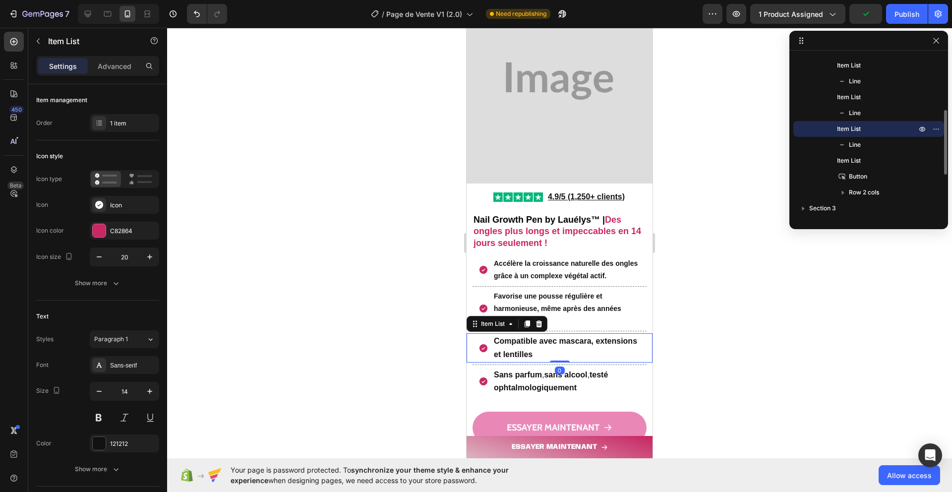
click at [510, 344] on strong "Compatible avec mascara, extensions et lentilles" at bounding box center [565, 347] width 143 height 21
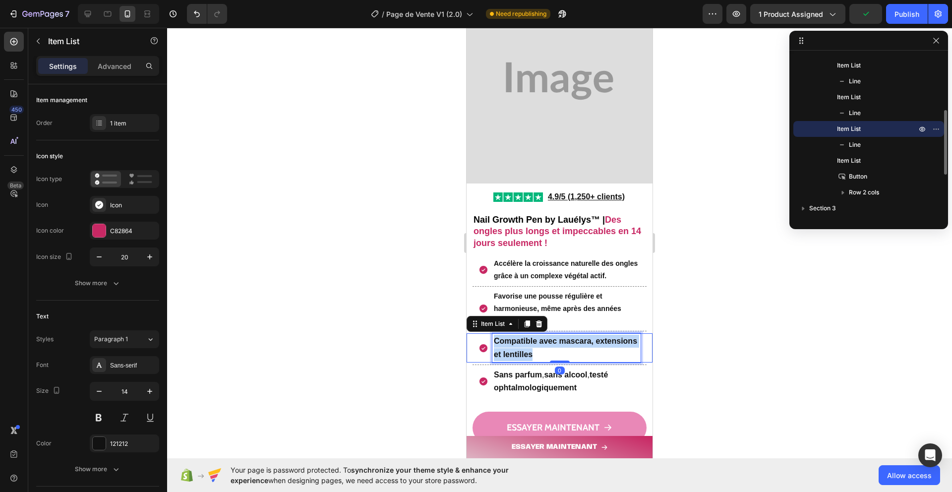
click at [510, 344] on strong "Compatible avec mascara, extensions et lentilles" at bounding box center [565, 347] width 143 height 21
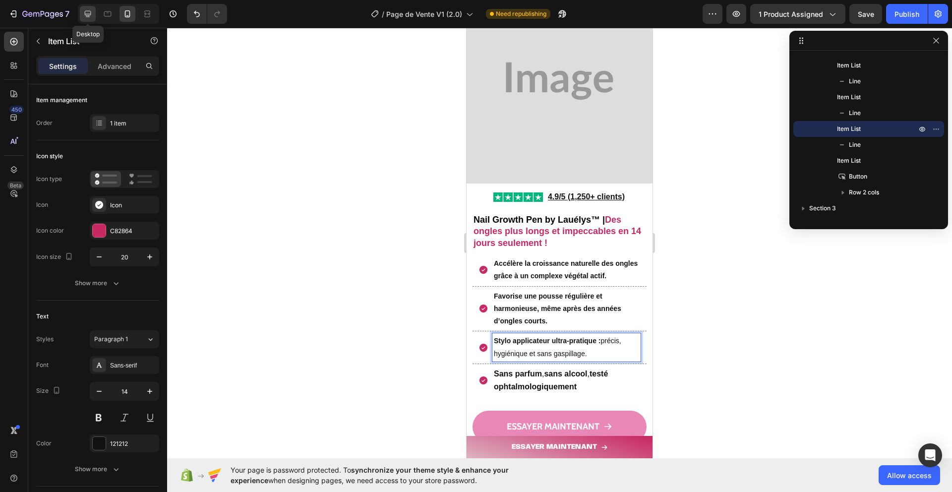
click at [93, 14] on div at bounding box center [88, 14] width 16 height 16
type input "29"
type input "16"
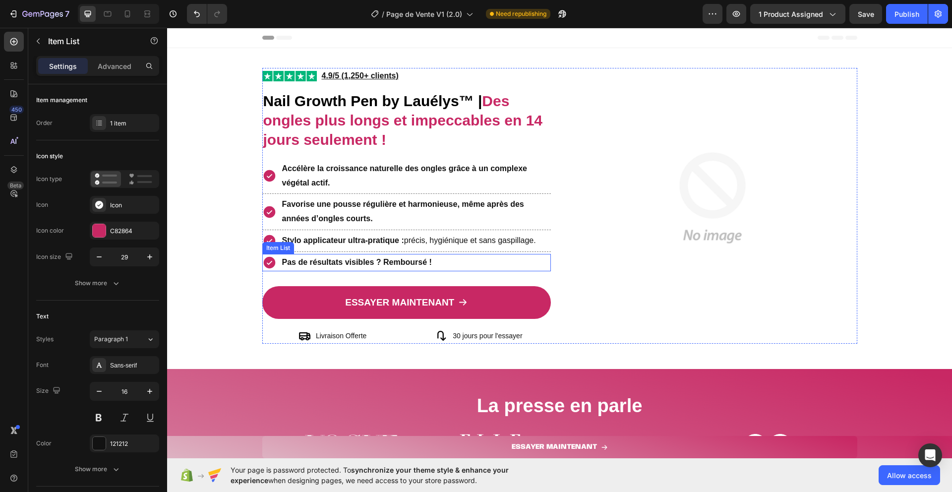
click at [308, 262] on strong "Pas de résultats visibles ? Remboursé !" at bounding box center [357, 262] width 150 height 8
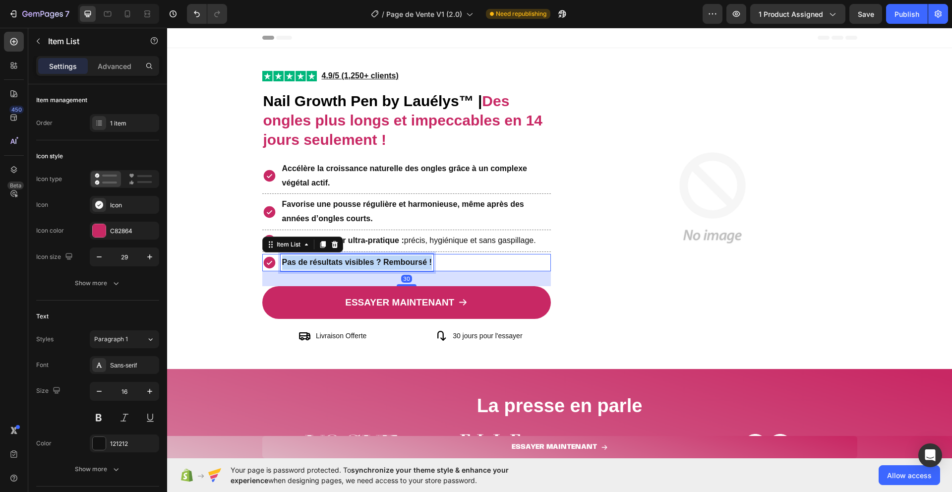
click at [308, 262] on strong "Pas de résultats visibles ? Remboursé !" at bounding box center [357, 262] width 150 height 8
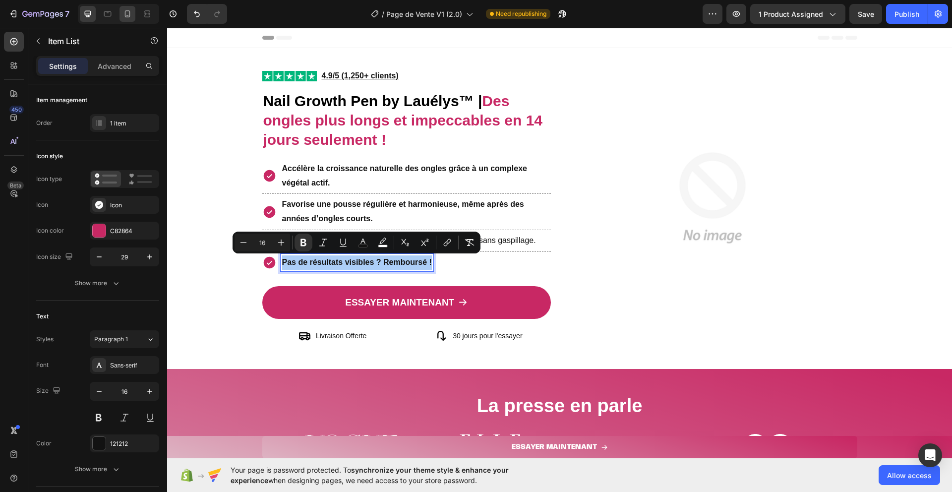
click at [127, 10] on icon at bounding box center [127, 14] width 10 height 10
type input "16"
type input "14"
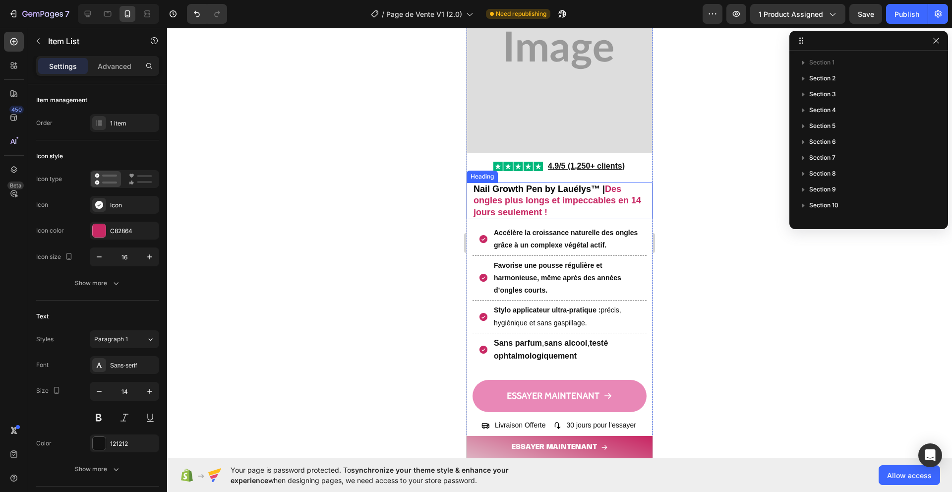
scroll to position [112, 0]
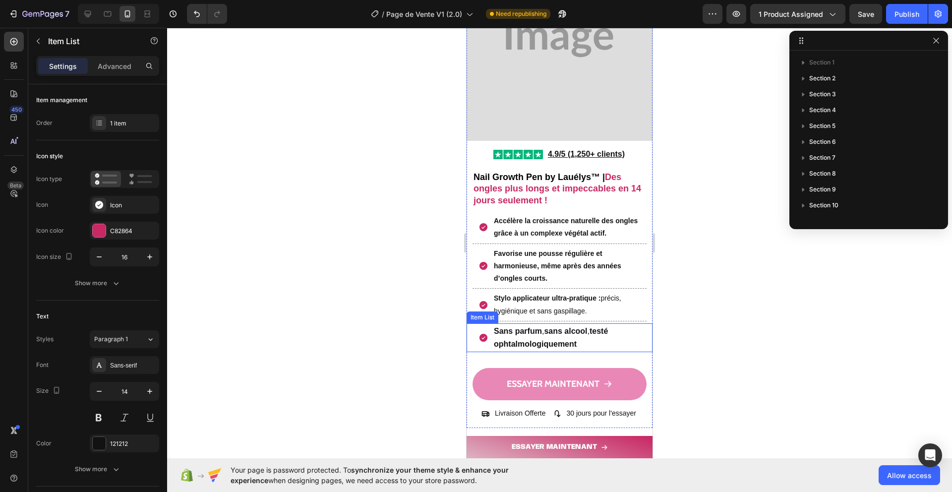
click at [522, 327] on strong "Sans parfum" at bounding box center [518, 331] width 48 height 8
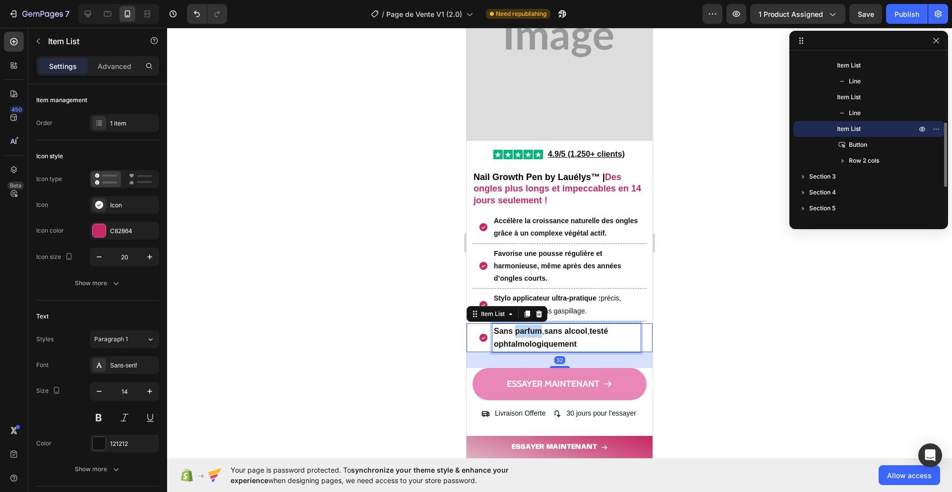
click at [522, 327] on strong "Sans parfum" at bounding box center [518, 331] width 48 height 8
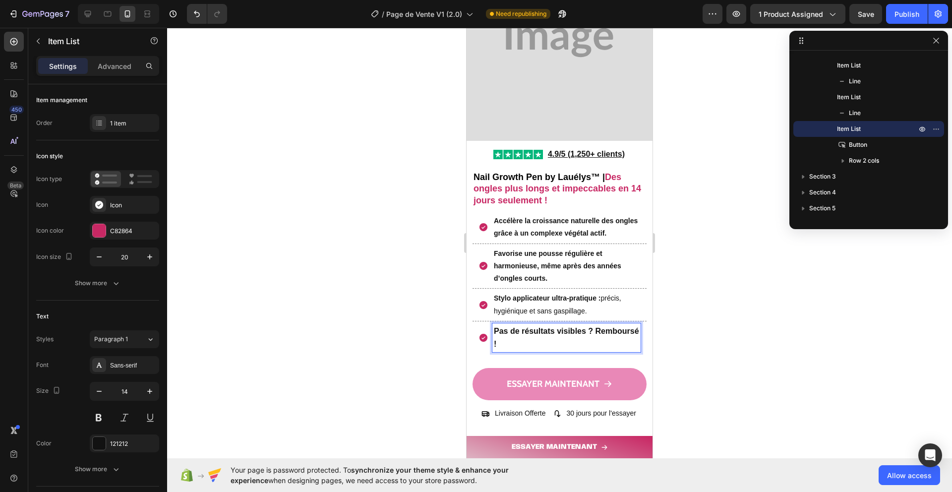
click at [410, 337] on div at bounding box center [559, 260] width 785 height 464
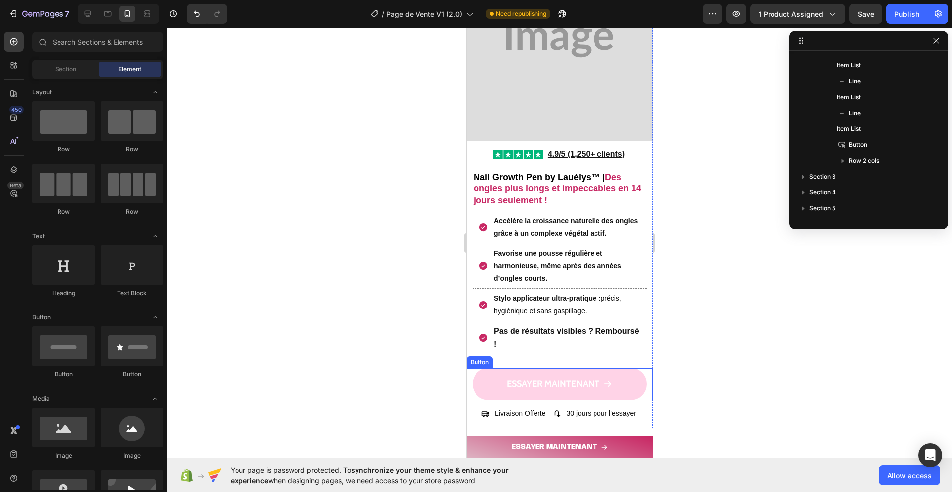
click at [485, 379] on link "ESSAYER MAINTENANT" at bounding box center [559, 384] width 174 height 32
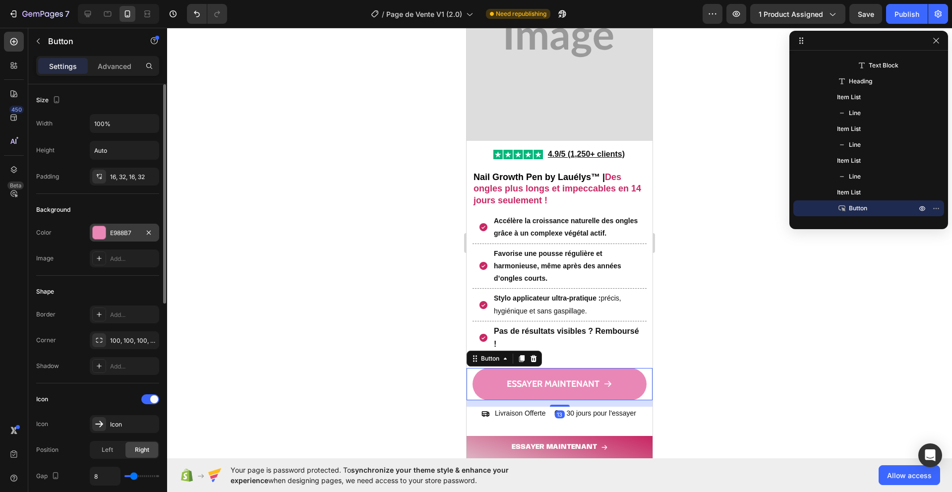
click at [103, 229] on div at bounding box center [99, 232] width 13 height 13
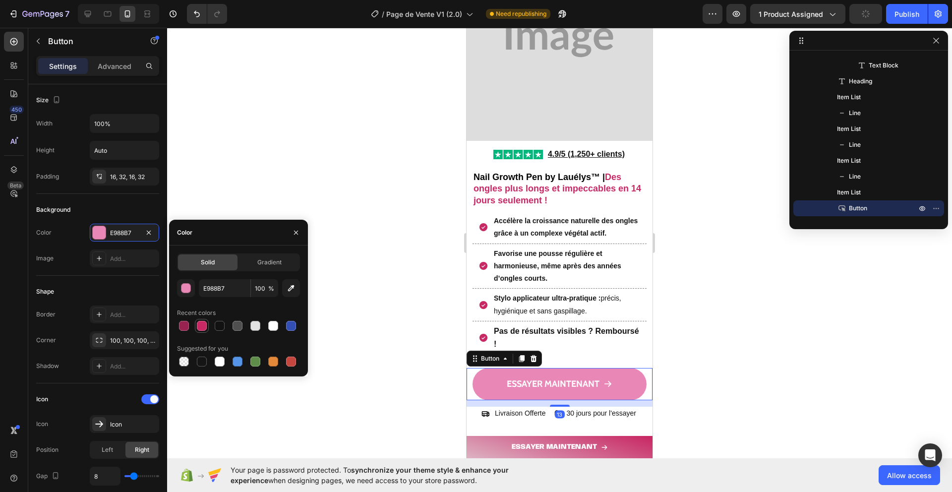
click at [198, 323] on div at bounding box center [202, 326] width 10 height 10
type input "C82864"
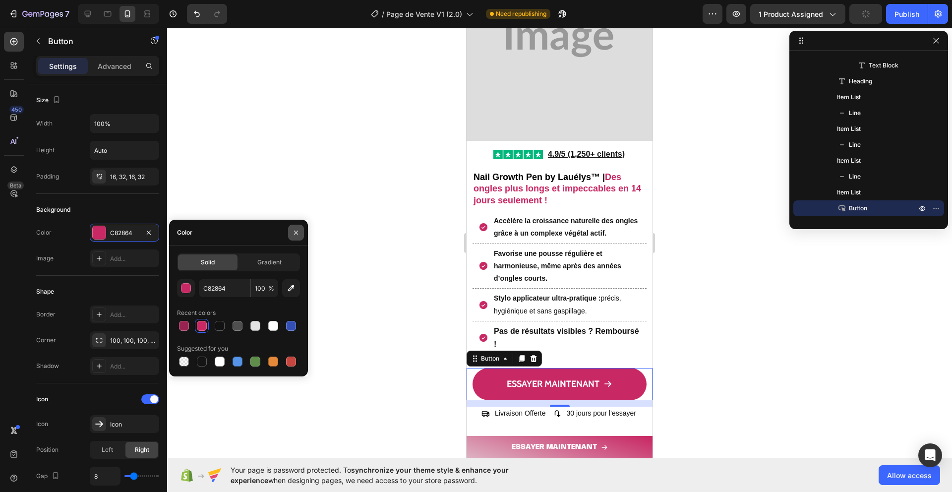
click at [296, 226] on button "button" at bounding box center [296, 233] width 16 height 16
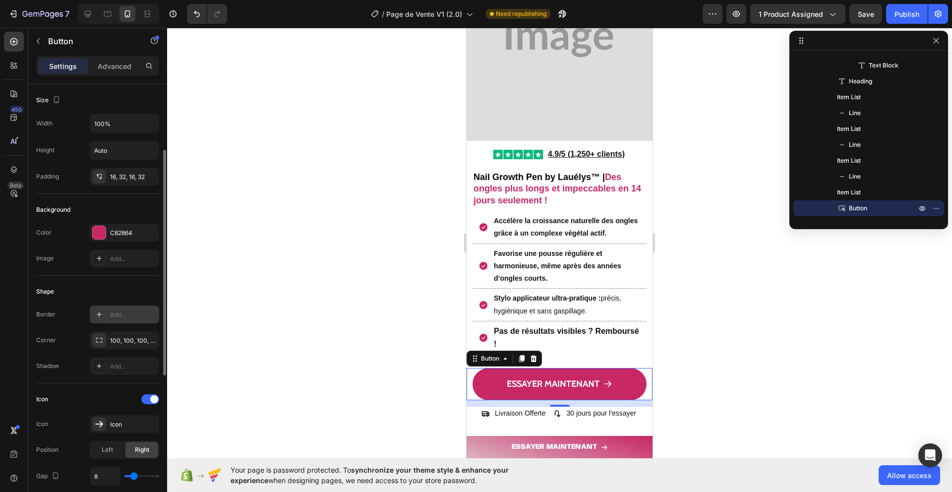
scroll to position [405, 0]
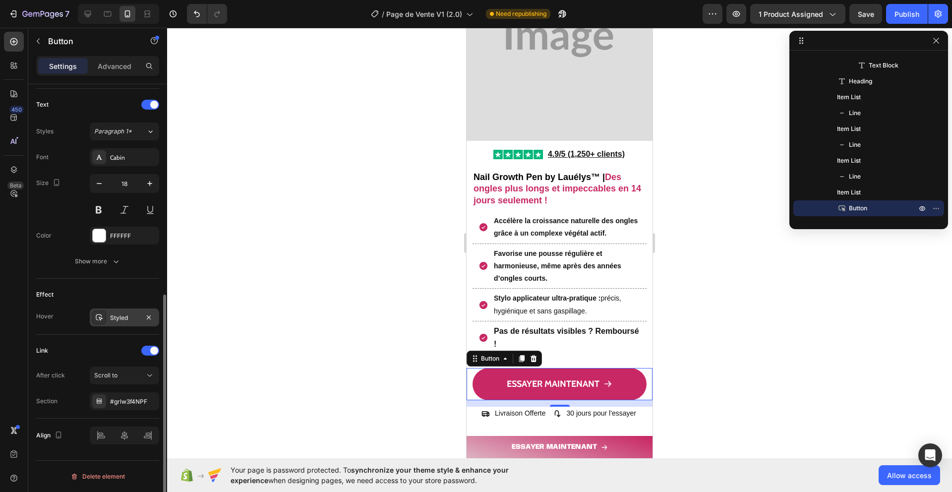
click at [118, 313] on div "Styled" at bounding box center [124, 317] width 29 height 9
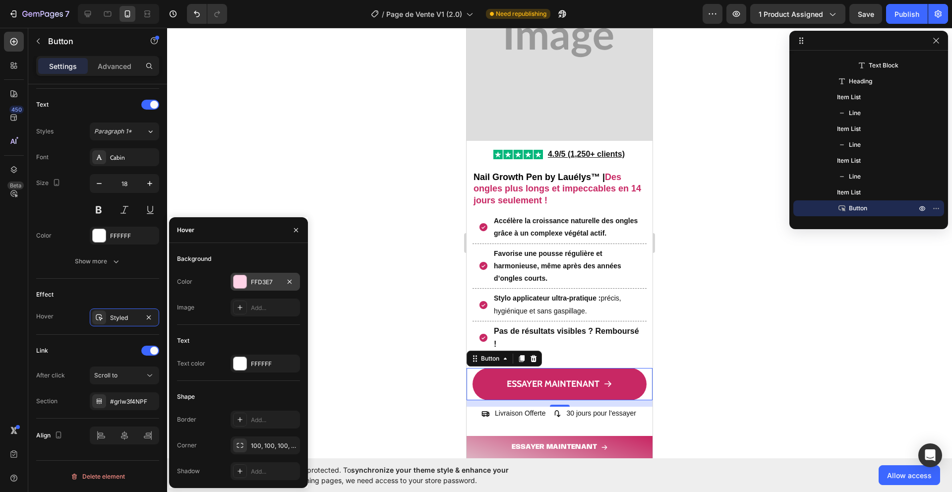
click at [241, 276] on div at bounding box center [239, 281] width 13 height 13
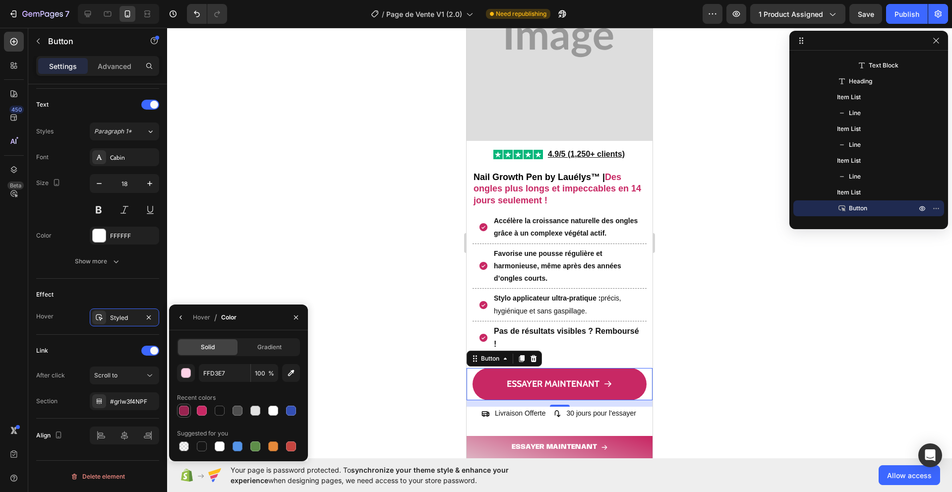
click at [181, 407] on div at bounding box center [184, 410] width 10 height 10
type input "992350"
click at [291, 317] on button "button" at bounding box center [296, 317] width 16 height 16
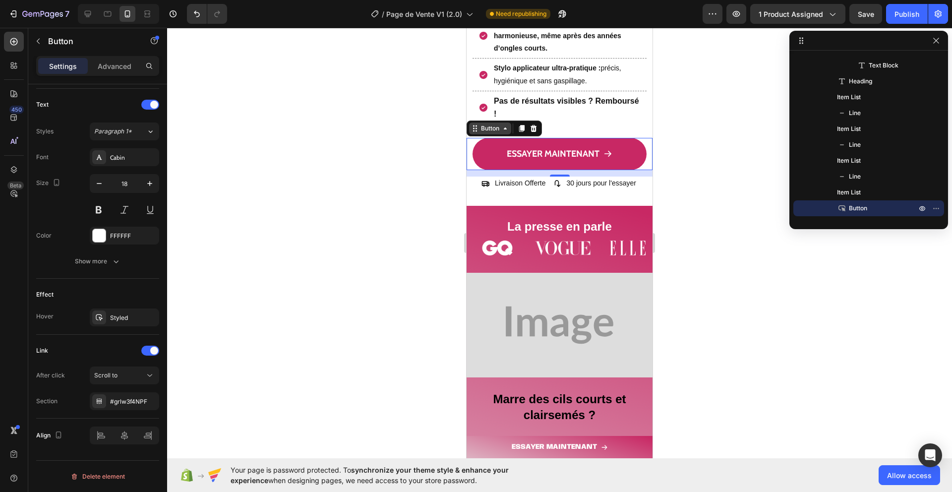
scroll to position [414, 0]
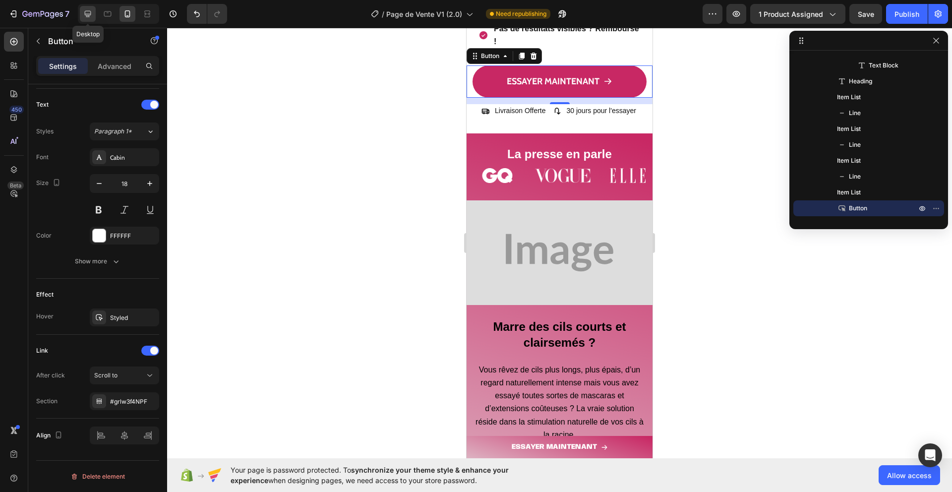
click at [87, 13] on icon at bounding box center [88, 14] width 10 height 10
type input "19"
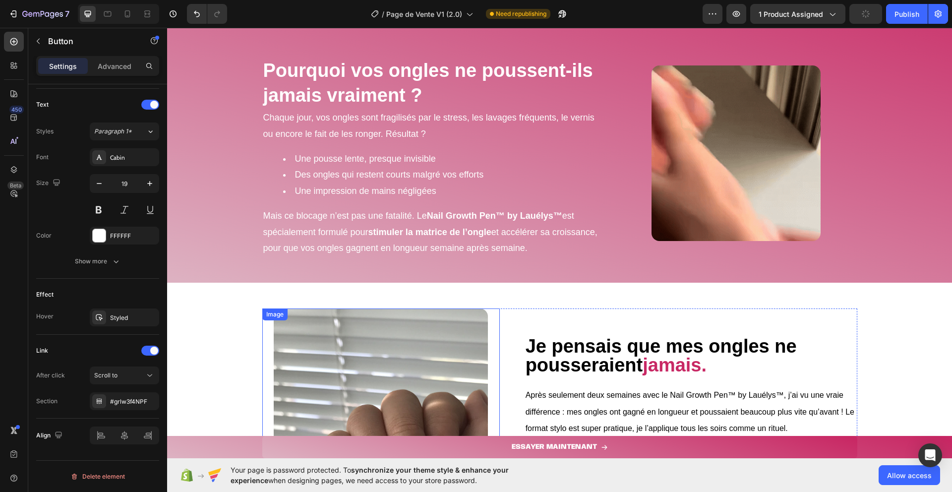
scroll to position [395, 0]
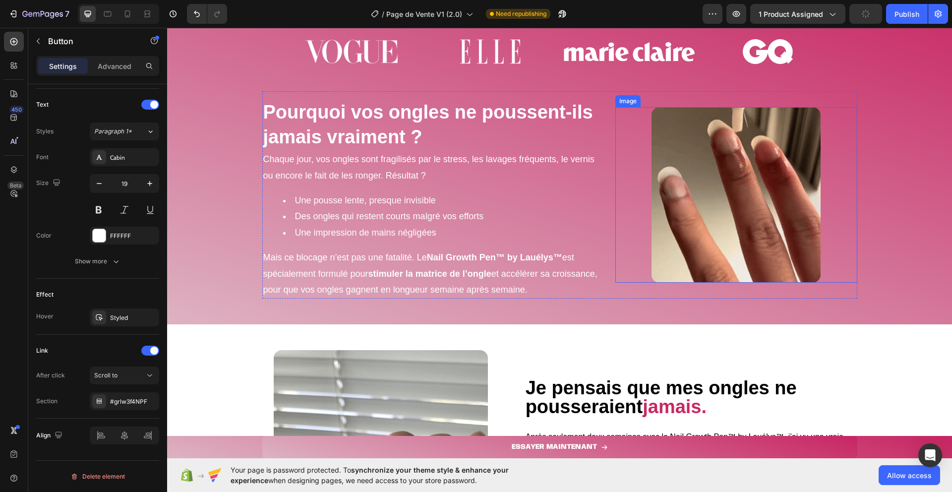
click at [771, 197] on img at bounding box center [735, 194] width 169 height 175
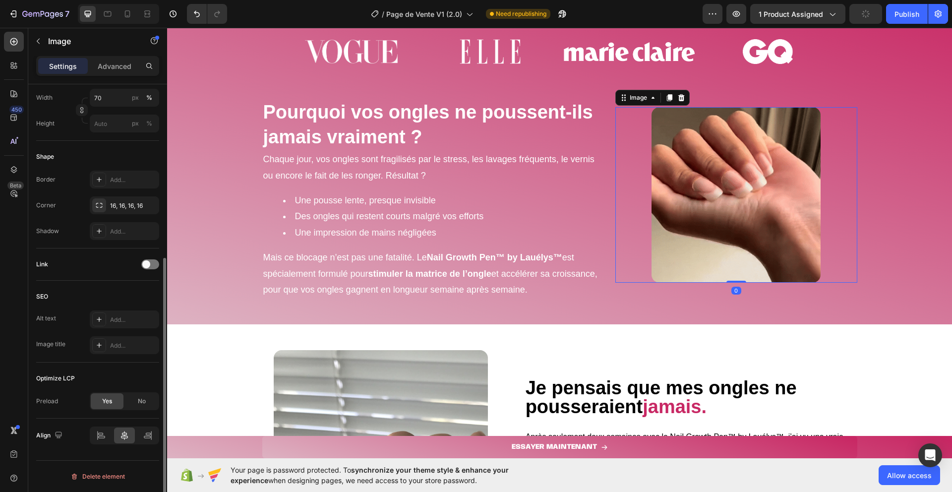
scroll to position [0, 0]
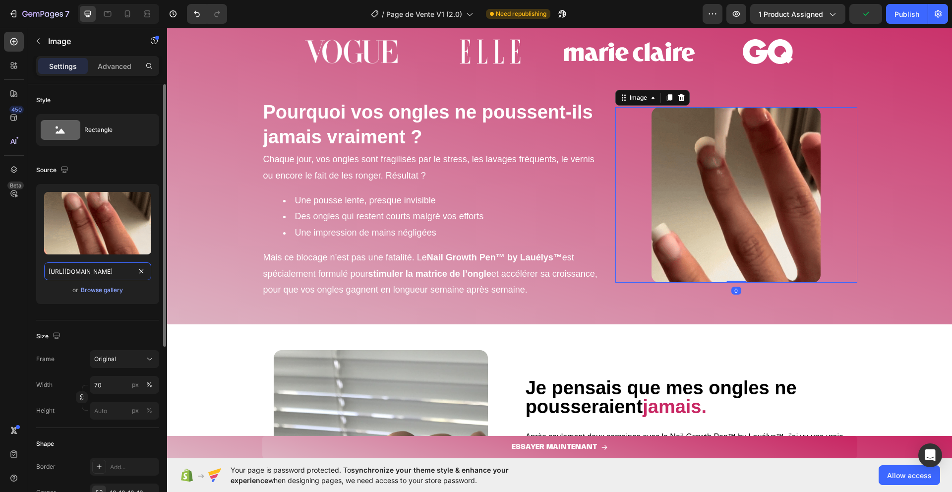
click at [108, 271] on input "[URL][DOMAIN_NAME]" at bounding box center [97, 271] width 107 height 18
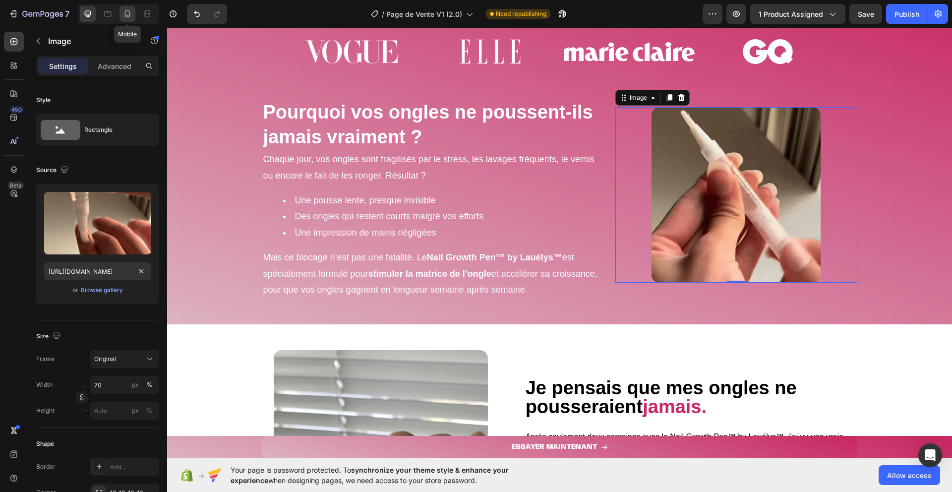
click at [120, 13] on div at bounding box center [127, 14] width 16 height 16
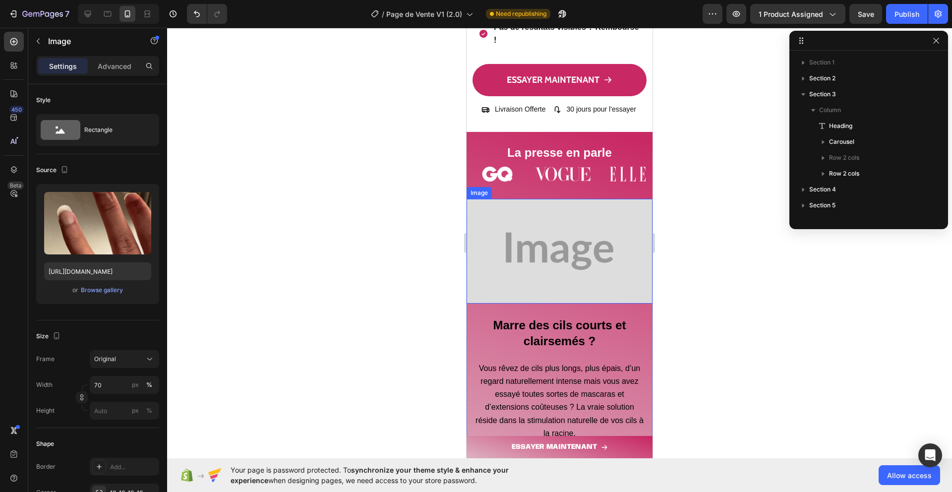
scroll to position [428, 0]
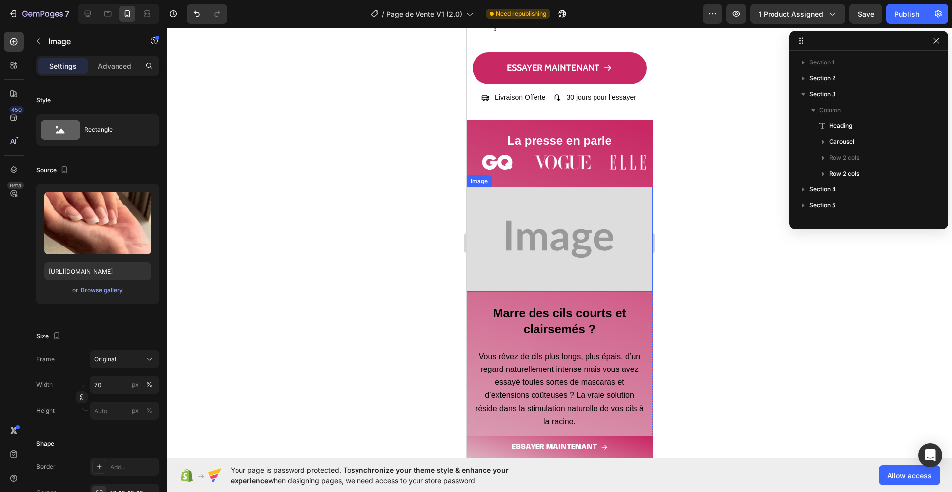
click at [506, 268] on img at bounding box center [559, 239] width 186 height 105
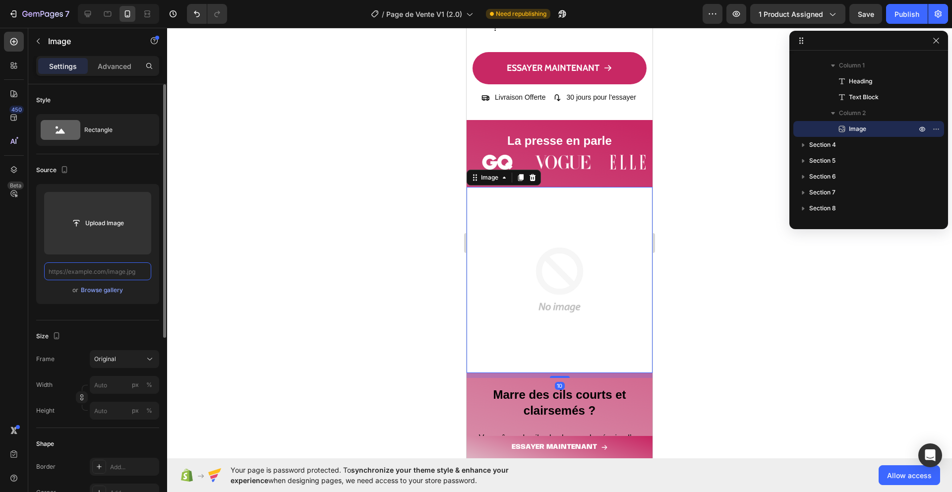
scroll to position [0, 0]
paste input "[URL][DOMAIN_NAME]"
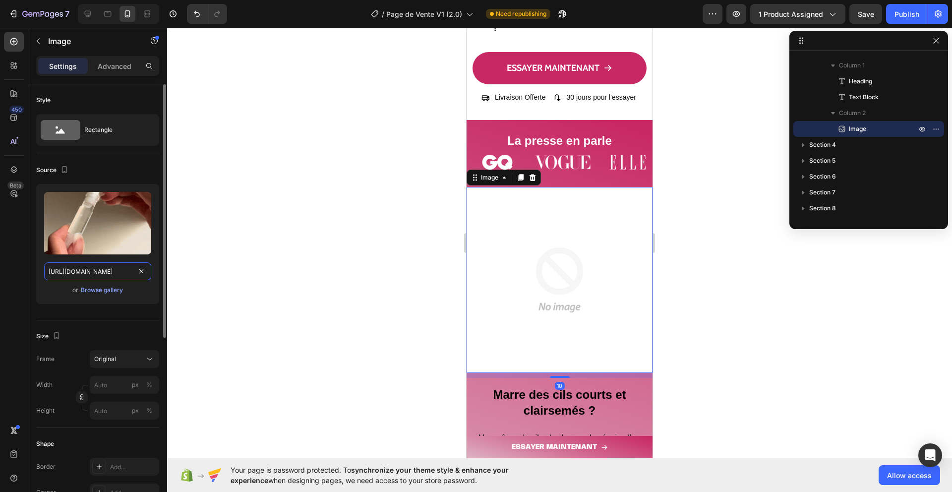
scroll to position [0, 237]
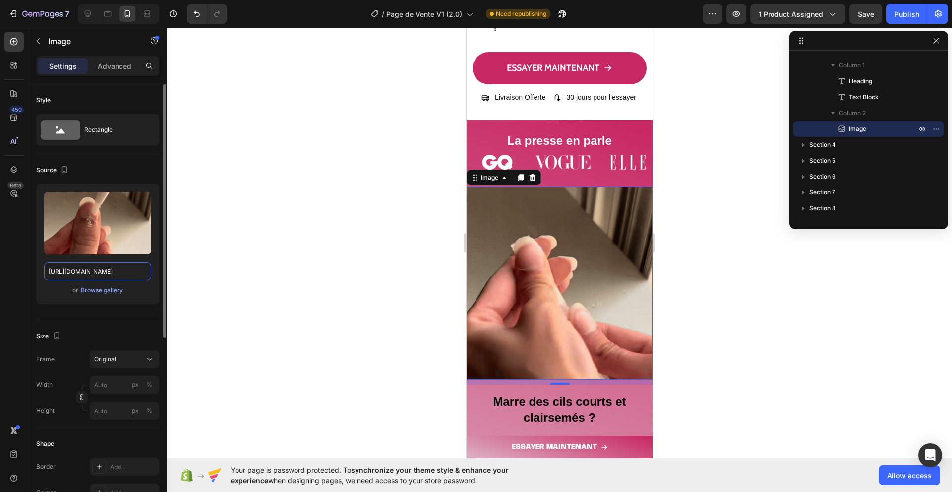
type input "[URL][DOMAIN_NAME]"
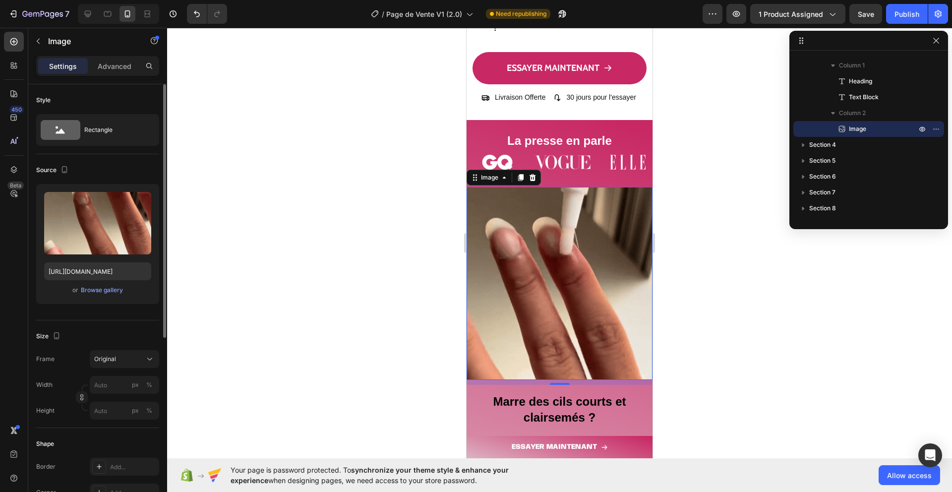
click at [56, 291] on div "or Browse gallery" at bounding box center [97, 290] width 107 height 12
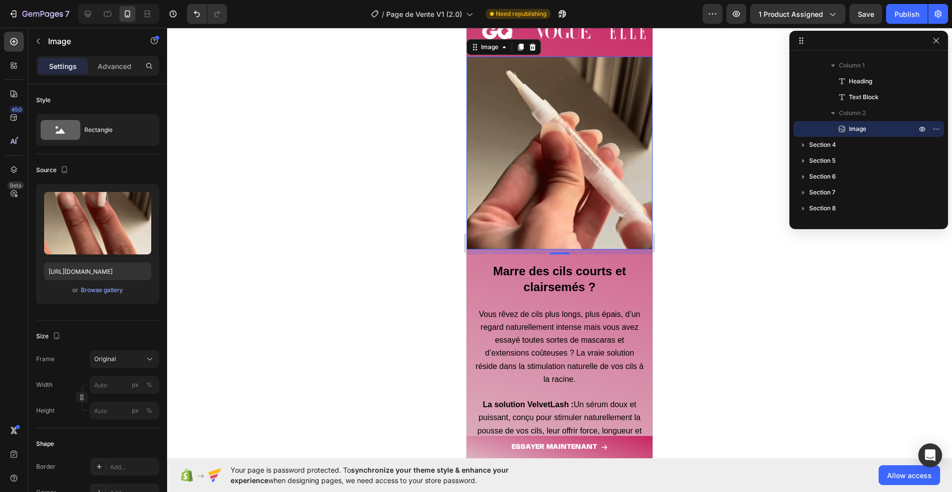
scroll to position [621, 0]
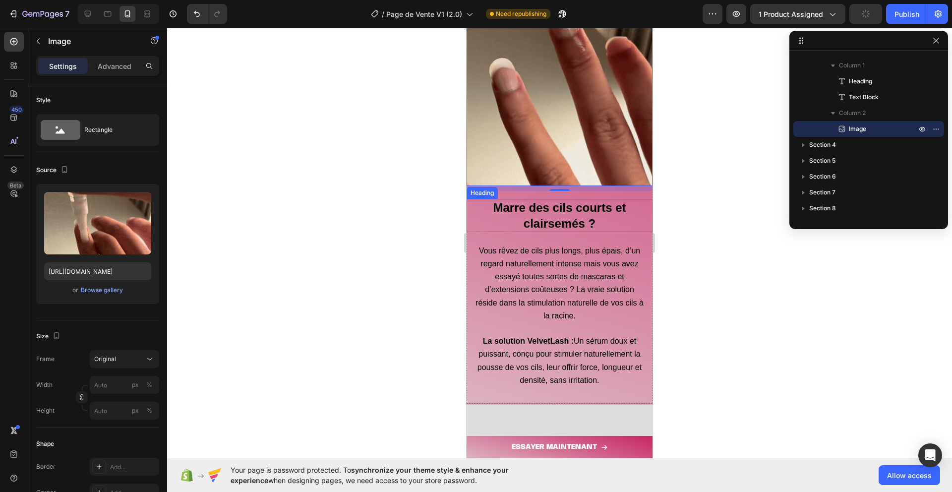
click at [498, 219] on h2 "Marre des cils courts et clairsemés ?" at bounding box center [559, 215] width 170 height 33
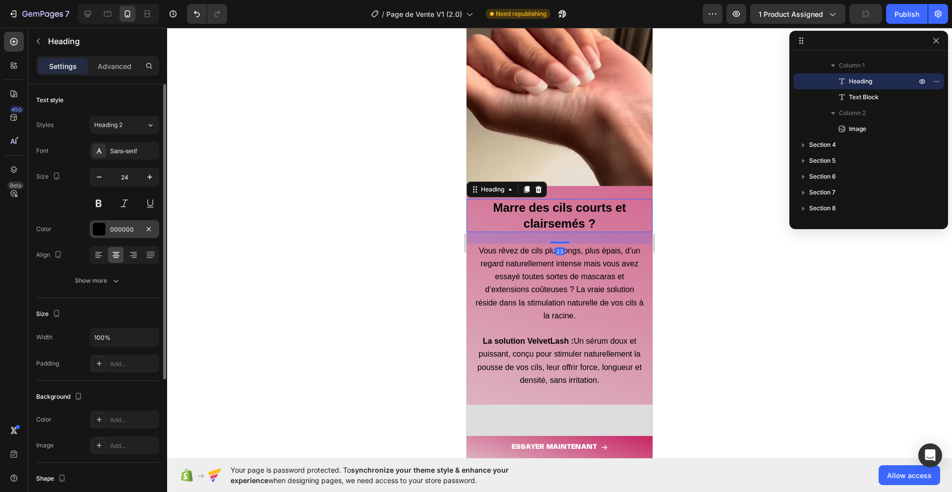
click at [104, 235] on div at bounding box center [99, 229] width 13 height 13
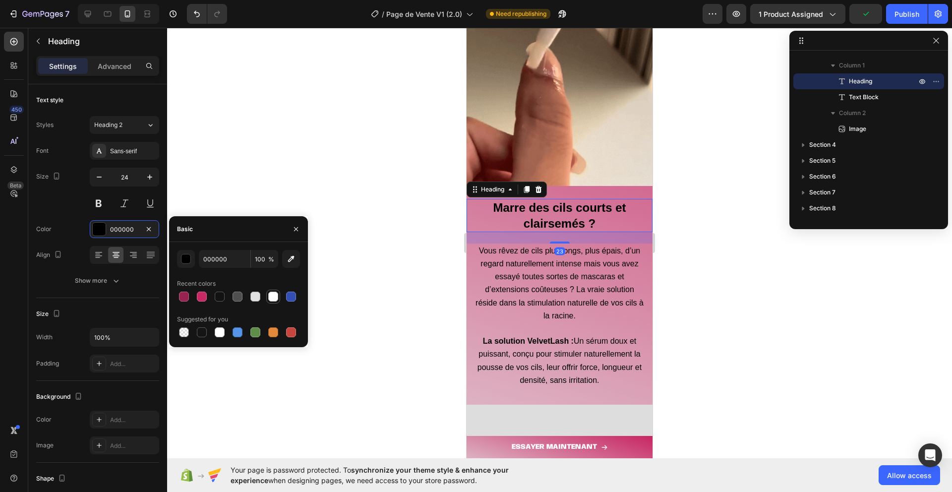
click at [271, 292] on div at bounding box center [273, 296] width 10 height 10
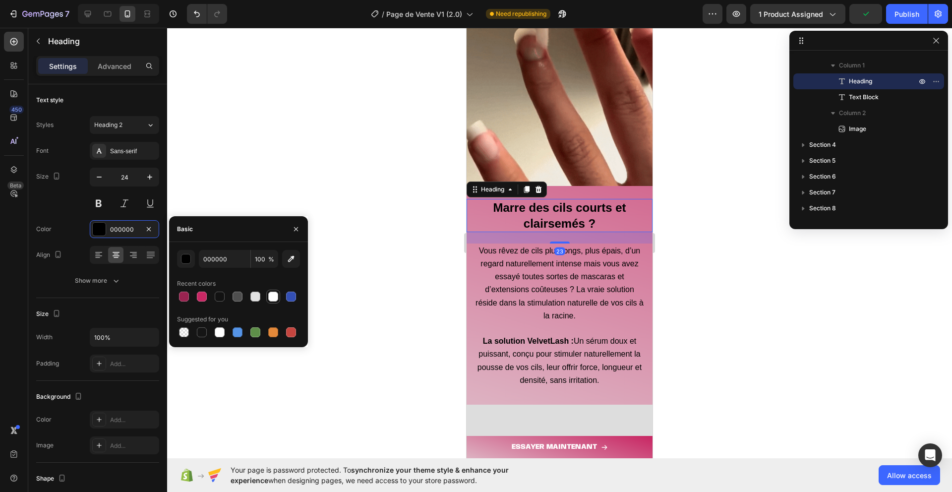
type input "FFFFFF"
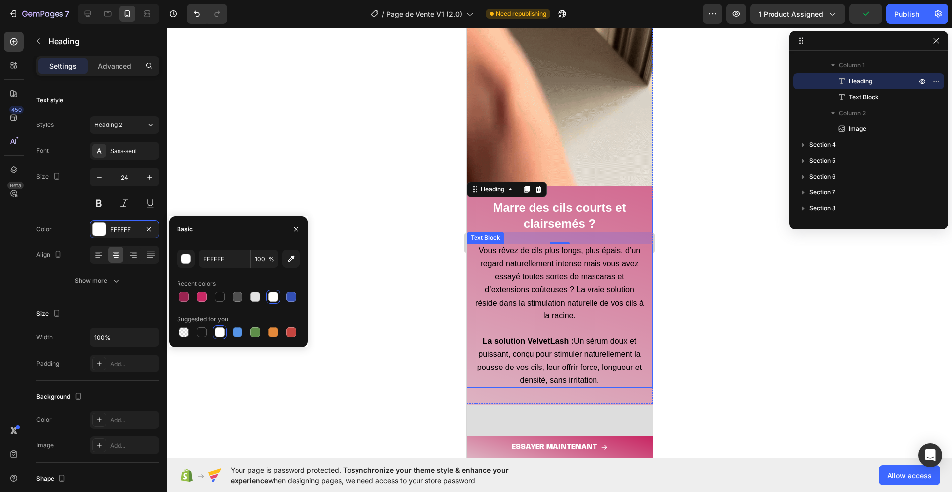
click at [543, 343] on p "La solution VelvetLash : Un sérum doux et puissant, conçu pour stimuler naturel…" at bounding box center [559, 361] width 168 height 52
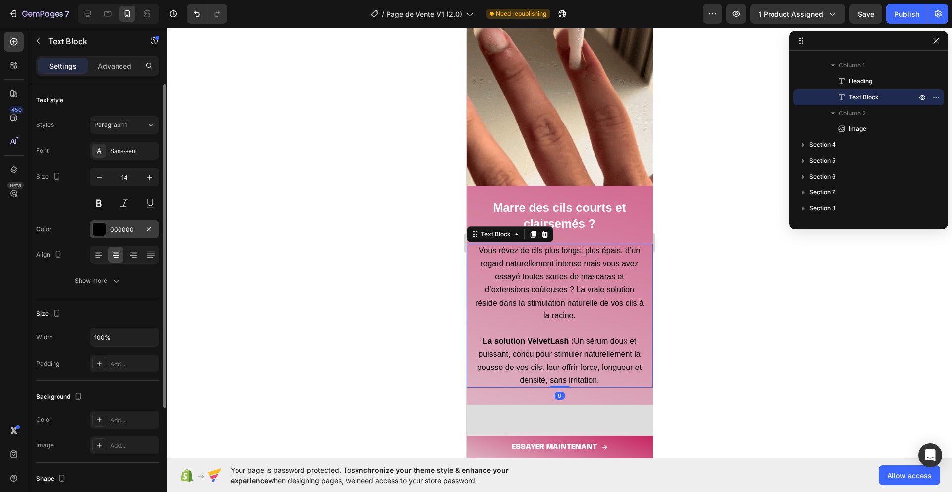
click at [93, 222] on div "000000" at bounding box center [124, 229] width 69 height 18
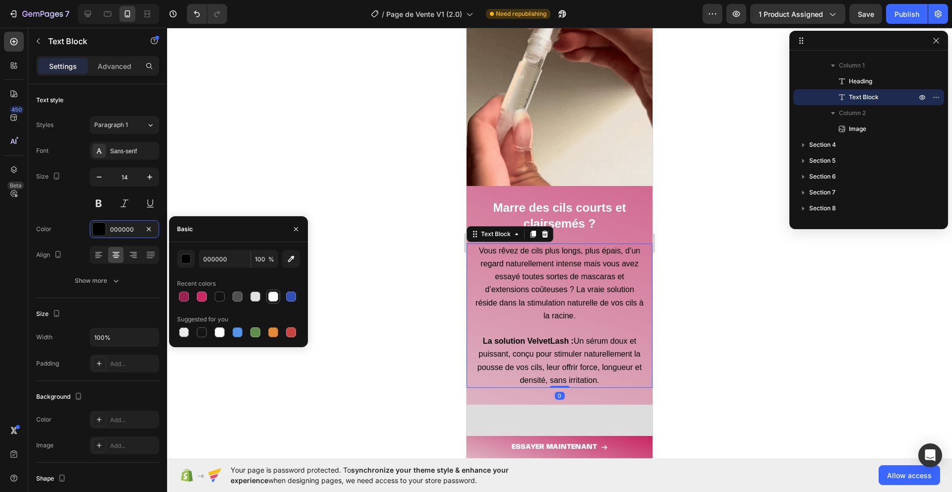
click at [271, 290] on div at bounding box center [273, 296] width 14 height 14
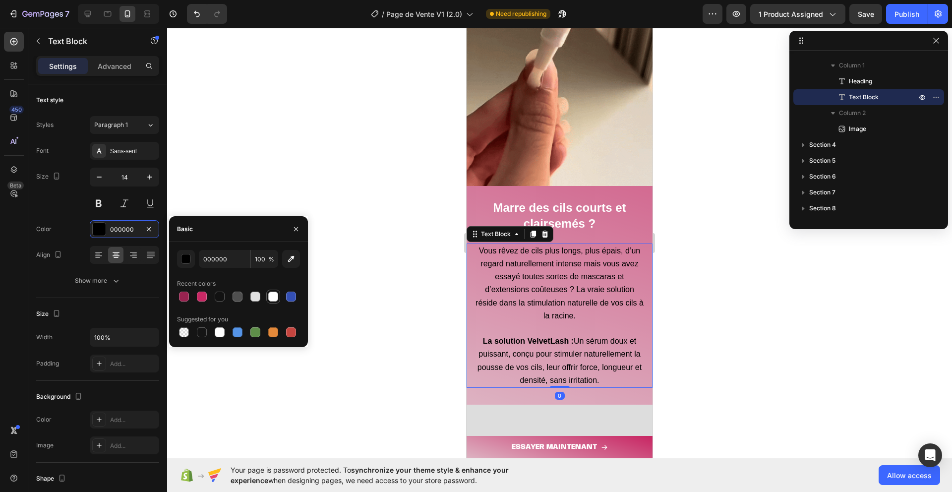
type input "FFFFFF"
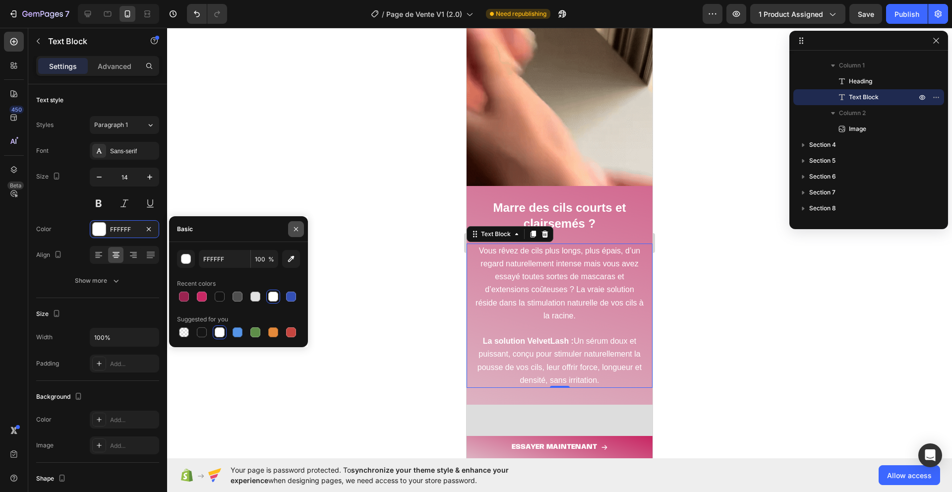
click at [290, 227] on button "button" at bounding box center [296, 229] width 16 height 16
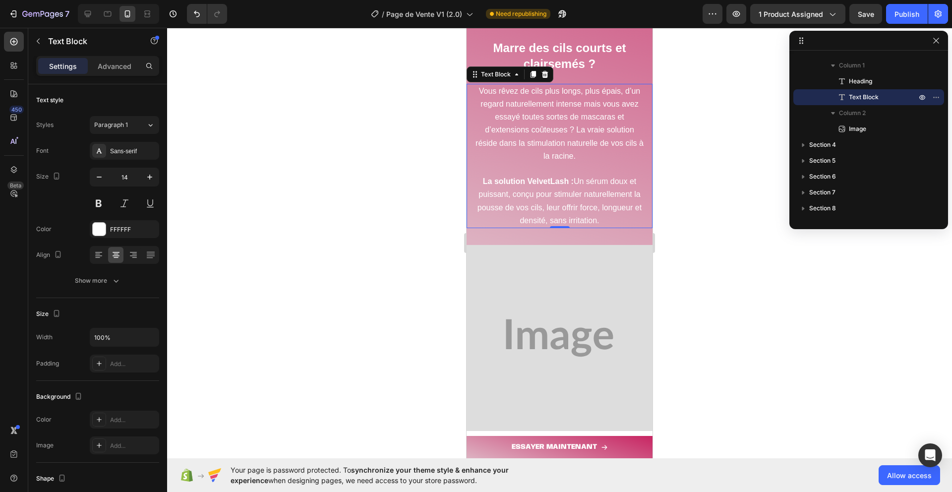
scroll to position [710, 0]
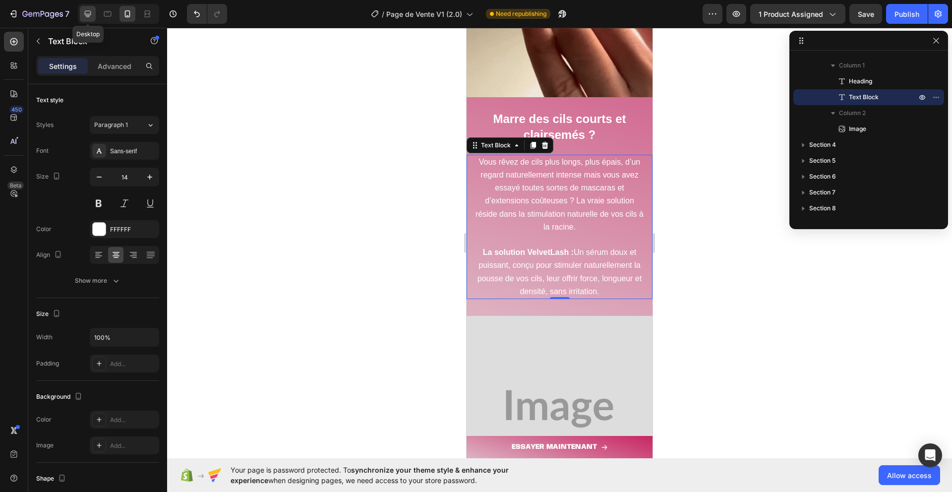
click at [83, 13] on icon at bounding box center [88, 14] width 10 height 10
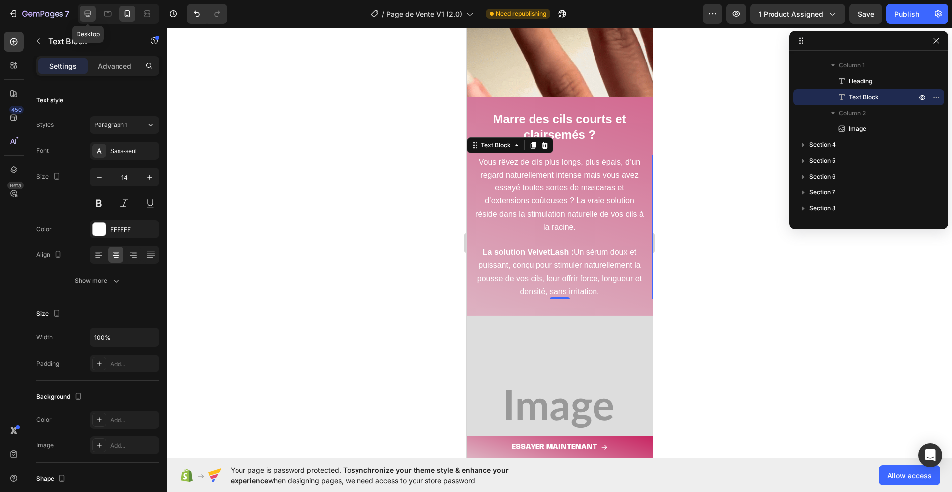
type input "18"
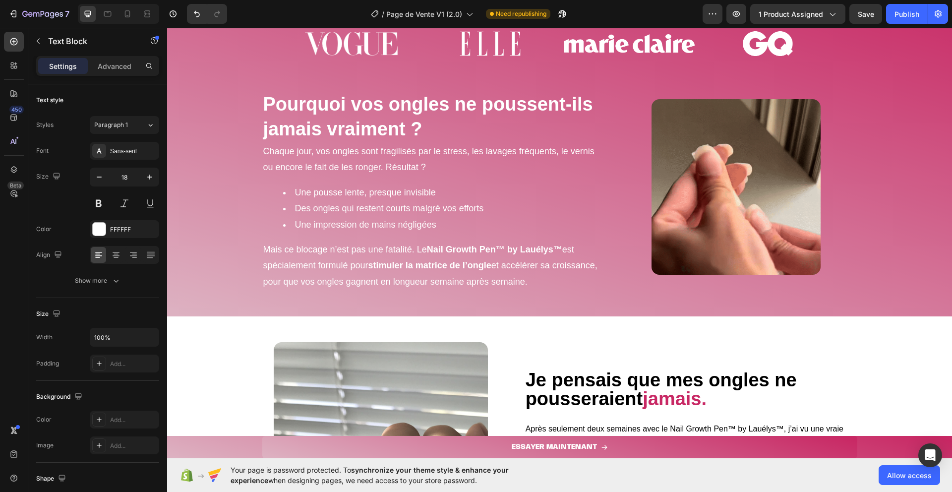
scroll to position [386, 0]
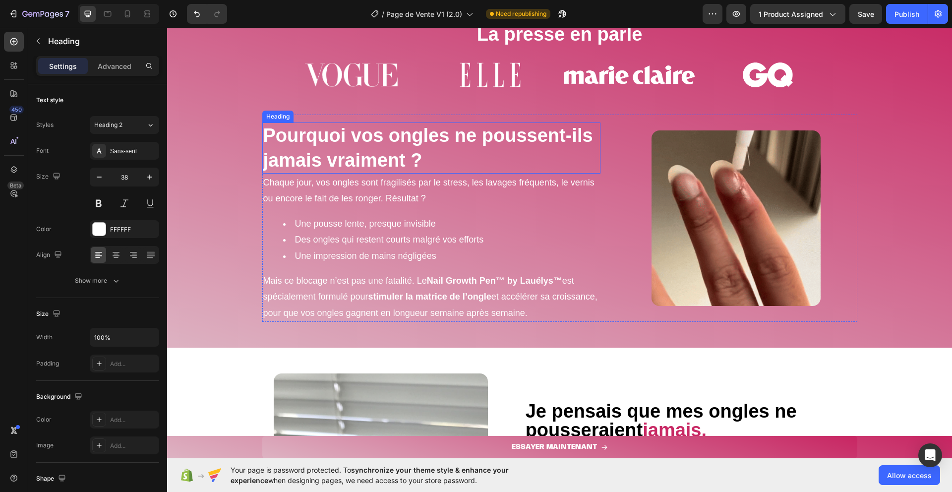
click at [406, 140] on strong "Pourquoi vos ongles ne poussent-ils jamais vraiment ?" at bounding box center [428, 147] width 330 height 45
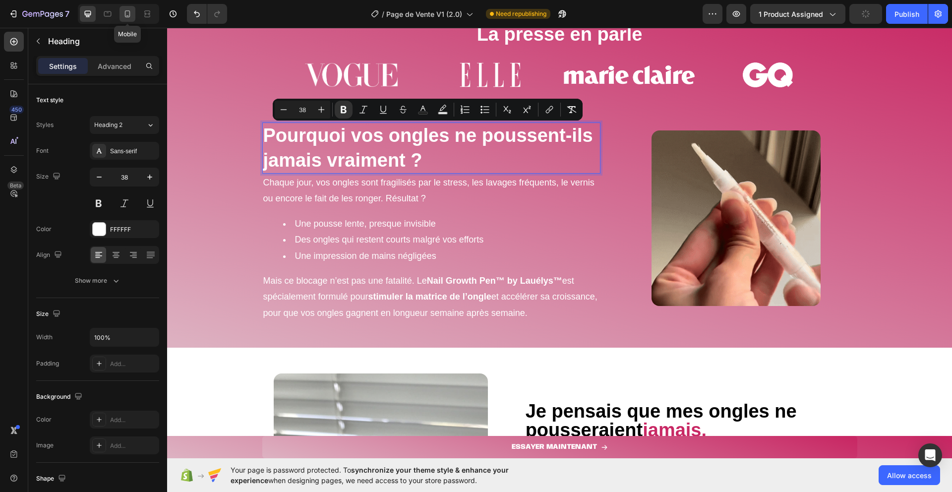
click at [126, 13] on icon at bounding box center [127, 14] width 10 height 10
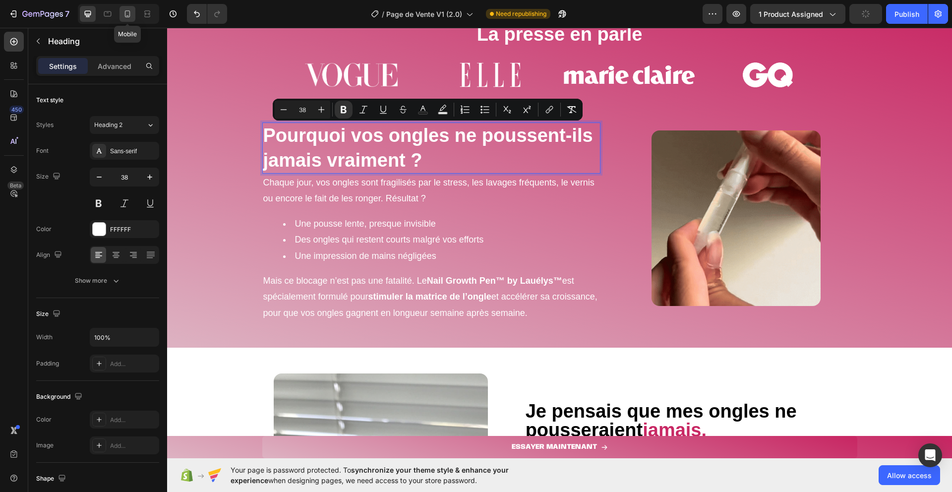
type input "24"
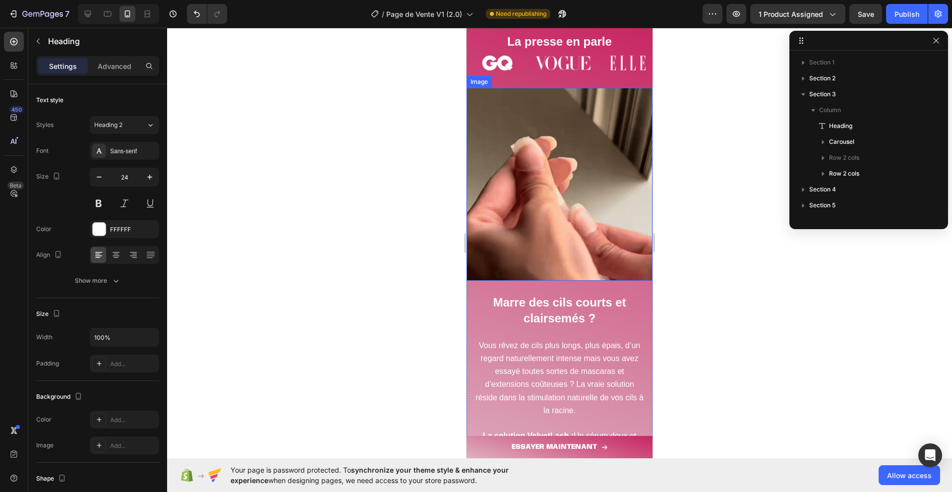
scroll to position [617, 0]
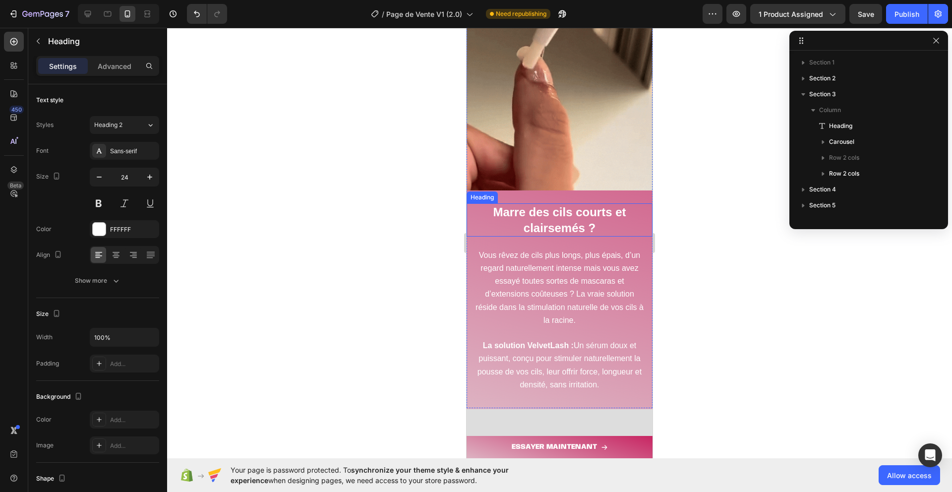
click at [556, 211] on strong "Marre des cils courts et clairsemés ?" at bounding box center [559, 219] width 133 height 29
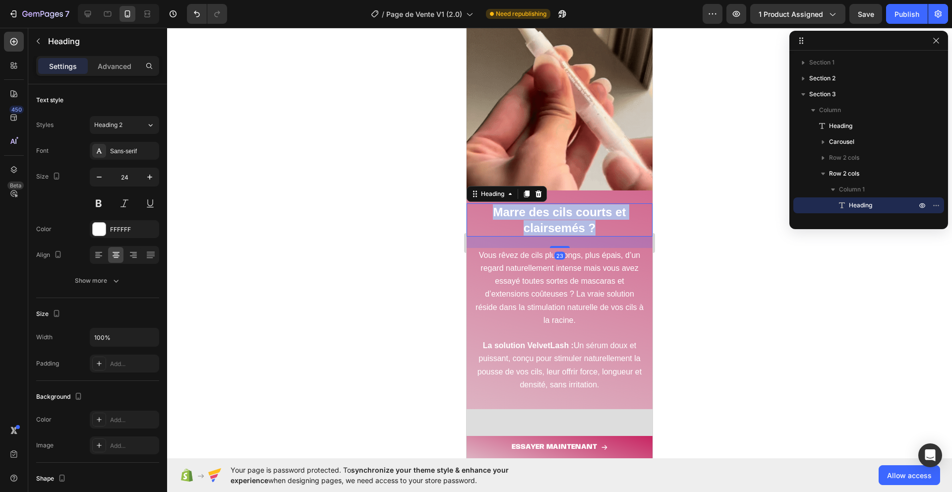
click at [556, 211] on strong "Marre des cils courts et clairsemés ?" at bounding box center [559, 219] width 133 height 29
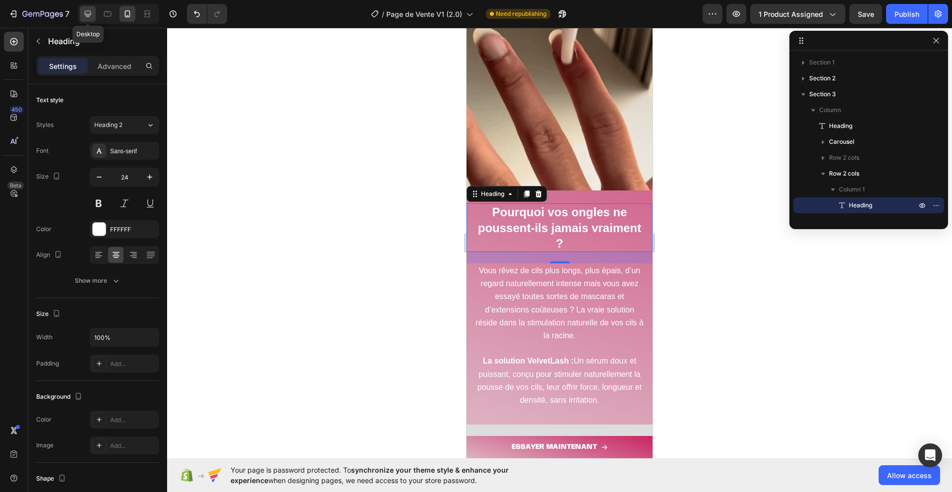
click at [89, 13] on icon at bounding box center [88, 14] width 6 height 6
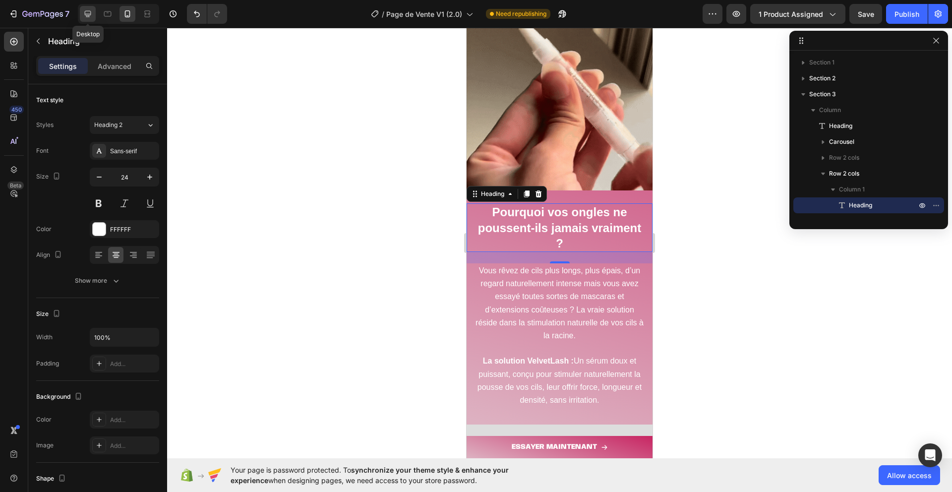
type input "38"
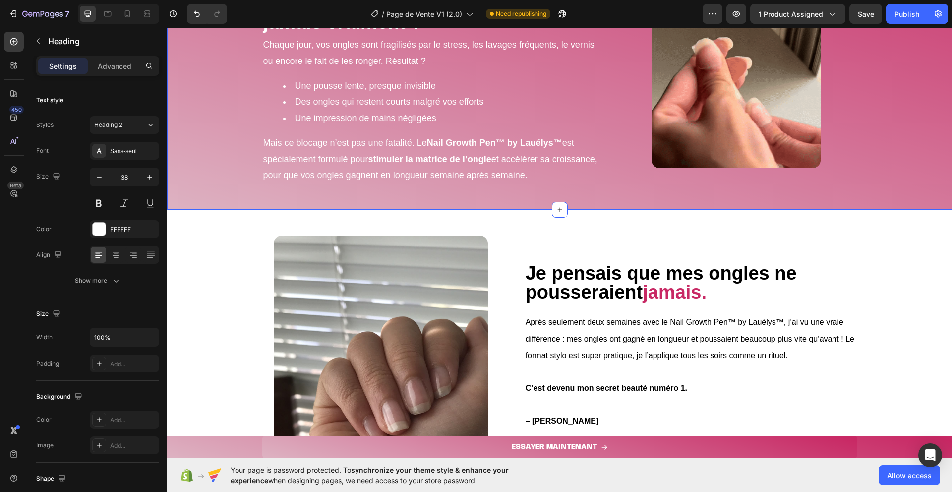
scroll to position [443, 0]
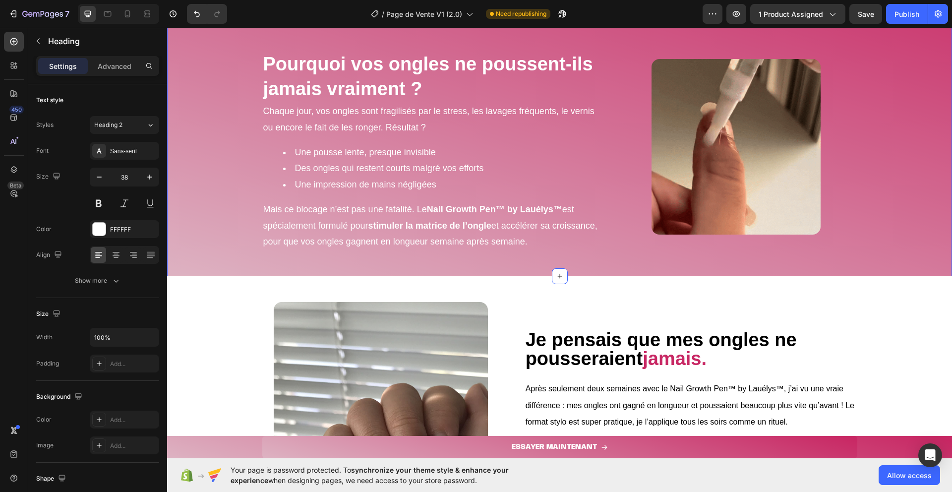
click at [357, 194] on div "Chaque jour, vos ongles sont fragilisés par le stress, les lavages fréquents, l…" at bounding box center [431, 176] width 339 height 148
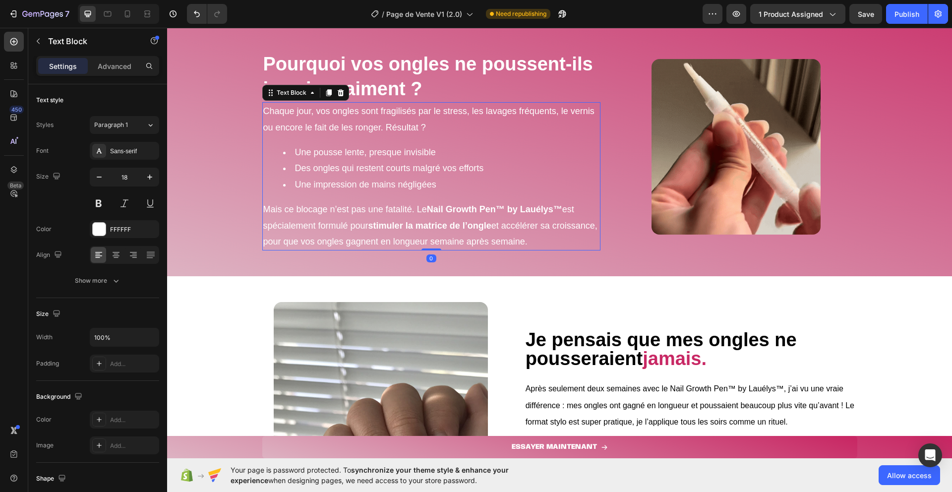
click at [357, 194] on div "Chaque jour, vos ongles sont fragilisés par le stress, les lavages fréquents, l…" at bounding box center [431, 176] width 339 height 148
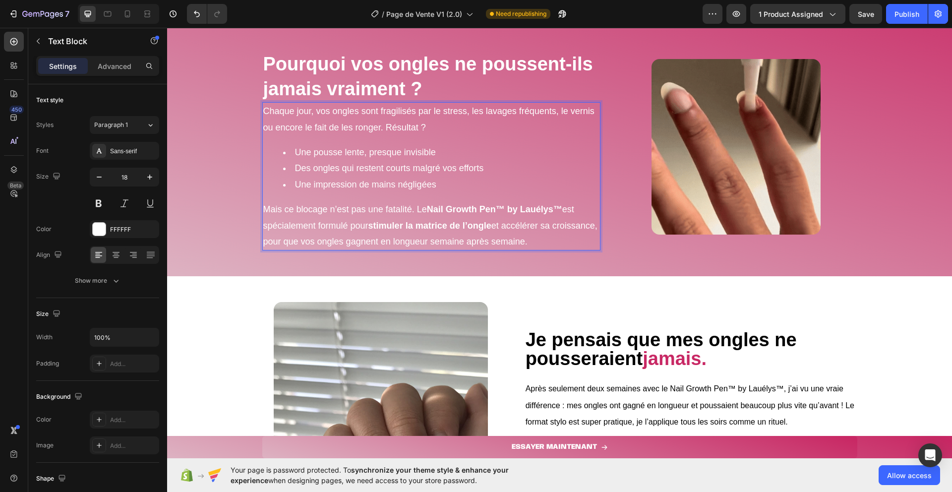
click at [357, 194] on div "Chaque jour, vos ongles sont fragilisés par le stress, les lavages fréquents, l…" at bounding box center [431, 176] width 339 height 148
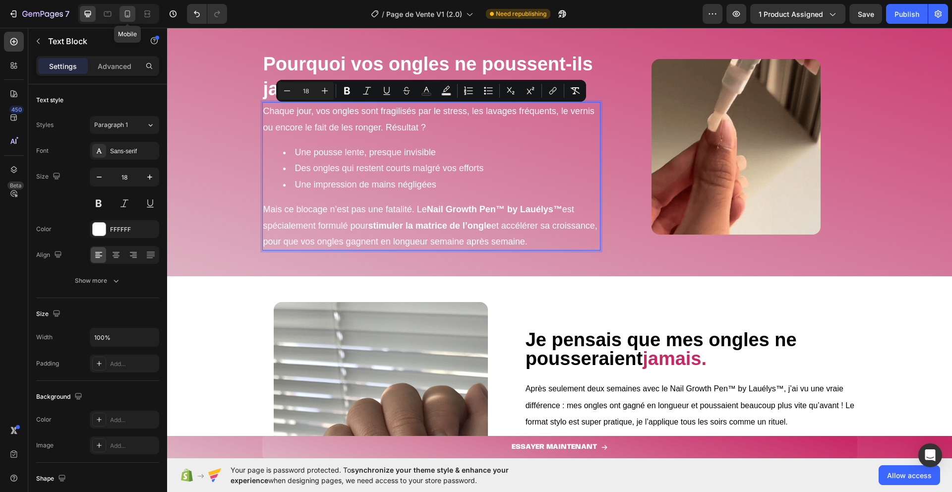
click at [125, 11] on icon at bounding box center [127, 13] width 5 height 7
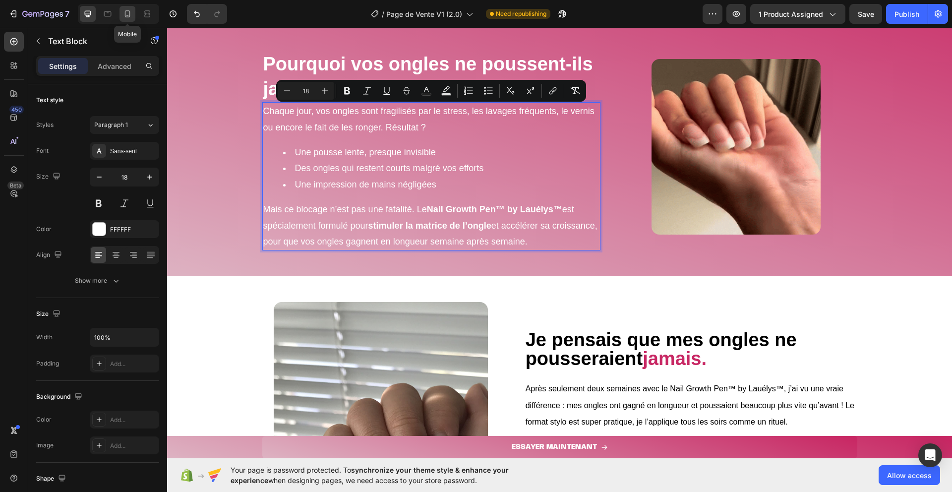
type input "14"
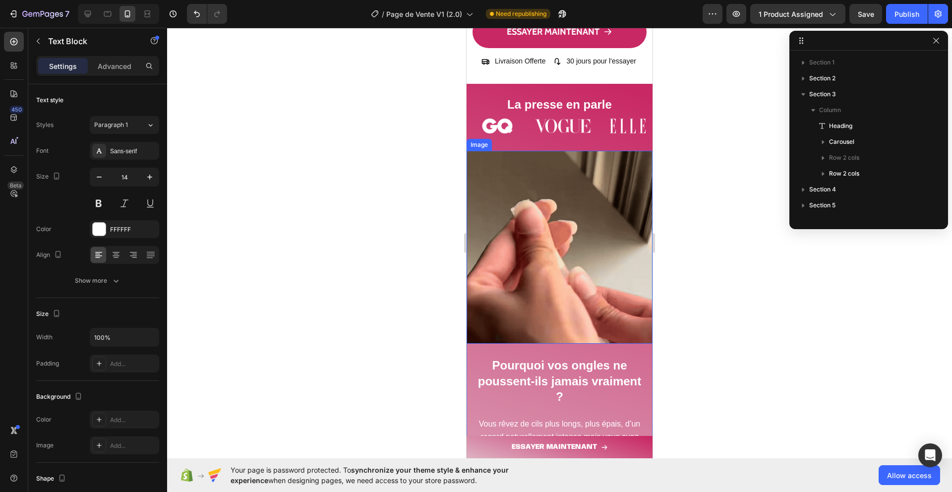
scroll to position [734, 0]
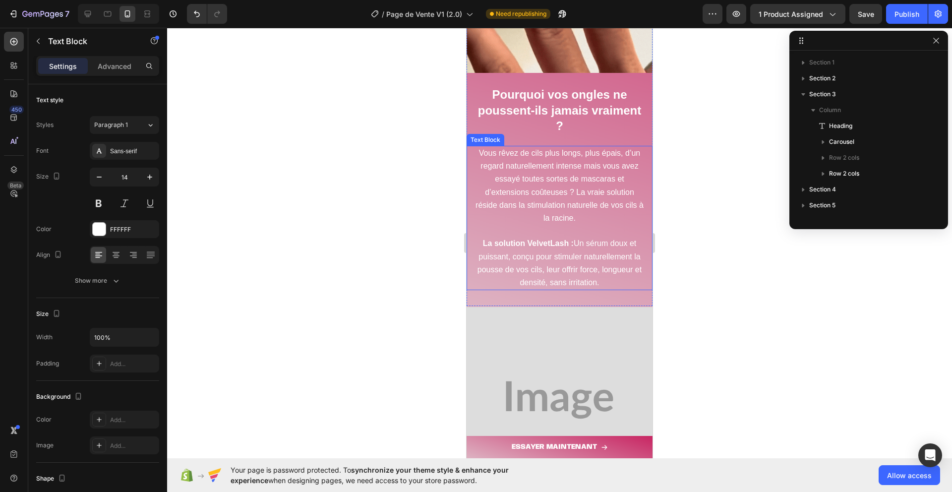
click at [539, 206] on span "Vous rêvez de cils plus longs, plus épais, d’un regard naturellement intense ma…" at bounding box center [559, 185] width 168 height 73
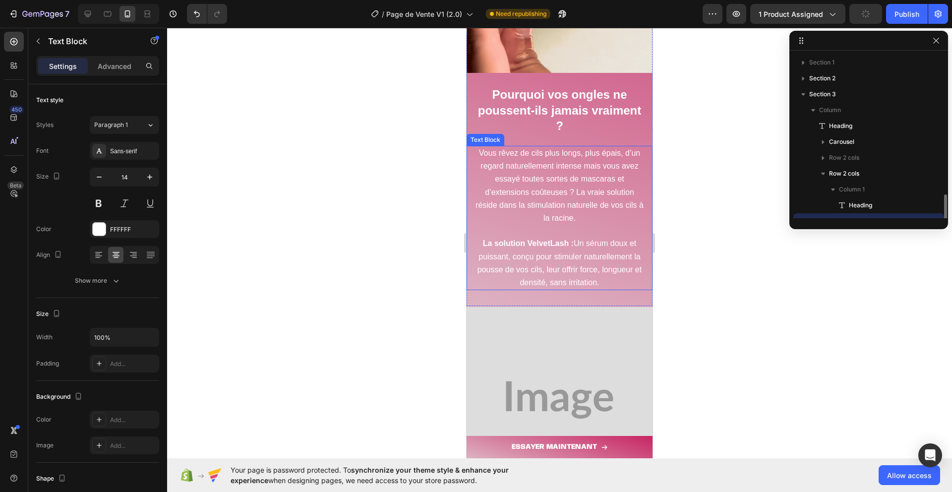
scroll to position [92, 0]
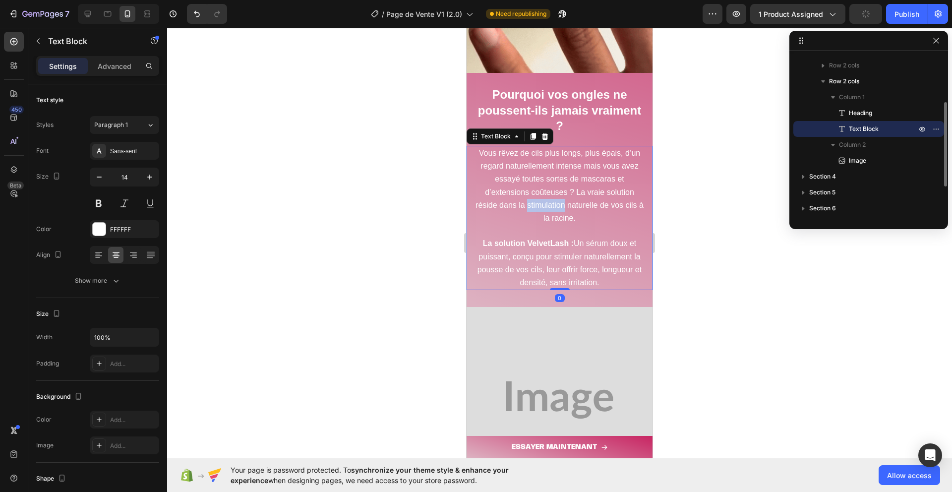
click at [539, 206] on span "Vous rêvez de cils plus longs, plus épais, d’un regard naturellement intense ma…" at bounding box center [559, 185] width 168 height 73
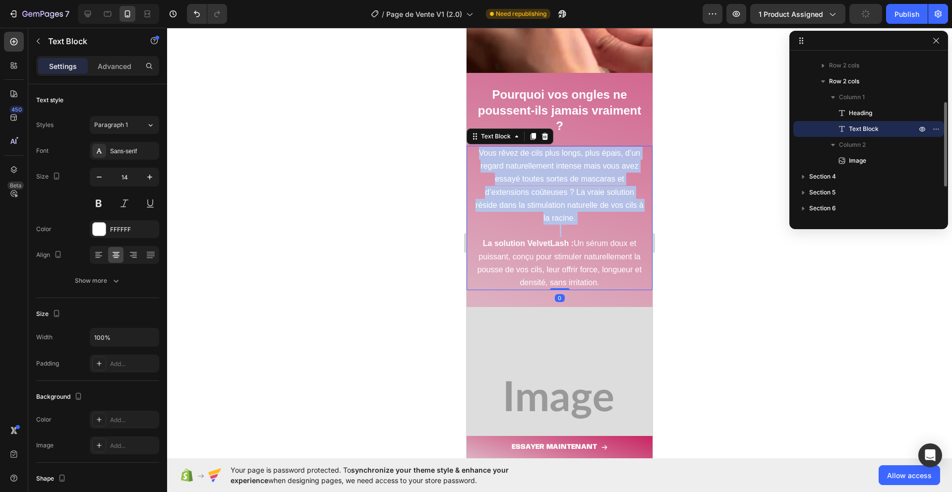
click at [539, 206] on span "Vous rêvez de cils plus longs, plus épais, d’un regard naturellement intense ma…" at bounding box center [559, 185] width 168 height 73
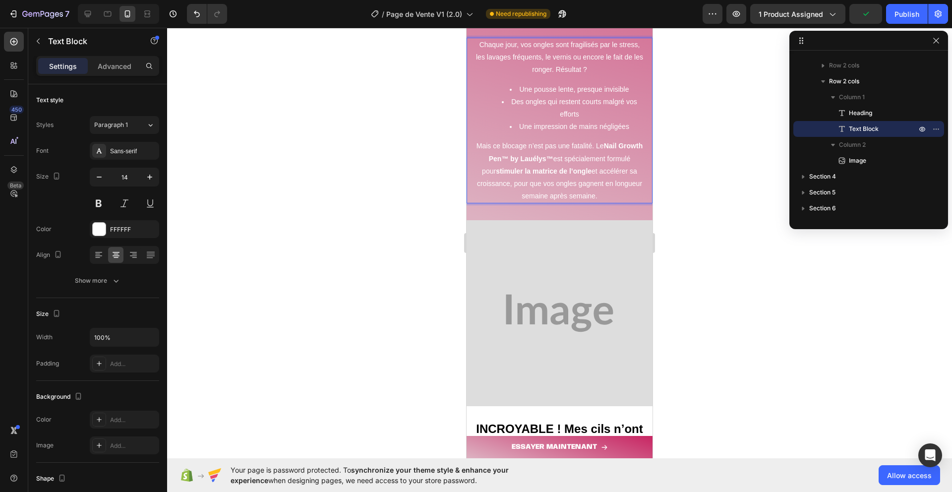
scroll to position [987, 0]
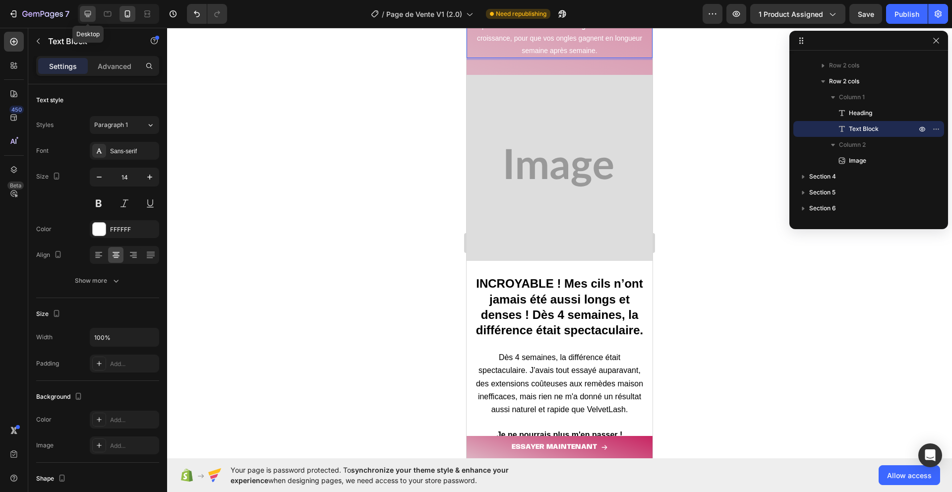
click at [94, 18] on div at bounding box center [88, 14] width 16 height 16
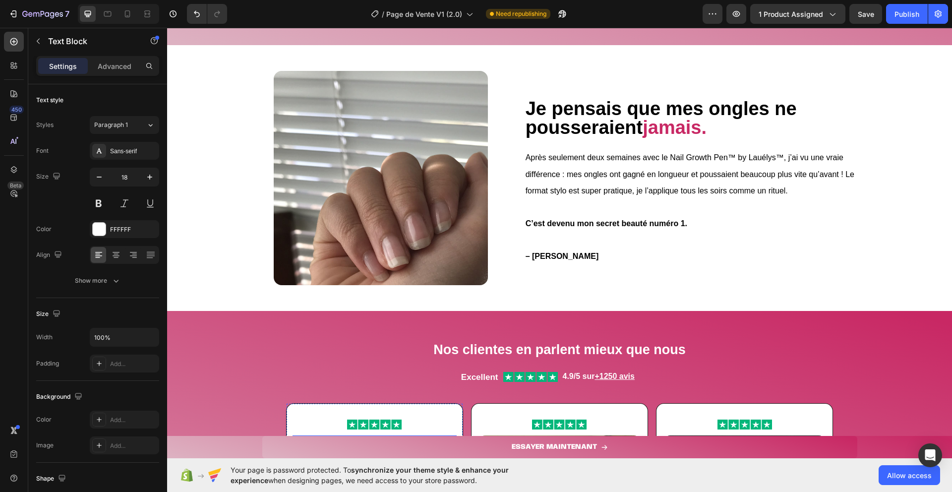
scroll to position [541, 0]
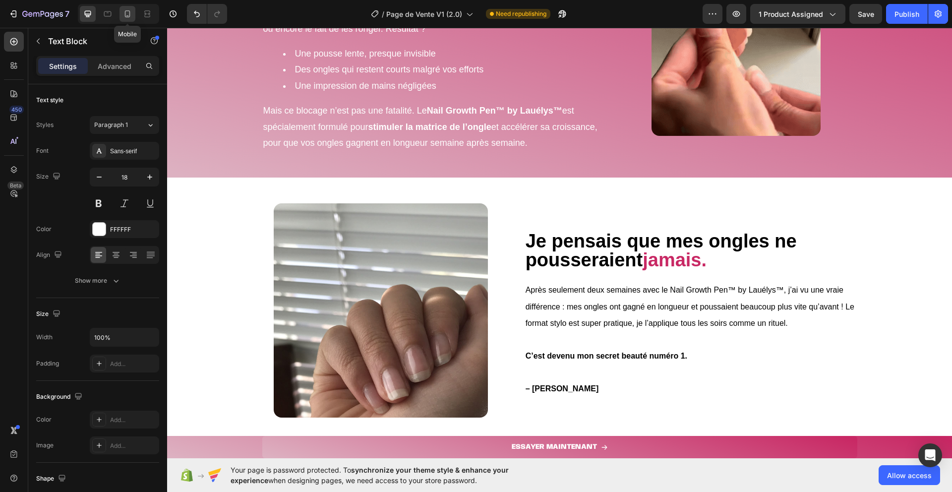
click at [126, 11] on icon at bounding box center [127, 14] width 10 height 10
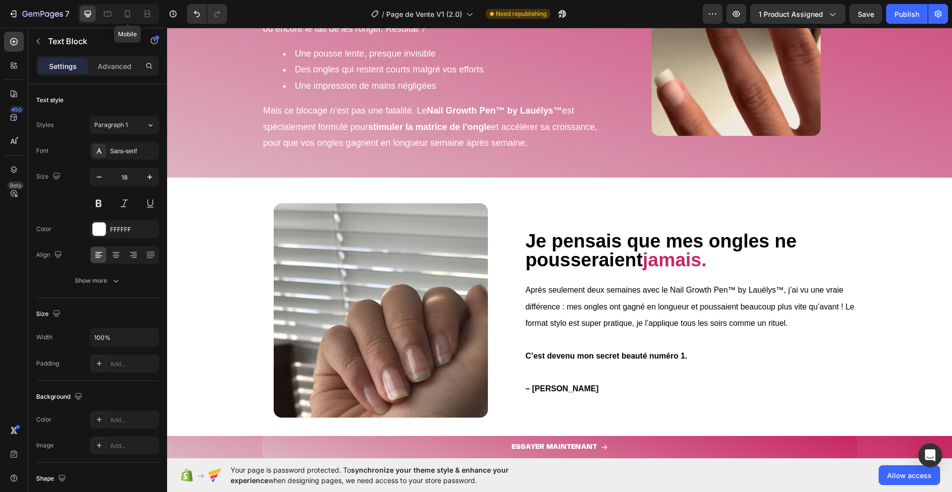
type input "14"
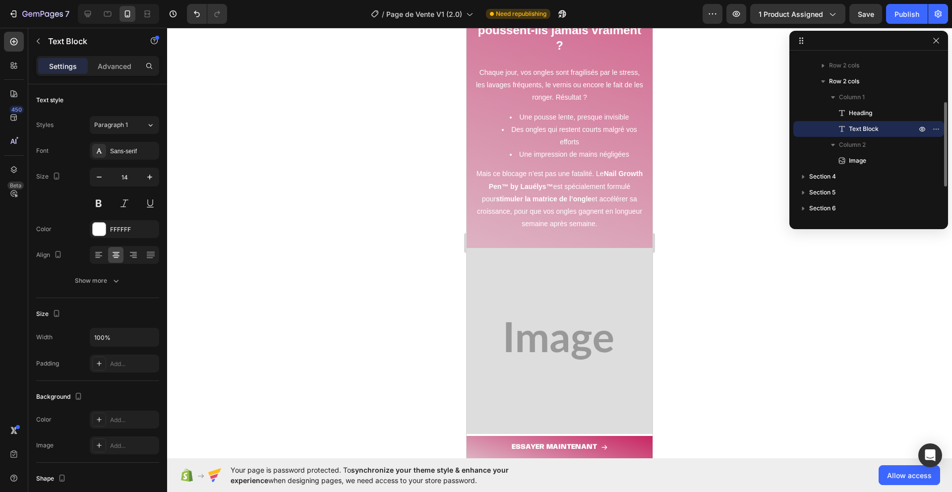
scroll to position [817, 0]
click at [545, 283] on img at bounding box center [559, 338] width 186 height 186
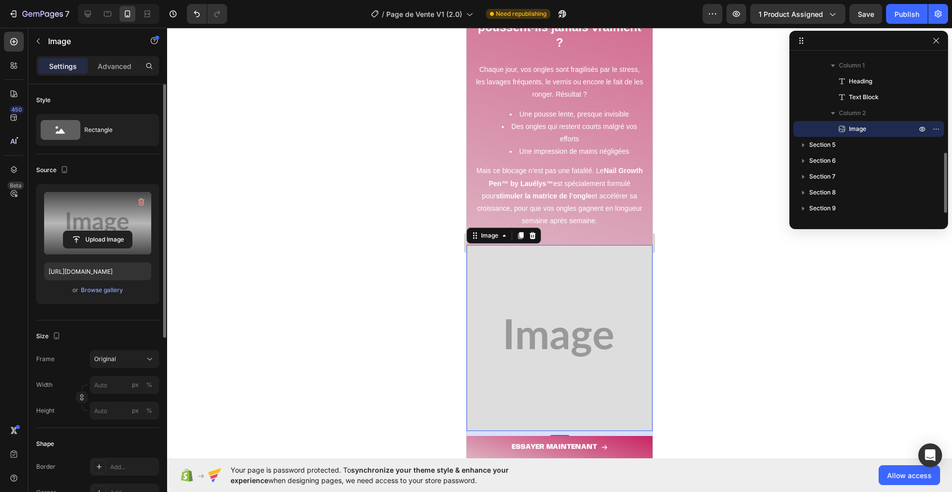
click at [103, 226] on label at bounding box center [97, 223] width 107 height 62
click at [103, 231] on input "file" at bounding box center [97, 239] width 68 height 17
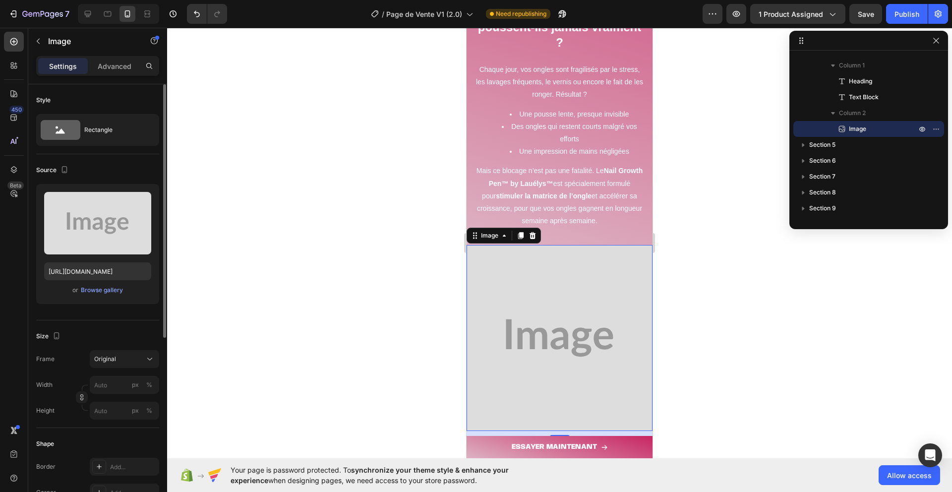
click at [94, 299] on div "Upload Image https://placehold.co/2048x2048?text=Image or Browse gallery" at bounding box center [97, 244] width 123 height 120
click at [94, 296] on div "Upload Image https://placehold.co/2048x2048?text=Image or Browse gallery" at bounding box center [97, 244] width 123 height 120
click at [103, 291] on div "Browse gallery" at bounding box center [102, 289] width 42 height 9
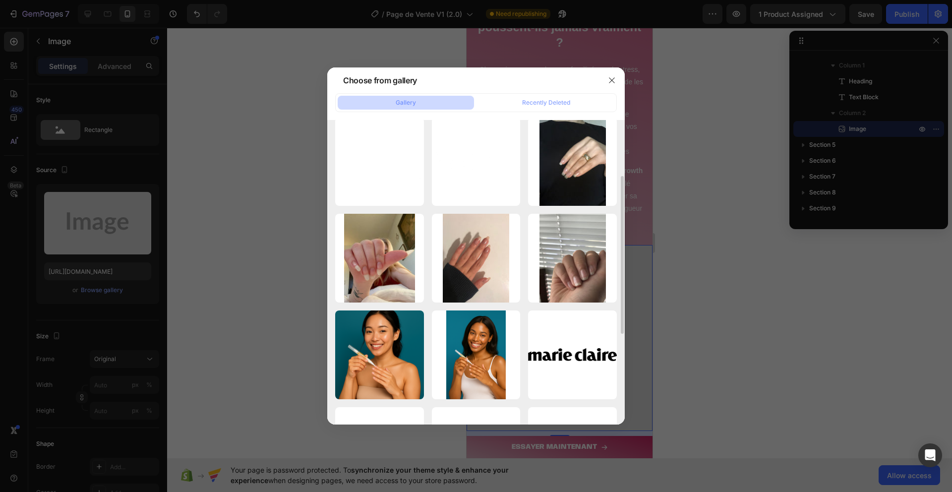
scroll to position [108, 0]
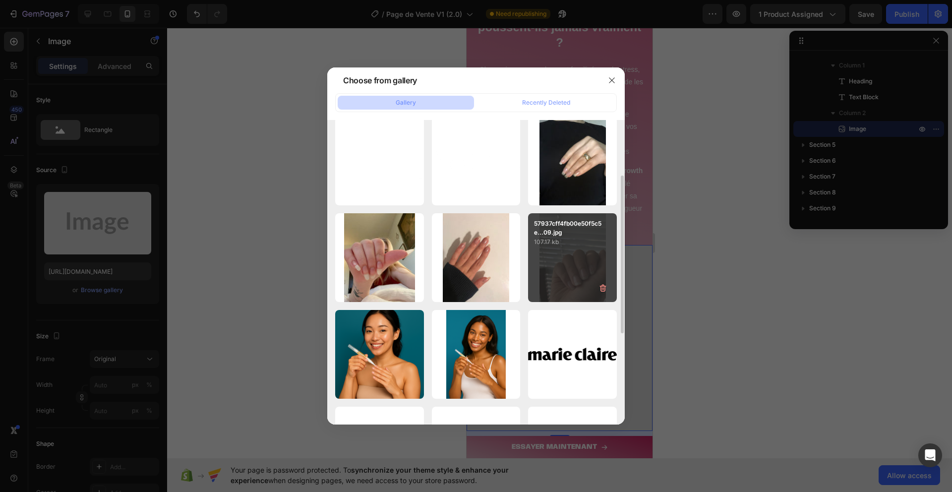
click at [570, 241] on p "107.17 kb" at bounding box center [572, 242] width 77 height 10
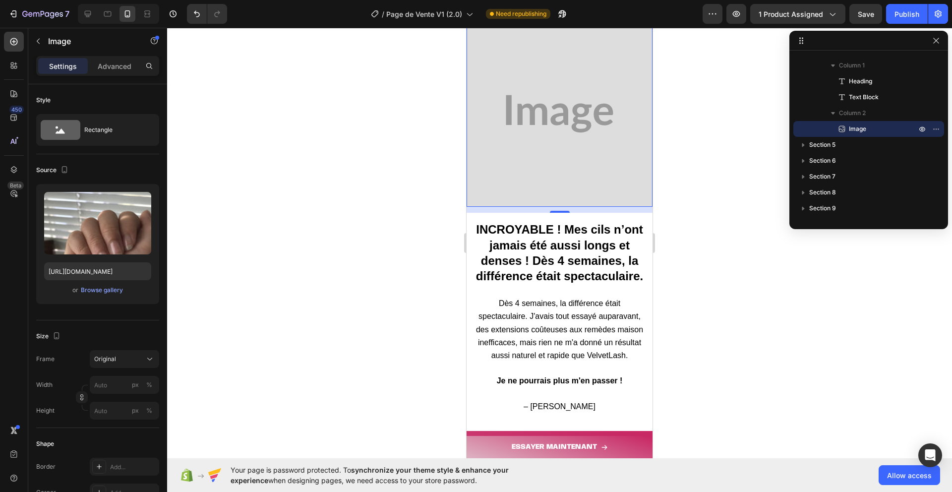
scroll to position [1210, 0]
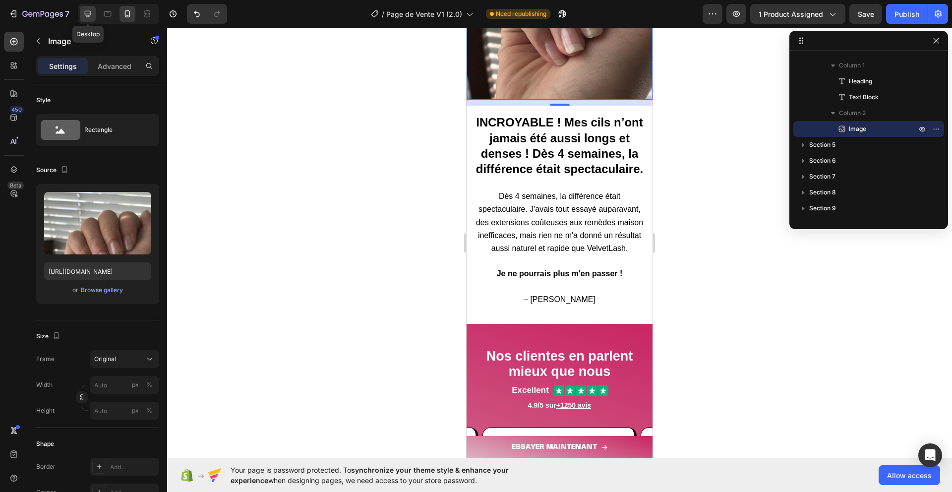
click at [91, 13] on icon at bounding box center [88, 14] width 6 height 6
type input "https://placehold.co/1080x1308?text=Image"
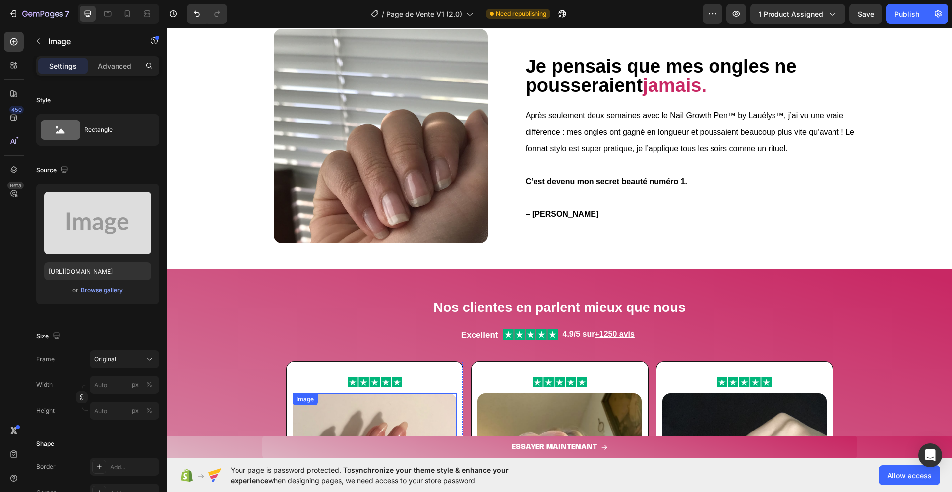
scroll to position [891, 0]
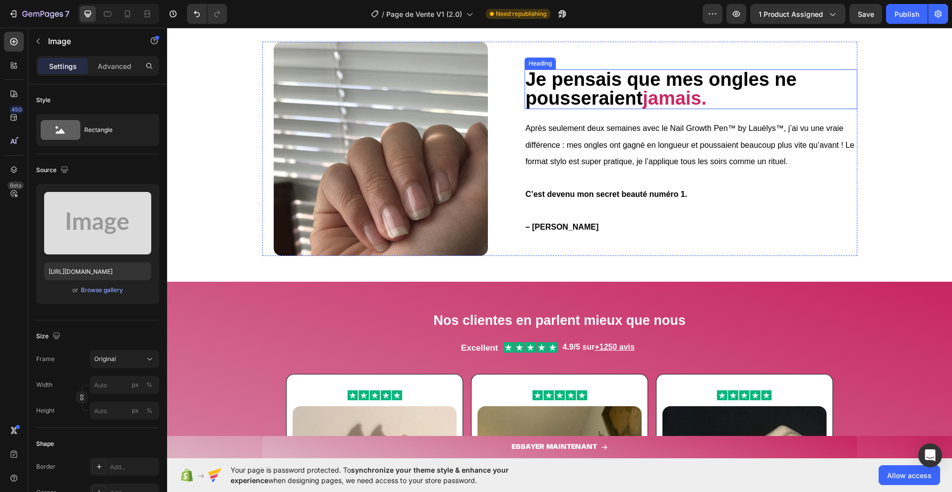
click at [615, 89] on strong "Je pensais que mes ongles ne pousseraient" at bounding box center [660, 89] width 271 height 40
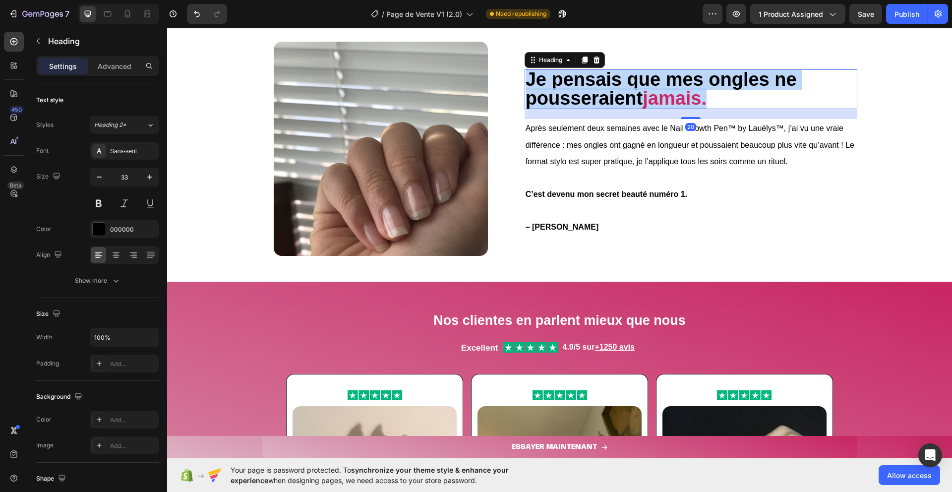
click at [615, 89] on strong "Je pensais que mes ongles ne pousseraient" at bounding box center [660, 89] width 271 height 40
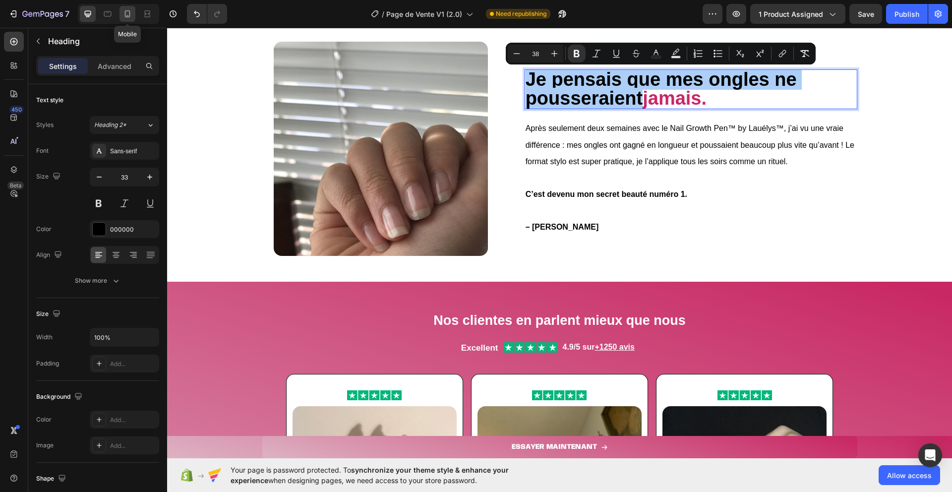
click at [127, 14] on icon at bounding box center [127, 14] width 10 height 10
type input "24"
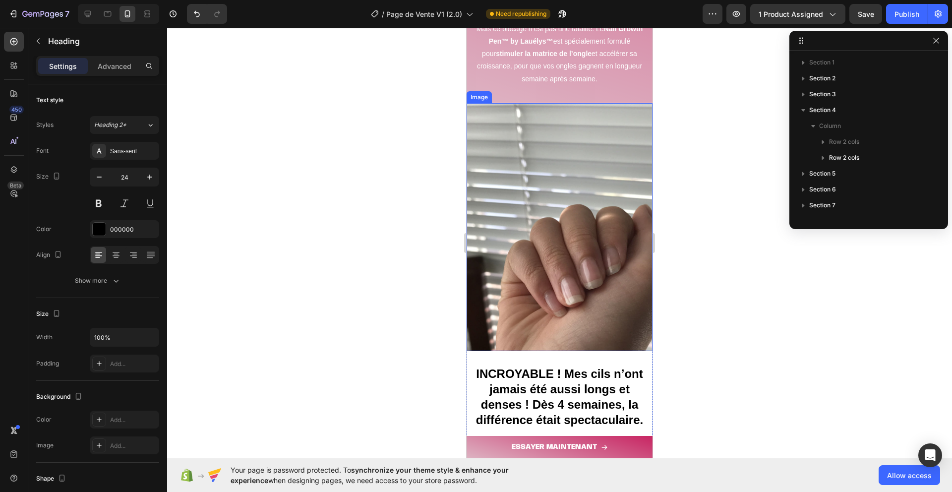
scroll to position [1066, 0]
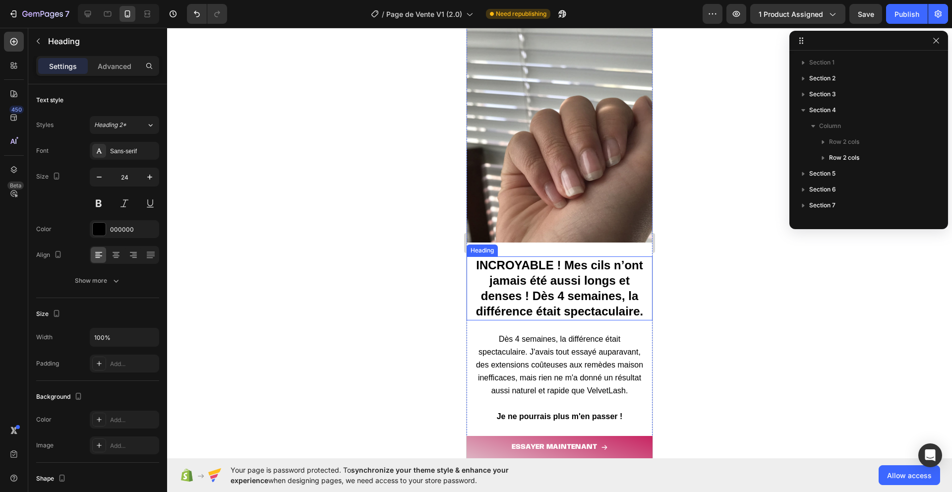
click at [548, 307] on strong "INCROYABLE ! Mes cils n’ont jamais été aussi longs et denses ! Dès 4 semaines, …" at bounding box center [559, 288] width 167 height 60
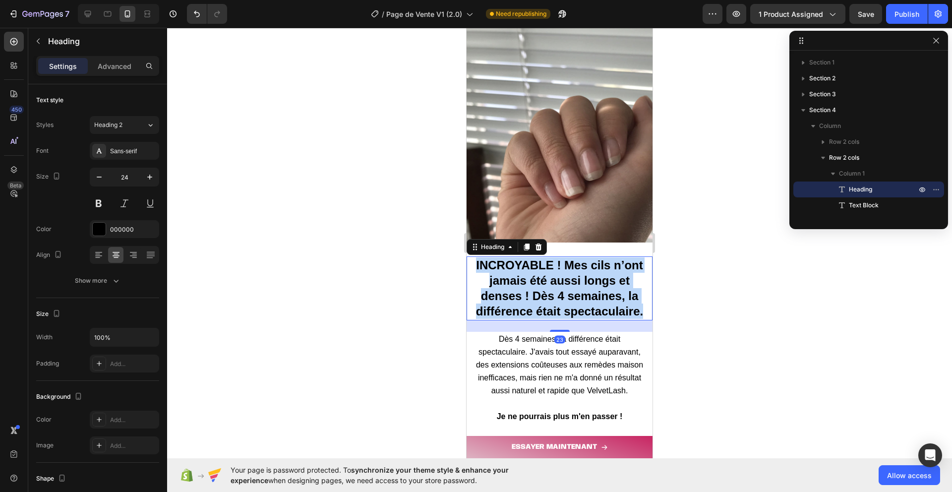
click at [548, 307] on strong "INCROYABLE ! Mes cils n’ont jamais été aussi longs et denses ! Dès 4 semaines, …" at bounding box center [559, 288] width 167 height 60
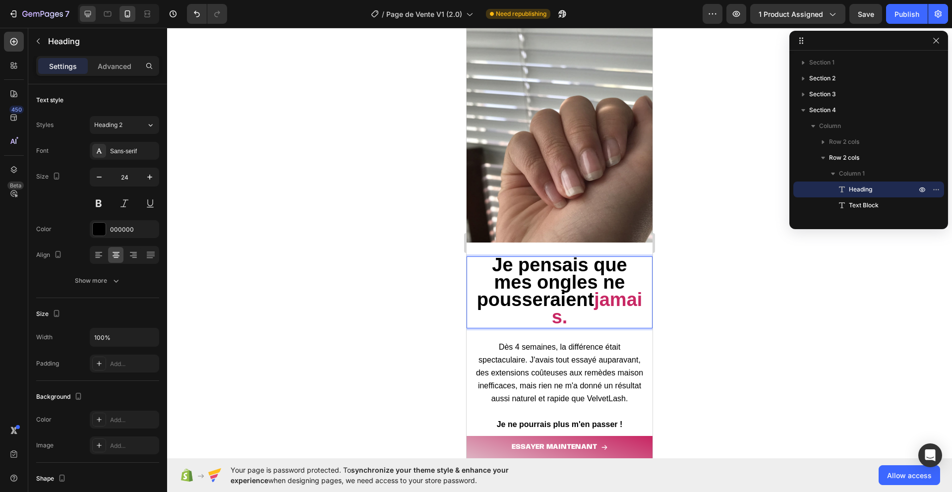
click at [86, 11] on icon at bounding box center [88, 14] width 6 height 6
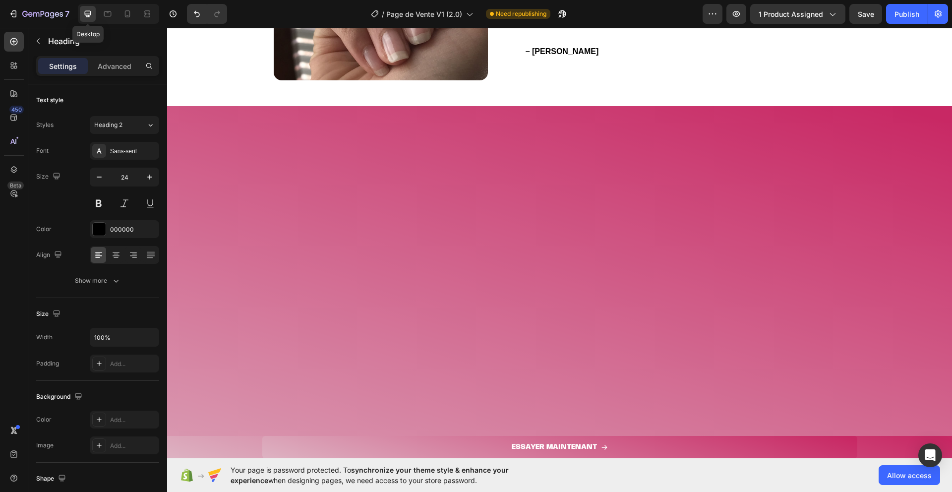
type input "38"
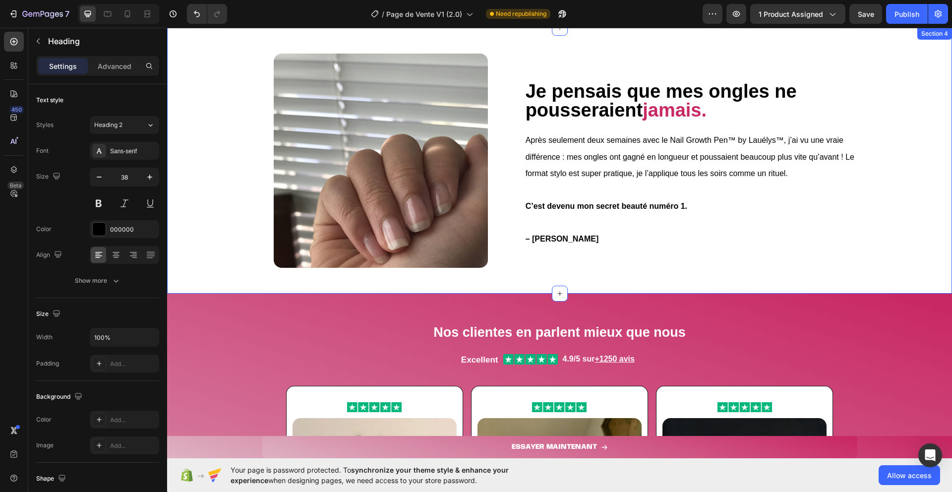
scroll to position [634, 0]
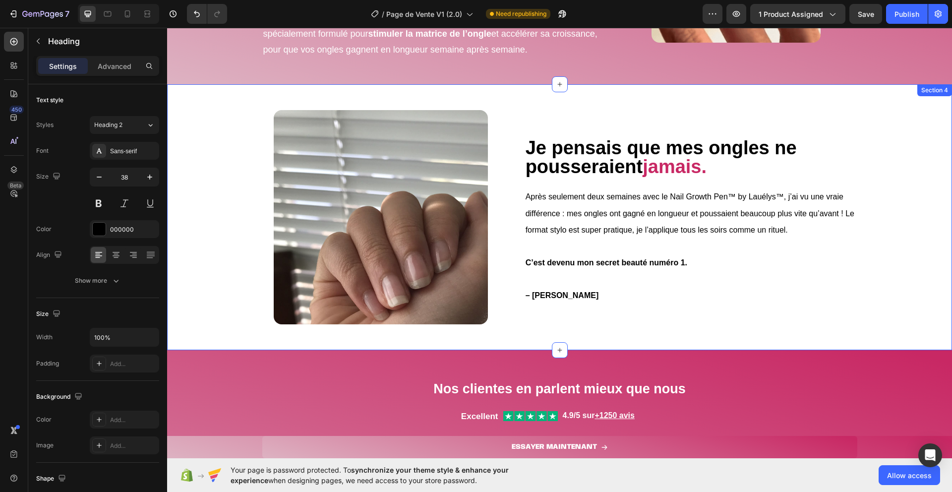
click at [576, 217] on span "Après seulement deux semaines avec le Nail Growth Pen™ by Lauélys™, j’ai vu une…" at bounding box center [689, 213] width 329 height 42
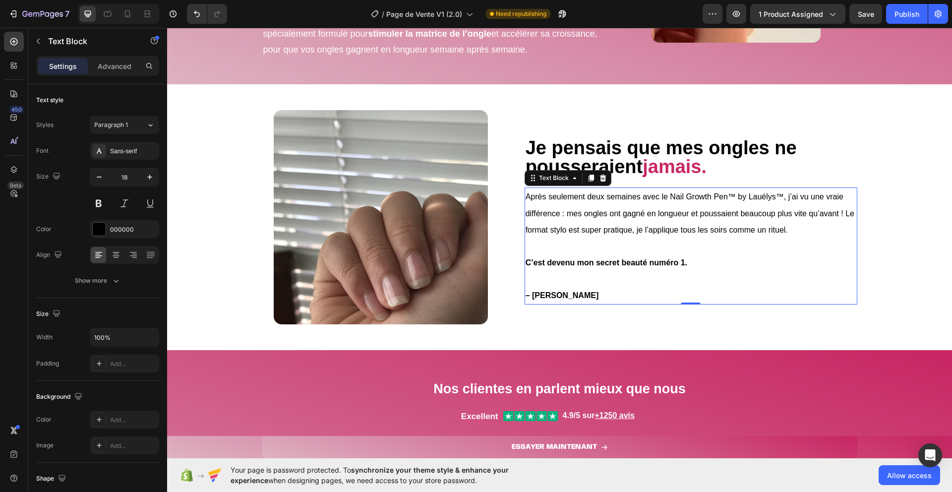
click at [576, 217] on span "Après seulement deux semaines avec le Nail Growth Pen™ by Lauélys™, j’ai vu une…" at bounding box center [689, 213] width 329 height 42
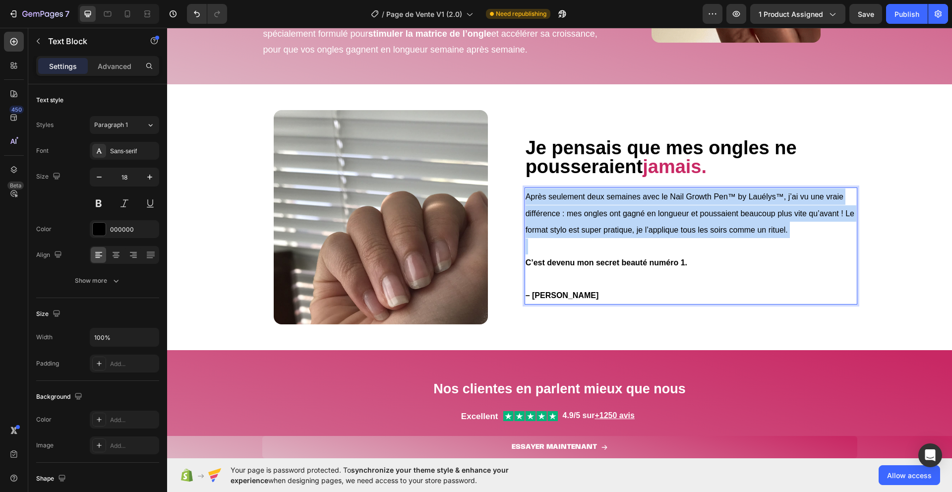
click at [576, 217] on span "Après seulement deux semaines avec le Nail Growth Pen™ by Lauélys™, j’ai vu une…" at bounding box center [689, 213] width 329 height 42
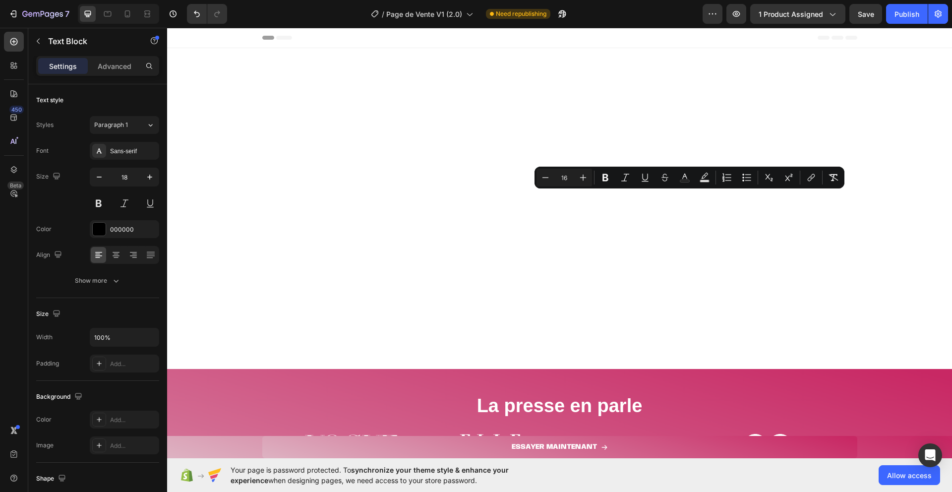
scroll to position [634, 0]
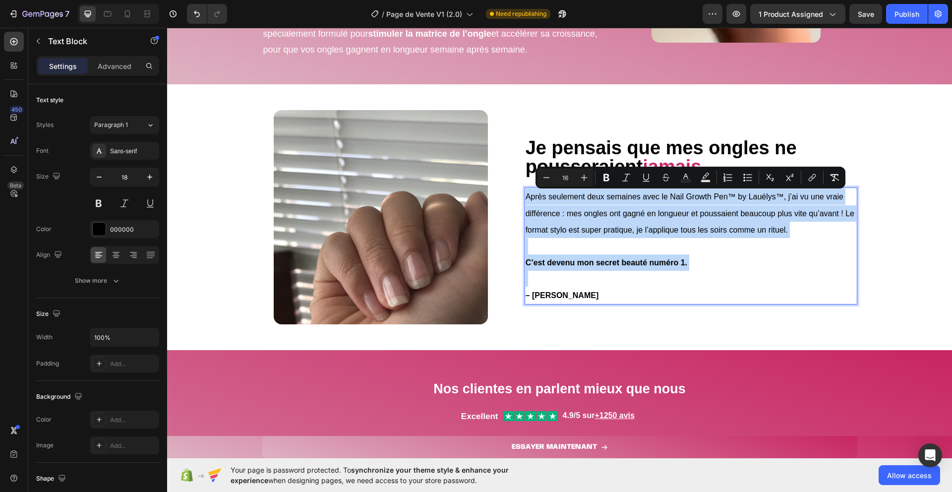
copy div "Après seulement deux semaines avec le Nail Growth Pen™ by Lauélys™, j’ai vu une…"
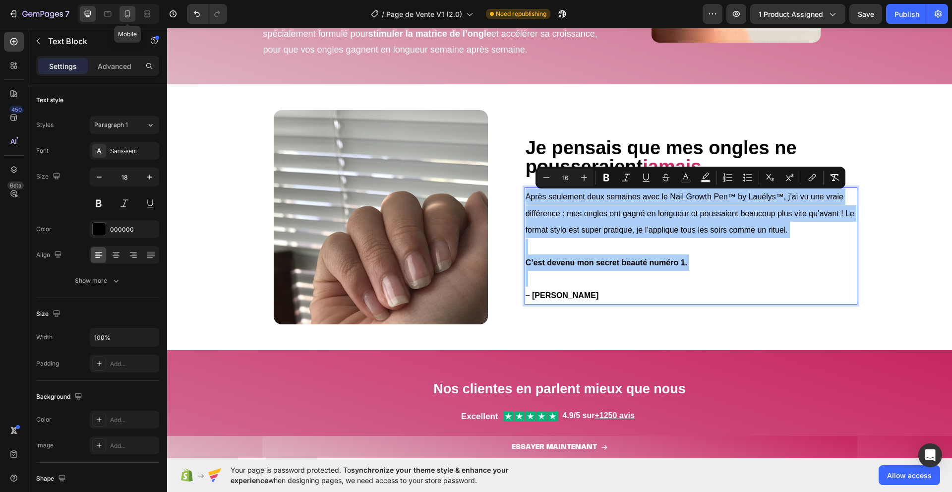
click at [127, 7] on div at bounding box center [127, 14] width 16 height 16
type input "14"
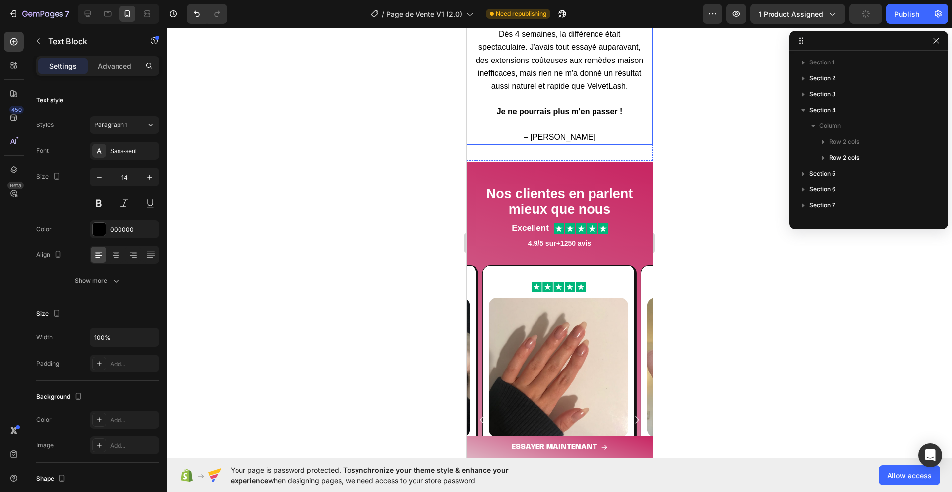
scroll to position [1164, 0]
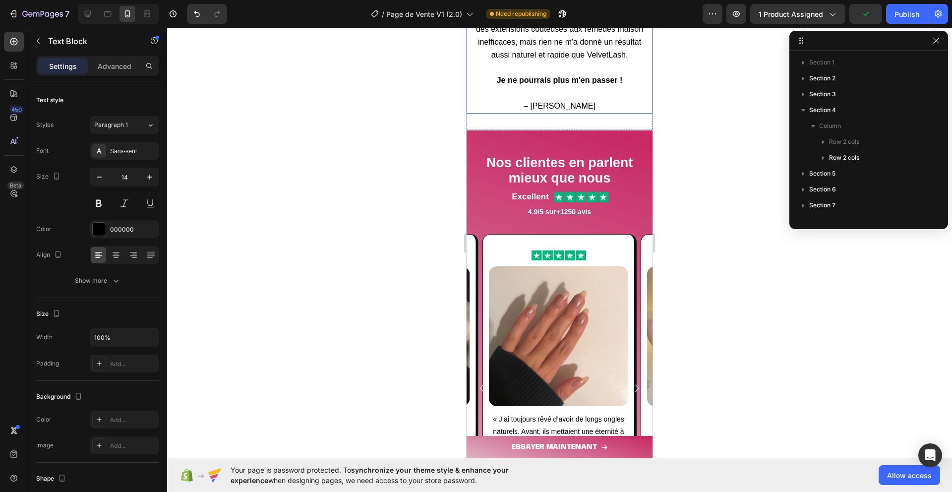
click at [543, 59] on span "Dès 4 semaines, la différence était spectaculaire. J'avais tout essayé auparava…" at bounding box center [559, 29] width 167 height 60
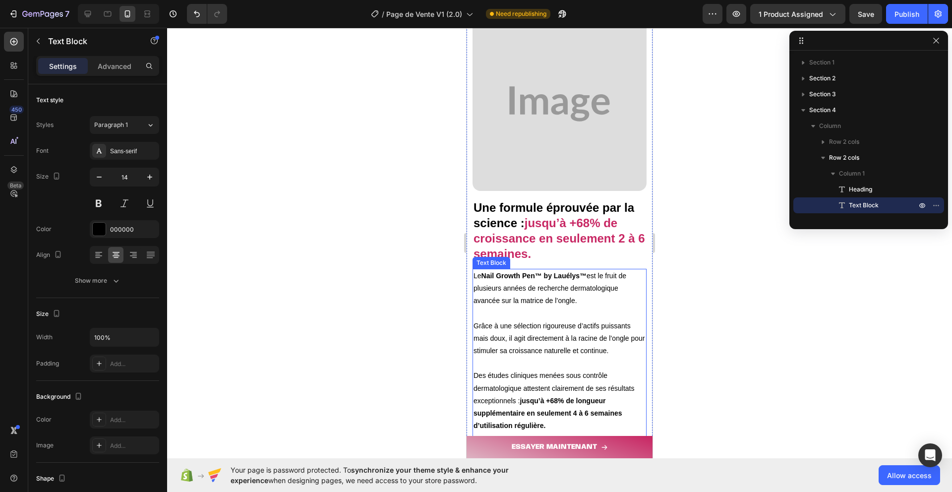
scroll to position [3460, 0]
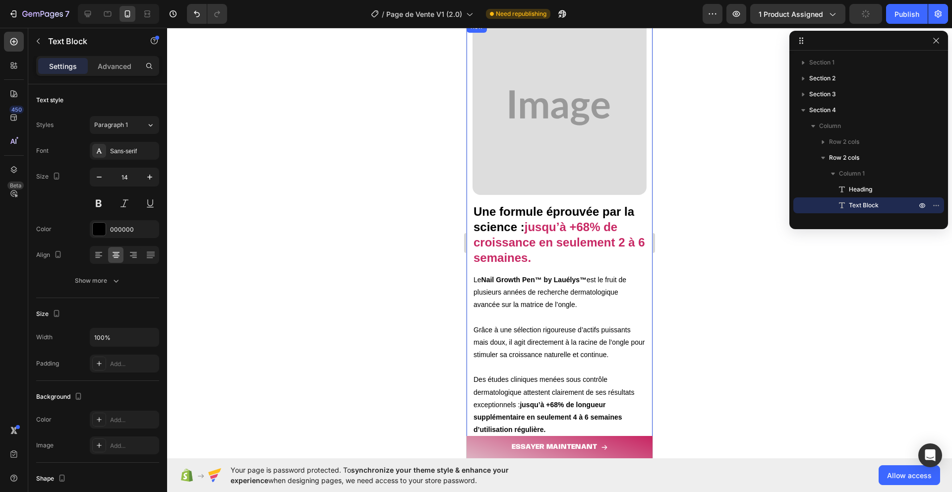
click at [475, 197] on div "Une formule éprouvée par la science : jusqu’à +68% de croissance en seulement 2…" at bounding box center [559, 341] width 174 height 292
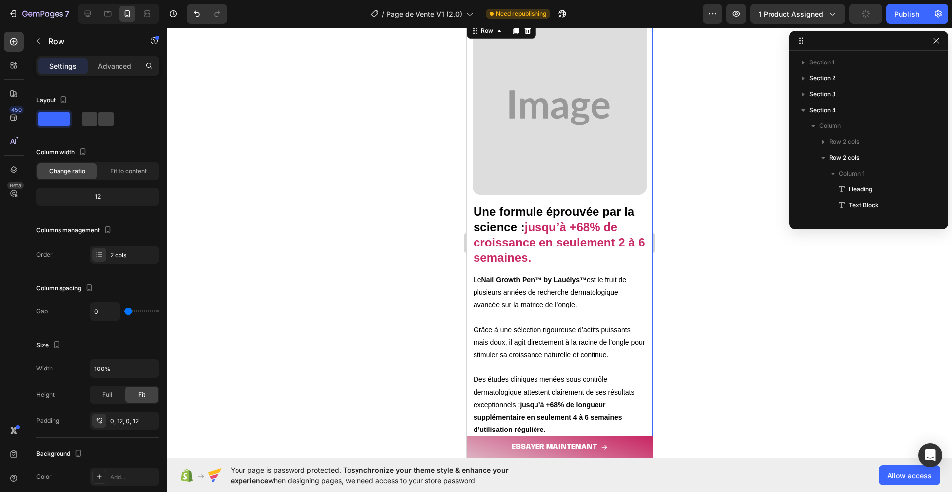
scroll to position [154, 0]
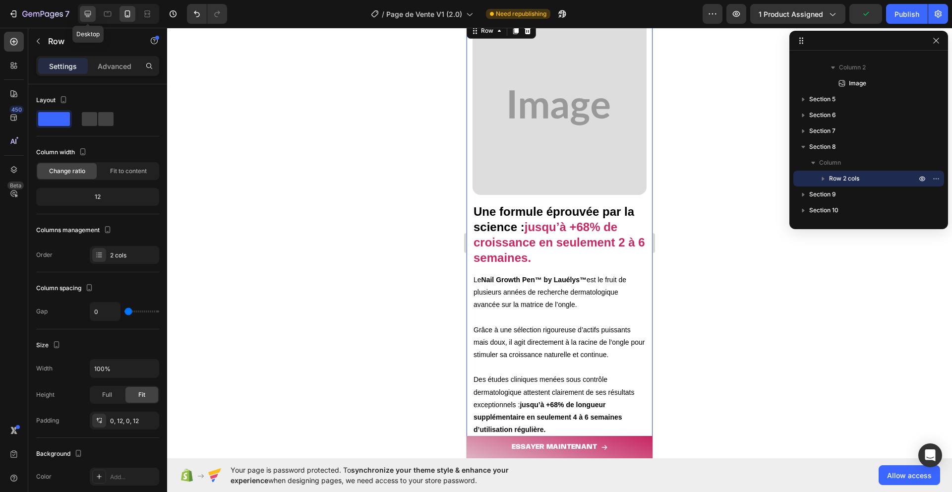
click at [85, 15] on icon at bounding box center [88, 14] width 6 height 6
type input "50"
type input "1200"
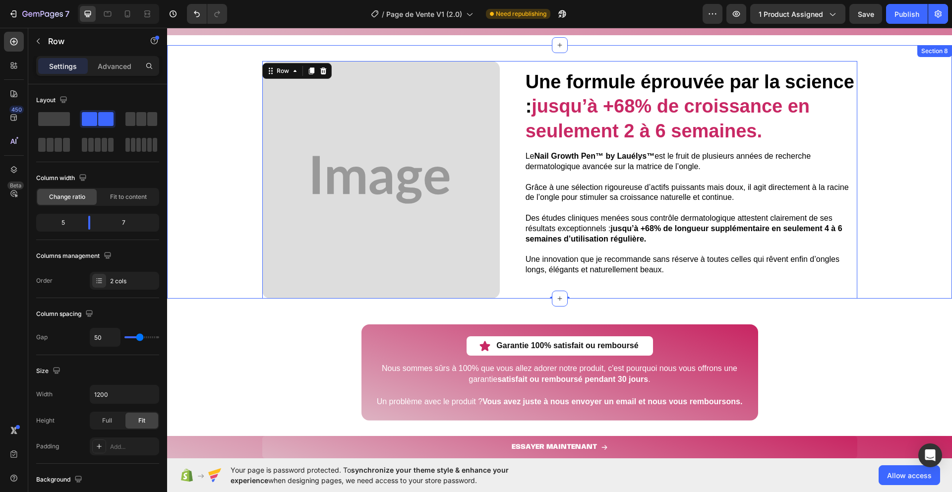
scroll to position [3012, 0]
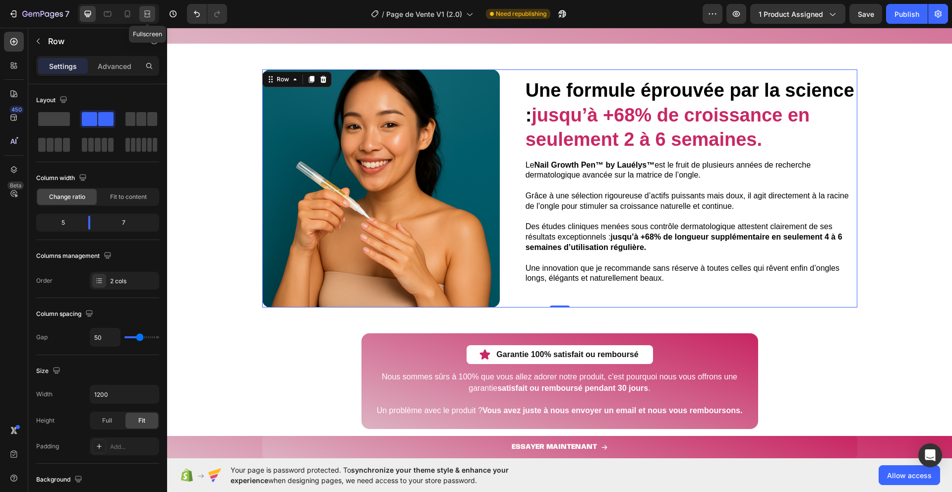
click at [153, 11] on div at bounding box center [147, 14] width 16 height 16
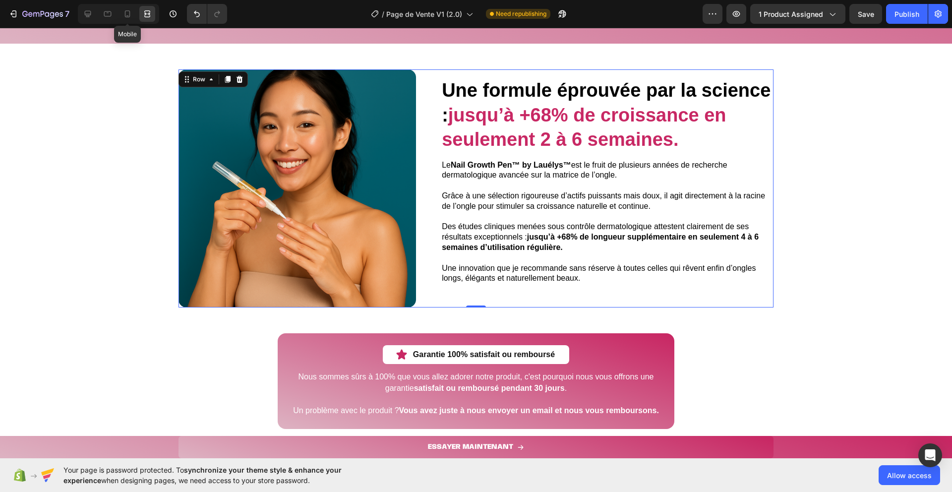
click at [129, 11] on icon at bounding box center [127, 13] width 5 height 7
type input "0"
type input "100%"
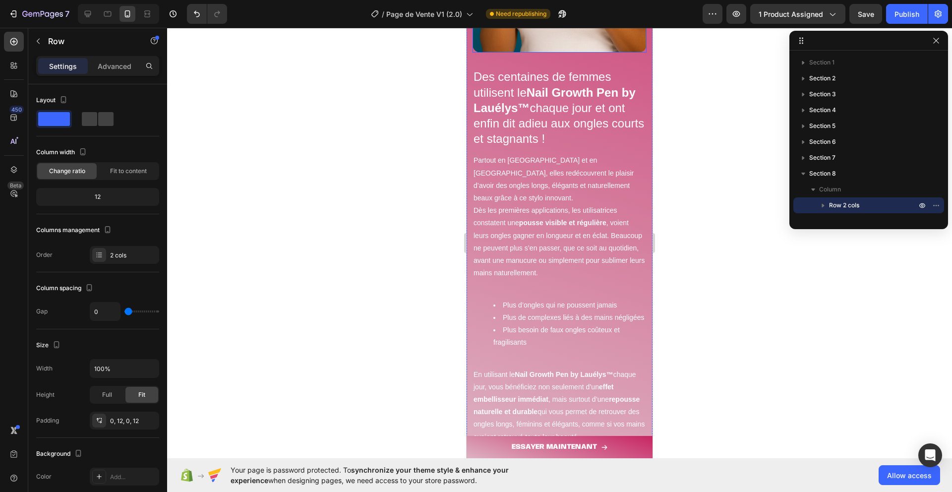
scroll to position [2759, 0]
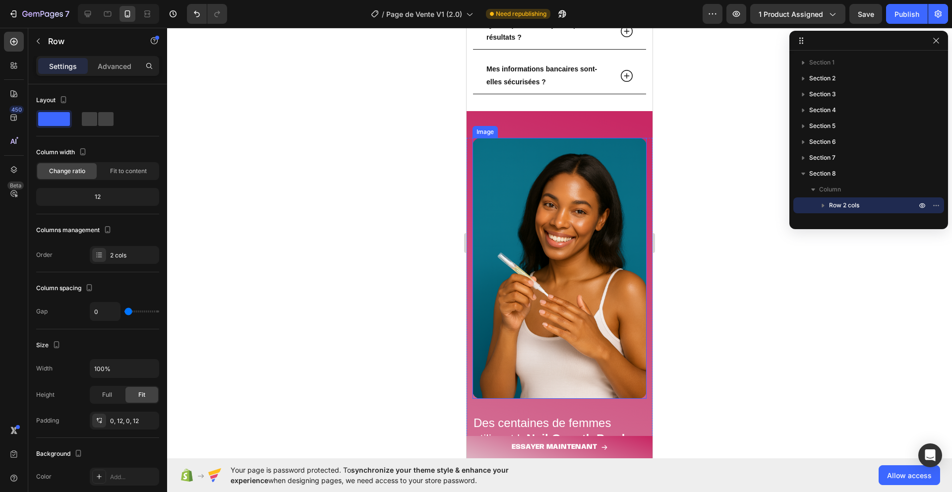
click at [563, 258] on img at bounding box center [559, 268] width 174 height 261
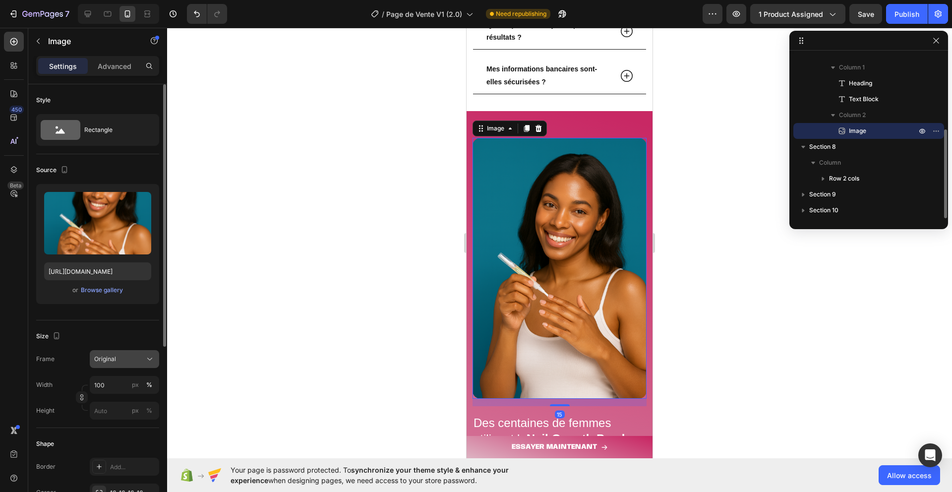
click at [118, 356] on div "Original" at bounding box center [118, 358] width 49 height 9
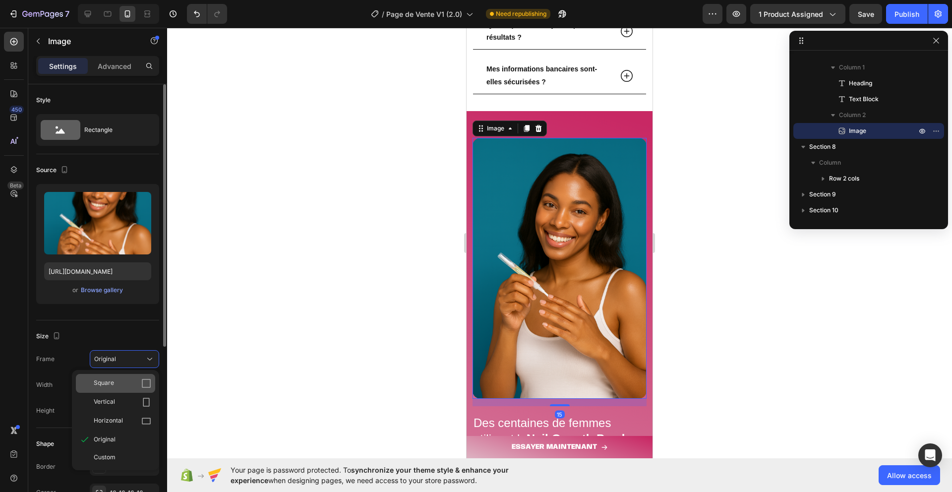
click at [117, 380] on div "Square" at bounding box center [122, 383] width 57 height 10
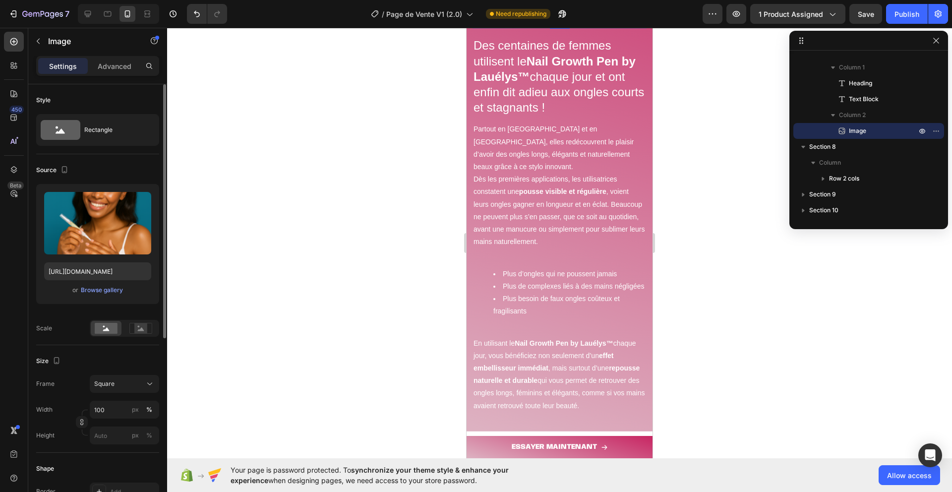
scroll to position [3370, 0]
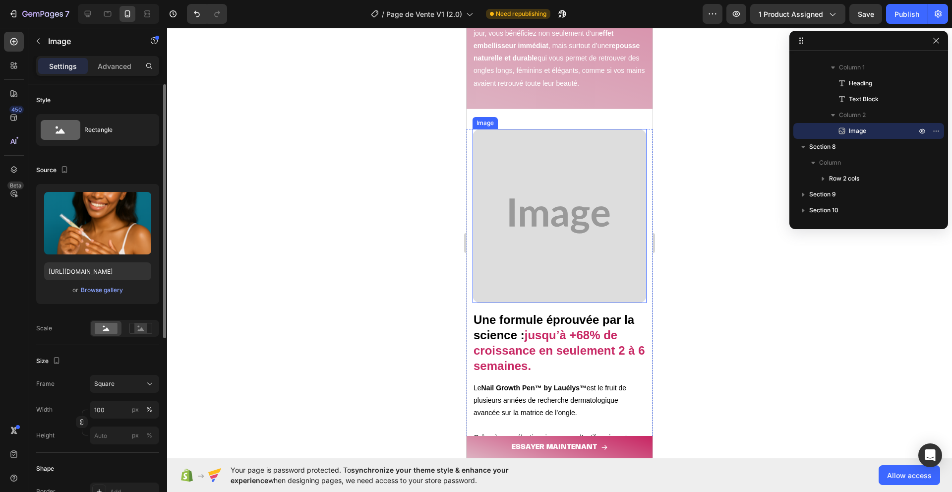
click at [516, 258] on img at bounding box center [559, 216] width 174 height 174
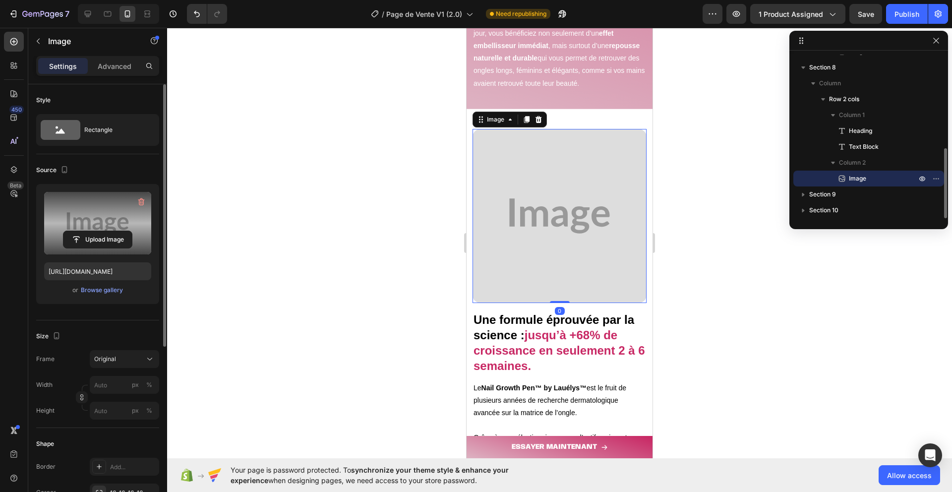
click at [119, 218] on label at bounding box center [97, 223] width 107 height 62
click at [119, 231] on input "file" at bounding box center [97, 239] width 68 height 17
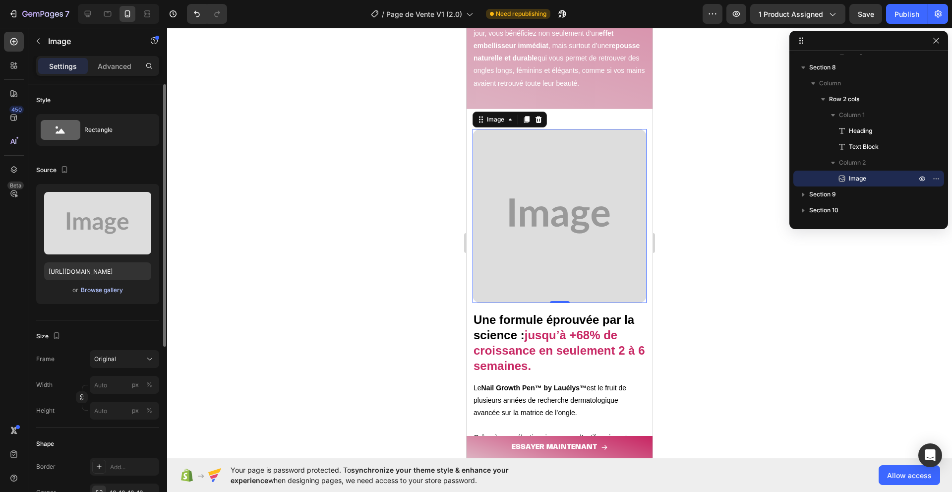
click at [92, 290] on div "Browse gallery" at bounding box center [102, 289] width 42 height 9
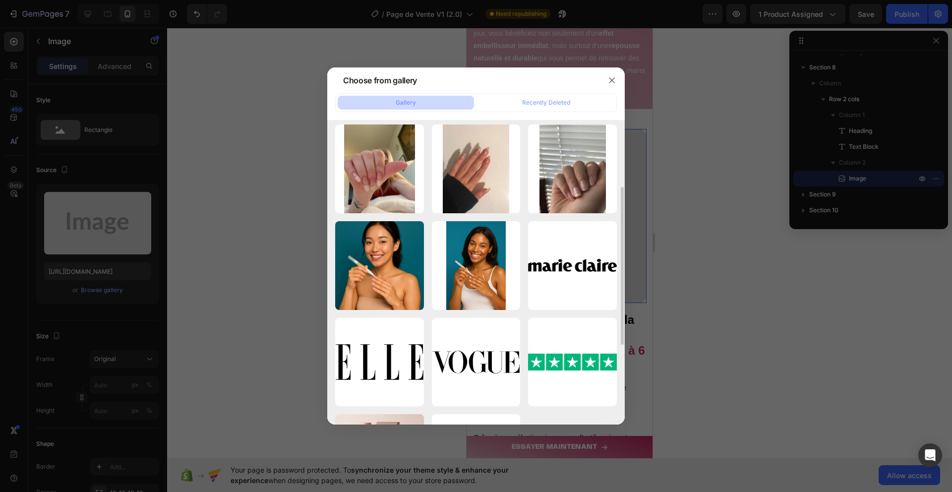
scroll to position [219, 0]
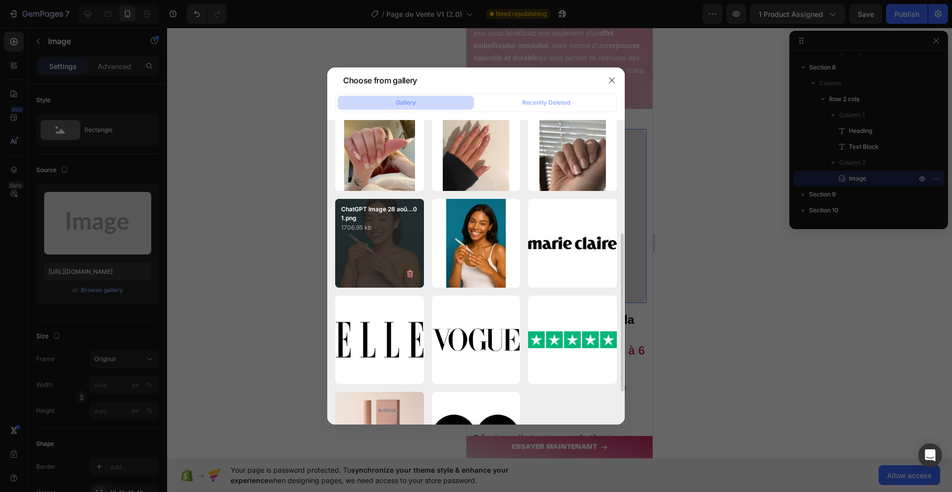
click at [357, 230] on p "1706.95 kb" at bounding box center [379, 228] width 77 height 10
type input "[URL][DOMAIN_NAME]"
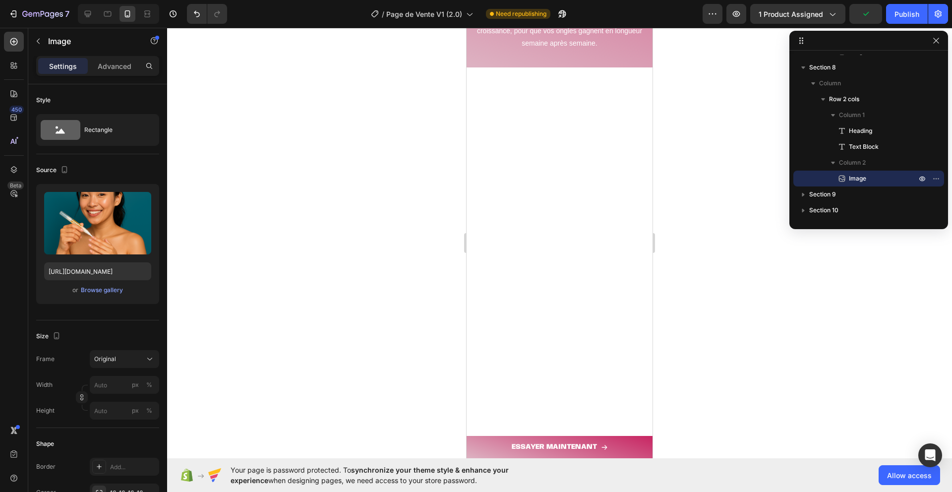
scroll to position [0, 0]
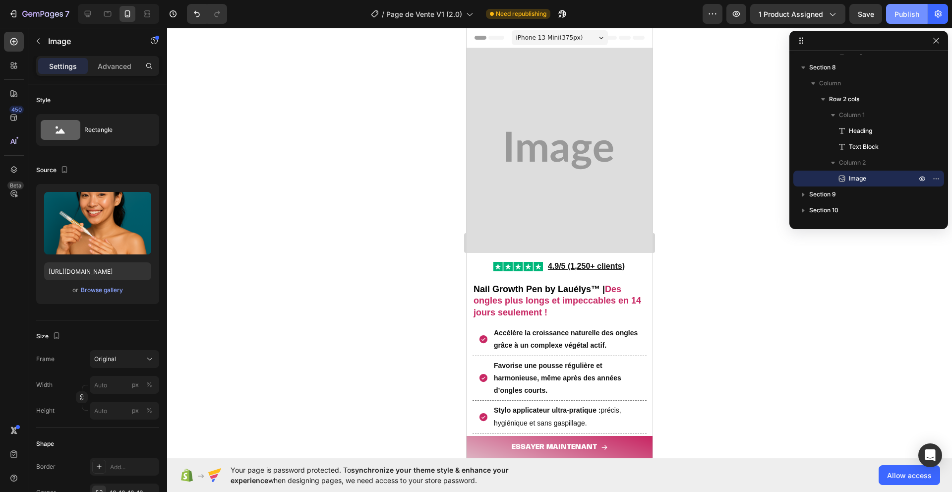
click at [906, 20] on button "Publish" at bounding box center [907, 14] width 42 height 20
